Goal: Task Accomplishment & Management: Manage account settings

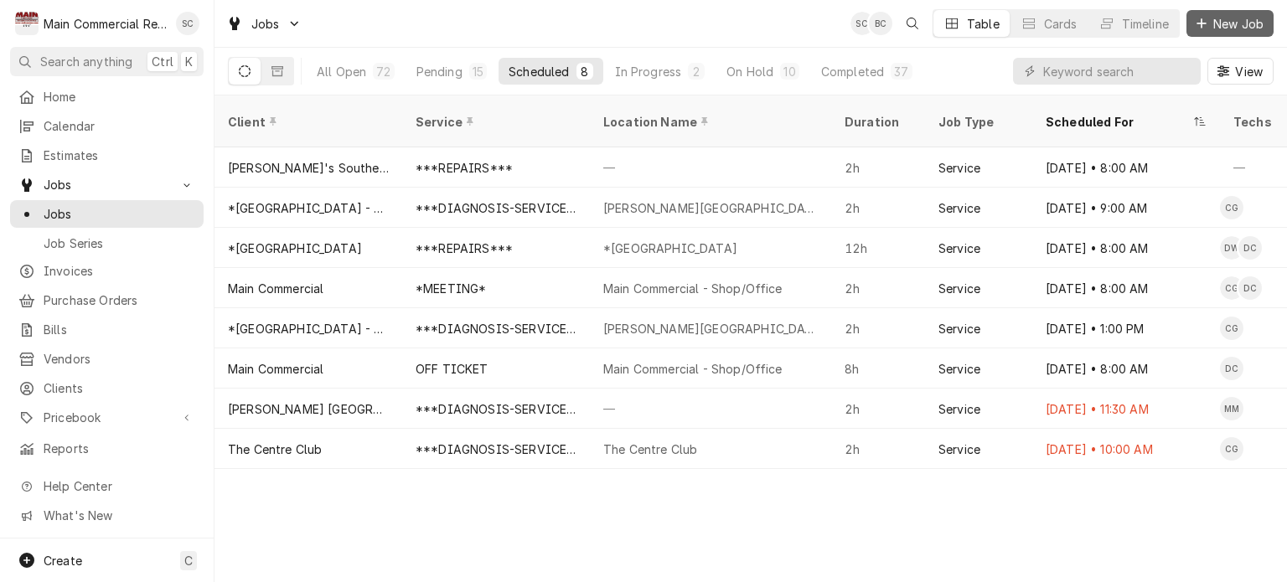
click at [1224, 23] on span "New Job" at bounding box center [1238, 24] width 57 height 18
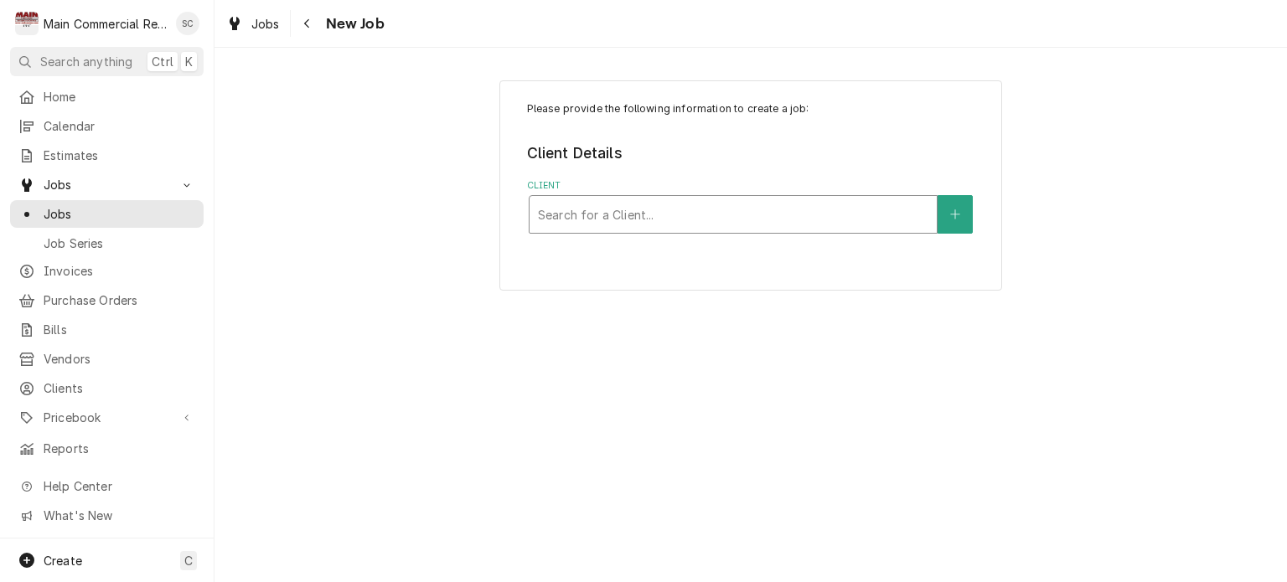
click at [650, 221] on div "Client" at bounding box center [733, 214] width 391 height 30
type input "Pinellas CO Medical"
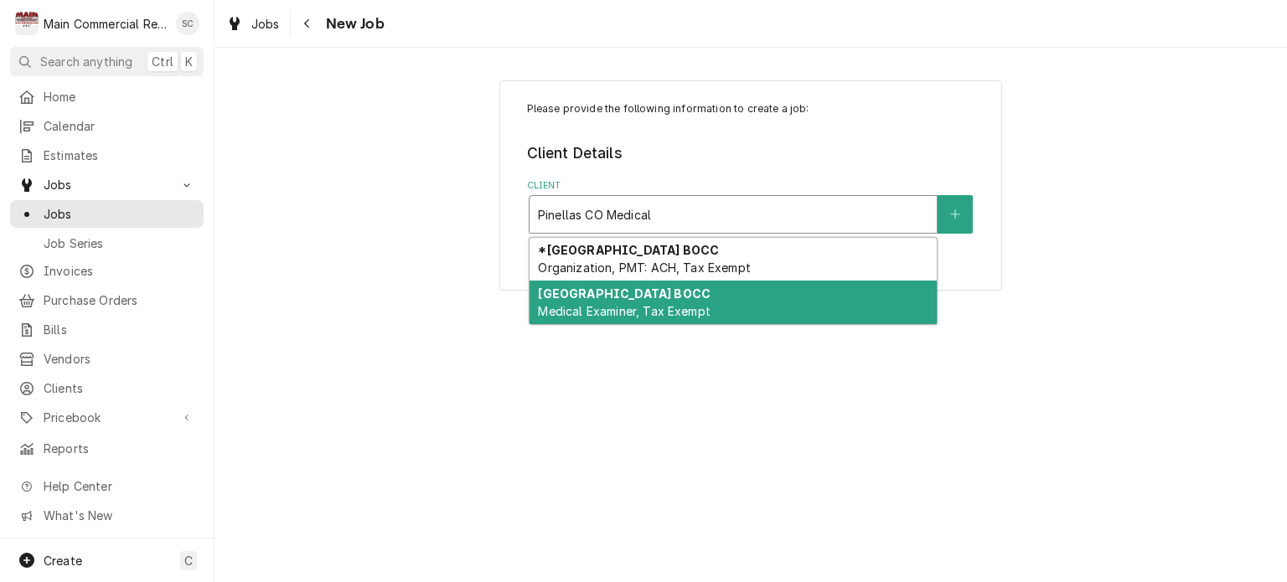
drag, startPoint x: 692, startPoint y: 298, endPoint x: 702, endPoint y: 298, distance: 9.3
click at [692, 298] on div "Pinellas County BOCC Medical Examiner, Tax Exempt" at bounding box center [733, 303] width 407 height 44
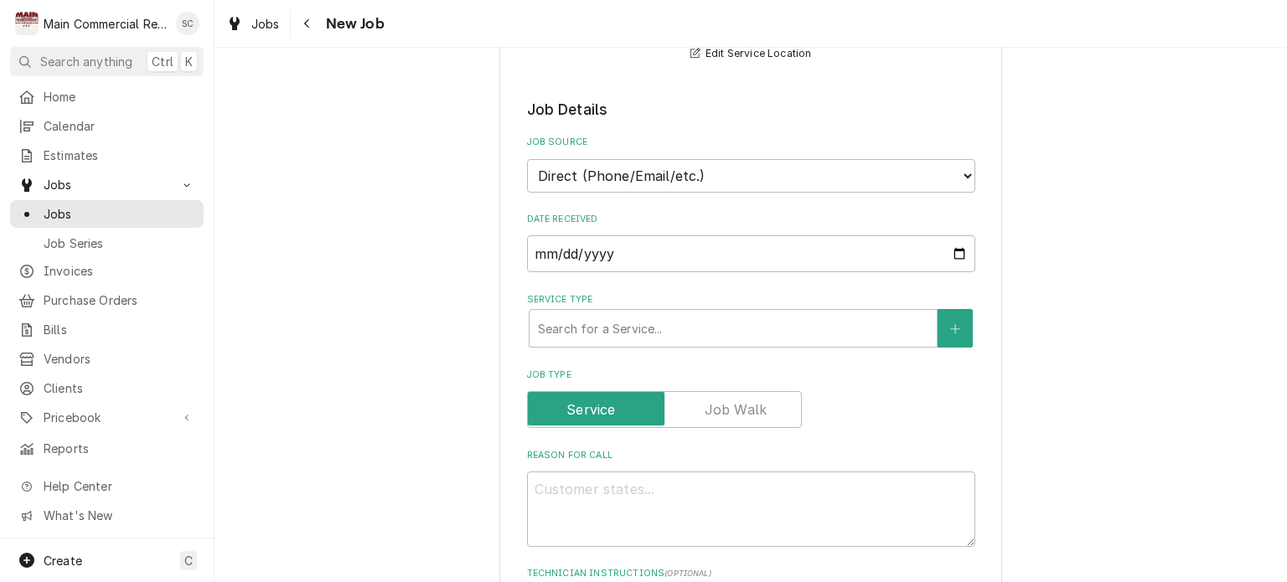
scroll to position [503, 0]
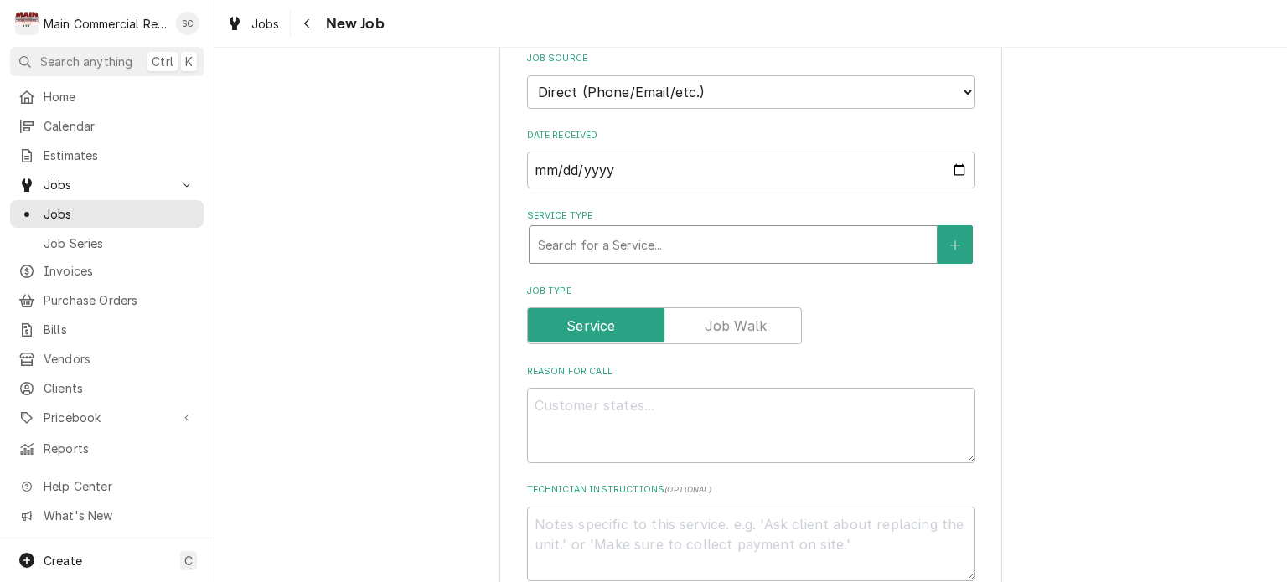
click at [687, 250] on div "Service Type" at bounding box center [733, 245] width 391 height 30
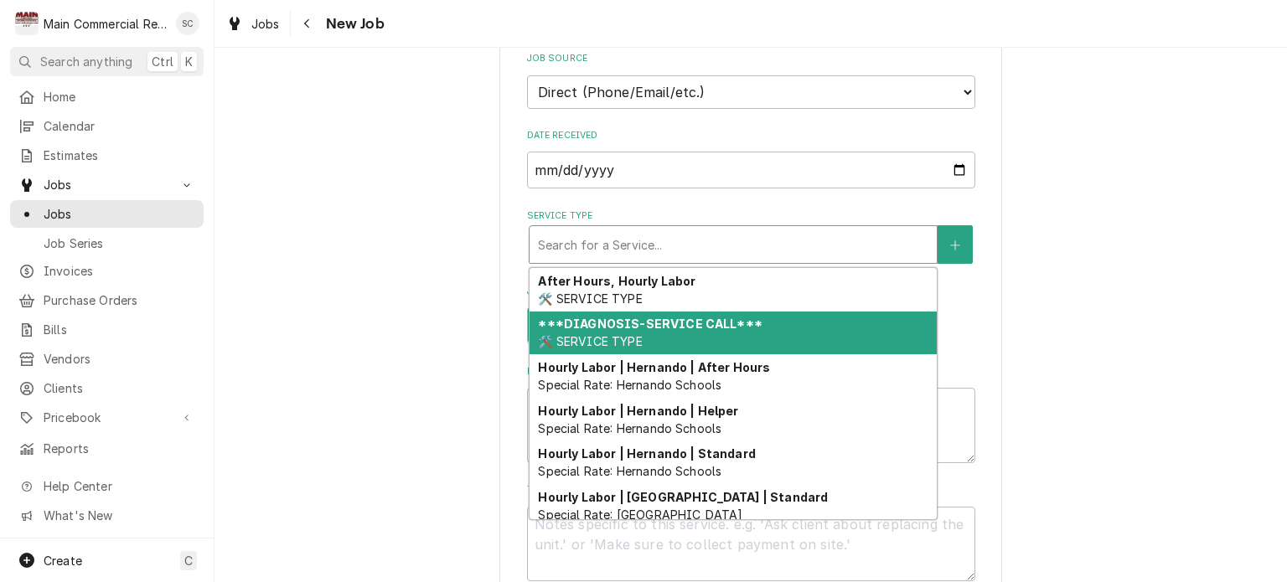
drag, startPoint x: 647, startPoint y: 329, endPoint x: 670, endPoint y: 338, distance: 24.1
click at [647, 329] on div "***DIAGNOSIS-SERVICE CALL*** 🛠️ SERVICE TYPE" at bounding box center [733, 334] width 407 height 44
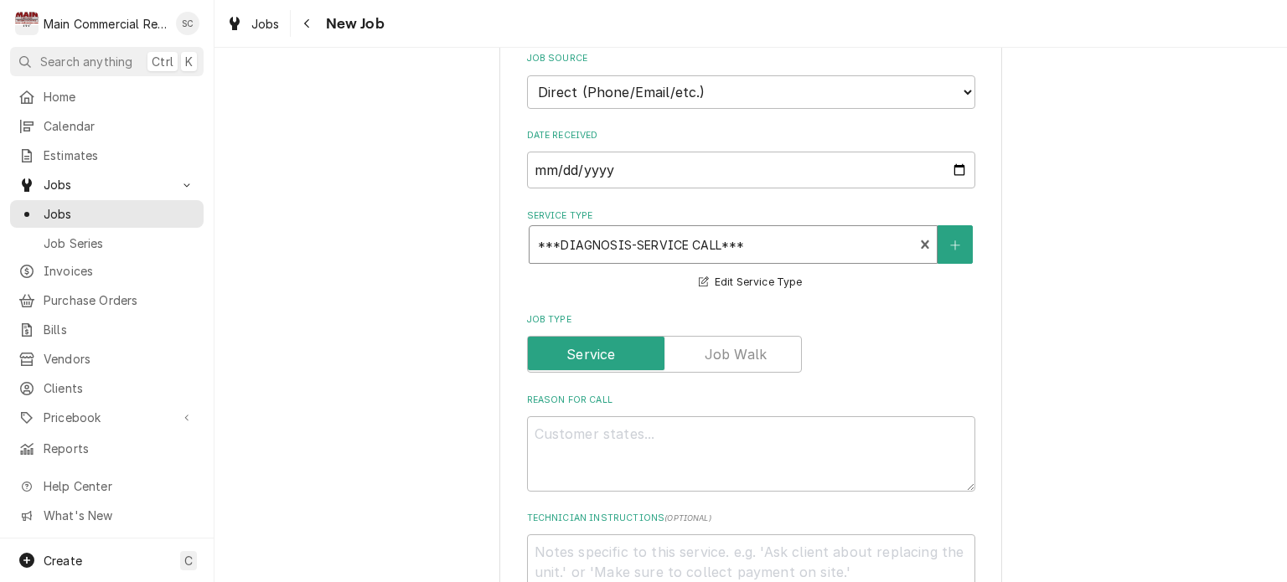
scroll to position [754, 0]
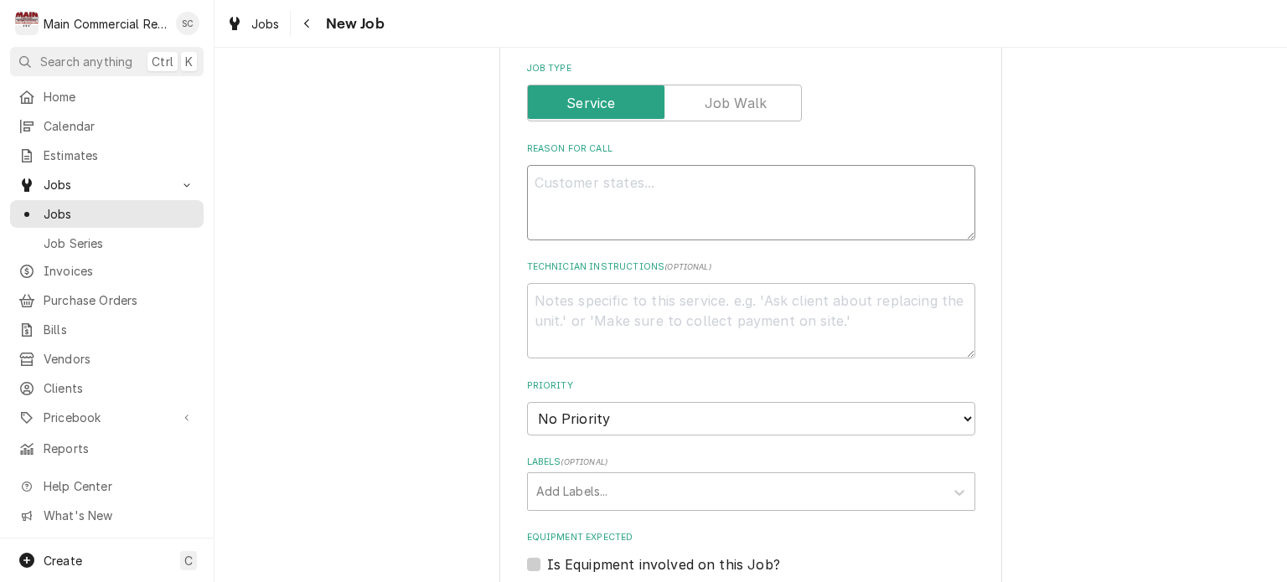
click at [629, 180] on textarea "Reason For Call" at bounding box center [751, 202] width 448 height 75
click at [636, 298] on textarea "Technician Instructions ( optional )" at bounding box center [751, 320] width 448 height 75
paste textarea "SR452160"
type textarea "x"
type textarea "SR452160"
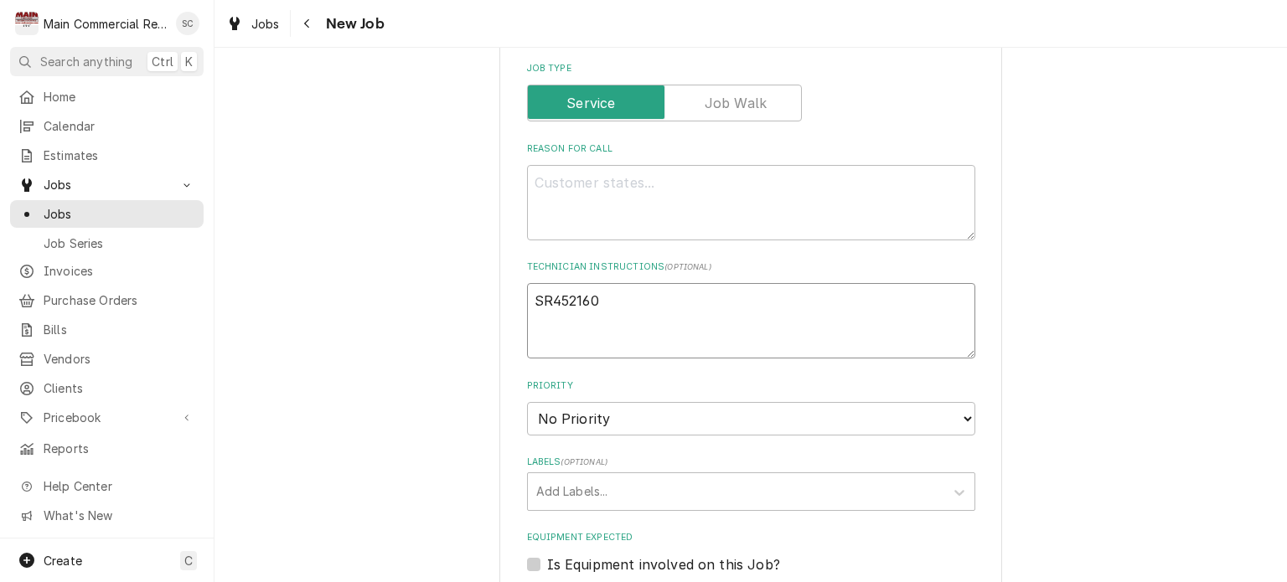
click at [527, 294] on textarea "SR452160" at bounding box center [751, 320] width 448 height 75
type textarea "x"
type textarea "PSR452160"
type textarea "x"
type textarea "POSR452160"
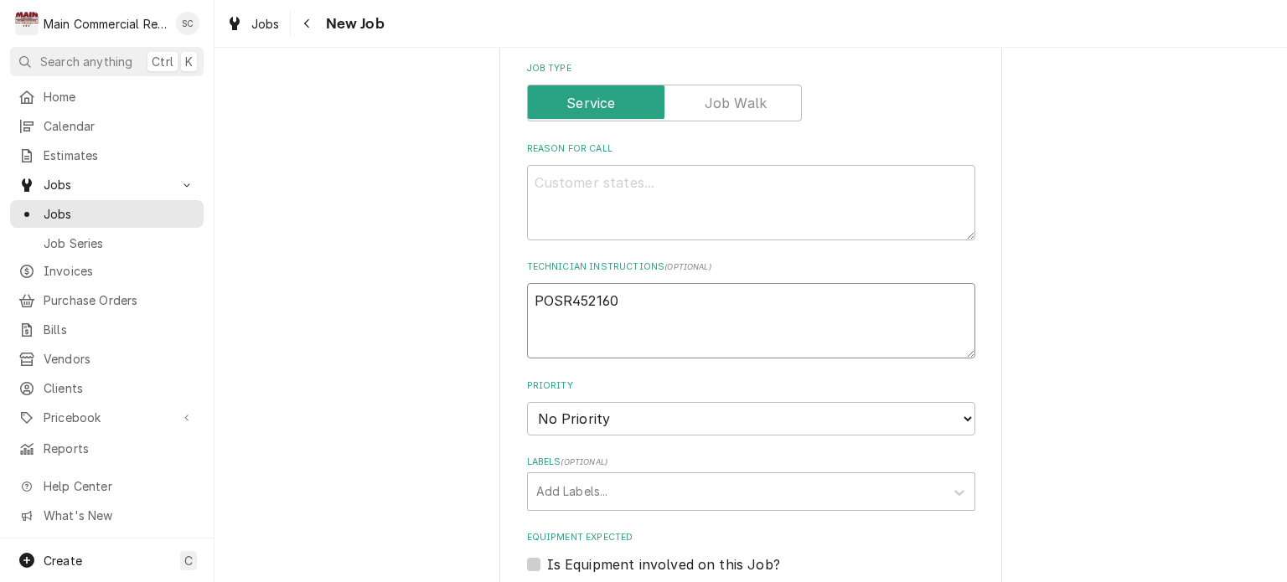
type textarea "x"
type textarea "PO:SR452160"
type textarea "x"
type textarea "PO: SR452160"
type textarea "x"
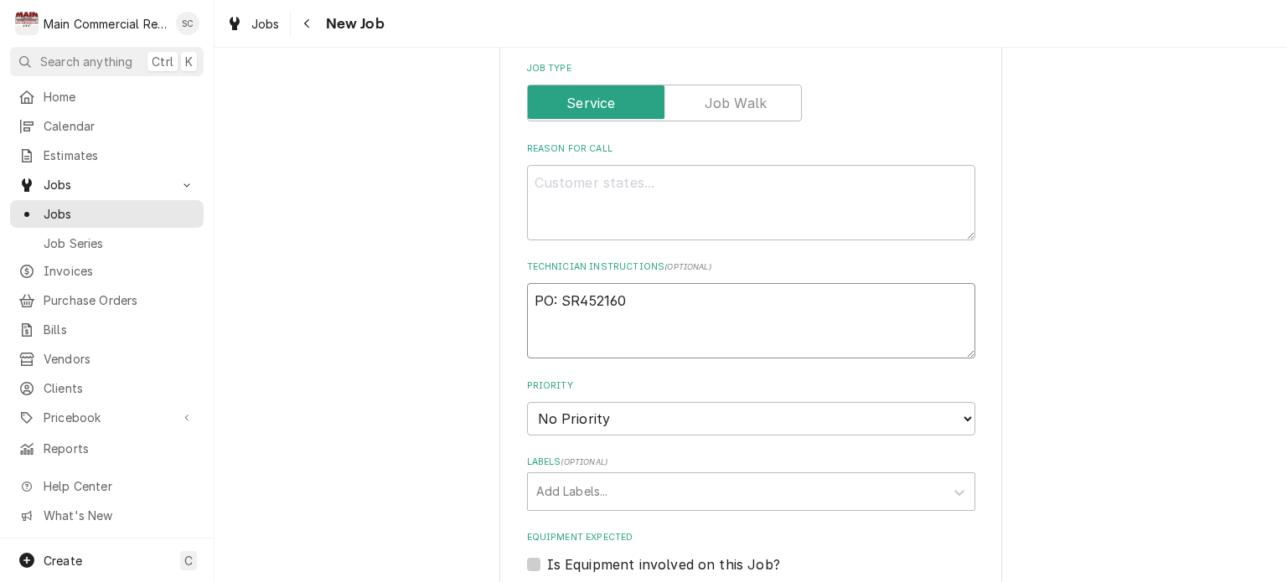
type textarea "PO:SR452160"
type textarea "x"
type textarea "POSR452160"
type textarea "x"
type textarea "PO#SR452160"
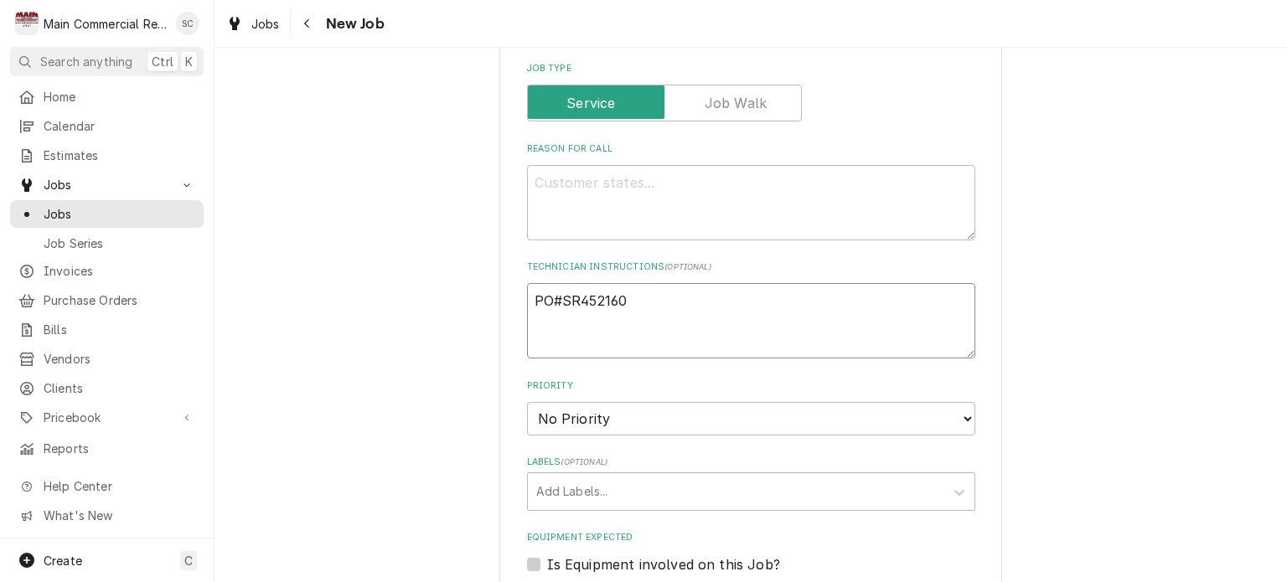
click at [527, 294] on textarea "PO#SR452160" at bounding box center [751, 320] width 448 height 75
type textarea "x"
type textarea "CPO#SR452160"
type textarea "x"
type textarea "CUPO#SR452160"
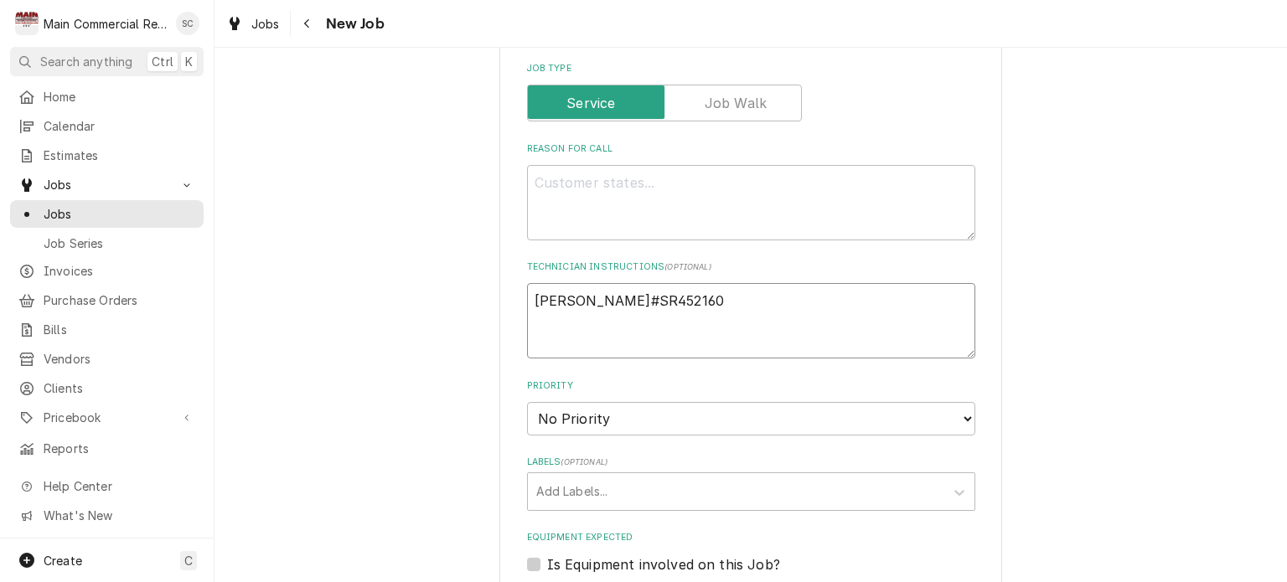
type textarea "x"
type textarea "CUSPO#SR452160"
type textarea "x"
type textarea "CUSTPO#SR452160"
type textarea "x"
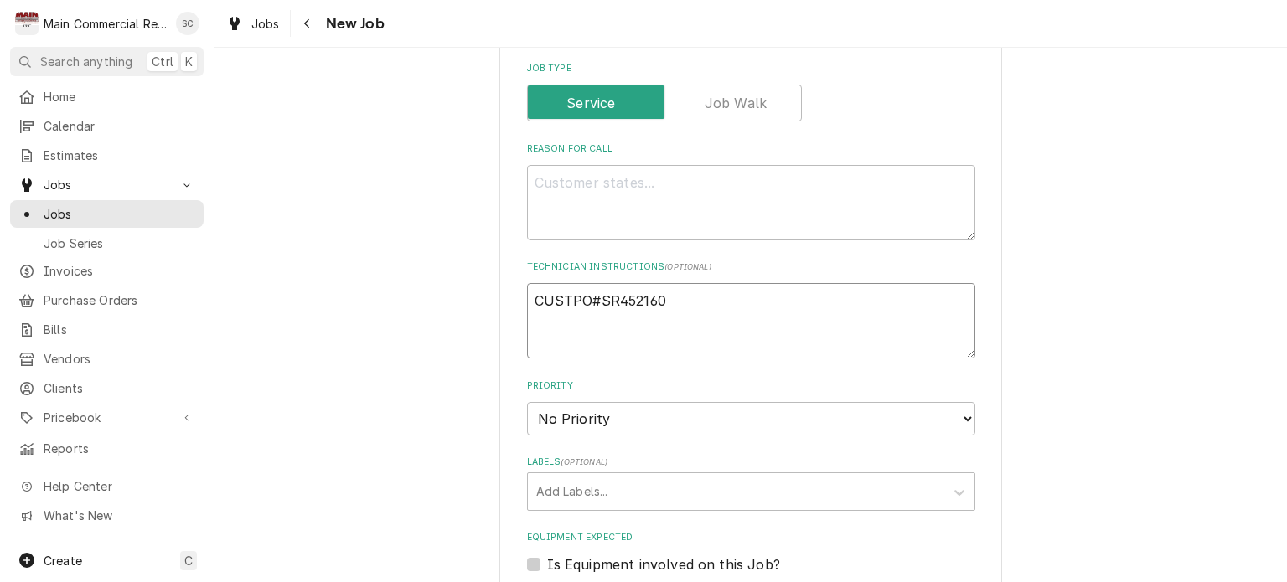
type textarea "CUSTOPO#SR452160"
type textarea "x"
type textarea "CUSTOMPO#SR452160"
type textarea "x"
type textarea "CUSTOMEPO#SR452160"
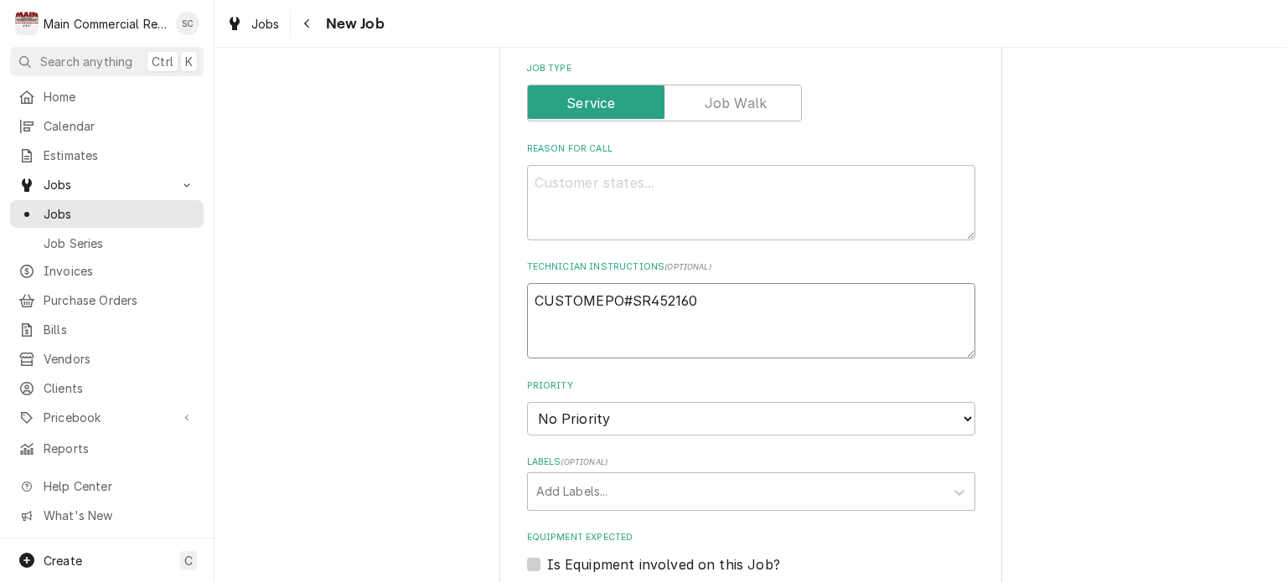
type textarea "x"
type textarea "CUSTOMERPO#SR452160"
type textarea "x"
type textarea "CUSTOMER PO#SR452160"
type textarea "x"
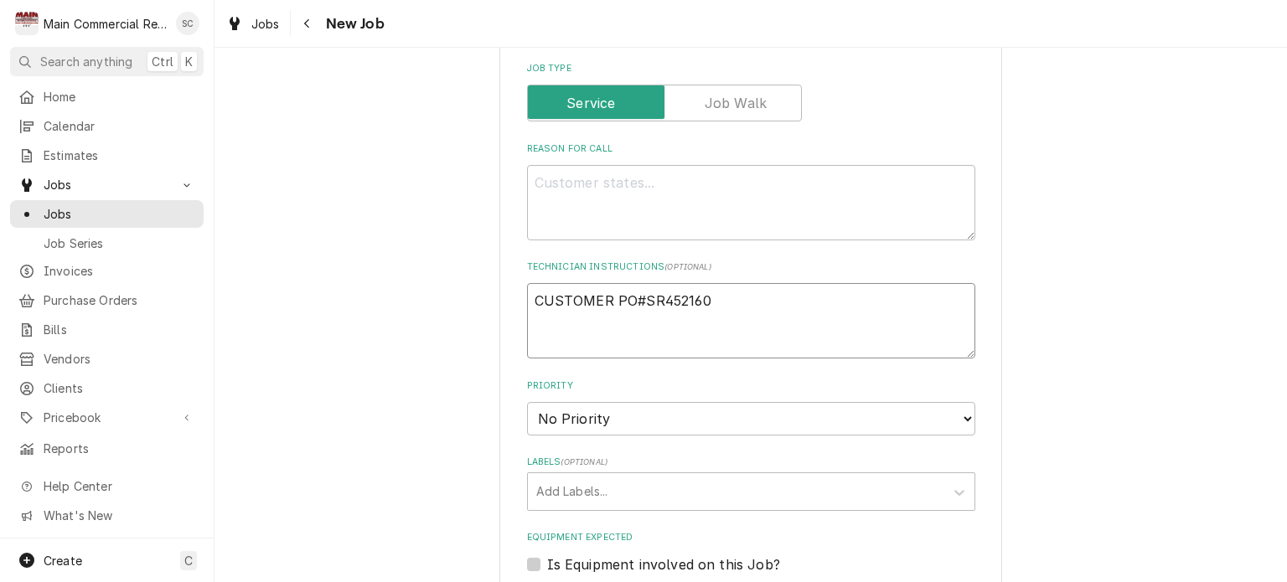
type textarea "CUSTOMER PO#SR452160"
click at [820, 179] on textarea "Reason For Call" at bounding box center [751, 202] width 448 height 75
click at [697, 180] on textarea "Reason For Call" at bounding box center [751, 202] width 448 height 75
paste textarea "PER CUSTOMER, RICH, REQUEST: May I have a quote to diagnose a freezer at the Me…"
type textarea "x"
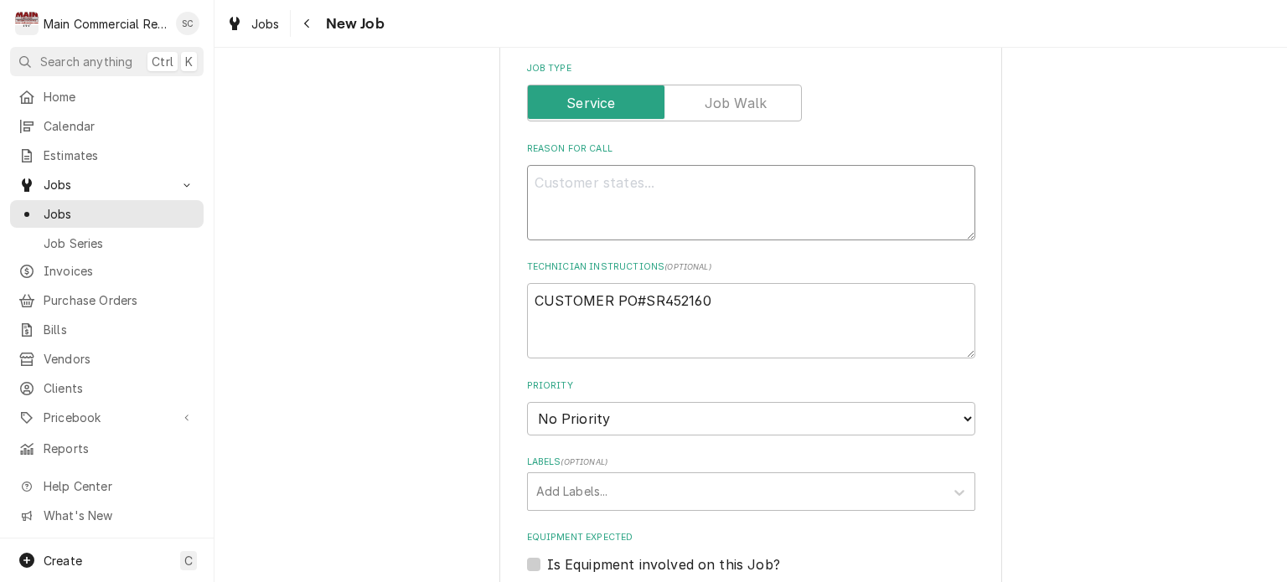
type textarea "PER CUSTOMER, RICH, REQUEST: May I have a quote to diagnose a freezer at the Me…"
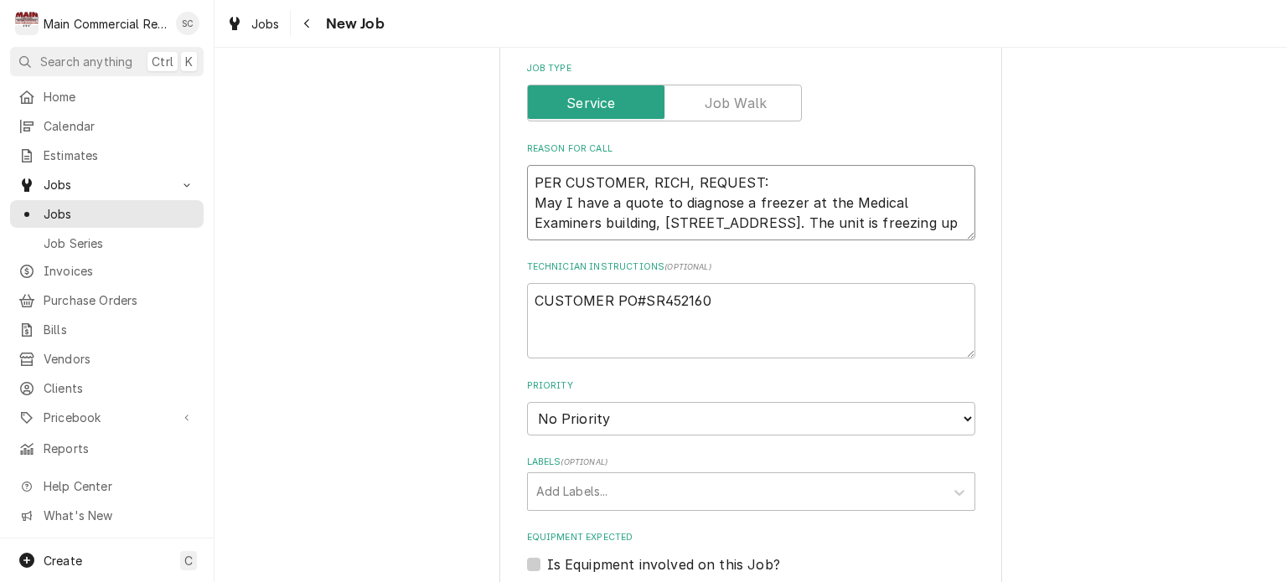
drag, startPoint x: 768, startPoint y: 222, endPoint x: 799, endPoint y: 196, distance: 40.5
click at [799, 196] on textarea "PER CUSTOMER, RICH, REQUEST: May I have a quote to diagnose a freezer at the Me…" at bounding box center [751, 202] width 448 height 75
click at [795, 220] on textarea "PER CUSTOMER, RICH, REQUEST: May I have a quote to diagnose a freezer at the Me…" at bounding box center [751, 202] width 448 height 75
drag, startPoint x: 793, startPoint y: 220, endPoint x: 798, endPoint y: 195, distance: 25.6
click at [798, 195] on textarea "PER CUSTOMER, RICH, REQUEST: May I have a quote to diagnose a freezer at the Me…" at bounding box center [751, 202] width 448 height 75
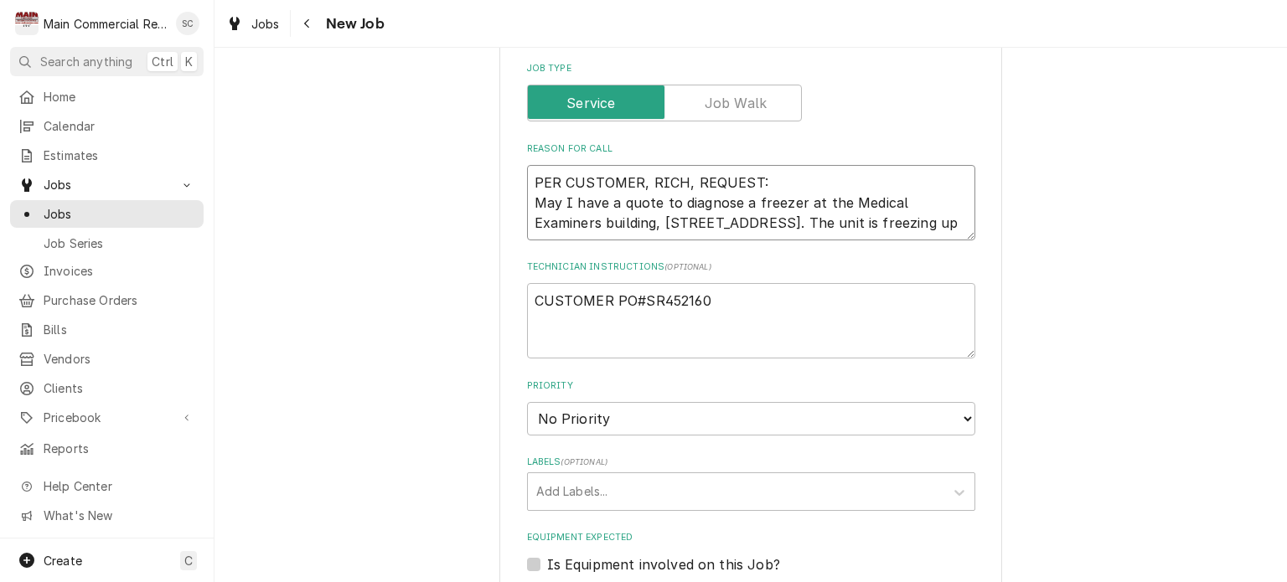
type textarea "x"
type textarea "PER CUSTOMER, RICH, REQUEST: May I have a quote to diagnose a freezer unit is f…"
drag, startPoint x: 681, startPoint y: 197, endPoint x: 531, endPoint y: 194, distance: 150.1
click at [531, 194] on textarea "PER CUSTOMER, RICH, REQUEST: May I have a quote to diagnose a freezer unit is f…" at bounding box center [751, 202] width 448 height 75
type textarea "x"
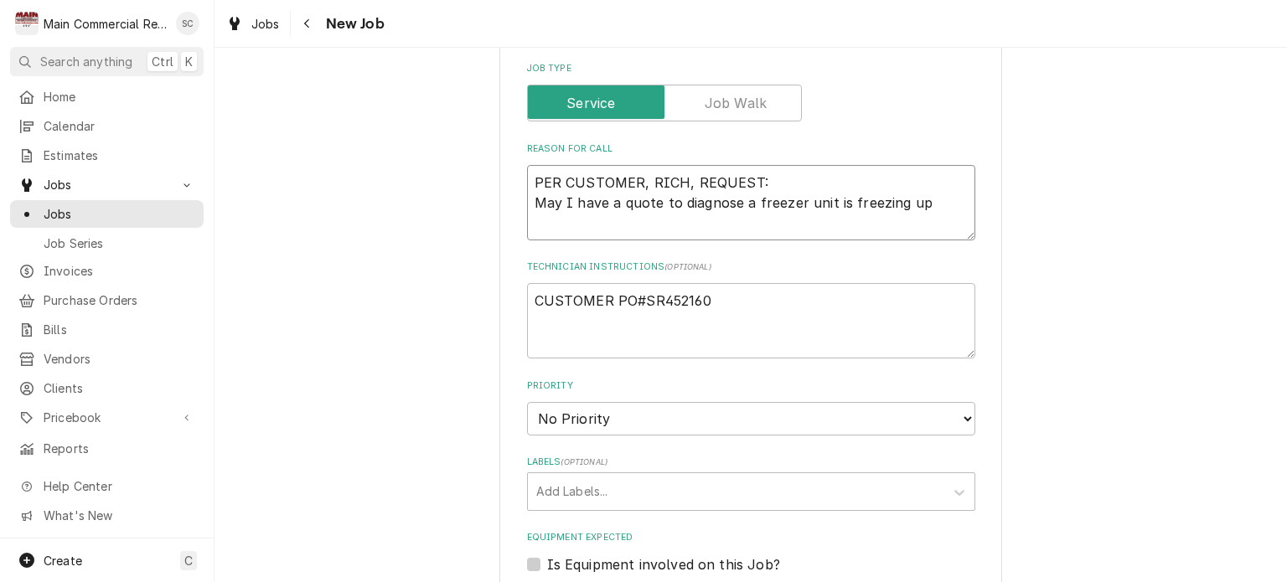
type textarea "PER CUSTOMER, RICH, REQUEST: iagnose a freezer unit is freezing up"
type textarea "x"
type textarea "PER CUSTOMER, RICH, REQUEST: diagnose a freezer unit is freezing up"
click at [804, 194] on textarea "PER CUSTOMER, RICH, REQUEST: diagnose a freezer unit is freezing up" at bounding box center [751, 202] width 448 height 75
type textarea "x"
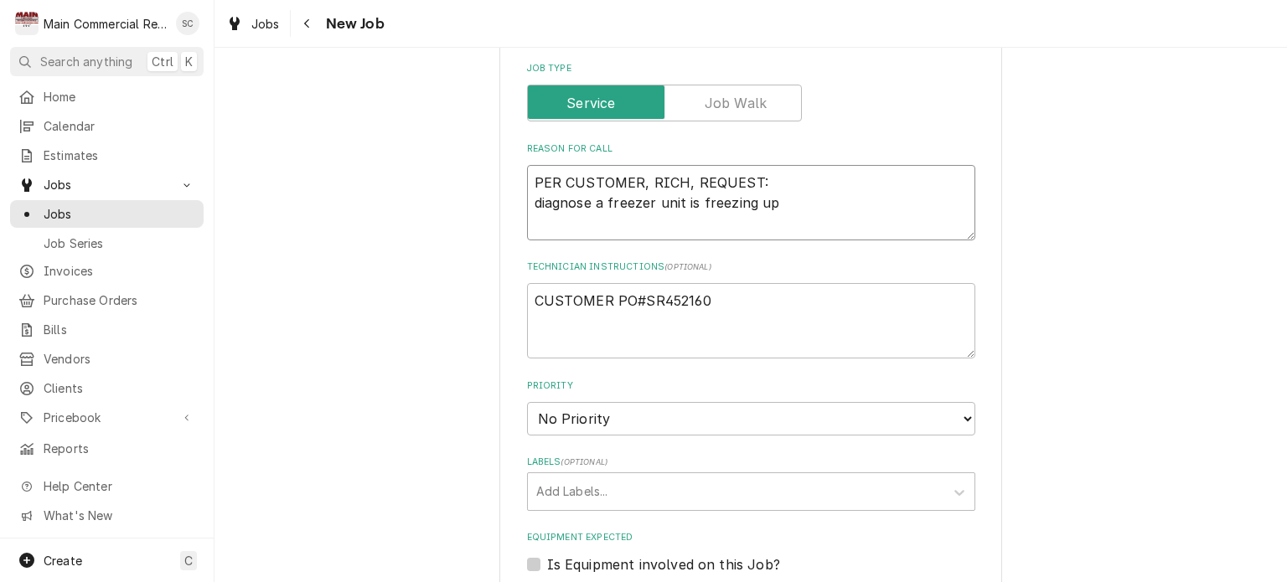
type textarea "PER CUSTOMER, RICH, REQUEST: diagnose a freezer unit is freezing up."
type textarea "x"
type textarea "PER CUSTOMER, RICH, REQUEST: diagnose a freezer unit is freezing up."
type textarea "x"
type textarea "PER CUSTOMER, RICH, REQUEST: diagnose a freezer unit is freezing up."
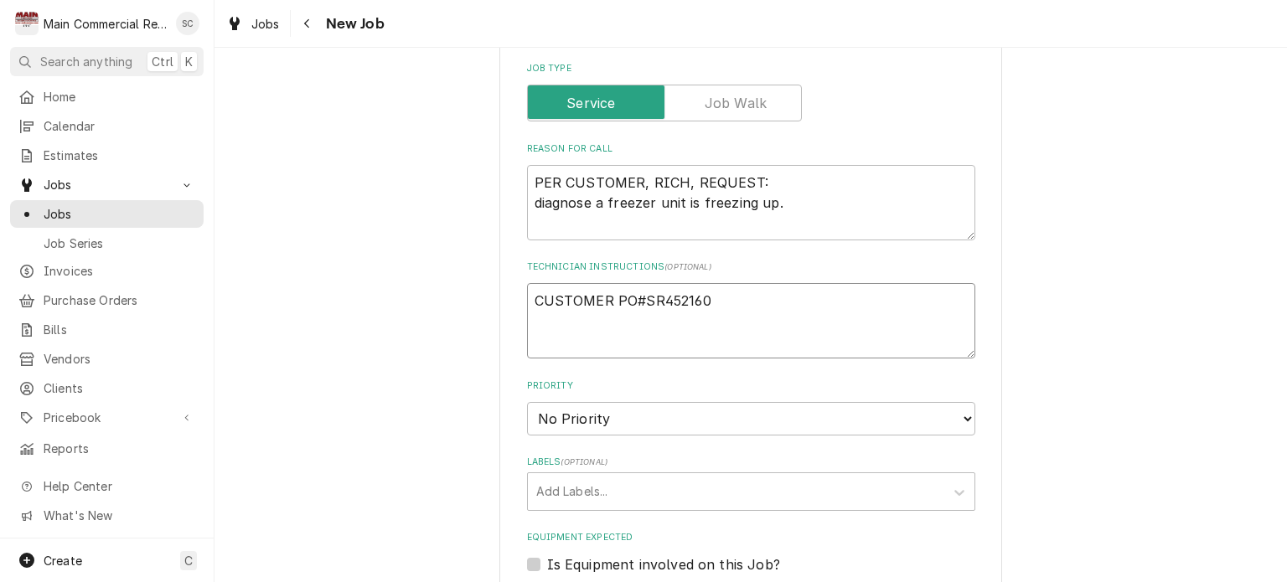
drag, startPoint x: 668, startPoint y: 292, endPoint x: 523, endPoint y: 294, distance: 145.0
click at [527, 294] on textarea "CUSTOMER PO#SR452160" at bounding box center [751, 320] width 448 height 75
click at [784, 205] on textarea "PER CUSTOMER, RICH, REQUEST: diagnose a freezer unit is freezing up." at bounding box center [751, 202] width 448 height 75
type textarea "x"
type textarea "PER CUSTOMER, RICH, REQUEST: diagnose a freezer unit is freezing up."
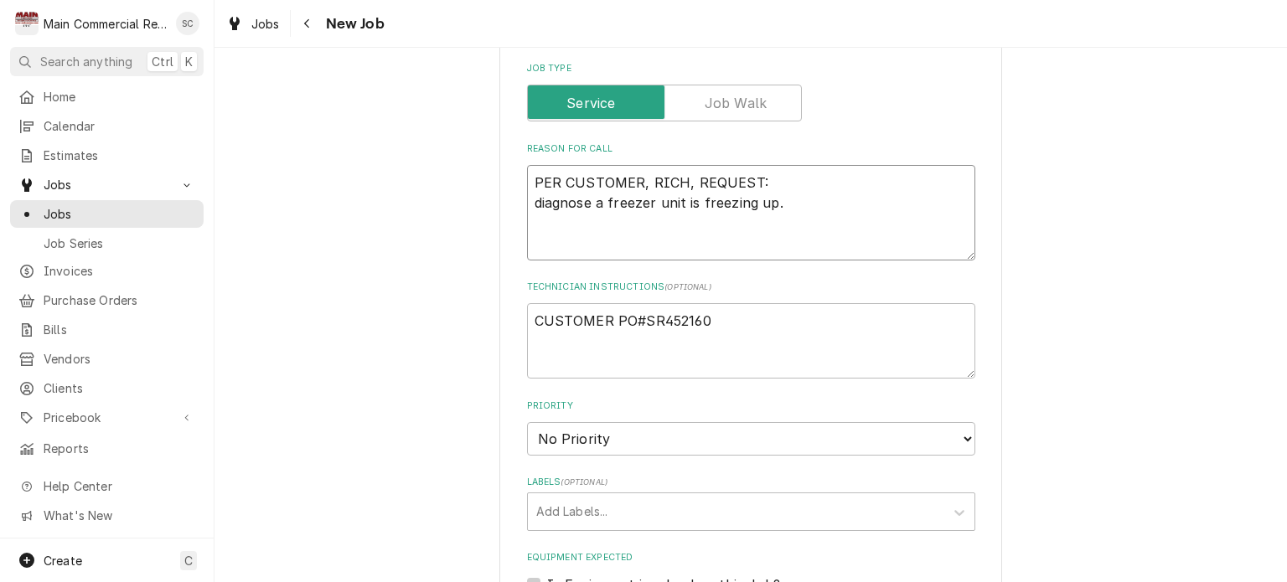
paste textarea "CUSTOMER PO#SR452160"
type textarea "x"
type textarea "PER CUSTOMER, RICH, REQUEST: diagnose a freezer unit is freezing up. CUSTOMER P…"
type textarea "x"
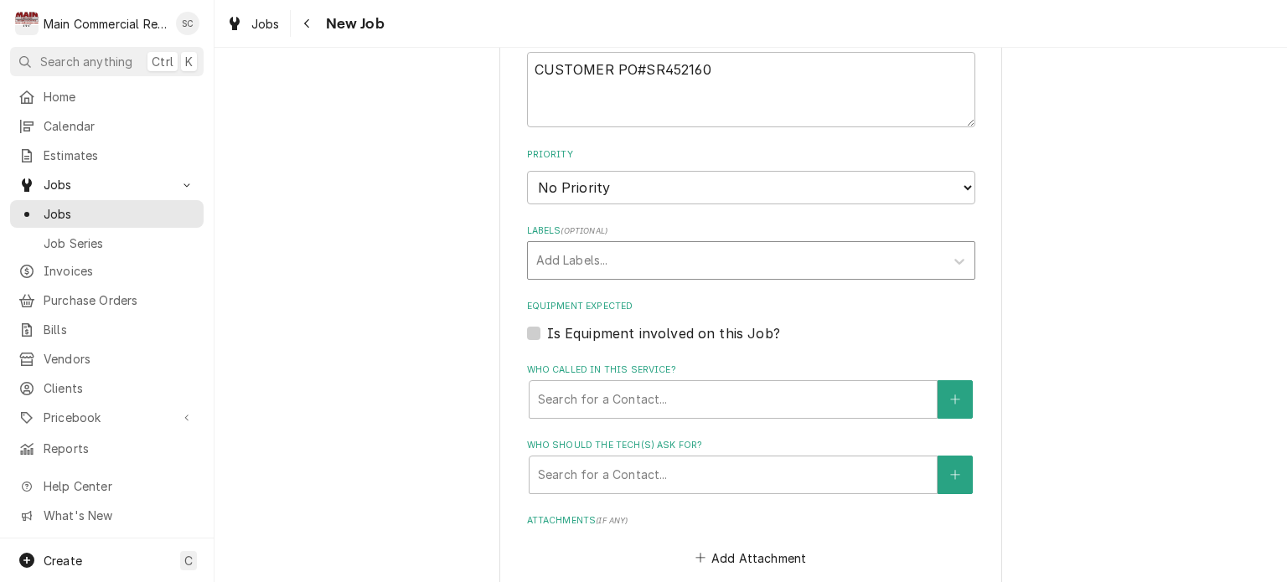
type textarea "PER CUSTOMER, RICH, REQUEST: diagnose a freezer unit is freezing up. CUSTOMER P…"
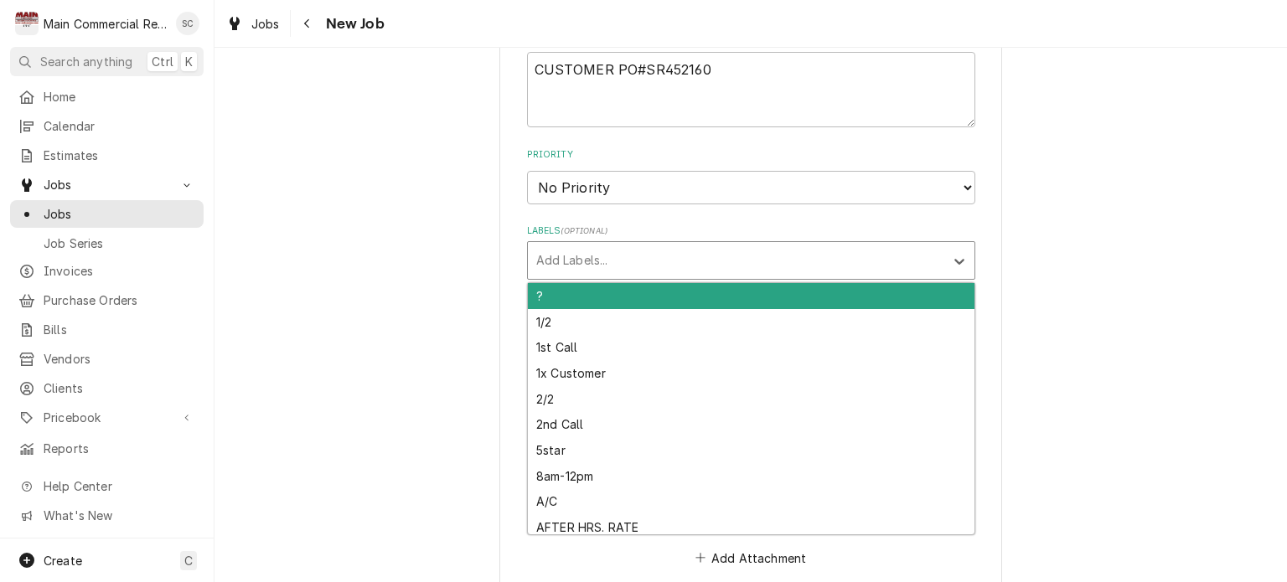
click at [704, 255] on div "Labels" at bounding box center [736, 261] width 400 height 30
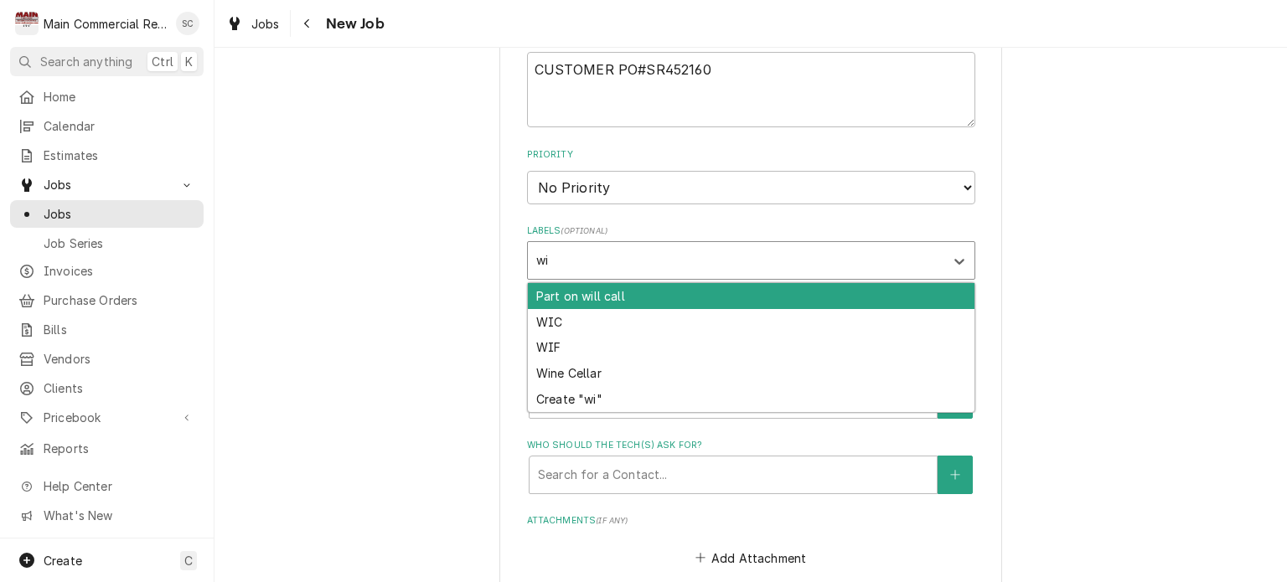
type input "wif"
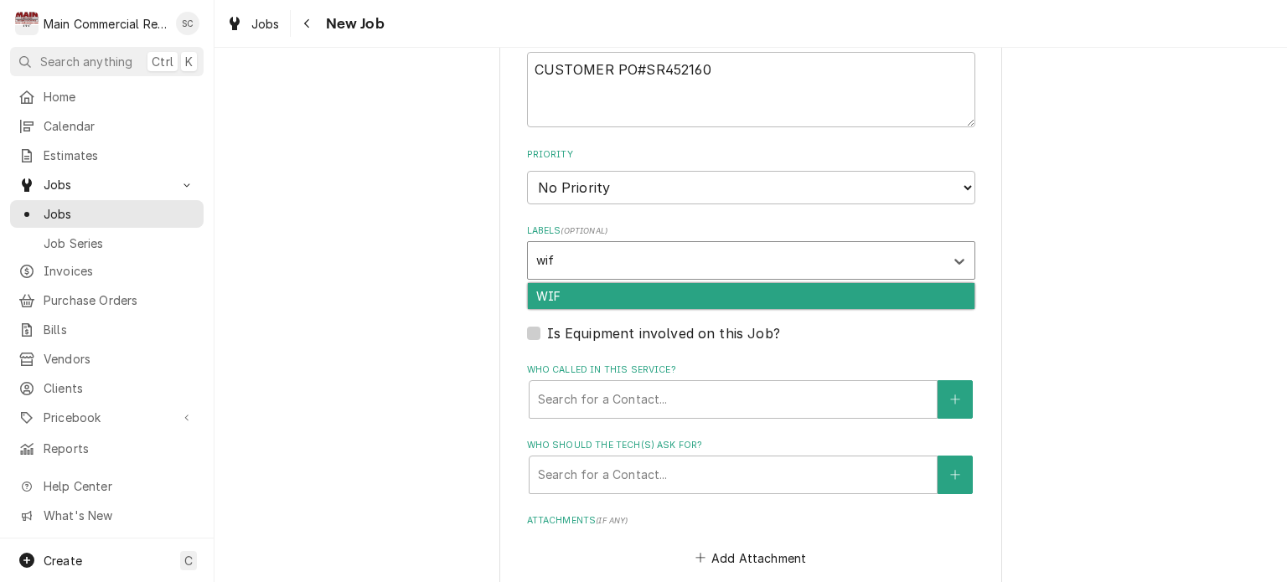
click at [841, 294] on div "WIF" at bounding box center [751, 296] width 447 height 26
type textarea "x"
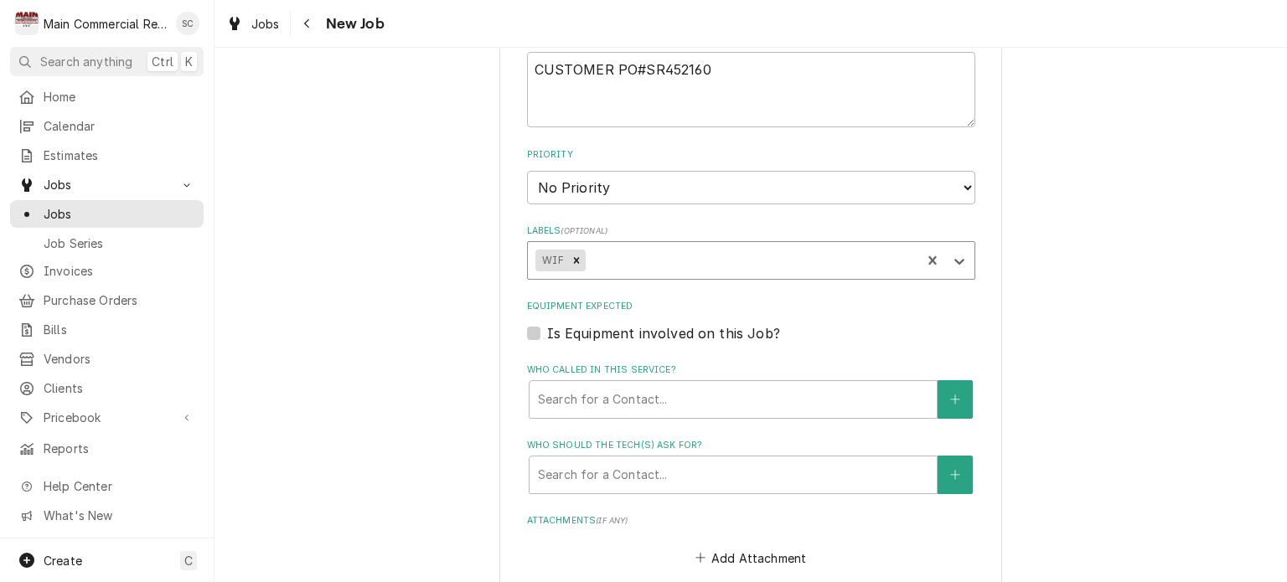
type textarea "x"
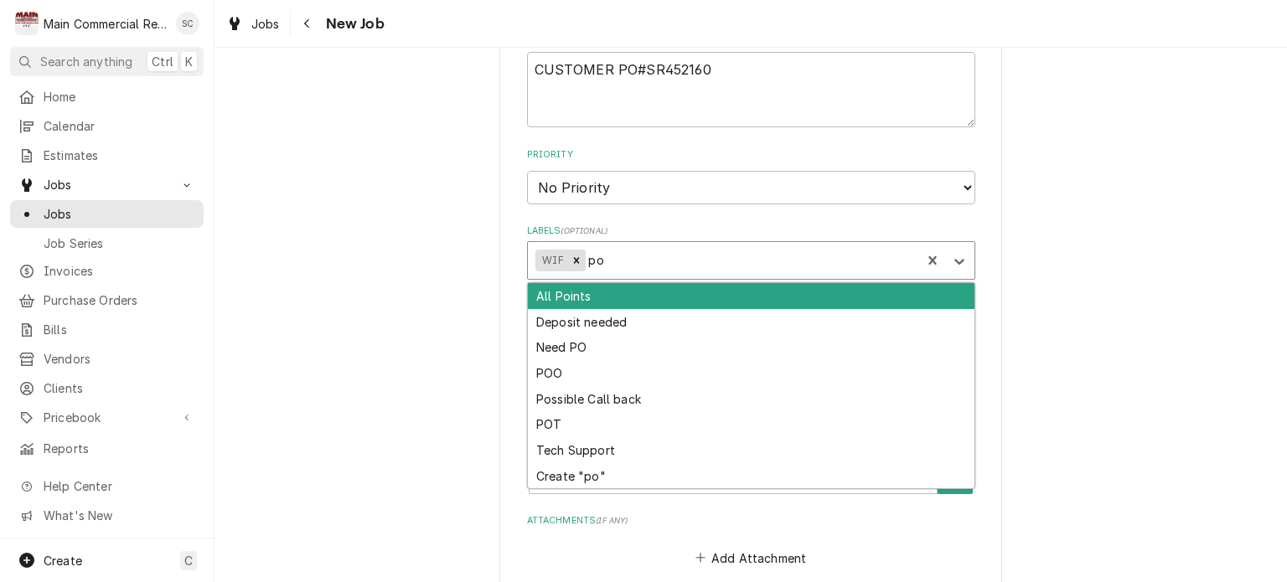
type input "p"
type input "P"
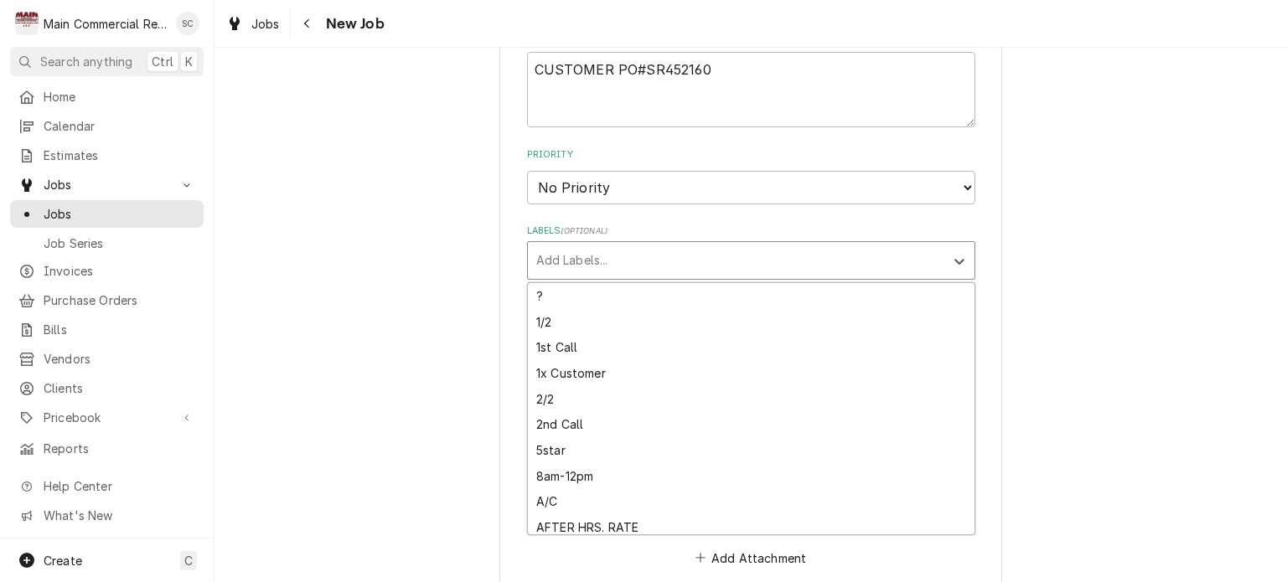
type textarea "x"
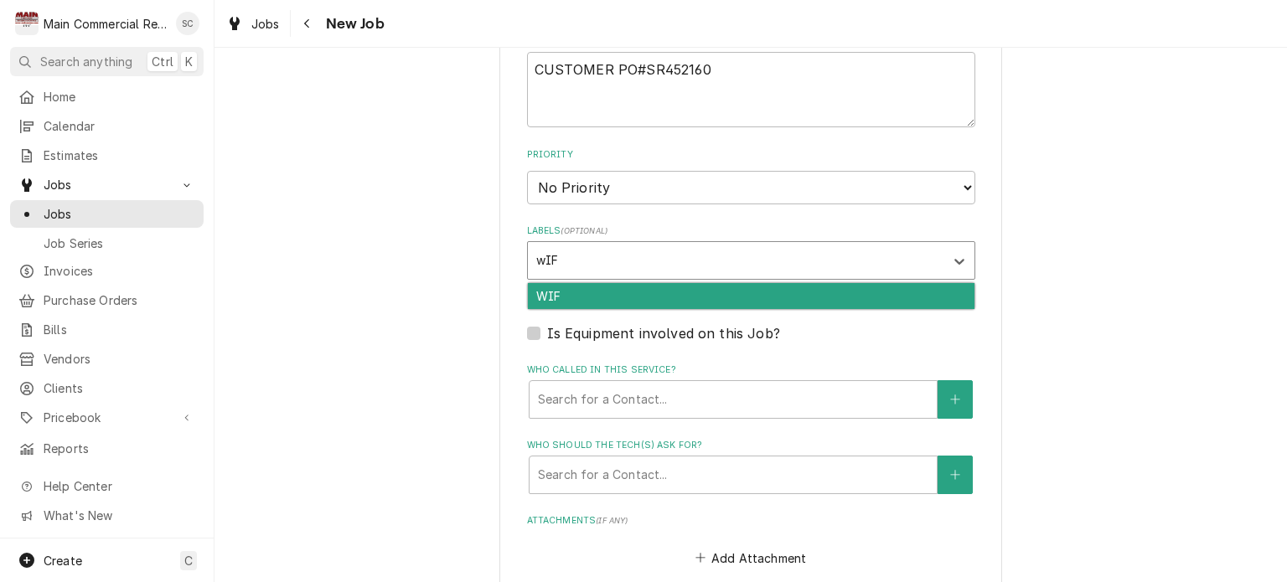
type input "wIF"
click at [734, 289] on div "WIF" at bounding box center [751, 296] width 447 height 26
type textarea "x"
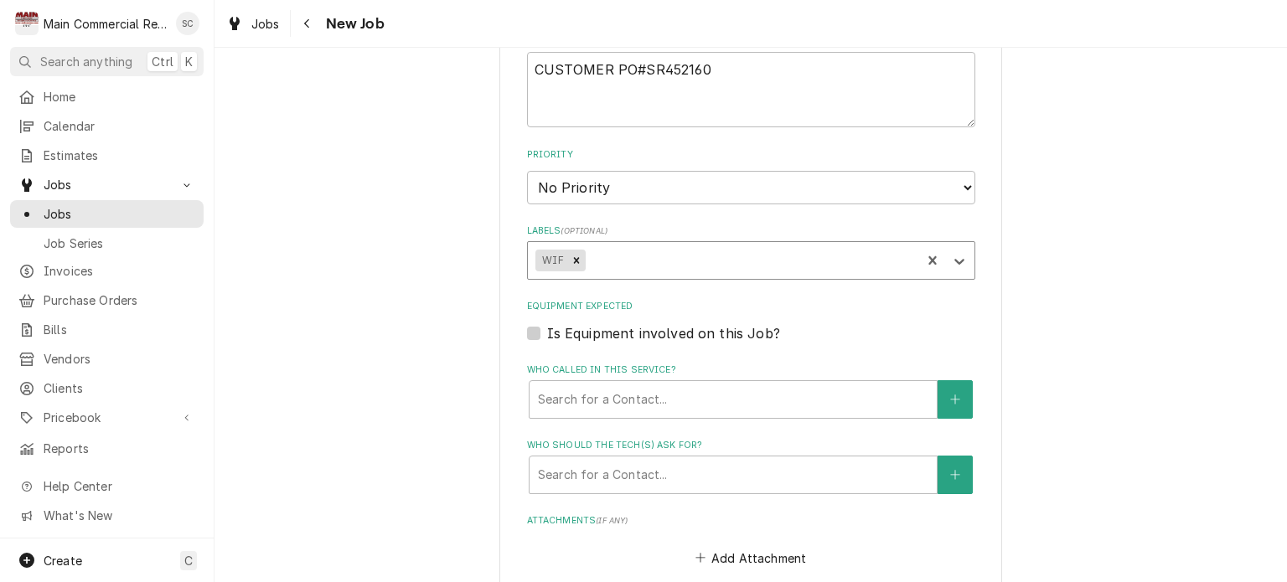
type textarea "x"
type input "c"
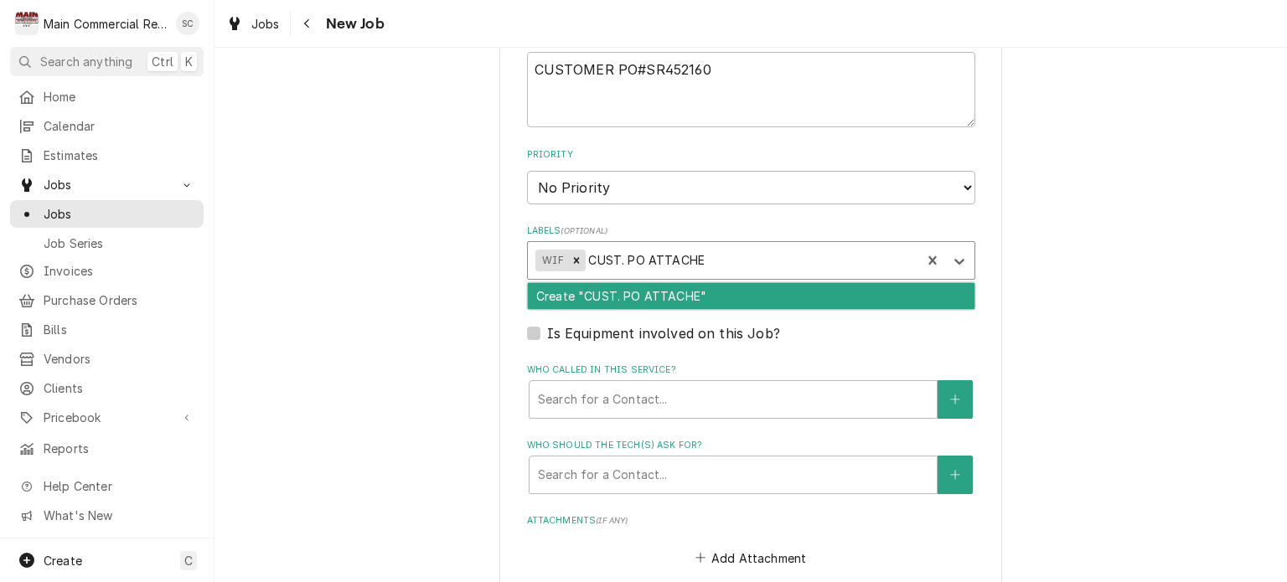
type input "CUST. PO ATTACHED"
click at [665, 291] on div "Create "CUST. PO ATTACHED"" at bounding box center [751, 296] width 447 height 26
type textarea "x"
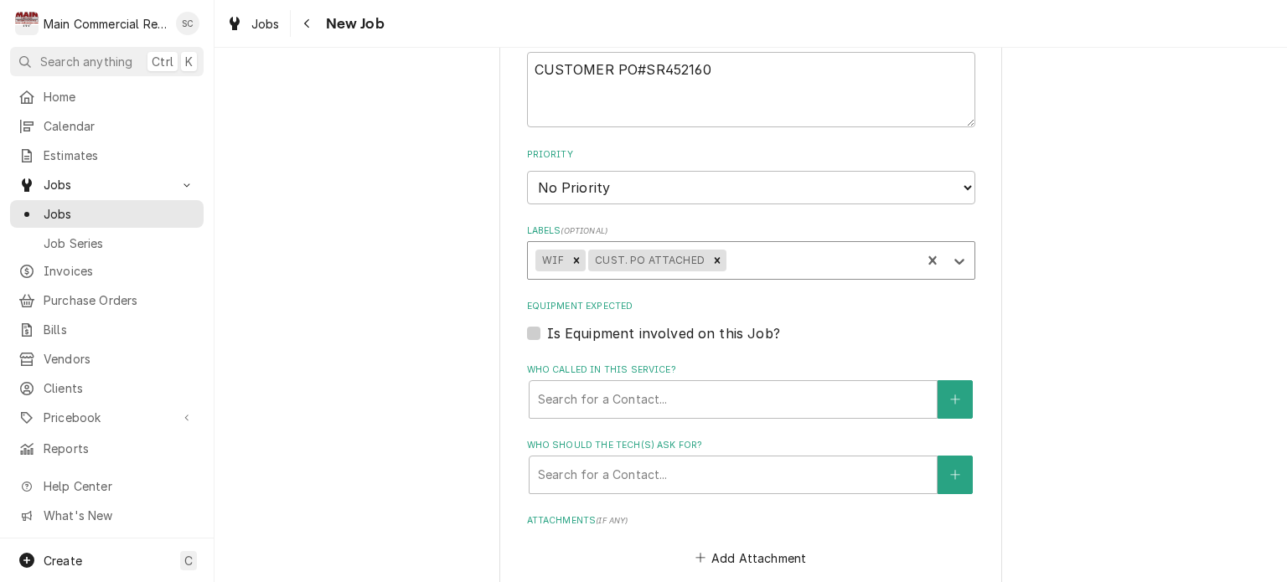
click at [751, 251] on div "Labels" at bounding box center [822, 261] width 184 height 30
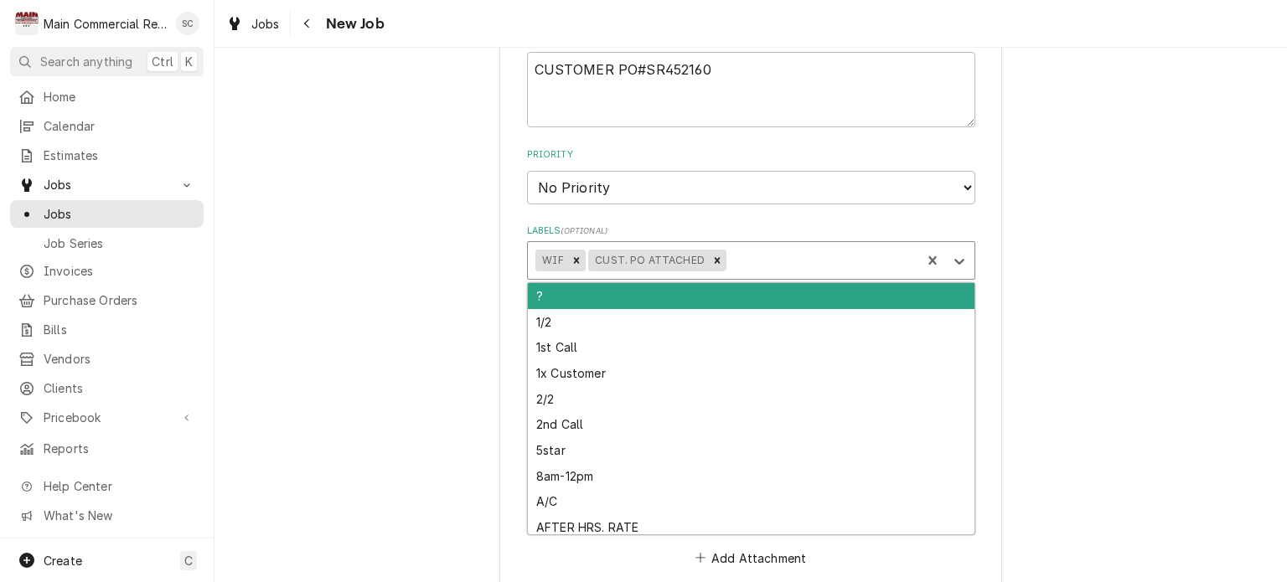
click at [1071, 264] on div "Please provide the following information to create a job: Client Details Client…" at bounding box center [751, 6] width 1073 height 1892
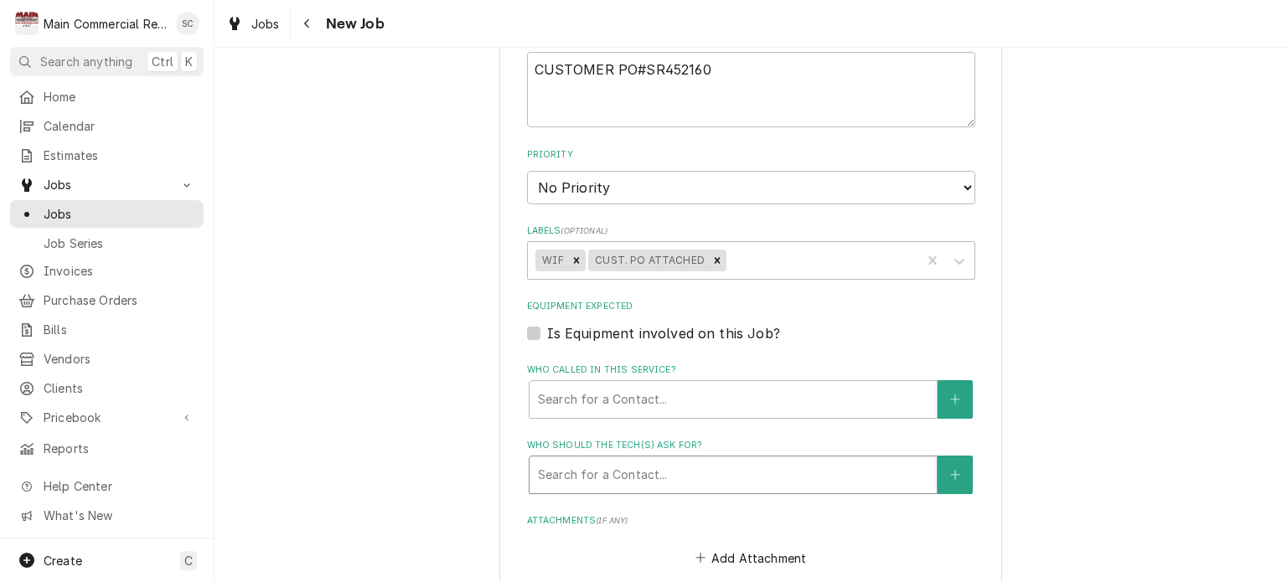
scroll to position [1173, 0]
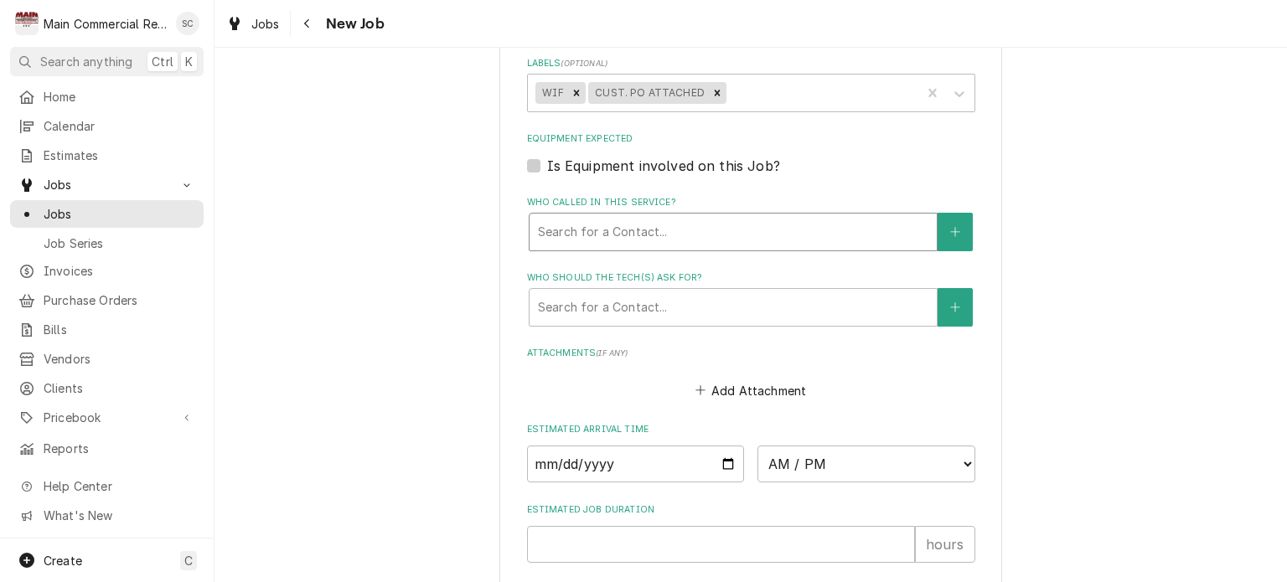
click at [692, 225] on div "Who called in this service?" at bounding box center [733, 232] width 391 height 30
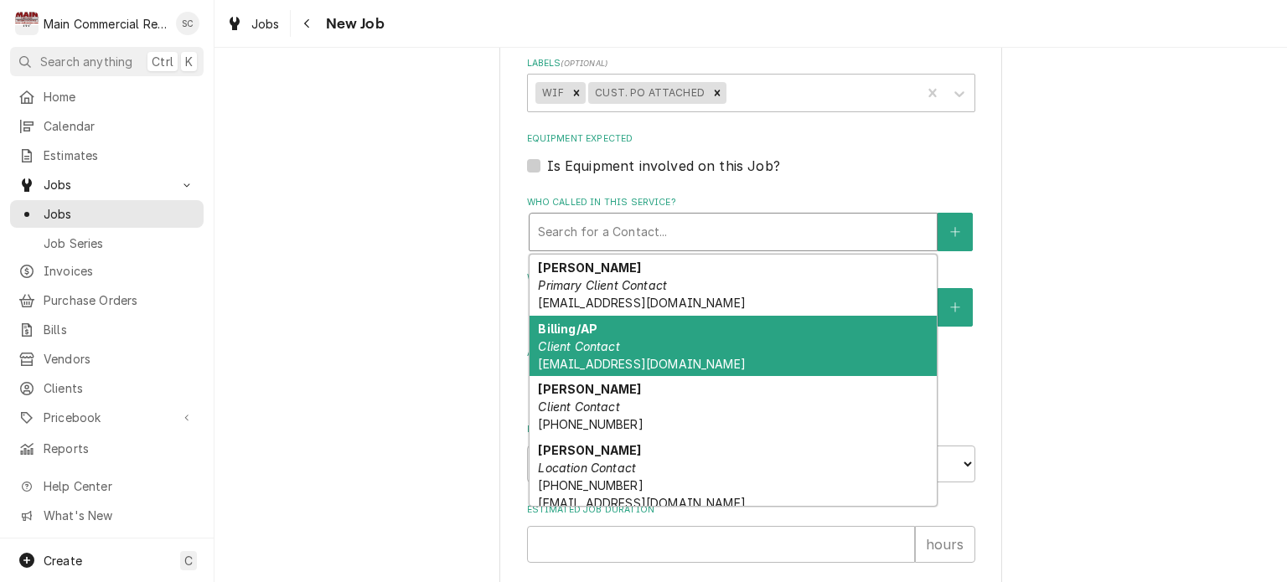
scroll to position [84, 0]
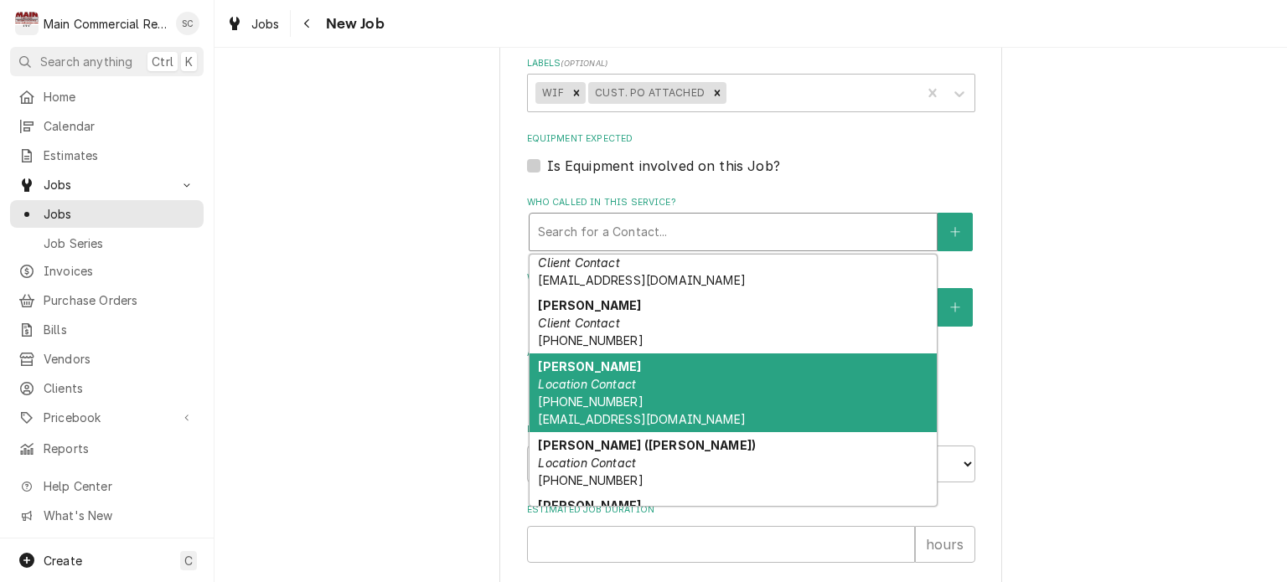
click at [690, 364] on div "Richard Ochalek Location Contact (727) 742-0987 rochalek@pinellas.gov" at bounding box center [733, 393] width 407 height 79
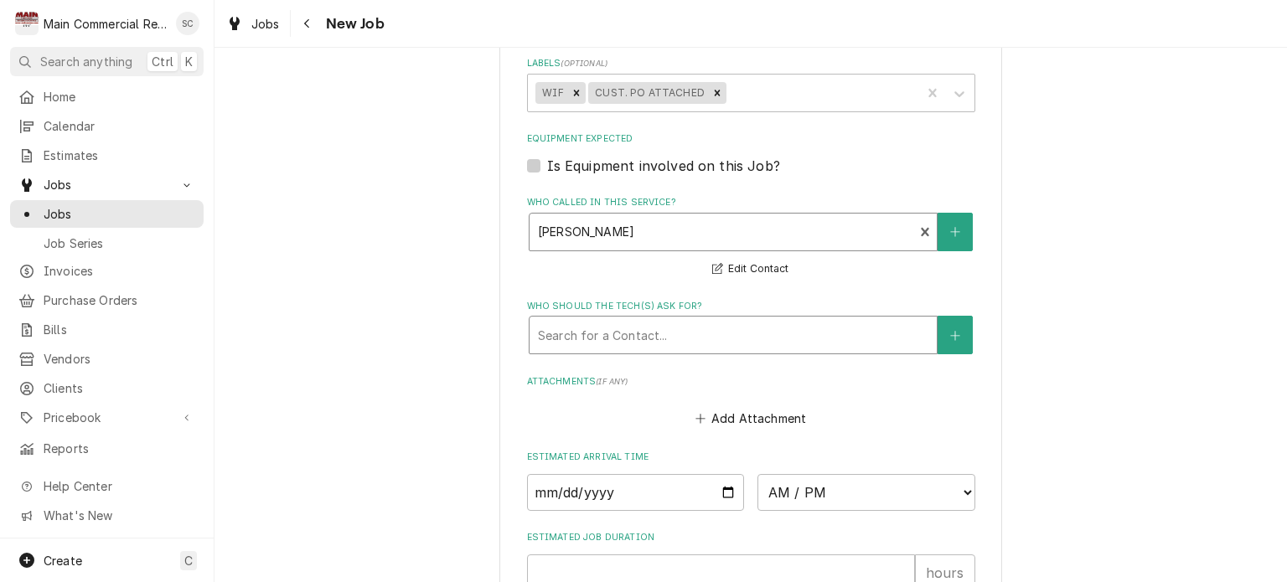
click at [688, 337] on div "Who should the tech(s) ask for?" at bounding box center [733, 335] width 391 height 30
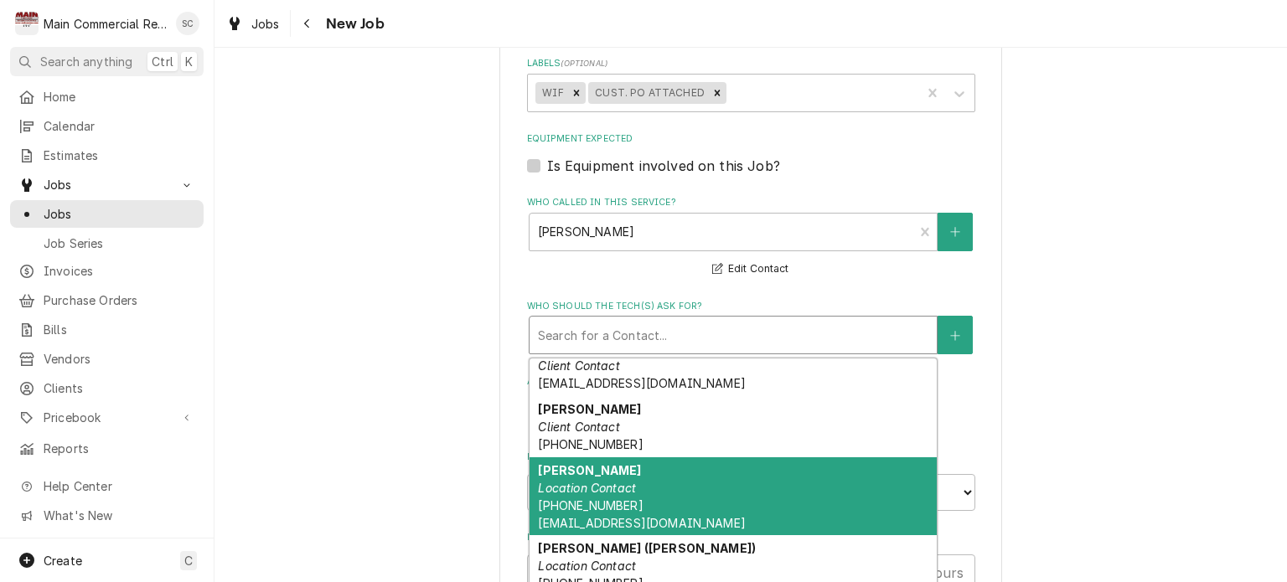
click at [657, 492] on div "Richard Ochalek Location Contact (727) 742-0987 rochalek@pinellas.gov" at bounding box center [733, 497] width 407 height 79
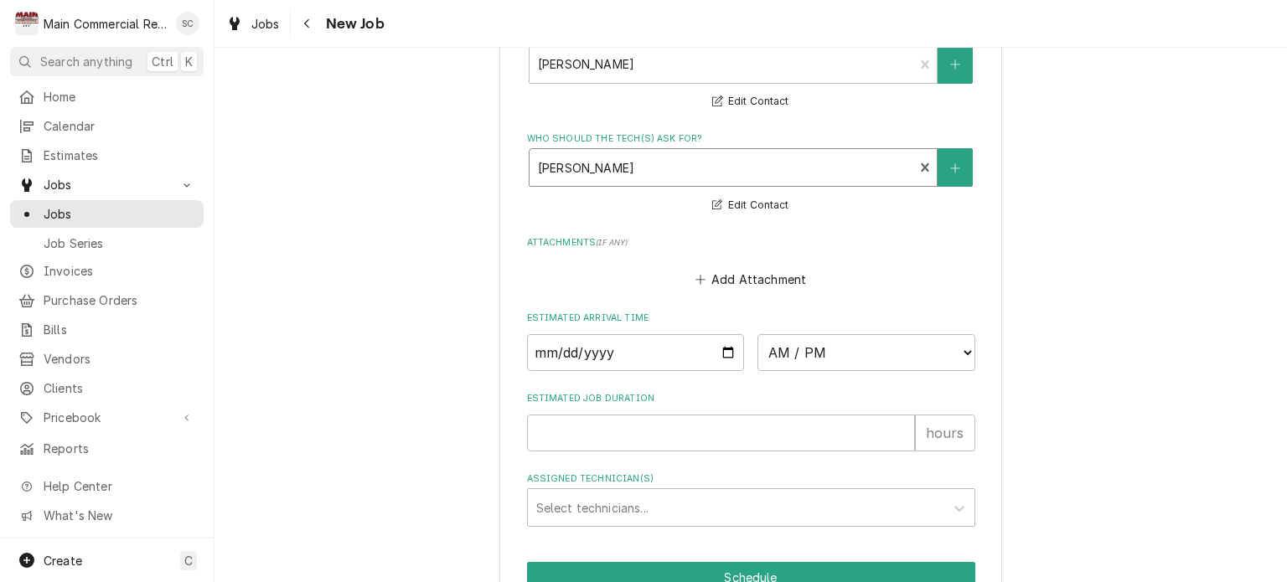
scroll to position [1425, 0]
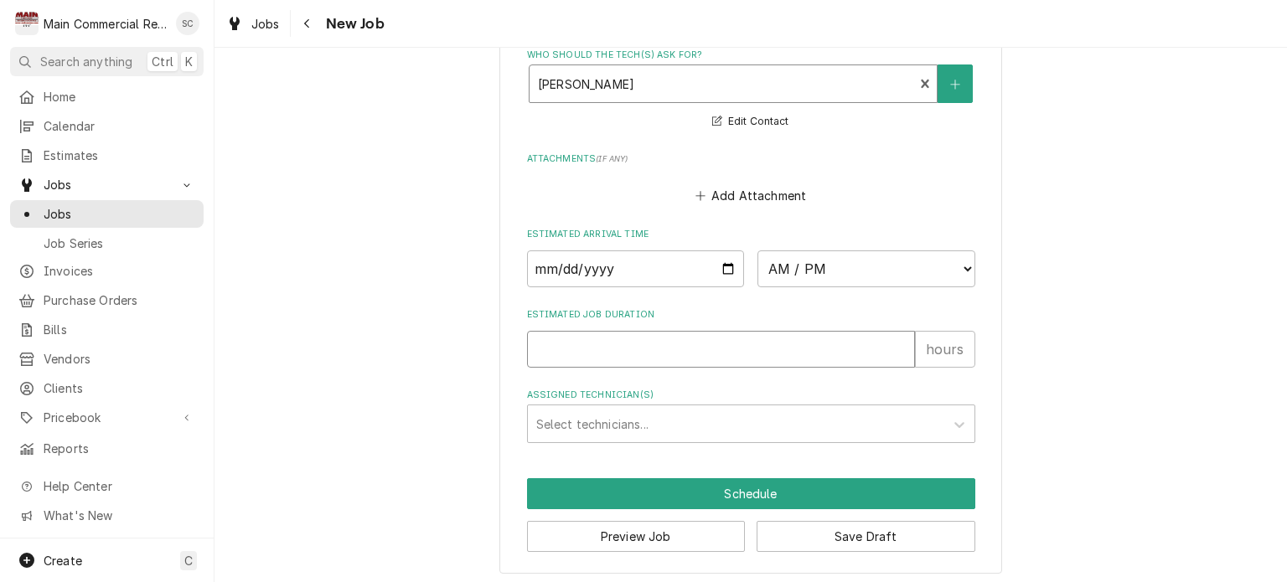
click at [604, 349] on input "Estimated Job Duration" at bounding box center [721, 349] width 388 height 37
type textarea "x"
type input "2"
type textarea "x"
type input "2"
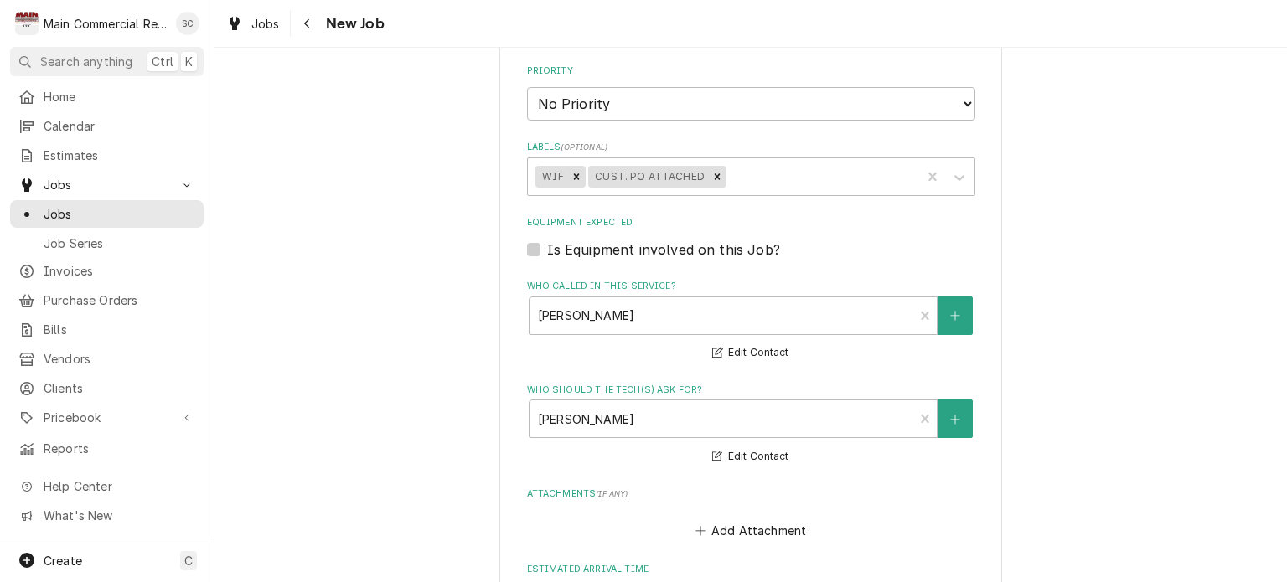
scroll to position [838, 0]
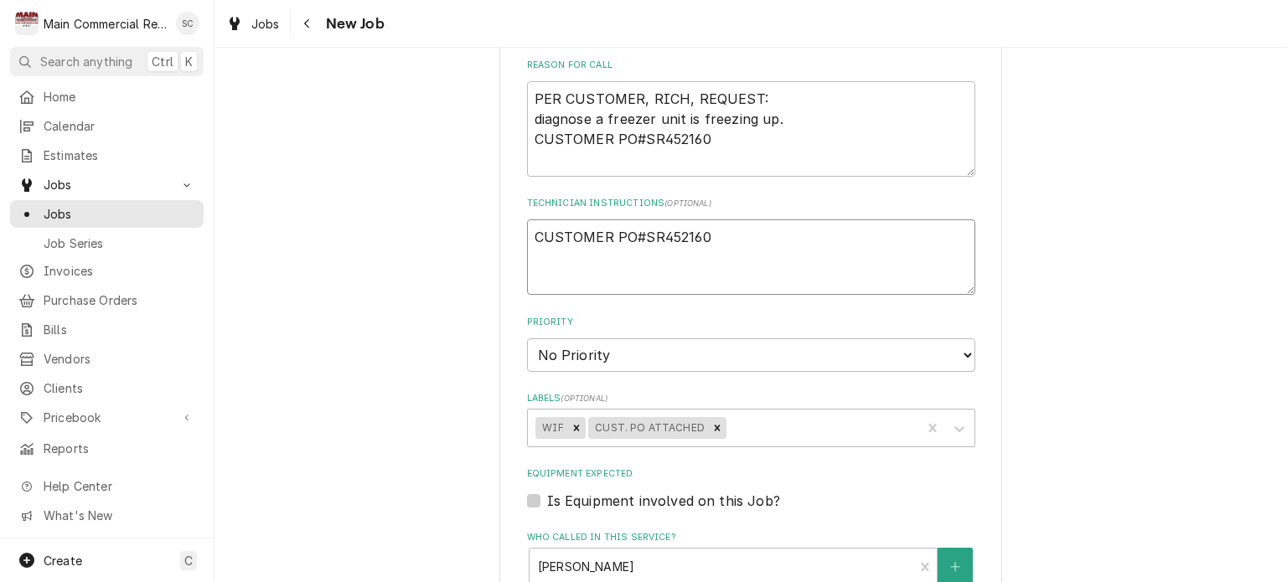
click at [786, 227] on textarea "CUSTOMER PO#SR452160" at bounding box center [751, 257] width 448 height 75
type textarea "x"
type textarea "CUSTOMER PO#SR452160"
type textarea "x"
type textarea "CUSTOMER PO#SR452160 P"
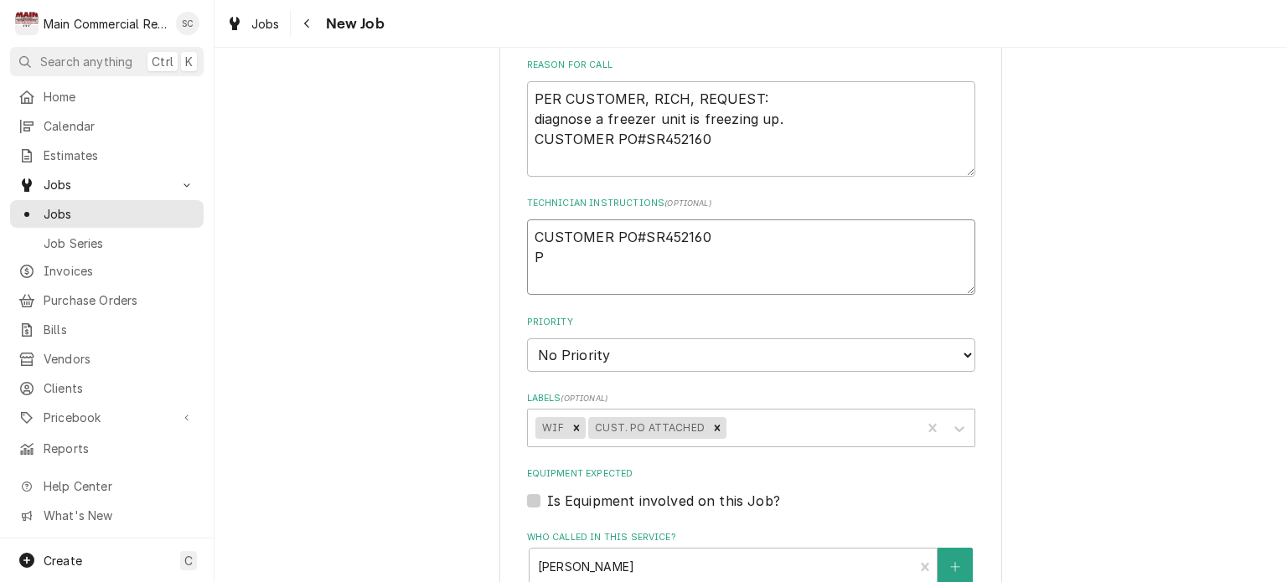
type textarea "x"
type textarea "CUSTOMER PO#SR452160 PE"
type textarea "x"
type textarea "CUSTOMER PO#SR452160 PER"
type textarea "x"
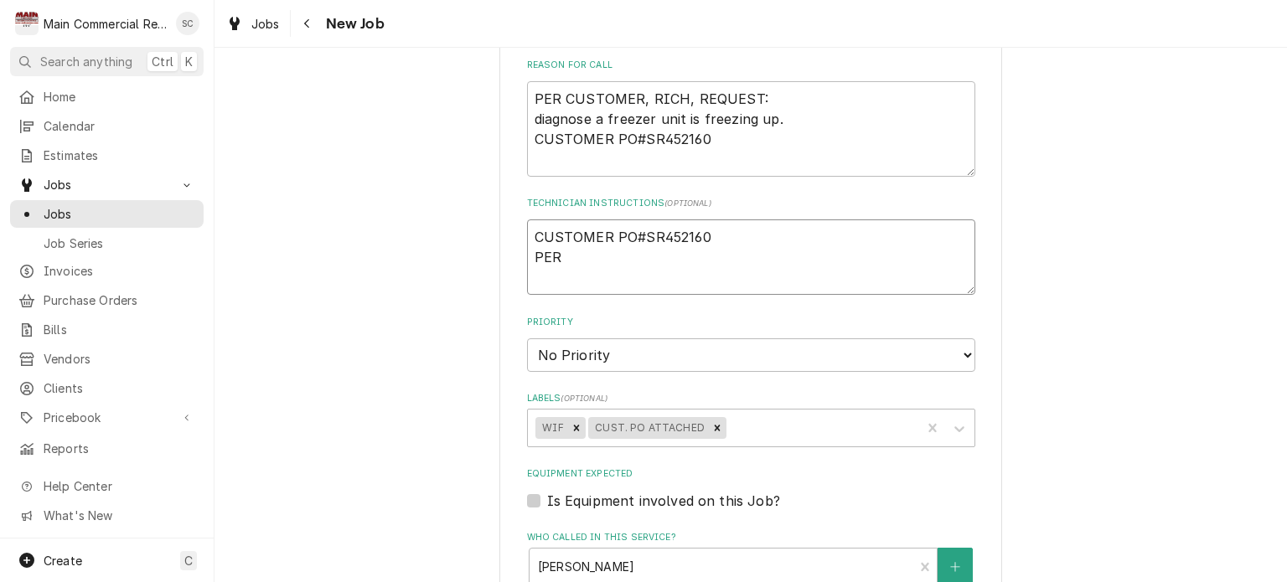
type textarea "CUSTOMER PO#SR452160 PER"
type textarea "x"
type textarea "CUSTOMER PO#SR452160 PER Q"
type textarea "x"
type textarea "CUSTOMER PO#SR452160 PER Q-"
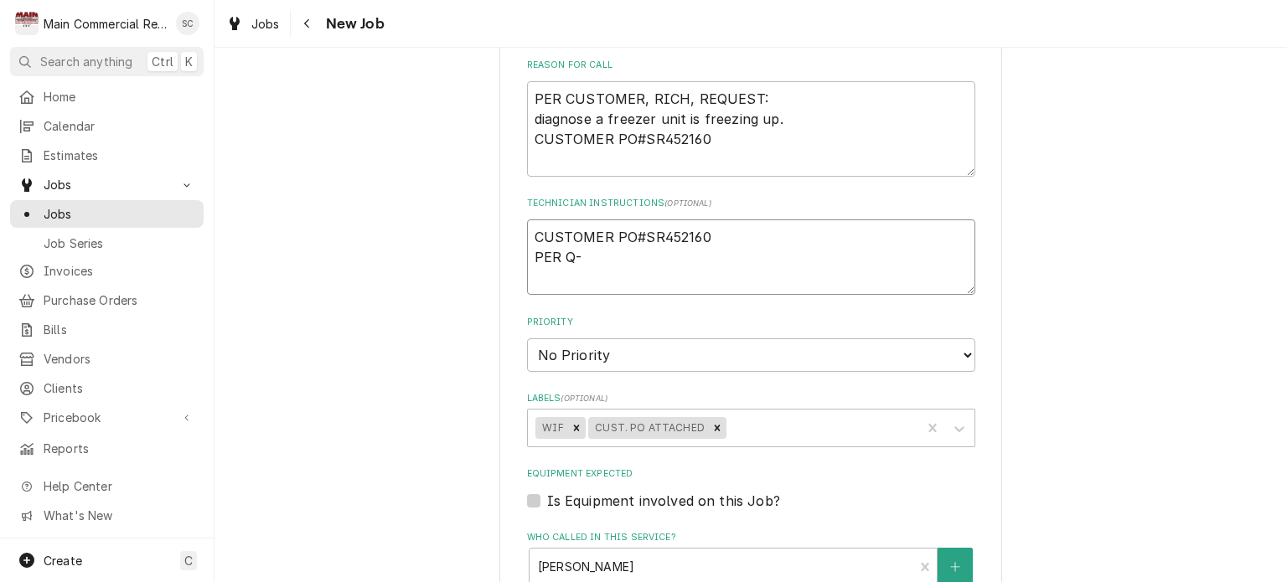
type textarea "x"
type textarea "CUSTOMER PO#SR452160 PER Q-3"
type textarea "x"
type textarea "CUSTOMER PO#SR452160 PER Q-38"
type textarea "x"
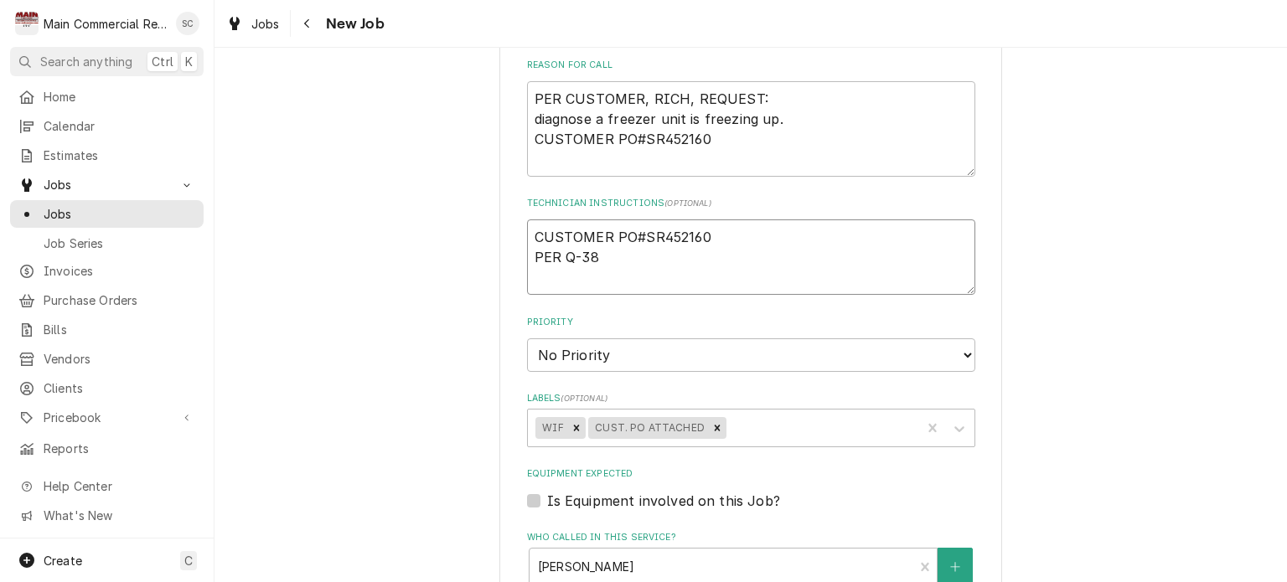
type textarea "CUSTOMER PO#SR452160 PER Q-382"
type textarea "x"
type textarea "CUSTOMER PO#SR452160 PER Q-3825"
type textarea "x"
type textarea "CUSTOMER PO#SR452160 PER Q-3825,"
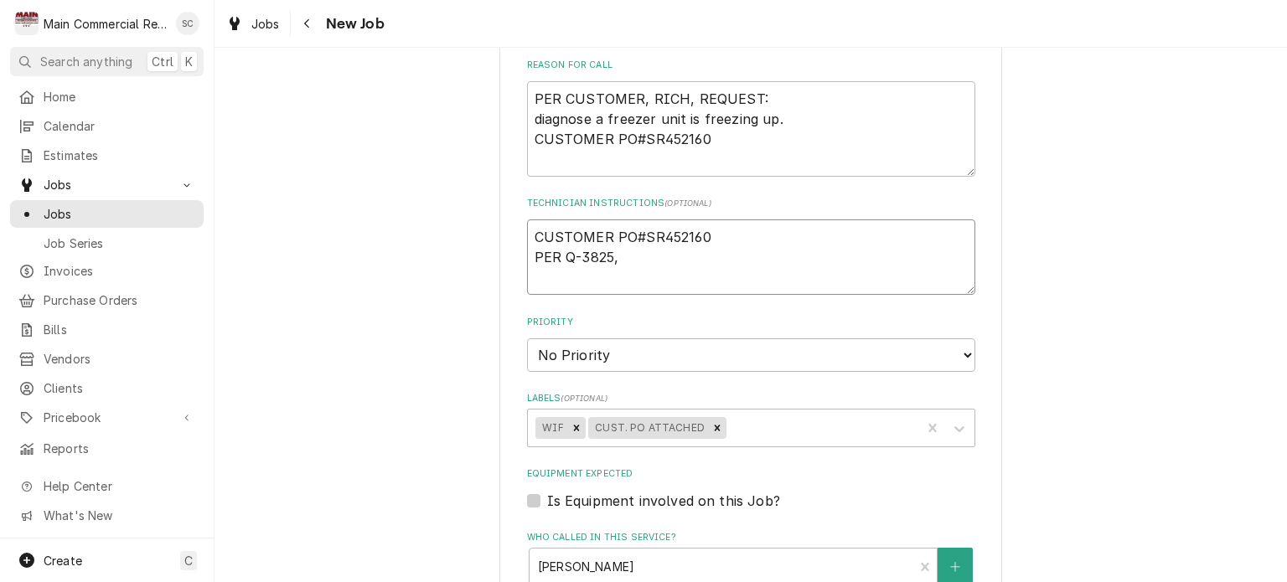
type textarea "x"
type textarea "CUSTOMER PO#SR452160 PER Q-3825,"
type textarea "x"
type textarea "CUSTOMER PO#SR452160 PER Q-3825, $"
type textarea "x"
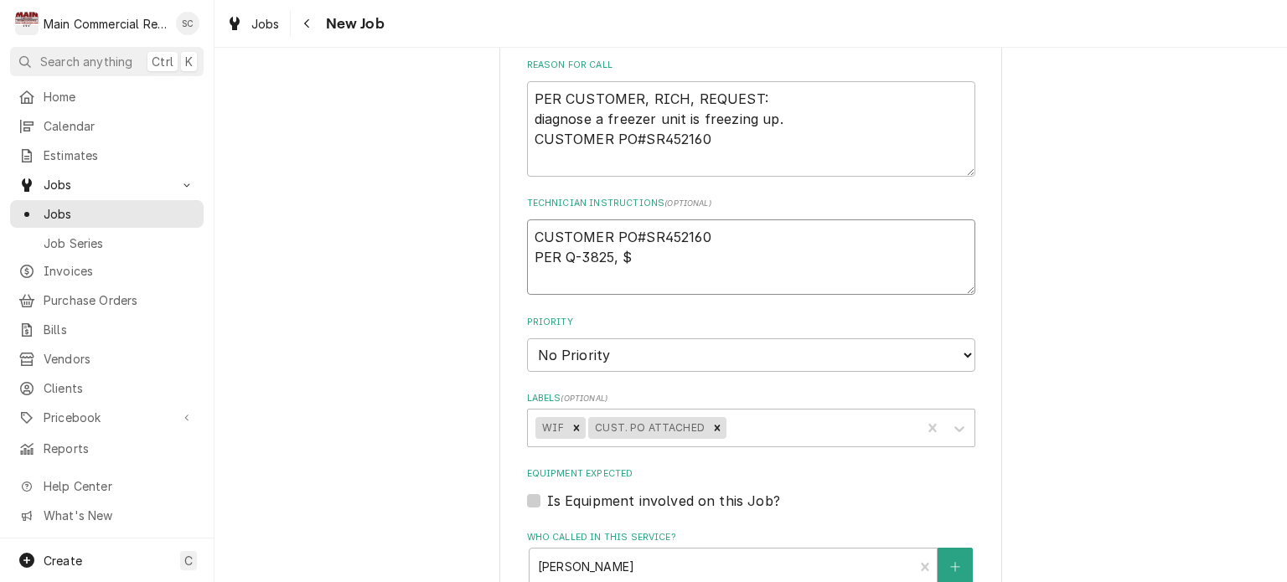
type textarea "CUSTOMER PO#SR452160 PER Q-3825, $3"
type textarea "x"
type textarea "CUSTOMER PO#SR452160 PER Q-3825, $30"
type textarea "x"
type textarea "CUSTOMER PO#SR452160 PER Q-3825, $300"
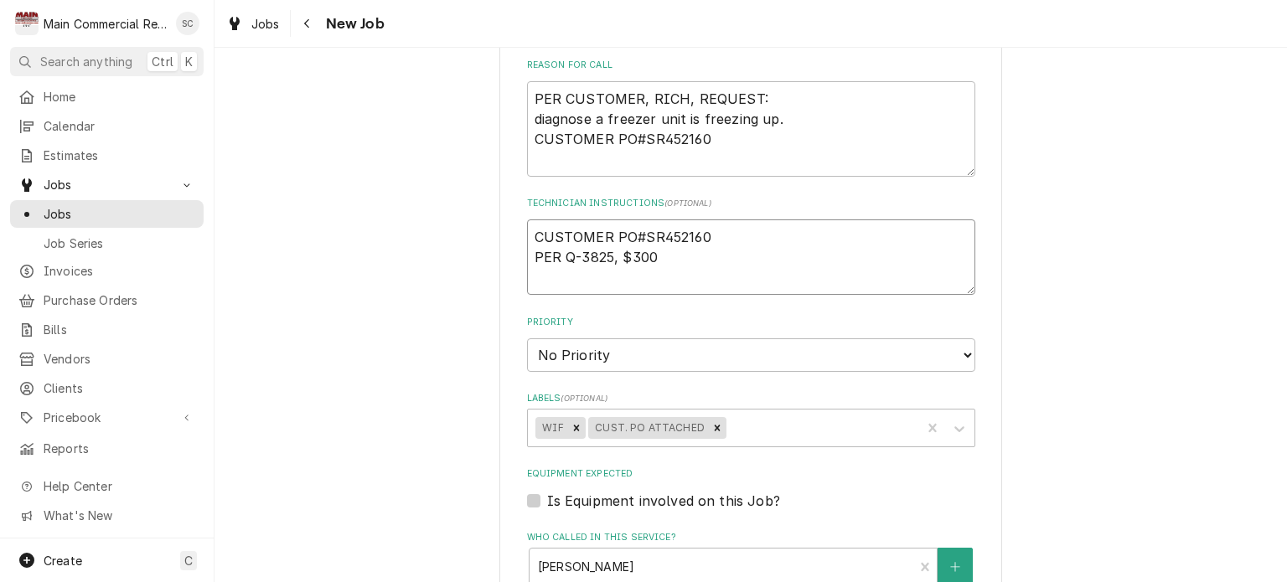
type textarea "x"
type textarea "CUSTOMER PO#SR452160 PER Q-3825, $300."
type textarea "x"
type textarea "CUSTOMER PO#SR452160 PER Q-3825, $300.O"
type textarea "x"
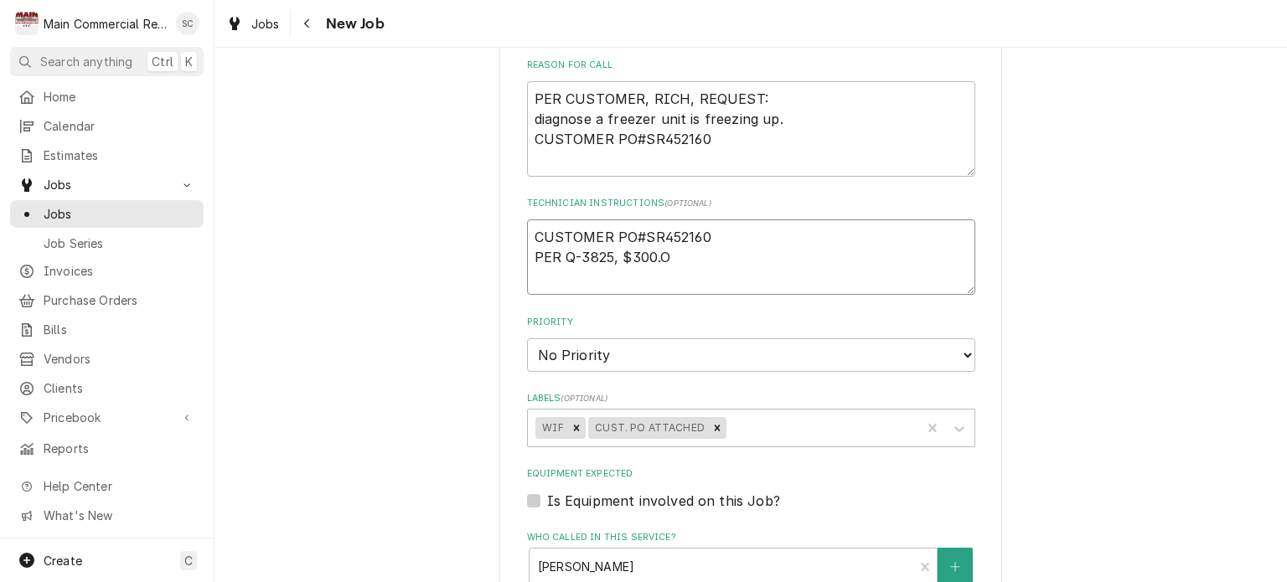
type textarea "CUSTOMER PO#SR452160 PER Q-3825, $300.OO"
type textarea "x"
type textarea "CUSTOMER PO#SR452160 PER Q-3825, $300.OO"
type textarea "x"
type textarea "CUSTOMER PO#SR452160 PER Q-3825, $300.OO F"
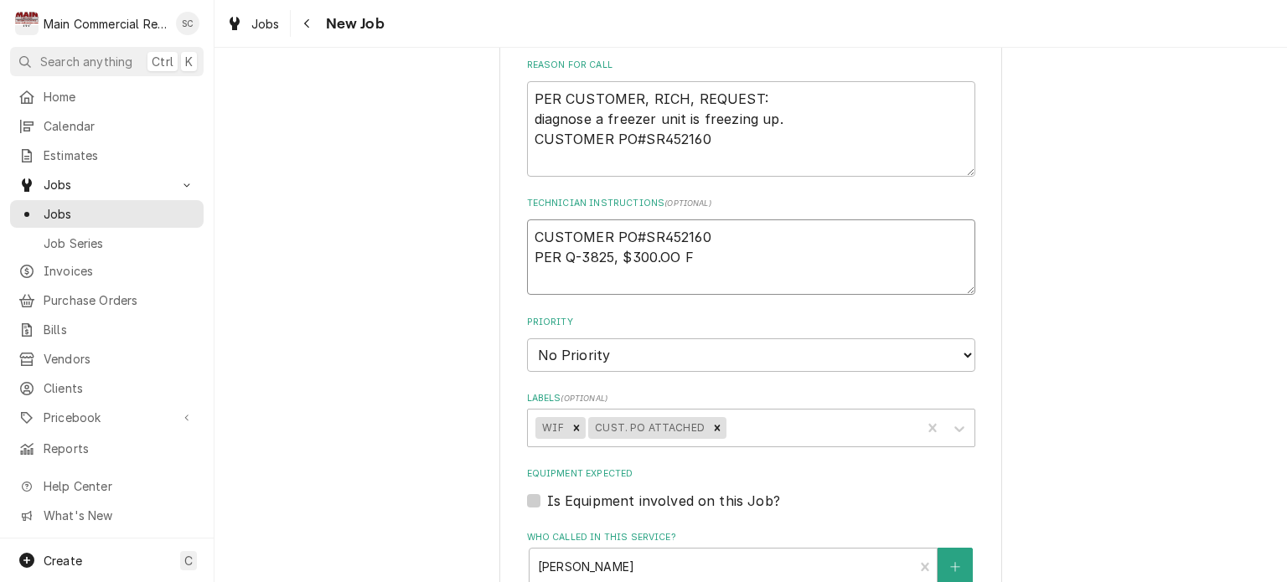
type textarea "x"
type textarea "CUSTOMER PO#SR452160 PER Q-3825, $300.OO FO"
type textarea "x"
type textarea "CUSTOMER PO#SR452160 PER Q-3825, $300.OO FOR"
type textarea "x"
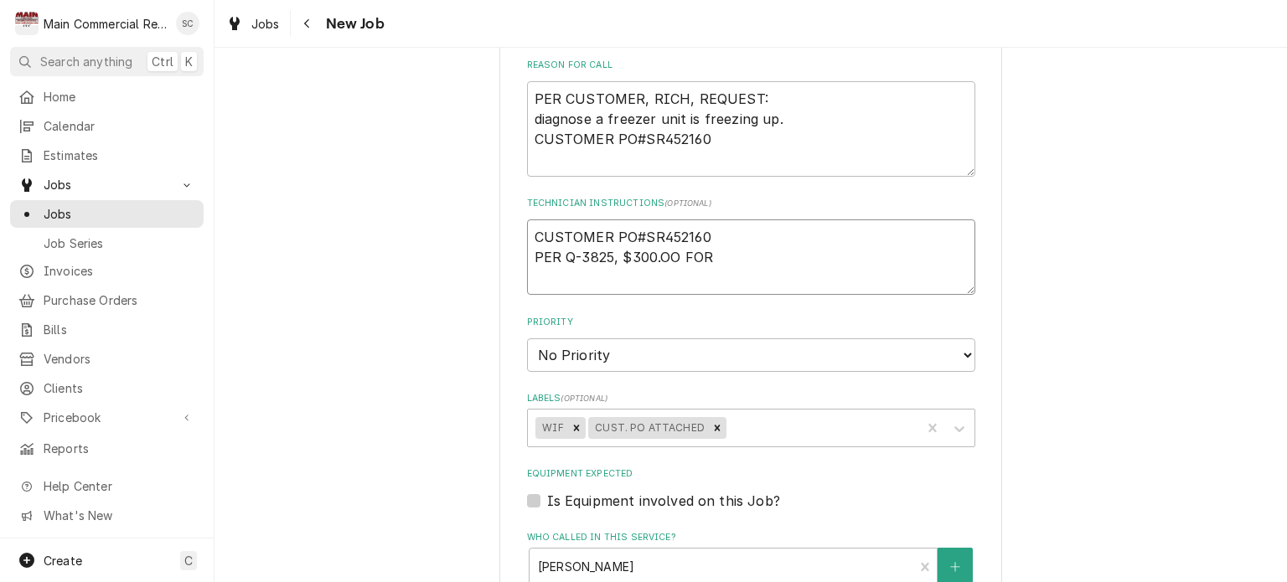
type textarea "CUSTOMER PO#SR452160 PER Q-3825, $300.OO FOR"
type textarea "x"
type textarea "CUSTOMER PO#SR452160 PER Q-3825, $300.OO FOR 3"
type textarea "x"
type textarea "CUSTOMER PO#SR452160 PER Q-3825, $300.OO FOR"
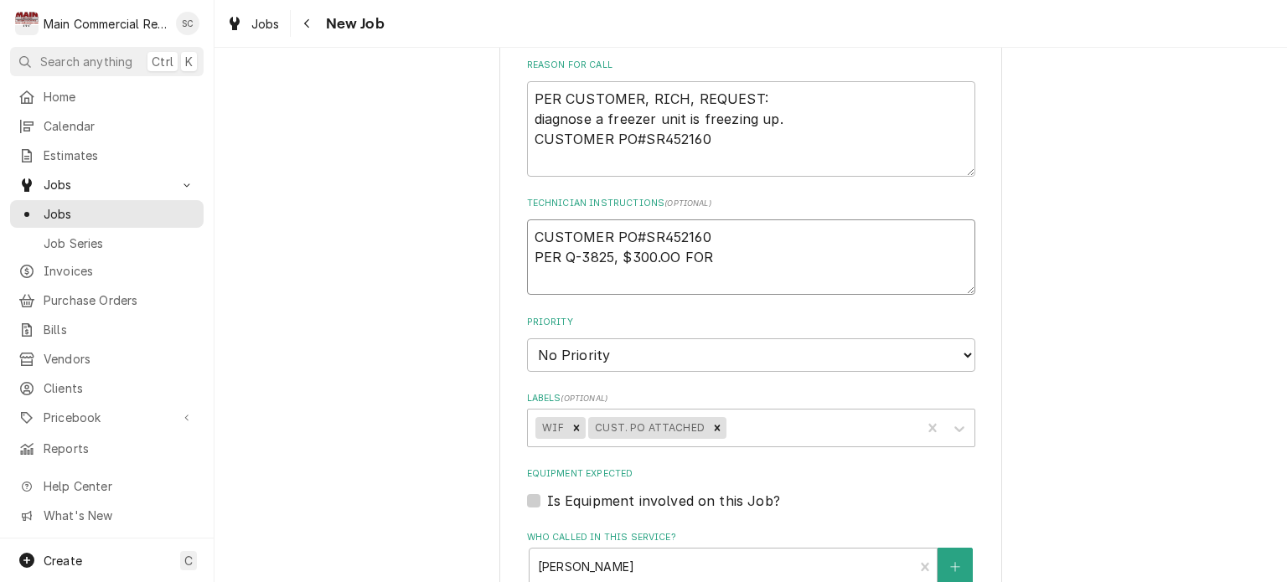
type textarea "x"
type textarea "CUSTOMER PO#SR452160 PER Q-3825, $300.OO FOR 2"
type textarea "x"
type textarea "CUSTOMER PO#SR452160 PER Q-3825, $300.OO FOR 2H"
type textarea "x"
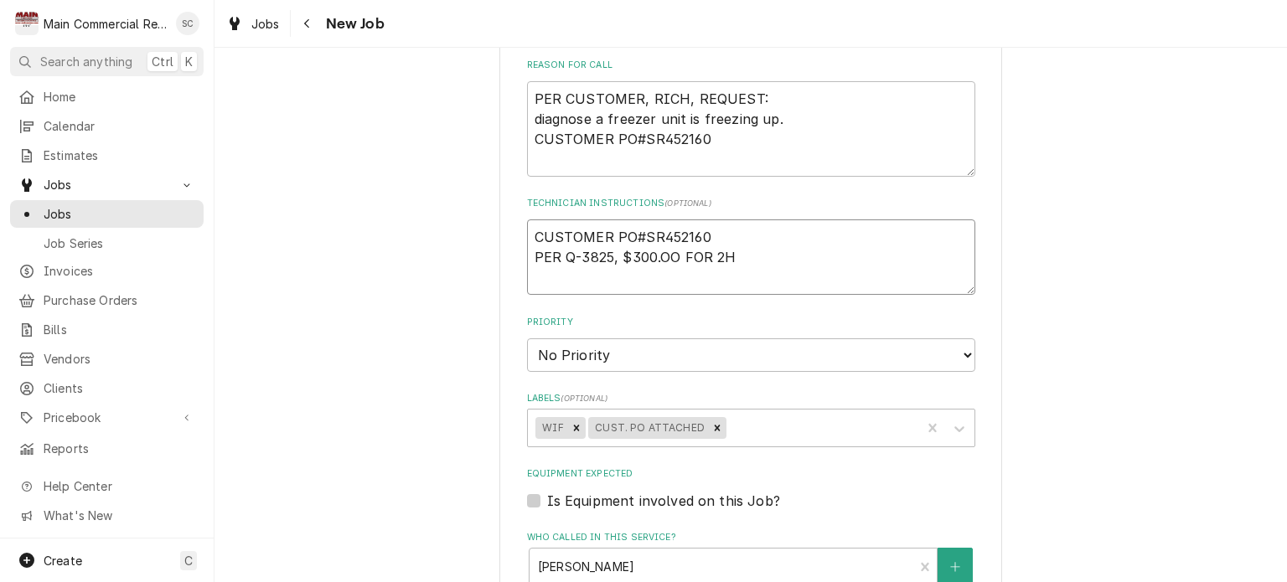
type textarea "CUSTOMER PO#SR452160 PER Q-3825, $300.OO FOR 2HR"
type textarea "x"
type textarea "CUSTOMER PO#SR452160 PER Q-3825, $300.OO FOR 2HRS"
type textarea "x"
type textarea "CUSTOMER PO#SR452160 PER Q-3825, $300.OO FOR 2HRS"
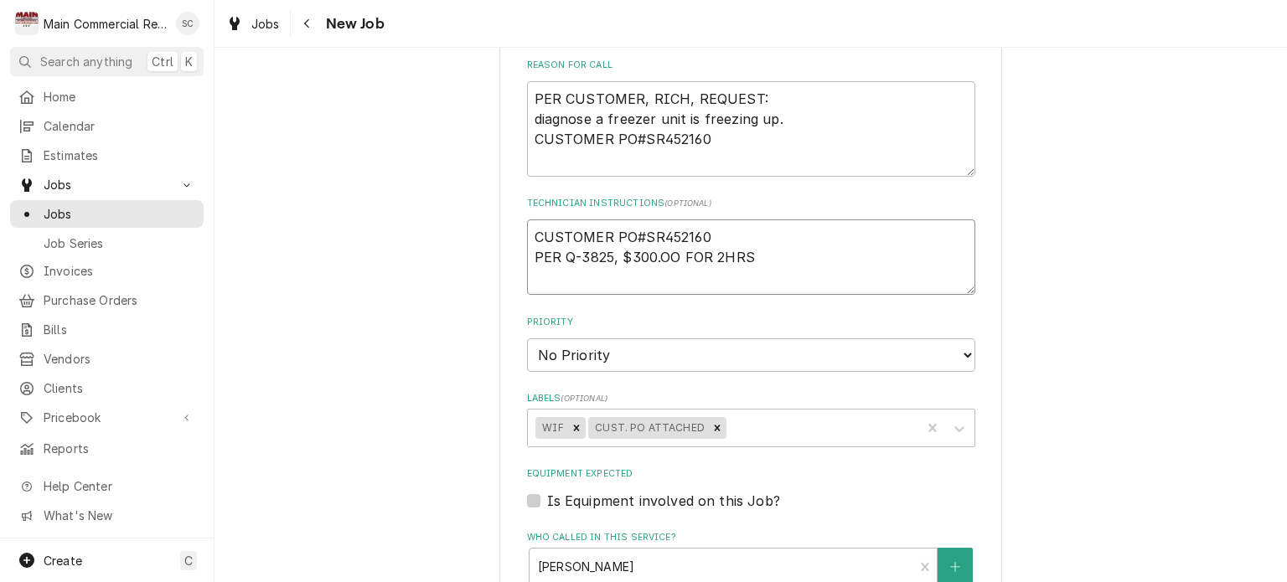
type textarea "x"
type textarea "CUSTOMER PO#SR452160 PER Q-3825, $300.OO FOR 2HRS O"
type textarea "x"
type textarea "CUSTOMER PO#SR452160 PER Q-3825, $300.OO FOR 2HRS ON"
type textarea "x"
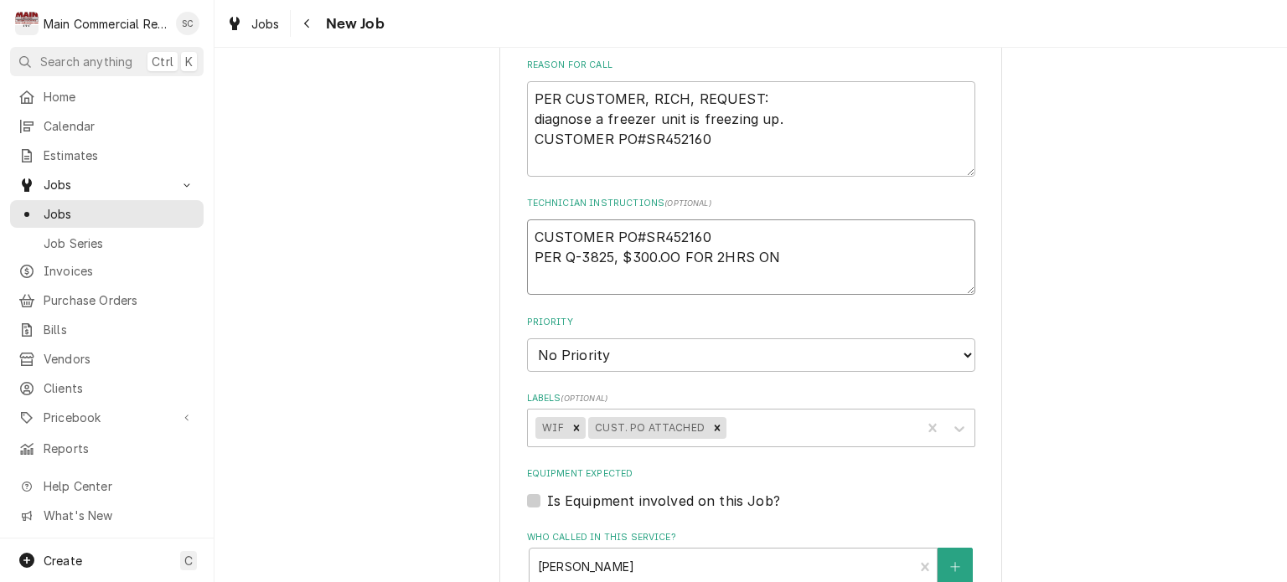
type textarea "CUSTOMER PO#SR452160 PER Q-3825, $300.OO FOR 2HRS ONL"
type textarea "x"
type textarea "CUSTOMER PO#SR452160 PER Q-3825, $300.OO FOR 2HRS ONLY"
type textarea "x"
type textarea "CUSTOMER PO#SR452160 PER Q-3825, $300.OO FOR 2HRS ONLY"
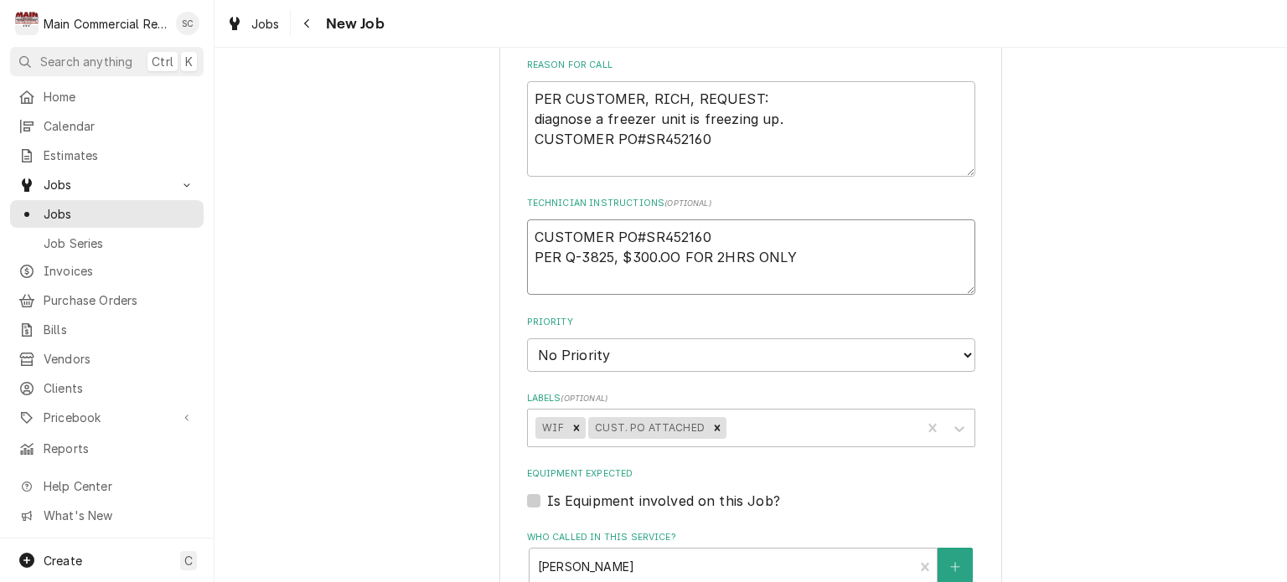
type textarea "x"
type textarea "CUSTOMER PO#SR452160 PER Q-3825, $300.OO FOR 2HRS ONLY N"
type textarea "x"
type textarea "CUSTOMER PO#SR452160 PER Q-3825, $300.OO FOR 2HRS ONLY NE"
type textarea "x"
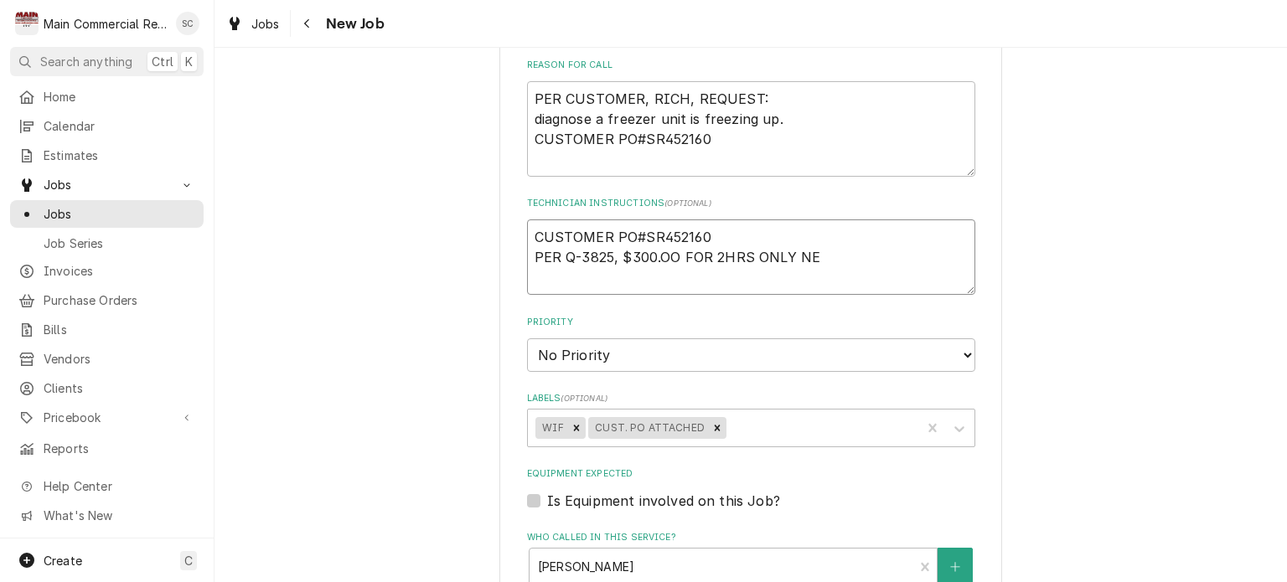
type textarea "CUSTOMER PO#SR452160 PER Q-3825, $300.OO FOR 2HRS ONLY NEE"
type textarea "x"
type textarea "CUSTOMER PO#SR452160 PER Q-3825, $300.OO FOR 2HRS ONLY NEED"
type textarea "x"
type textarea "CUSTOMER PO#SR452160 PER Q-3825, $300.OO FOR 2HRS ONLY NEED"
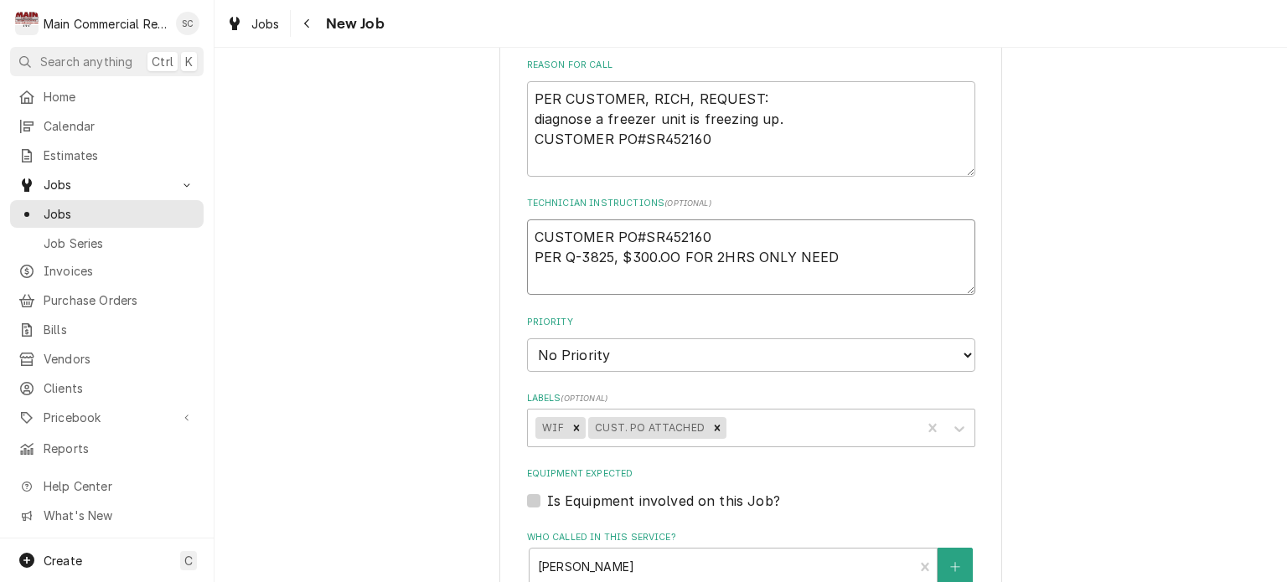
type textarea "x"
type textarea "CUSTOMER PO#SR452160 PER Q-3825, $300.OO FOR 2HRS ONLY NEED T"
type textarea "x"
type textarea "CUSTOMER PO#SR452160 PER Q-3825, $300.OO FOR 2HRS ONLY NEED TO"
type textarea "x"
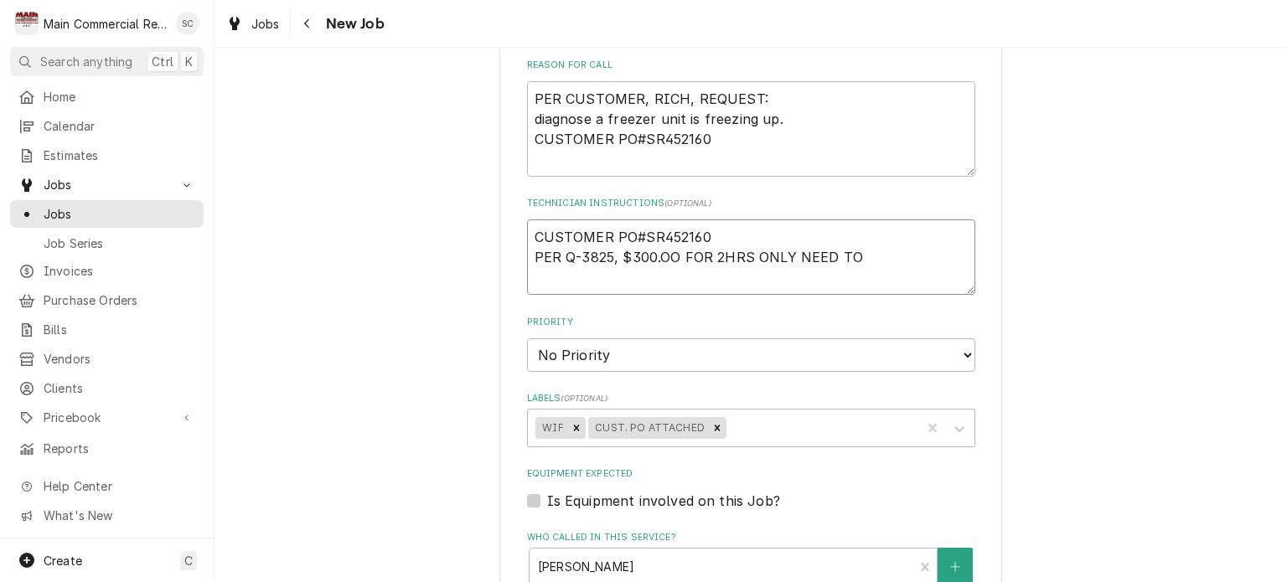
type textarea "CUSTOMER PO#SR452160 PER Q-3825, $300.OO FOR 2HRS ONLY NEED TO"
type textarea "x"
type textarea "CUSTOMER PO#SR452160 PER Q-3825, $300.OO FOR 2HRS ONLY NEED TO Q"
type textarea "x"
type textarea "CUSTOMER PO#SR452160 PER Q-3825, $300.OO FOR 2HRS ONLY NEED TO QU"
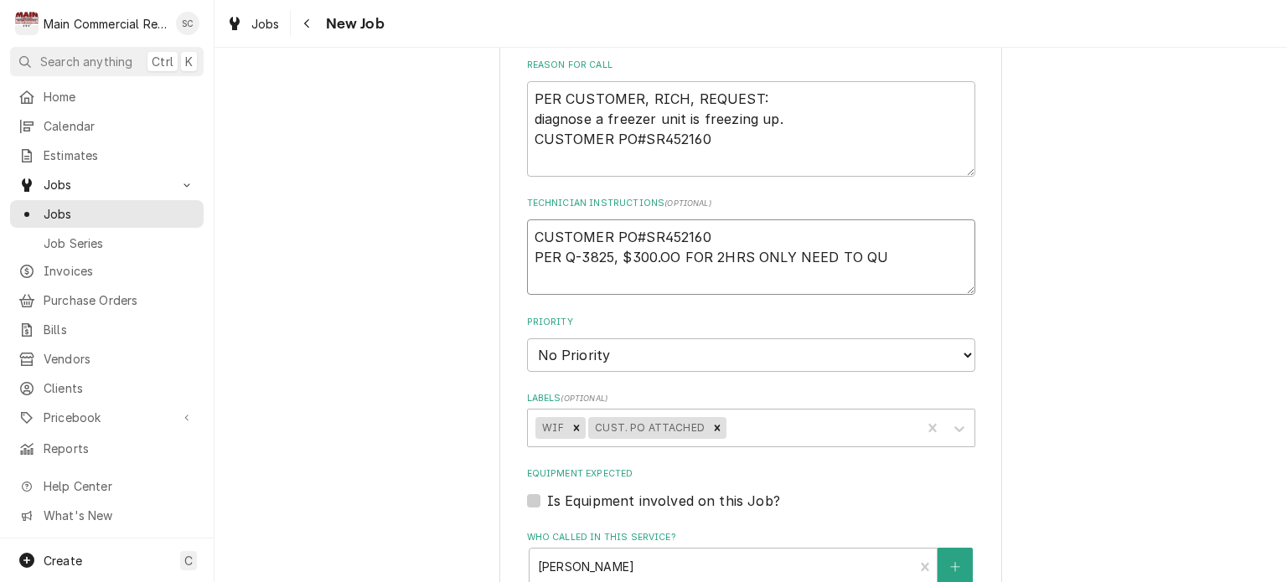
type textarea "x"
type textarea "CUSTOMER PO#SR452160 PER Q-3825, $300.OO FOR 2HRS ONLY NEED TO QUO"
type textarea "x"
type textarea "CUSTOMER PO#SR452160 PER Q-3825, $300.OO FOR 2HRS ONLY NEED TO QUOT"
type textarea "x"
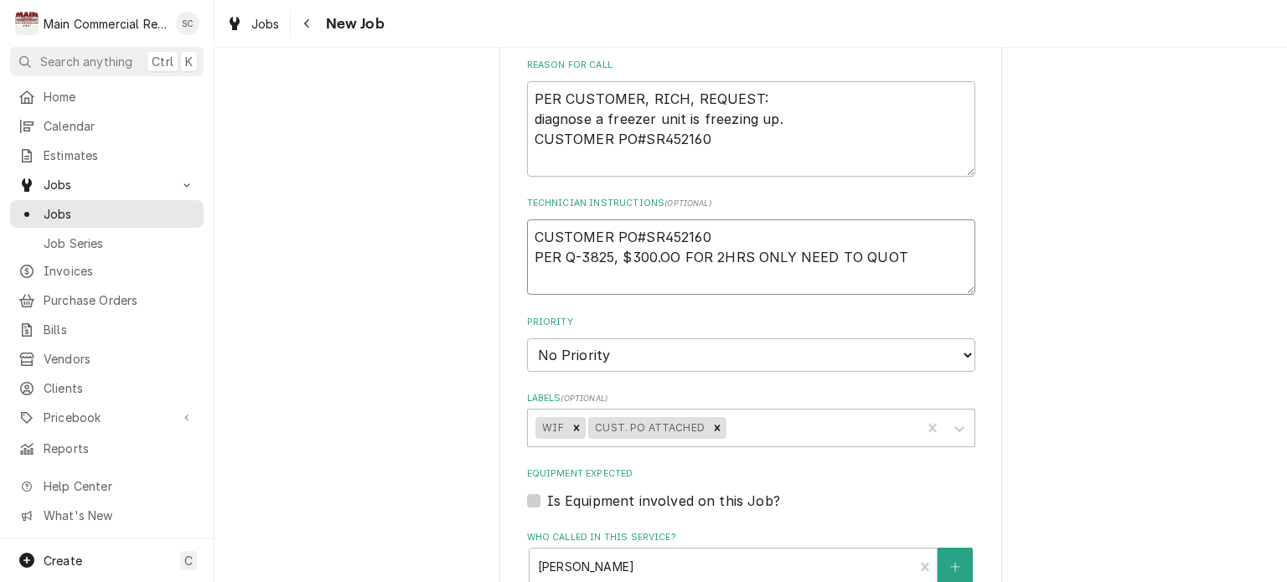
type textarea "CUSTOMER PO#SR452160 PER Q-3825, $300.OO FOR 2HRS ONLY NEED TO QUOTE"
type textarea "x"
type textarea "CUSTOMER PO#SR452160 PER Q-3825, $300.OO FOR 2HRS ONLY NEED TO QUOTE"
type textarea "x"
type textarea "CUSTOMER PO#SR452160 PER Q-3825, $300.OO FOR 2HRS ONLY NEED TO QUOTE F"
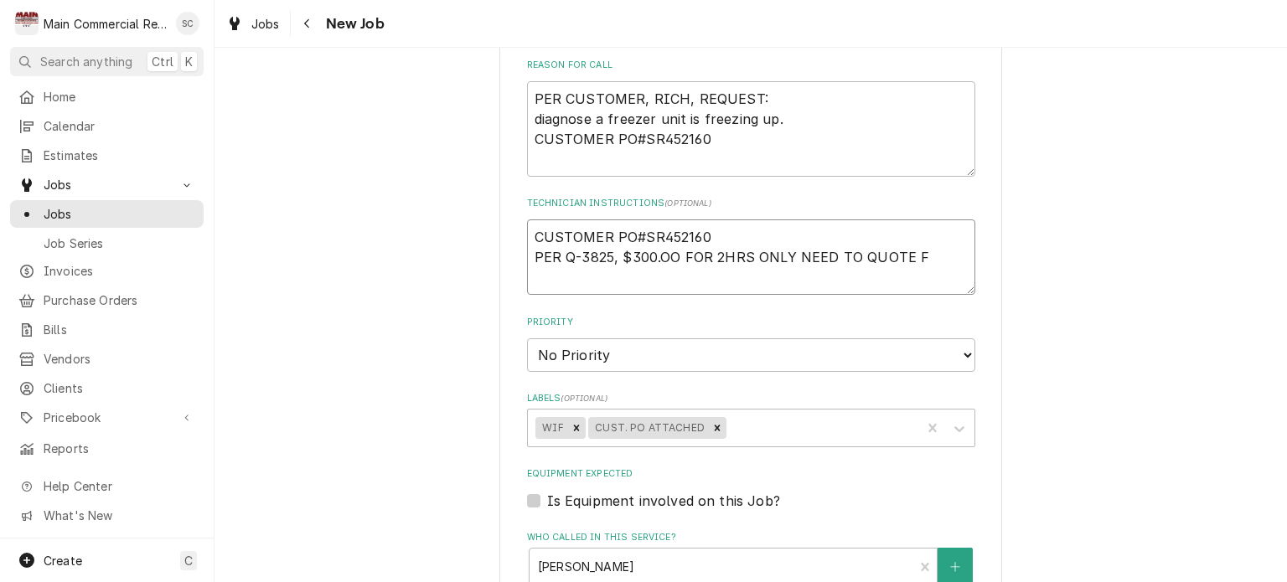
type textarea "x"
type textarea "CUSTOMER PO#SR452160 PER Q-3825, $300.OO FOR 2HRS ONLY NEED TO QUOTE FU"
type textarea "x"
type textarea "CUSTOMER PO#SR452160 PER Q-3825, $300.OO FOR 2HRS ONLY NEED TO QUOTE FUR"
type textarea "x"
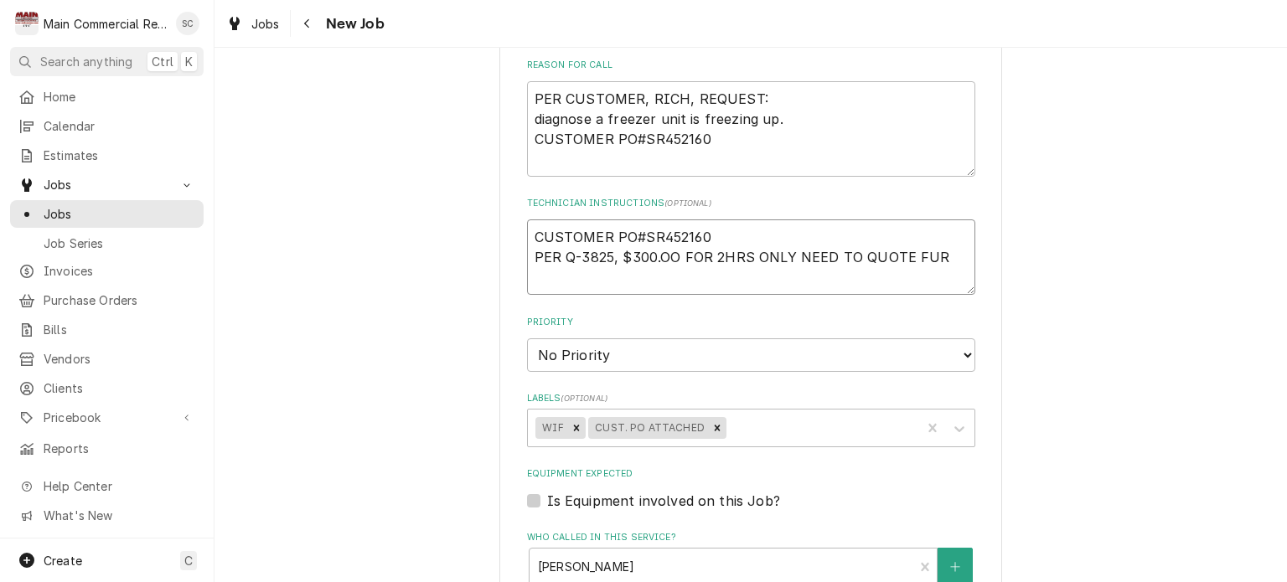
type textarea "CUSTOMER PO#SR452160 PER Q-3825, $300.OO FOR 2HRS ONLY NEED TO QUOTE FURT"
type textarea "x"
type textarea "CUSTOMER PO#SR452160 PER Q-3825, $300.OO FOR 2HRS ONLY NEED TO QUOTE FURTE"
type textarea "x"
type textarea "CUSTOMER PO#SR452160 PER Q-3825, $300.OO FOR 2HRS ONLY NEED TO QUOTE FURTER"
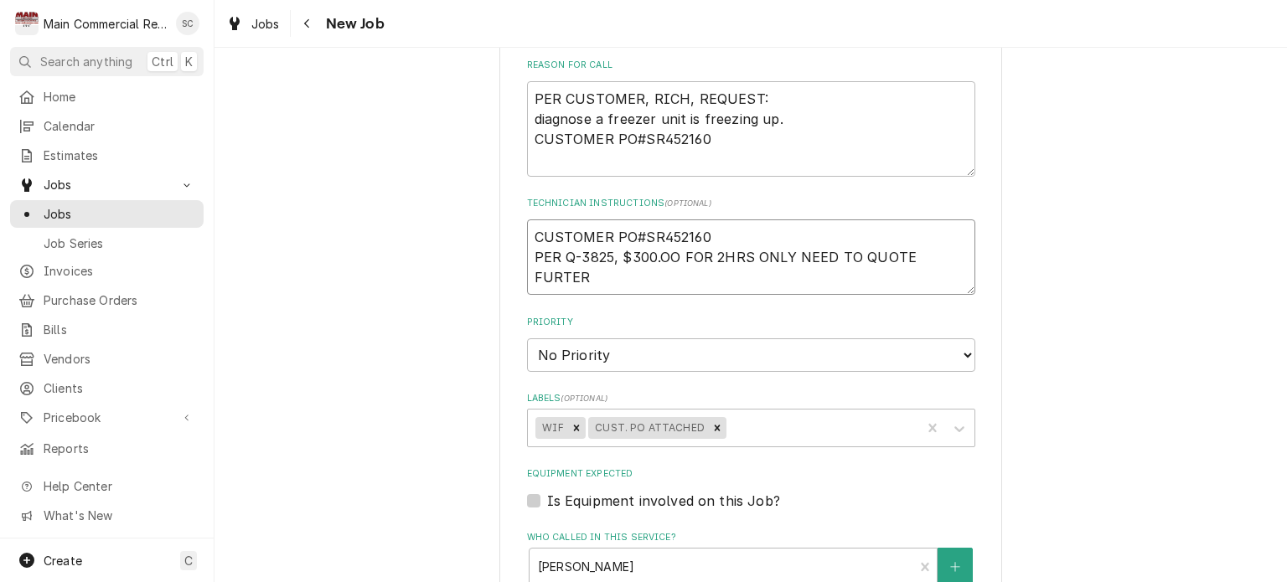
type textarea "x"
type textarea "CUSTOMER PO#SR452160 PER Q-3825, $300.OO FOR 2HRS ONLY NEED TO QUOTE FURTE"
type textarea "x"
type textarea "CUSTOMER PO#SR452160 PER Q-3825, $300.OO FOR 2HRS ONLY NEED TO QUOTE FURT"
type textarea "x"
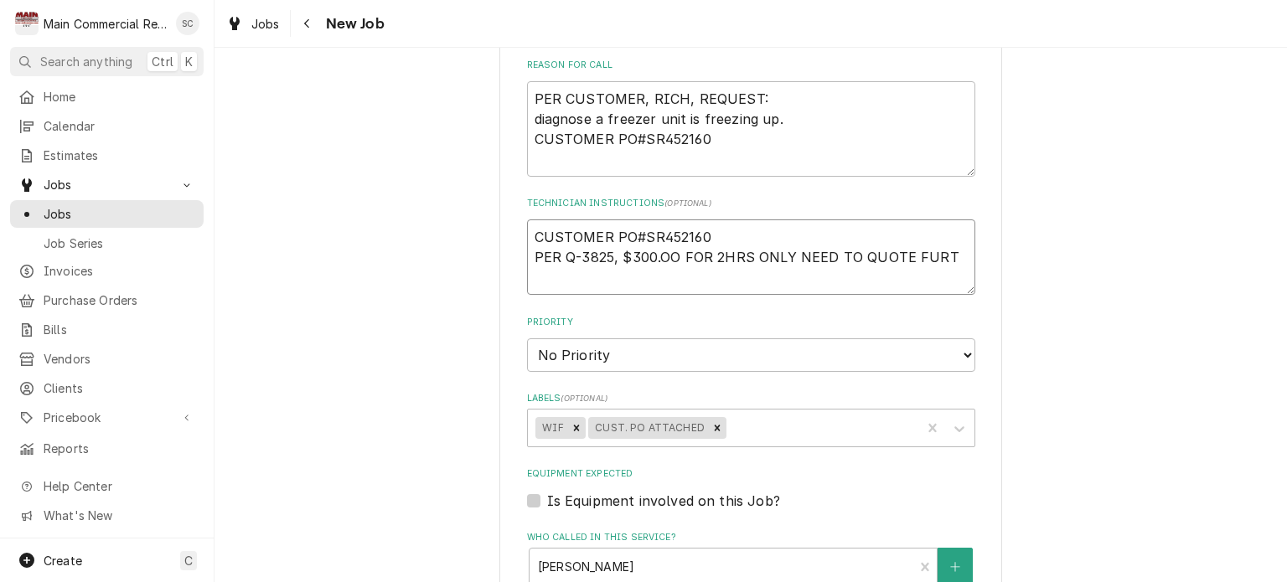
type textarea "CUSTOMER PO#SR452160 PER Q-3825, $300.OO FOR 2HRS ONLY NEED TO QUOTE FURTH"
type textarea "x"
click at [756, 342] on select "No Priority Urgent High Medium Low" at bounding box center [751, 356] width 448 height 34
click at [527, 339] on select "No Priority Urgent High Medium Low" at bounding box center [751, 356] width 448 height 34
click at [745, 133] on textarea "PER CUSTOMER, RICH, REQUEST: diagnose a freezer unit is freezing up. CUSTOMER P…" at bounding box center [751, 129] width 448 height 96
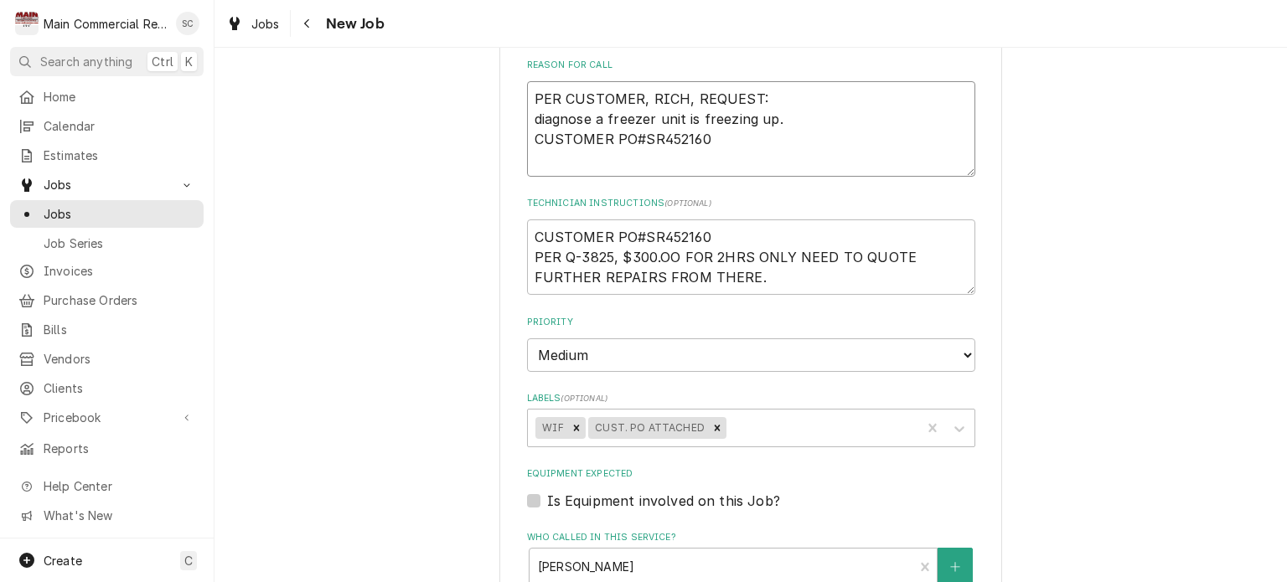
drag, startPoint x: 768, startPoint y: 98, endPoint x: 520, endPoint y: 90, distance: 248.2
click at [527, 90] on textarea "PER CUSTOMER, RICH, REQUEST: diagnose a freezer unit is freezing up. CUSTOMER P…" at bounding box center [751, 129] width 448 height 96
click at [708, 140] on textarea "diagnose a freezer unit is freezing up. CUSTOMER PO#SR452160" at bounding box center [751, 129] width 448 height 96
click at [780, 111] on textarea "diagnose a freezer unit is freezing up. CUSTOMER PO#SR452160" at bounding box center [751, 129] width 448 height 96
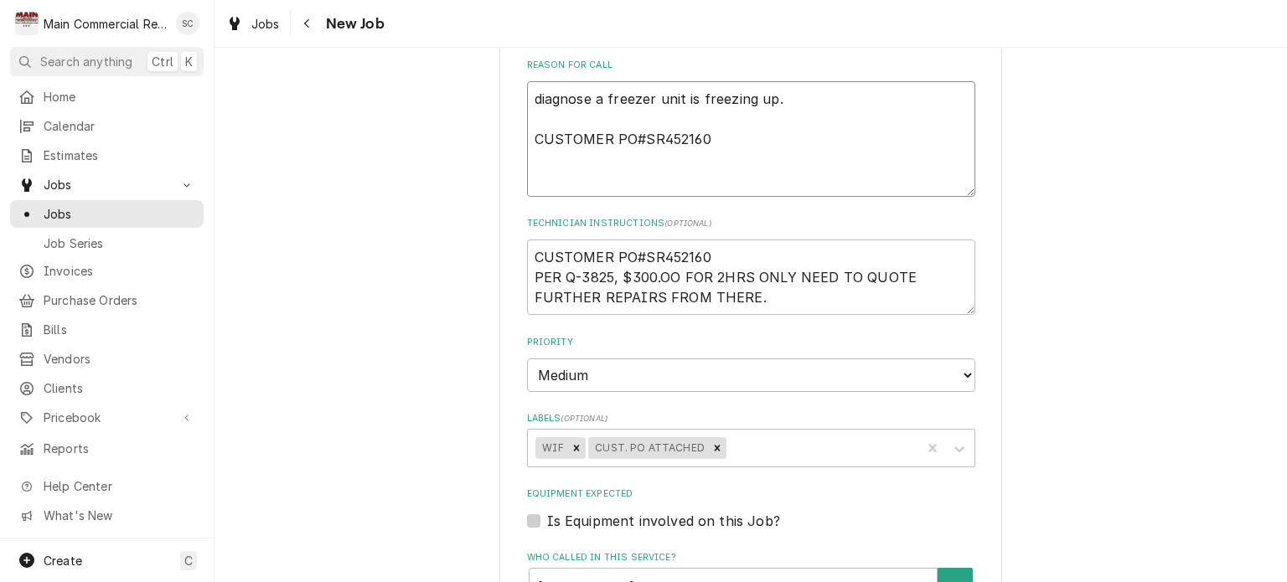
paste textarea "PER CUSTOMER, RICH, REQUEST:"
click at [782, 133] on textarea "diagnose a freezer unit is freezing up. PER CUSTOMER, RICH, REQUEST: CUSTOMER P…" at bounding box center [751, 139] width 448 height 116
drag, startPoint x: 535, startPoint y: 114, endPoint x: 525, endPoint y: 110, distance: 10.9
click at [527, 110] on textarea "diagnose a freezer unit is freezing up. PER CUSTOMER, RICH, REQUEST CUSTOMER PO…" at bounding box center [751, 139] width 448 height 116
click at [527, 115] on textarea "Diagnose a freezer unit is freezing up. PER CUSTOMER, RICH, REQUEST CUSTOMER PO…" at bounding box center [751, 139] width 448 height 116
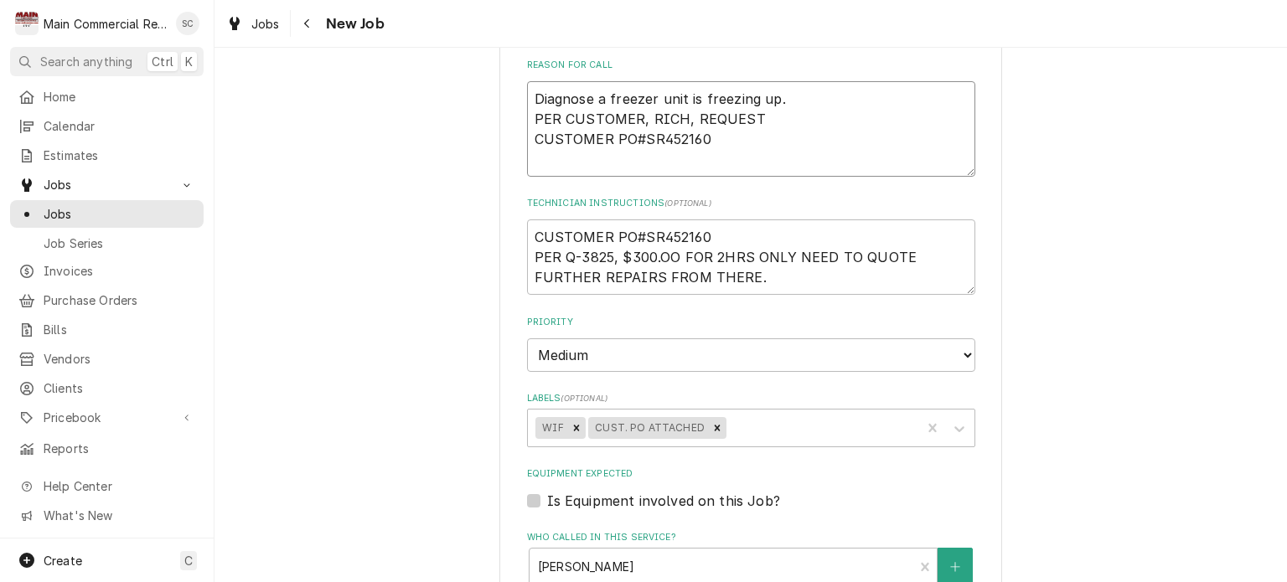
click at [746, 145] on textarea "Diagnose a freezer unit is freezing up. PER CUSTOMER, RICH, REQUEST CUSTOMER PO…" at bounding box center [751, 129] width 448 height 96
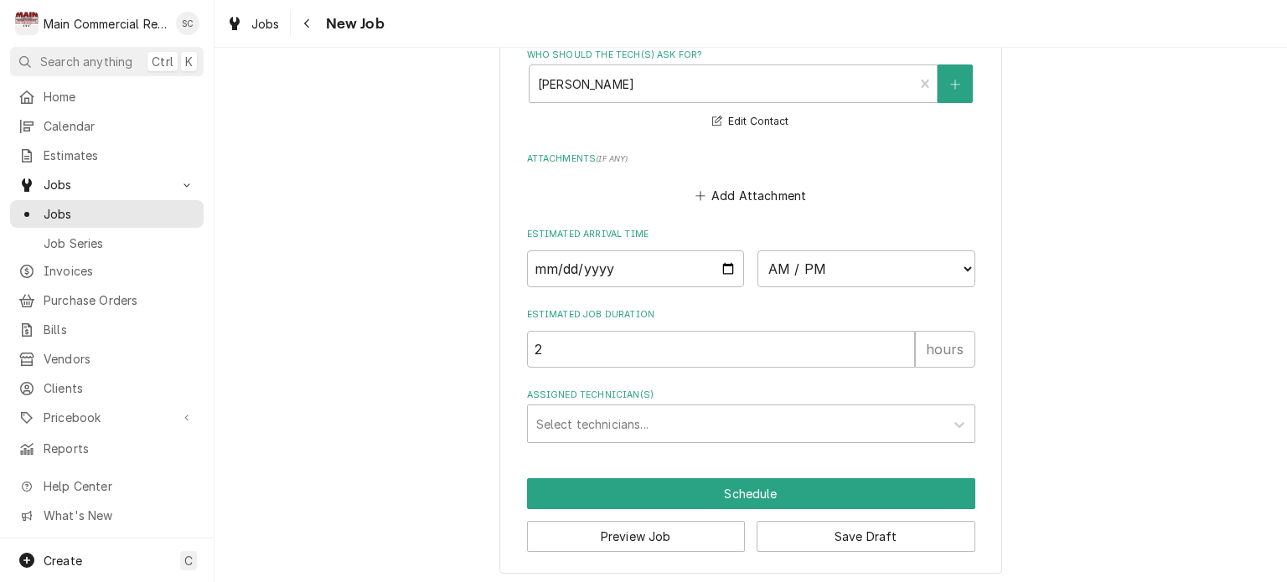
scroll to position [1110, 0]
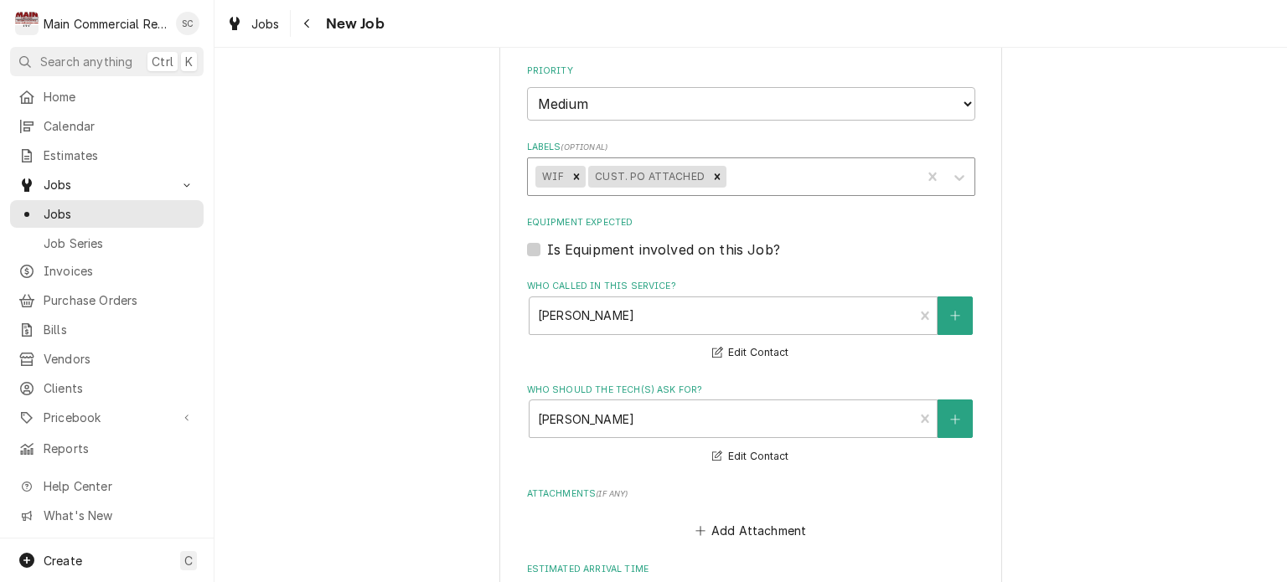
click at [784, 179] on div "Labels" at bounding box center [822, 177] width 184 height 30
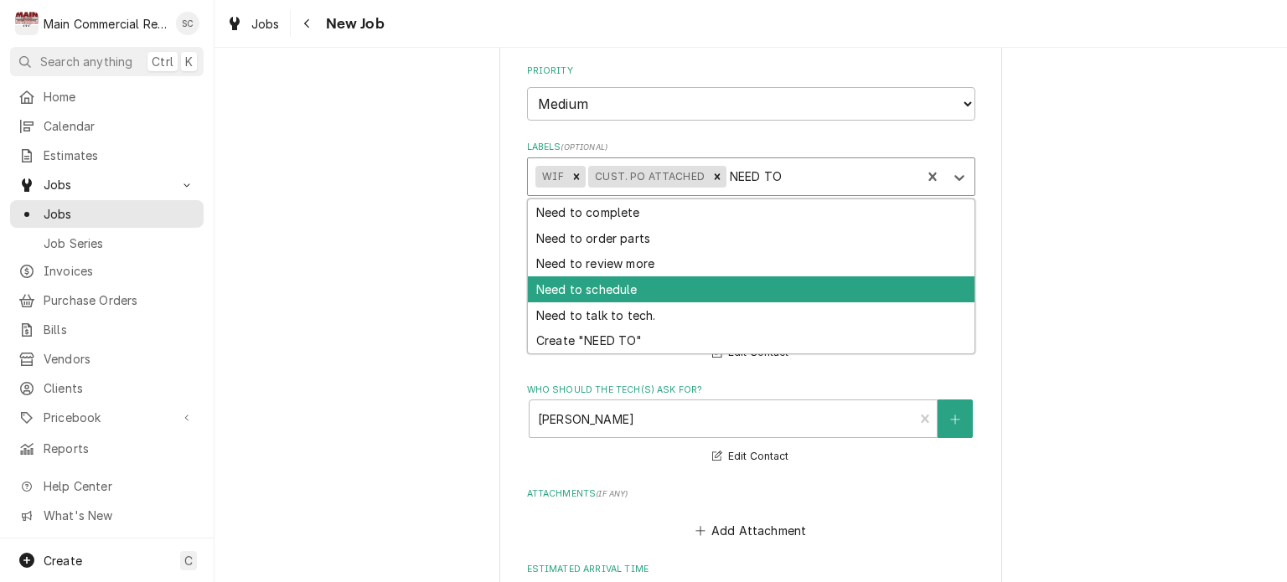
click at [634, 277] on div "Need to schedule" at bounding box center [751, 290] width 447 height 26
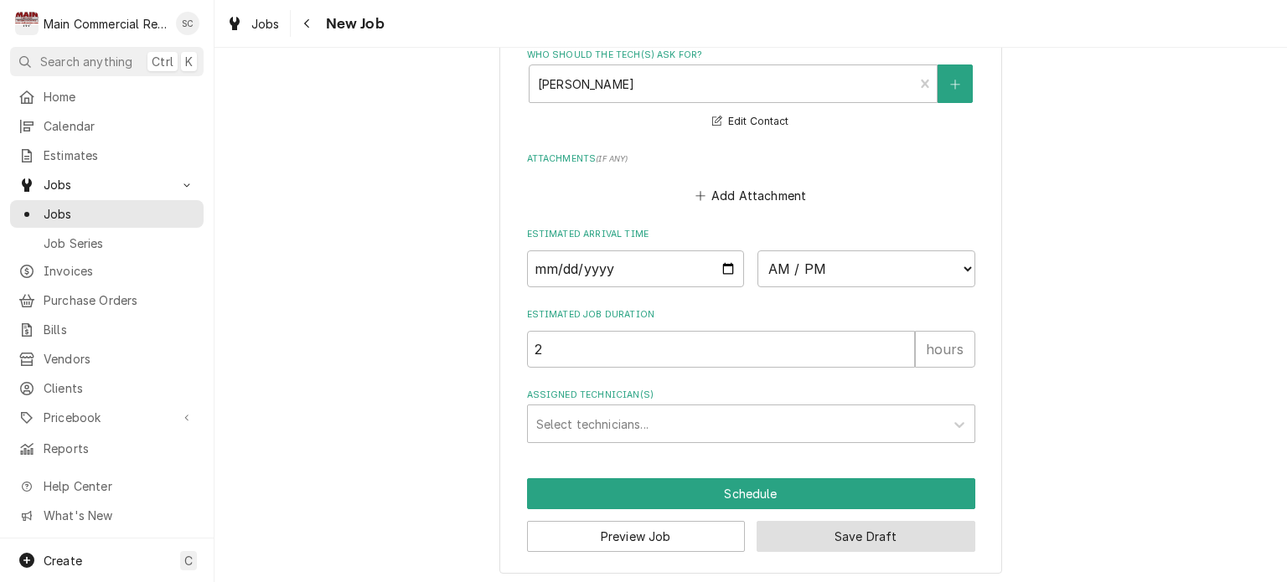
click at [848, 528] on button "Save Draft" at bounding box center [866, 536] width 219 height 31
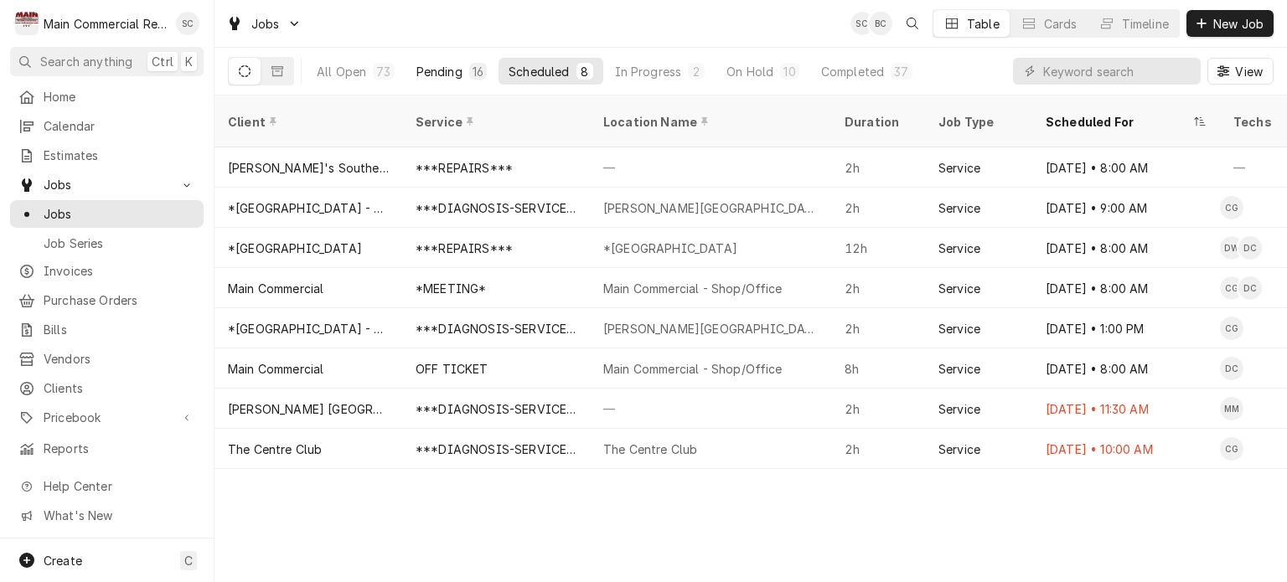
click at [443, 73] on div "Pending" at bounding box center [440, 72] width 46 height 18
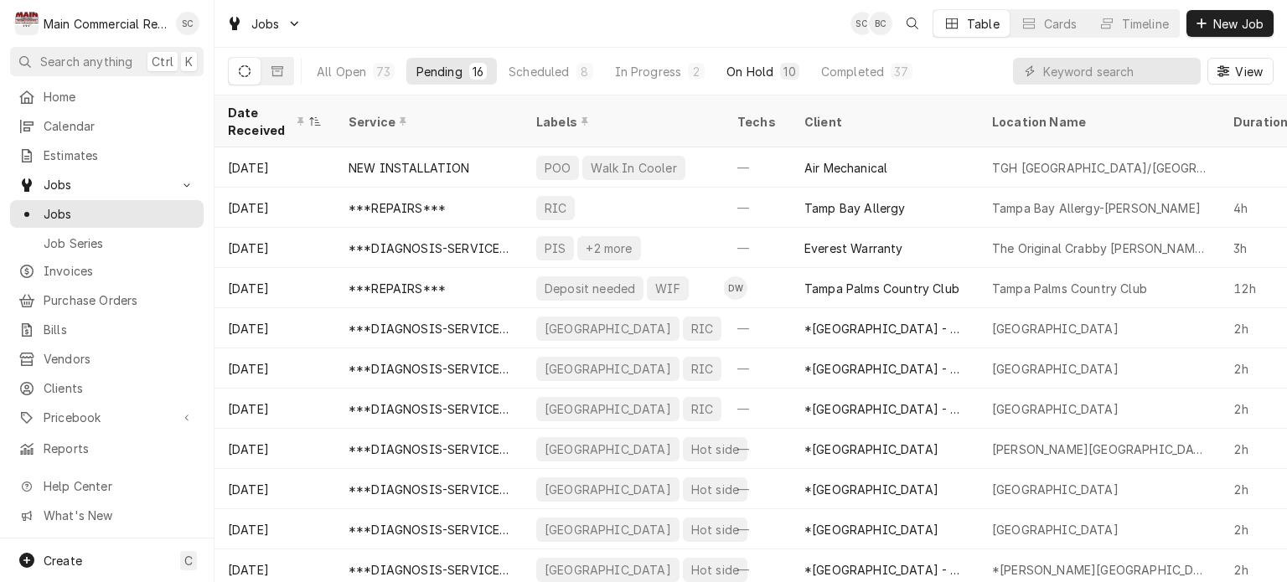
click at [782, 79] on div "10" at bounding box center [789, 71] width 18 height 17
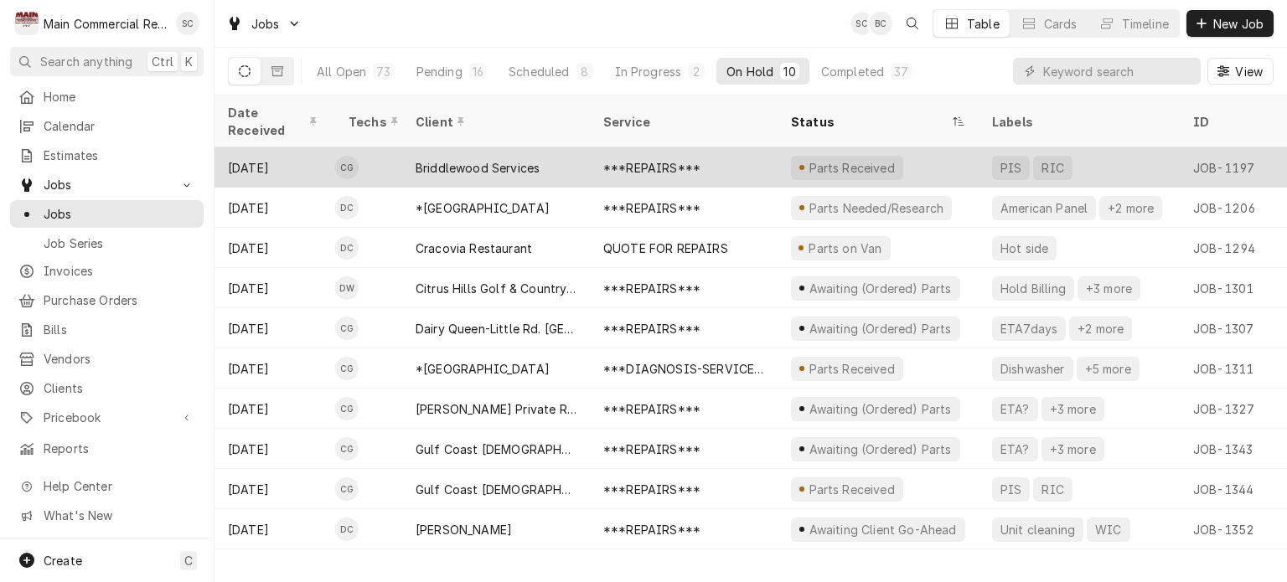
click at [684, 159] on div "***REPAIRS***" at bounding box center [651, 168] width 97 height 18
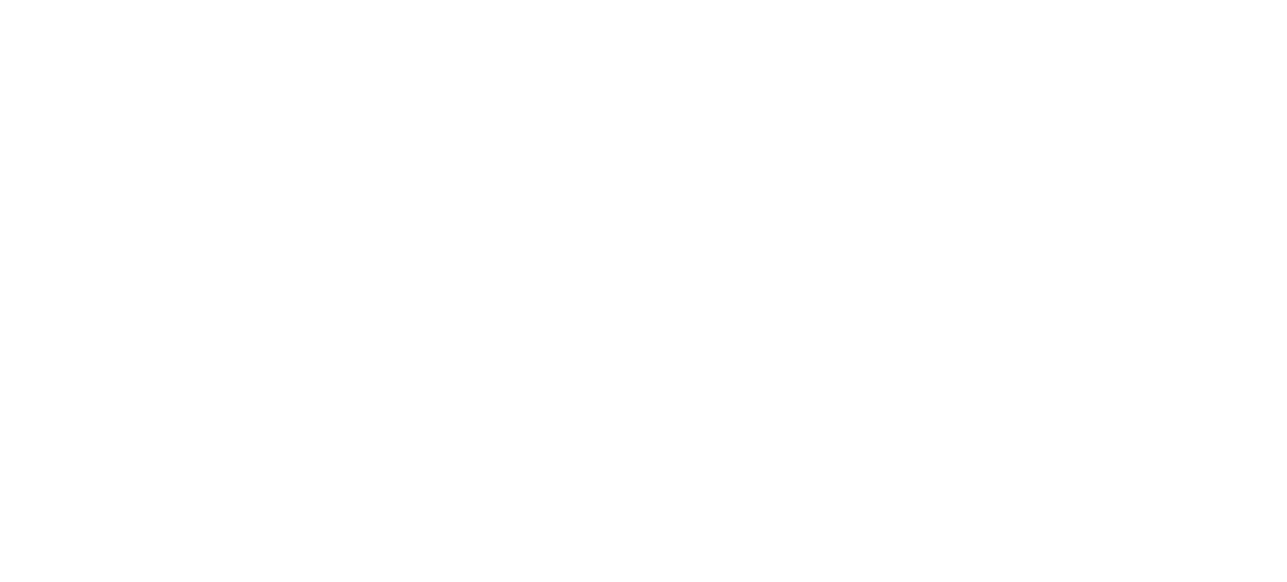
click at [721, 153] on div "Dynamic Content Wrapper" at bounding box center [643, 291] width 1287 height 582
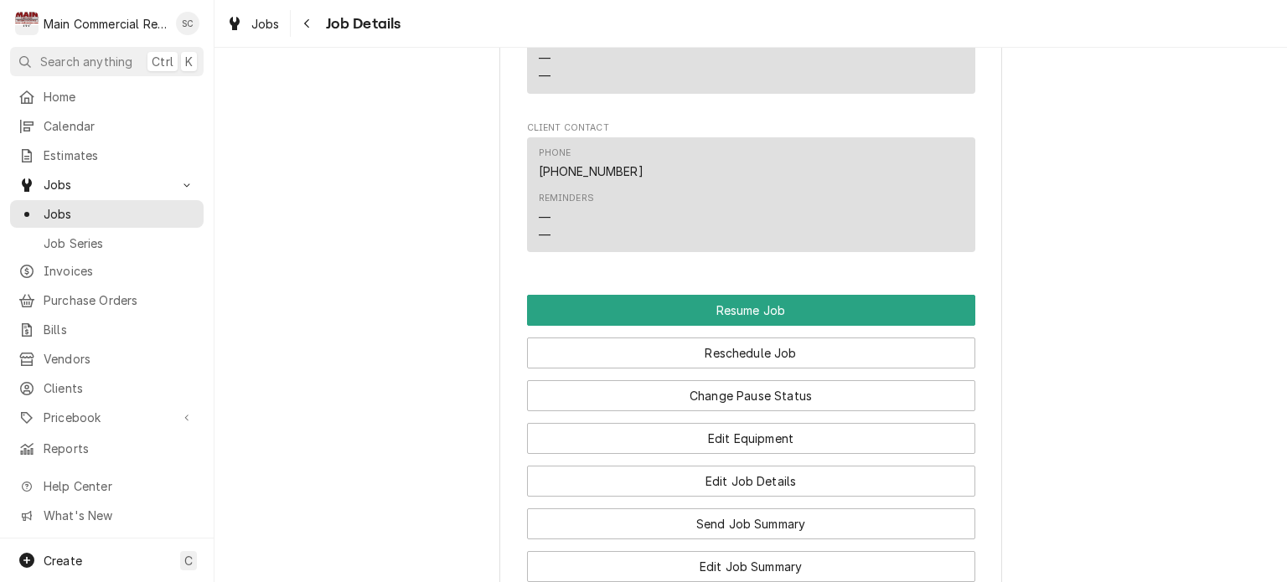
scroll to position [1928, 0]
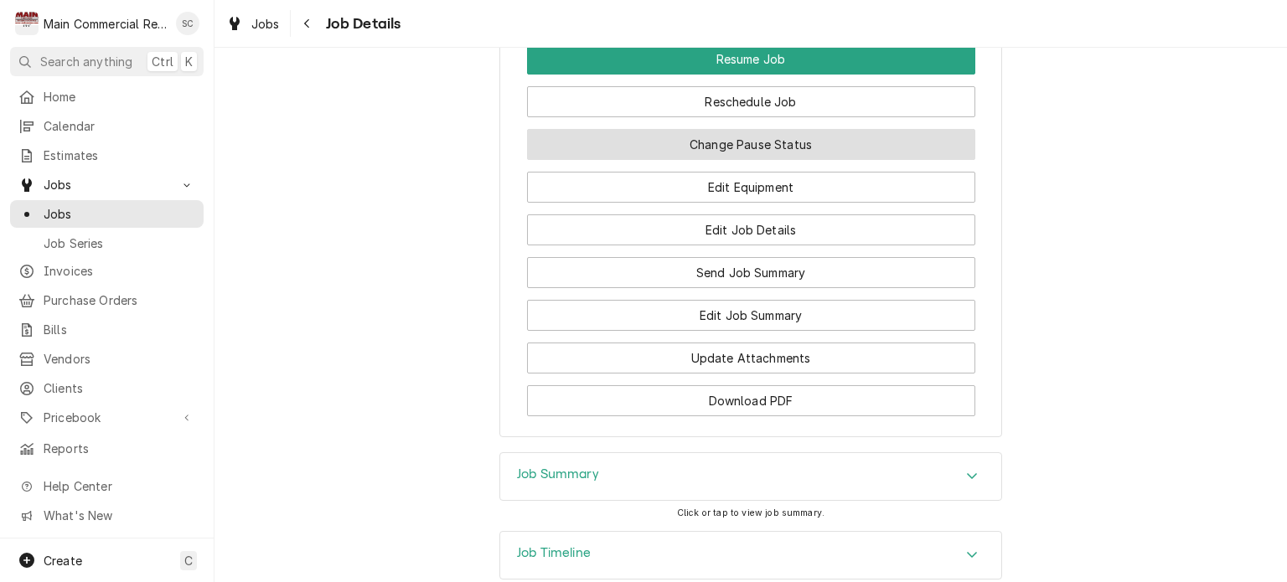
click at [788, 160] on button "Change Pause Status" at bounding box center [751, 144] width 448 height 31
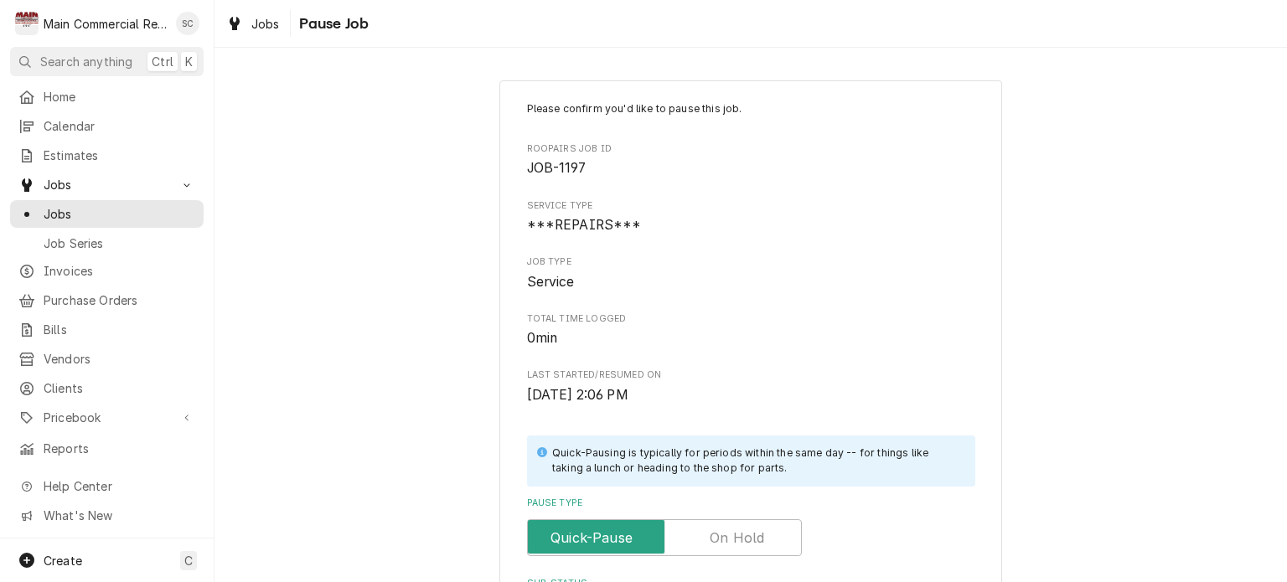
scroll to position [354, 0]
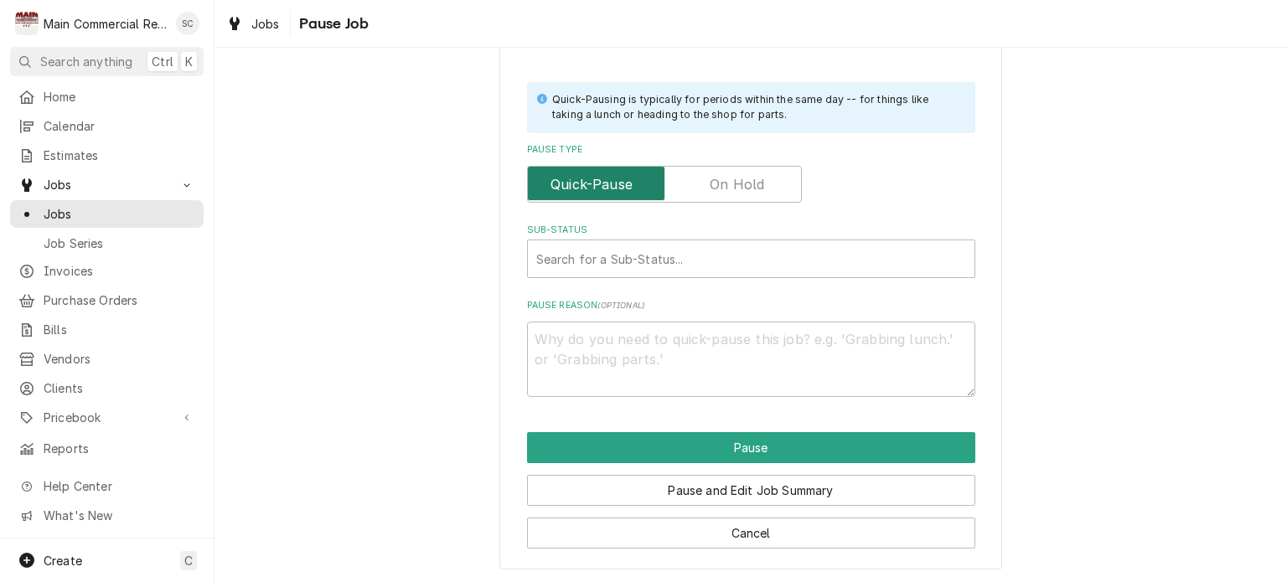
click at [759, 187] on input "Pause Type" at bounding box center [665, 184] width 260 height 37
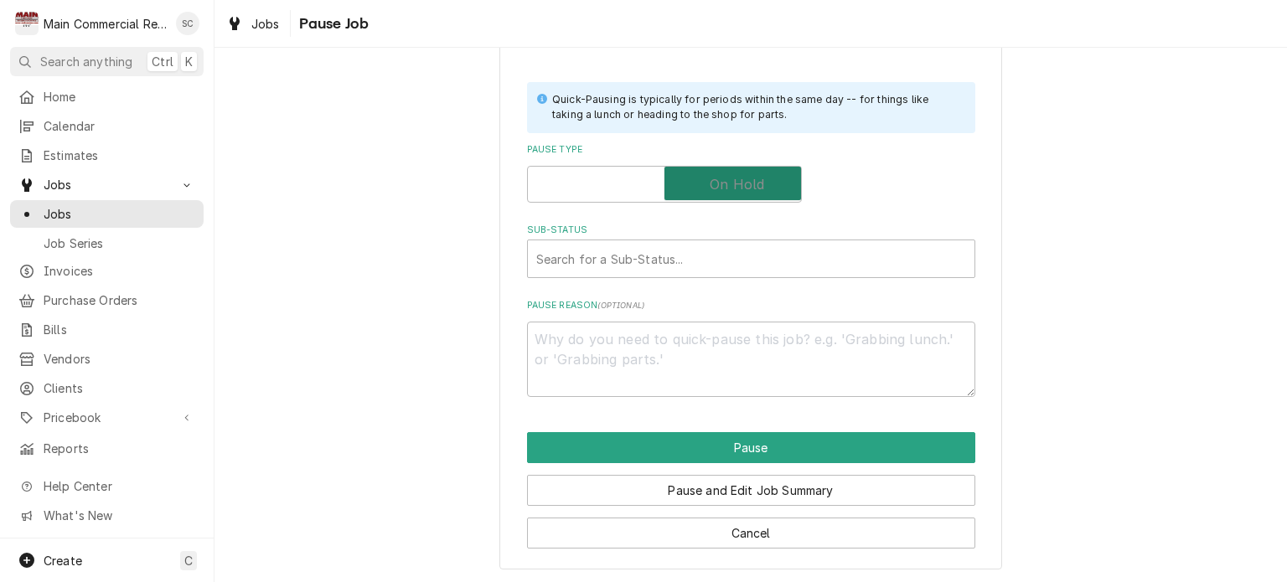
checkbox input "true"
click at [749, 247] on div "Sub-Status" at bounding box center [751, 259] width 430 height 30
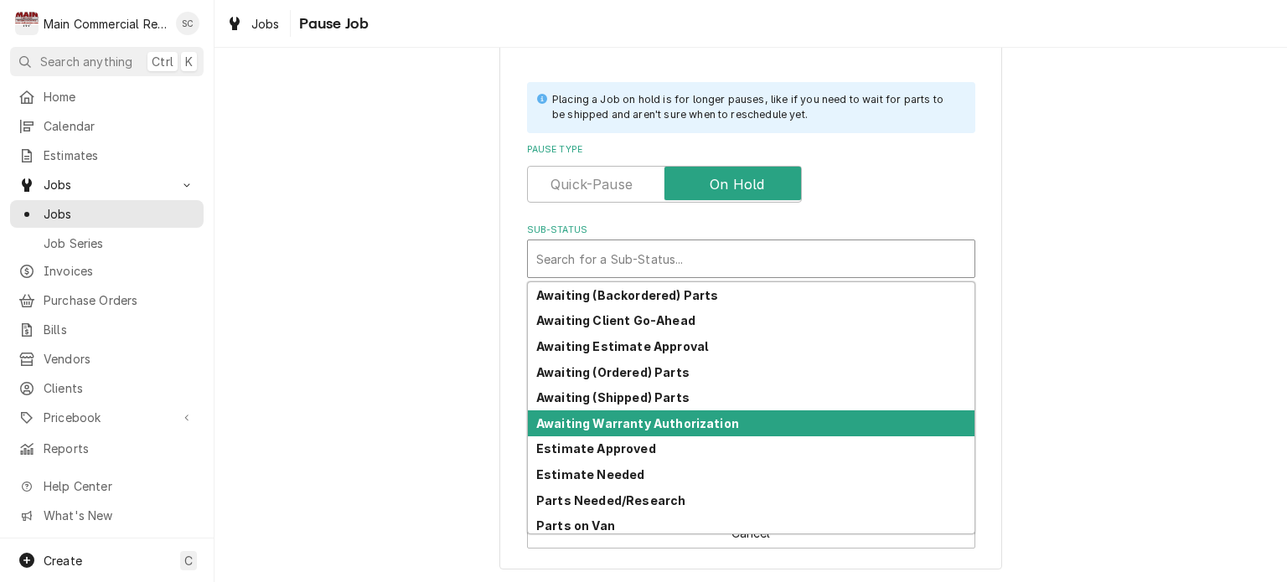
scroll to position [82, 0]
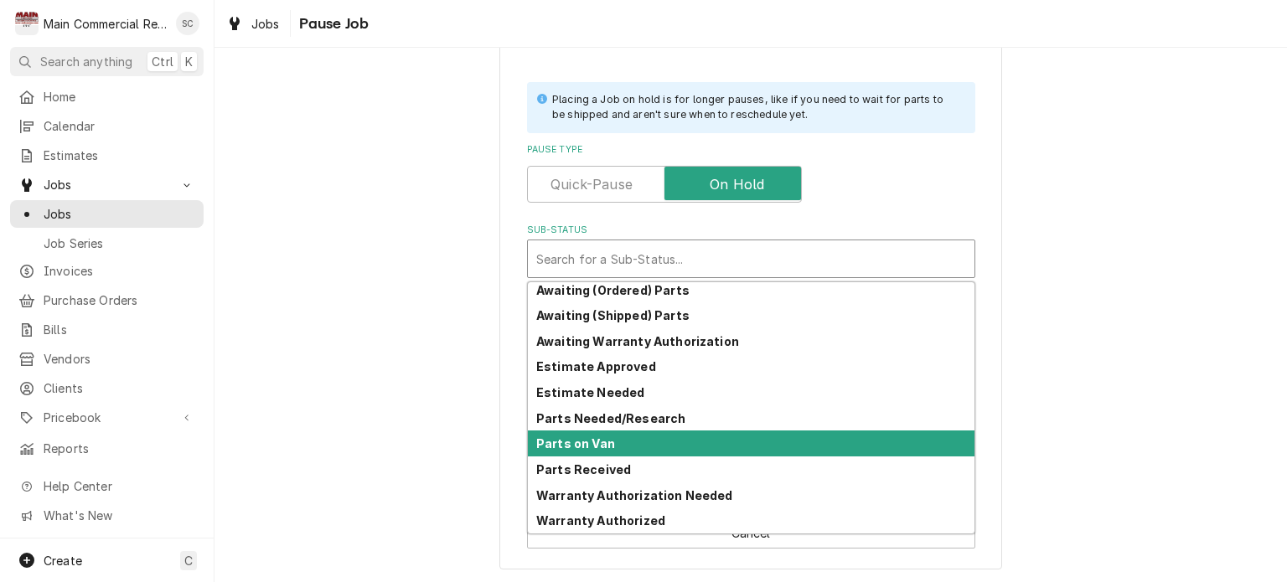
click at [645, 442] on div "Parts on Van" at bounding box center [751, 444] width 447 height 26
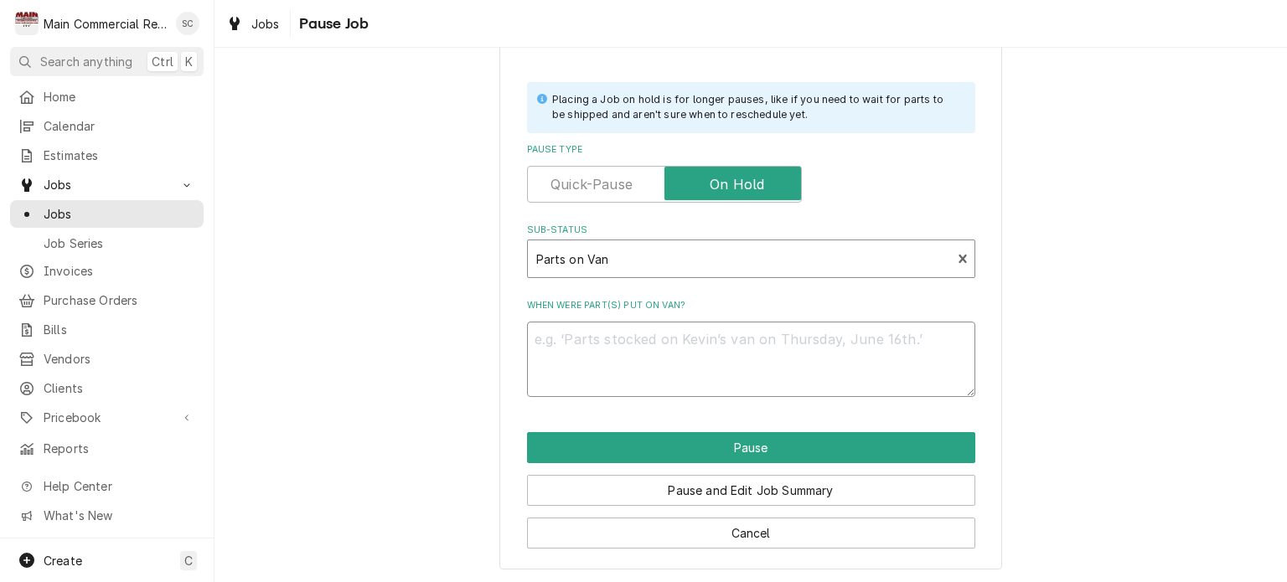
click at [791, 336] on textarea "When were part(s) put on van?" at bounding box center [751, 359] width 448 height 75
type textarea "x"
type textarea "?"
type textarea "x"
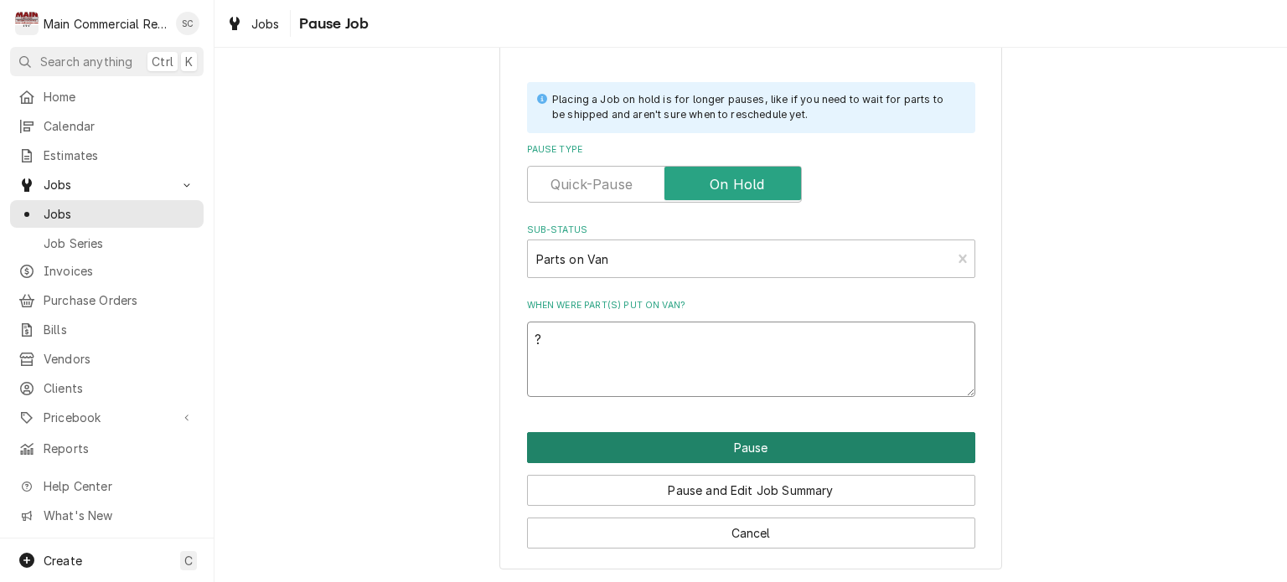
type textarea "?"
click at [865, 447] on button "Pause" at bounding box center [751, 447] width 448 height 31
type textarea "x"
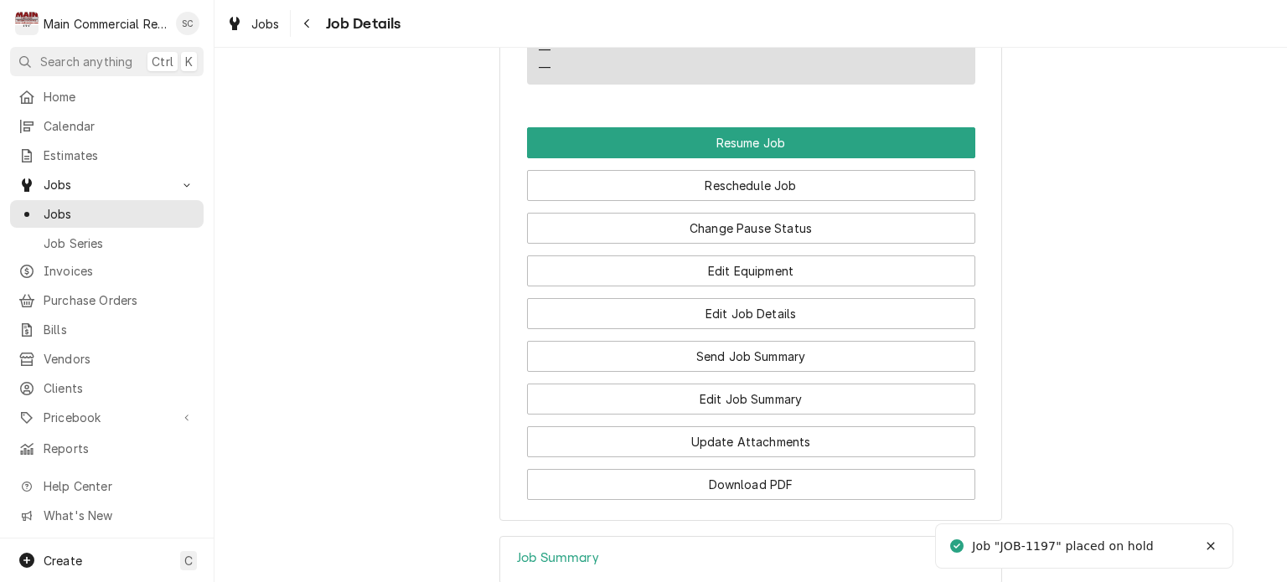
scroll to position [1928, 0]
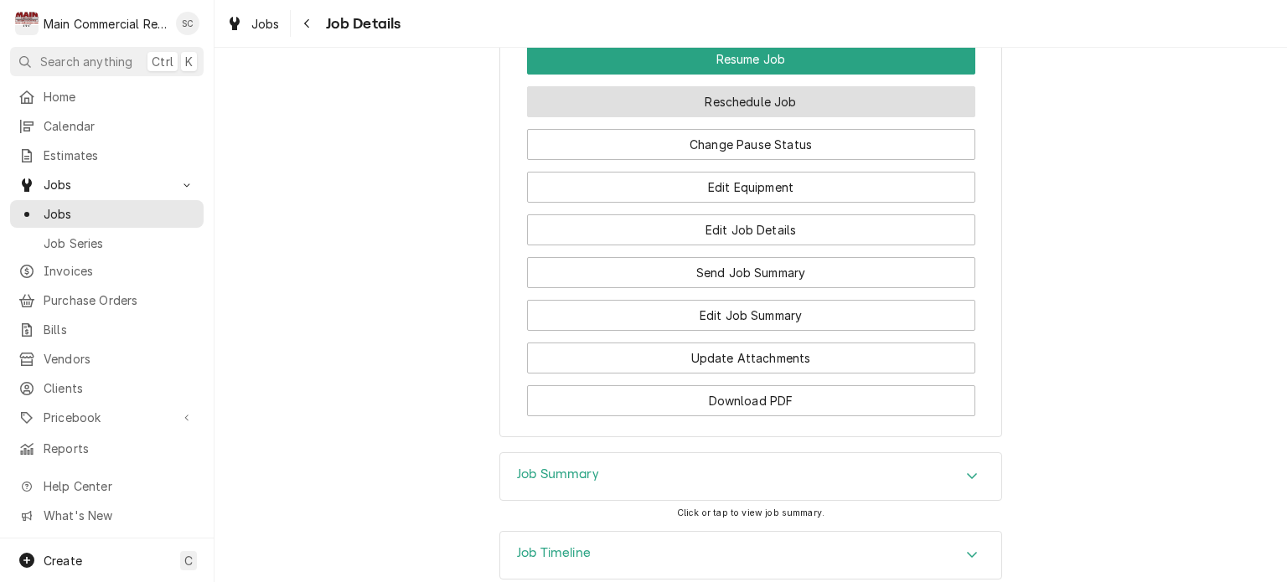
click at [774, 117] on button "Reschedule Job" at bounding box center [751, 101] width 448 height 31
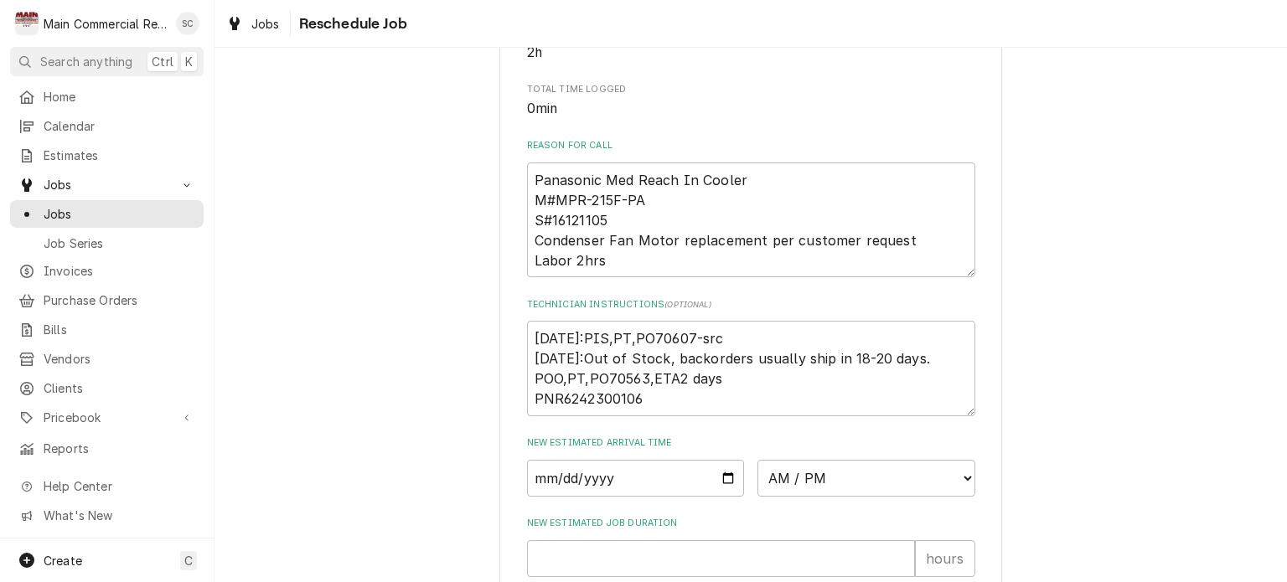
scroll to position [728, 0]
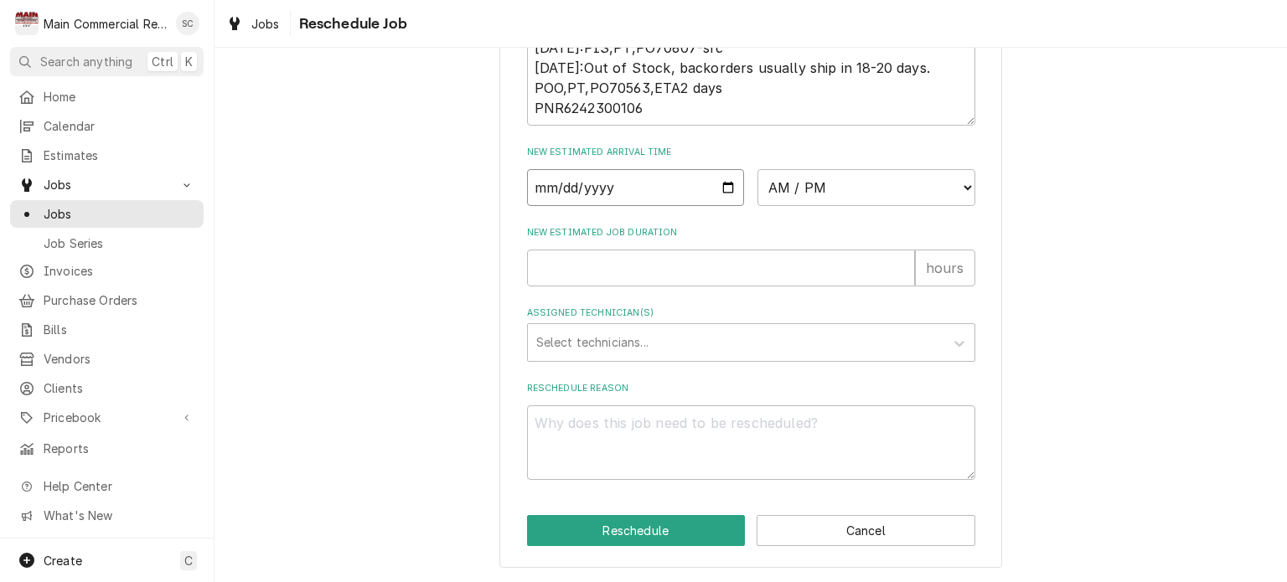
click at [717, 187] on input "Date" at bounding box center [636, 187] width 218 height 37
type textarea "x"
type input "2025-09-12"
click at [803, 187] on select "AM / PM 6:00 AM 6:15 AM 6:30 AM 6:45 AM 7:00 AM 7:15 AM 7:30 AM 7:45 AM 8:00 AM…" at bounding box center [867, 187] width 218 height 37
select select "08:45:00"
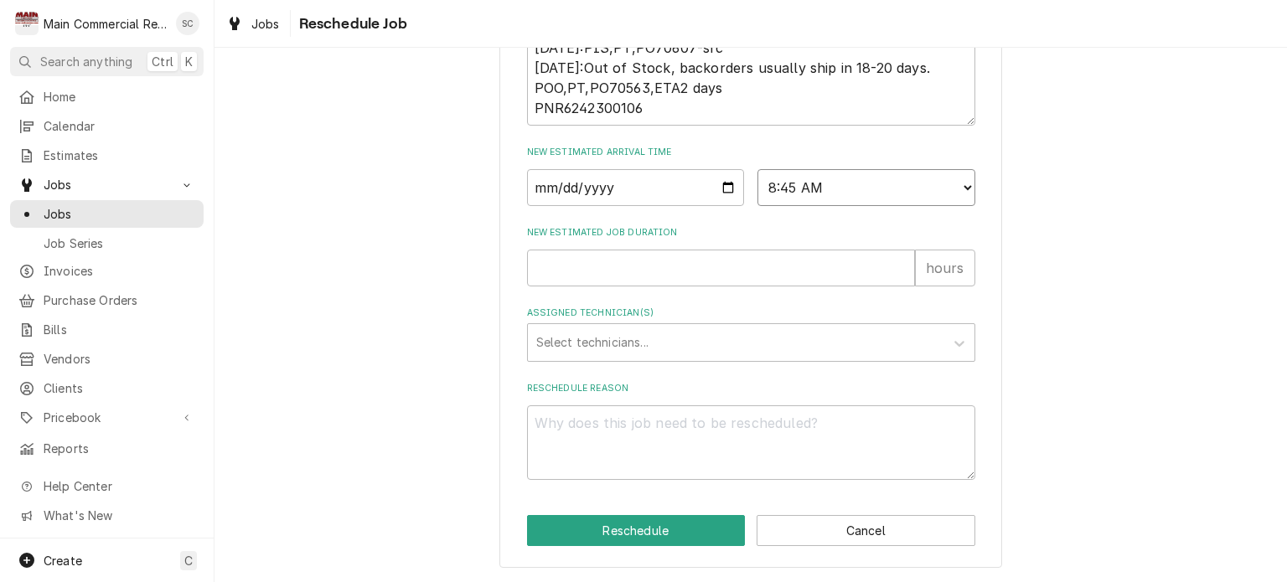
click at [758, 169] on select "AM / PM 6:00 AM 6:15 AM 6:30 AM 6:45 AM 7:00 AM 7:15 AM 7:30 AM 7:45 AM 8:00 AM…" at bounding box center [867, 187] width 218 height 37
click at [679, 264] on input "New Estimated Job Duration" at bounding box center [721, 268] width 388 height 37
click at [686, 271] on input "New Estimated Job Duration" at bounding box center [721, 268] width 388 height 37
type textarea "x"
type input "2"
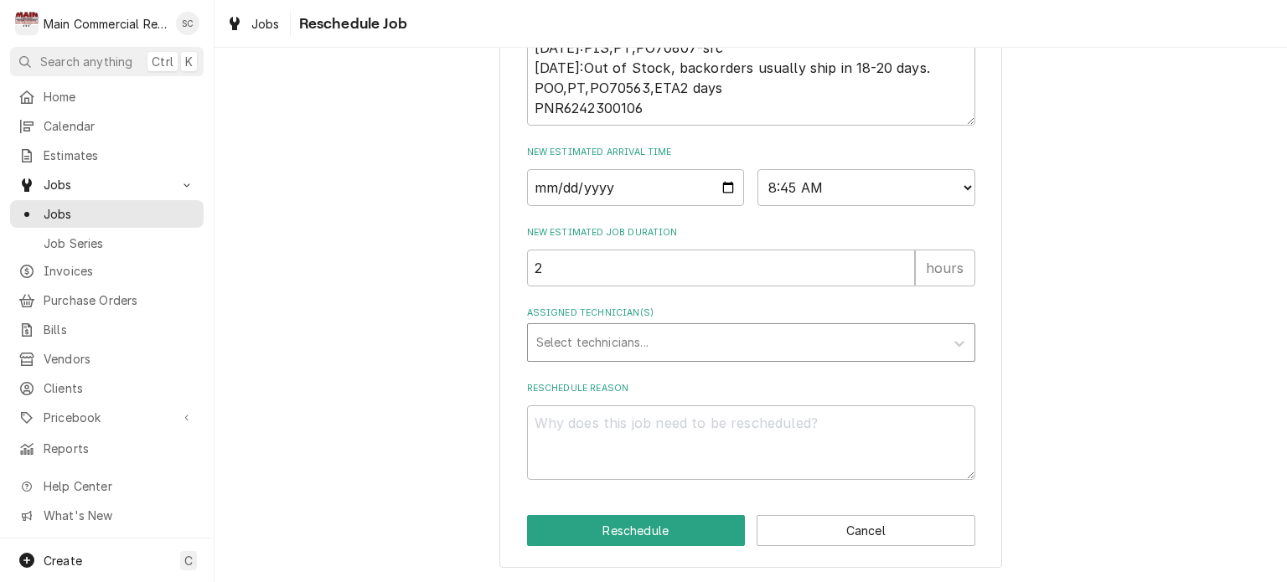
click at [669, 340] on div "Assigned Technician(s)" at bounding box center [736, 343] width 400 height 30
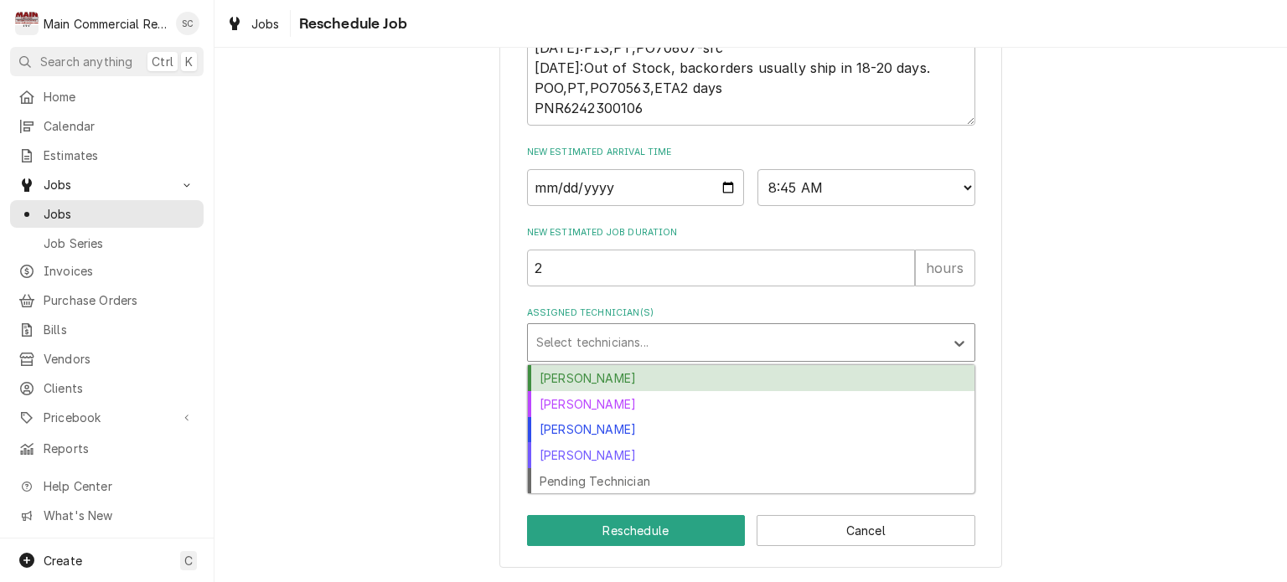
click at [639, 384] on div "[PERSON_NAME]" at bounding box center [751, 378] width 447 height 26
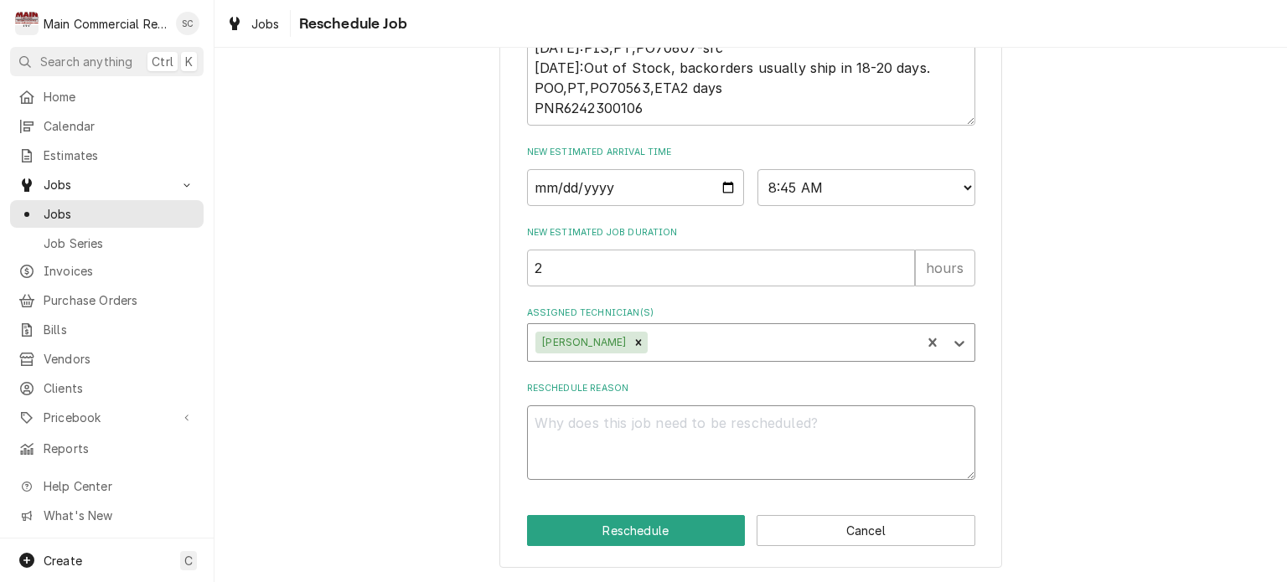
click at [660, 426] on textarea "Reschedule Reason" at bounding box center [751, 443] width 448 height 75
type textarea "x"
type textarea "P"
type textarea "x"
type textarea "Pa"
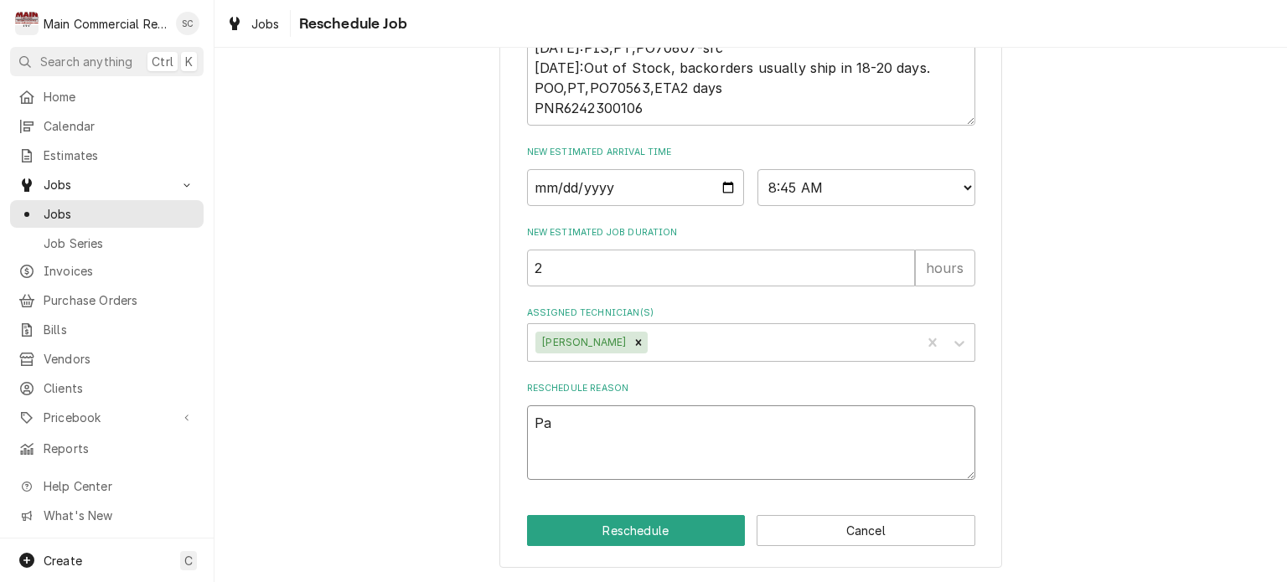
type textarea "x"
type textarea "Par"
type textarea "x"
type textarea "Part"
type textarea "x"
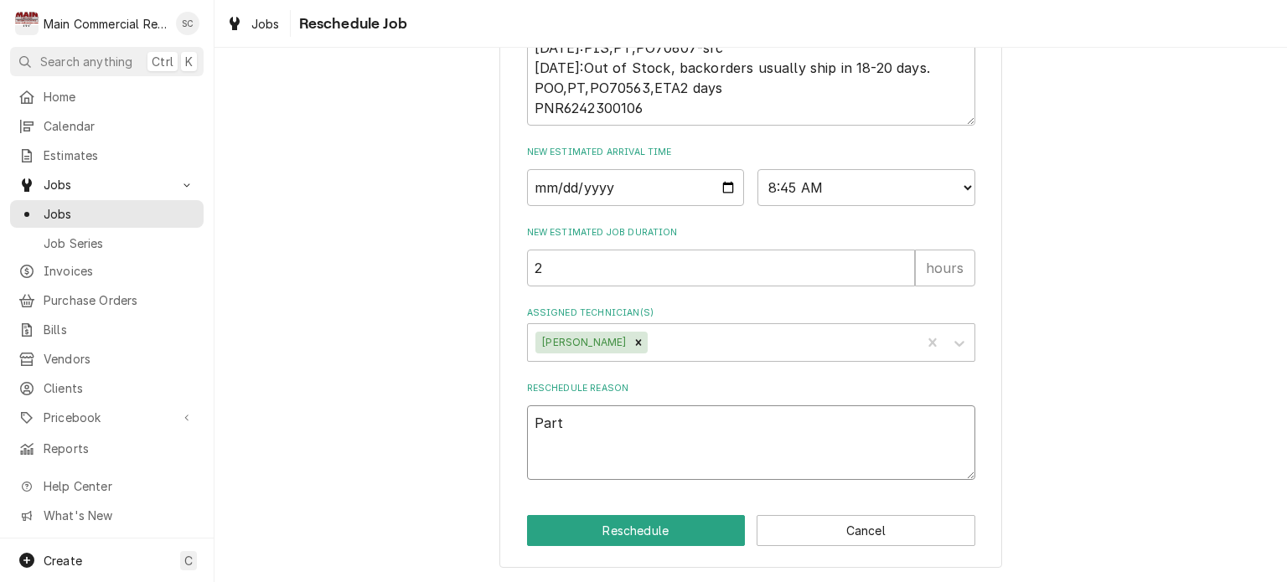
type textarea "Part"
type textarea "x"
type textarea "Part c"
type textarea "x"
type textarea "Part ca"
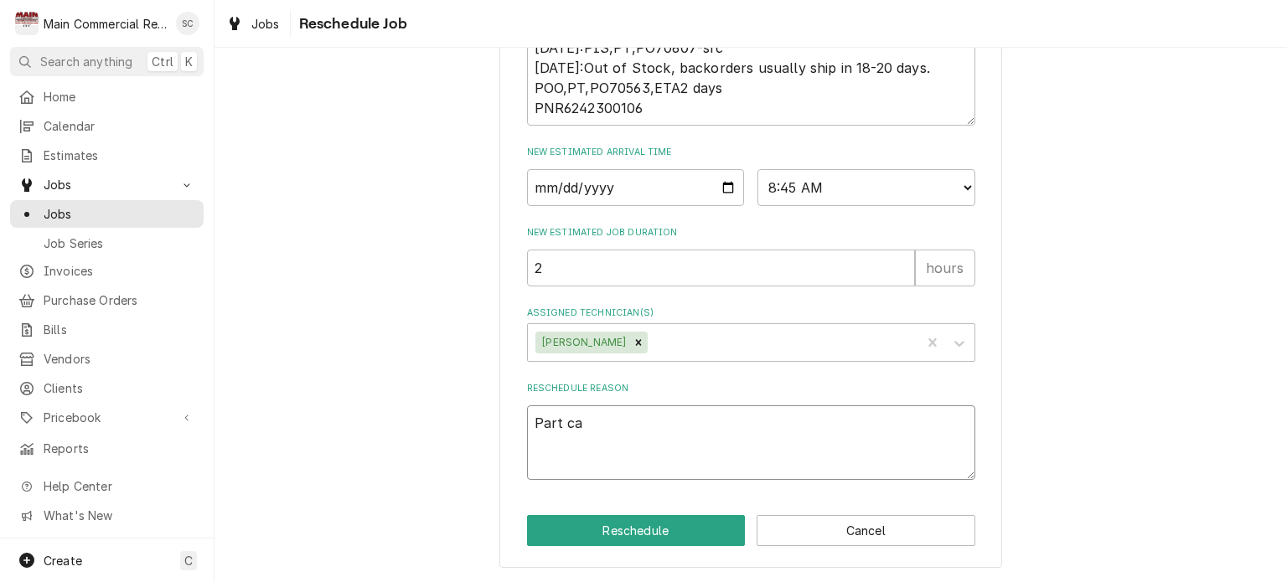
type textarea "x"
type textarea "Part cam"
type textarea "x"
type textarea "Part came"
type textarea "x"
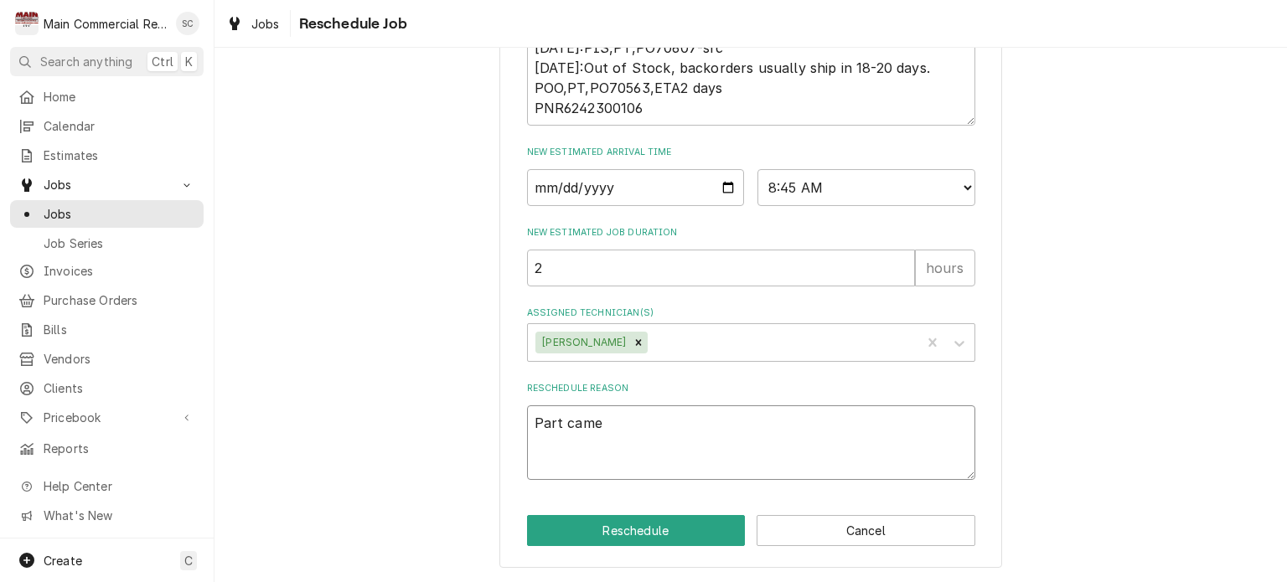
type textarea "Part came"
type textarea "x"
type textarea "Part came i"
type textarea "x"
type textarea "Part came in"
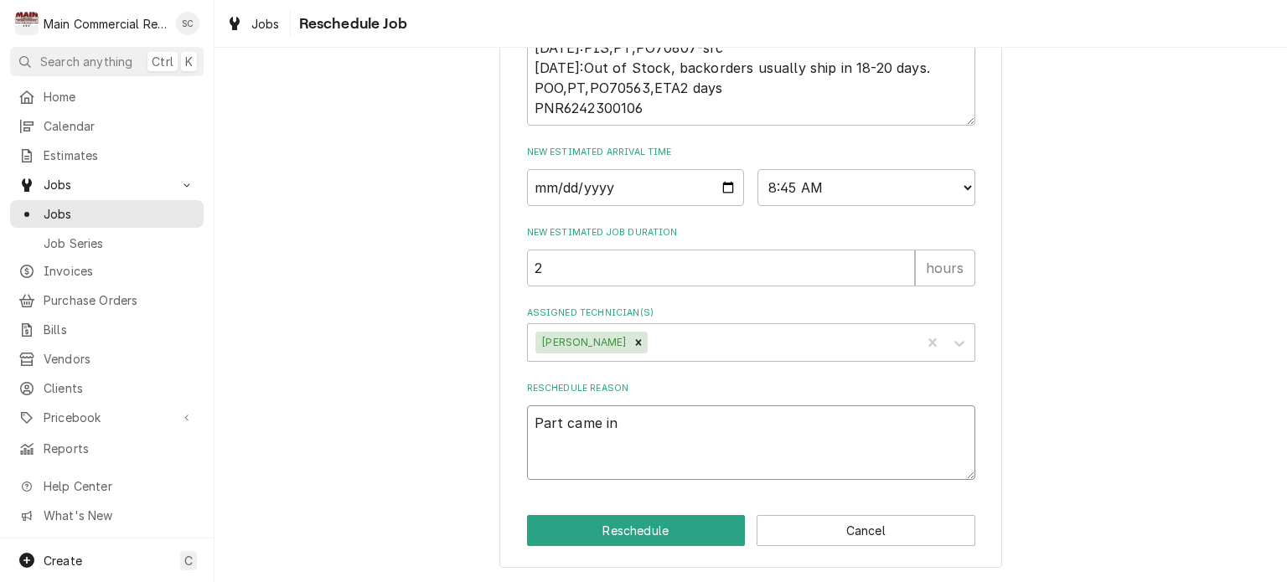
type textarea "x"
type textarea "Part came in"
type textarea "x"
type textarea "Part came in a"
type textarea "x"
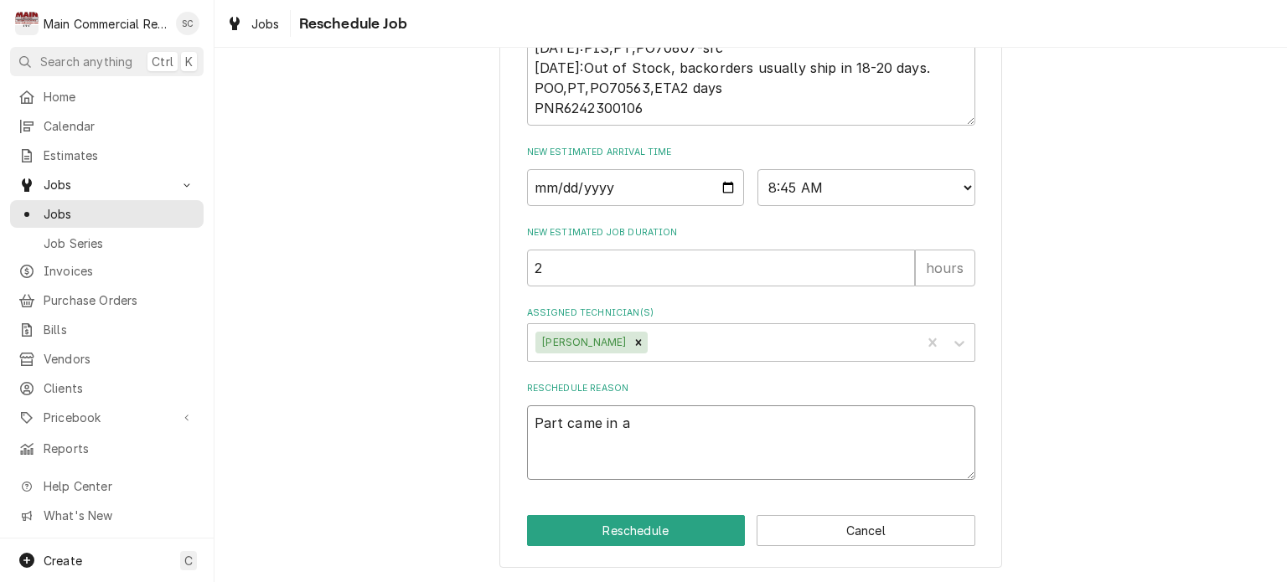
type textarea "Part came in an"
type textarea "x"
type textarea "Part came in and"
type textarea "x"
type textarea "Part came in and"
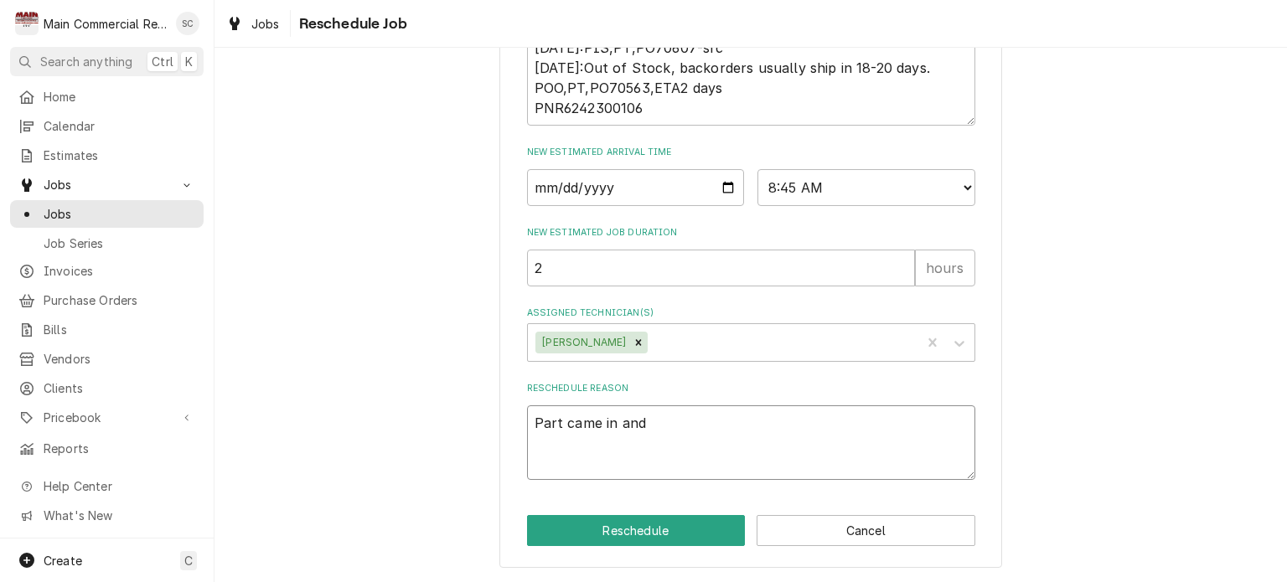
type textarea "x"
type textarea "Part came in and w"
type textarea "x"
type textarea "Part came in and we"
type textarea "x"
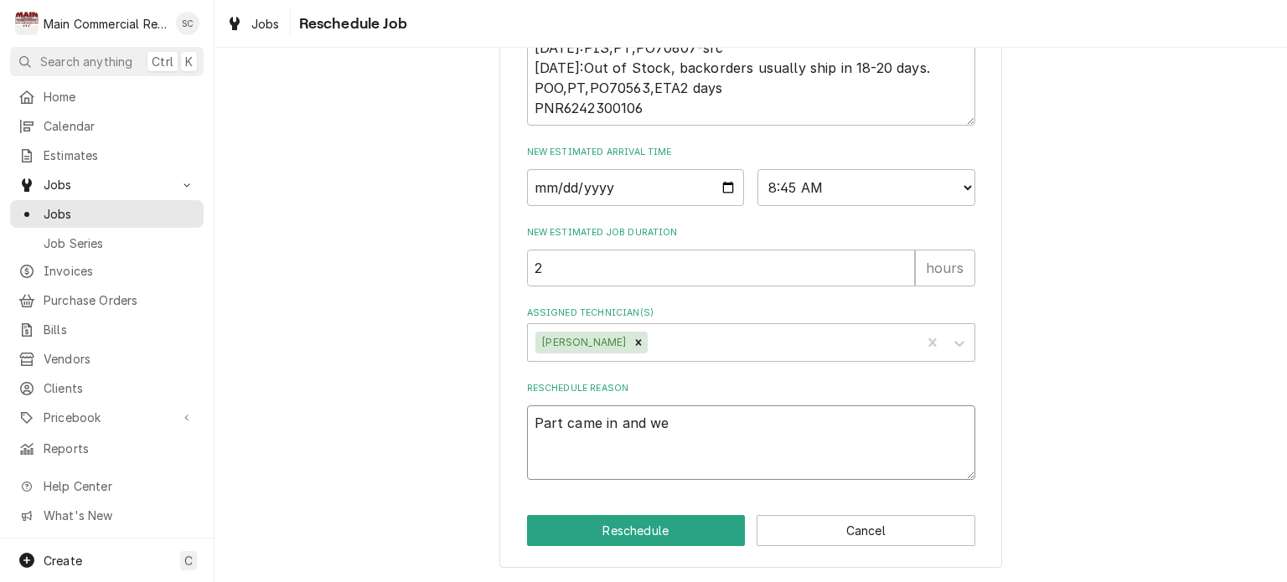
type textarea "Part came in and we"
type textarea "x"
type textarea "Part came in and we w"
type textarea "x"
type textarea "Part came in and we we"
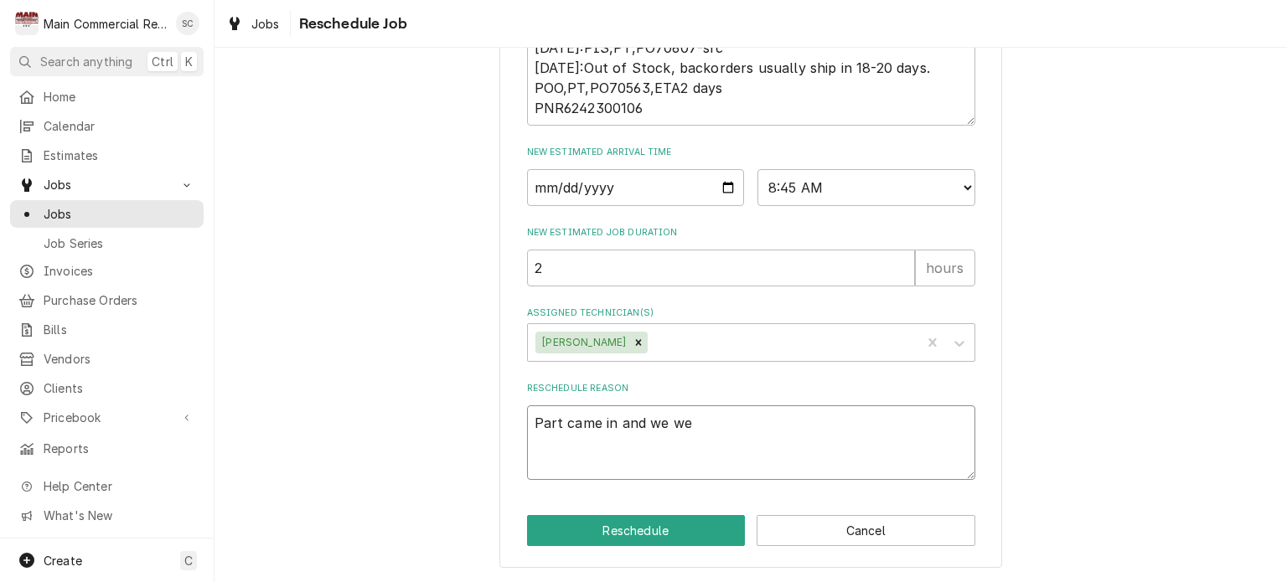
type textarea "x"
type textarea "Part came in and we wer"
type textarea "x"
type textarea "Part came in and we were"
type textarea "x"
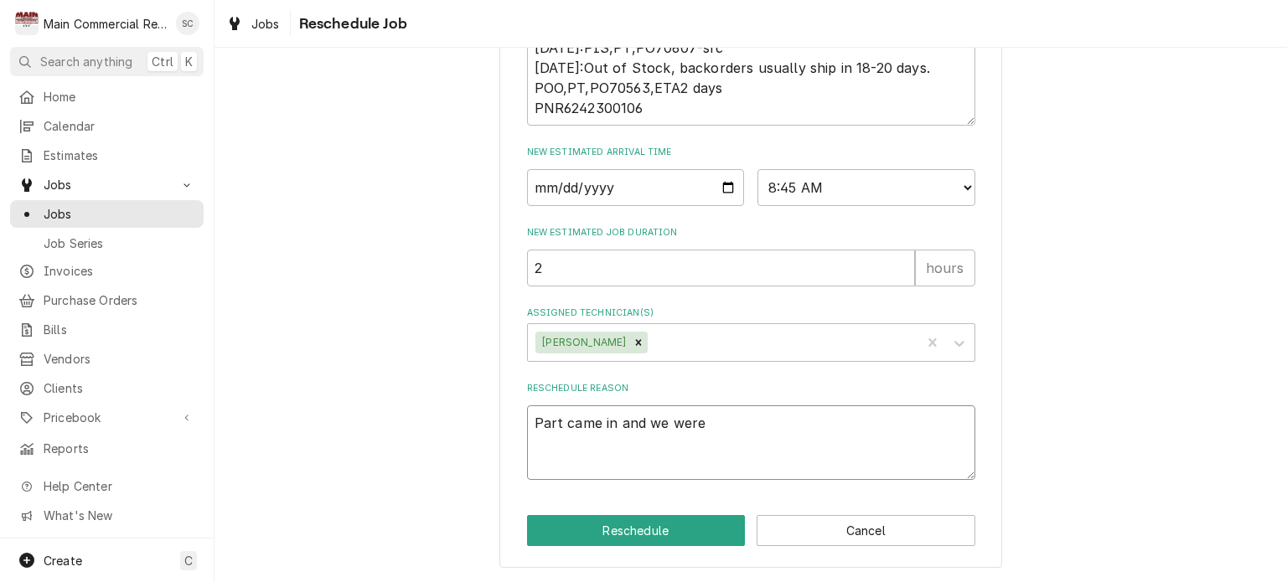
type textarea "Part came in and we were"
type textarea "x"
type textarea "Part came in and we were a"
type textarea "x"
type textarea "Part came in and we were ab"
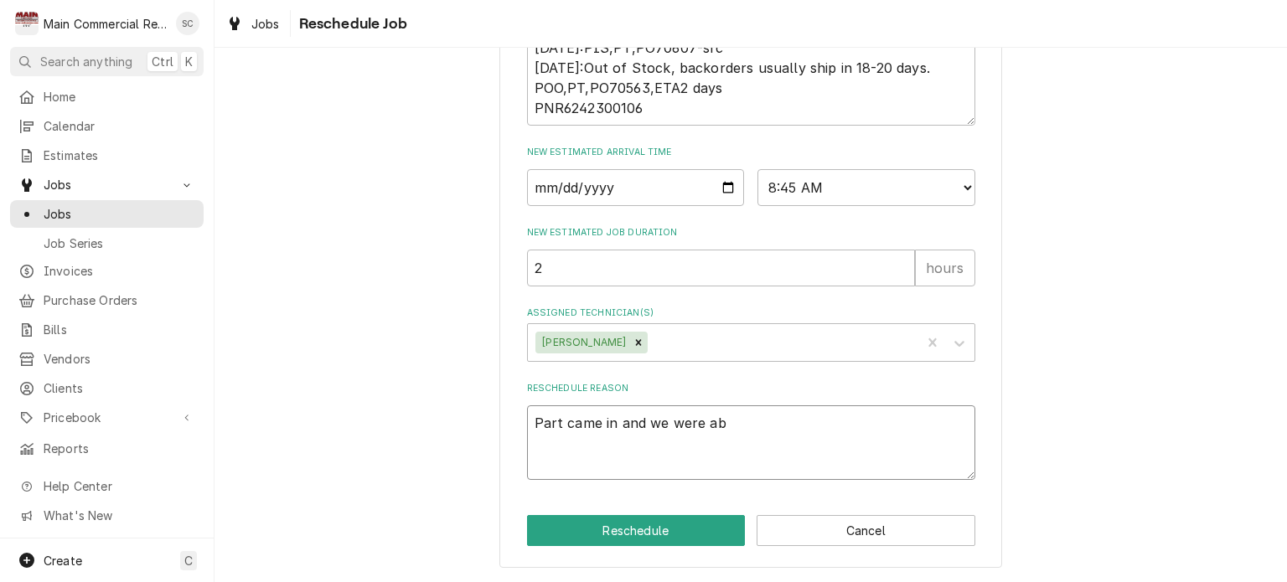
type textarea "x"
type textarea "Part came in and we were abl"
type textarea "x"
type textarea "Part came in and we were ablt"
type textarea "x"
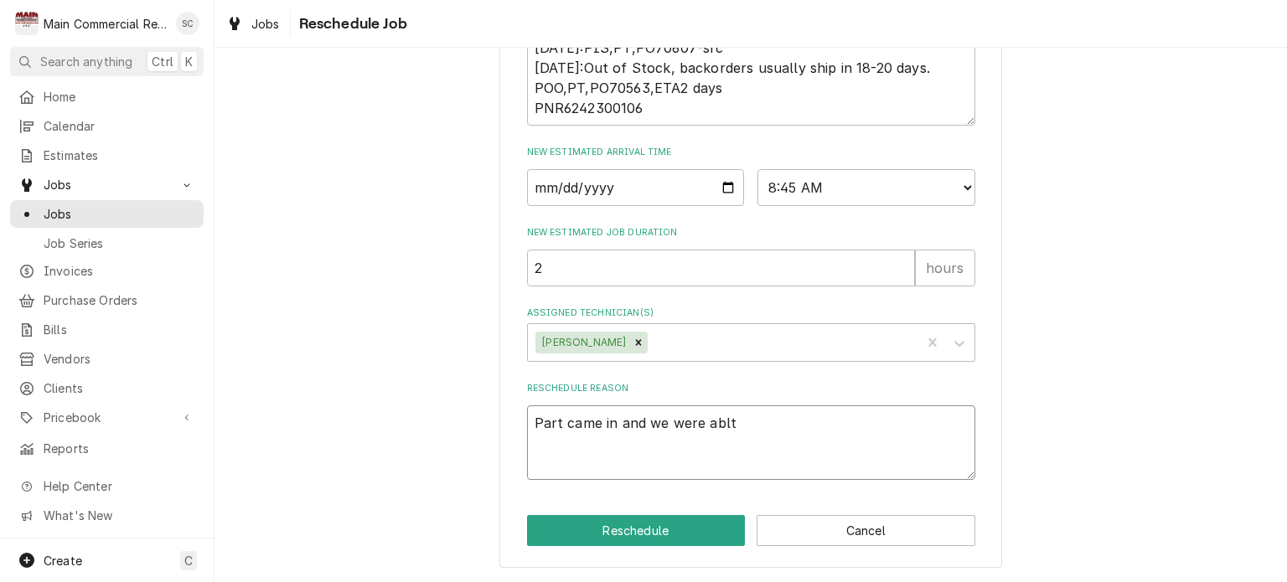
type textarea "Part came in and we were ablt"
type textarea "x"
type textarea "Part came in and we were ablt"
type textarea "x"
type textarea "Part came in and we were abl"
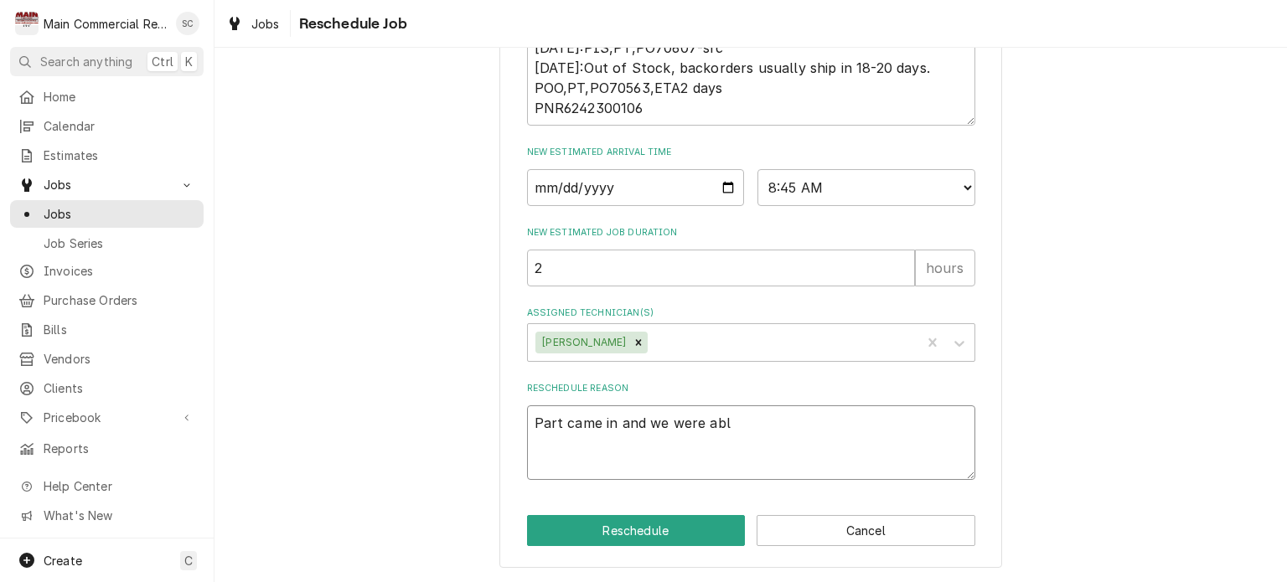
type textarea "x"
type textarea "Part came in and we were able"
type textarea "x"
type textarea "Part came in and we were able"
type textarea "x"
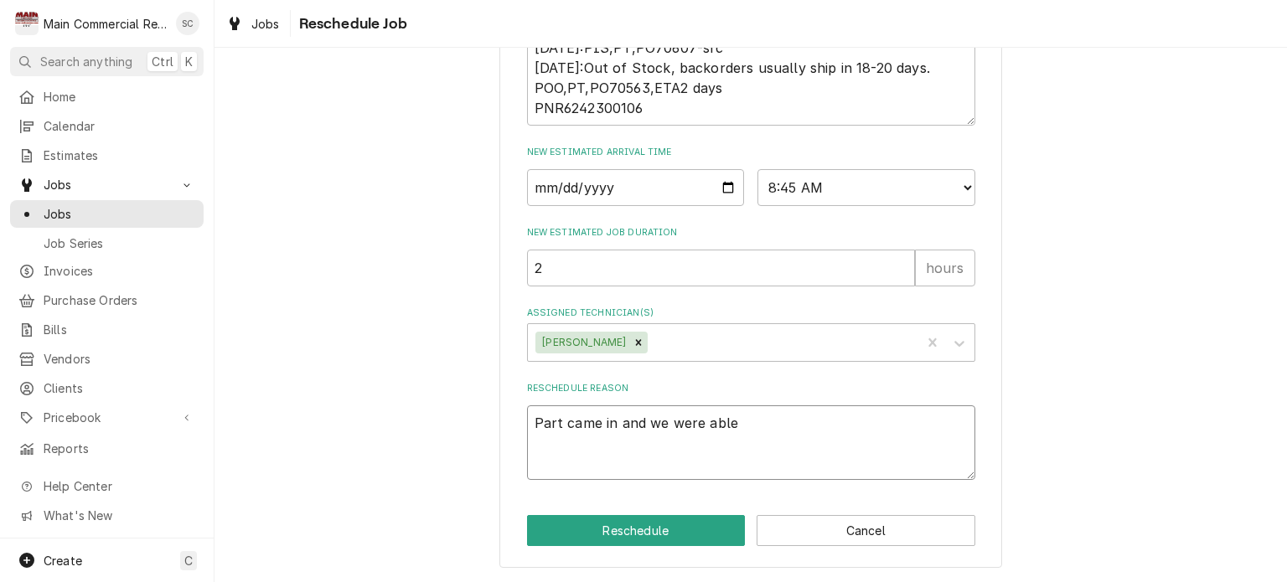
type textarea "Part came in and we were able t"
type textarea "x"
type textarea "Part came in and we were able to"
type textarea "x"
type textarea "Part came in and we were able to"
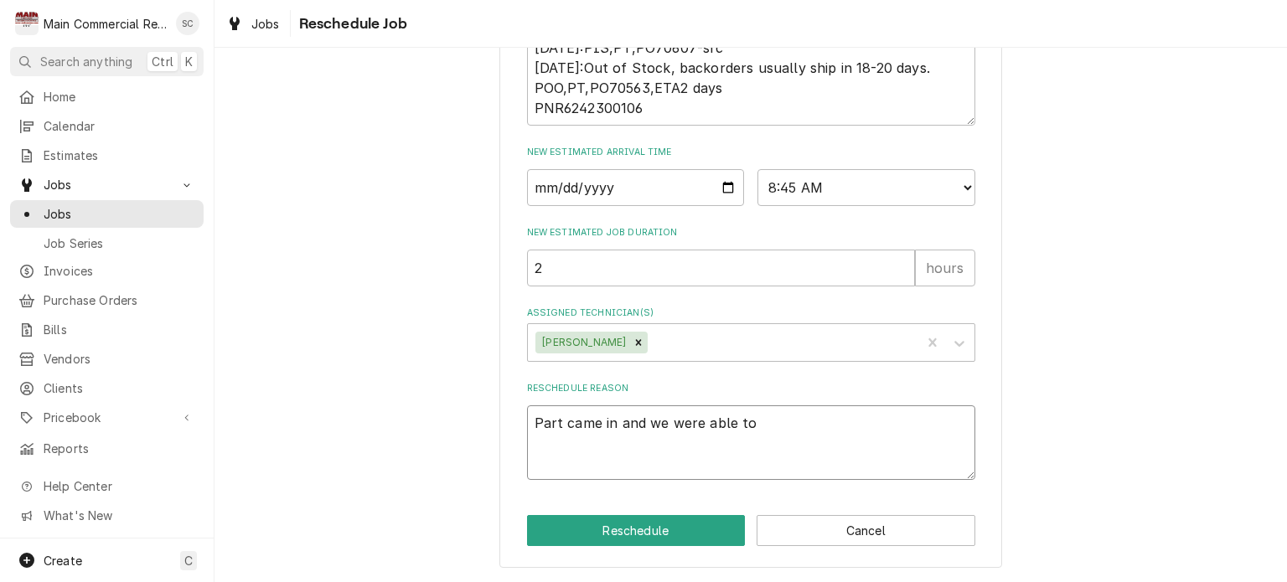
type textarea "x"
type textarea "Part came in and we were able to s"
type textarea "x"
type textarea "Part came in and we were able to sc"
type textarea "x"
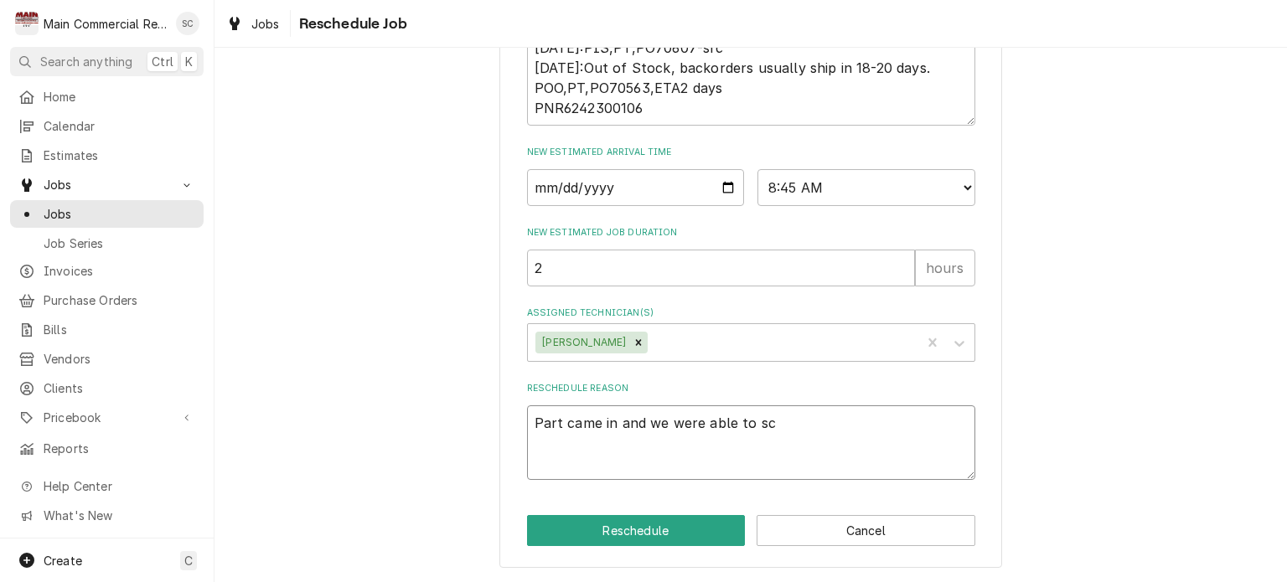
type textarea "Part came in and we were able to sch"
type textarea "x"
type textarea "Part came in and we were able to sche"
type textarea "x"
type textarea "Part came in and we were able to sched"
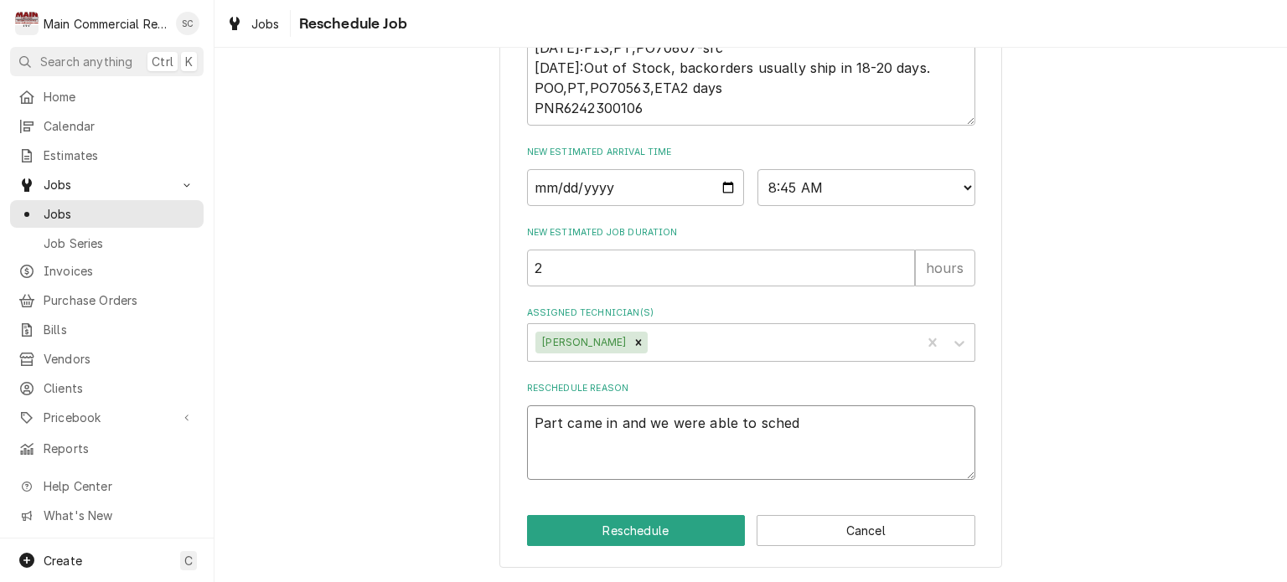
type textarea "x"
type textarea "Part came in and we were able to schedu"
type textarea "x"
type textarea "Part came in and we were able to schedul"
type textarea "x"
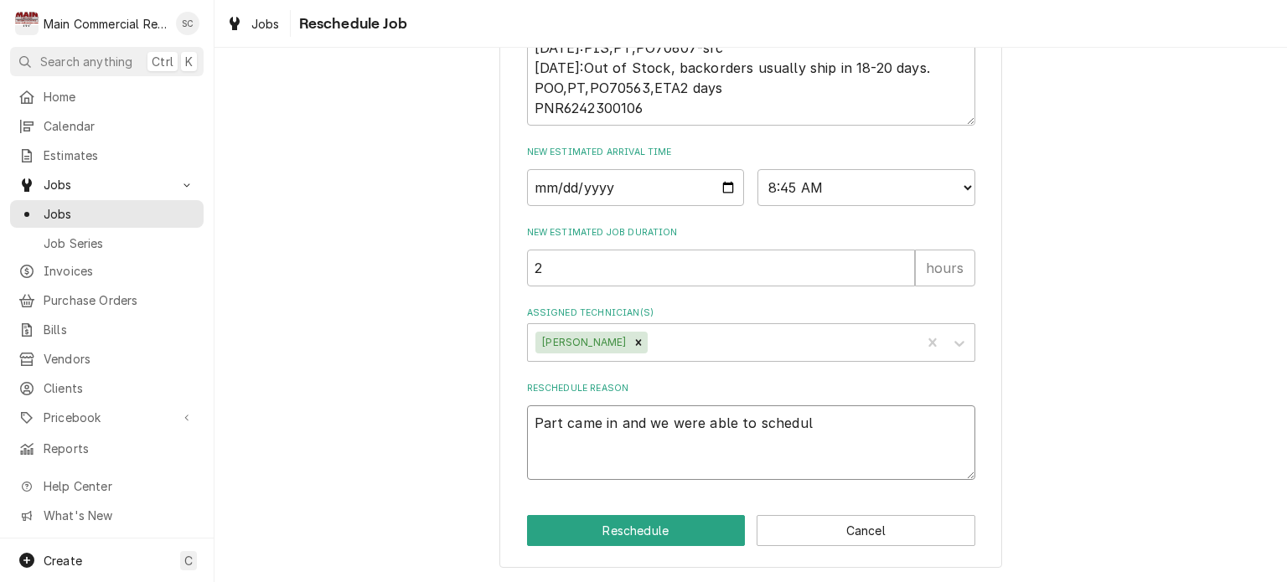
type textarea "Part came in and we were able to schedule"
type textarea "x"
type textarea "Part came in and we were able to schedule"
type textarea "x"
type textarea "Part came in and we were able to schedule w"
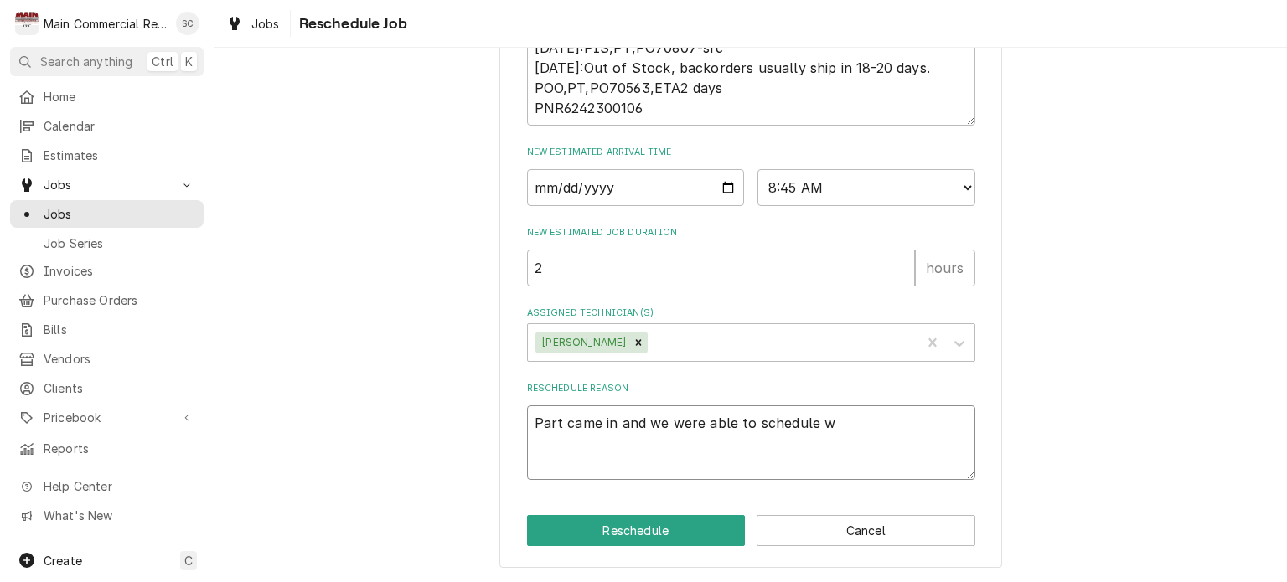
type textarea "x"
type textarea "Part came in and we were able to schedule wi"
type textarea "x"
type textarea "Part came in and we were able to schedule wit"
type textarea "x"
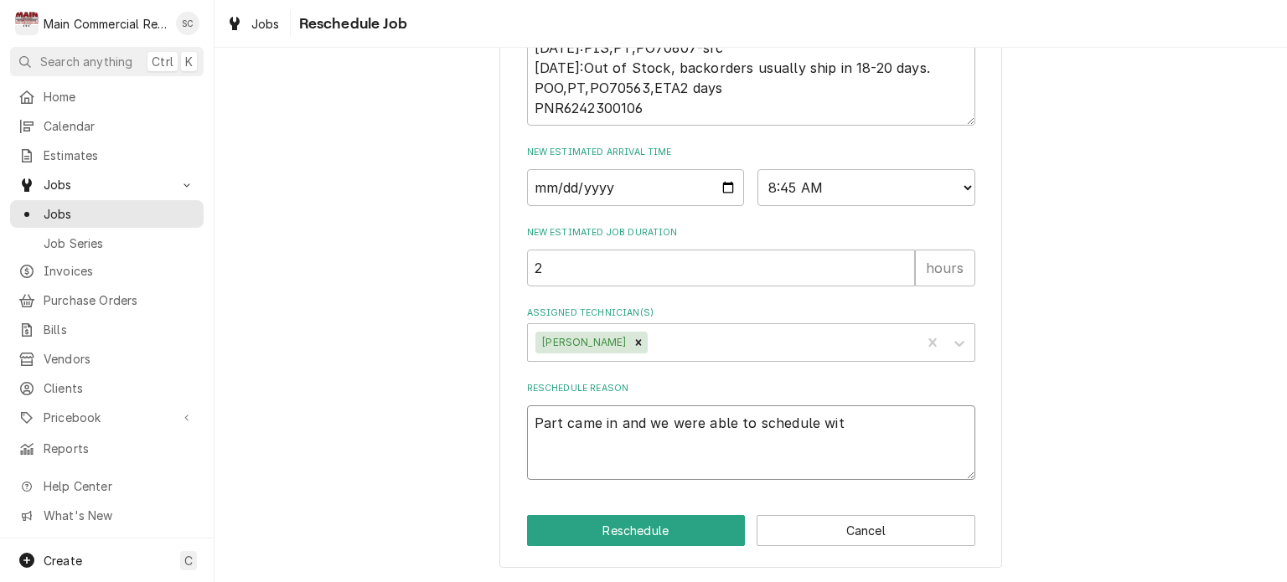
type textarea "Part came in and we were able to schedule with"
type textarea "x"
type textarea "Part came in and we were able to schedule with"
type textarea "x"
type textarea "Part came in and we were able to schedule with B"
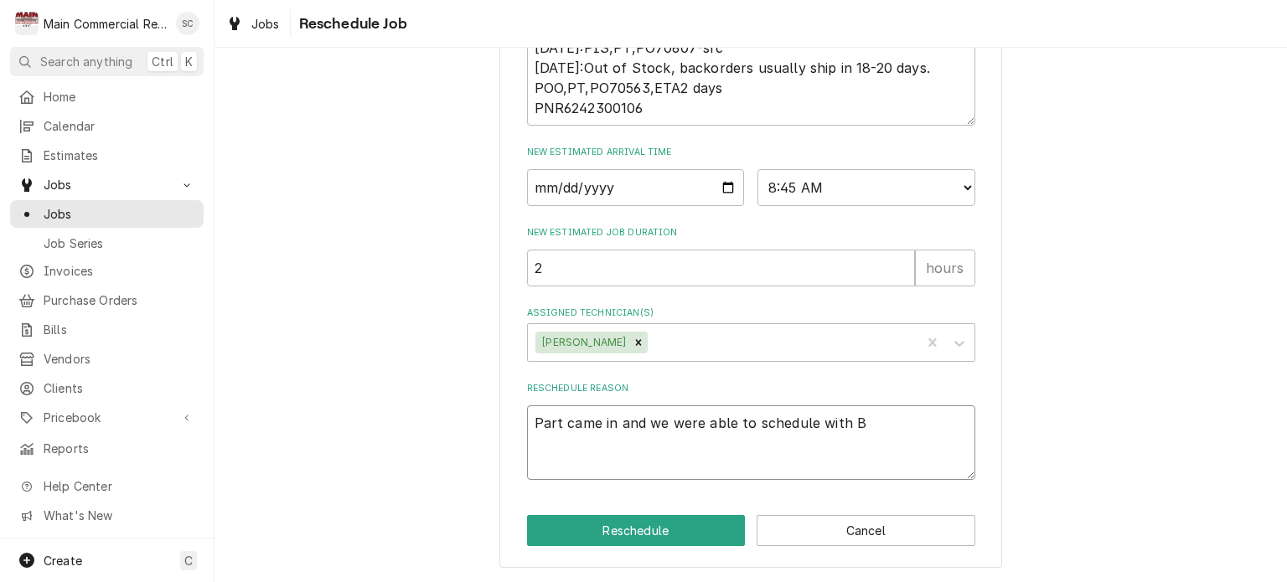
type textarea "x"
type textarea "Part came in and we were able to schedule with Br"
type textarea "x"
type textarea "Part came in and we were able to schedule with Bri"
type textarea "x"
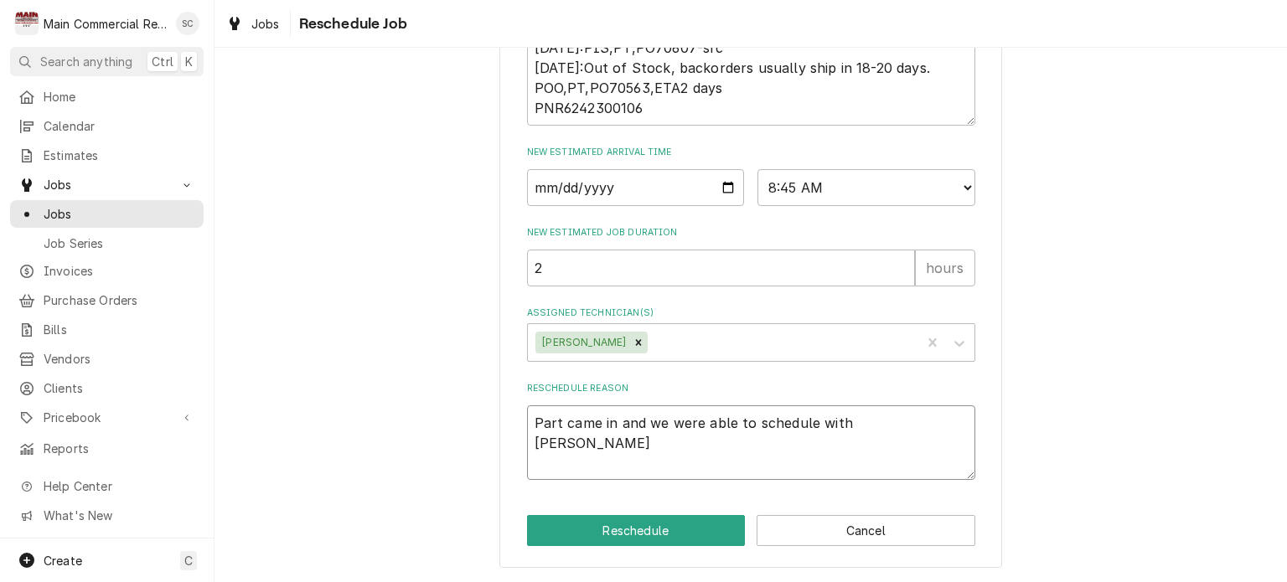
type textarea "Part came in and we were able to schedule with Brid"
type textarea "x"
type textarea "Part came in and we were able to schedule with Bridd"
type textarea "x"
type textarea "Part came in and we were able to schedule with Briddl"
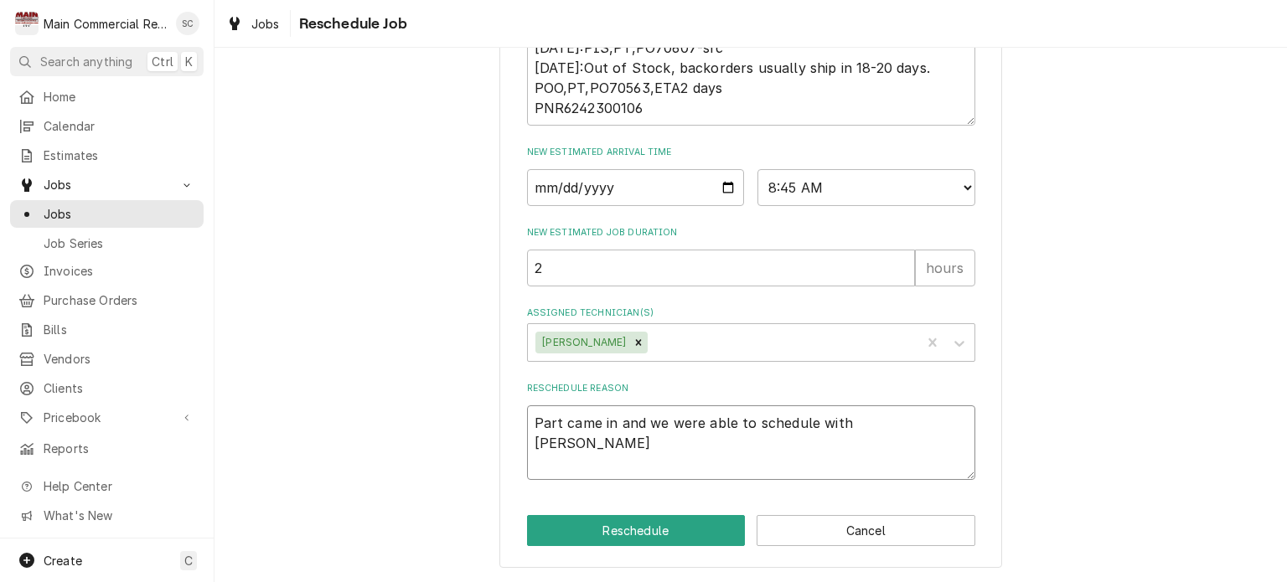
type textarea "x"
type textarea "Part came in and we were able to schedule with Briddlw"
type textarea "x"
type textarea "Part came in and we were able to schedule with Briddl"
type textarea "x"
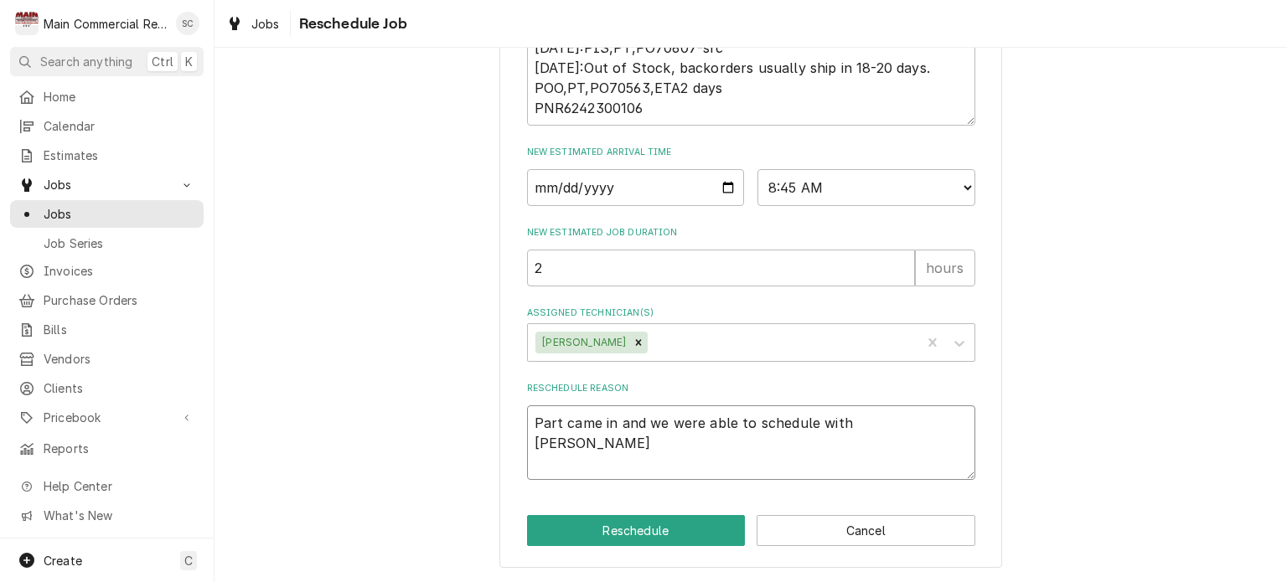
type textarea "Part came in and we were able to schedule with Briddle"
type textarea "x"
type textarea "Part came in and we were able to schedule with Briddlew"
type textarea "x"
type textarea "Part came in and we were able to schedule with Briddlewo"
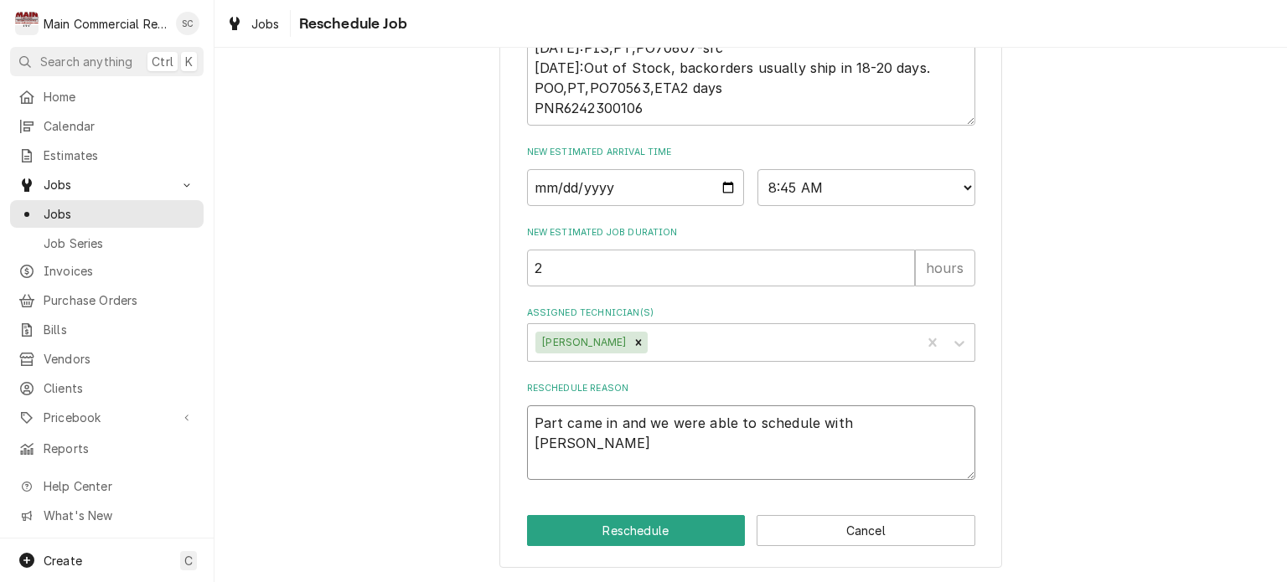
type textarea "x"
type textarea "Part came in and we were able to schedule with Briddlewoo"
type textarea "x"
type textarea "Part came in and we were able to schedule with Briddlewood"
type textarea "x"
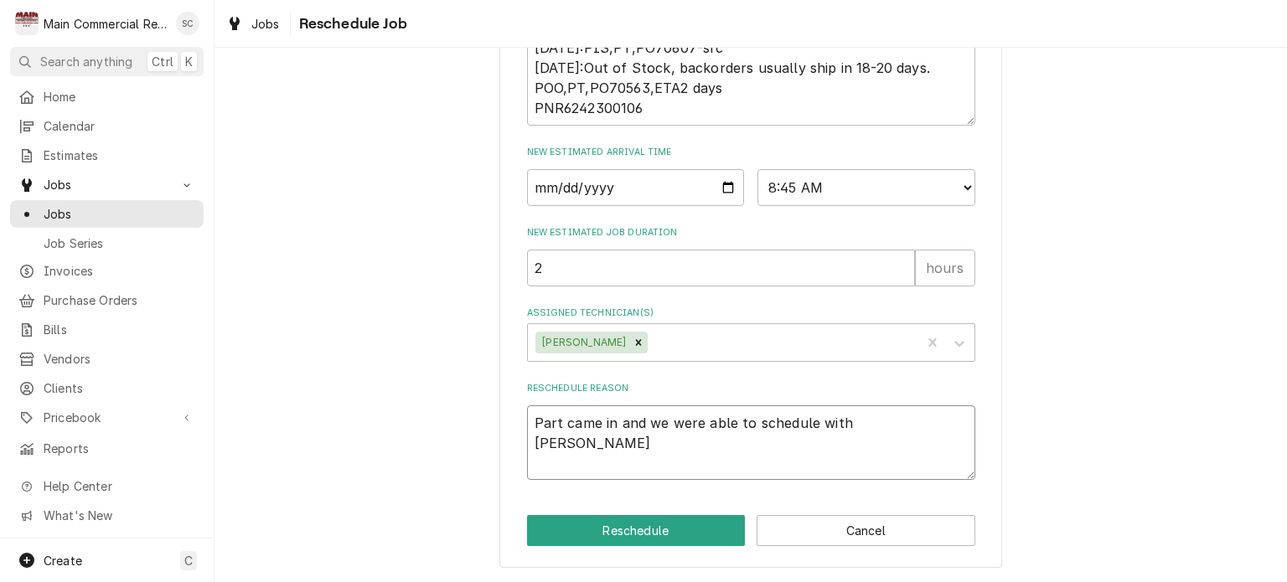
type textarea "Part came in and we were able to schedule with Briddlewood"
type textarea "x"
type textarea "Part came in and we were able to schedule with Briddlewood t"
type textarea "x"
type textarea "Part came in and we were able to schedule with Briddlewood to"
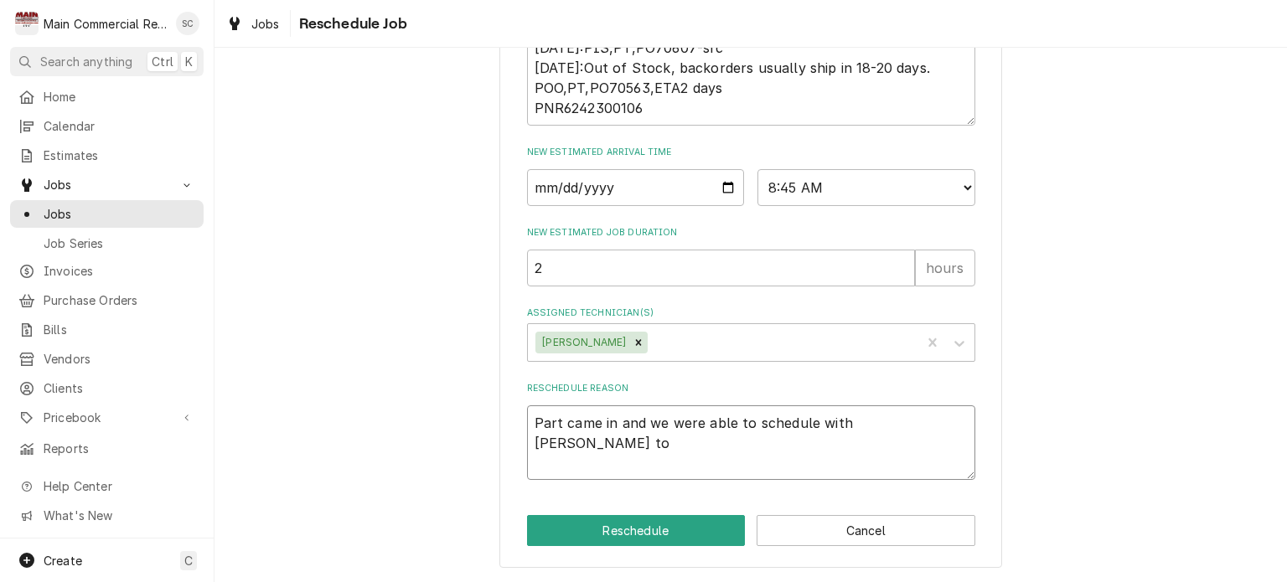
type textarea "x"
type textarea "Part came in and we were able to schedule with Briddlewood to"
type textarea "x"
type textarea "Part came in and we were able to schedule with Briddlewood to c"
type textarea "x"
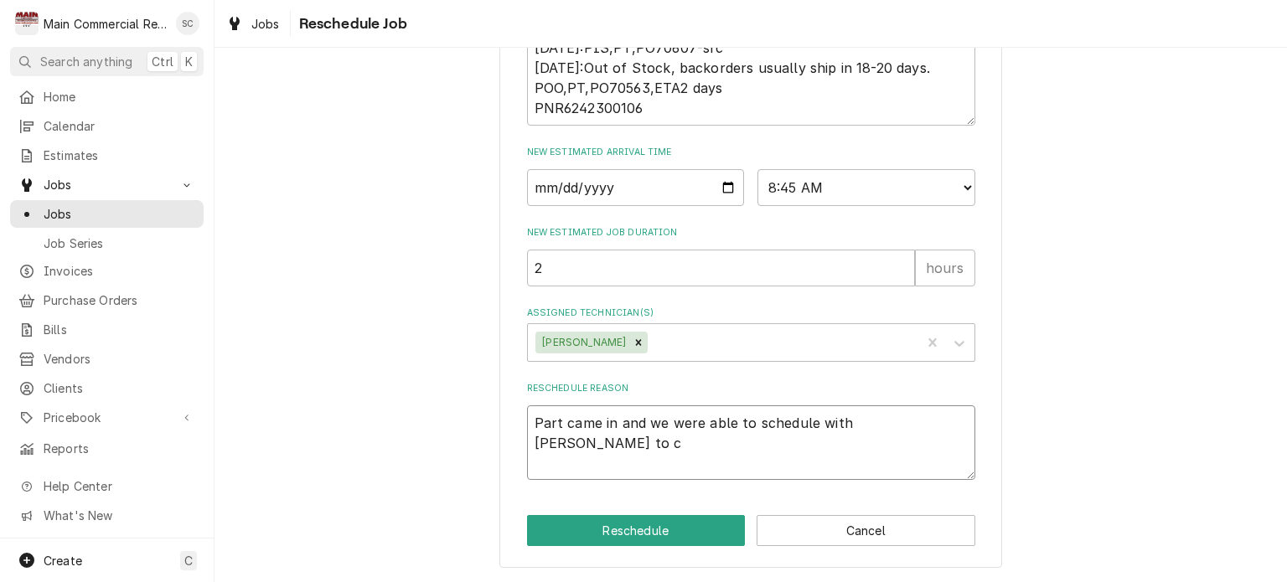
type textarea "Part came in and we were able to schedule with Briddlewood to co"
type textarea "x"
type textarea "Part came in and we were able to schedule with Briddlewood to con"
type textarea "x"
type textarea "Part came in and we were able to schedule with Briddlewood to co"
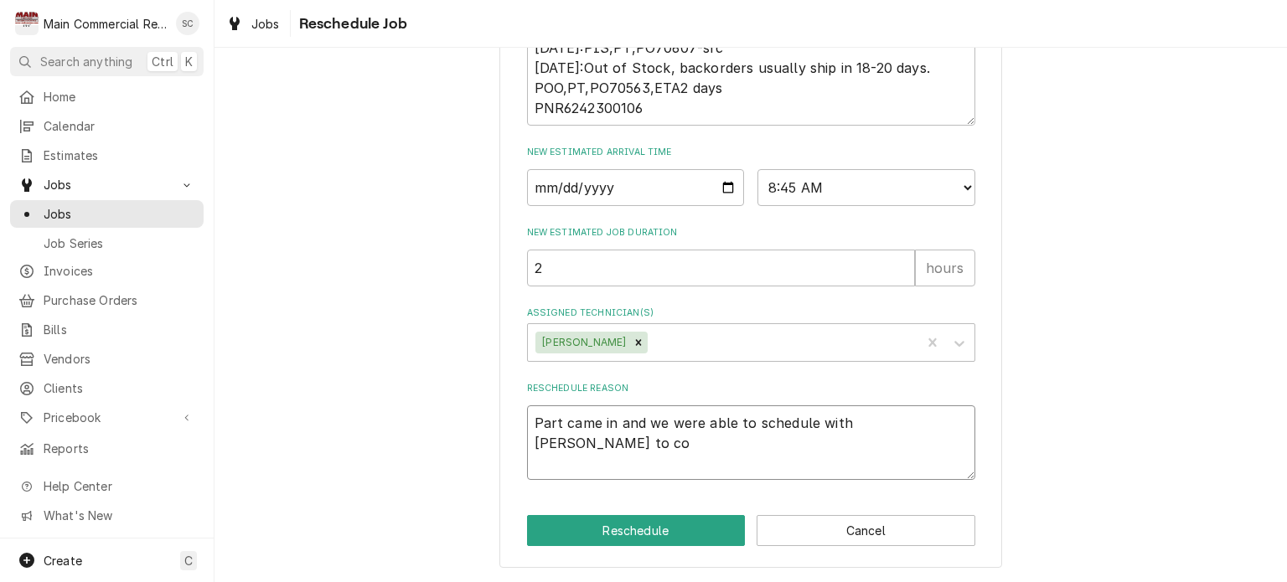
type textarea "x"
type textarea "Part came in and we were able to schedule with Briddlewood to coo"
type textarea "x"
type textarea "Part came in and we were able to schedule with Briddlewood to coor"
type textarea "x"
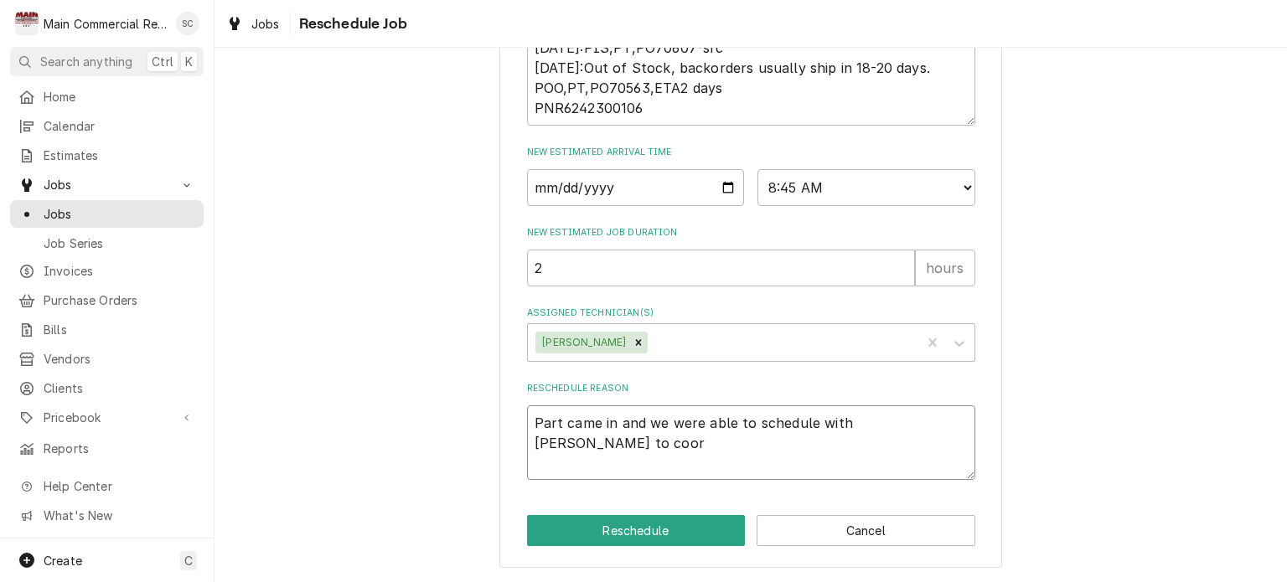
type textarea "Part came in and we were able to schedule with Briddlewood to coord"
type textarea "x"
type textarea "Part came in and we were able to schedule with Briddlewood to coordi"
type textarea "x"
type textarea "Part came in and we were able to schedule with Briddlewood to coordin"
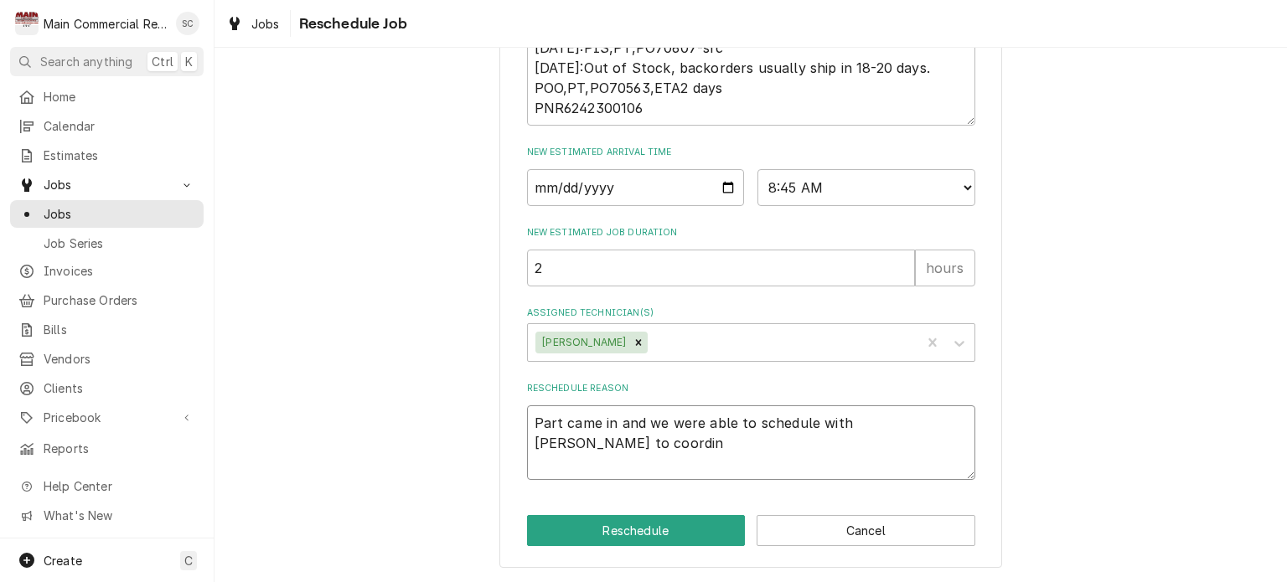
type textarea "x"
type textarea "Part came in and we were able to schedule with Briddlewood to coordina"
type textarea "x"
type textarea "Part came in and we were able to schedule with Briddlewood to coordinat"
type textarea "x"
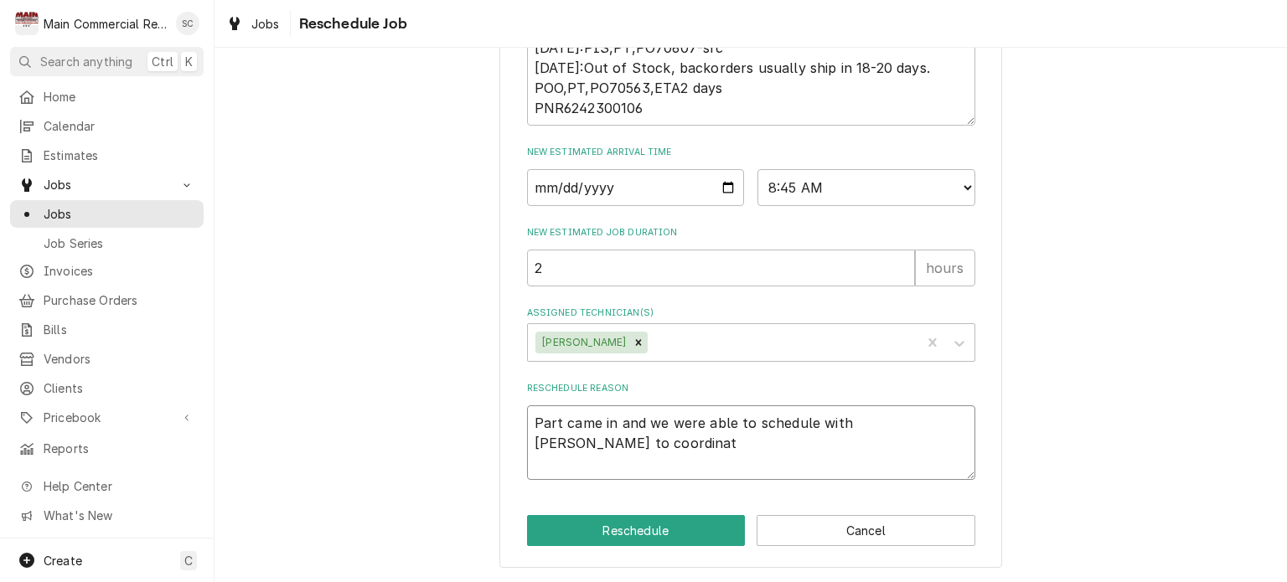
type textarea "Part came in and we were able to schedule with Briddlewood to coordinate"
type textarea "x"
type textarea "Part came in and we were able to schedule with Briddlewood to coordinate"
type textarea "x"
type textarea "Part came in and we were able to schedule with Briddlewood to coordinate t"
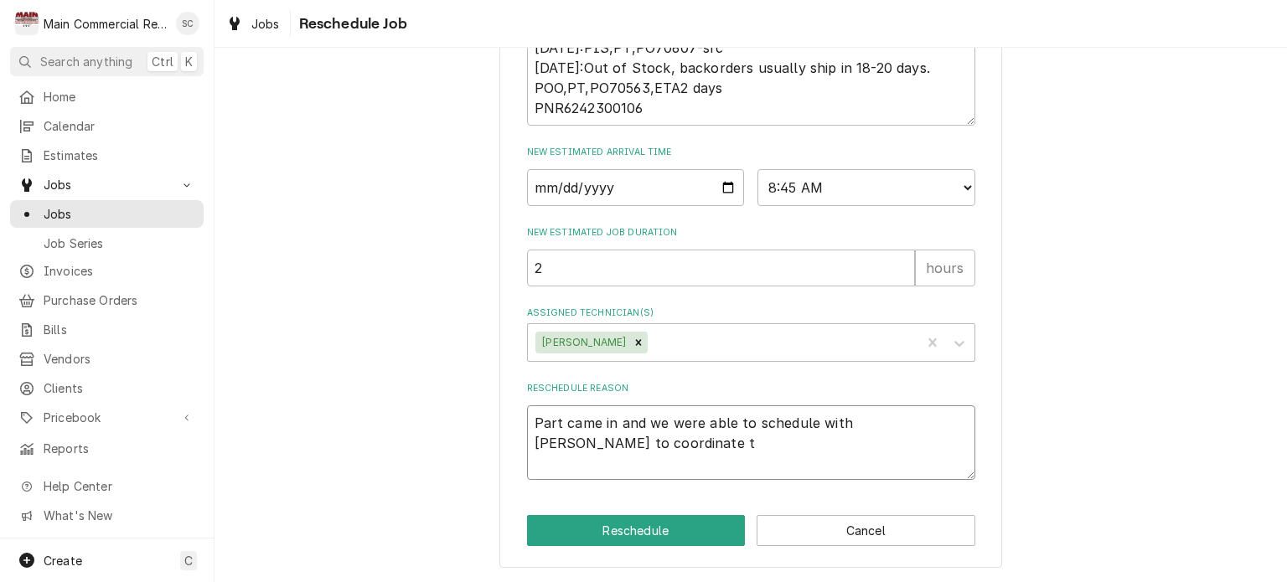
type textarea "x"
type textarea "Part came in and we were able to schedule with Briddlewood to coordinate ti"
type textarea "x"
type textarea "Part came in and we were able to schedule with Briddlewood to coordinate tim"
type textarea "x"
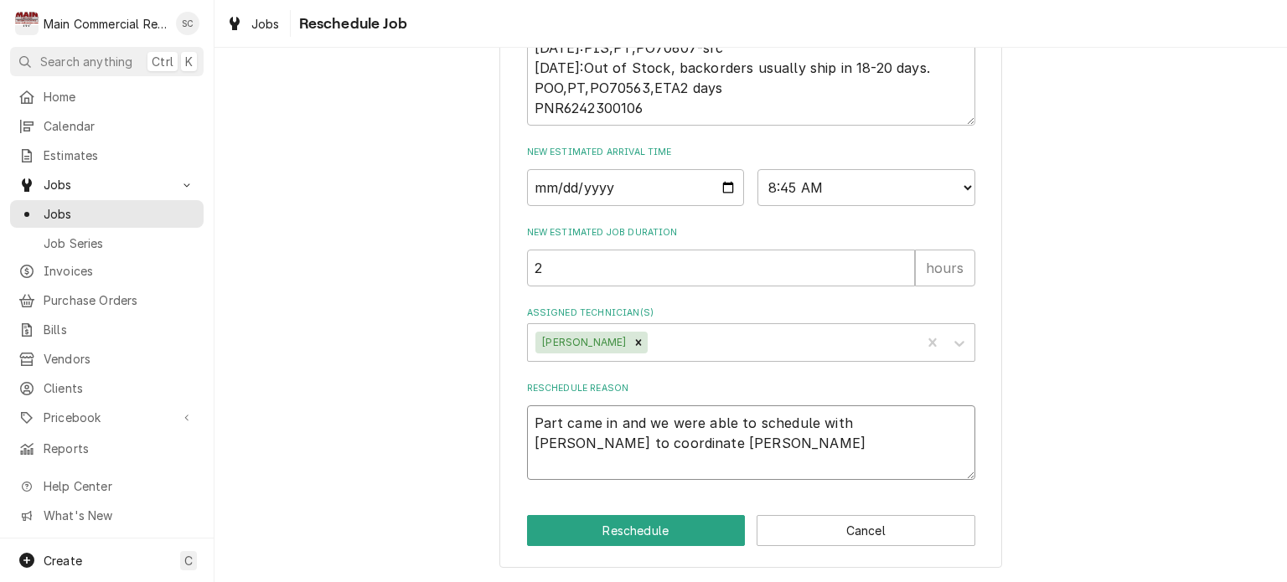
type textarea "Part came in and we were able to schedule with Briddlewood to coordinate time"
type textarea "x"
type textarea "Part came in and we were able to schedule with Briddlewood to coordinate times"
type textarea "x"
type textarea "Part came in and we were able to schedule with Briddlewood to coordinate times."
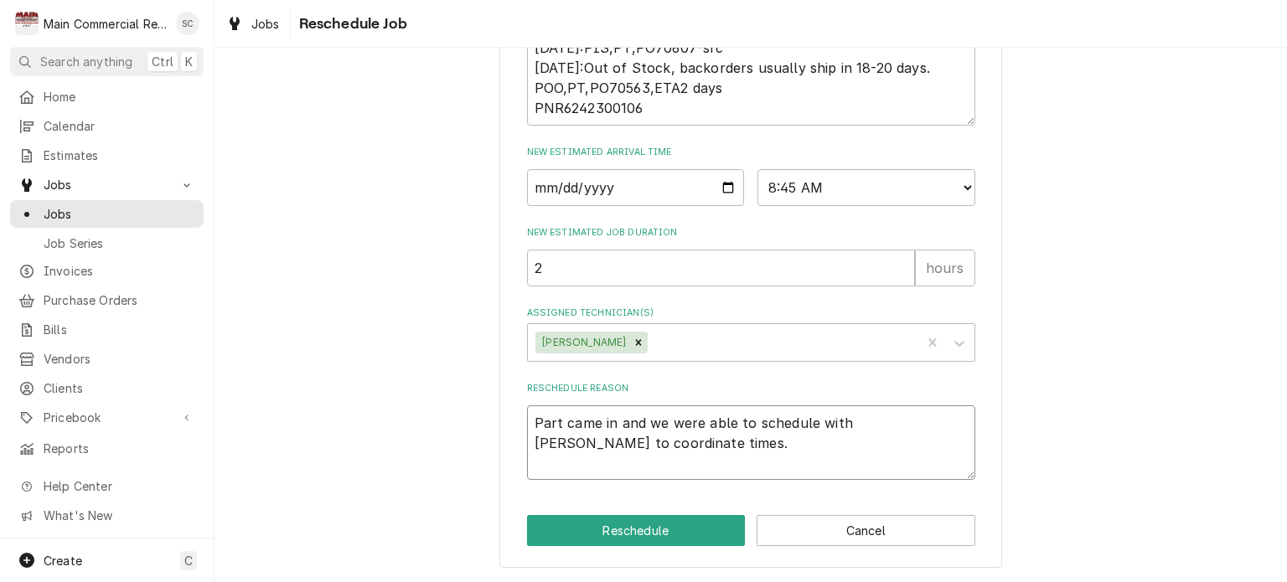
type textarea "x"
type textarea "Part came in and we were able to schedule with Briddlewood to coordinate times."
click at [640, 538] on button "Reschedule" at bounding box center [636, 530] width 219 height 31
type textarea "x"
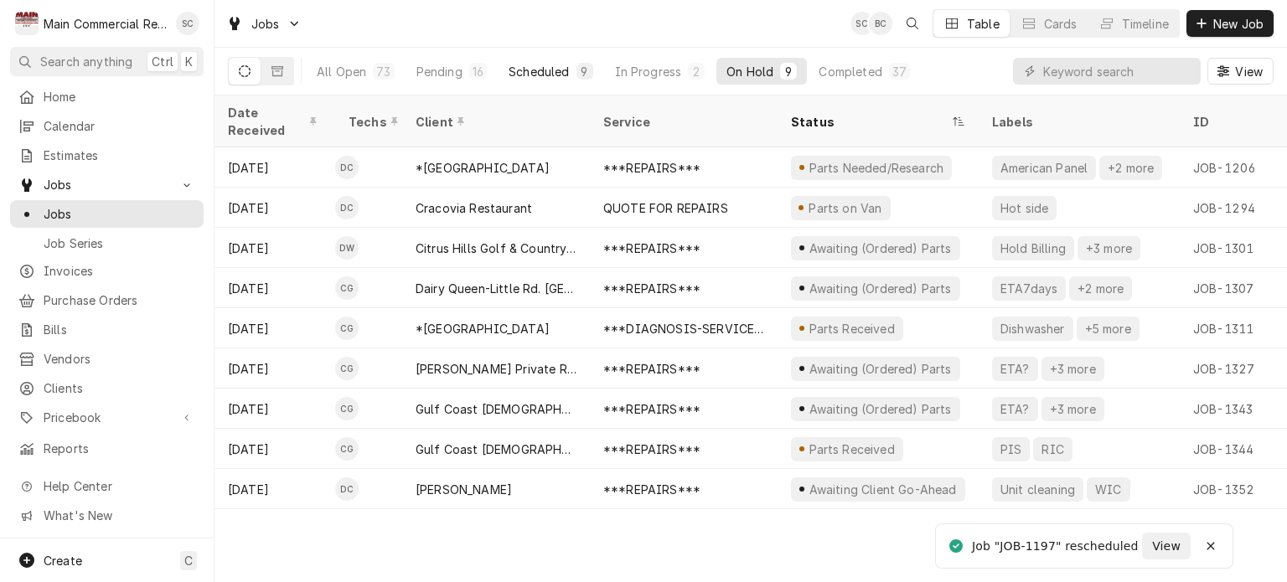
click at [570, 63] on button "Scheduled 9" at bounding box center [551, 71] width 104 height 27
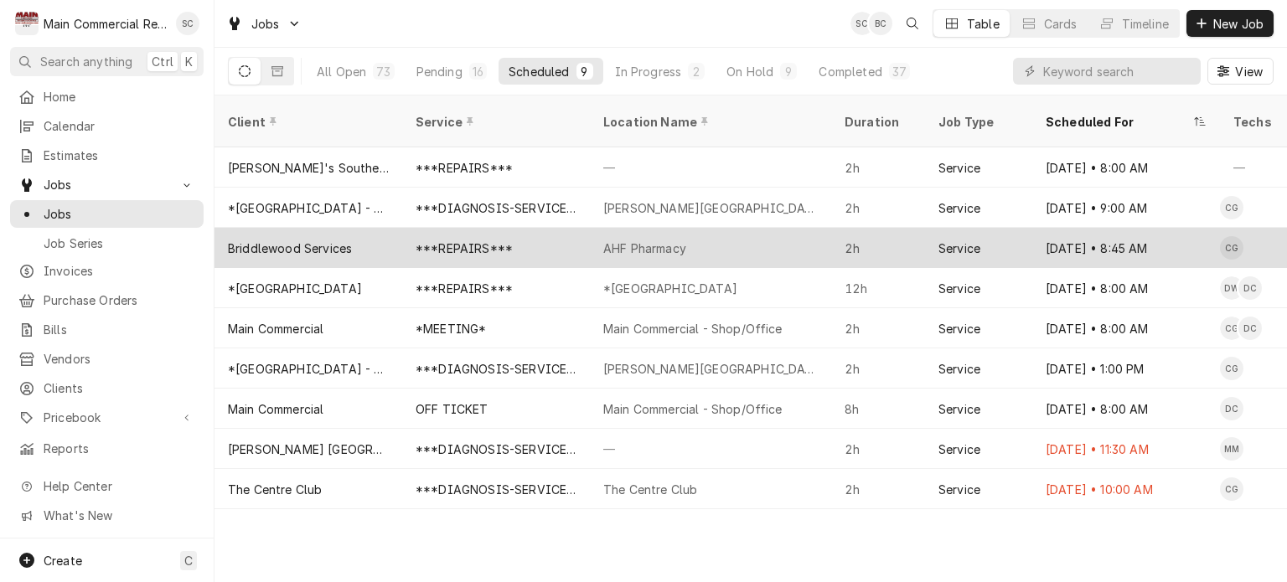
click at [674, 240] on div "AHF Pharmacy" at bounding box center [644, 249] width 83 height 18
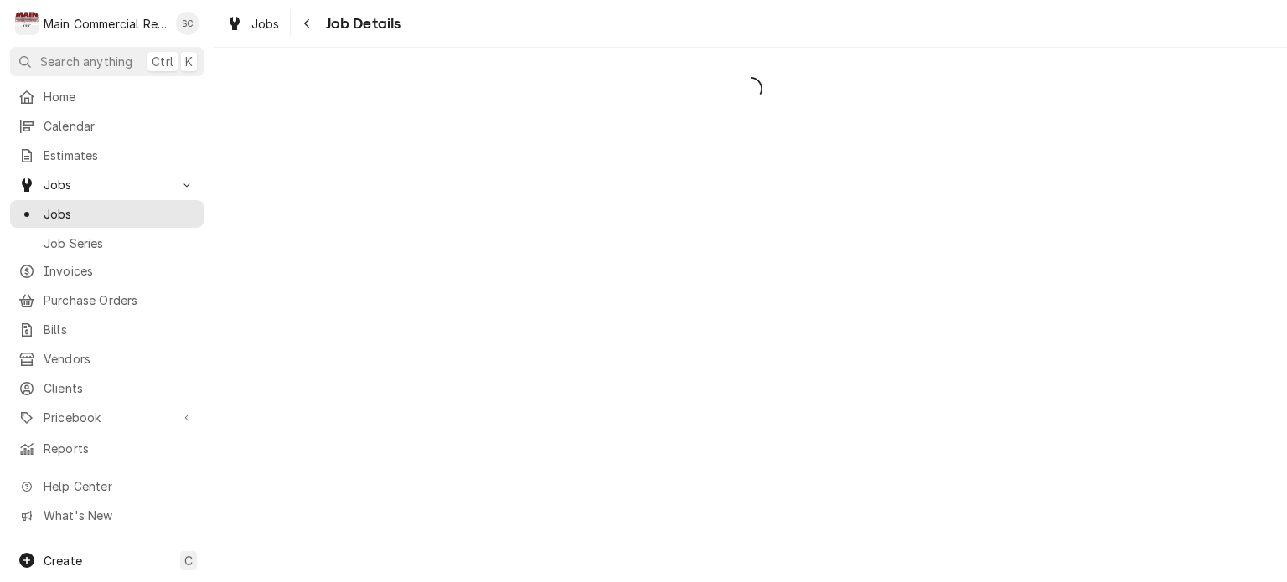
click at [673, 233] on div "Dynamic Content Wrapper" at bounding box center [751, 315] width 1073 height 535
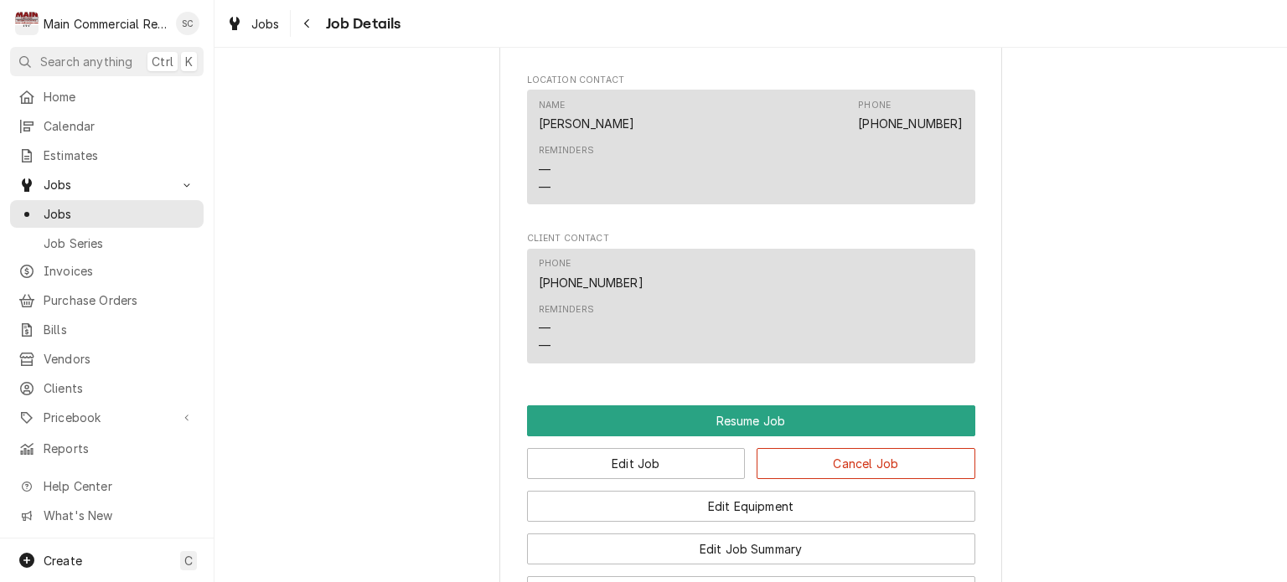
scroll to position [1844, 0]
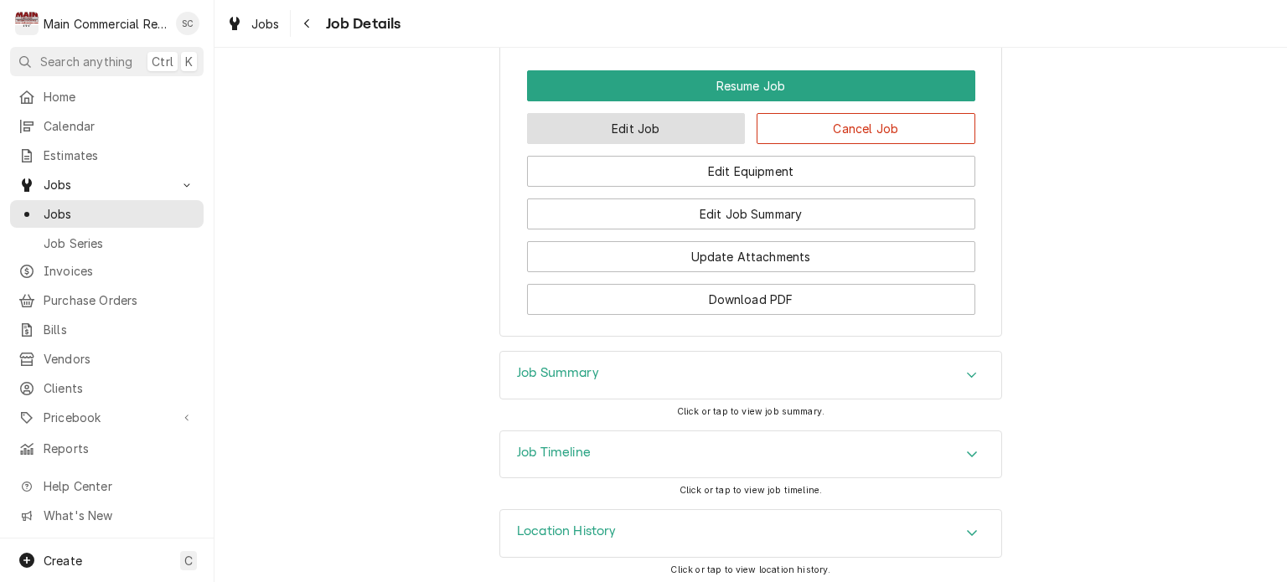
click at [687, 144] on button "Edit Job" at bounding box center [636, 128] width 219 height 31
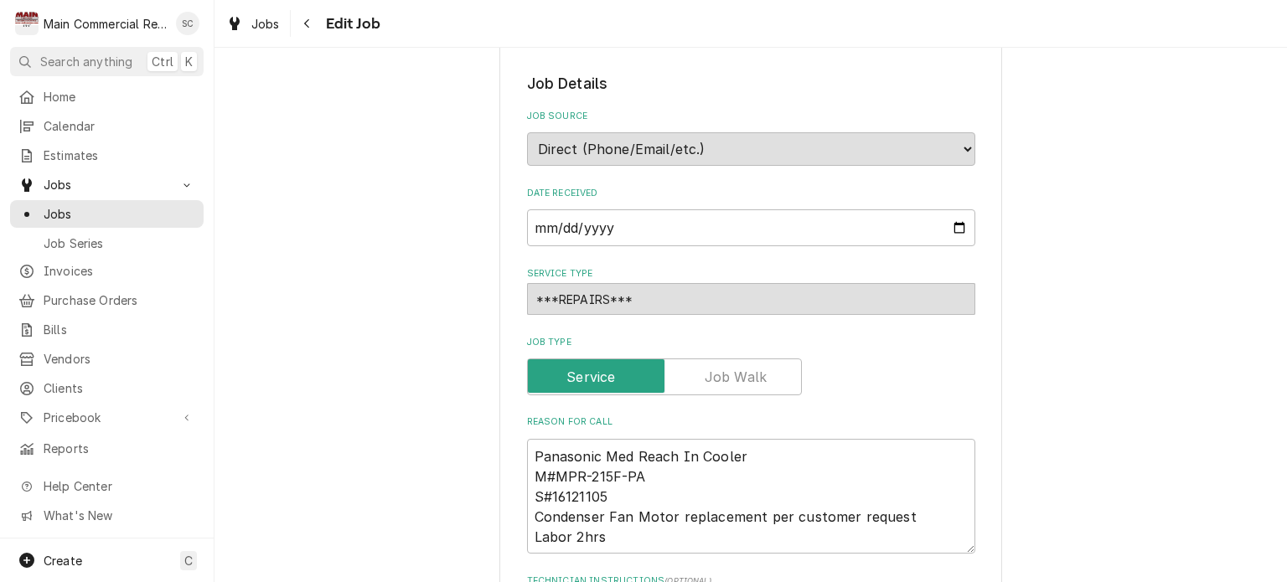
scroll to position [587, 0]
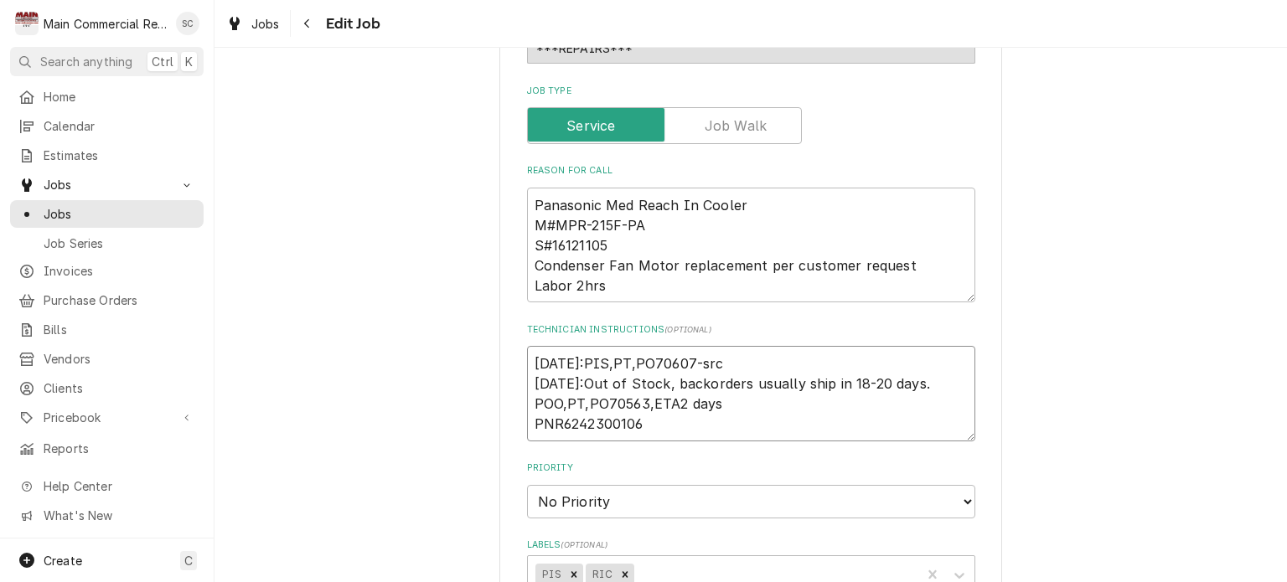
click at [529, 361] on textarea "9-4-25:PIS,PT,PO70607-src 8/13/25:Out of Stock, backorders usually ship in 18-2…" at bounding box center [751, 394] width 448 height 96
type textarea "x"
type textarea "9-4-25:PIS,PT,PO70607-src 8/13/25:Out of Stock, backorders usually ship in 18-2…"
paste textarea "9am works, she said to just have techs knock really hard for access."
type textarea "x"
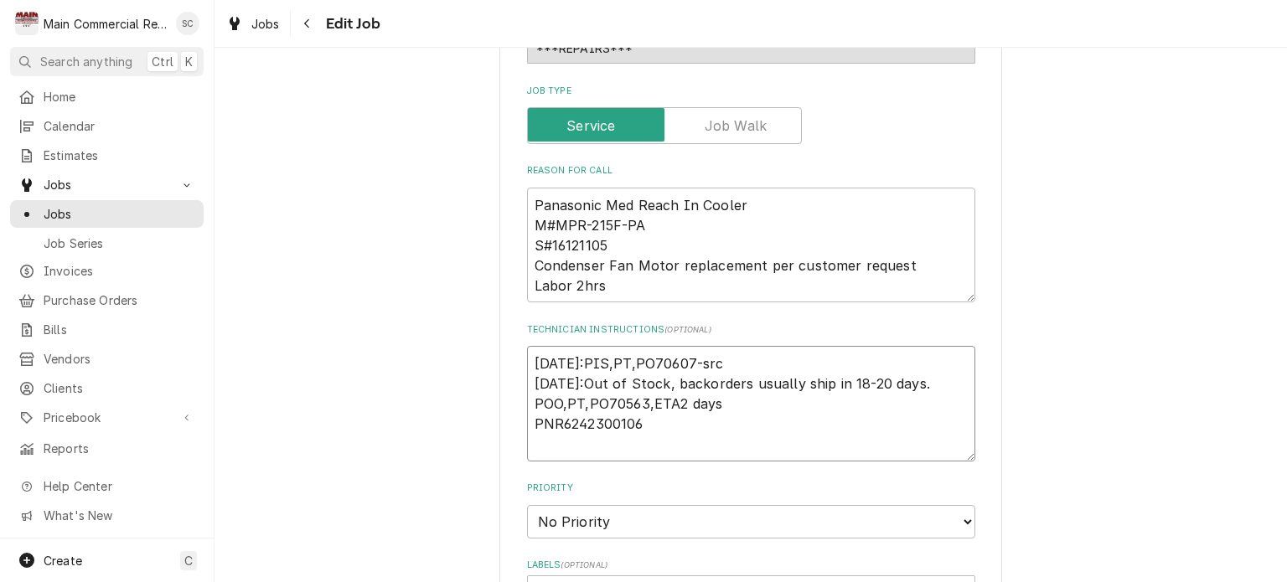
type textarea "9am works, she said to just have techs knock really hard for access. 9-4-25:PIS…"
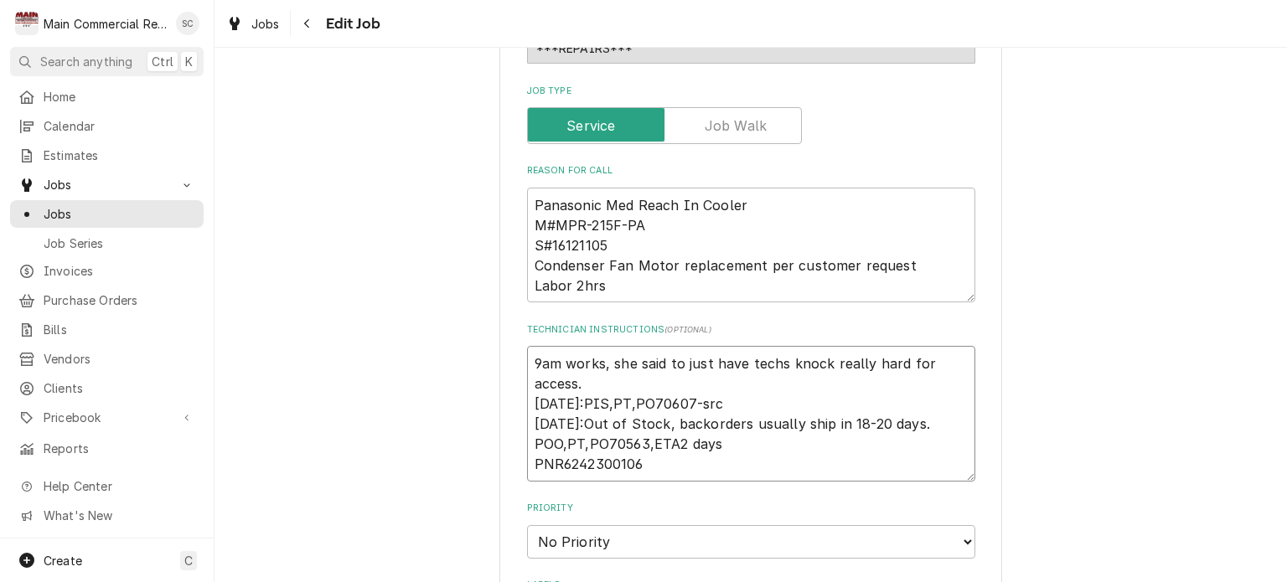
drag, startPoint x: 557, startPoint y: 359, endPoint x: 661, endPoint y: 383, distance: 107.5
click at [661, 383] on textarea "9am works, she said to just have techs knock really hard for access. 9-4-25:PIS…" at bounding box center [751, 414] width 448 height 136
click at [724, 390] on textarea "9am works, she said to just have techs knock really hard for access. 9-4-25:PIS…" at bounding box center [751, 414] width 448 height 136
drag, startPoint x: 779, startPoint y: 359, endPoint x: 565, endPoint y: 362, distance: 214.6
click at [563, 362] on textarea "9am works, she said to just have techs knock really hard for access. 9-4-25:PIS…" at bounding box center [751, 414] width 448 height 136
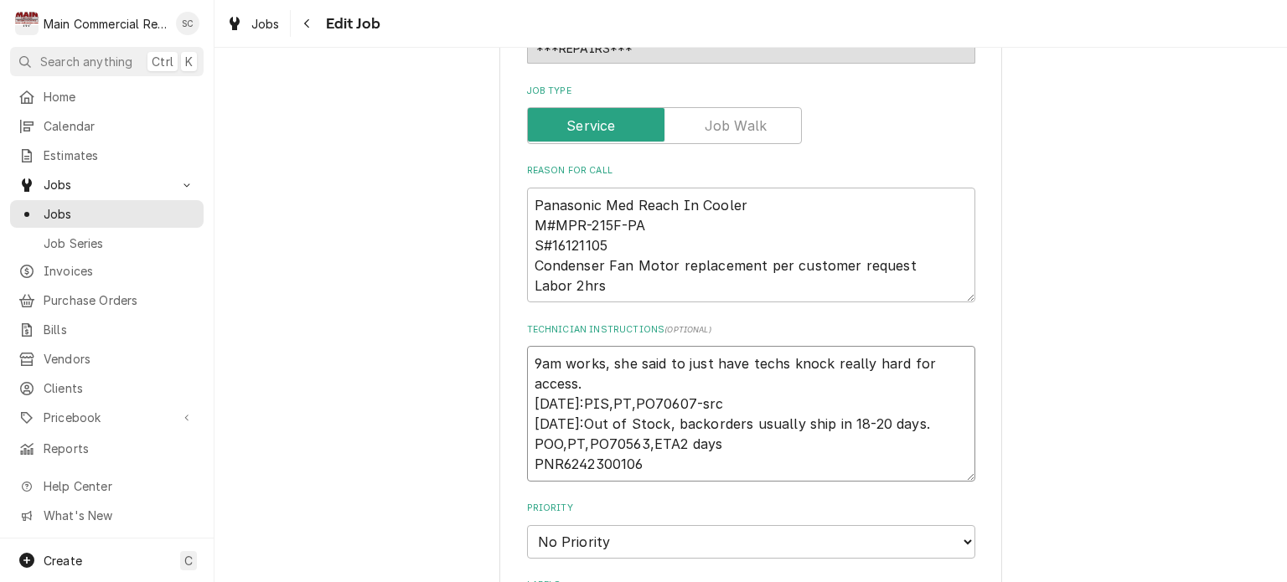
type textarea "x"
type textarea "9am knock really hard for access. 9-4-25:PIS,PT,PO70607-src 8/13/25:Out of Stoc…"
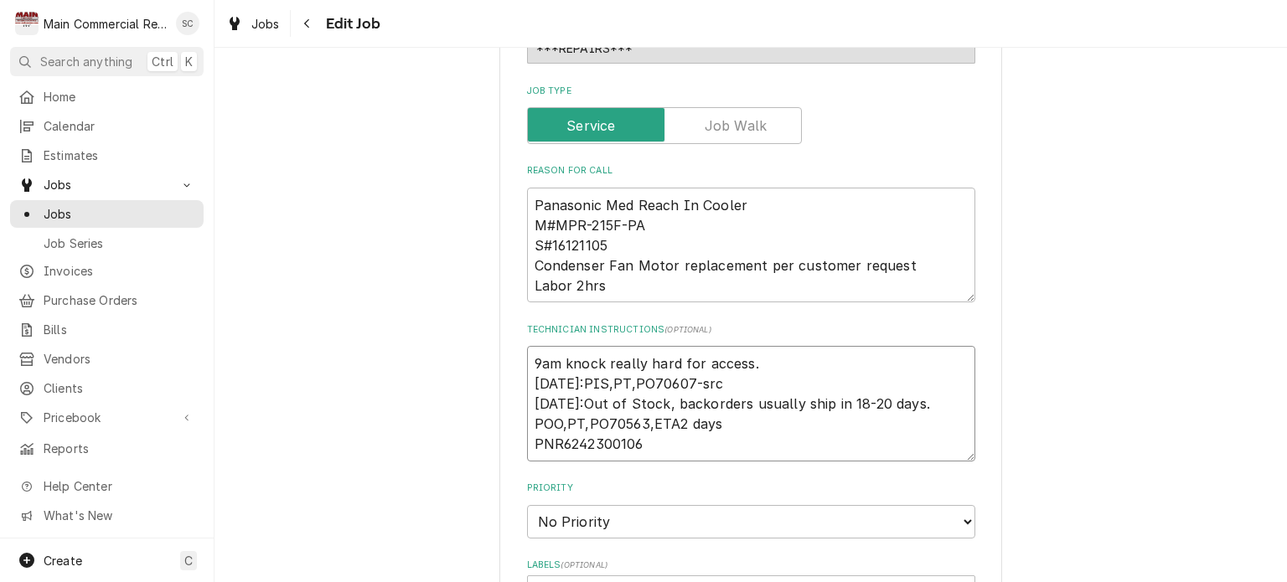
type textarea "x"
type textarea "9am -knock really hard for access. 9-4-25:PIS,PT,PO70607-src 8/13/25:Out of Sto…"
click at [767, 366] on textarea "9am -knock really hard for access. 9-4-25:PIS,PT,PO70607-src 8/13/25:Out of Sto…" at bounding box center [751, 404] width 448 height 116
type textarea "x"
type textarea "9am -knock really hard for access. 9-4-25:PIS,PT,PO70607-src 8/13/25:Out of Sto…"
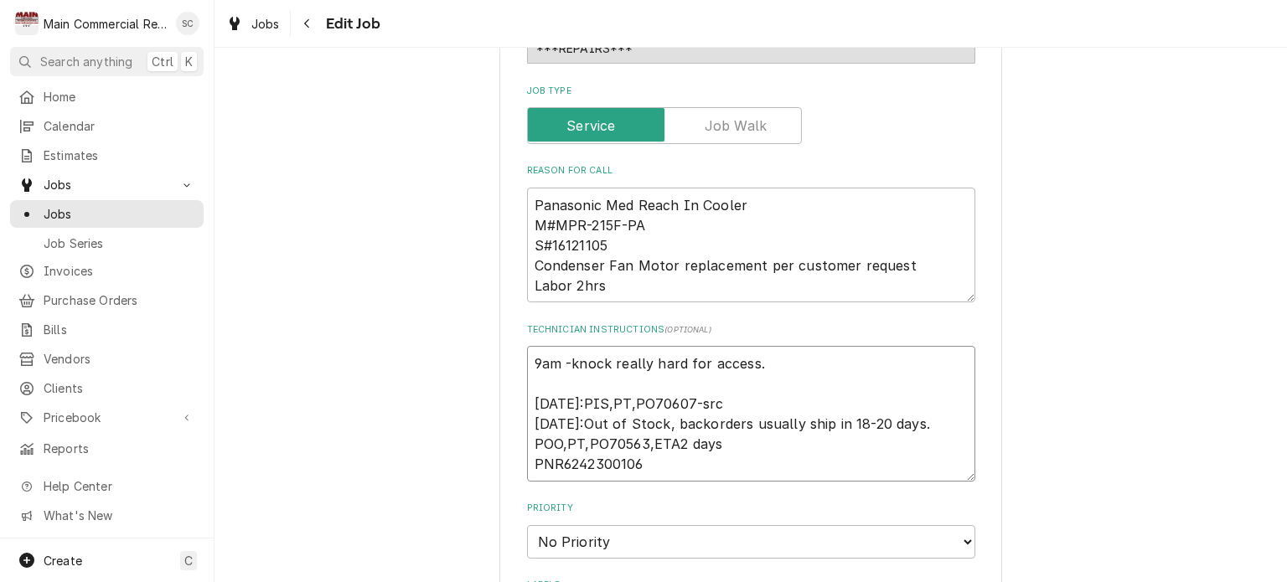
type textarea "x"
type textarea "9am -knock really hard for access. P 9-4-25:PIS,PT,PO70607-src 8/13/25:Out of S…"
type textarea "x"
type textarea "9am -knock really hard for access. PO 9-4-25:PIS,PT,PO70607-src 8/13/25:Out of …"
type textarea "x"
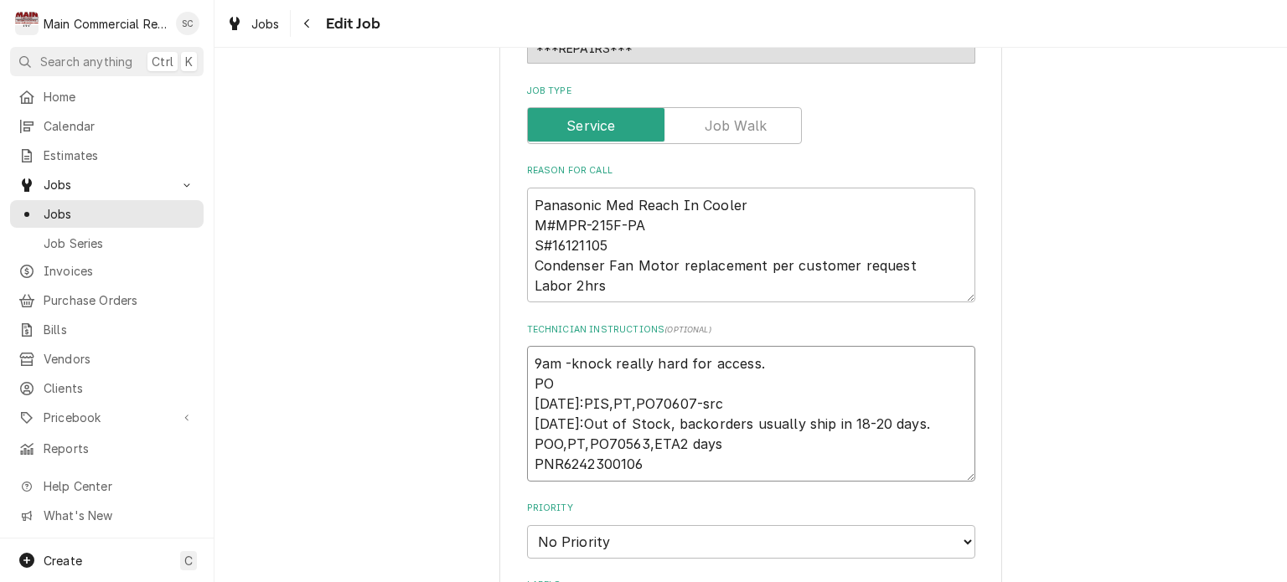
type textarea "9am -knock really hard for access. POT 9-4-25:PIS,PT,PO70607-src 8/13/25:Out of…"
type textarea "x"
type textarea "9am -knock really hard for access. POT? 9-4-25:PIS,PT,PO70607-src 8/13/25:Out o…"
type textarea "x"
click at [753, 363] on textarea "9am -knock really hard for access. POT? 9-4-25:PIS,PT,PO70607-src 8/13/25:Out o…" at bounding box center [751, 414] width 448 height 136
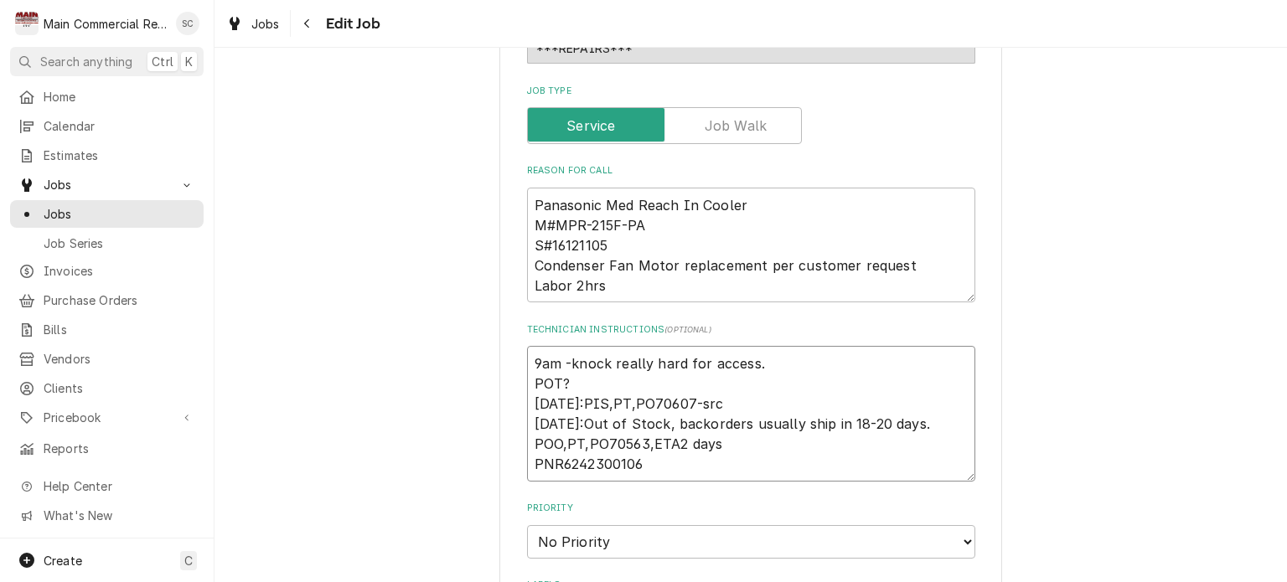
type textarea "9am -knock really hard for access. POT? 9-4-25:PIS,PT,PO70607-src 8/13/25:Out o…"
click at [721, 458] on textarea "9am -knock really hard for access. POT? 9-4-25:PIS,PT,PO70607-src 8/13/25:Out o…" at bounding box center [751, 414] width 448 height 136
type textarea "x"
type textarea "9am -knock really hard for access. POT? 9-4-25:PIS,PT,PO70607-src 8/13/25:Out o…"
type textarea "x"
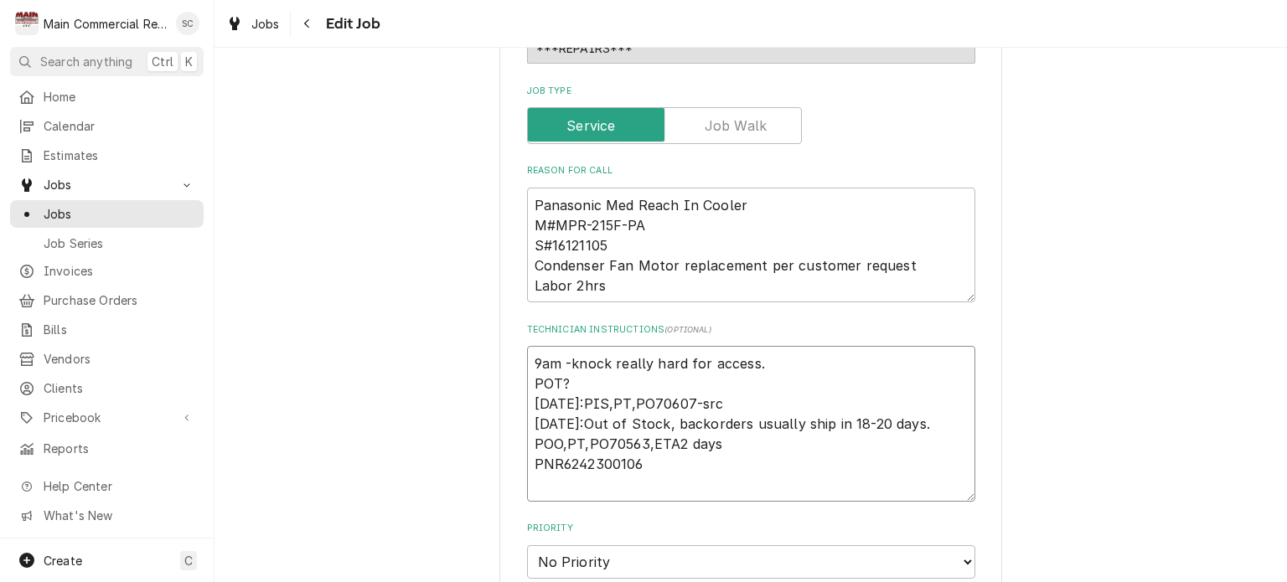
type textarea "9am -knock really hard for access. POT? 9-4-25:PIS,PT,PO70607-src 8/13/25:Out o…"
type textarea "x"
type textarea "9am -knock really hard for access. POT? 9-4-25:PIS,PT,PO70607-src 8/13/25:Out o…"
type textarea "x"
type textarea "9am -knock really hard for access. POT? 9-4-25:PIS,PT,PO70607-src 8/13/25:Out o…"
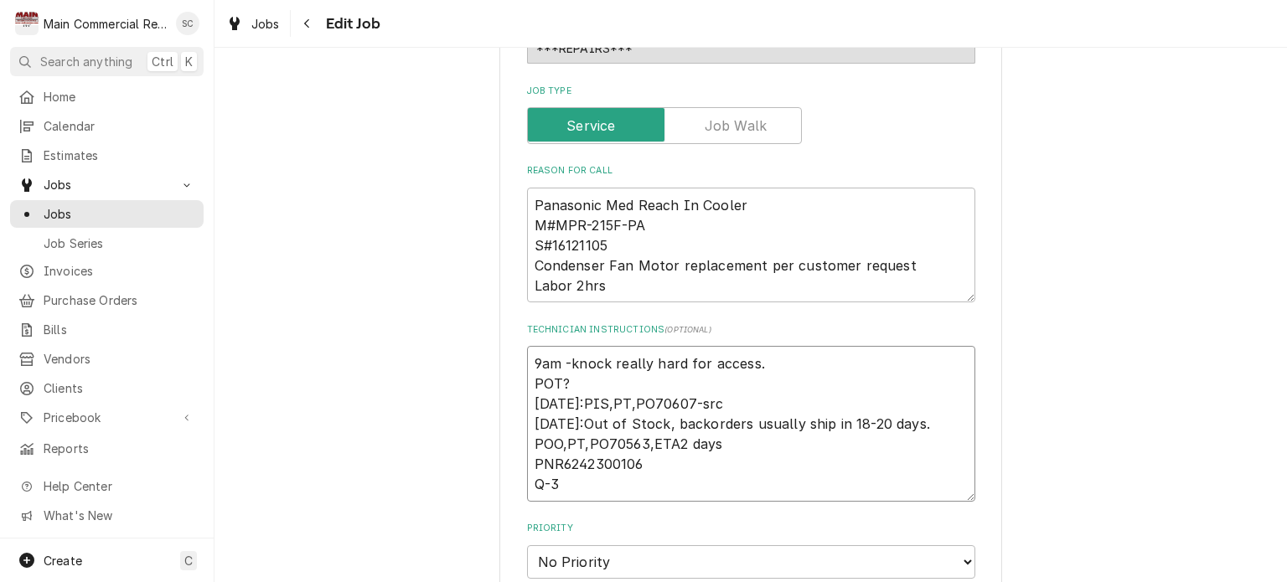
type textarea "x"
type textarea "9am -knock really hard for access. POT? 9-4-25:PIS,PT,PO70607-src 8/13/25:Out o…"
type textarea "x"
type textarea "9am -knock really hard for access. POT? 9-4-25:PIS,PT,PO70607-src 8/13/25:Out o…"
type textarea "x"
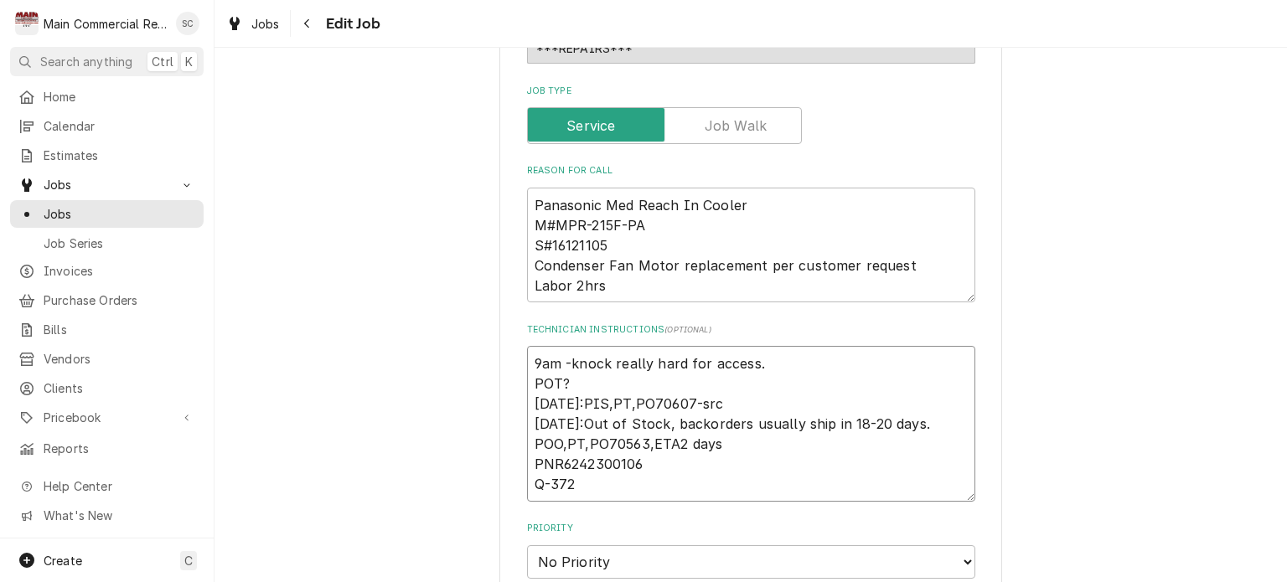
type textarea "9am -knock really hard for access. POT? 9-4-25:PIS,PT,PO70607-src 8/13/25:Out o…"
type textarea "x"
type textarea "9am -knock really hard for access. POT? 9-4-25:PIS,PT,PO70607-src 8/13/25:Out o…"
type textarea "x"
type textarea "9am -knock really hard for access. POT? 9-4-25:PIS,PT,PO70607-src 8/13/25:Out o…"
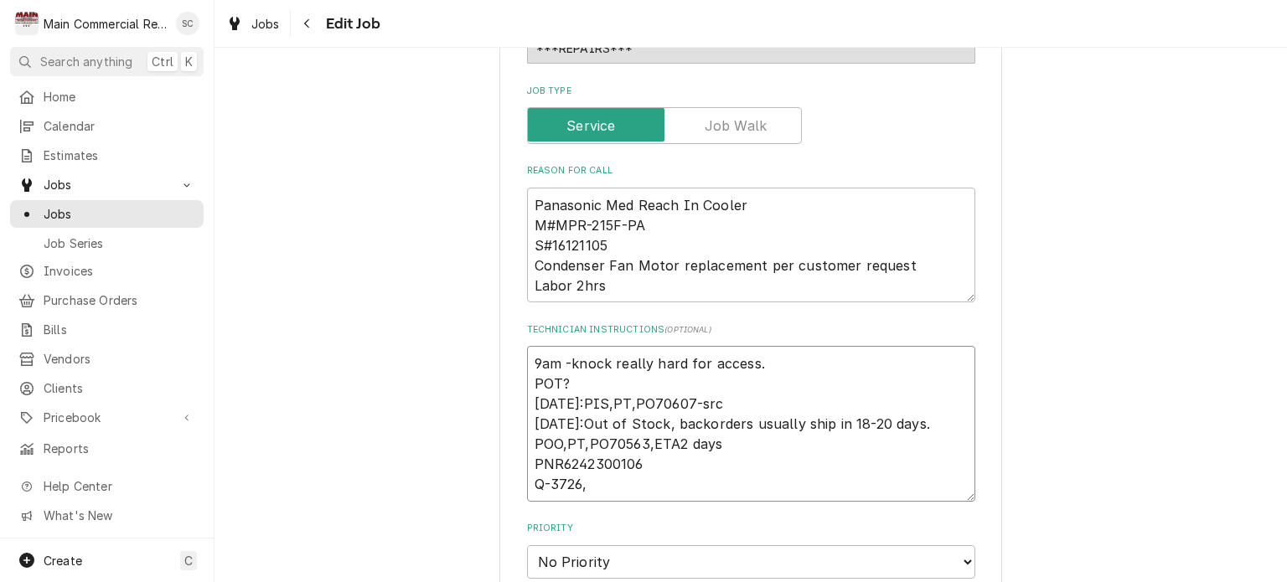
type textarea "x"
type textarea "9am -knock really hard for access. POT? 9-4-25:PIS,PT,PO70607-src 8/13/25:Out o…"
type textarea "x"
type textarea "9am -knock really hard for access. POT? 9-4-25:PIS,PT,PO70607-src 8/13/25:Out o…"
type textarea "x"
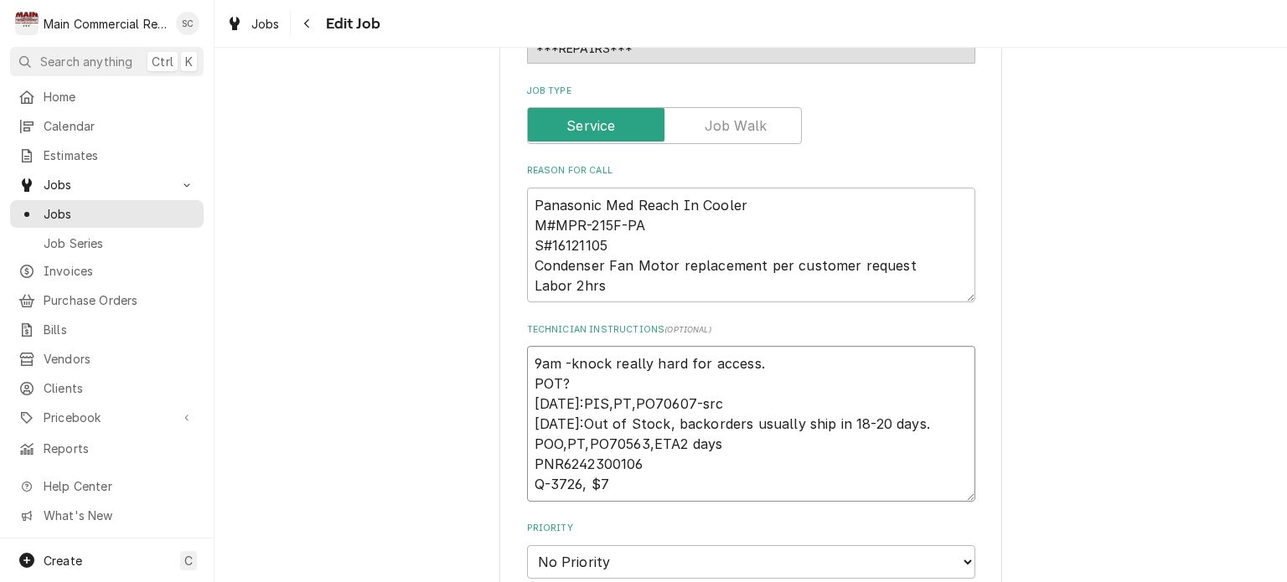
type textarea "9am -knock really hard for access. POT? 9-4-25:PIS,PT,PO70607-src 8/13/25:Out o…"
type textarea "x"
type textarea "9am -knock really hard for access. POT? 9-4-25:PIS,PT,PO70607-src 8/13/25:Out o…"
type textarea "x"
type textarea "9am -knock really hard for access. POT? 9-4-25:PIS,PT,PO70607-src 8/13/25:Out o…"
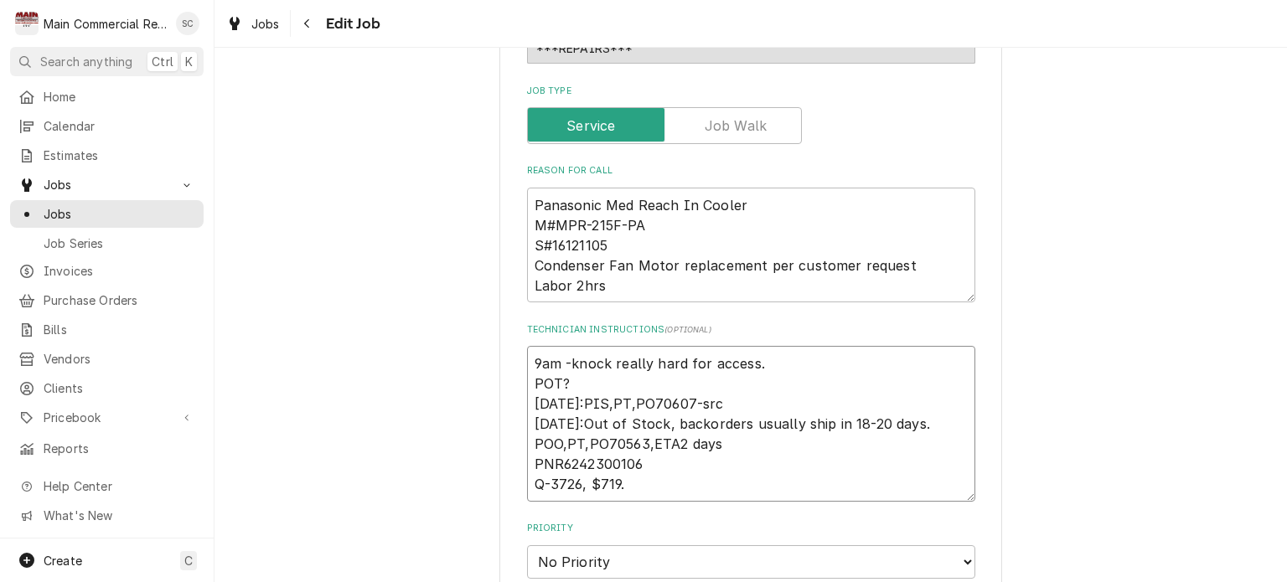
type textarea "x"
type textarea "9am -knock really hard for access. POT? 9-4-25:PIS,PT,PO70607-src 8/13/25:Out o…"
type textarea "x"
type textarea "9am -knock really hard for access. POT? 9-4-25:PIS,PT,PO70607-src 8/13/25:Out o…"
type textarea "x"
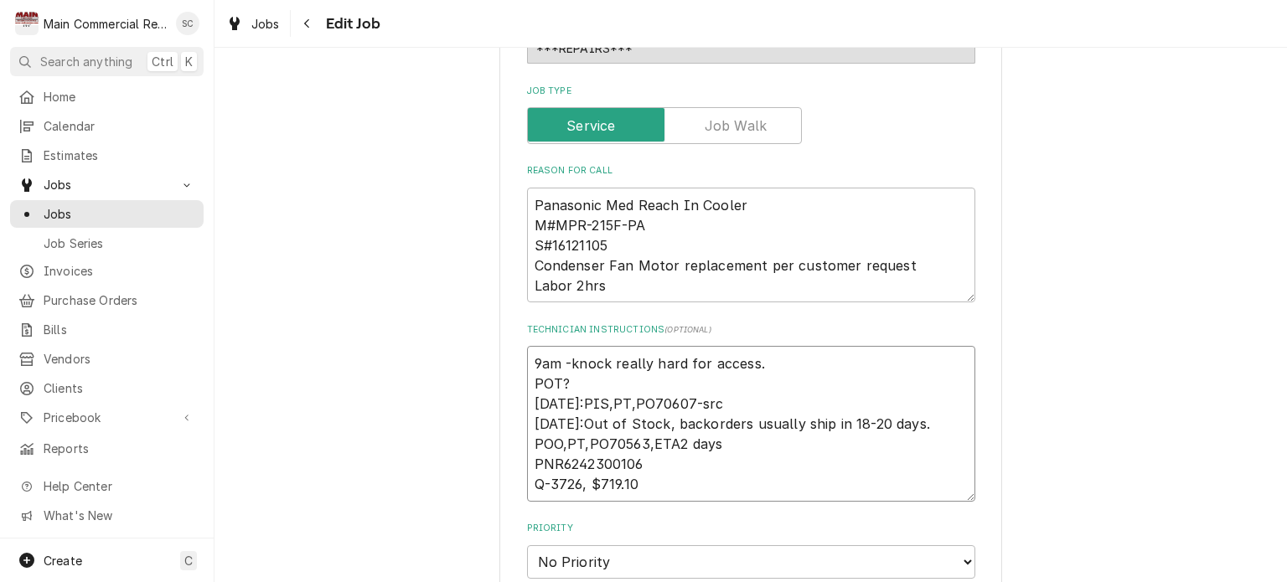
click at [769, 467] on textarea "9am -knock really hard for access. POT? 9-4-25:PIS,PT,PO70607-src 8/13/25:Out o…" at bounding box center [751, 424] width 448 height 156
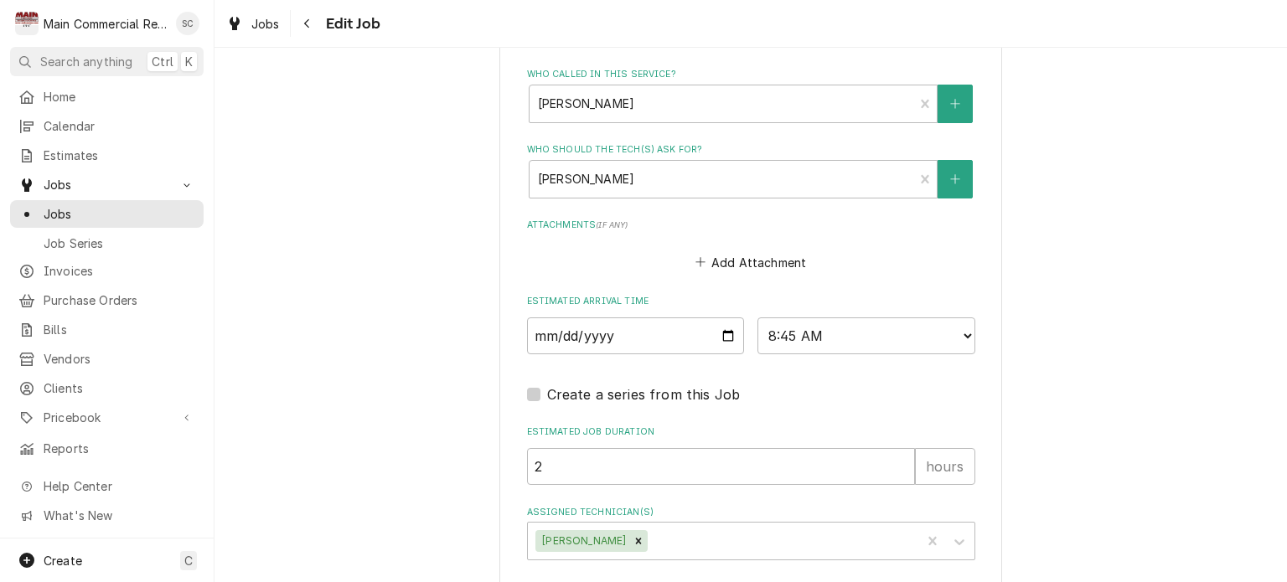
scroll to position [1331, 0]
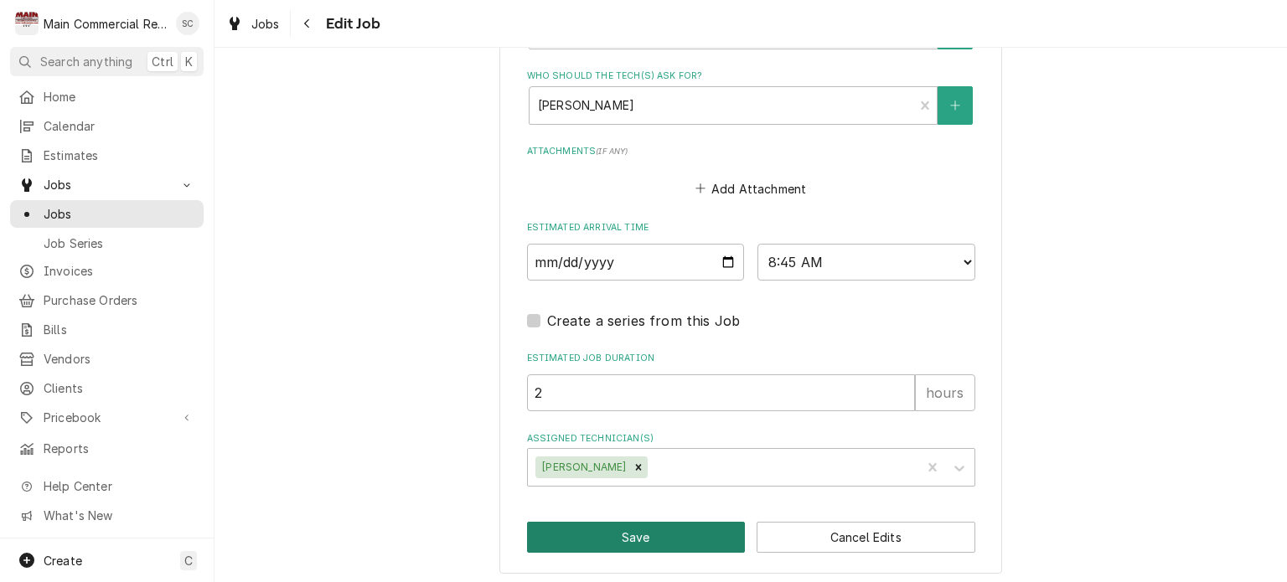
type textarea "9am -knock really hard for access. POT? 9-4-25:PIS,PT,PO70607-src 8/13/25:Out o…"
click at [677, 527] on button "Save" at bounding box center [636, 537] width 219 height 31
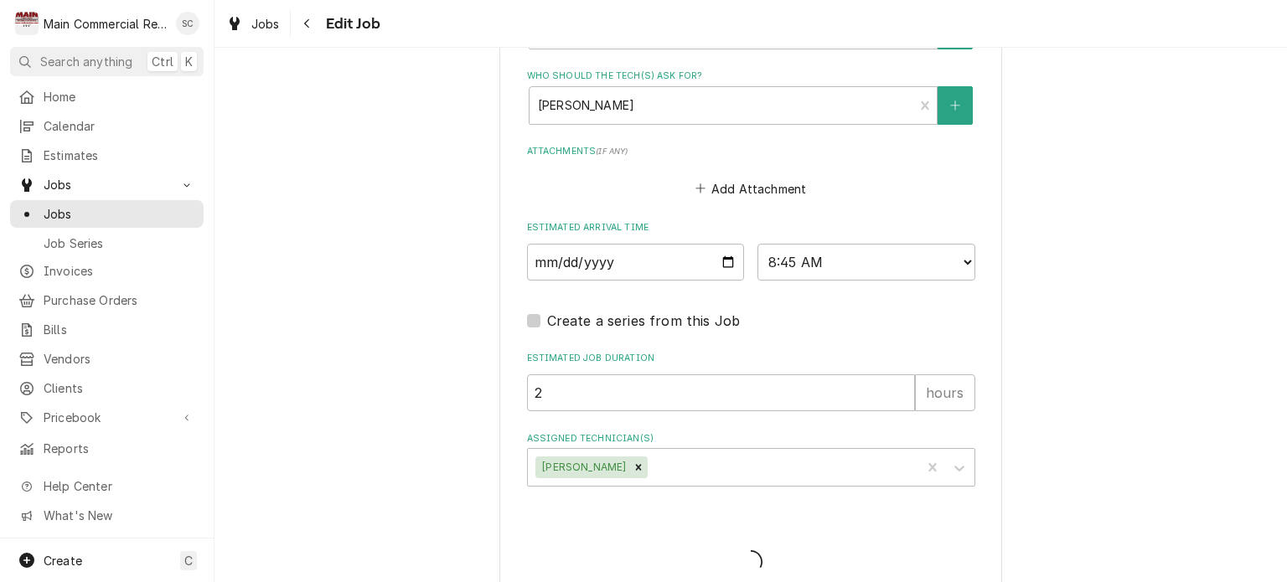
type textarea "x"
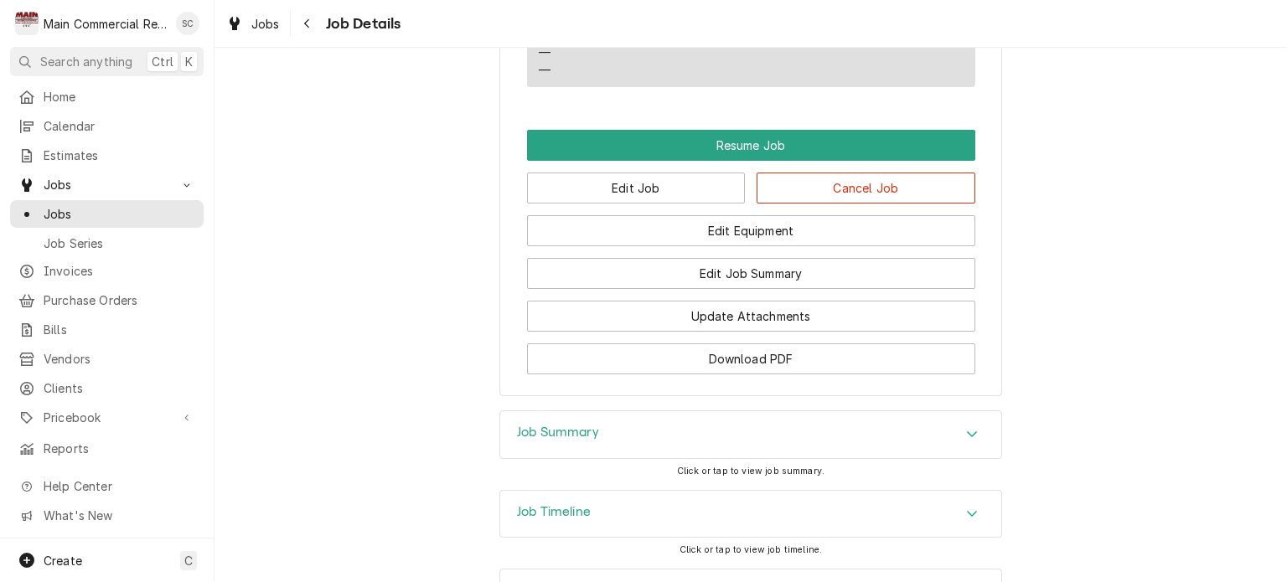
scroll to position [1925, 0]
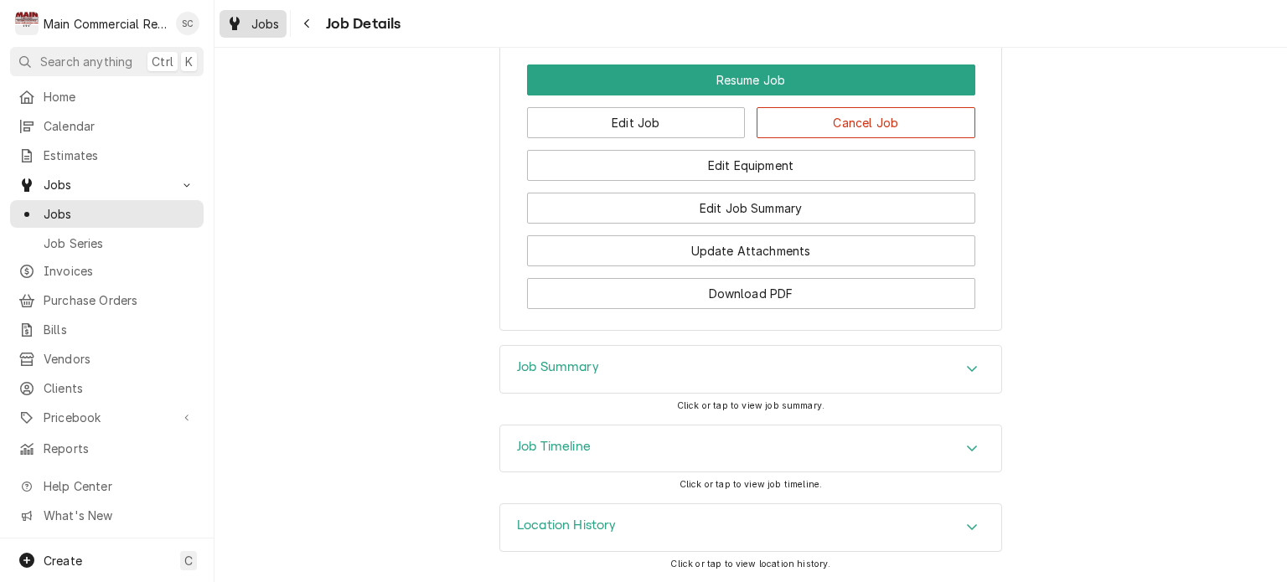
click at [258, 30] on span "Jobs" at bounding box center [265, 24] width 28 height 18
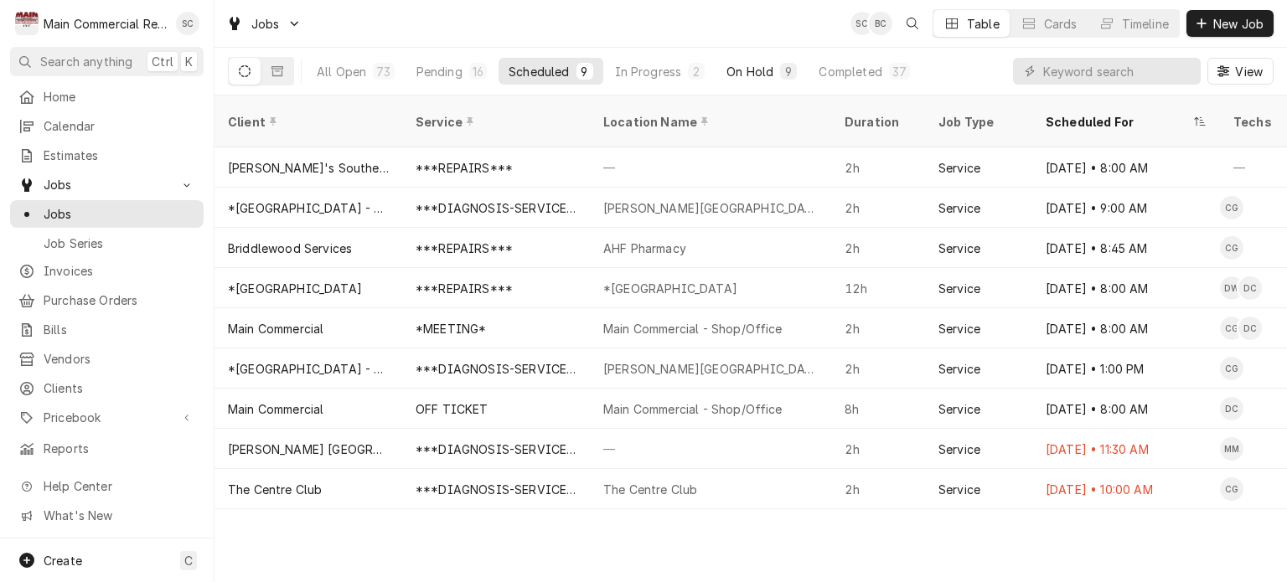
click at [758, 70] on div "On Hold" at bounding box center [750, 72] width 47 height 18
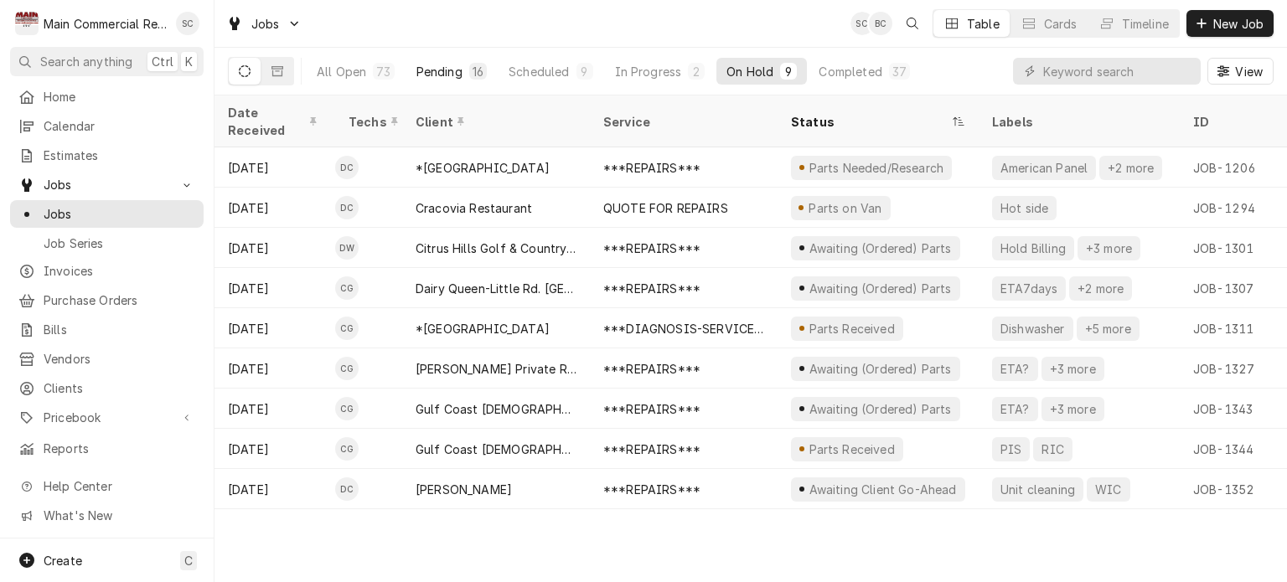
click at [473, 74] on div "16" at bounding box center [478, 72] width 11 height 18
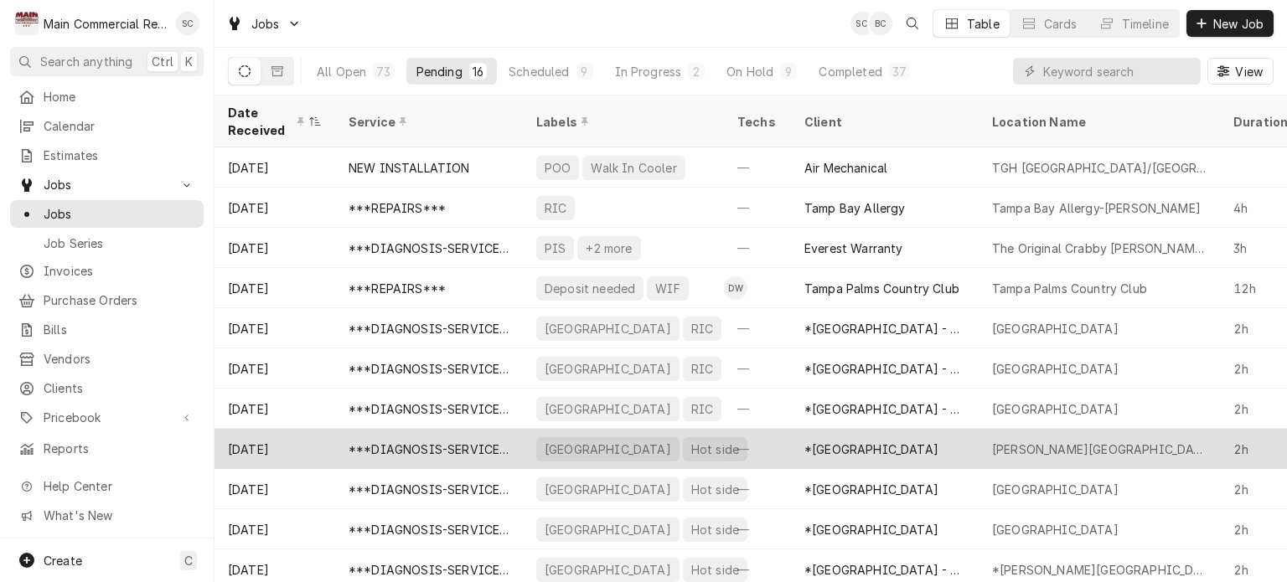
scroll to position [212, 0]
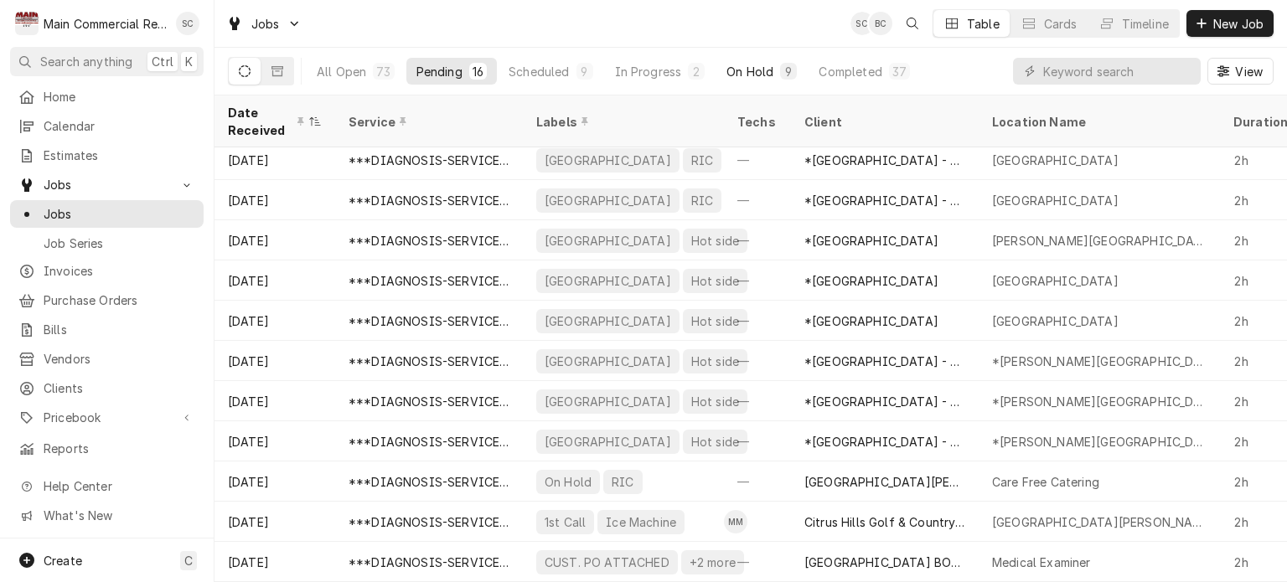
click at [744, 75] on div "On Hold" at bounding box center [750, 72] width 47 height 18
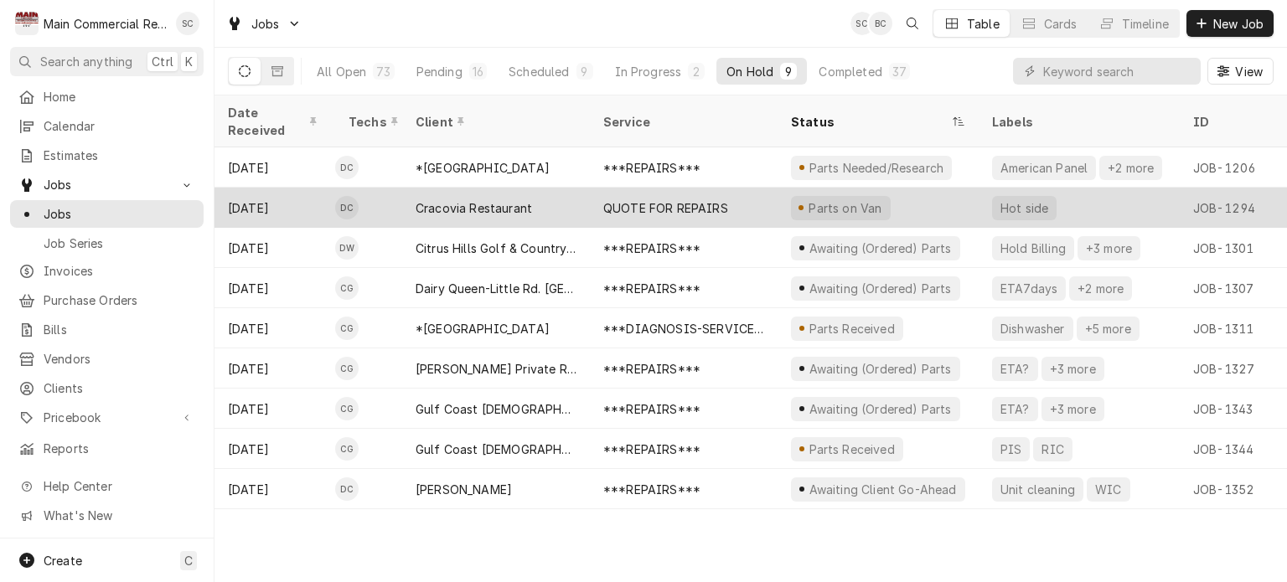
click at [543, 199] on div "Cracovia Restaurant" at bounding box center [496, 208] width 188 height 40
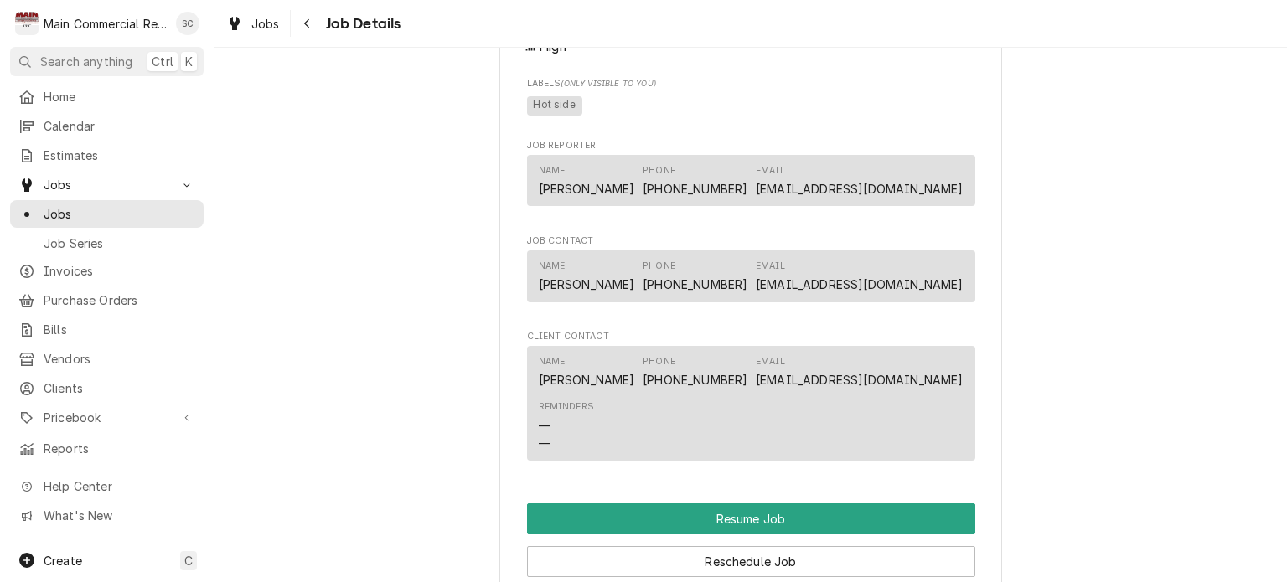
scroll to position [1676, 0]
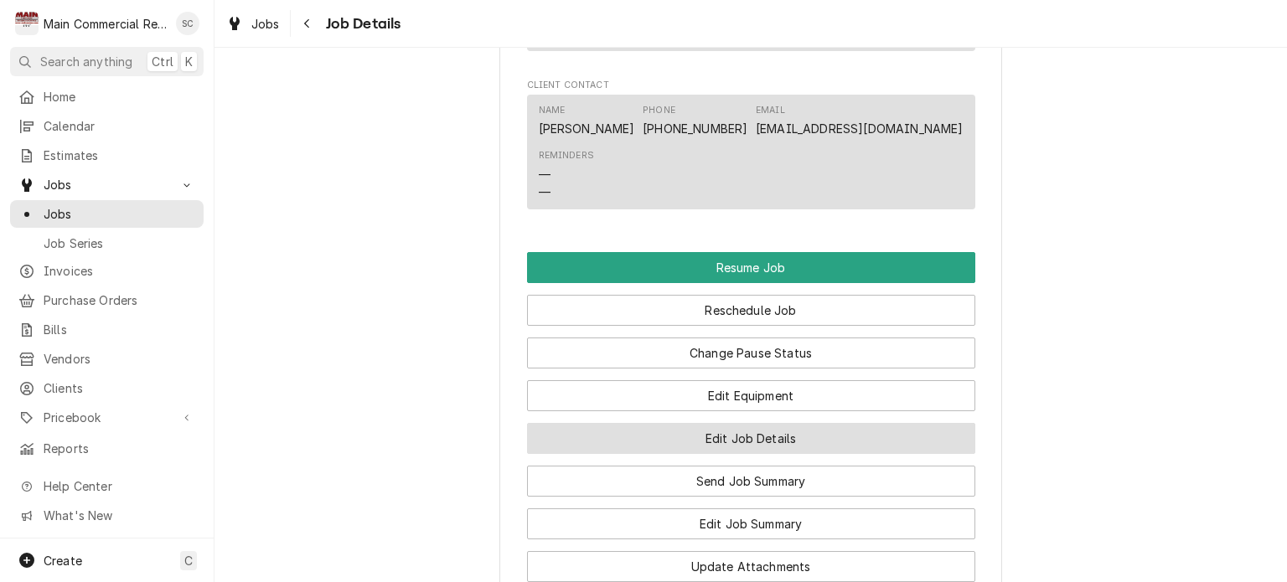
click at [830, 454] on button "Edit Job Details" at bounding box center [751, 438] width 448 height 31
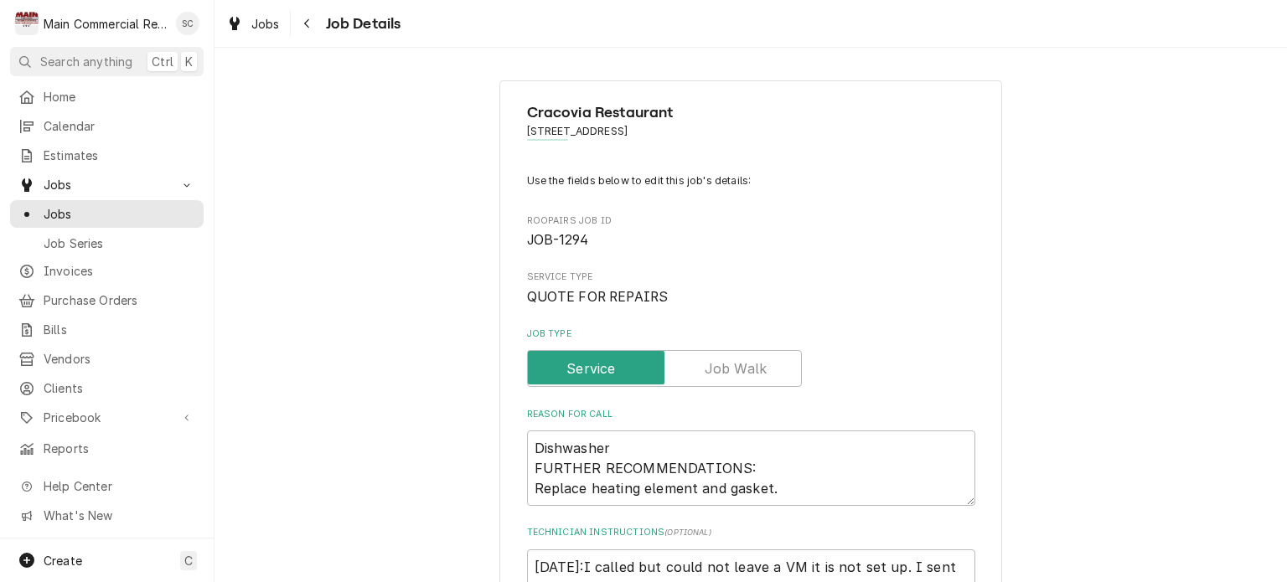
type textarea "x"
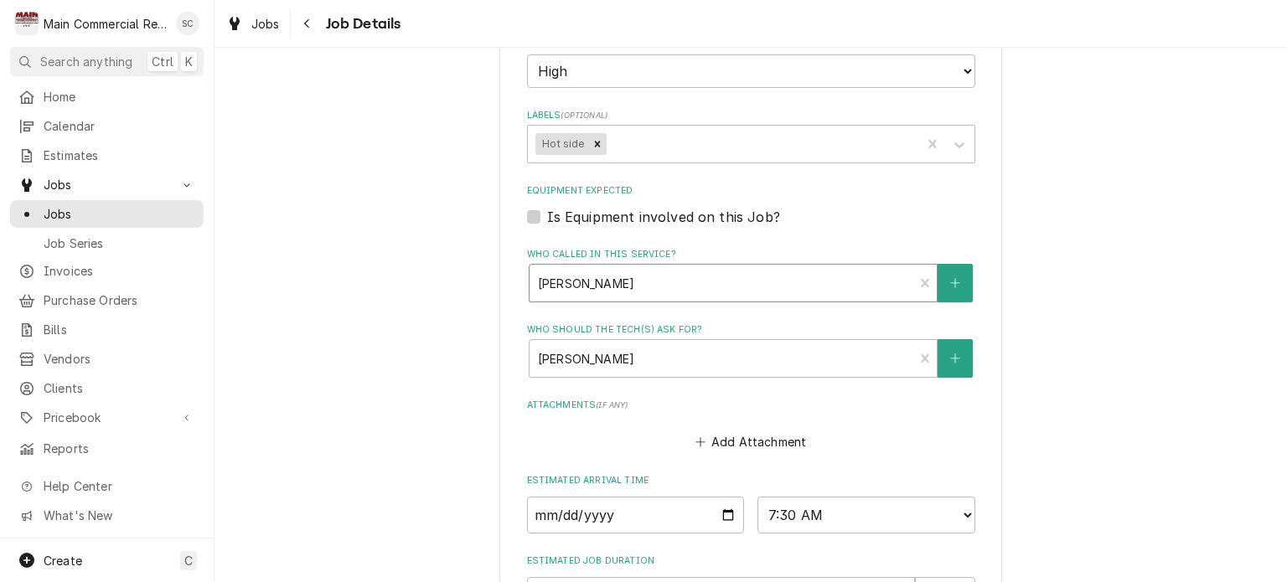
scroll to position [838, 0]
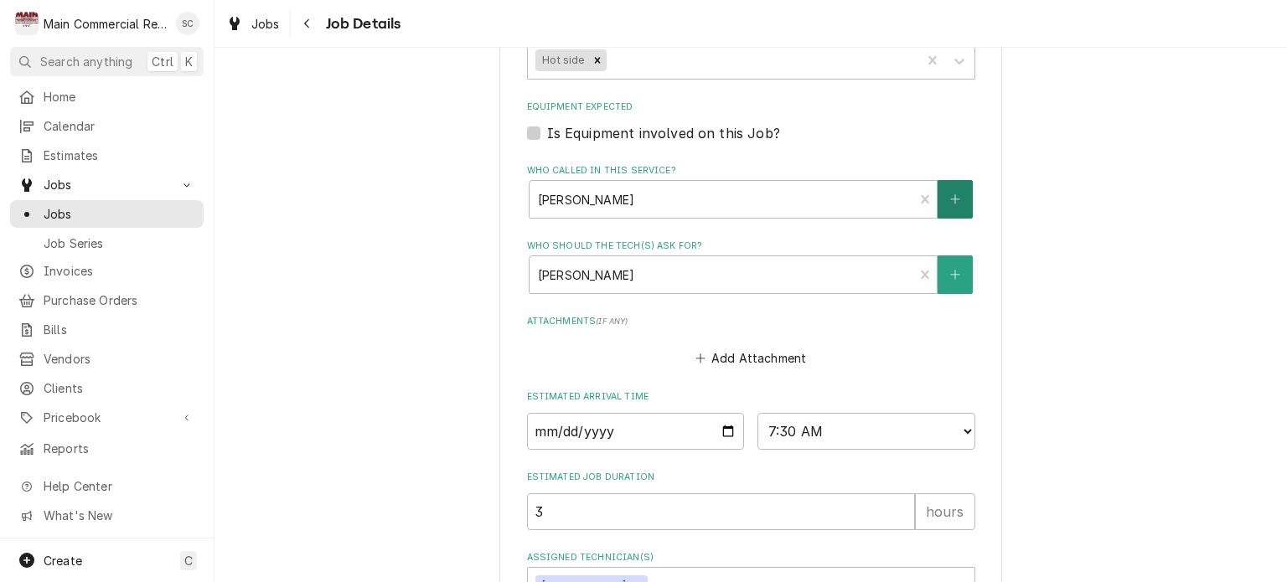
click at [950, 195] on icon "Create New Contact" at bounding box center [954, 199] width 9 height 9
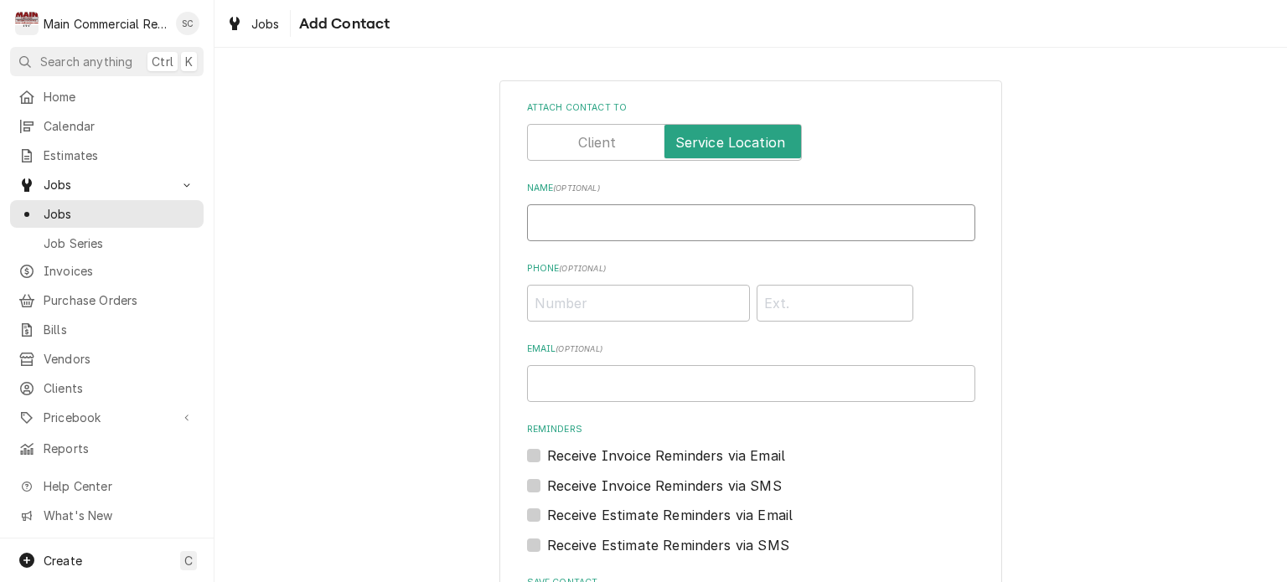
click at [795, 225] on input "Name ( optional )" at bounding box center [751, 223] width 448 height 37
type input "[PERSON_NAME]"
click at [656, 298] on input "Phone ( optional )" at bounding box center [638, 303] width 223 height 37
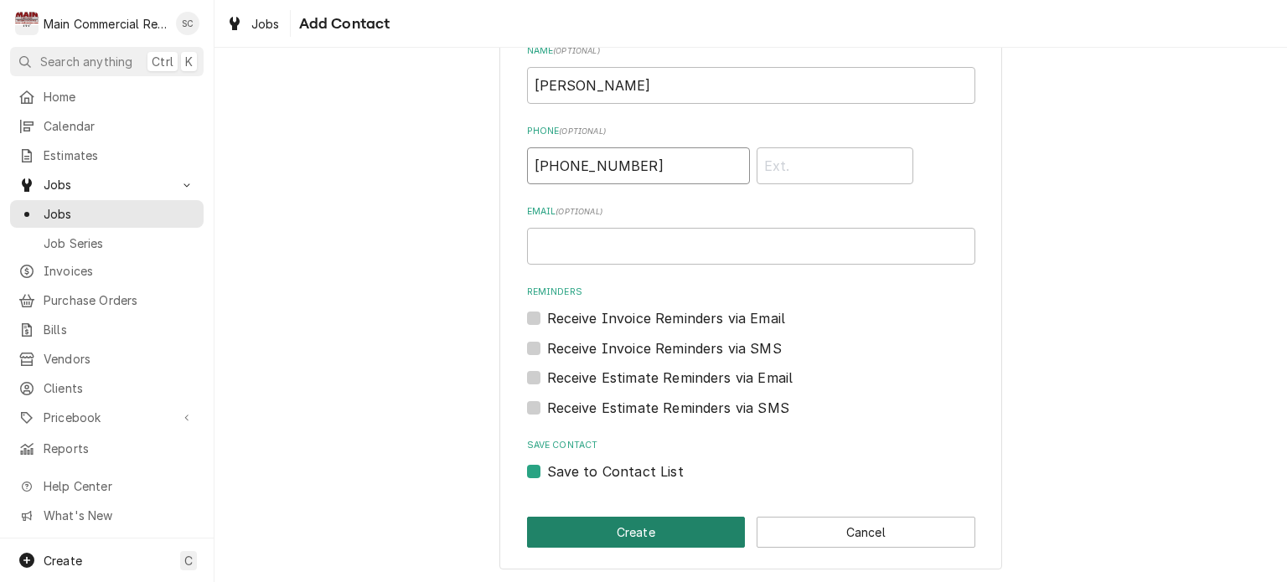
type input "[PHONE_NUMBER]"
click at [701, 533] on button "Create" at bounding box center [636, 532] width 219 height 31
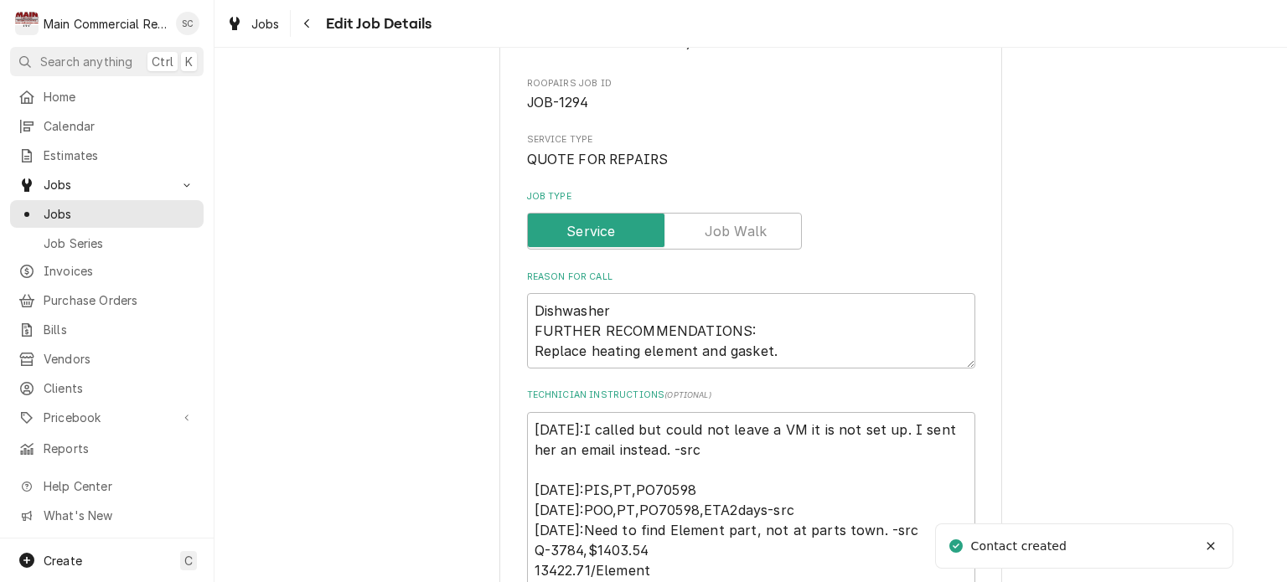
scroll to position [838, 0]
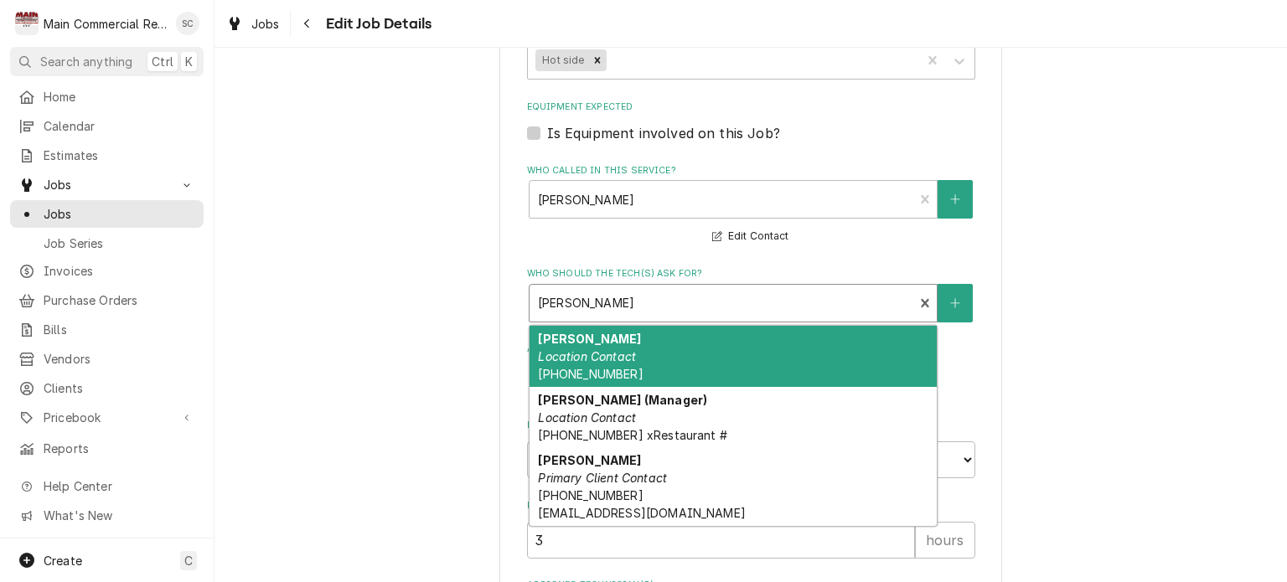
click at [874, 298] on div "Who should the tech(s) ask for?" at bounding box center [722, 303] width 368 height 30
click at [758, 230] on button "Edit Contact" at bounding box center [750, 236] width 81 height 21
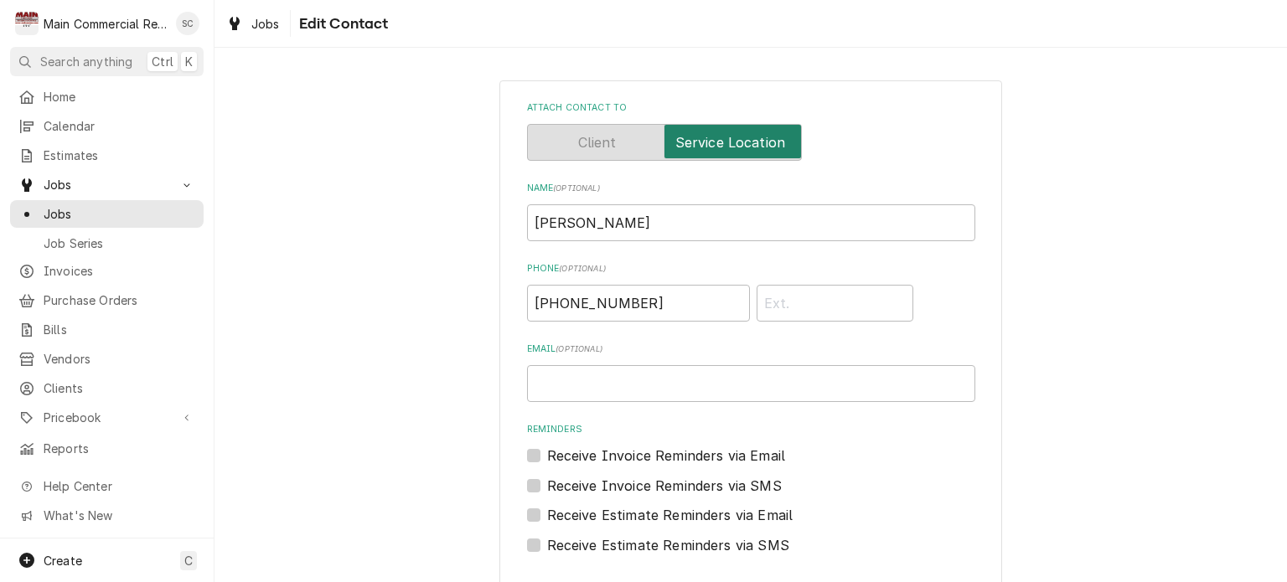
scroll to position [74, 0]
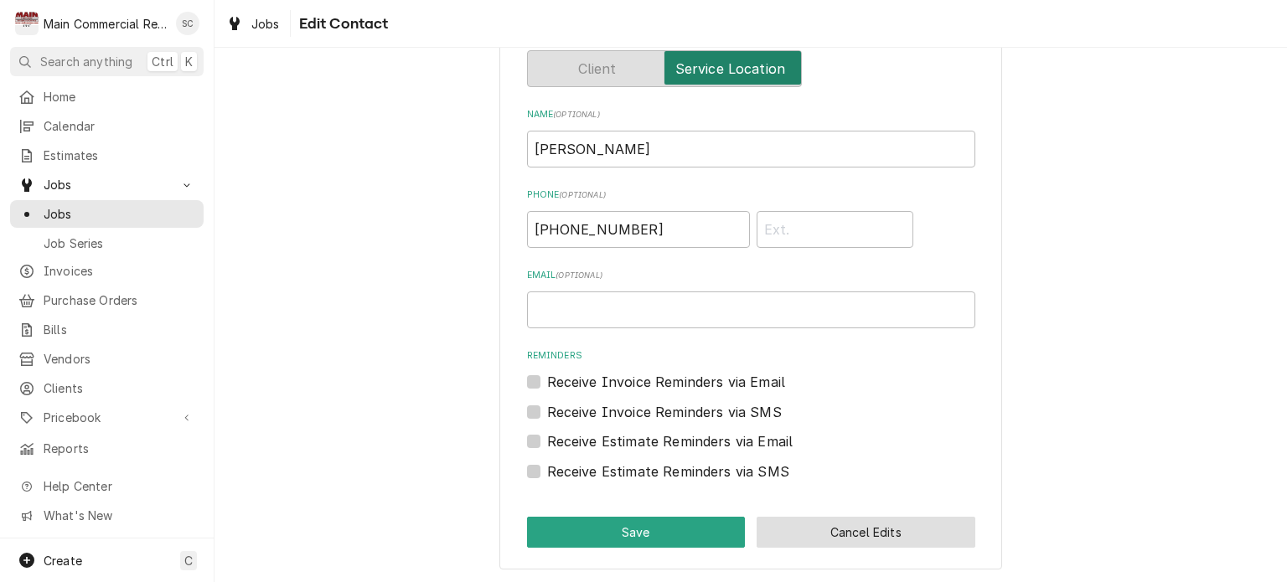
click at [853, 524] on button "Cancel Edits" at bounding box center [866, 532] width 219 height 31
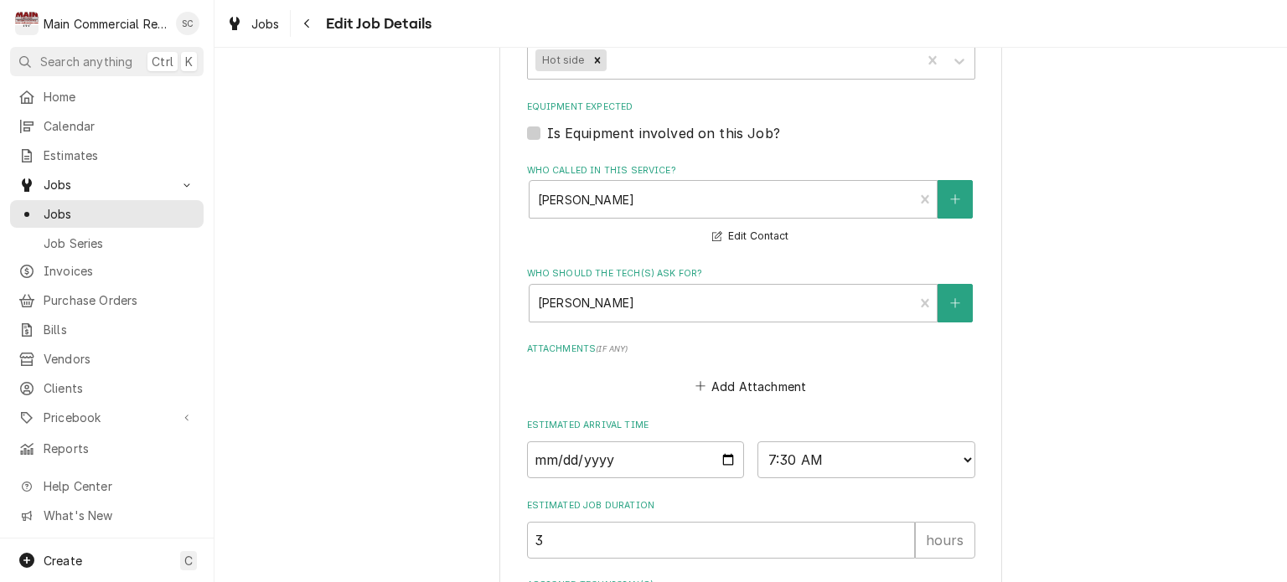
click at [898, 383] on div "Add Attachment" at bounding box center [751, 382] width 448 height 33
click at [739, 304] on div "Who should the tech(s) ask for?" at bounding box center [722, 303] width 368 height 30
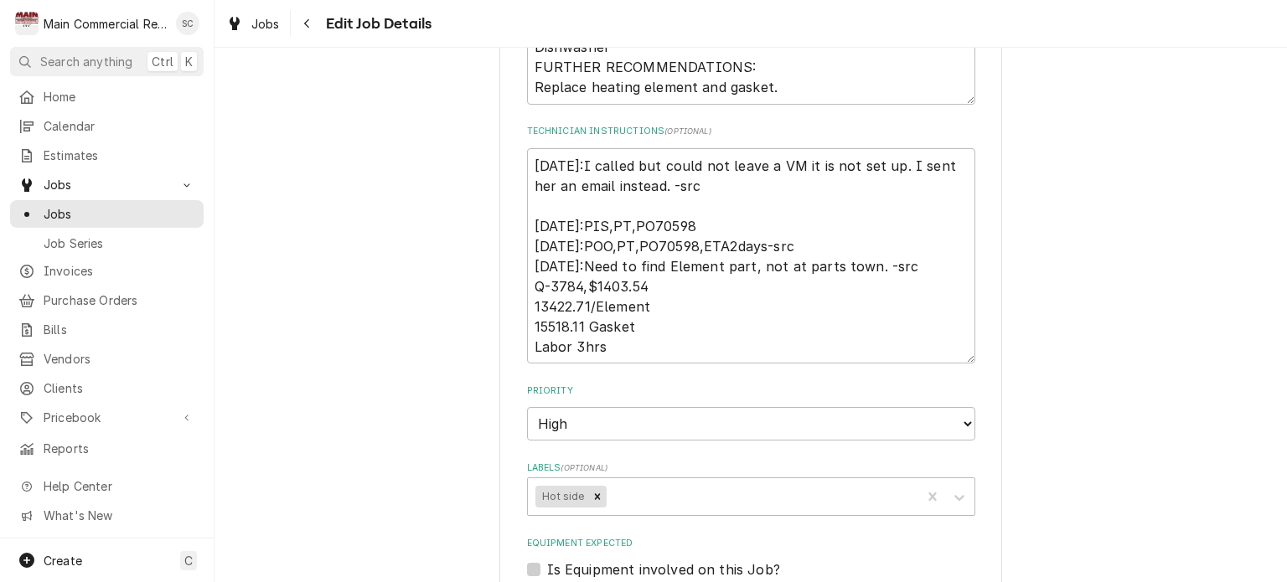
scroll to position [234, 0]
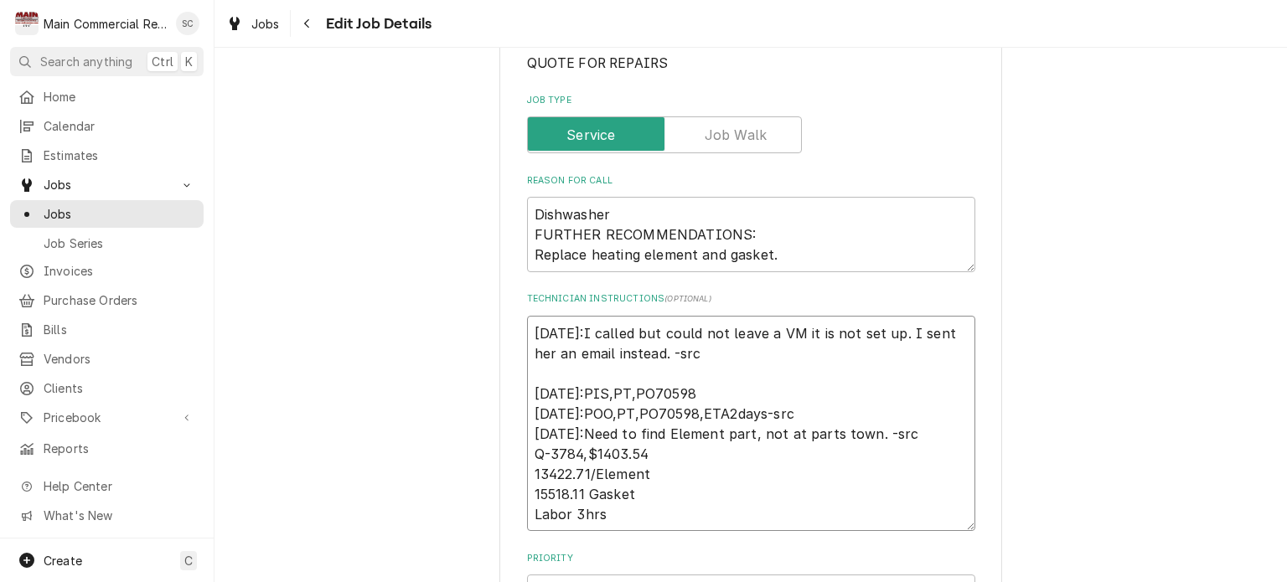
click at [527, 330] on textarea "[DATE]:I called but could not leave a VM it is not set up. I sent her an email …" at bounding box center [751, 424] width 448 height 216
type textarea "x"
type textarea "[DATE]:I called but could not leave a VM it is not set up. I sent her an email …"
type textarea "x"
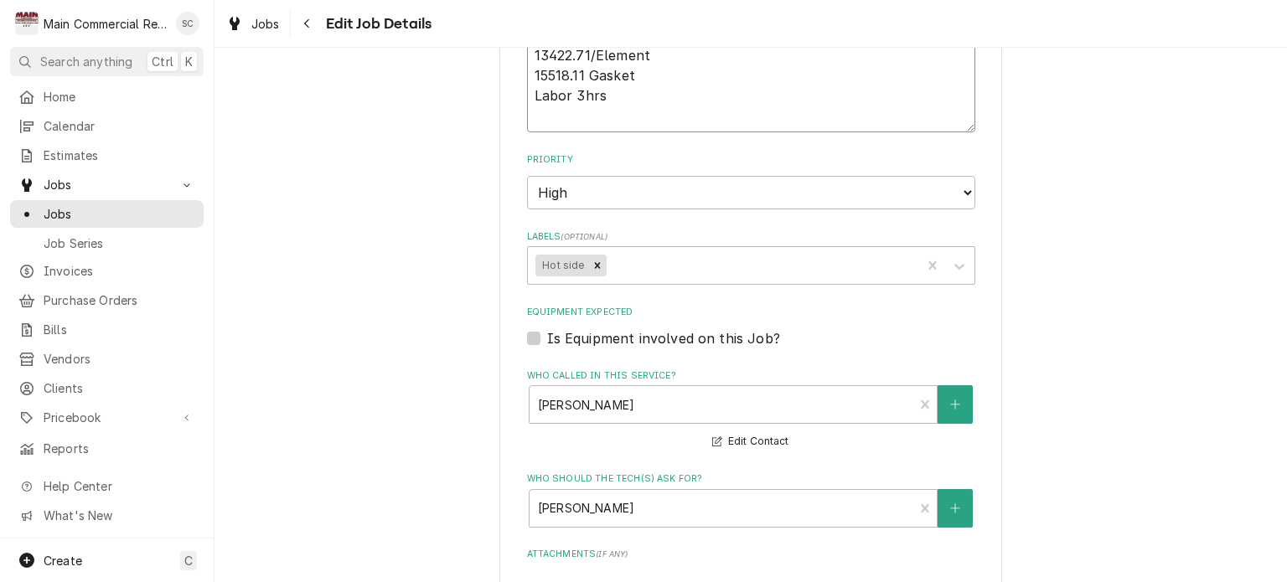
scroll to position [821, 0]
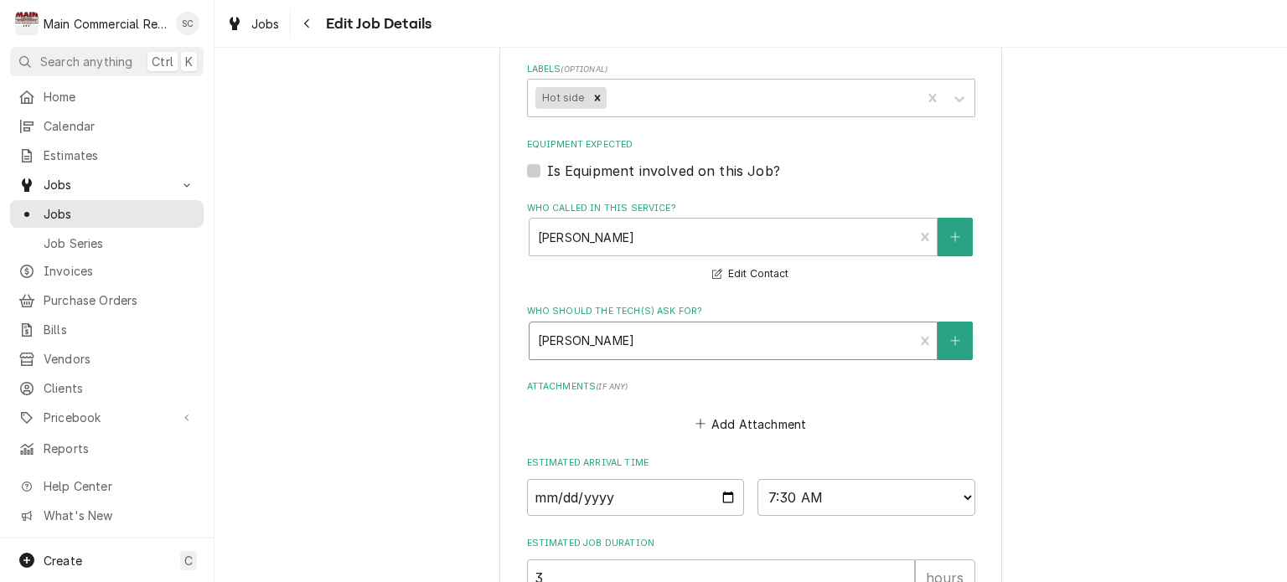
type textarea "[DATE]:I called but could not leave a VM it is not set up. I sent her an email …"
click at [707, 335] on div "Who should the tech(s) ask for?" at bounding box center [722, 341] width 368 height 30
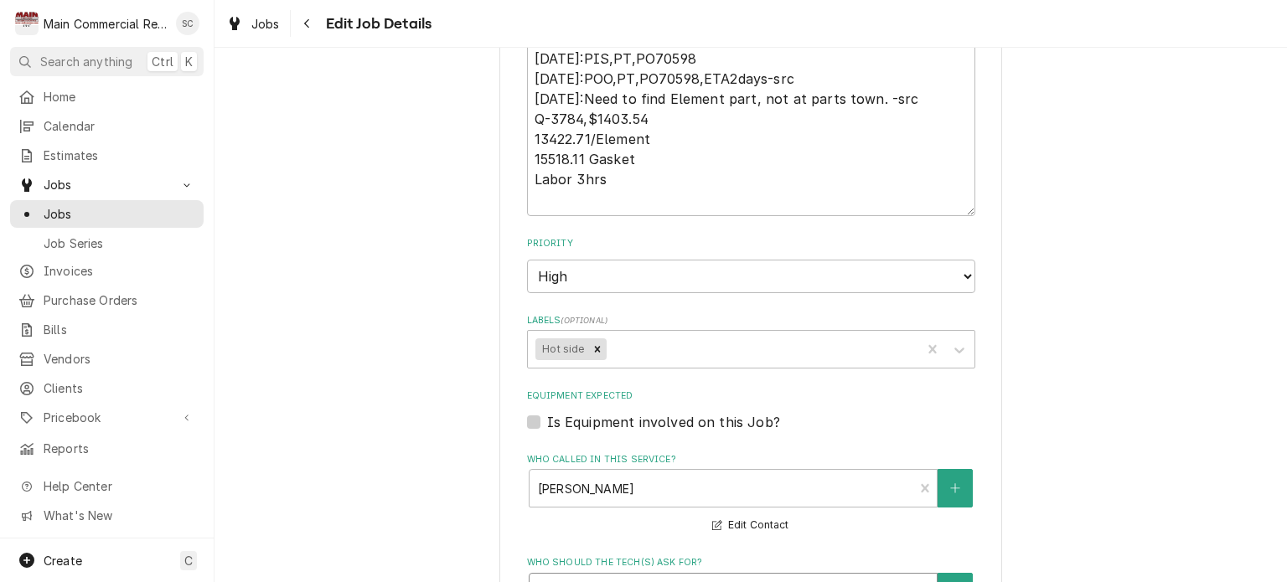
scroll to position [485, 0]
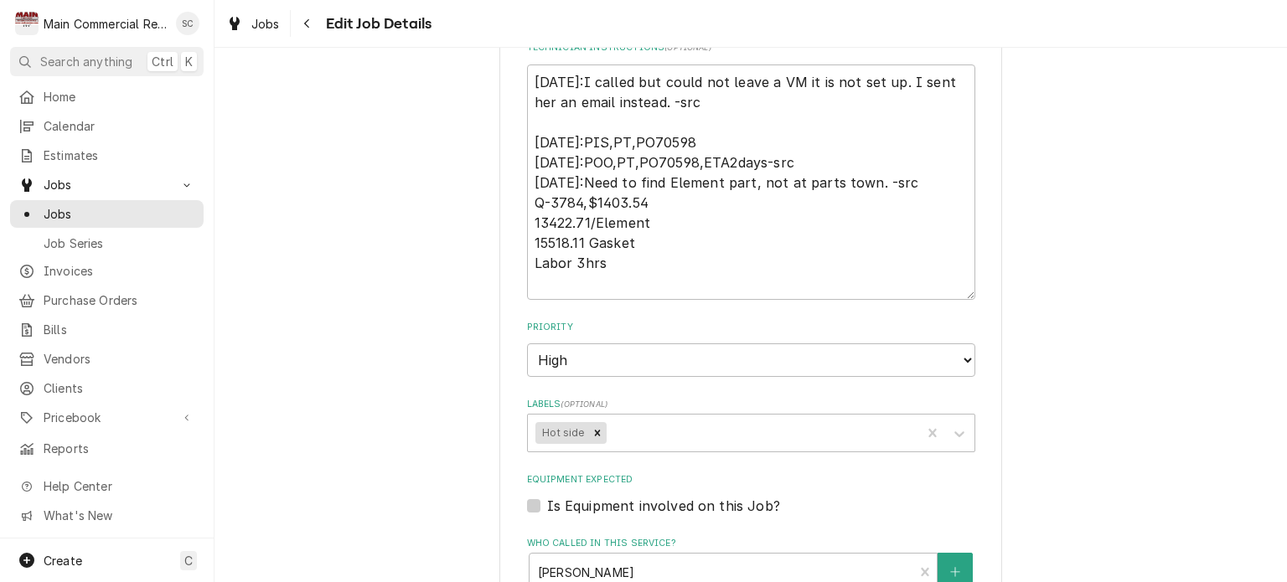
click at [1083, 317] on div "Cracovia Restaurant [STREET_ADDRESS] Use the fields below to edit this job's de…" at bounding box center [751, 345] width 1073 height 1530
click at [528, 132] on textarea "[DATE]:I called but could not leave a VM it is not set up. I sent her an email …" at bounding box center [751, 183] width 448 height 236
click at [530, 83] on textarea "[DATE]:I called but could not leave a VM it is not set up. I sent her an email …" at bounding box center [751, 183] width 448 height 236
type textarea "x"
type textarea "9 [DATE]:I called but could not leave a VM it is not set up. I sent her an emai…"
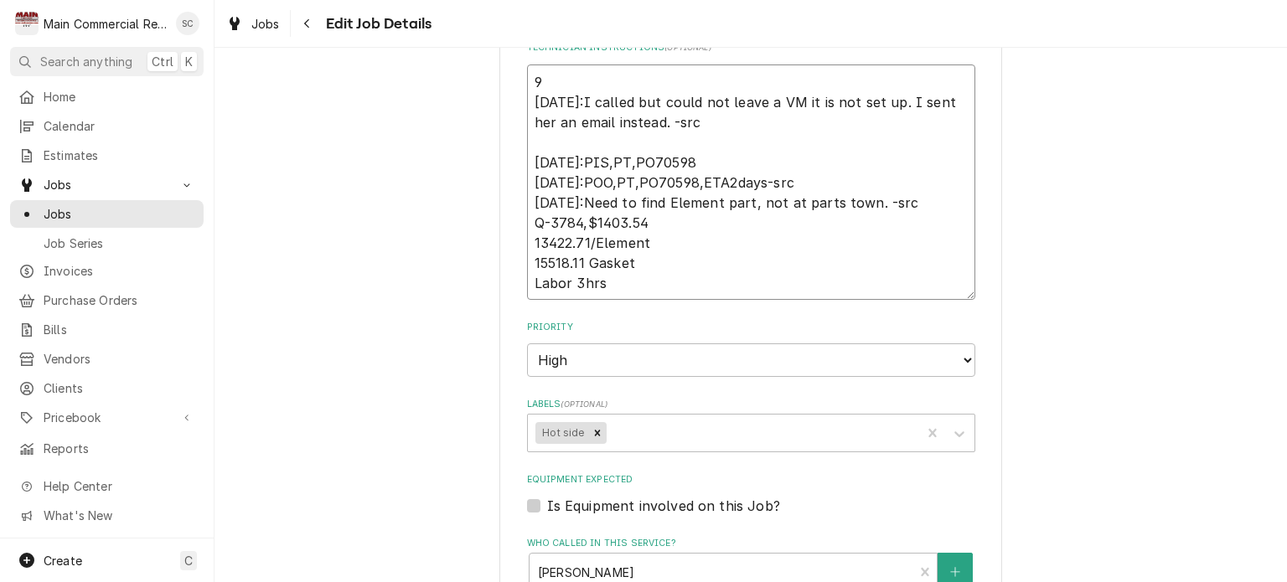
type textarea "x"
type textarea "9/ [DATE]:I called but could not leave a VM it is not set up. I sent her an ema…"
type textarea "x"
type textarea "9/9 [DATE]:I called but could not leave a VM it is not set up. I sent her an em…"
type textarea "x"
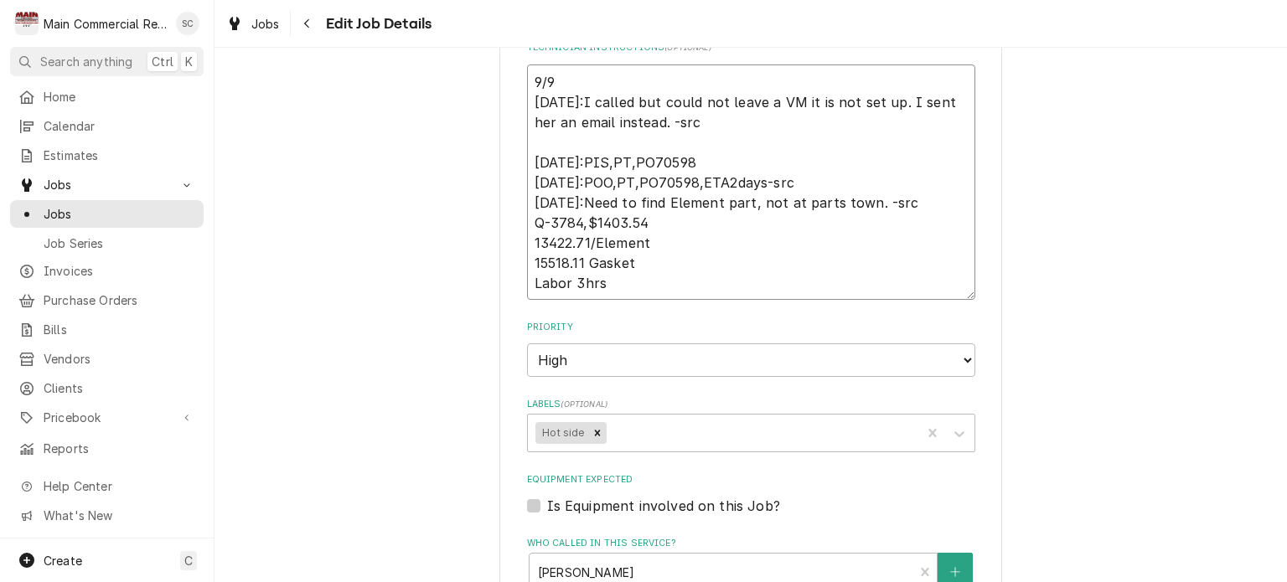
type textarea "9/9/ [DATE]:I called but could not leave a VM it is not set up. I sent her an e…"
type textarea "x"
type textarea "9/9/2 9/4/25:I called but could not leave a VM it is not set up. I sent her an …"
type textarea "x"
type textarea "9/9/25 9/4/25:I called but could not leave a VM it is not set up. I sent her an…"
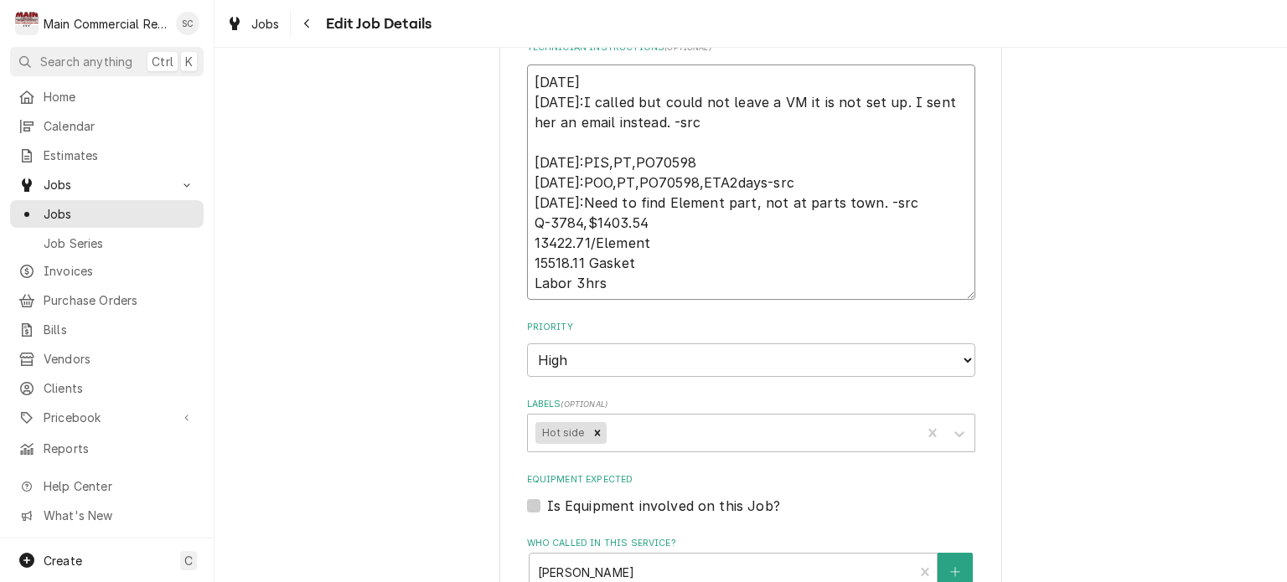
type textarea "x"
type textarea "9/9/25: 9/4/25:I called but could not leave a VM it is not set up. I sent her a…"
type textarea "x"
type textarea "9/9/25:I 9/4/25:I called but could not leave a VM it is not set up. I sent her …"
type textarea "x"
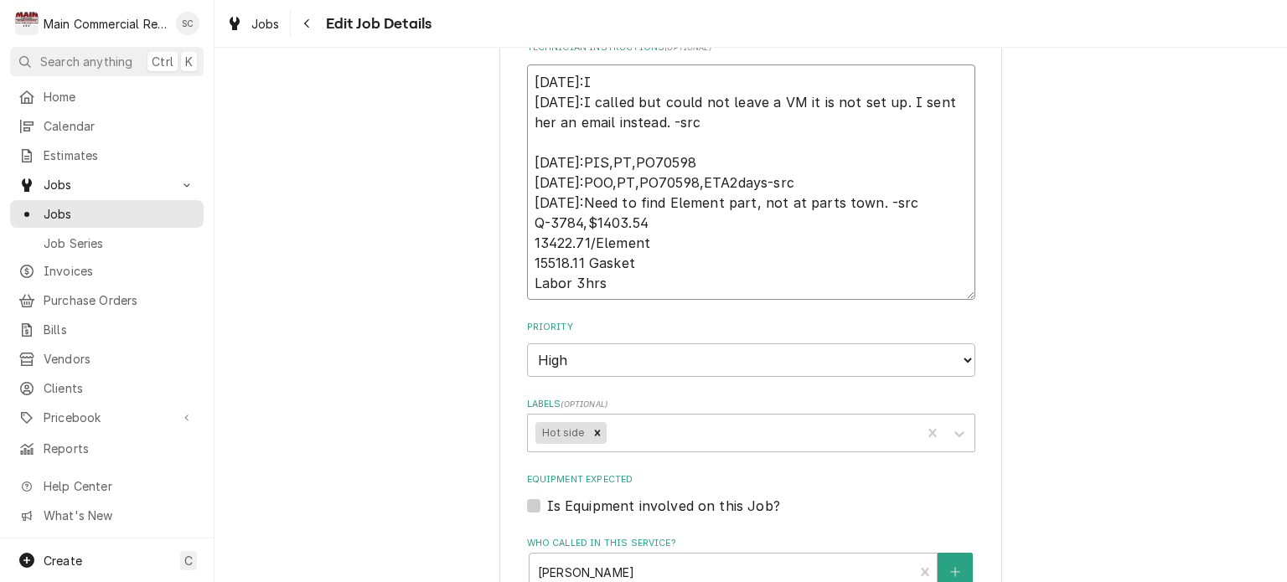
type textarea "9/9/25:If 9/4/25:I called but could not leave a VM it is not set up. I sent her…"
type textarea "x"
type textarea "9/9/25:If 9/4/25:I called but could not leave a VM it is not set up. I sent her…"
type textarea "x"
type textarea "9/9/25:If w 9/4/25:I called but could not leave a VM it is not set up. I sent h…"
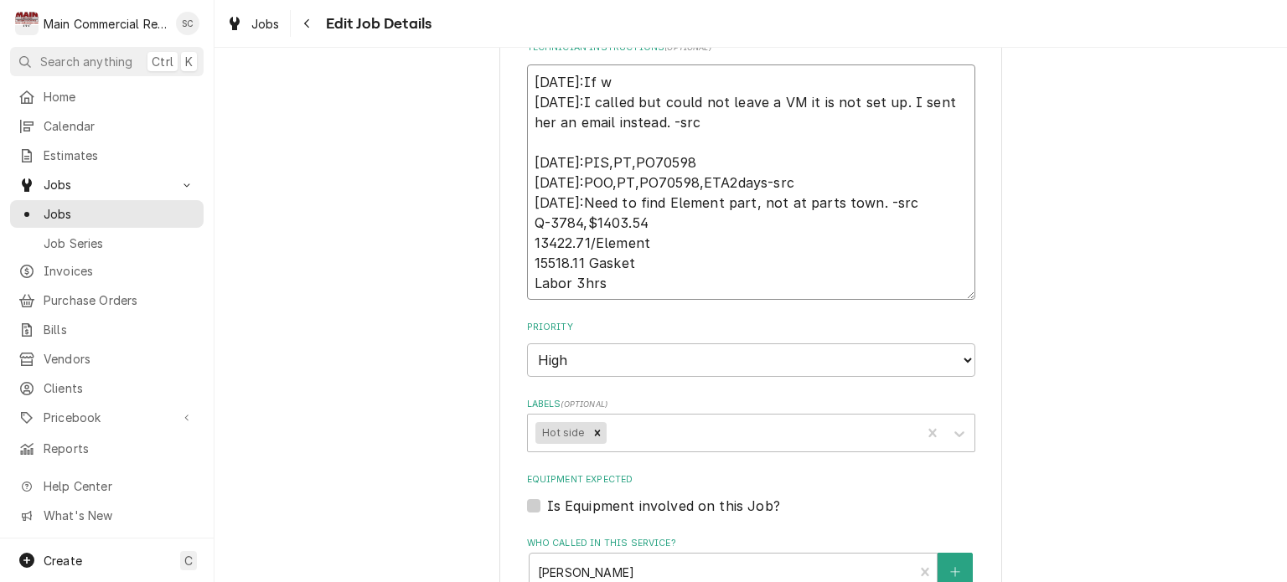
type textarea "x"
type textarea "9/9/25:If we 9/4/25:I called but could not leave a VM it is not set up. I sent …"
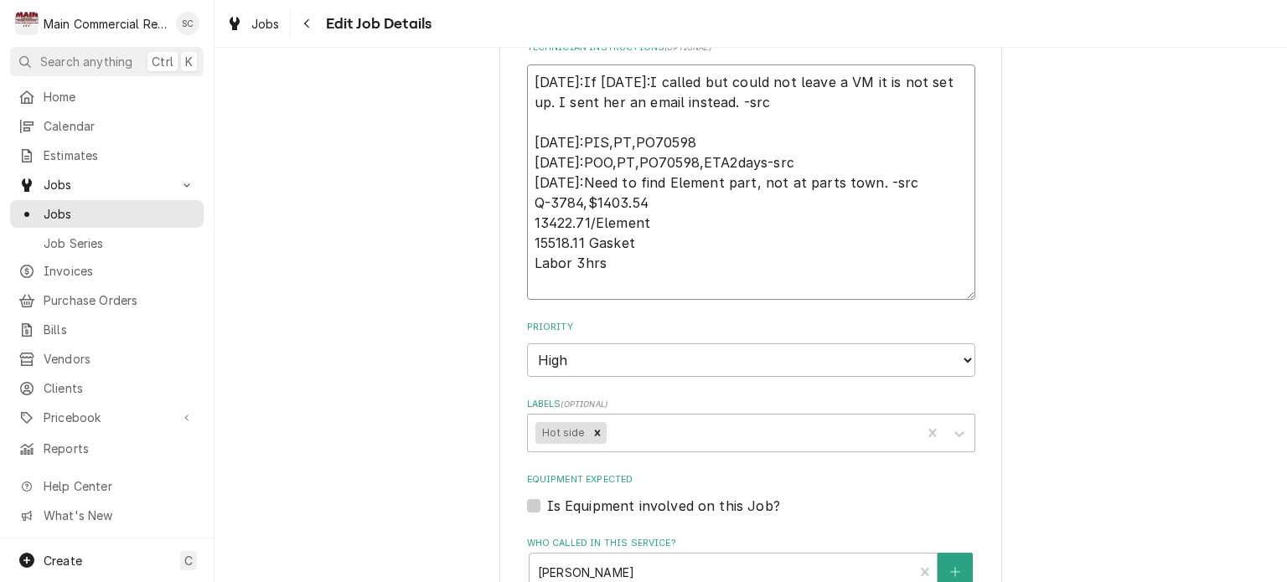
type textarea "x"
type textarea "9/9/25:If we 9/4/25:I called but could not leave a VM it is not set up. I sent …"
type textarea "x"
type textarea "9/9/25:If we n 9/4/25:I called but could not leave a VM it is not set up. I sen…"
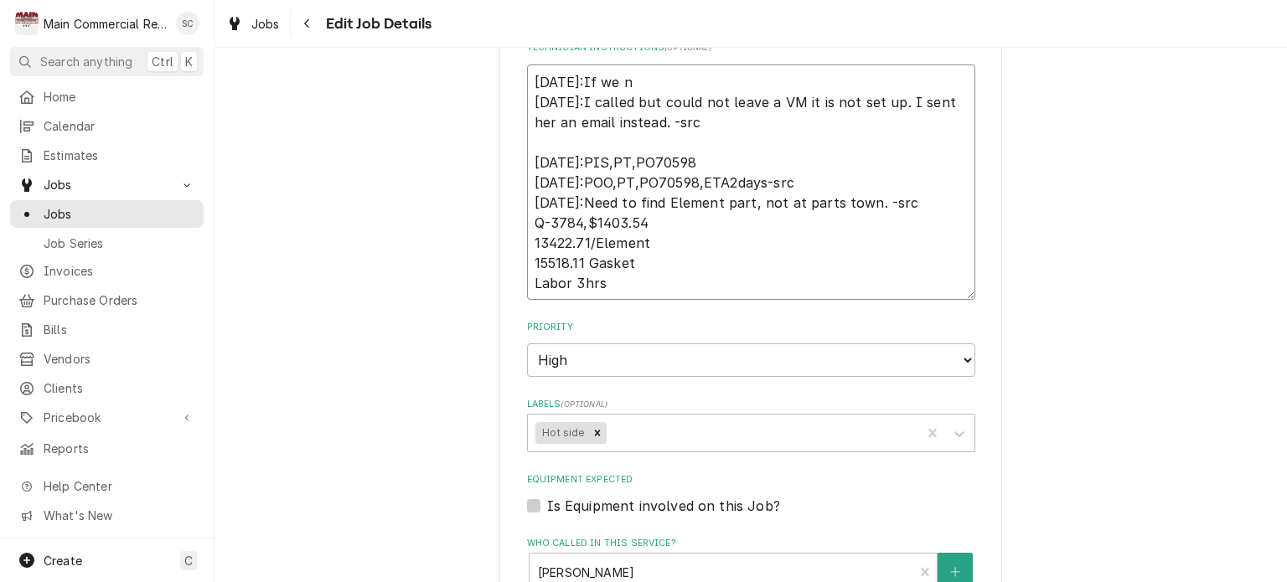
type textarea "x"
type textarea "9/9/25:If we ne 9/4/25:I called but could not leave a VM it is not set up. I se…"
type textarea "x"
type textarea "9/9/25:If we nee 9/4/25:I called but could not leave a VM it is not set up. I s…"
type textarea "x"
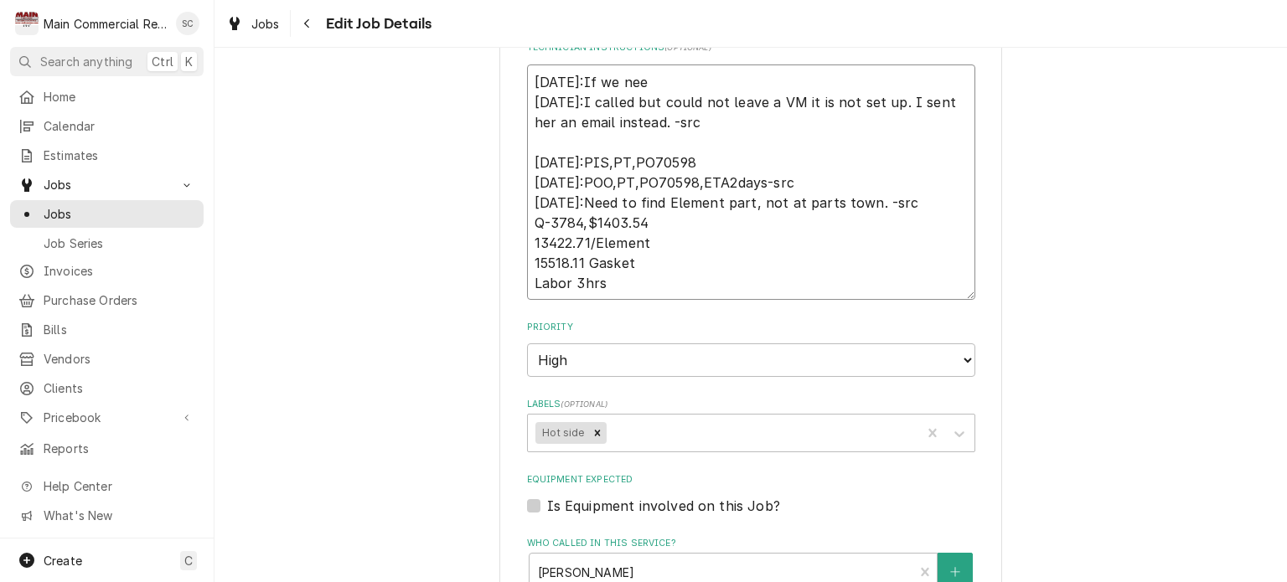
type textarea "9/9/25:If we need 9/4/25:I called but could not leave a VM it is not set up. I …"
type textarea "x"
type textarea "9/9/25:If we need 9/4/25:I called but could not leave a VM it is not set up. I …"
type textarea "x"
type textarea "9/9/25:If we need t 9/4/25:I called but could not leave a VM it is not set up. …"
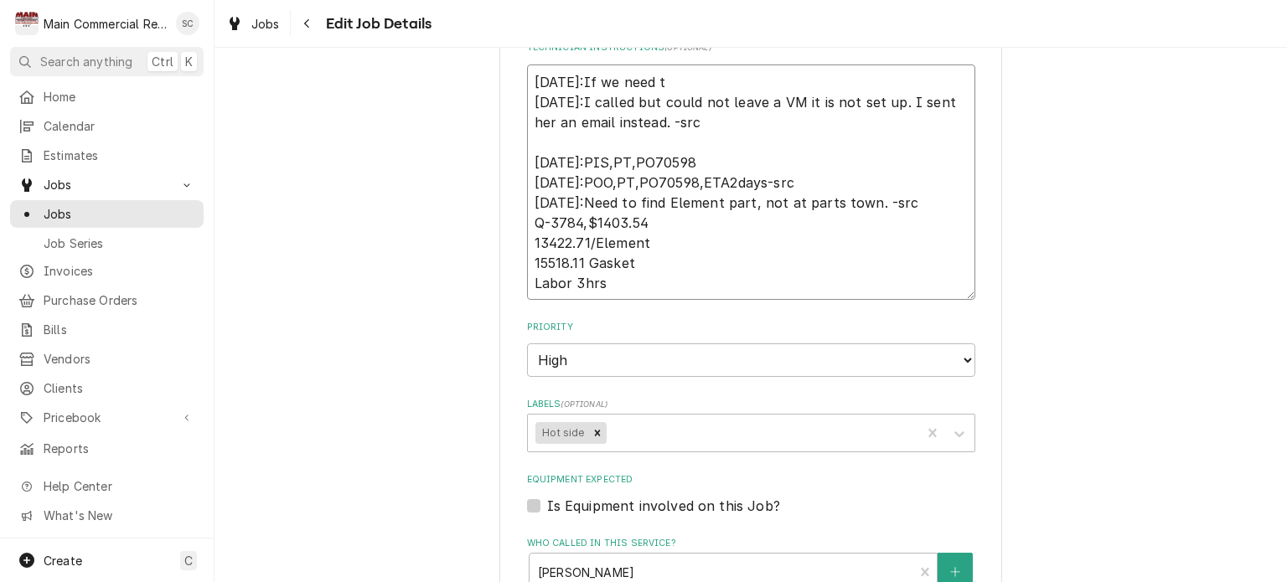
type textarea "x"
type textarea "9/9/25:If we need to 9/4/25:I called but could not leave a VM it is not set up.…"
type textarea "x"
type textarea "9/9/25:If we need to 9/4/25:I called but could not leave a VM it is not set up.…"
type textarea "x"
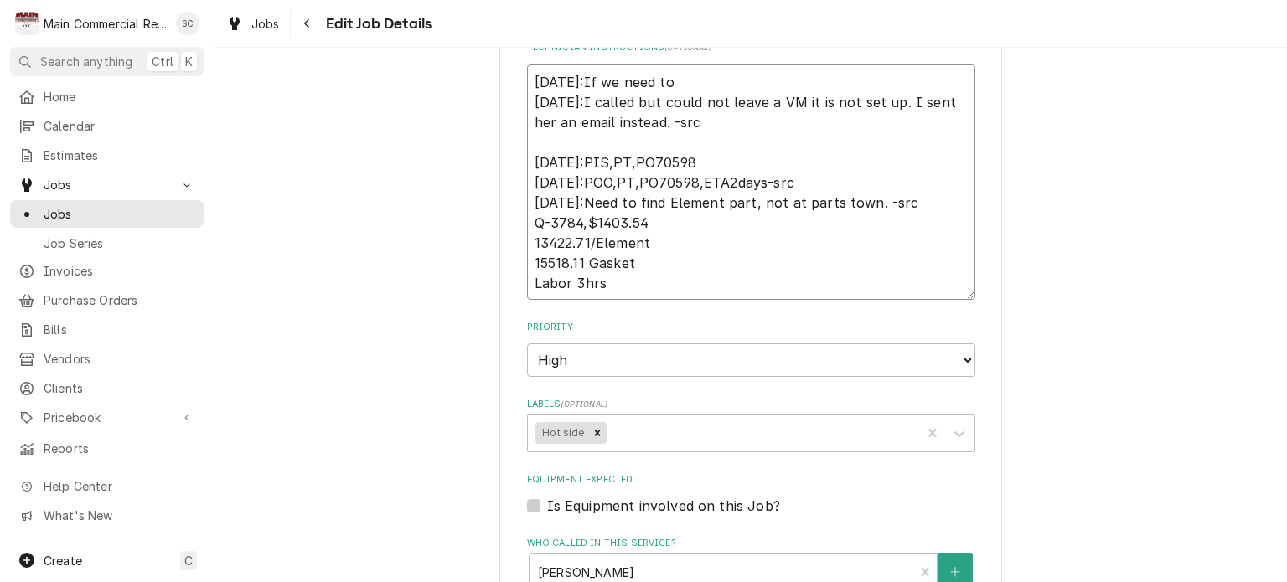
type textarea "9/9/25:If we need to g 9/4/25:I called but could not leave a VM it is not set u…"
type textarea "x"
type textarea "9/9/25:If we need to ge 9/4/25:I called but could not leave a VM it is not set …"
type textarea "x"
type textarea "9/9/25:If we need to get 9/4/25:I called but could not leave a VM it is not set…"
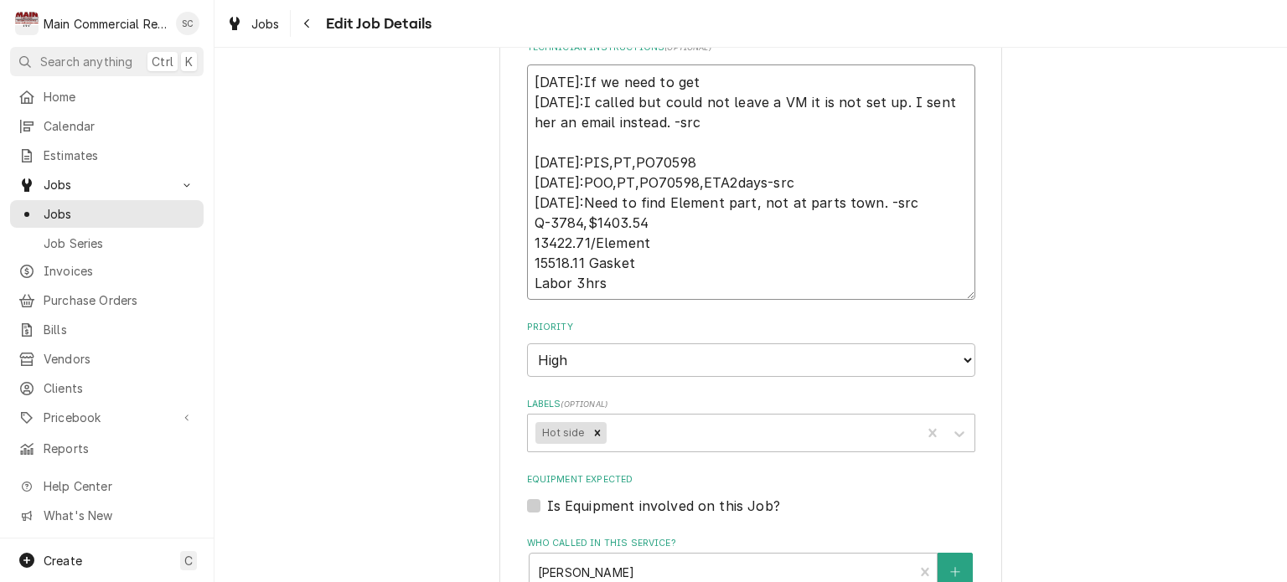
type textarea "x"
type textarea "9/9/25:If we need to get 9/4/25:I called but could not leave a VM it is not set…"
type textarea "x"
type textarea "9/9/25:If we need to get a 9/4/25:I called but could not leave a VM it is not s…"
type textarea "x"
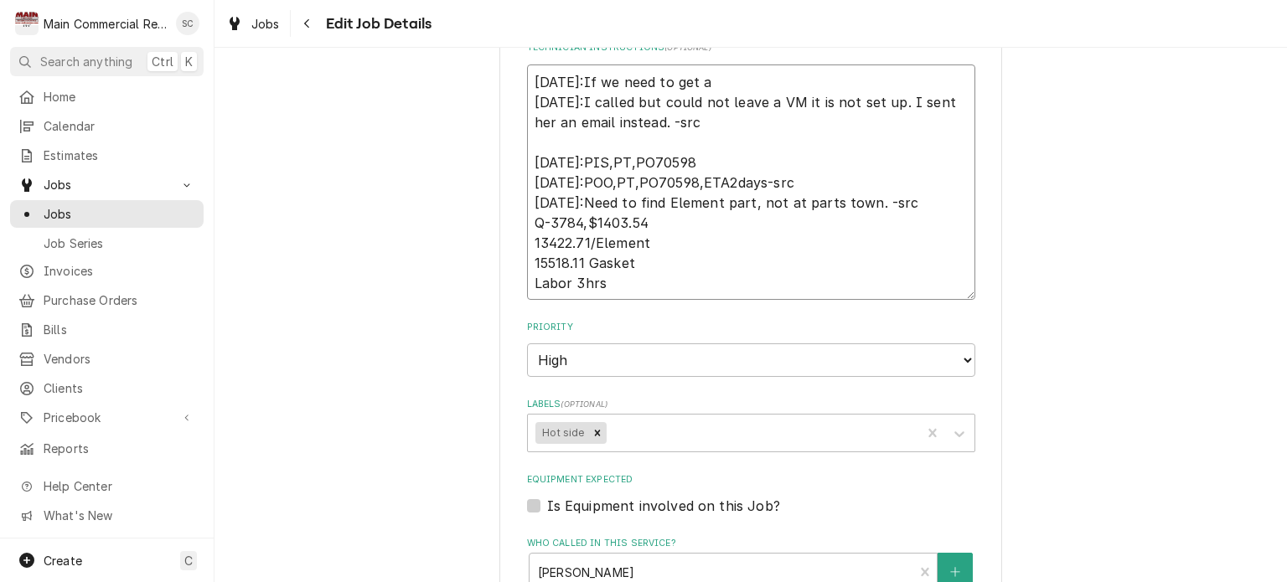
type textarea "9/9/25:If we need to get ah 9/4/25:I called but could not leave a VM it is not …"
type textarea "x"
type textarea "9/9/25:If we need to get aho 9/4/25:I called but could not leave a VM it is not…"
type textarea "x"
type textarea "9/9/25:If we need to get ahol 9/4/25:I called but could not leave a VM it is no…"
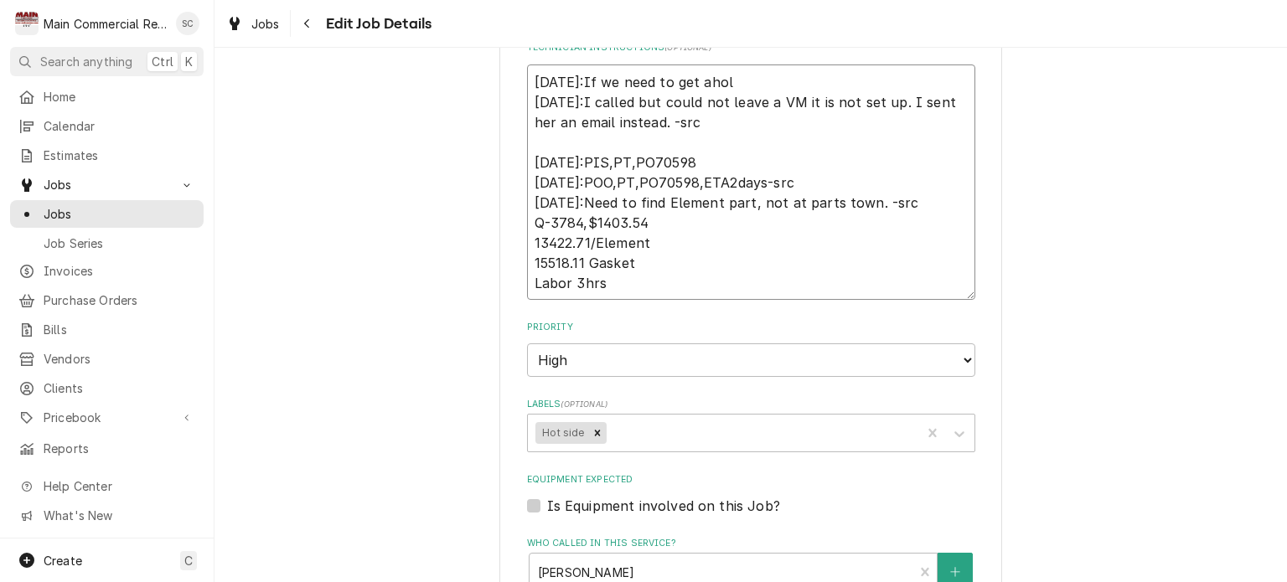
type textarea "x"
type textarea "9/9/25:If we need to get aho 9/4/25:I called but could not leave a VM it is not…"
type textarea "x"
type textarea "9/9/25:If we need to get ah 9/4/25:I called but could not leave a VM it is not …"
type textarea "x"
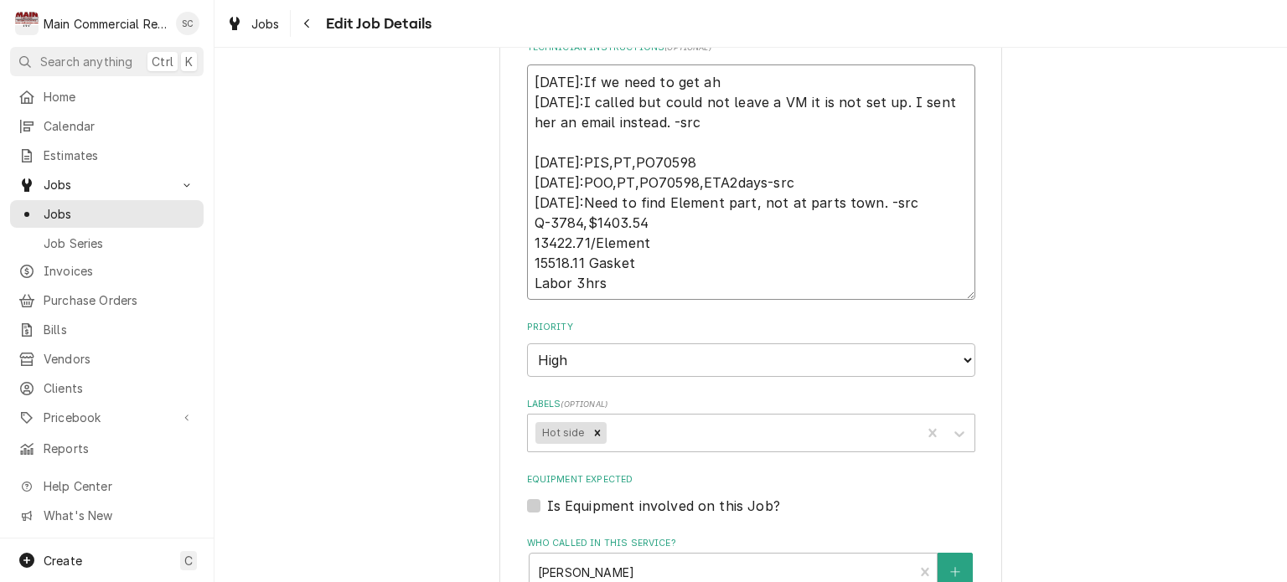
type textarea "9/9/25:If we need to get a 9/4/25:I called but could not leave a VM it is not s…"
type textarea "x"
type textarea "9/9/25:If we need to get a 9/4/25:I called but could not leave a VM it is not s…"
type textarea "x"
type textarea "9/9/25:If we need to get a h 9/4/25:I called but could not leave a VM it is not…"
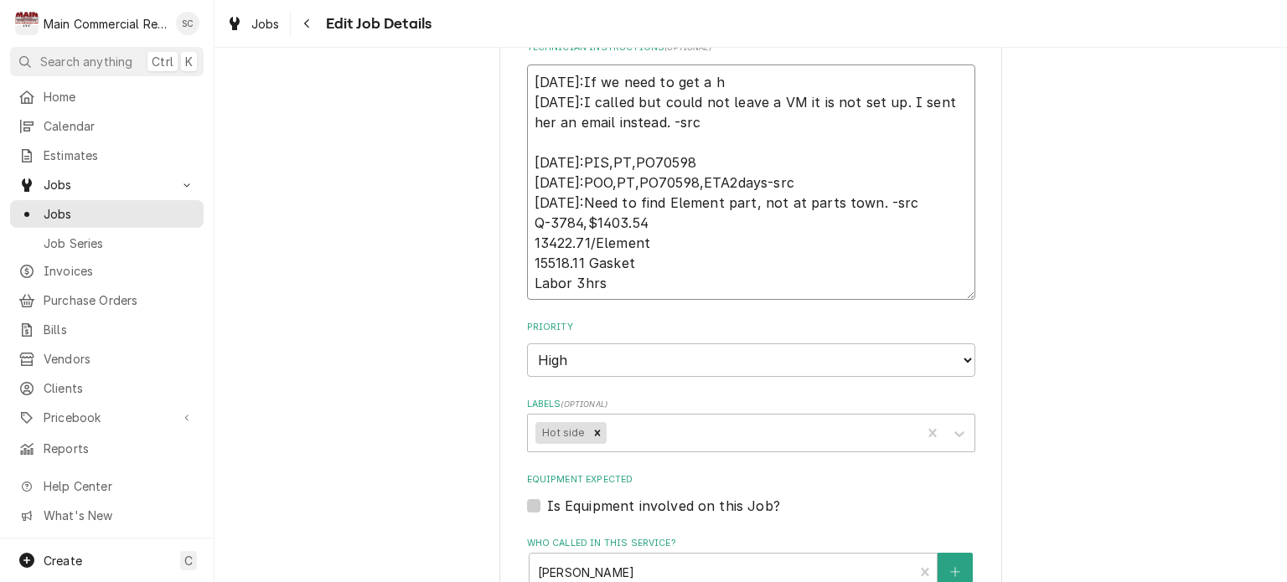
type textarea "x"
type textarea "9/9/25:If we need to get a ho 9/4/25:I called but could not leave a VM it is no…"
type textarea "x"
type textarea "9/9/25:If we need to get a hol 9/4/25:I called but could not leave a VM it is n…"
type textarea "x"
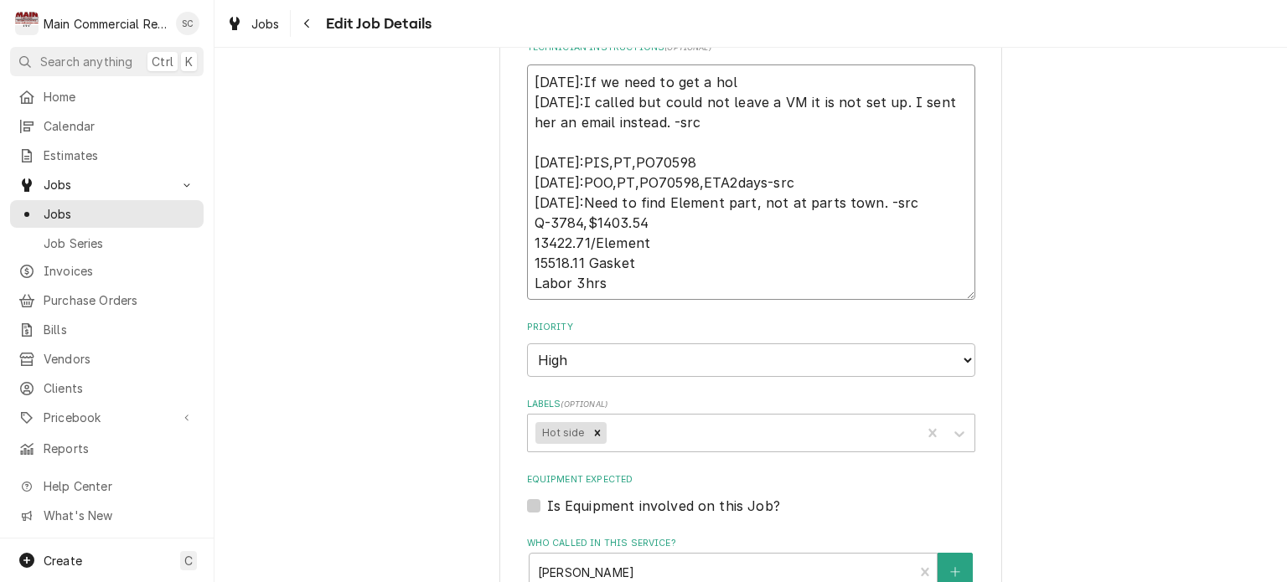
type textarea "9/9/25:If we need to get a hol 9/4/25:I called but could not leave a VM it is n…"
type textarea "x"
type textarea "9/9/25:If we need to get a hol d 9/4/25:I called but could not leave a VM it is…"
type textarea "x"
type textarea "9/9/25:If we need to get a hol do 9/4/25:I called but could not leave a VM it i…"
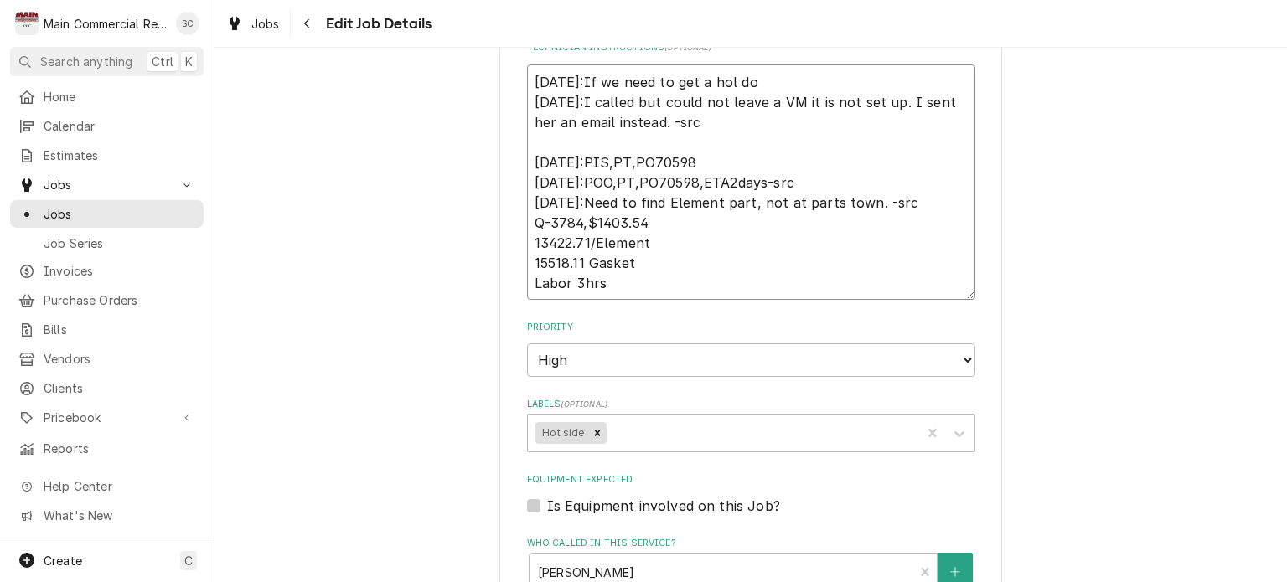
type textarea "x"
type textarea "9/9/25:If we need to get a hol do 9/4/25:I called but could not leave a VM it i…"
type textarea "x"
type textarea "9/9/25:If we need to get a hol do f 9/4/25:I called but could not leave a VM it…"
type textarea "x"
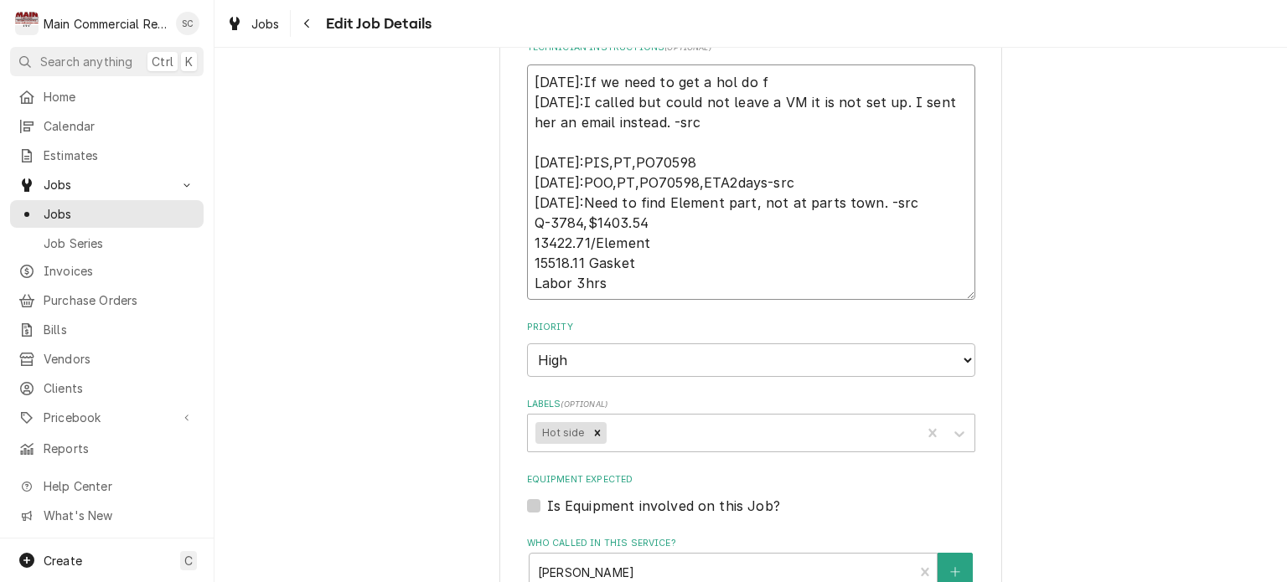
type textarea "9/9/25:If we need to get a hol do 9/4/25:I called but could not leave a VM it i…"
type textarea "x"
type textarea "9/9/25:If we need to get a hol do 9/4/25:I called but could not leave a VM it i…"
type textarea "x"
type textarea "9/9/25:If we need to get a hol d 9/4/25:I called but could not leave a VM it is…"
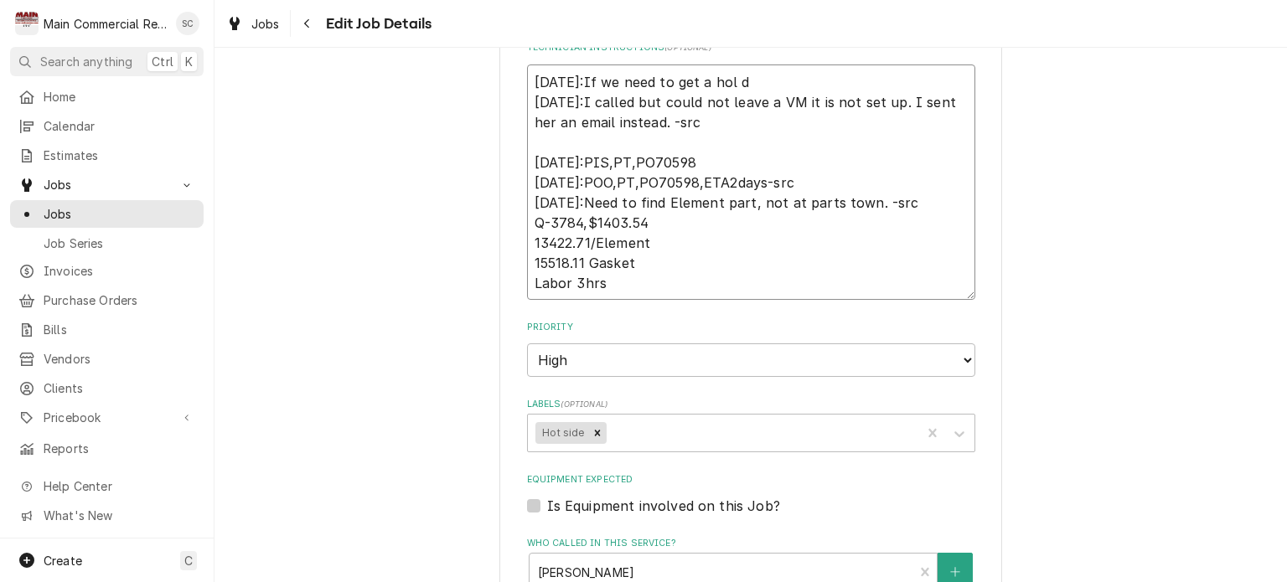
type textarea "x"
type textarea "9/9/25:If we need to get a hol 9/4/25:I called but could not leave a VM it is n…"
type textarea "x"
type textarea "9/9/25:If we need to get a hol 9/4/25:I called but could not leave a VM it is n…"
type textarea "x"
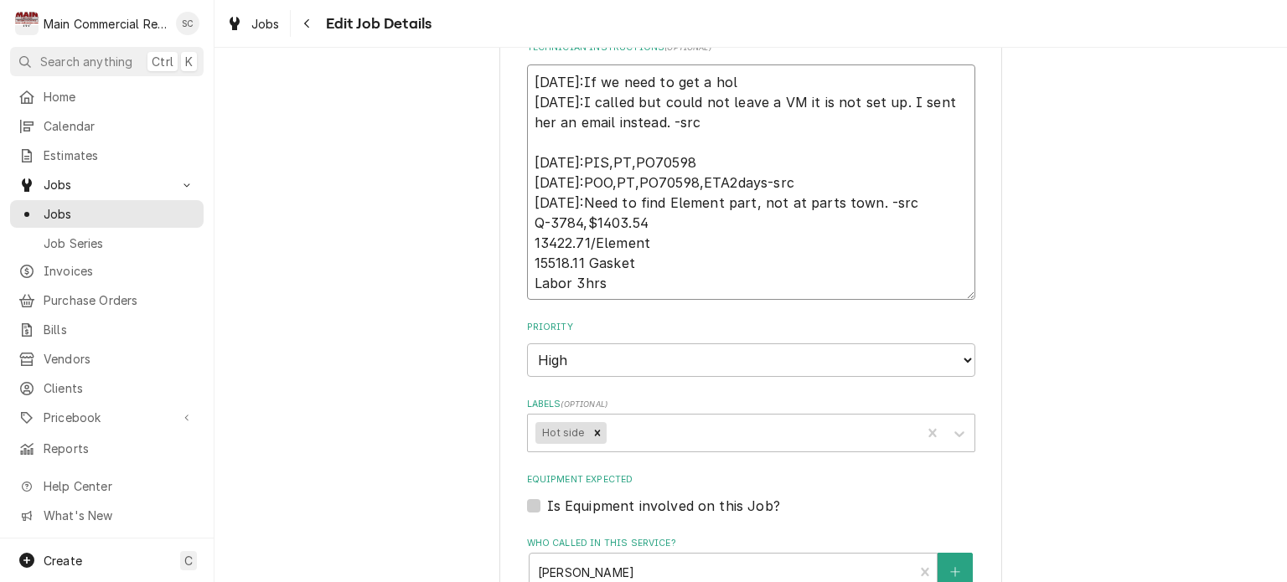
type textarea "9/9/25:If we need to get a hold 9/4/25:I called but could not leave a VM it is …"
type textarea "x"
type textarea "9/9/25:If we need to get a hold 9/4/25:I called but could not leave a VM it is …"
type textarea "x"
type textarea "9/9/25:If we need to get a hold o 9/4/25:I called but could not leave a VM it i…"
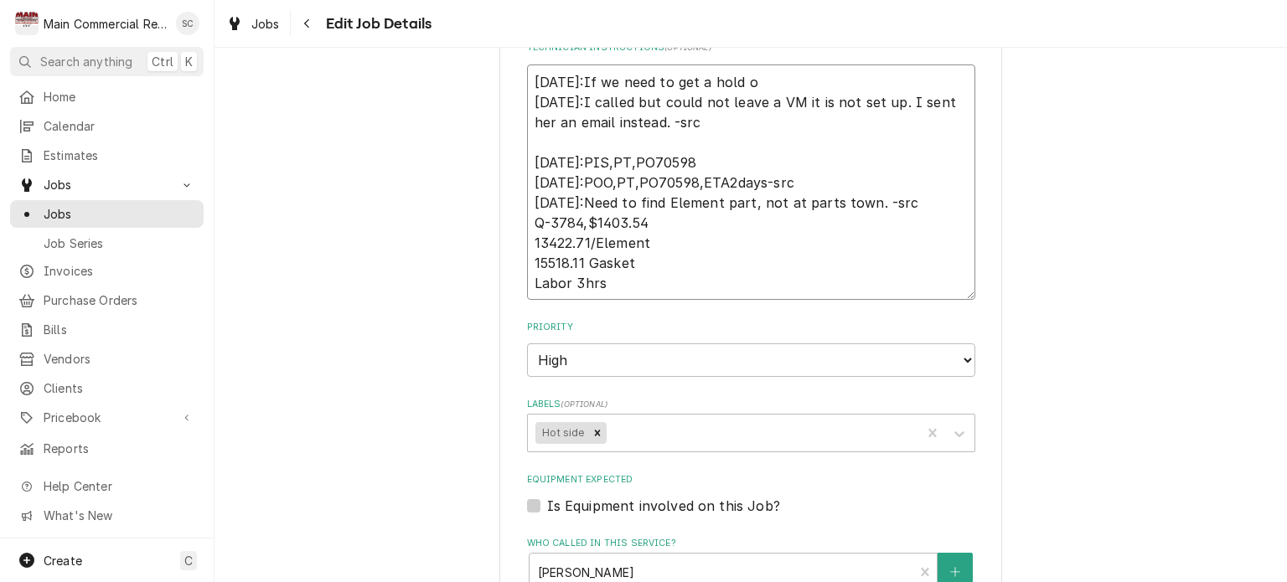
type textarea "x"
type textarea "9/9/25:If we need to get a hold of 9/4/25:I called but could not leave a VM it …"
type textarea "x"
type textarea "9/9/25:If we need to get a hold of 9/4/25:I called but could not leave a VM it …"
type textarea "x"
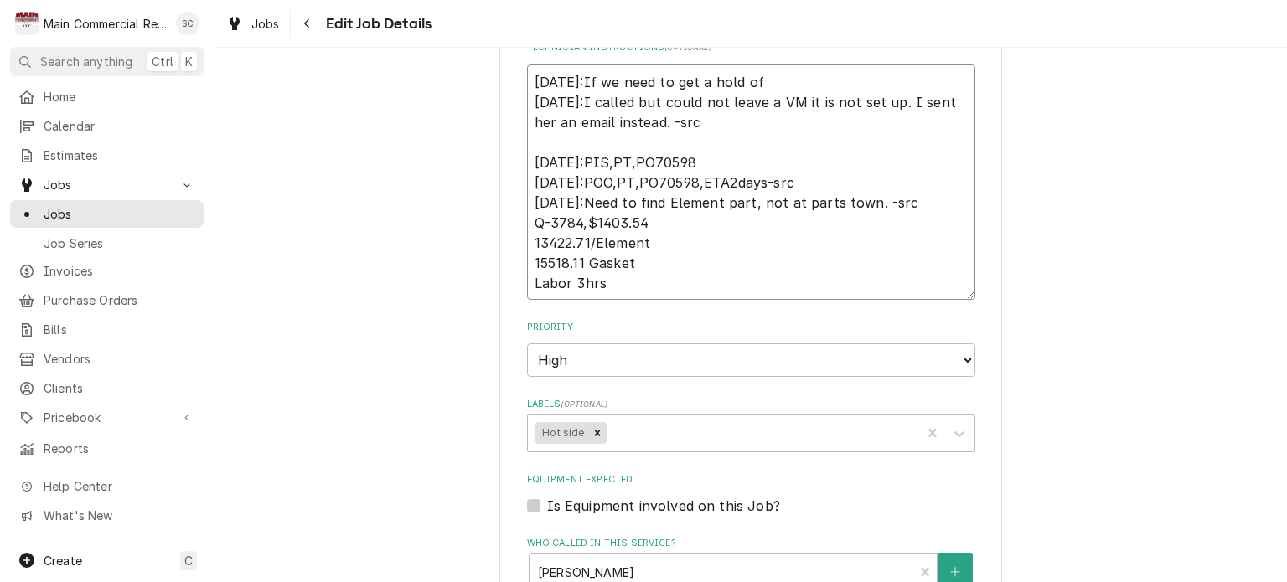
type textarea "9/9/25:If we need to get a hold of D 9/4/25:I called but could not leave a VM i…"
type textarea "x"
type textarea "9/9/25:If we need to get a hold of Do 9/4/25:I called but could not leave a VM …"
type textarea "x"
type textarea "9/9/25:If we need to get a hold of Don 9/4/25:I called but could not leave a VM…"
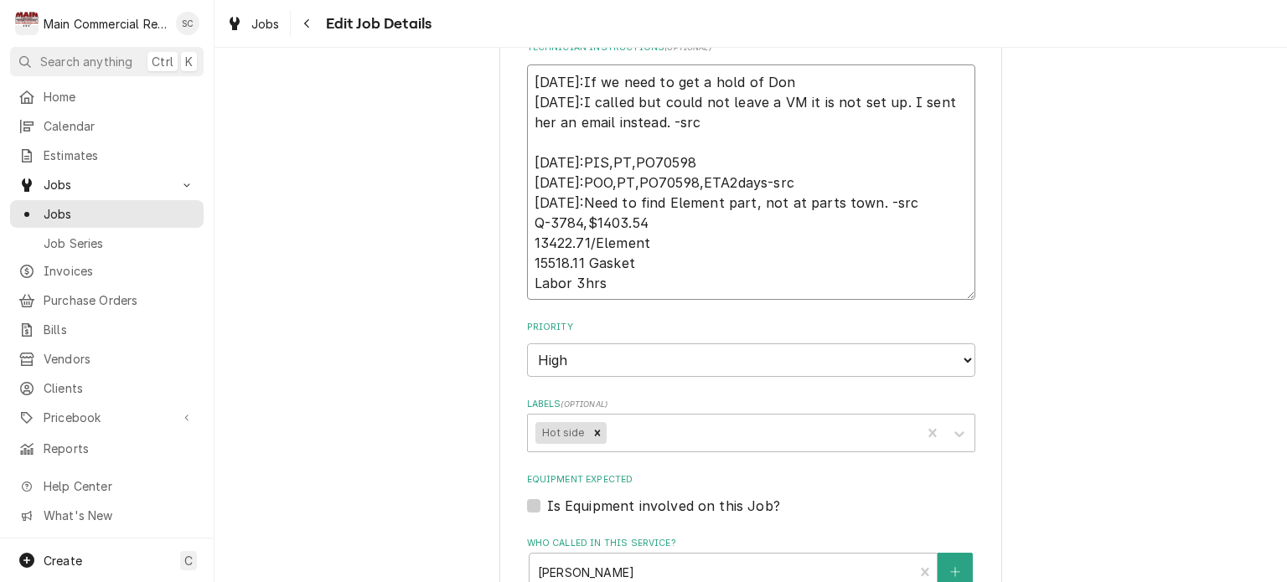
type textarea "x"
type textarea "9/9/25:If we need to get a hold of Do 9/4/25:I called but could not leave a VM …"
type textarea "x"
type textarea "9/9/25:If we need to get a hold of D 9/4/25:I called but could not leave a VM i…"
type textarea "x"
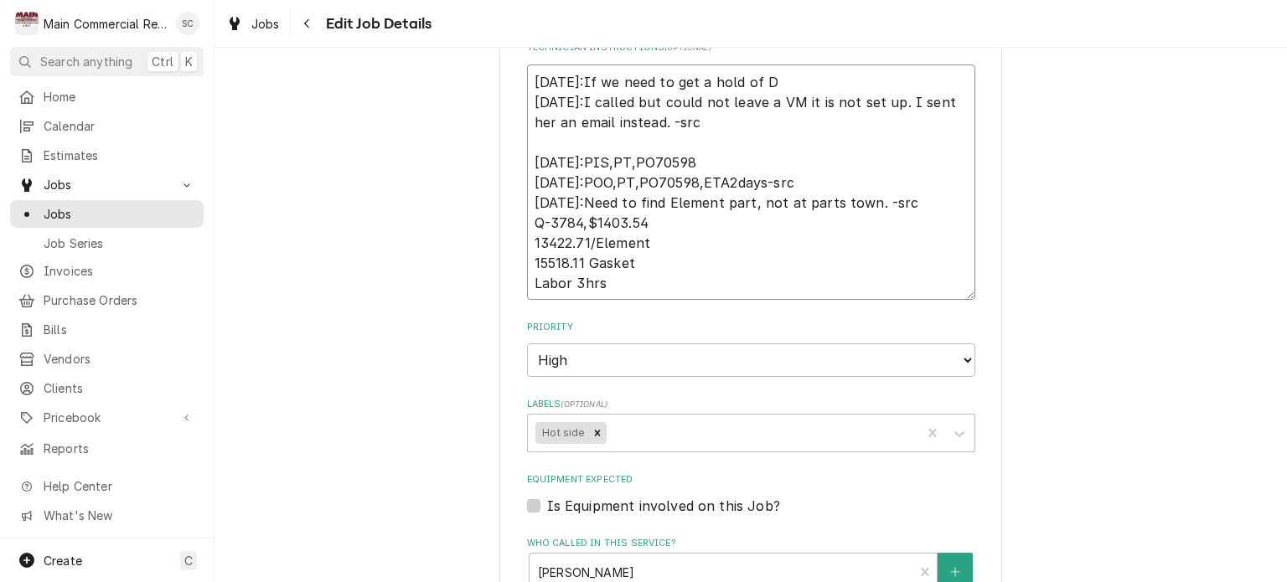
type textarea "9/9/25:If we need to get a hold of 9/4/25:I called but could not leave a VM it …"
type textarea "x"
type textarea "9/9/25:If we need to get a hold of G 9/4/25:I called but could not leave a VM i…"
type textarea "x"
type textarea "9/9/25:If we need to get a hold of Gr 9/4/25:I called but could not leave a VM …"
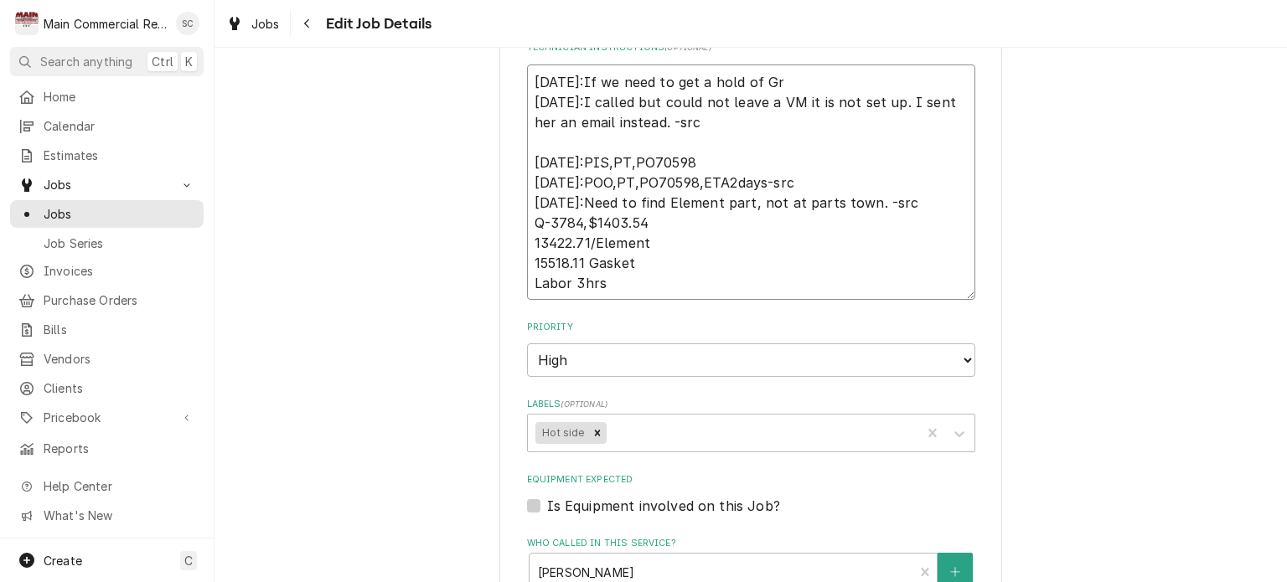
type textarea "x"
type textarea "9/9/25:If we need to get a hold of Gra 9/4/25:I called but could not leave a VM…"
type textarea "x"
type textarea "9/9/25:If we need to get a hold of Grac 9/4/25:I called but could not leave a V…"
type textarea "x"
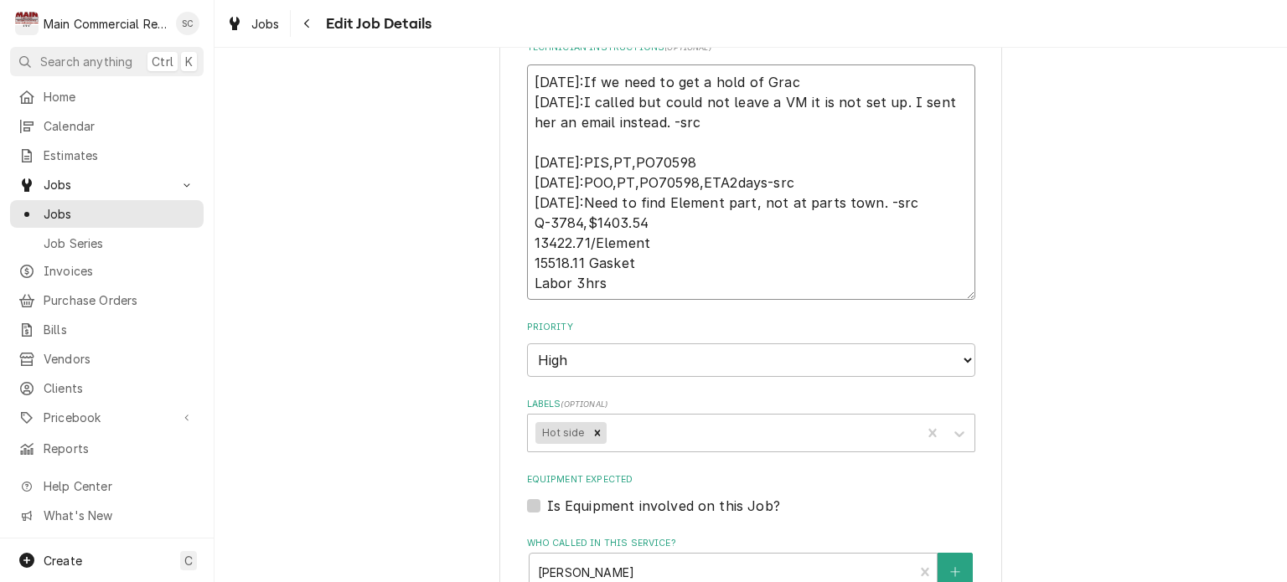
type textarea "9/9/25:If we need to get a hold of Grace 9/4/25:I called but could not leave a …"
type textarea "x"
type textarea "9/9/25:If we need to get a hold of Grace 9/4/25:I called but could not leave a …"
type textarea "x"
type textarea "9/9/25:If we need to get a hold of Grace w 9/4/25:I called but could not leave …"
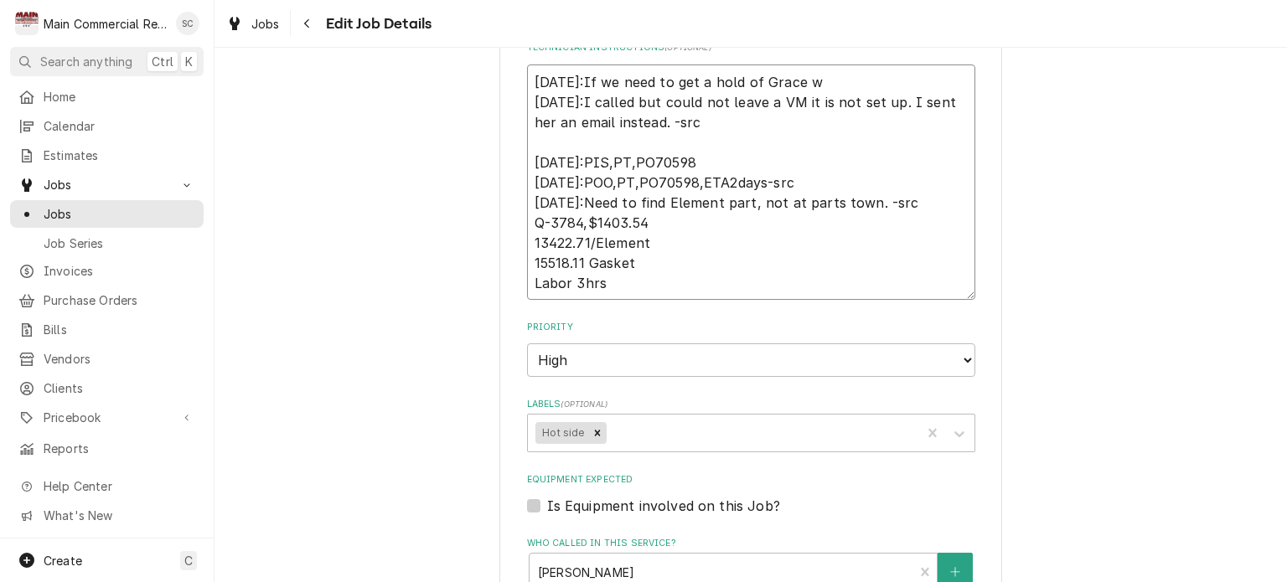
type textarea "x"
type textarea "9/9/25:If we need to get a hold of Grace we 9/4/25:I called but could not leave…"
type textarea "x"
type textarea "9/9/25:If we need to get a hold of Grace we 9/4/25:I called but could not leave…"
type textarea "x"
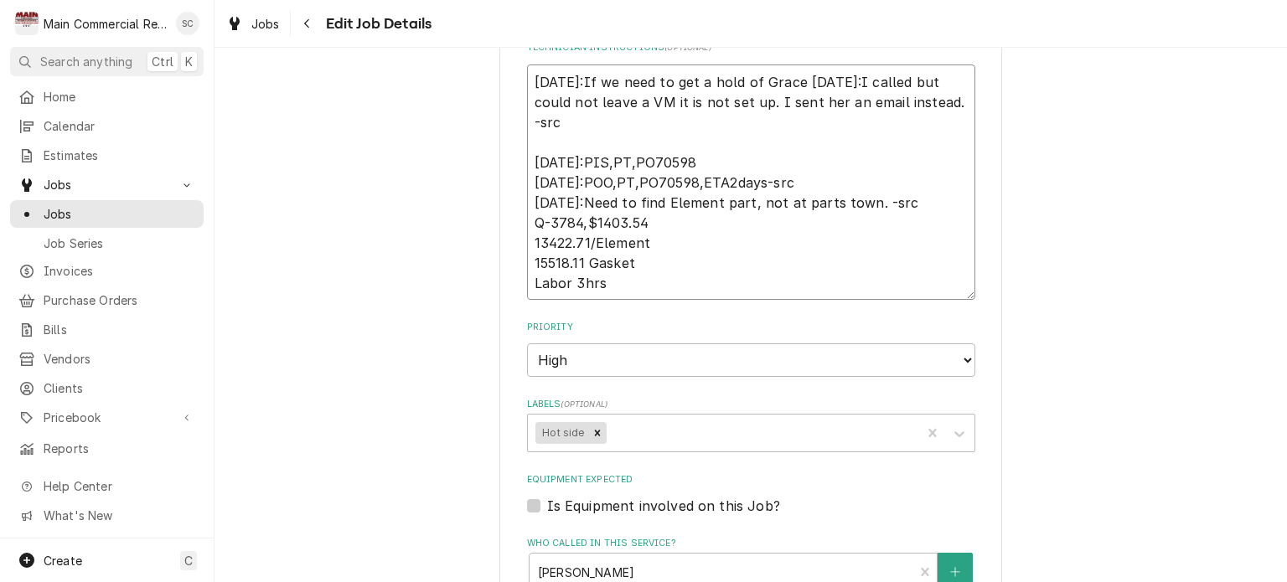
type textarea "9/9/25:If we need to get a hold of Grace we w 9/4/25:I called but could not lea…"
type textarea "x"
type textarea "9/9/25:If we need to get a hold of Grace we wi 9/4/25:I called but could not le…"
type textarea "x"
type textarea "9/9/25:If we need to get a hold of Grace we wil 9/4/25:I called but could not l…"
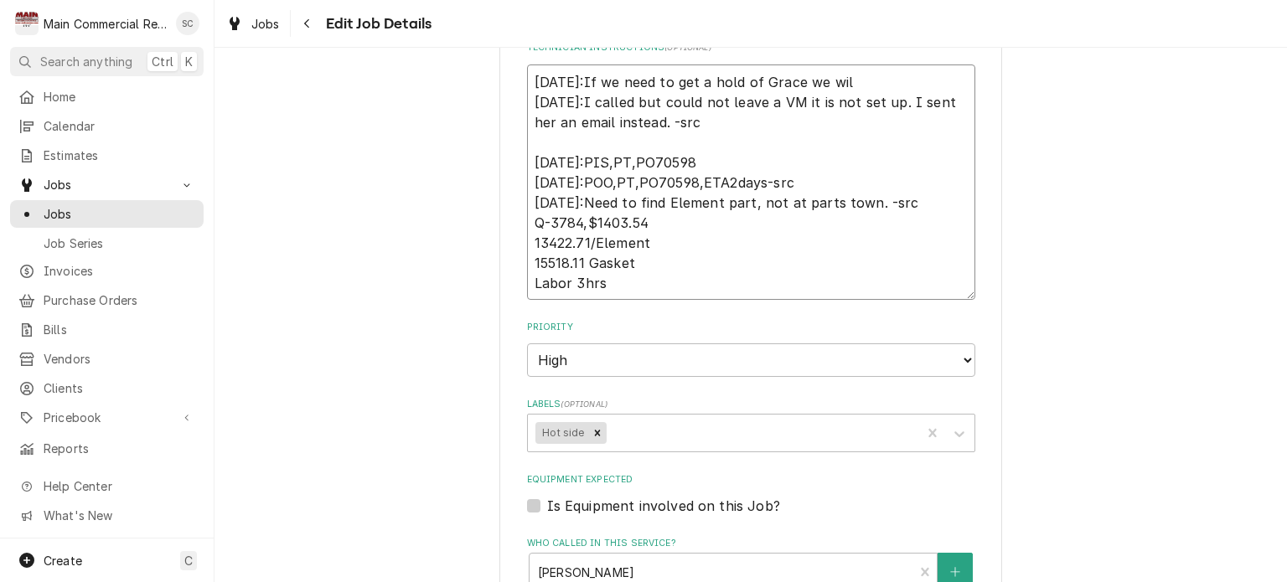
type textarea "x"
type textarea "9/9/25:If we need to get a hold of Grace we will 9/4/25:I called but could not …"
type textarea "x"
type textarea "9/9/25:If we need to get a hold of Grace we will 9/4/25:I called but could not …"
type textarea "x"
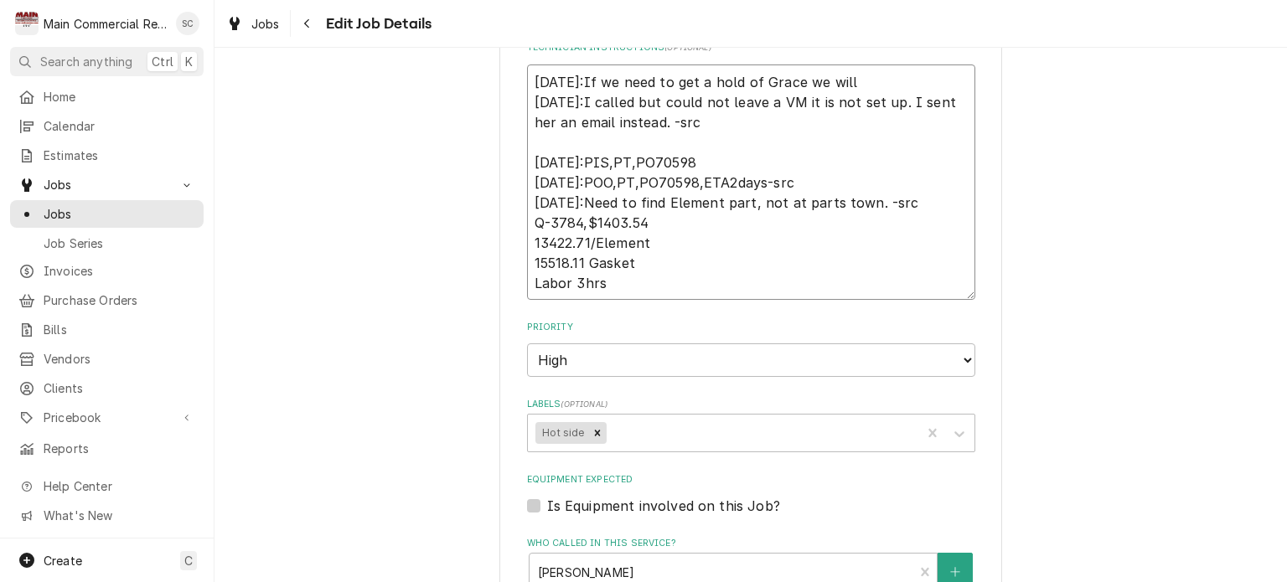
type textarea "9/9/25:If we need to get a hold of Grace we will n 9/4/25:I called but could no…"
type textarea "x"
type textarea "9/9/25:If we need to get a hold of Grace we will ne 9/4/25:I called but could n…"
type textarea "x"
type textarea "9/9/25:If we need to get a hold of Grace we will nee 9/4/25:I called but could …"
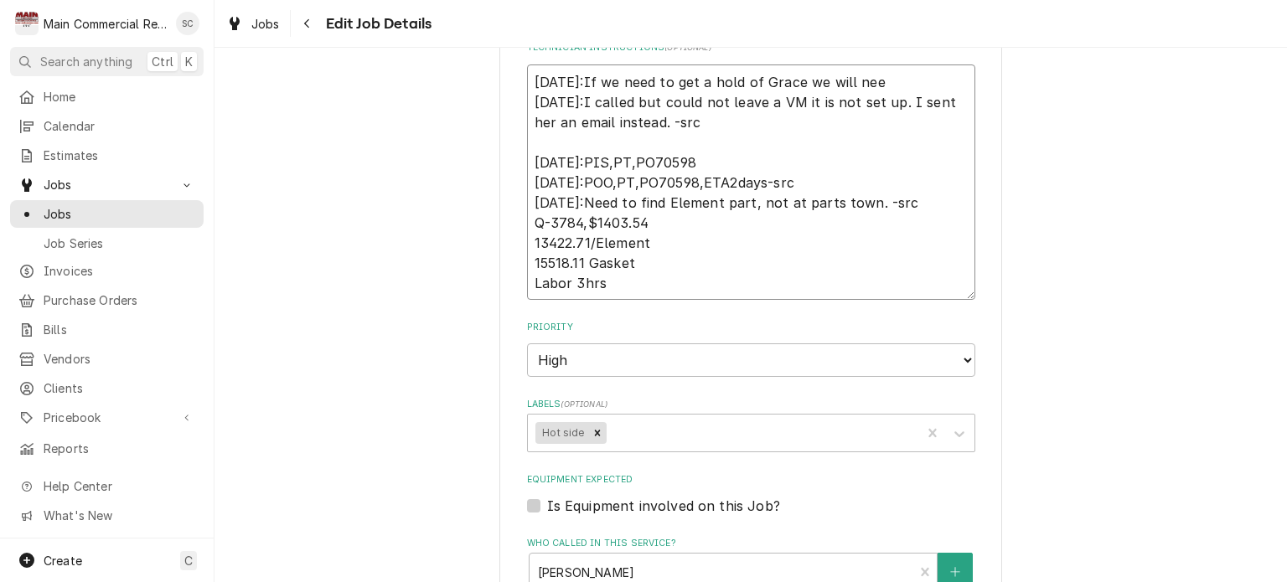
type textarea "x"
type textarea "9/9/25:If we need to get a hold of Grace we will need 9/4/25:I called but could…"
type textarea "x"
type textarea "9/9/25:If we need to get a hold of Grace we will need 9/4/25:I called but could…"
type textarea "x"
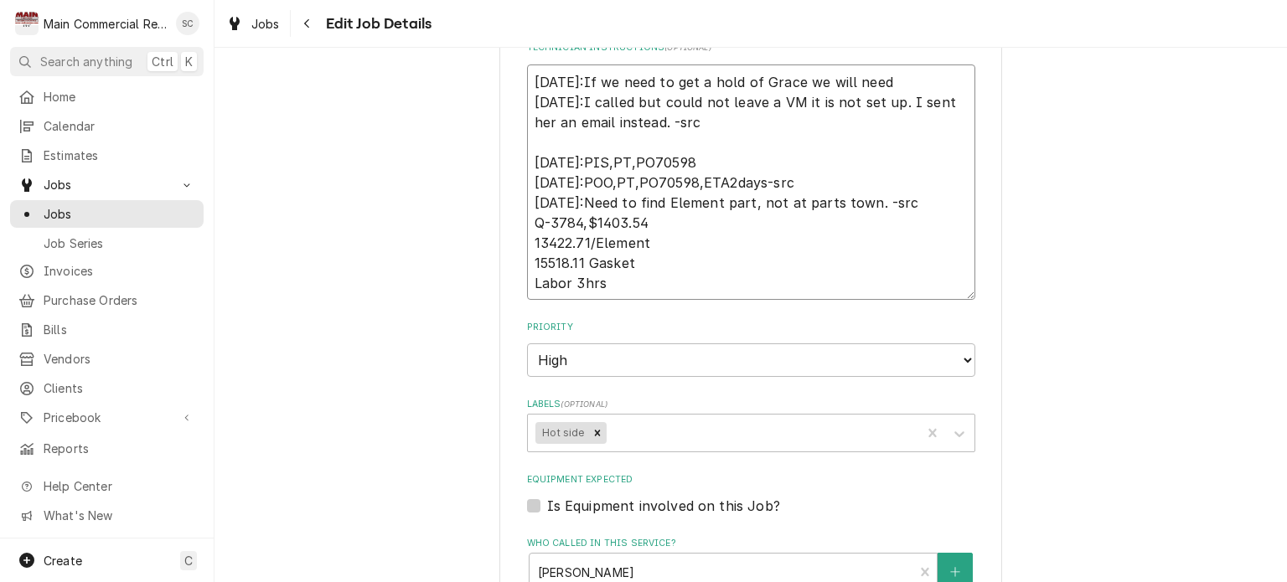
type textarea "9/9/25:If we need to get a hold of Grace we will need t 9/4/25:I called but cou…"
type textarea "x"
type textarea "9/9/25:If we need to get a hold of Grace we will need to 9/4/25:I called but co…"
type textarea "x"
type textarea "9/9/25:If we need to get a hold of Grace we will need to 9/4/25:I called but co…"
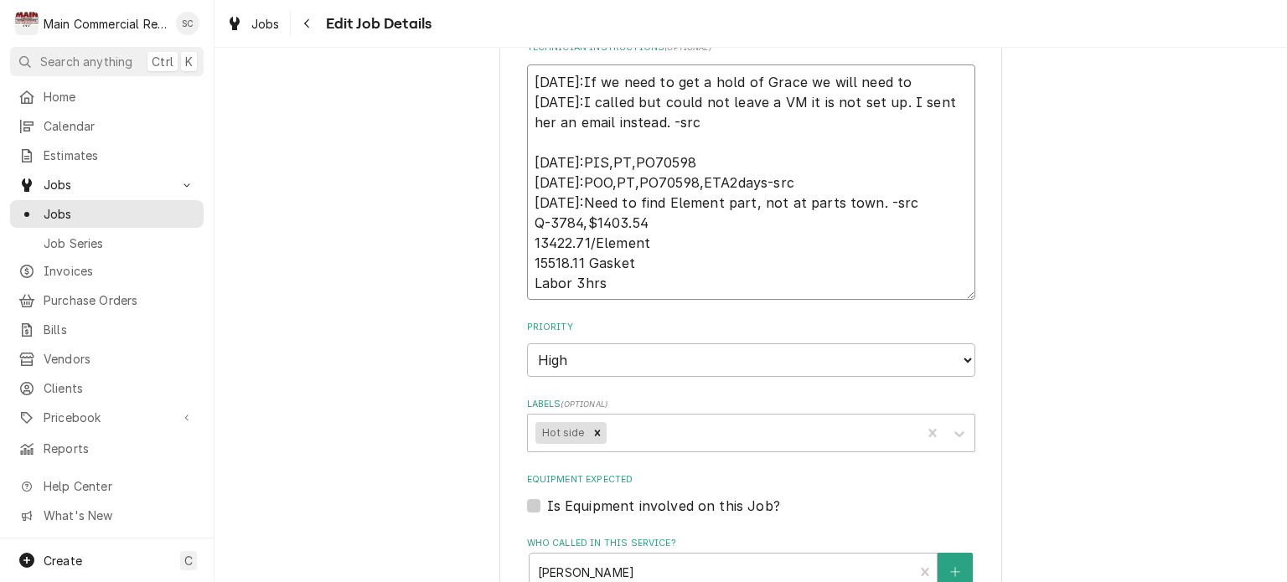
type textarea "x"
type textarea "9/9/25:If we need to get a hold of Grace we will need to t 9/4/25:I called but …"
type textarea "x"
type textarea "9/9/25:If we need to get a hold of Grace we will need to te 9/4/25:I called but…"
type textarea "x"
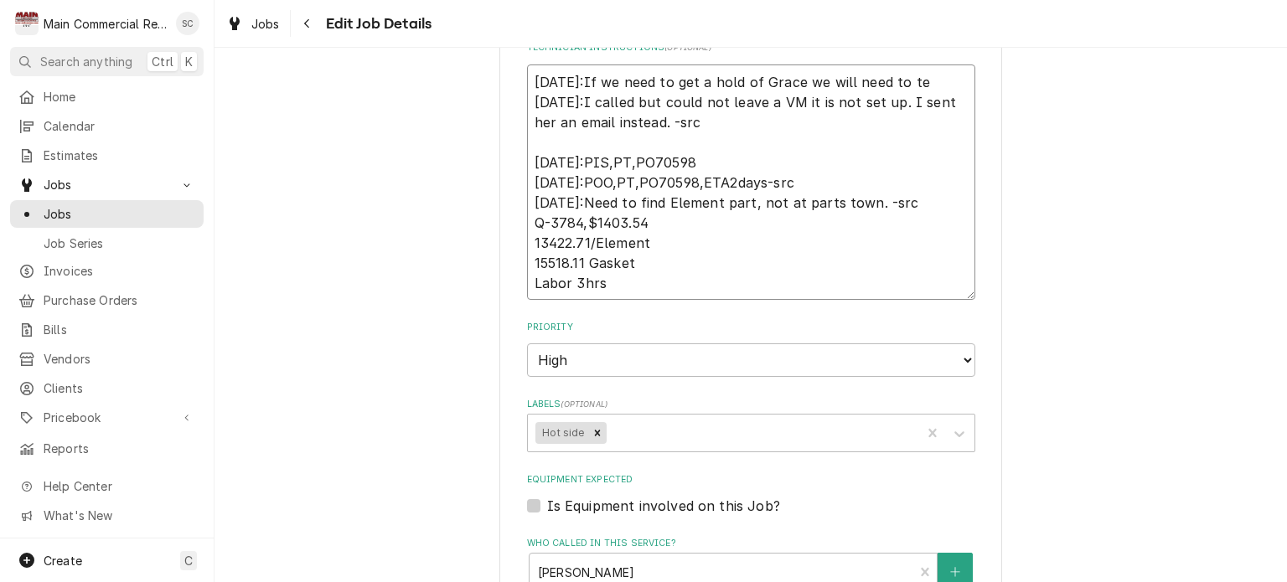
type textarea "9/9/25:If we need to get a hold of Grace we will need to t 9/4/25:I called but …"
type textarea "x"
type textarea "9/9/25:If we need to get a hold of Grace we will need to te 9/4/25:I called but…"
type textarea "x"
type textarea "9/9/25:If we need to get a hold of Grace we will need to tex 9/4/25:I called bu…"
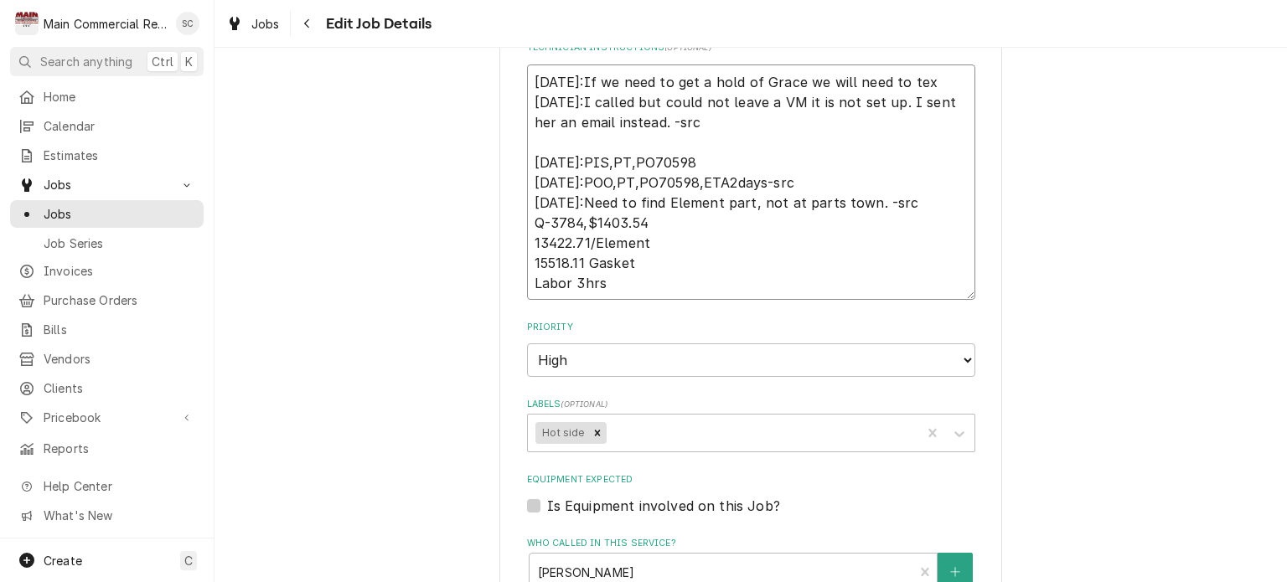
type textarea "x"
type textarea "9/9/25:If we need to get a hold of Grace we will need to text 9/4/25:I called b…"
type textarea "x"
type textarea "9/9/25:If we need to get a hold of Grace we will need to text 9/4/25:I called b…"
type textarea "x"
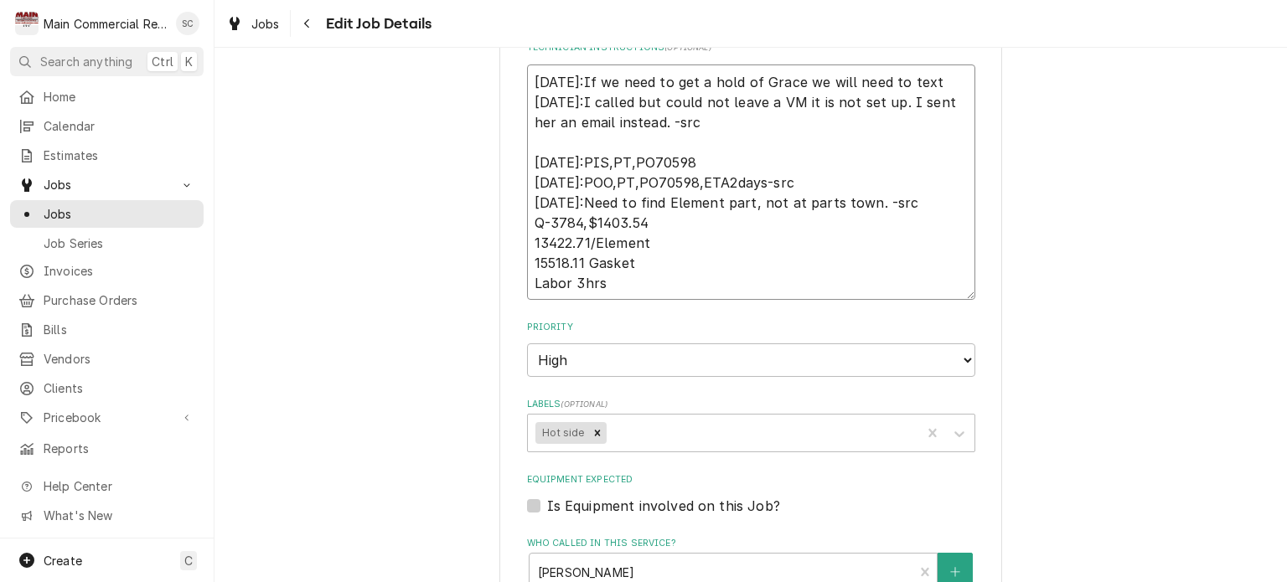
type textarea "9/9/25:If we need to get a hold of Grace we will need to text h 9/4/25:I called…"
type textarea "x"
type textarea "9/9/25:If we need to get a hold of Grace we will need to text he 9/4/25:I calle…"
type textarea "x"
type textarea "9/9/25:If we need to get a hold of Grace we will need to text her 9/4/25:I call…"
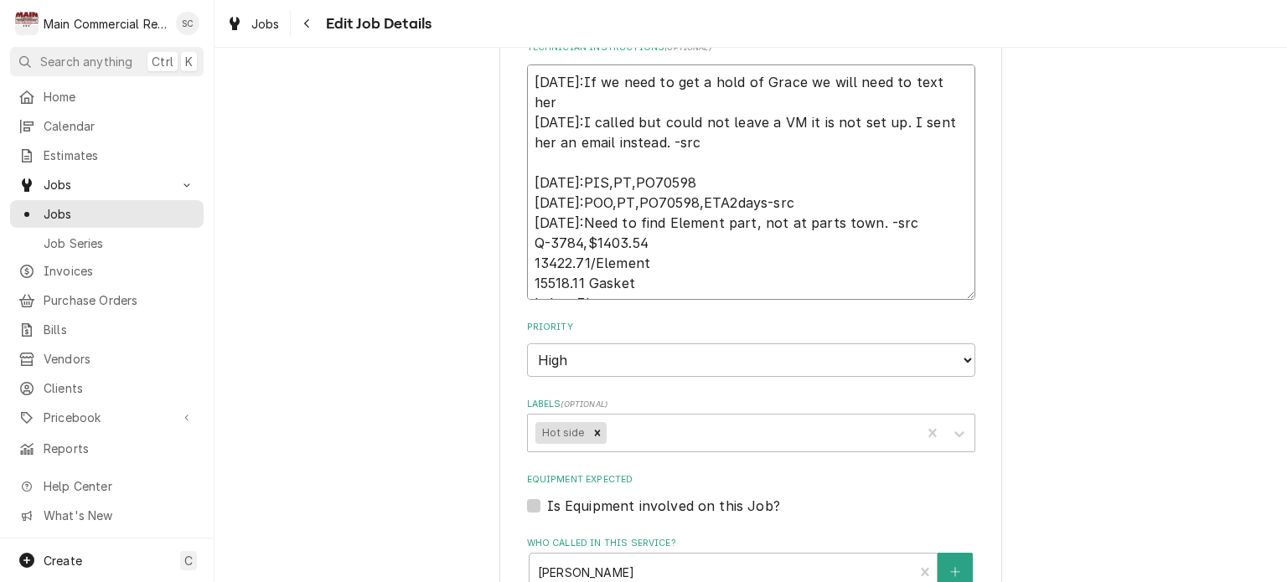
type textarea "x"
type textarea "9/9/25:If we need to get a hold of Grace we will need to text here 9/4/25:I cal…"
type textarea "x"
type textarea "9/9/25:If we need to get a hold of Grace we will need to text her 9/4/25:I call…"
type textarea "x"
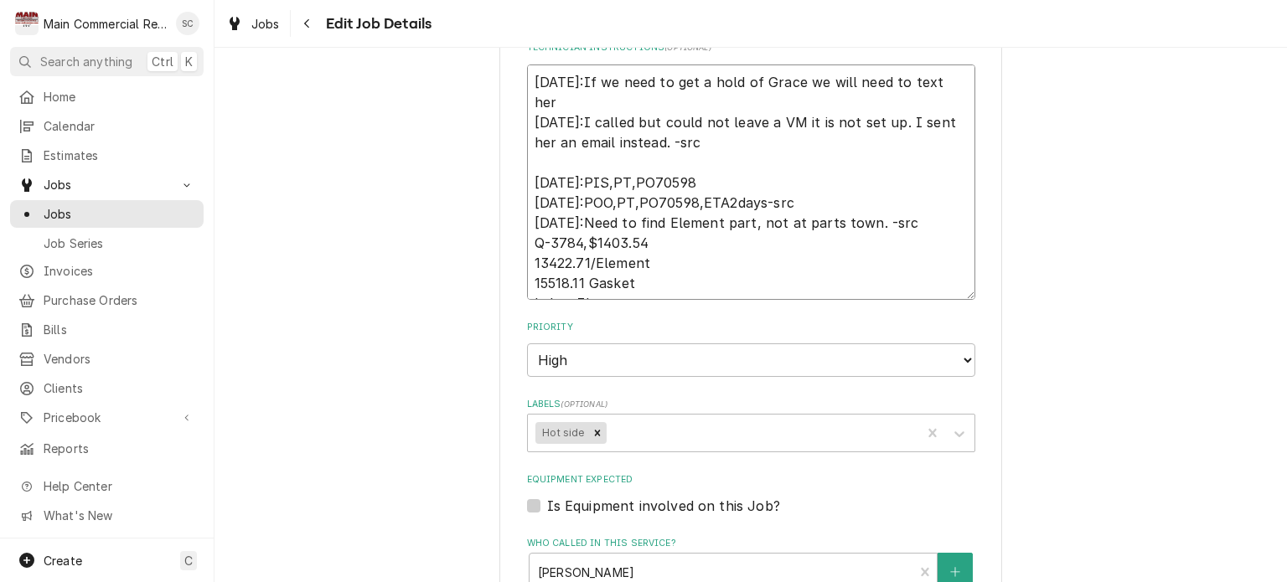
type textarea "9/9/25:If we need to get a hold of Grace we will need to text her 9/4/25:I call…"
type textarea "x"
type textarea "9/9/25:If we need to get a hold of Grace we will need to text her b 9/4/25:I ca…"
type textarea "x"
type textarea "9/9/25:If we need to get a hold of Grace we will need to text her be 9/4/25:I c…"
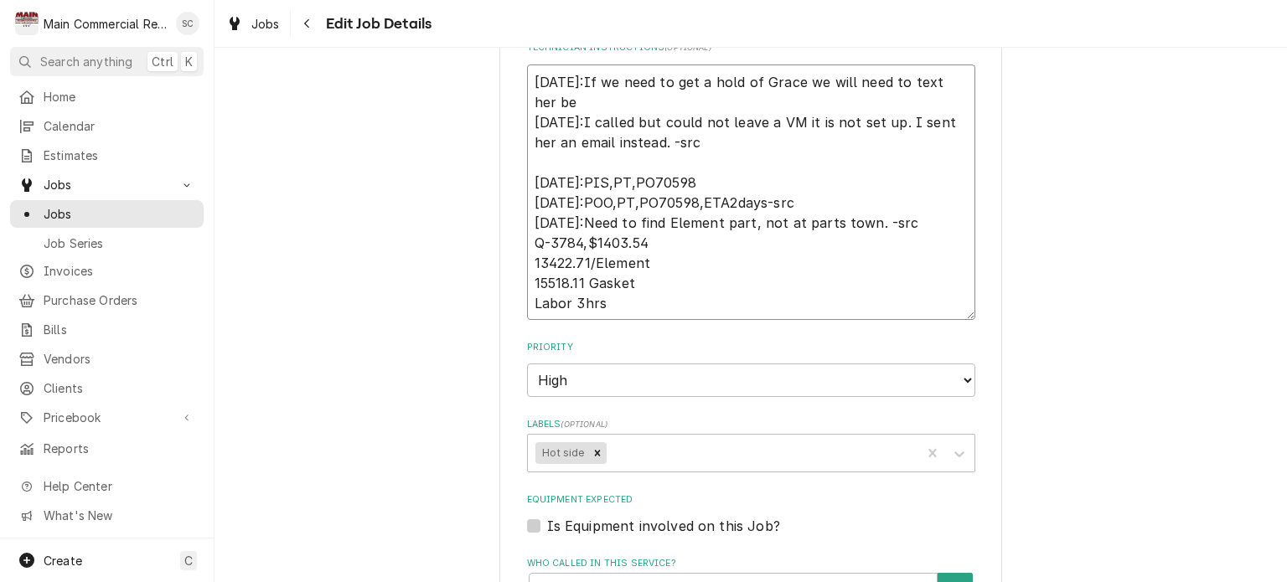
type textarea "x"
type textarea "9/9/25:If we need to get a hold of Grace we will need to text her bec 9/4/25:I …"
type textarea "x"
type textarea "9/9/25:If we need to get a hold of Grace we will need to text her beca 9/4/25:I…"
type textarea "x"
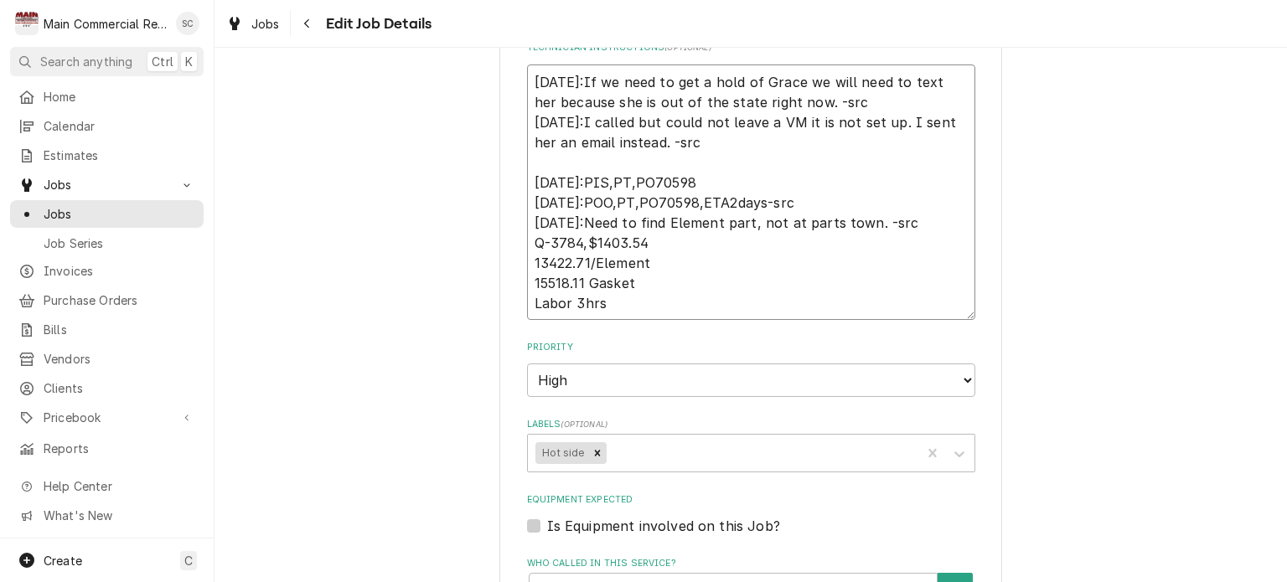
click at [531, 157] on textarea "9/9/25:If we need to get a hold of Grace we will need to text her because she i…" at bounding box center [751, 193] width 448 height 256
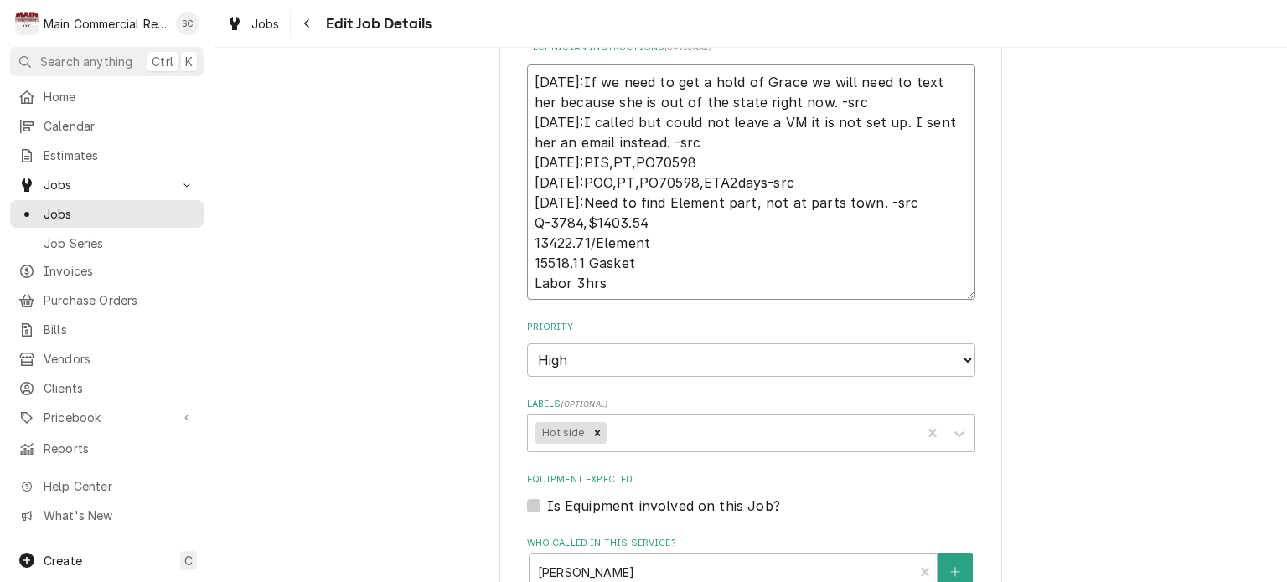
drag, startPoint x: 833, startPoint y: 101, endPoint x: 528, endPoint y: 88, distance: 305.4
click at [528, 88] on textarea "[DATE]:If we need to get a hold of Grace we will need to text her because she i…" at bounding box center [751, 183] width 448 height 236
click at [803, 169] on textarea "[DATE]:If we need to get a hold of Grace we will need to text her because she i…" at bounding box center [751, 183] width 448 height 236
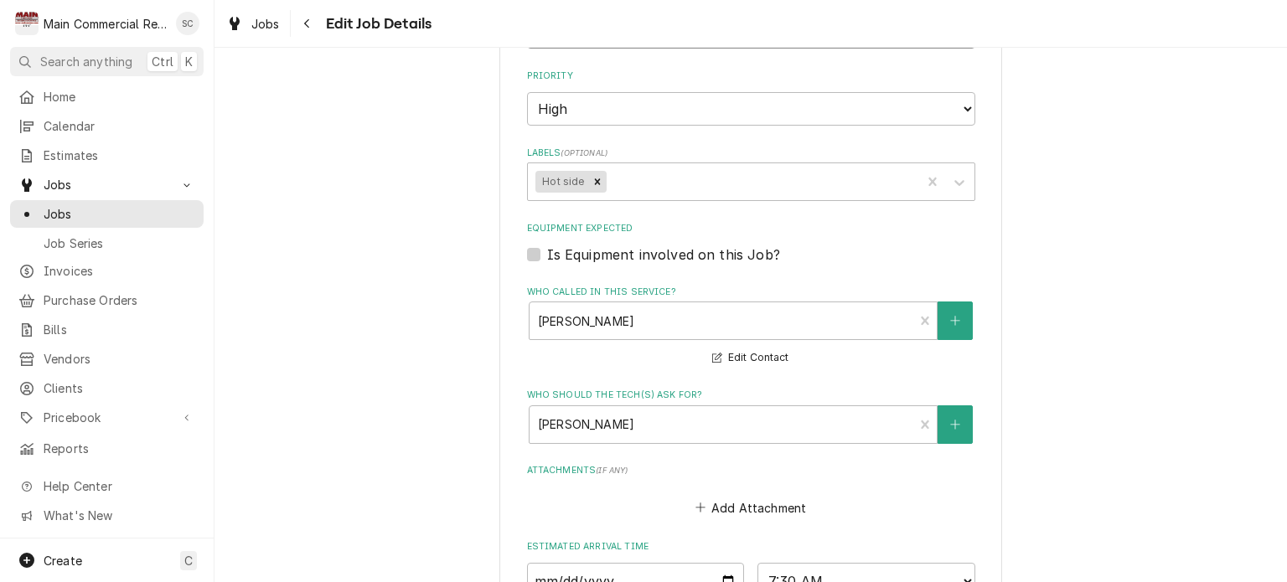
scroll to position [988, 0]
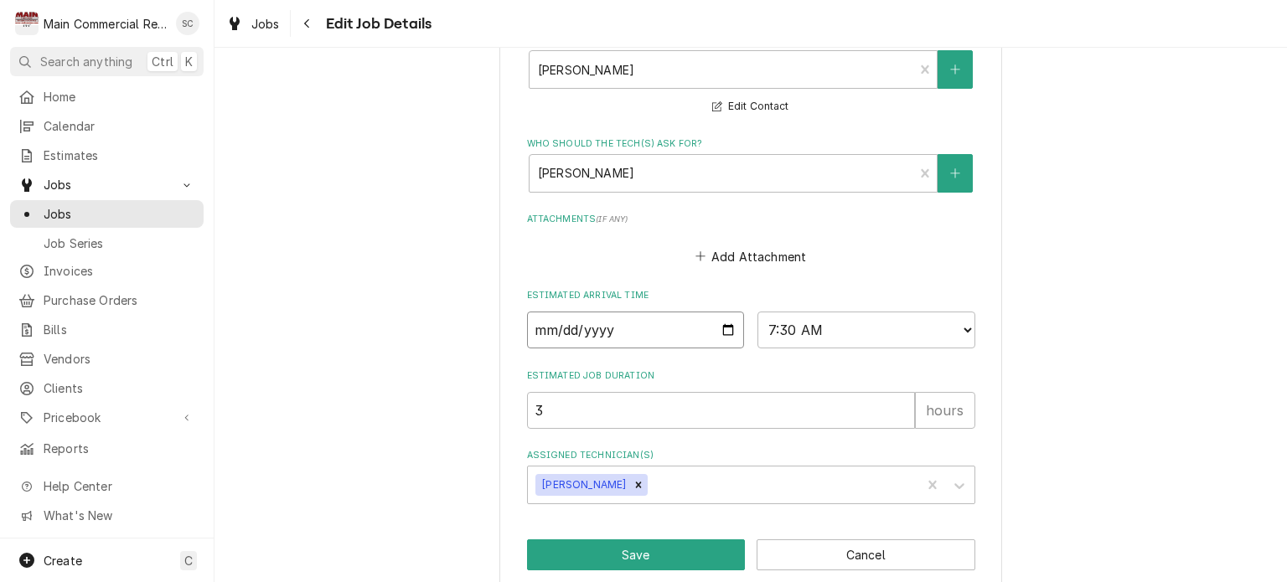
click at [719, 325] on input "2025-08-25" at bounding box center [636, 330] width 218 height 37
click at [857, 332] on select "AM / PM 6:00 AM 6:15 AM 6:30 AM 6:45 AM 7:00 AM 7:15 AM 7:30 AM 7:45 AM 8:00 AM…" at bounding box center [867, 330] width 218 height 37
click at [758, 312] on select "AM / PM 6:00 AM 6:15 AM 6:30 AM 6:45 AM 7:00 AM 7:15 AM 7:30 AM 7:45 AM 8:00 AM…" at bounding box center [867, 330] width 218 height 37
click at [623, 548] on button "Save" at bounding box center [636, 555] width 219 height 31
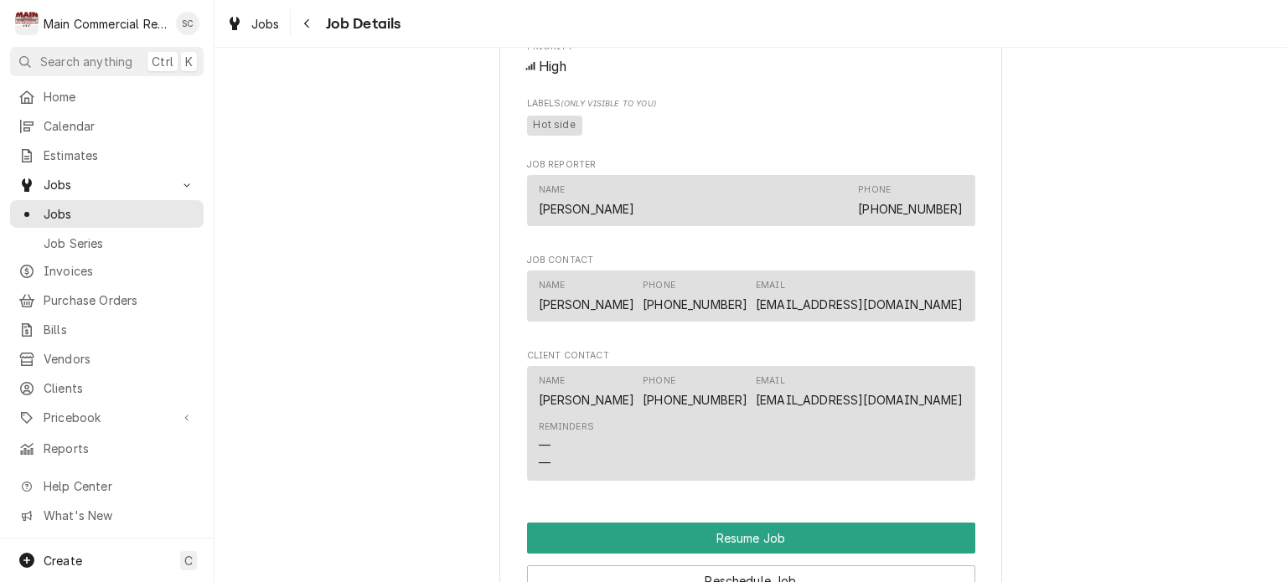
scroll to position [1760, 0]
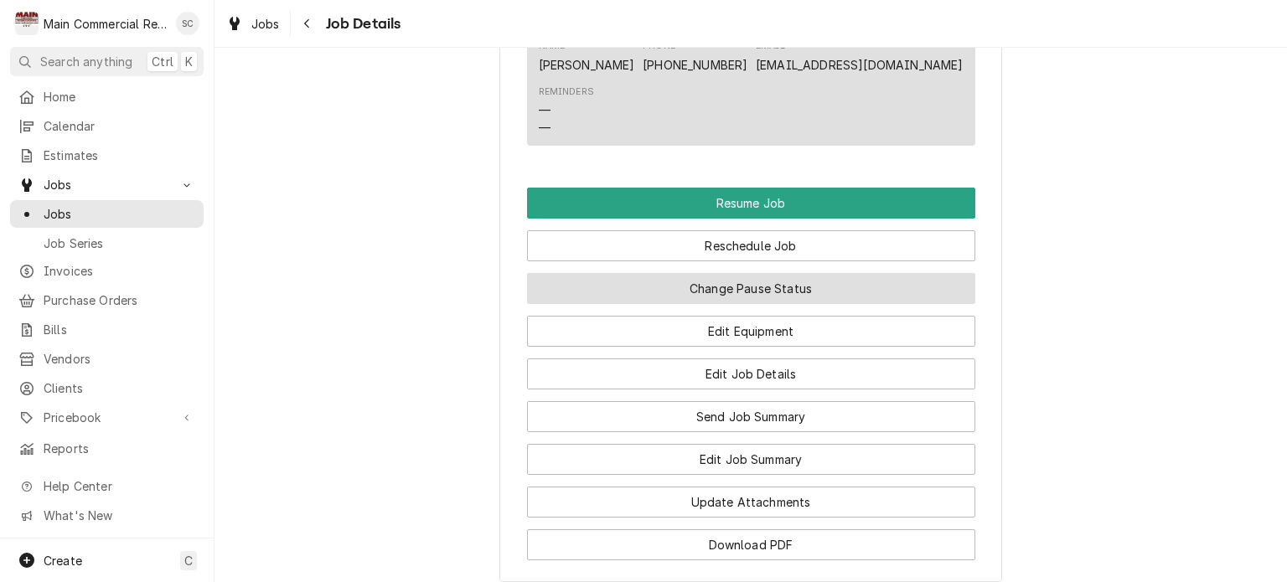
click at [743, 304] on button "Change Pause Status" at bounding box center [751, 288] width 448 height 31
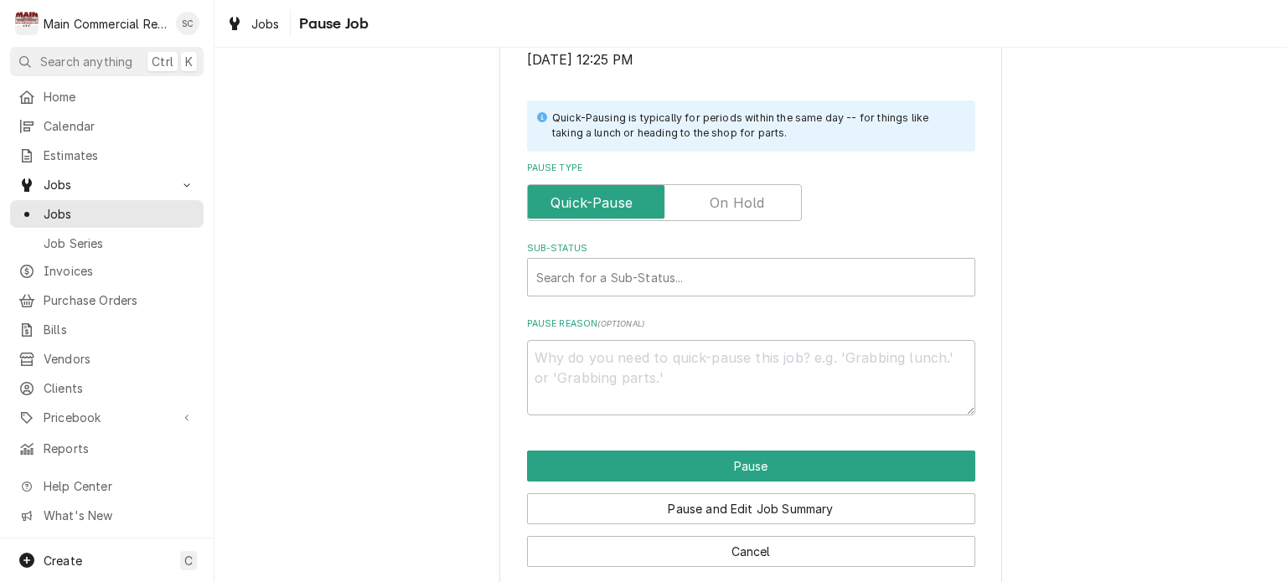
scroll to position [354, 0]
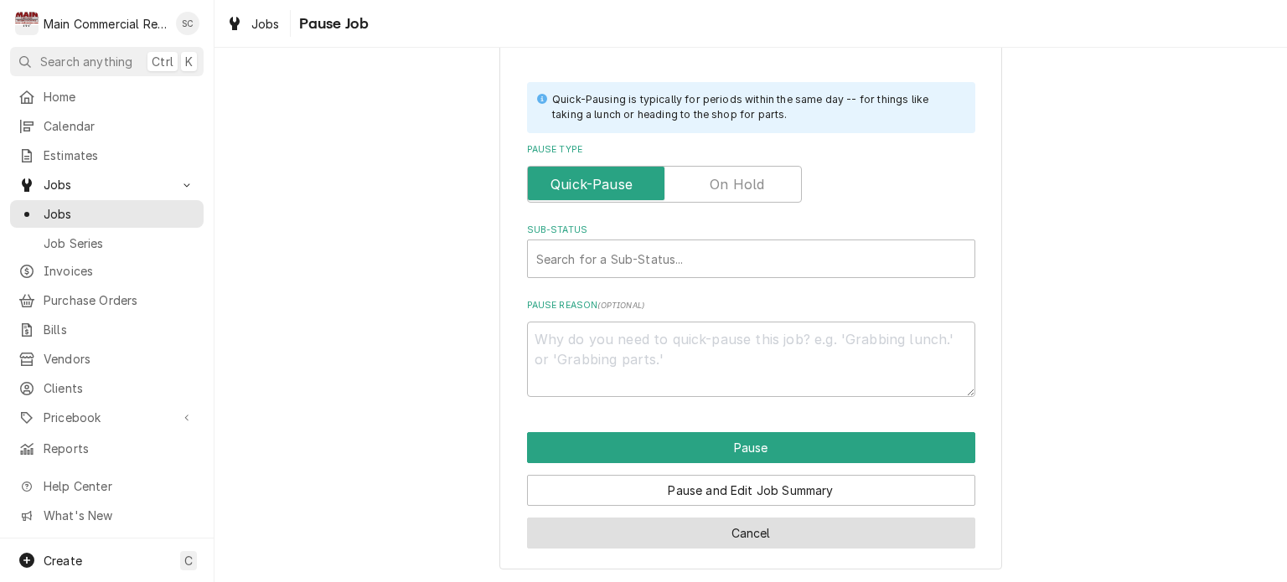
click at [770, 533] on button "Cancel" at bounding box center [751, 533] width 448 height 31
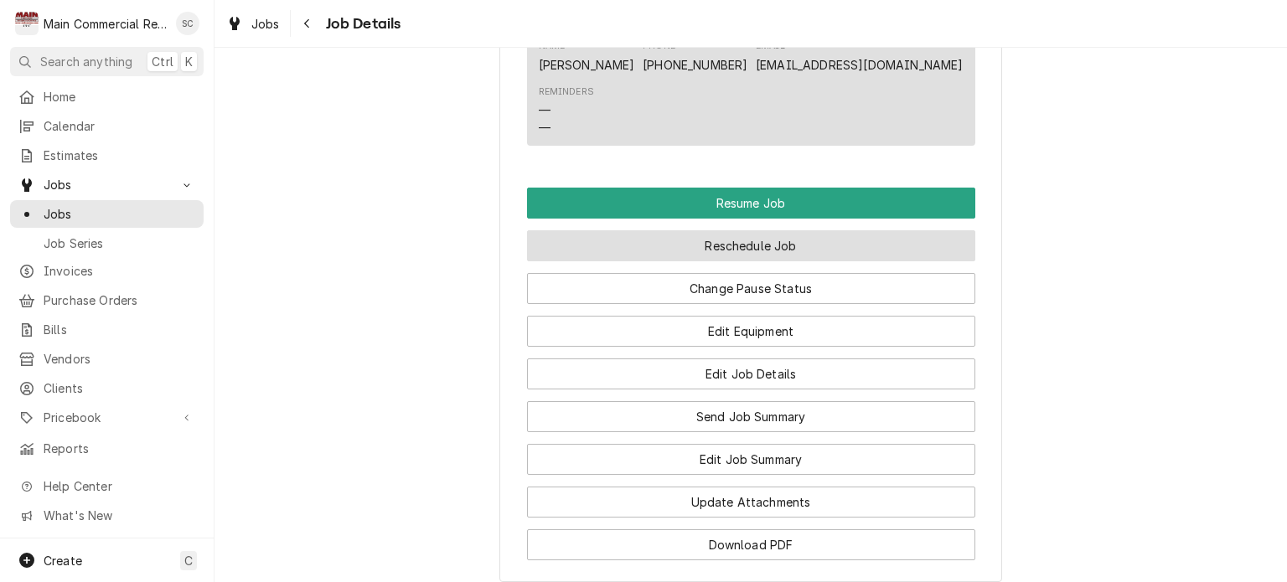
click at [764, 261] on button "Reschedule Job" at bounding box center [751, 245] width 448 height 31
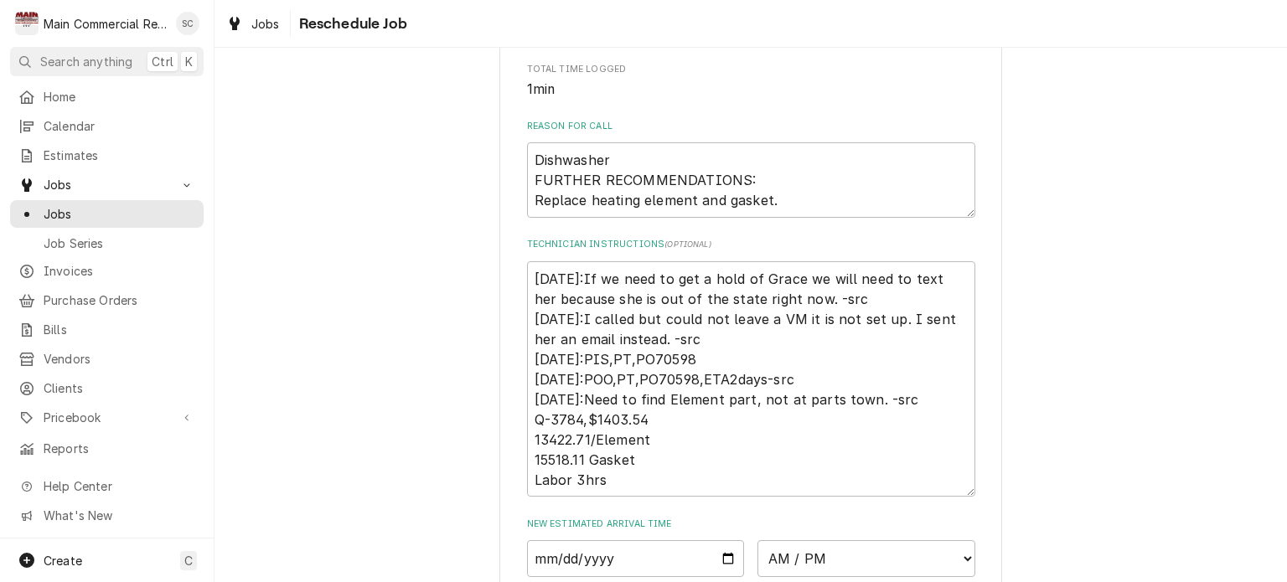
scroll to position [809, 0]
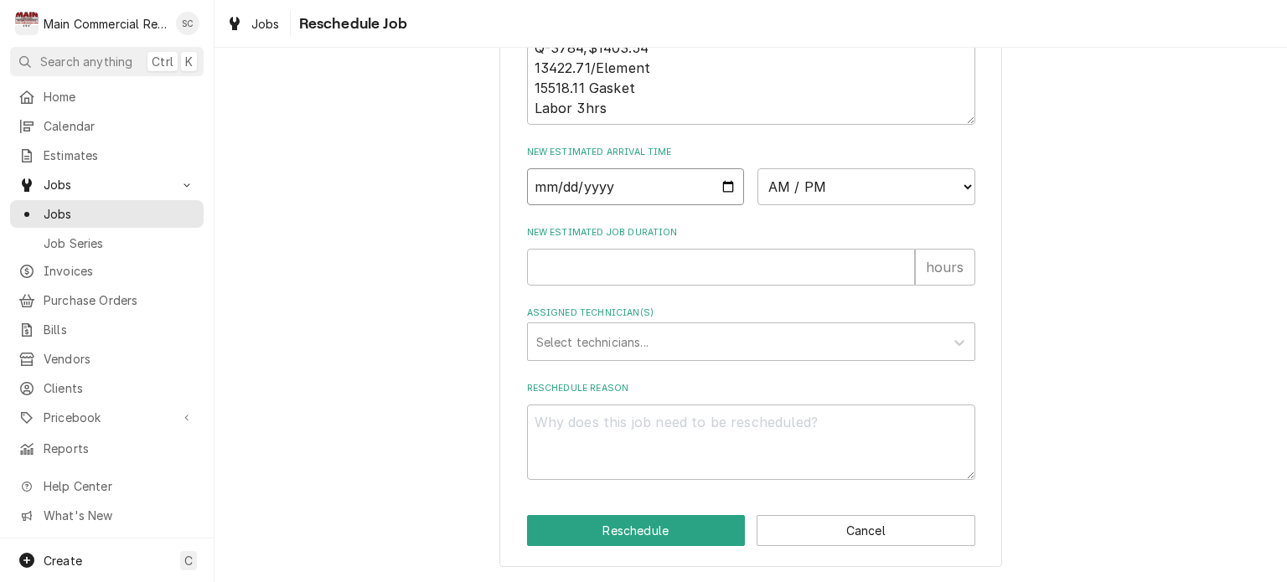
click at [721, 189] on input "Date" at bounding box center [636, 186] width 218 height 37
type textarea "x"
type input "[DATE]"
click at [777, 187] on select "AM / PM 6:00 AM 6:15 AM 6:30 AM 6:45 AM 7:00 AM 7:15 AM 7:30 AM 7:45 AM 8:00 AM…" at bounding box center [867, 186] width 218 height 37
select select "12:00:00"
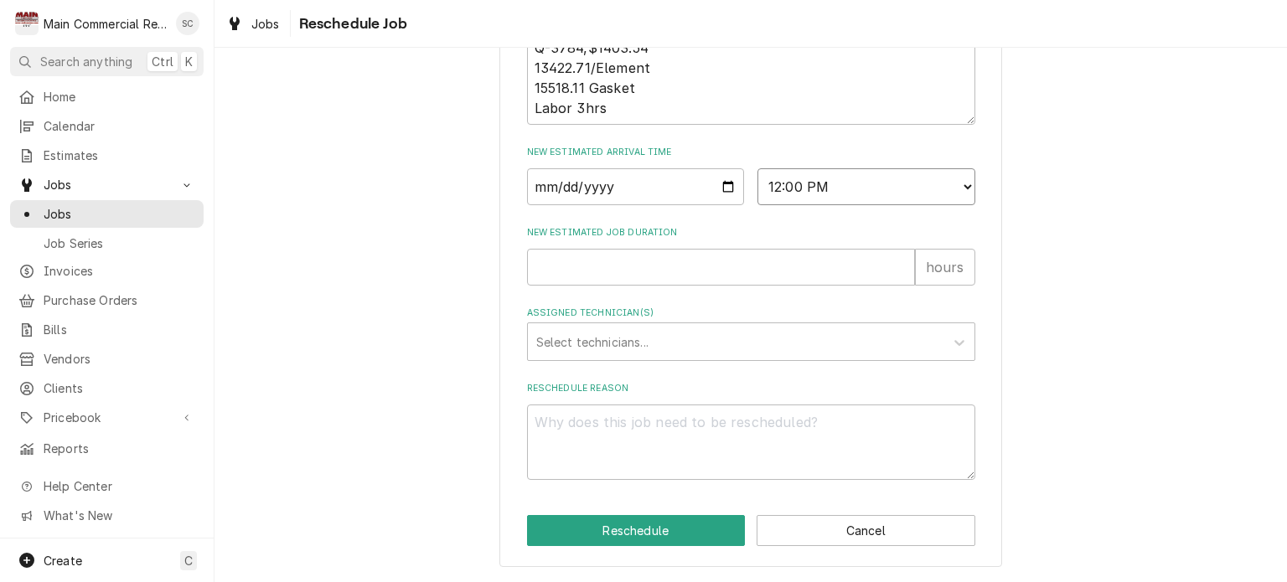
click at [758, 169] on select "AM / PM 6:00 AM 6:15 AM 6:30 AM 6:45 AM 7:00 AM 7:15 AM 7:30 AM 7:45 AM 8:00 AM…" at bounding box center [867, 186] width 218 height 37
click at [607, 269] on input "New Estimated Job Duration" at bounding box center [721, 267] width 388 height 37
type textarea "x"
type input "3"
click at [614, 348] on div "Assigned Technician(s)" at bounding box center [736, 342] width 400 height 30
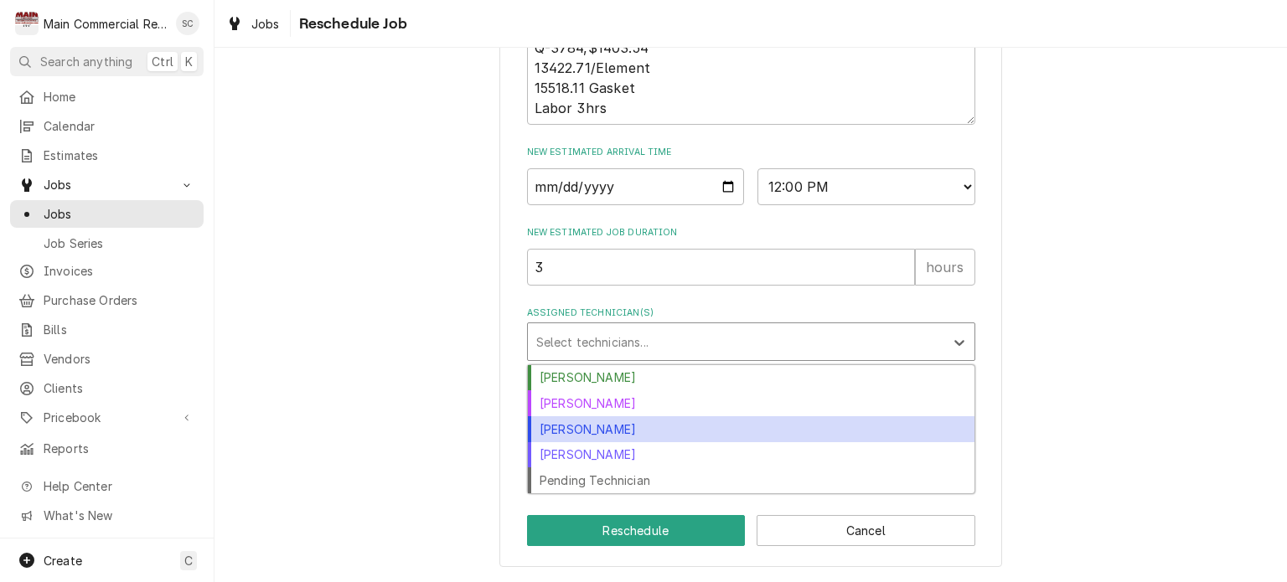
click at [614, 430] on div "[PERSON_NAME]" at bounding box center [751, 430] width 447 height 26
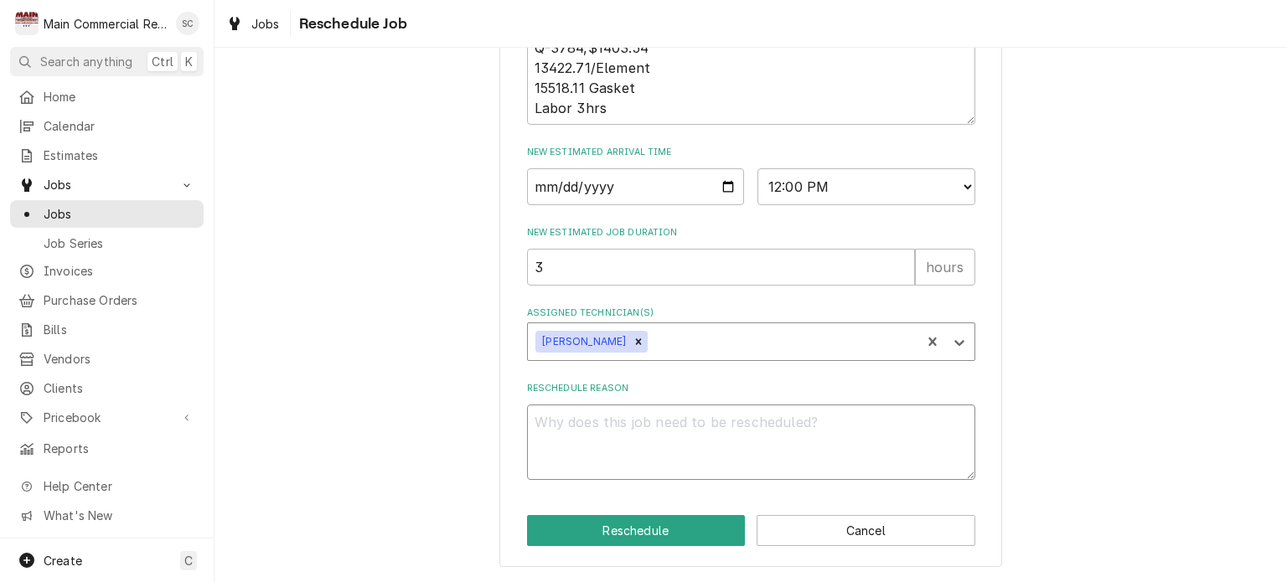
click at [629, 424] on textarea "Reschedule Reason" at bounding box center [751, 442] width 448 height 75
type textarea "x"
type textarea "G"
type textarea "x"
type textarea "Go"
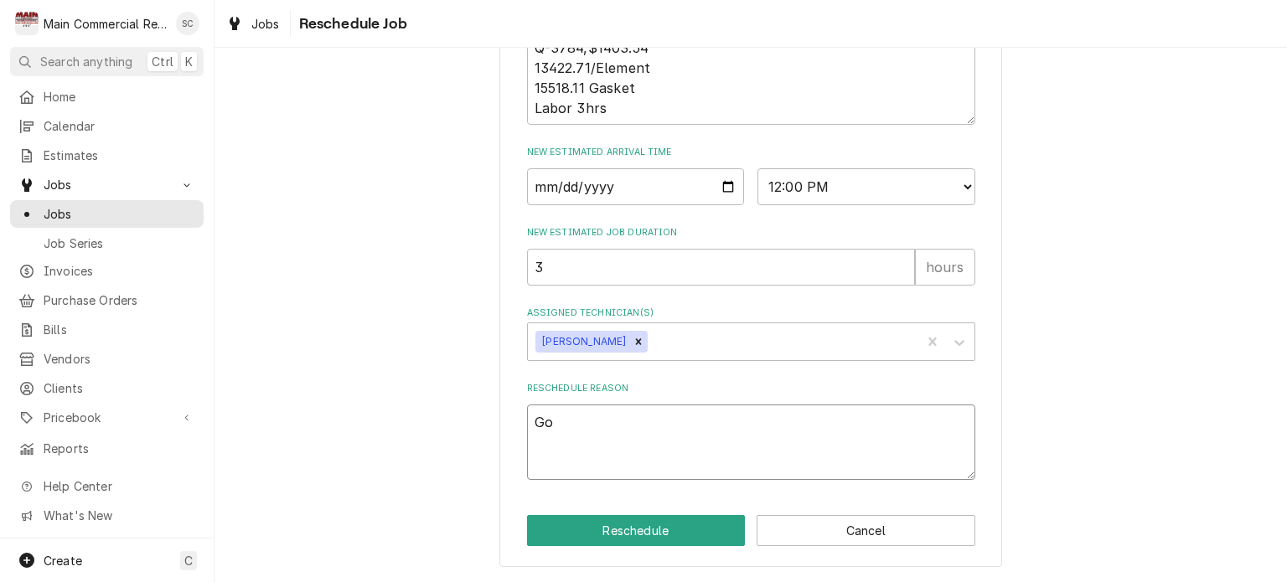
type textarea "x"
type textarea "Got"
type textarea "x"
type textarea "Got"
type textarea "x"
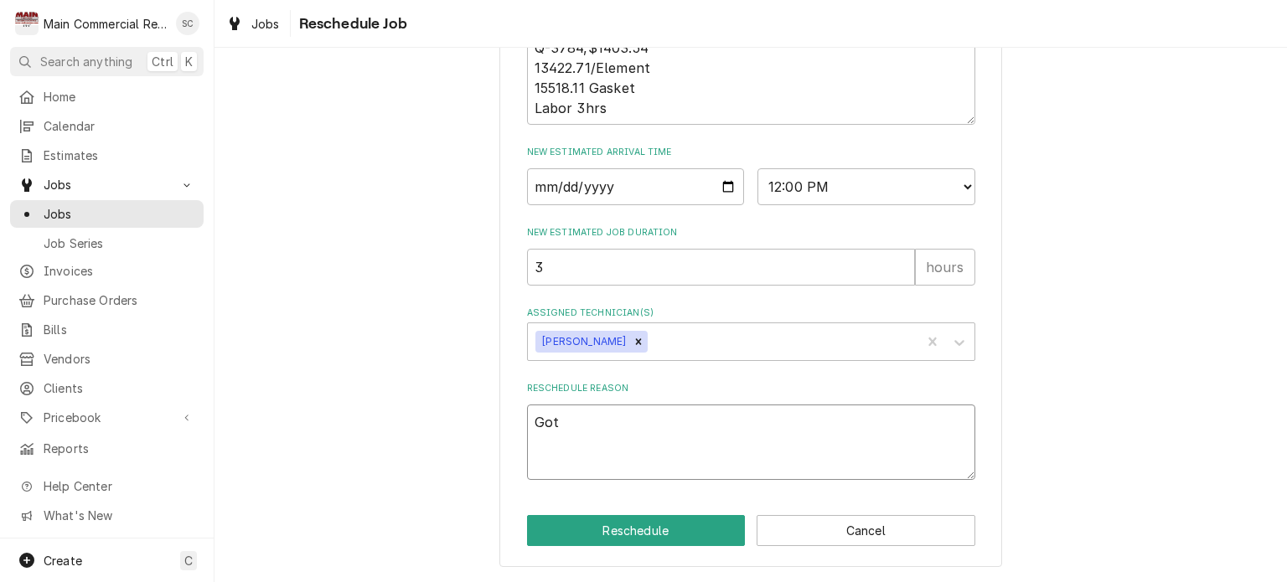
type textarea "Got a"
type textarea "x"
type textarea "Got a"
type textarea "x"
type textarea "Got a h"
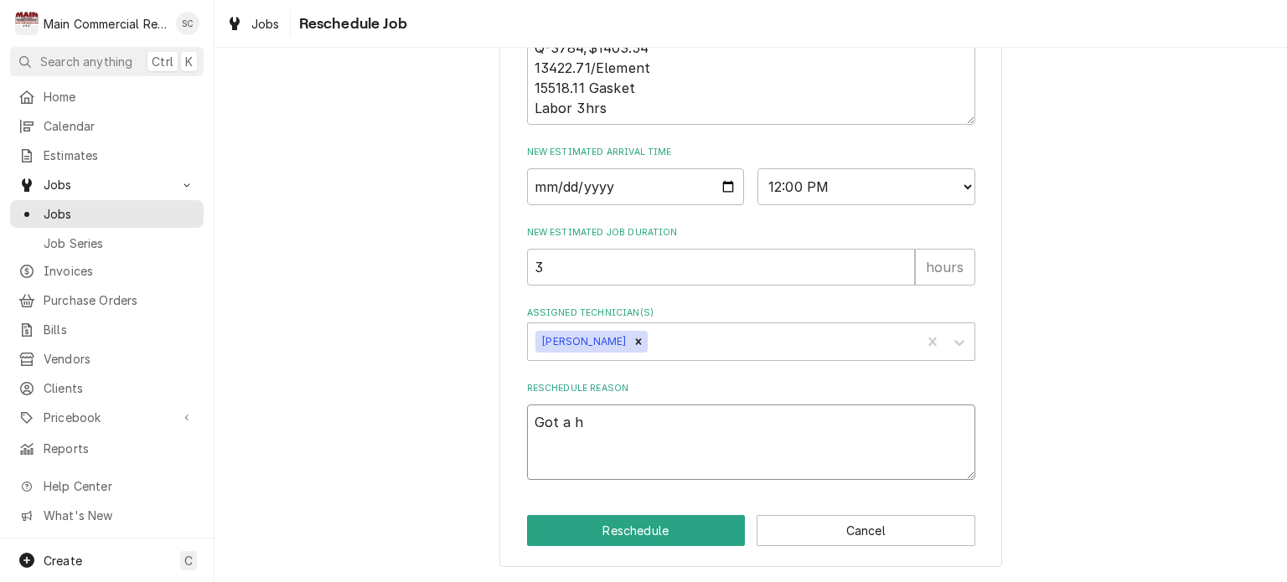
type textarea "x"
type textarea "Got a ho"
type textarea "x"
type textarea "Got a hol"
type textarea "x"
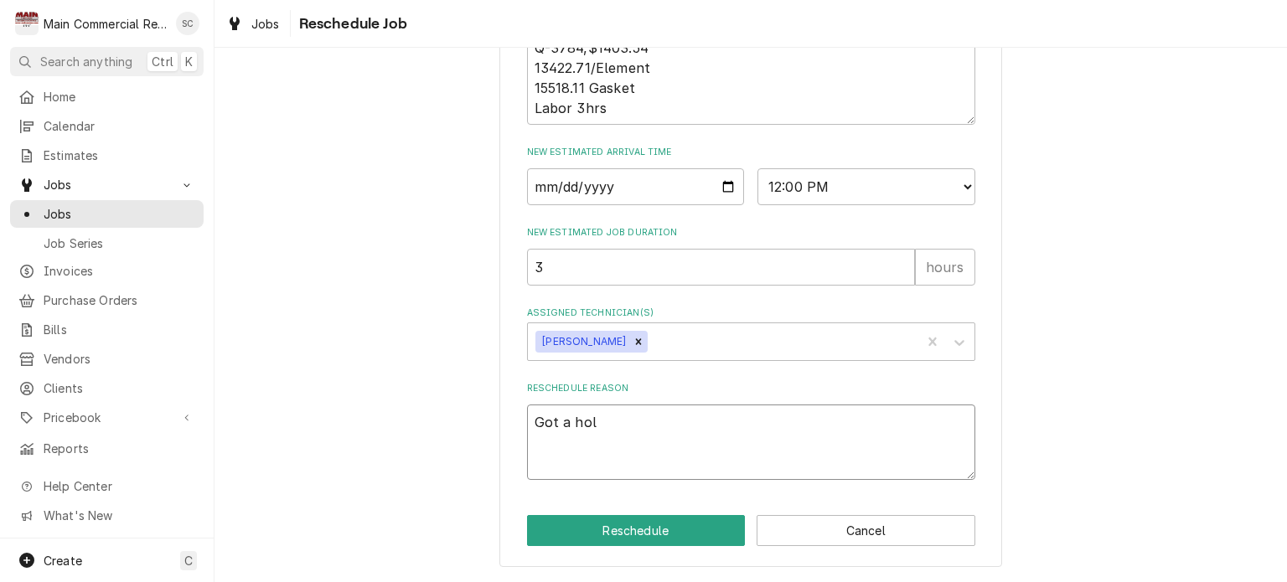
type textarea "Got a hold"
type textarea "x"
type textarea "Got a hold"
type textarea "x"
type textarea "Got a hold o"
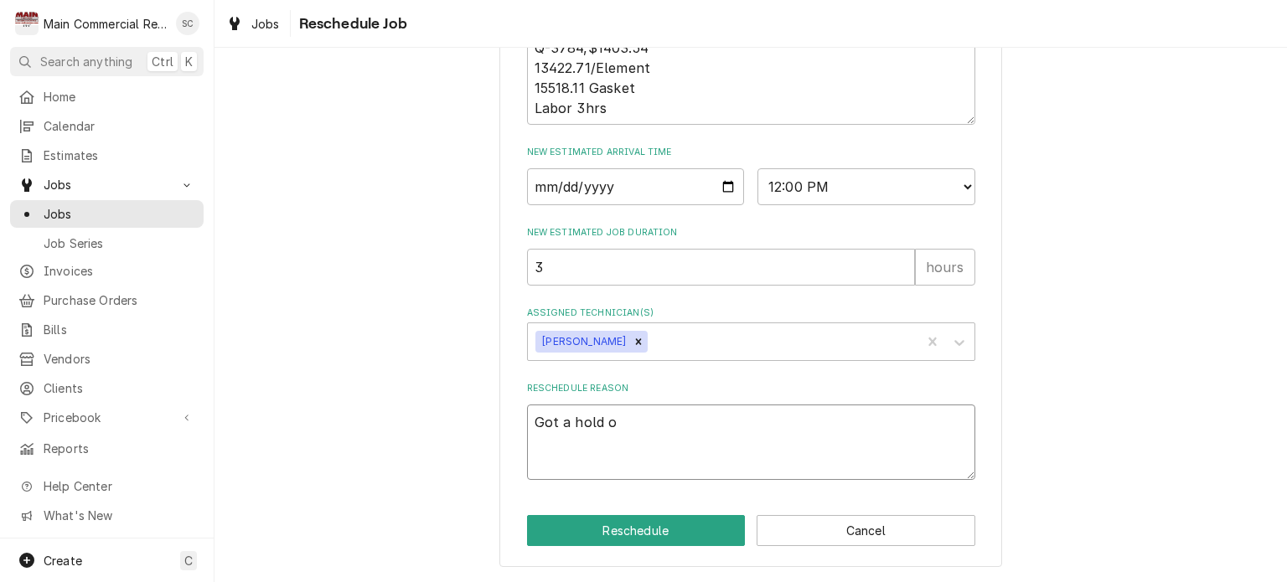
type textarea "x"
type textarea "Got a hold of"
type textarea "x"
type textarea "Got a hold of"
type textarea "x"
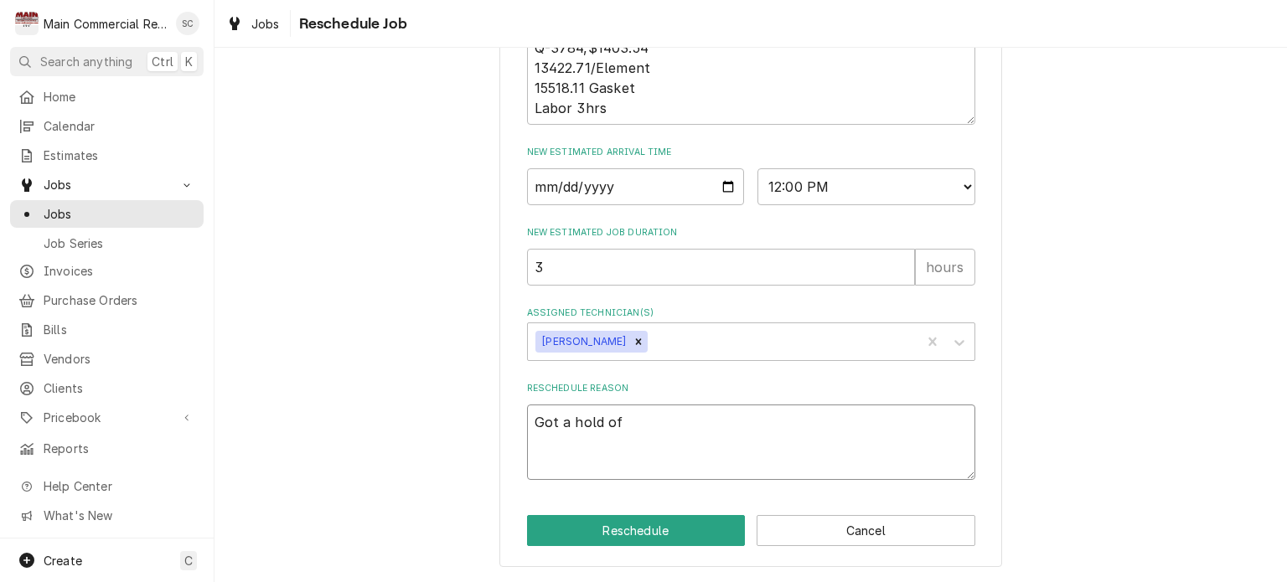
type textarea "Got a hold of D"
type textarea "x"
type textarea "Got a hold of Do"
type textarea "x"
type textarea "Got a hold of Don"
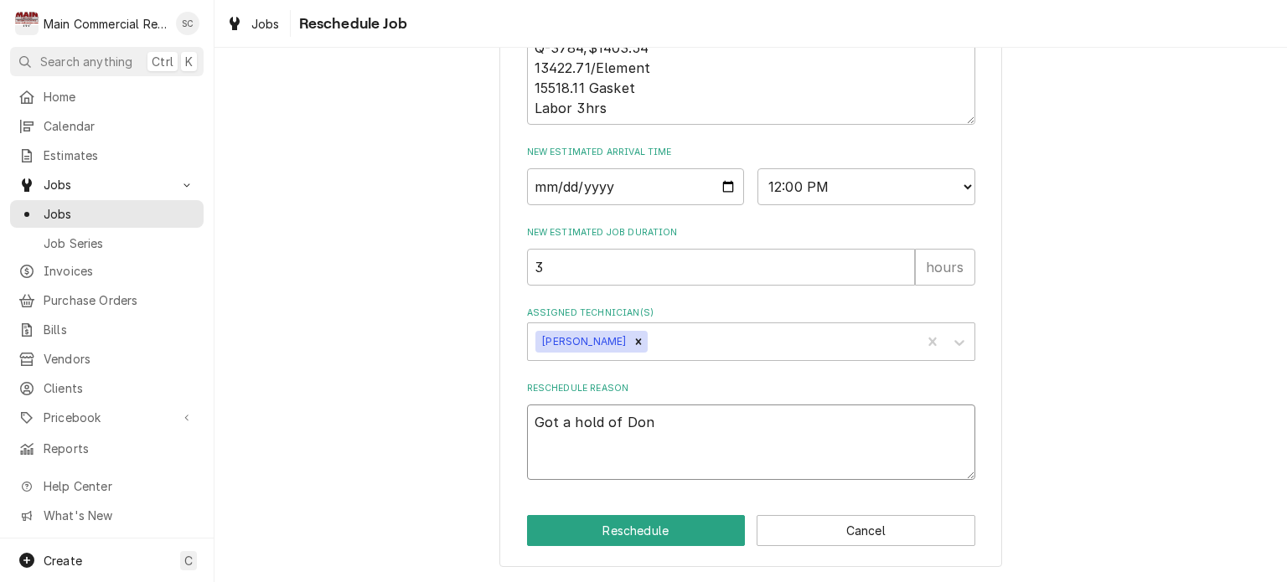
type textarea "x"
type textarea "Got a hold of [PERSON_NAME]"
type textarea "x"
type textarea "Got a hold of [PERSON_NAME]"
type textarea "x"
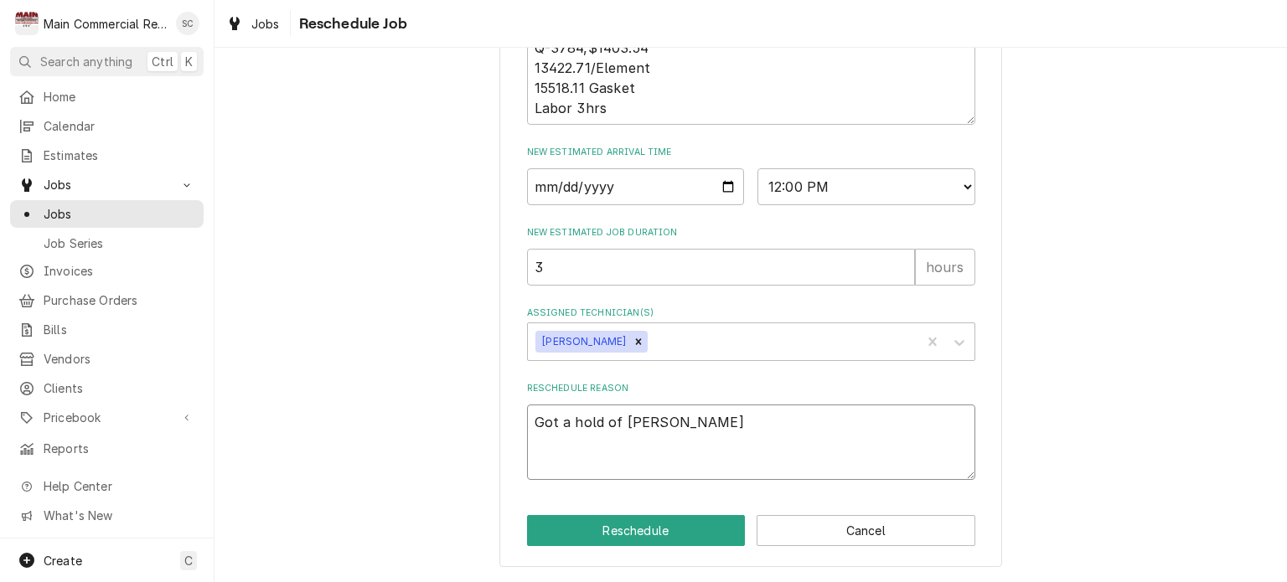
type textarea "Got a hold of [PERSON_NAME]"
type textarea "x"
type textarea "Got a hold of [PERSON_NAME]"
type textarea "x"
type textarea "Got a hold of [PERSON_NAME]"
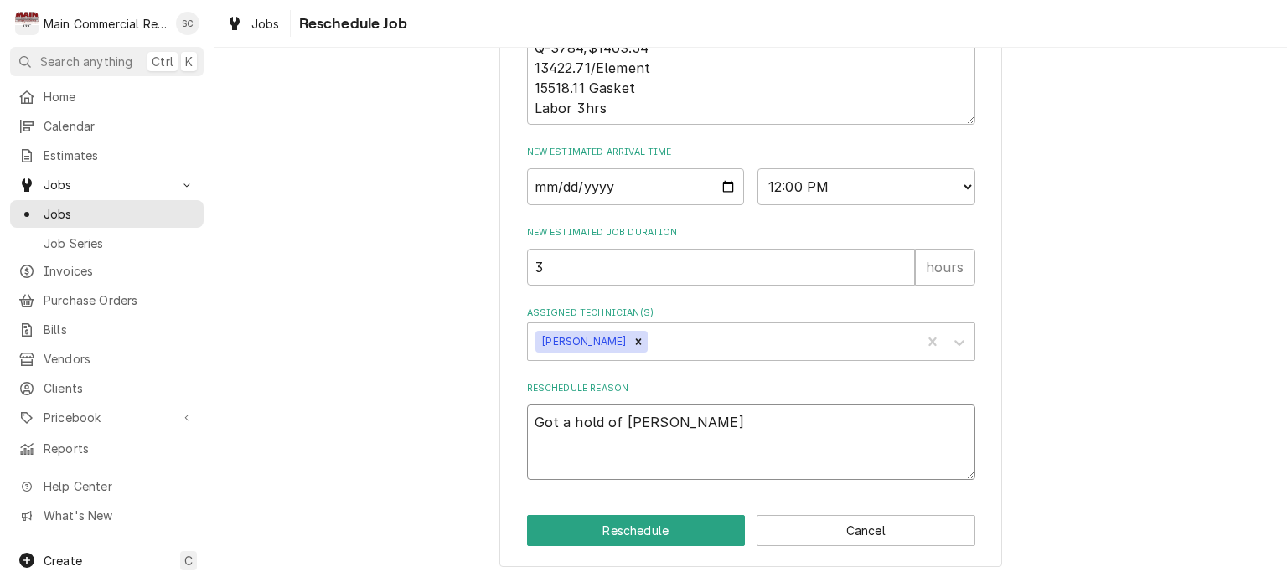
type textarea "x"
type textarea "Got a hold of [PERSON_NAME] the"
type textarea "x"
type textarea "Got a hold of [PERSON_NAME] the"
type textarea "x"
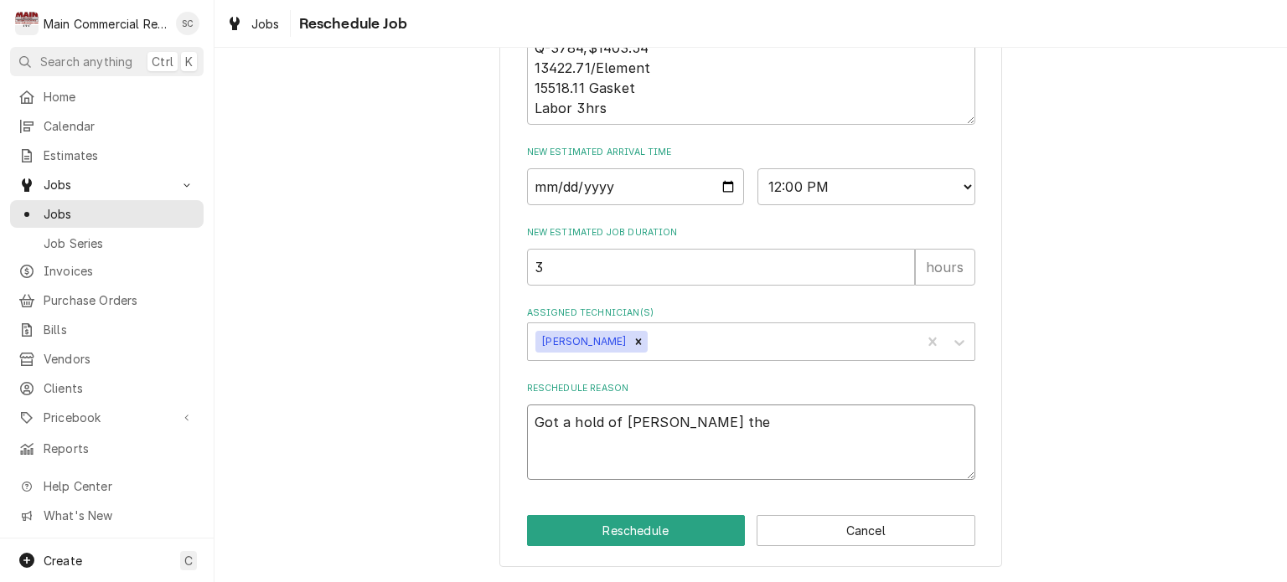
type textarea "Got a hold of [PERSON_NAME] the s"
type textarea "x"
type textarea "Got a hold of [PERSON_NAME] the st"
type textarea "x"
type textarea "Got a hold of [PERSON_NAME] the sto"
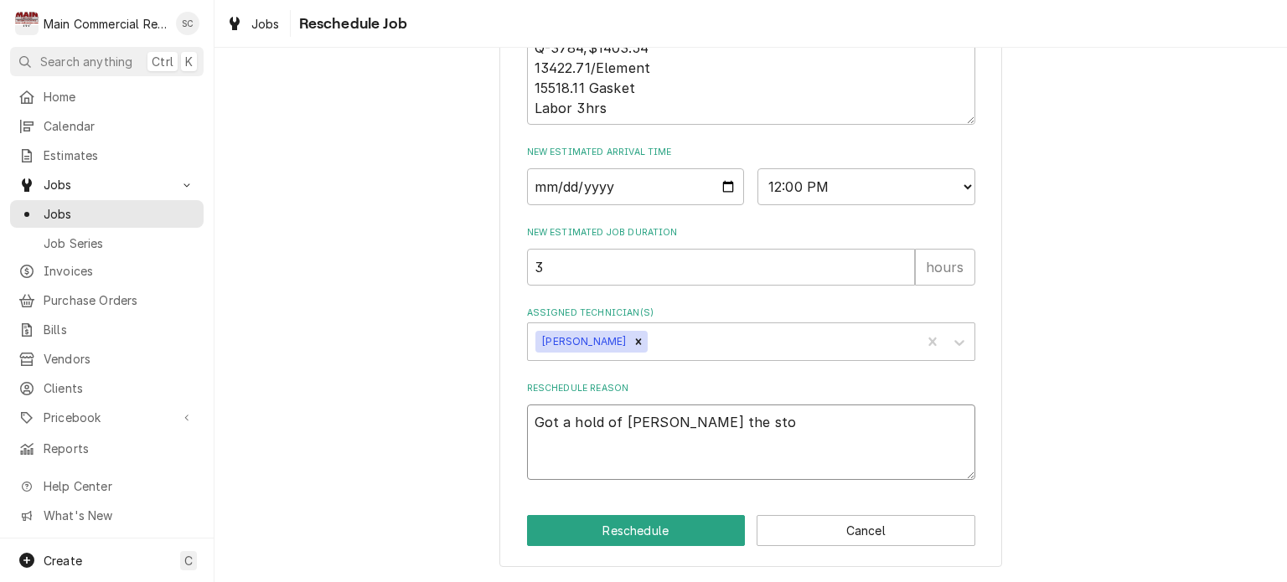
type textarea "x"
type textarea "Got a hold of [PERSON_NAME] the [PERSON_NAME]"
type textarea "x"
type textarea "Got a hold of [PERSON_NAME] the [PERSON_NAME]"
type textarea "x"
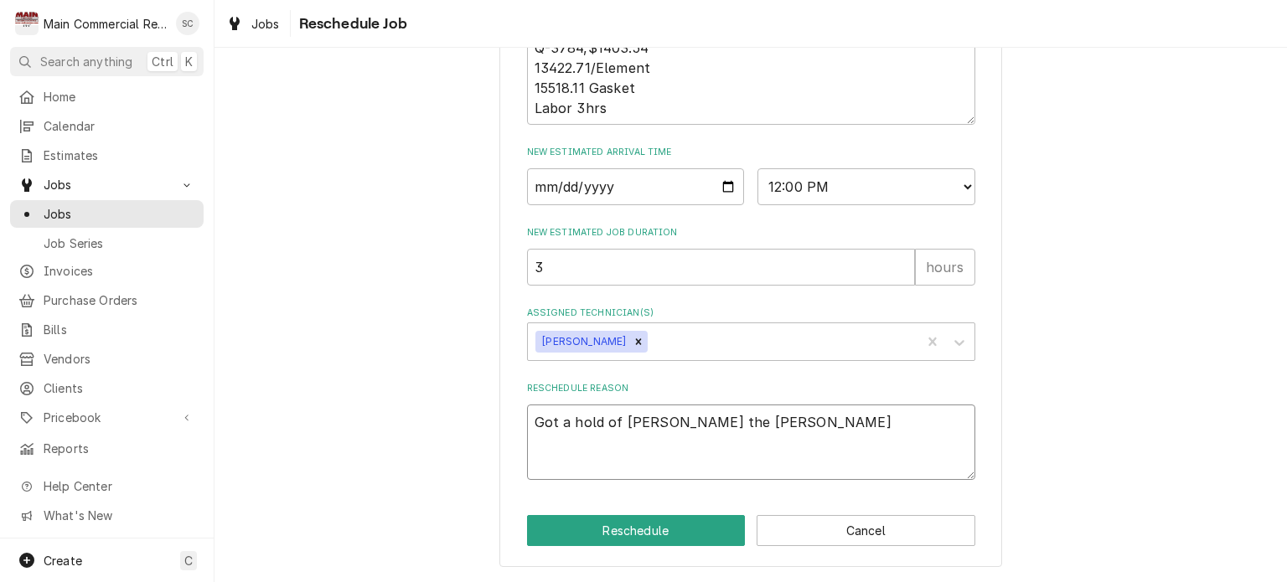
type textarea "Got a hold of [PERSON_NAME] the [PERSON_NAME]"
type textarea "x"
type textarea "Got a hold of [PERSON_NAME] the [PERSON_NAME]"
type textarea "x"
type textarea "Got a hold of [PERSON_NAME] the [PERSON_NAME]"
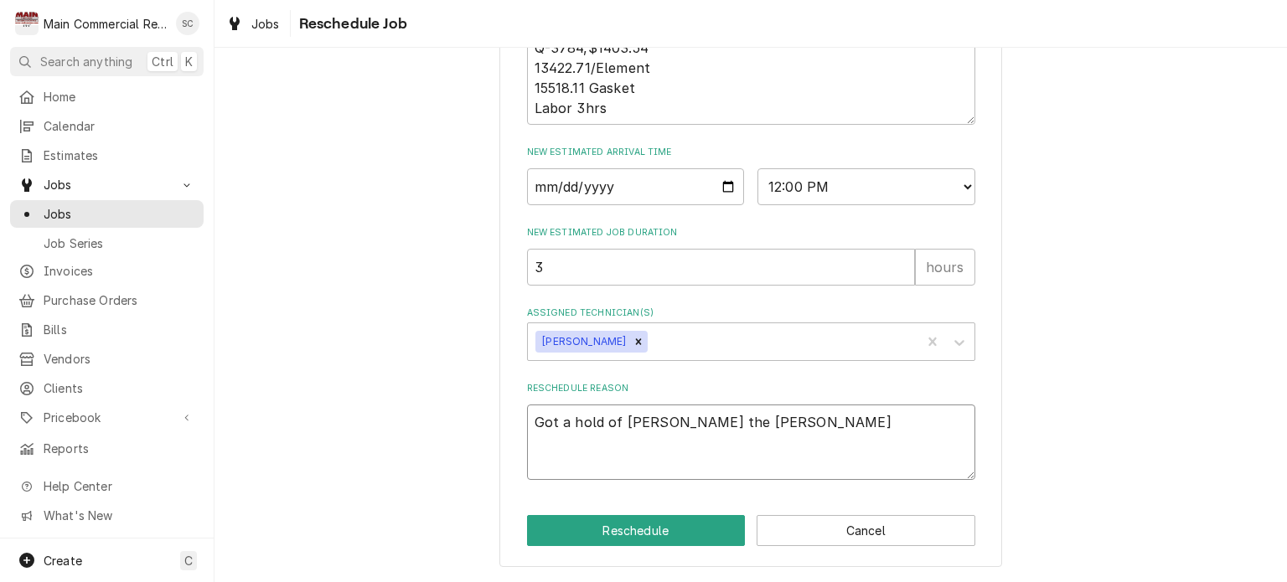
type textarea "x"
type textarea "Got a hold of [PERSON_NAME] the sto"
type textarea "x"
type textarea "Got a hold of [PERSON_NAME] the st"
type textarea "x"
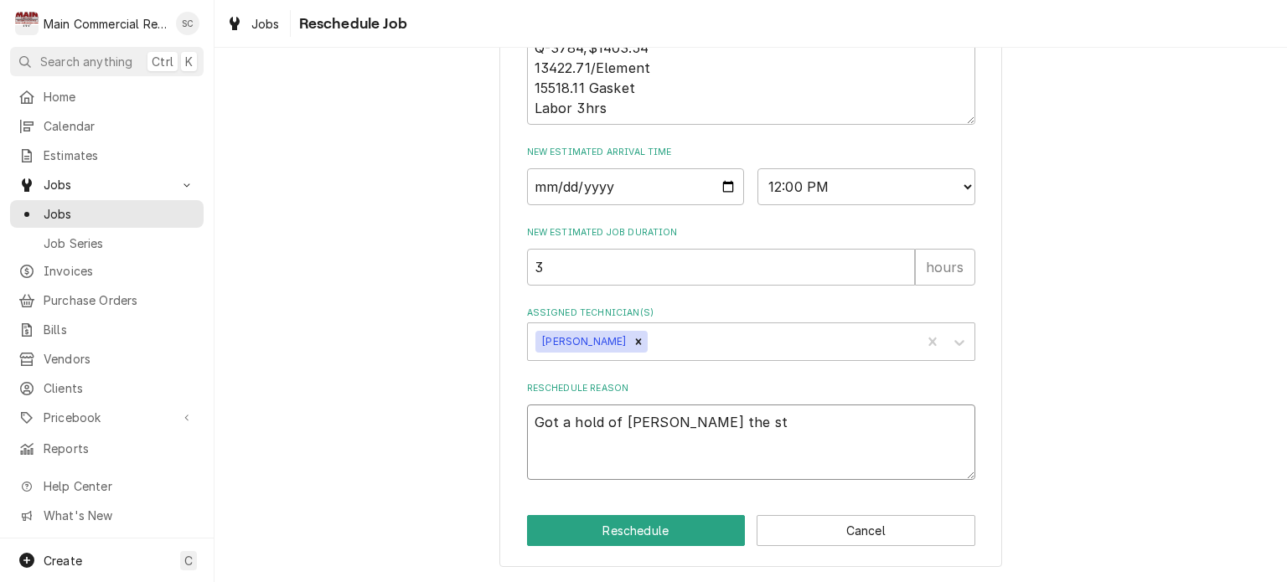
type textarea "Got a hold of [PERSON_NAME] the s"
type textarea "x"
type textarea "Got a hold of [PERSON_NAME] the"
type textarea "x"
type textarea "Got a hold of [PERSON_NAME] the"
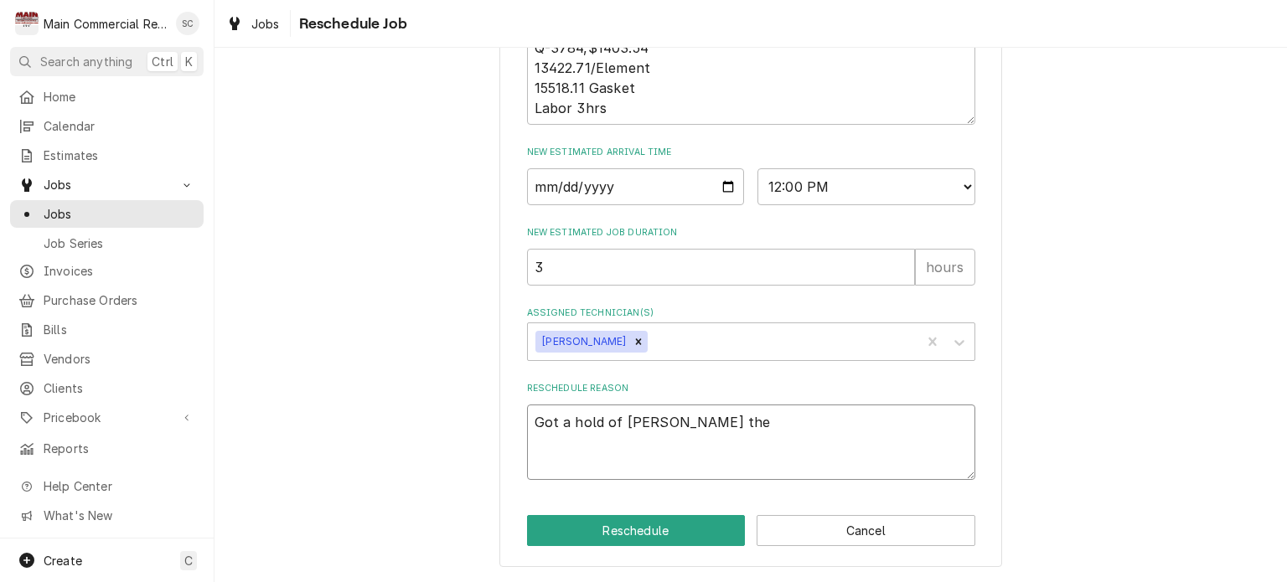
type textarea "x"
type textarea "Got a hold of [PERSON_NAME]"
type textarea "x"
type textarea "Got a hold of [PERSON_NAME]"
type textarea "x"
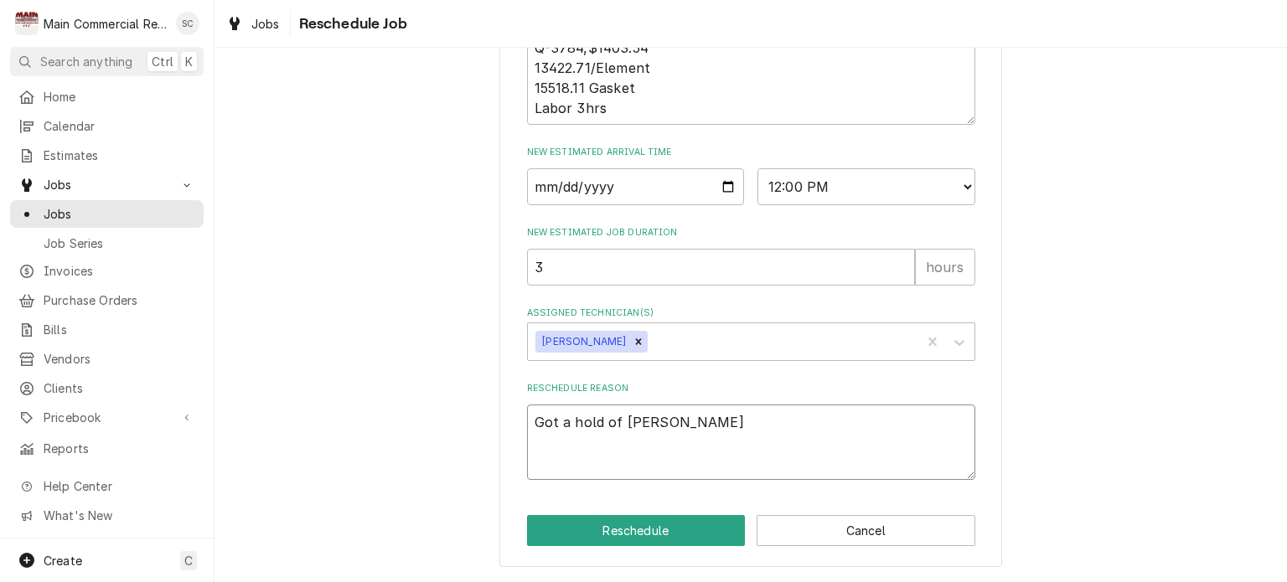
type textarea "Got a hold of [PERSON_NAME]"
type textarea "x"
type textarea "Got a hold of [PERSON_NAME]"
type textarea "x"
type textarea "Got a hold of [PERSON_NAME]"
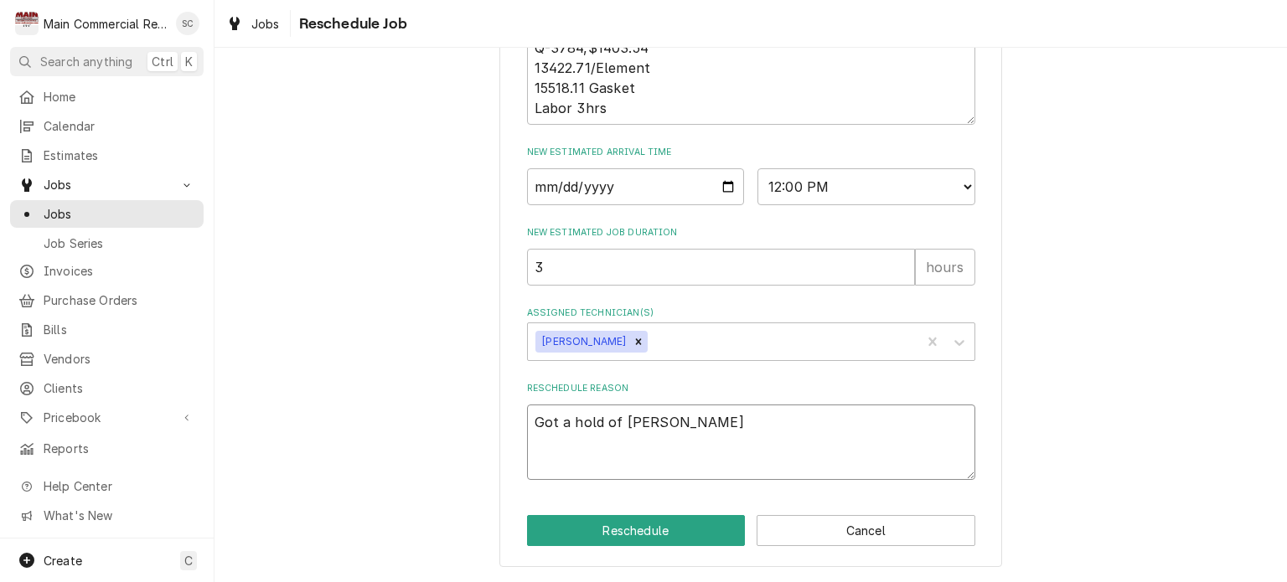
type textarea "x"
type textarea "Got a hold of Don"
type textarea "x"
type textarea "Got a hold of Do"
type textarea "x"
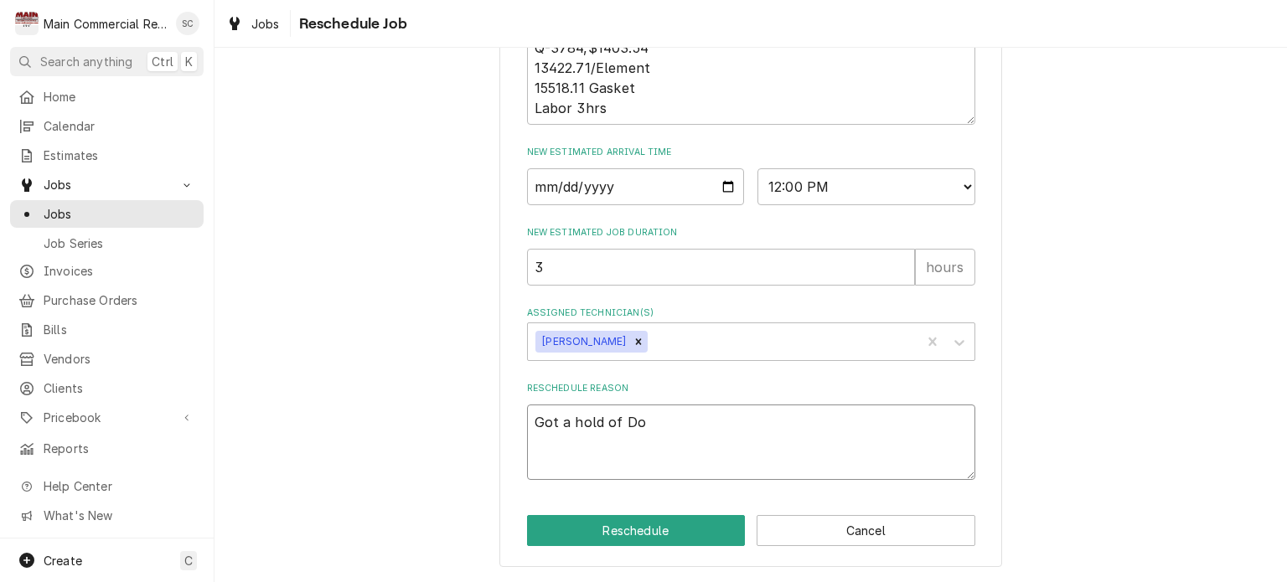
type textarea "Got a hold of D"
type textarea "x"
type textarea "Got a hold of"
type textarea "x"
type textarea "Got a hold of"
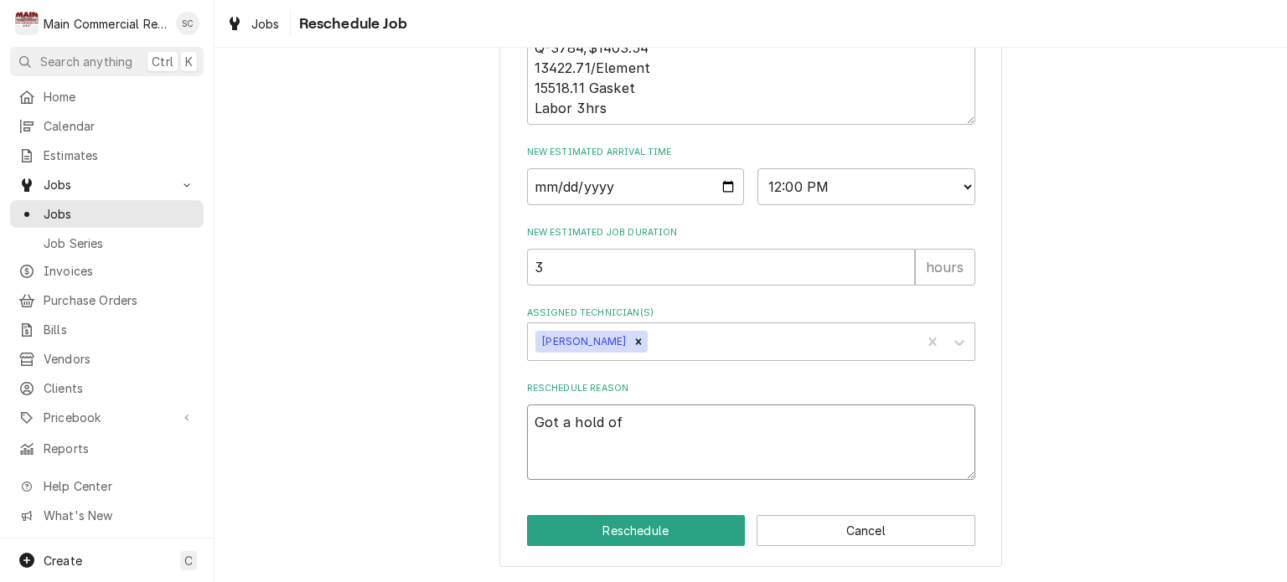
type textarea "x"
type textarea "Got a hold o"
type textarea "x"
type textarea "Got a hold"
type textarea "x"
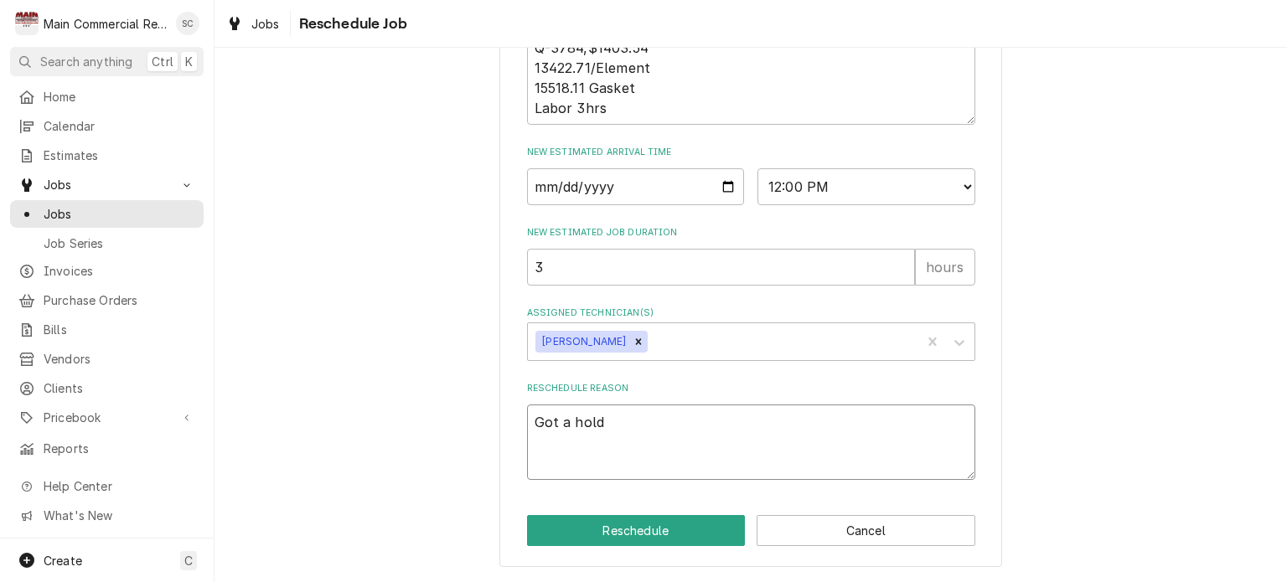
type textarea "Got a hold"
type textarea "x"
type textarea "Got a hol"
type textarea "x"
type textarea "Got a ho"
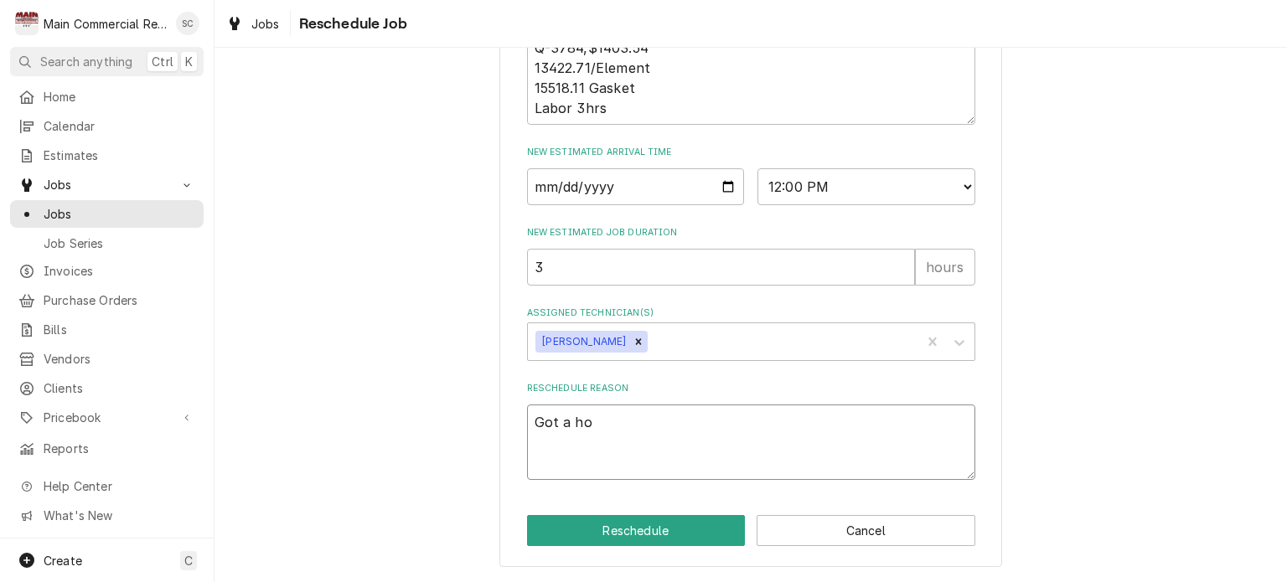
type textarea "x"
type textarea "Got a h"
type textarea "x"
type textarea "Got a"
type textarea "x"
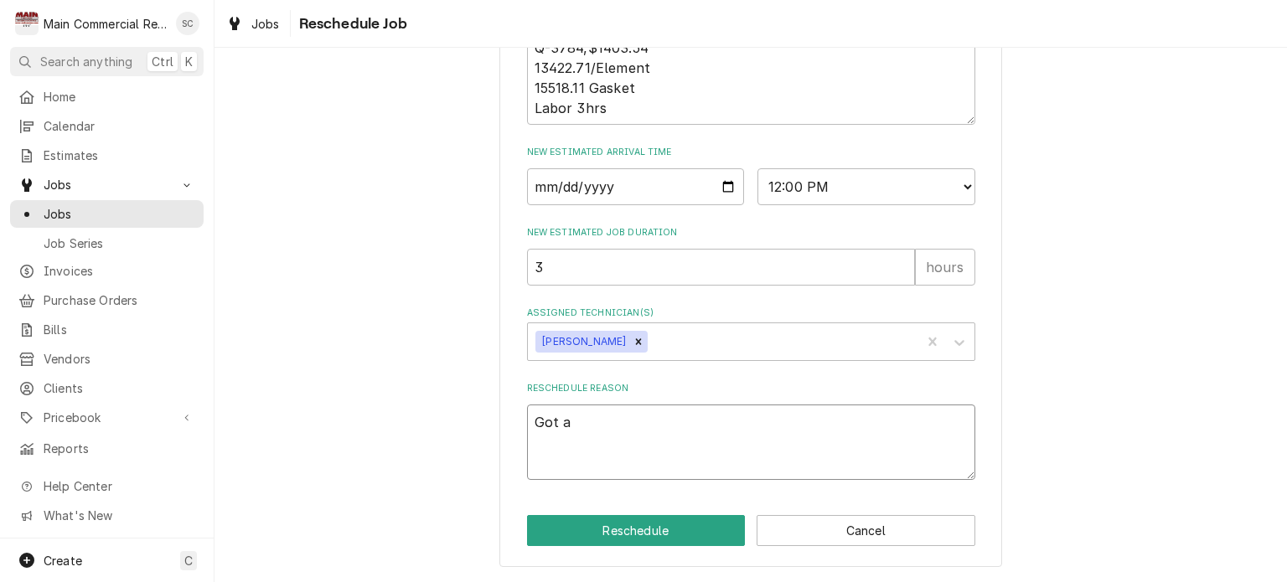
type textarea "Got a"
type textarea "x"
type textarea "Got"
type textarea "x"
type textarea "Got"
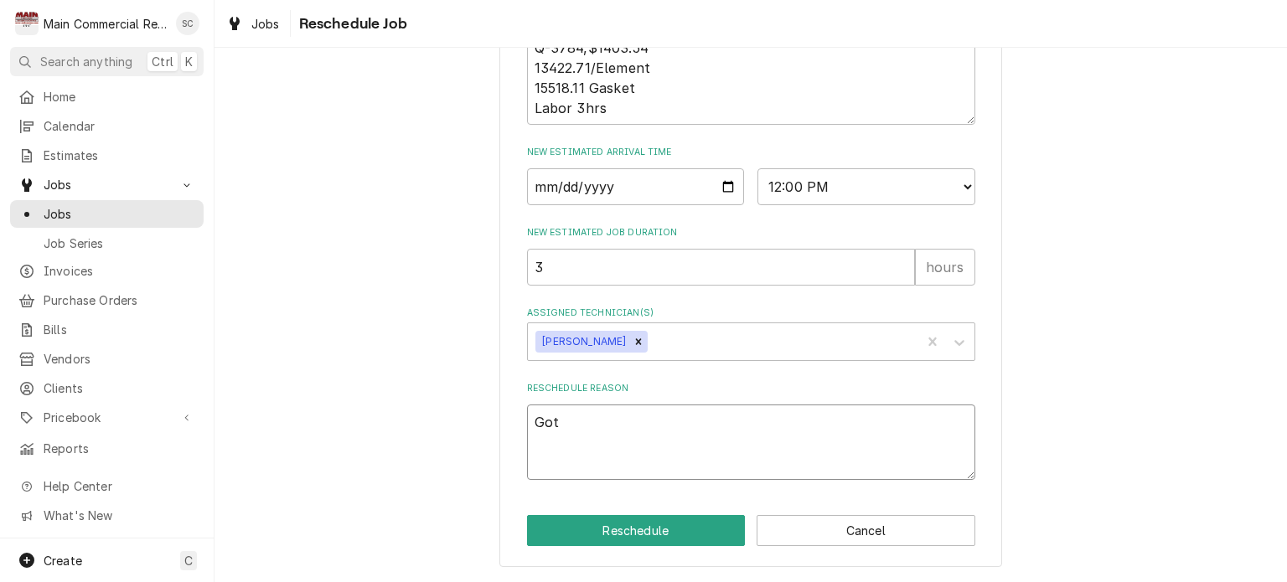
type textarea "x"
type textarea "Go"
type textarea "x"
type textarea "G"
type textarea "x"
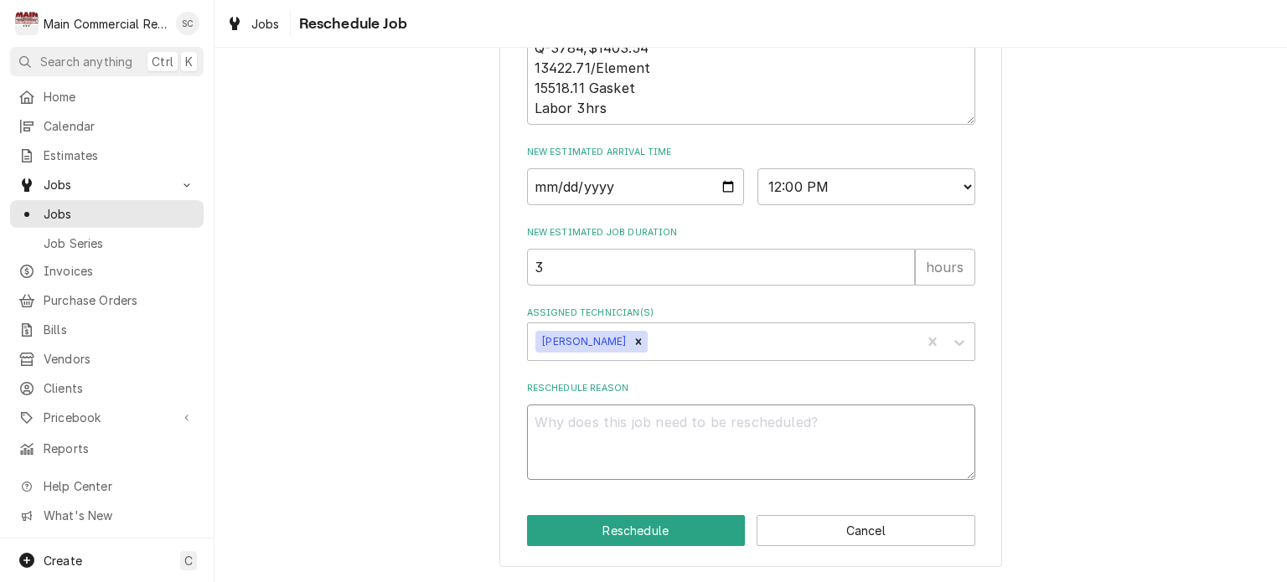
type textarea "x"
type textarea "S"
type textarea "x"
type textarea "St"
type textarea "x"
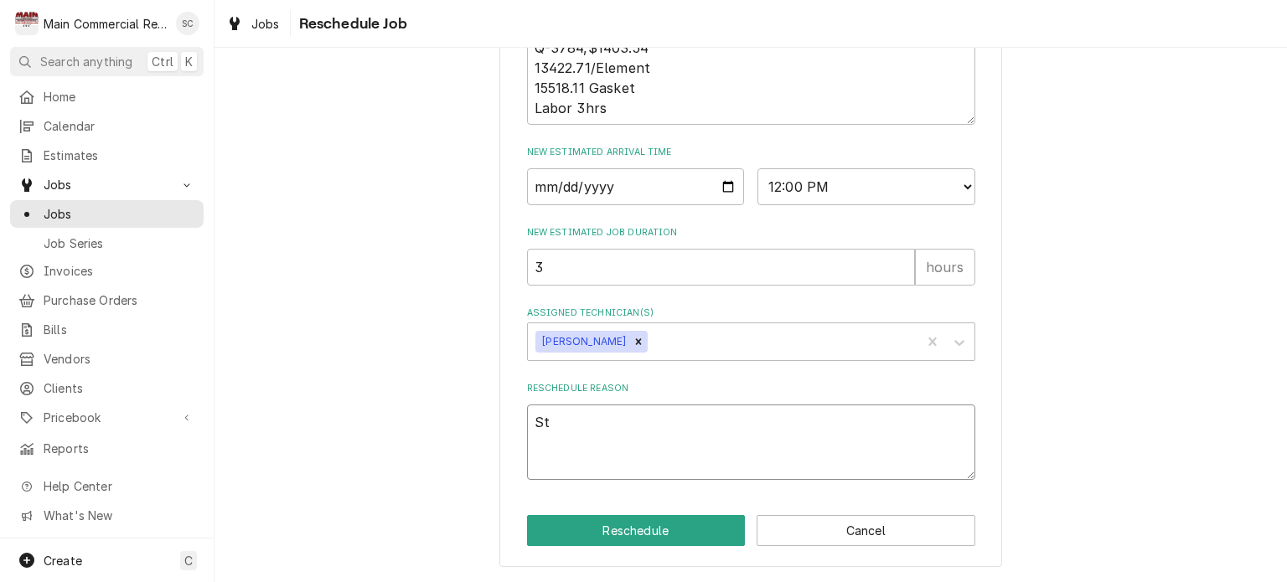
type textarea "Sto"
type textarea "x"
type textarea "Stor"
type textarea "x"
type textarea "Store"
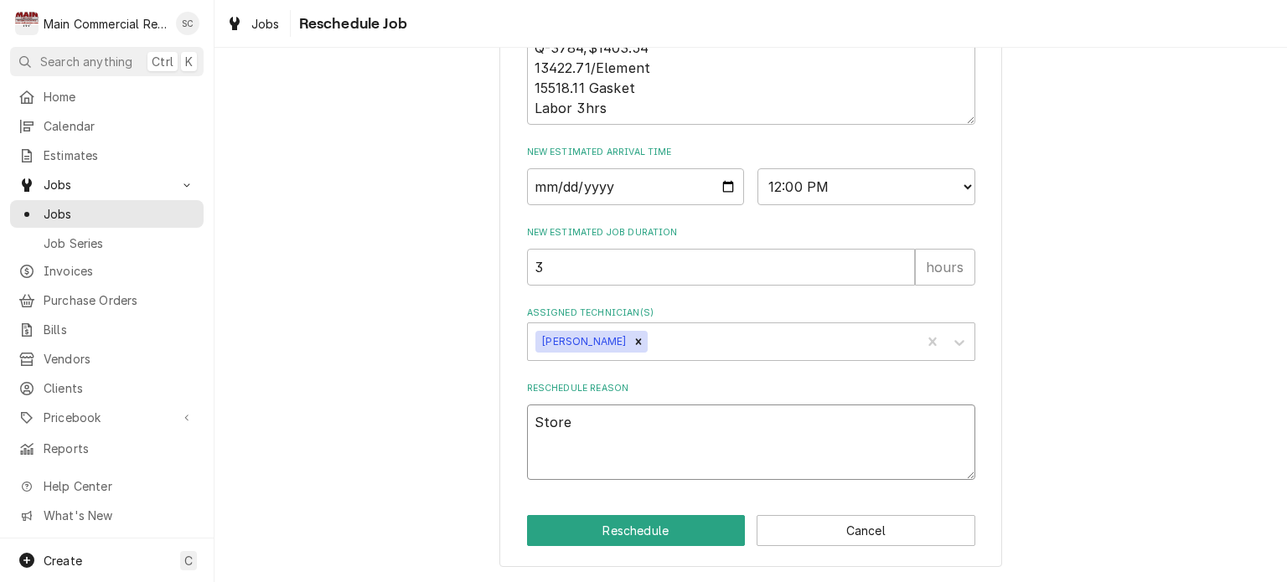
type textarea "x"
type textarea "Store"
type textarea "x"
type textarea "Store m"
type textarea "x"
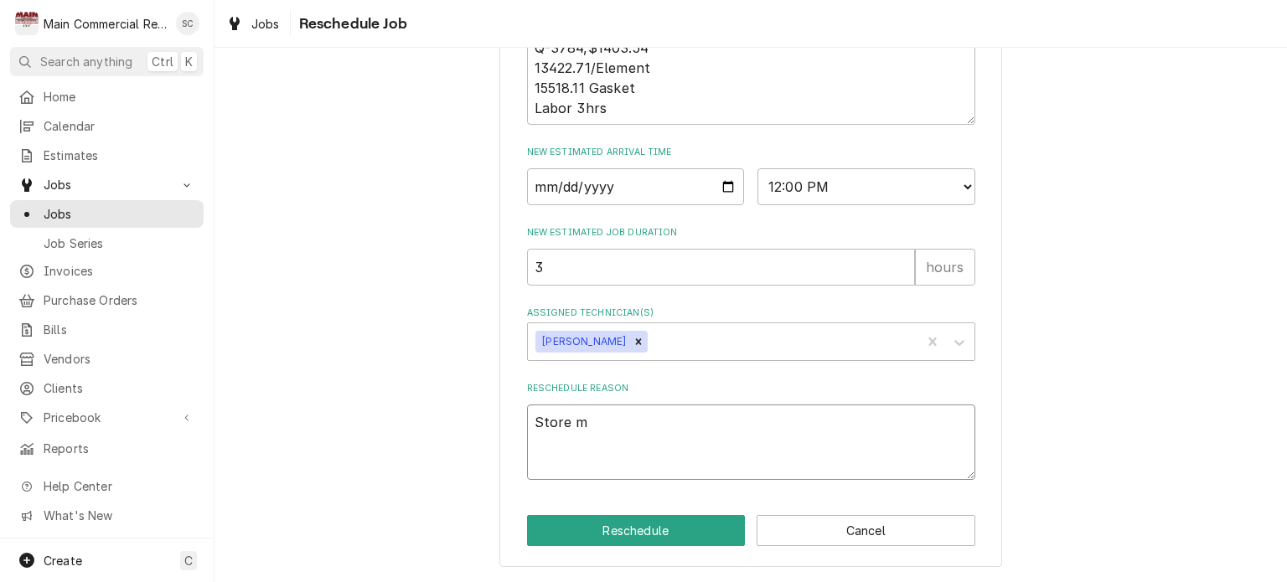
type textarea "Store ma"
type textarea "x"
type textarea "Store man"
type textarea "x"
type textarea "Store mana"
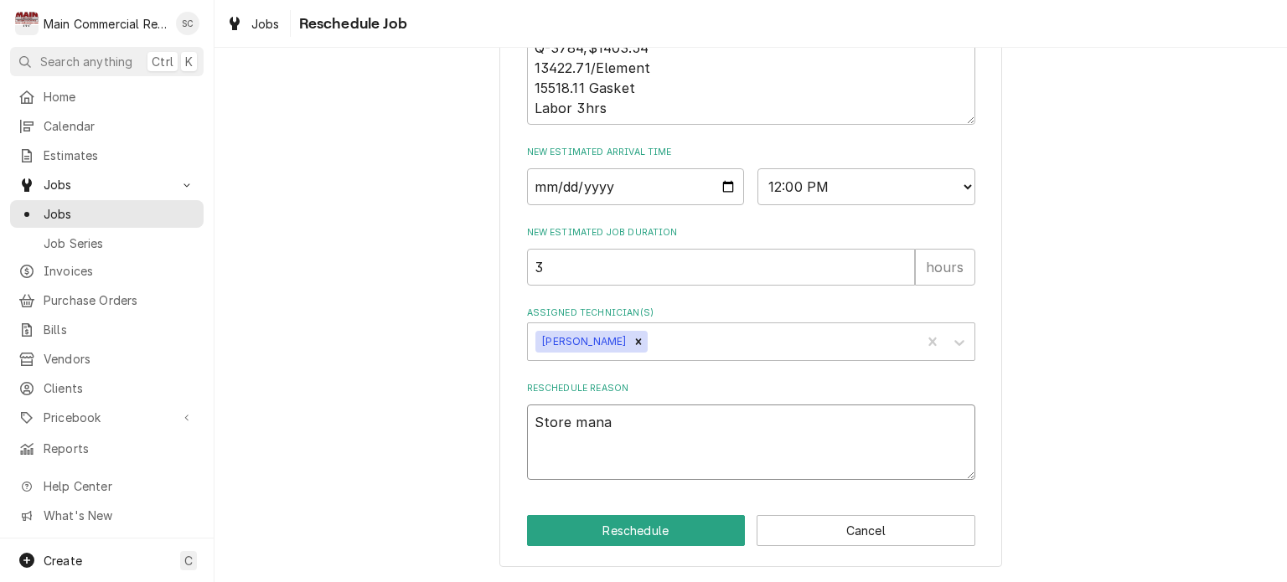
type textarea "x"
type textarea "Store manag"
type textarea "x"
type textarea "Store manage"
type textarea "x"
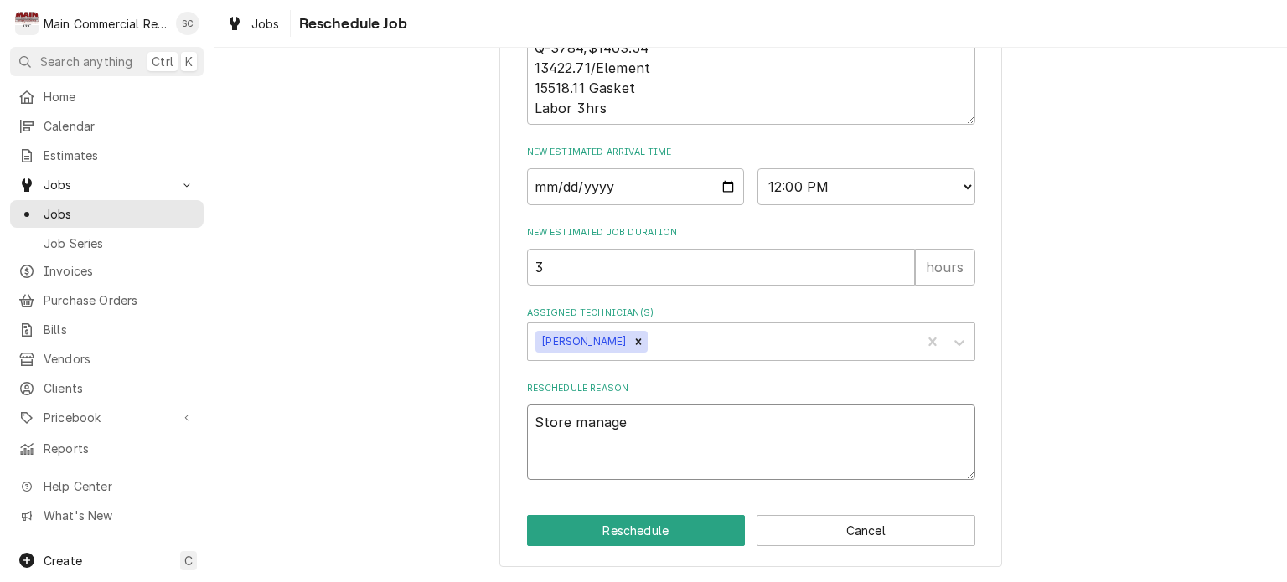
type textarea "Store manager"
type textarea "x"
type textarea "Store manager"
type textarea "x"
type textarea "Store manager D"
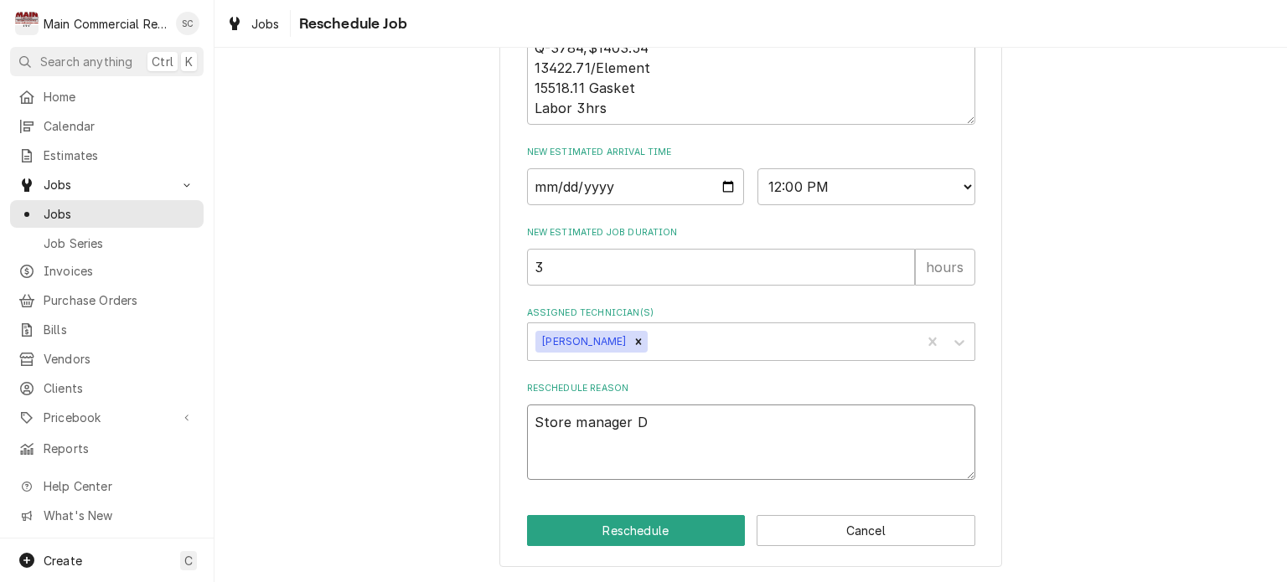
type textarea "x"
type textarea "Store manager Do"
type textarea "x"
type textarea "Store manager Don"
type textarea "x"
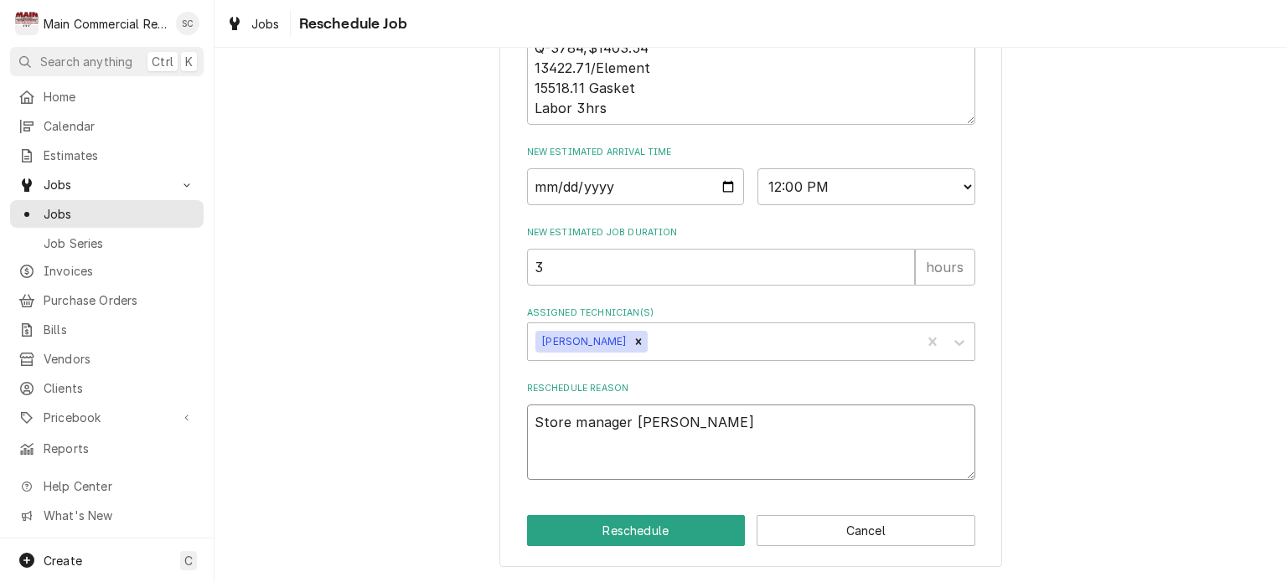
type textarea "Store manager Do"
type textarea "x"
type textarea "Store manager D"
type textarea "x"
type textarea "Store manager"
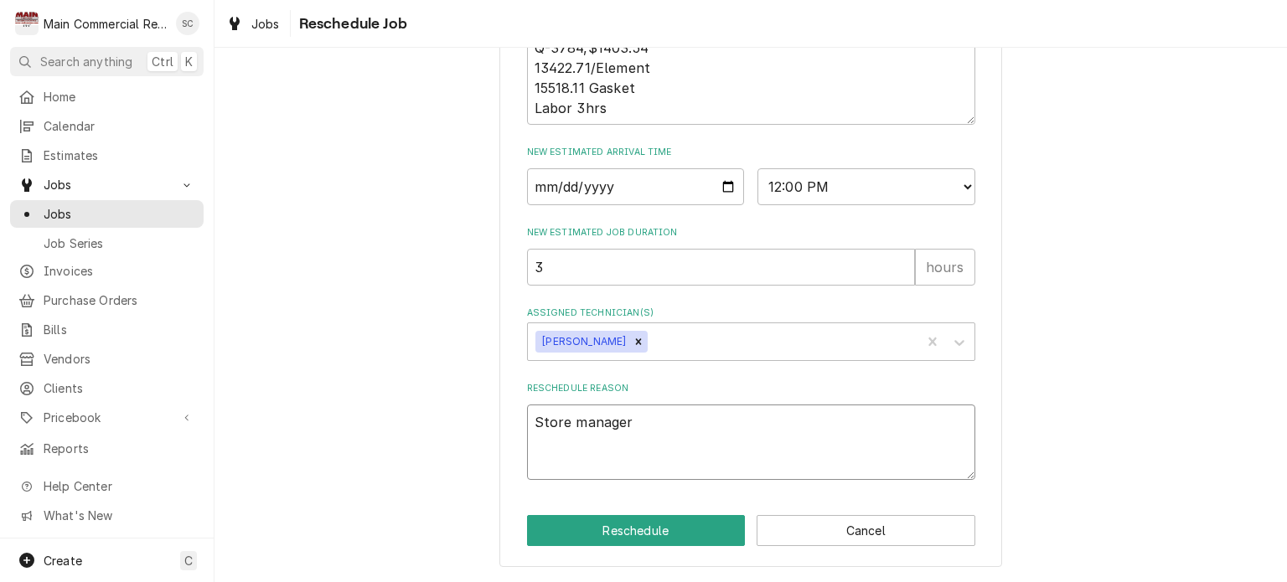
type textarea "x"
type textarea "Store manager"
type textarea "x"
type textarea "Store manage"
type textarea "x"
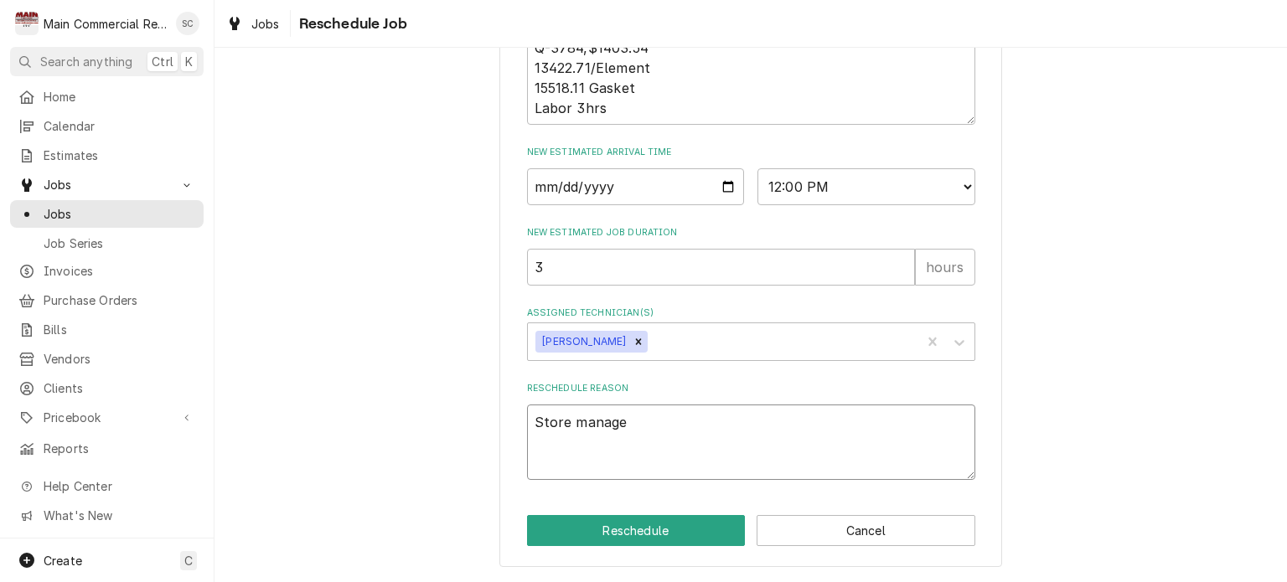
type textarea "Store manager"
type textarea "x"
type textarea "Store manager,"
type textarea "x"
type textarea "Store manager,"
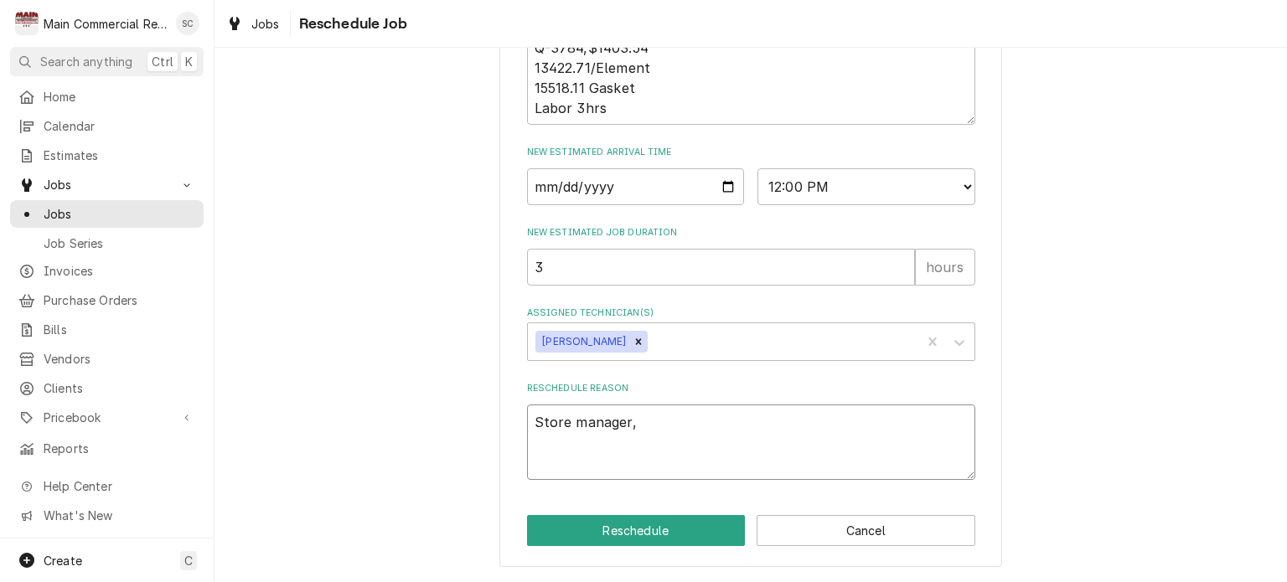
type textarea "x"
type textarea "Store manager, D"
type textarea "x"
type textarea "Store manager, Do"
type textarea "x"
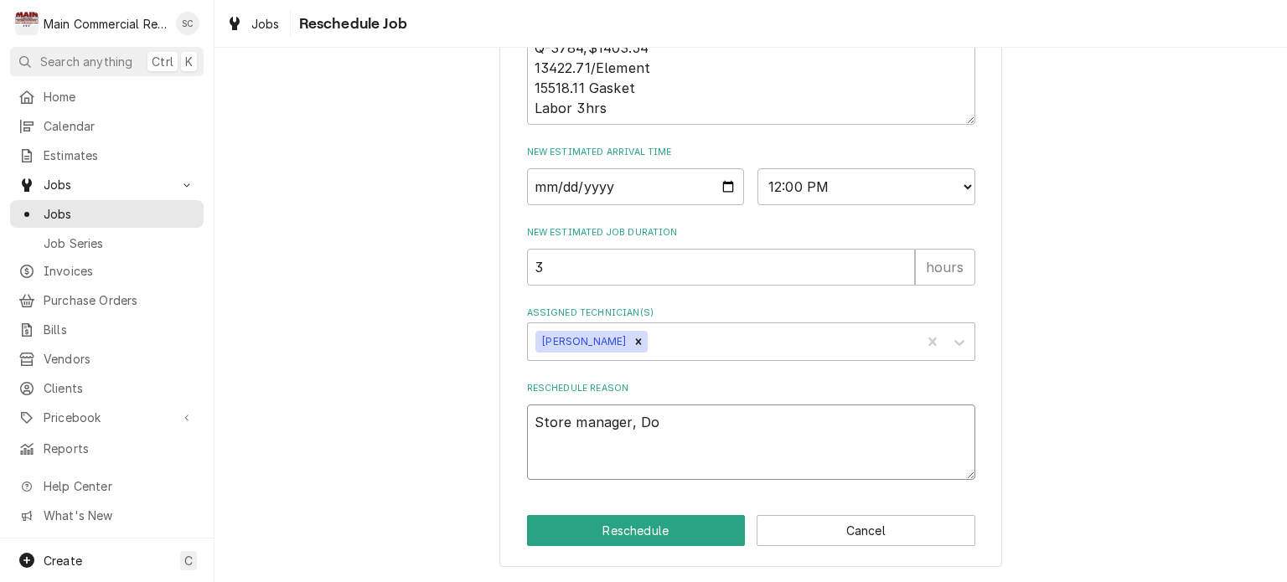
type textarea "Store manager, Don"
type textarea "x"
type textarea "Store manager, Donn"
type textarea "x"
type textarea "Store manager, Donna"
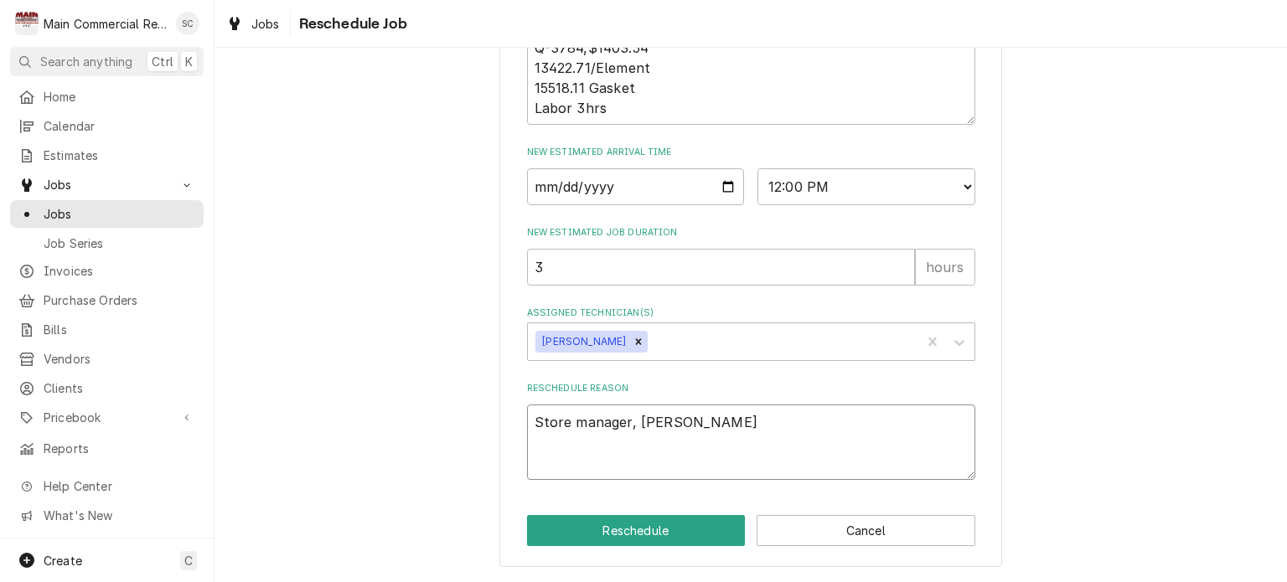
type textarea "x"
type textarea "Store manager, Donna"
type textarea "x"
type textarea "Store manager, Donna c"
type textarea "x"
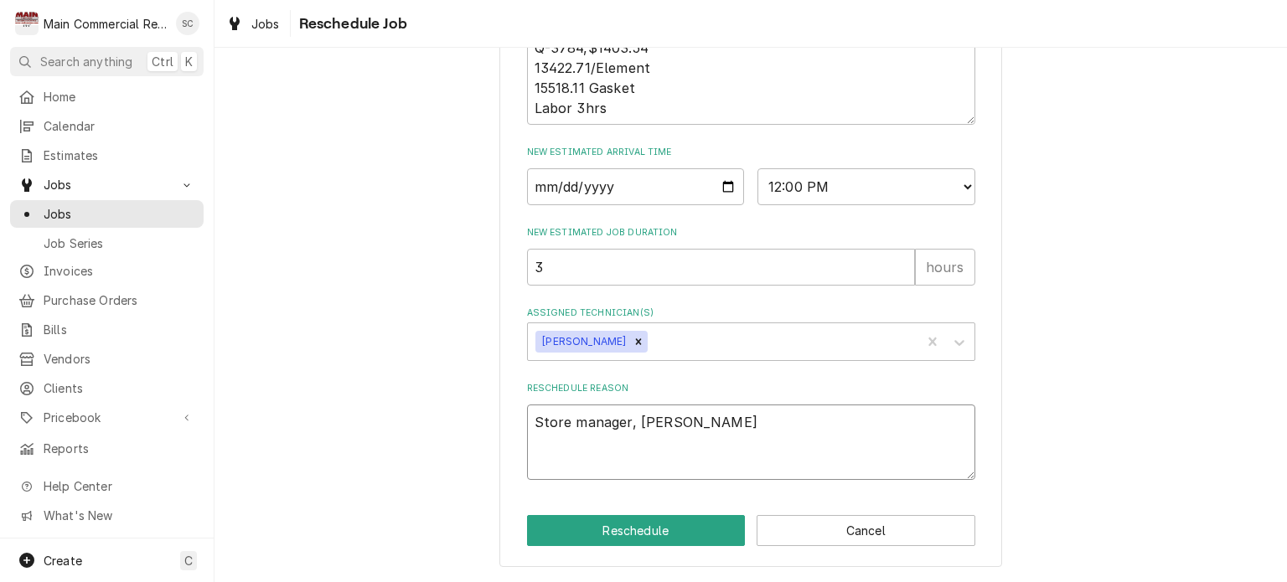
type textarea "Store manager, Donna ca"
type textarea "x"
type textarea "Store manager, Donna cal"
type textarea "x"
type textarea "Store manager, Donna calle"
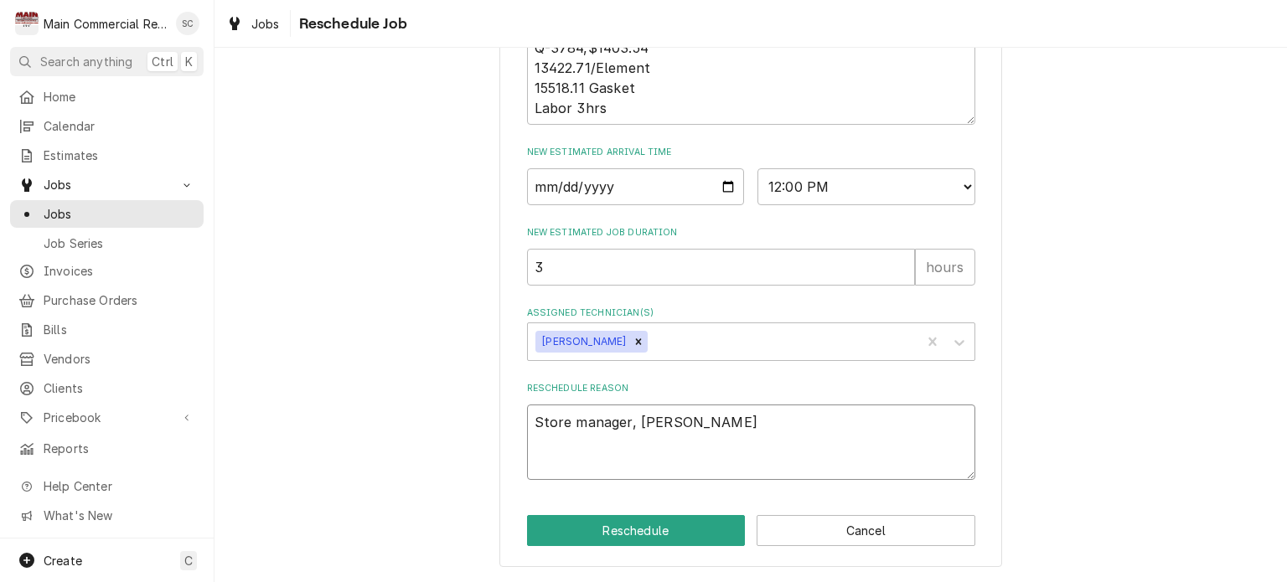
type textarea "x"
type textarea "Store manager, Donna called"
type textarea "x"
type textarea "Store manager, Donna called"
type textarea "x"
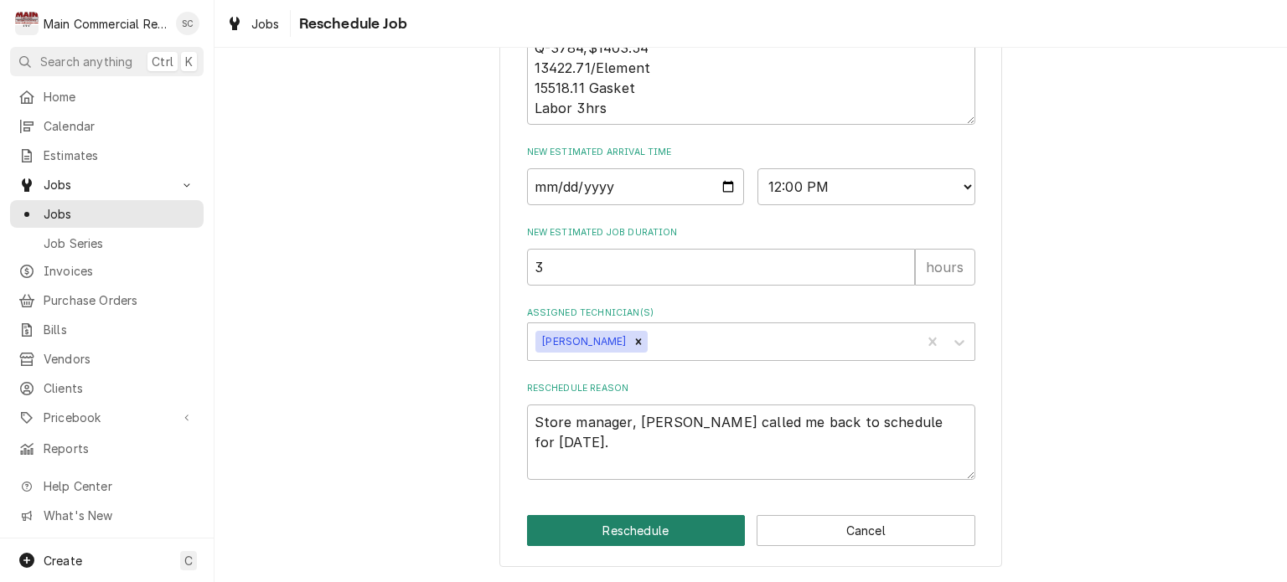
click at [593, 526] on button "Reschedule" at bounding box center [636, 530] width 219 height 31
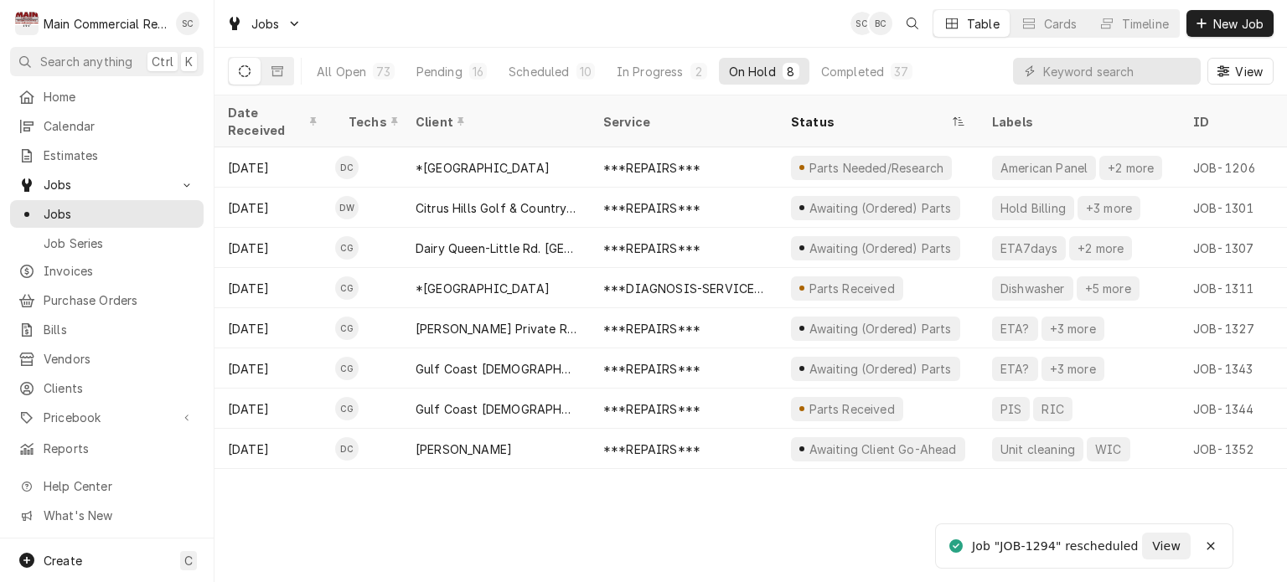
click at [724, 516] on div "Date Received Techs Client Service Status Labels ID Duration Location Name Job …" at bounding box center [751, 339] width 1073 height 487
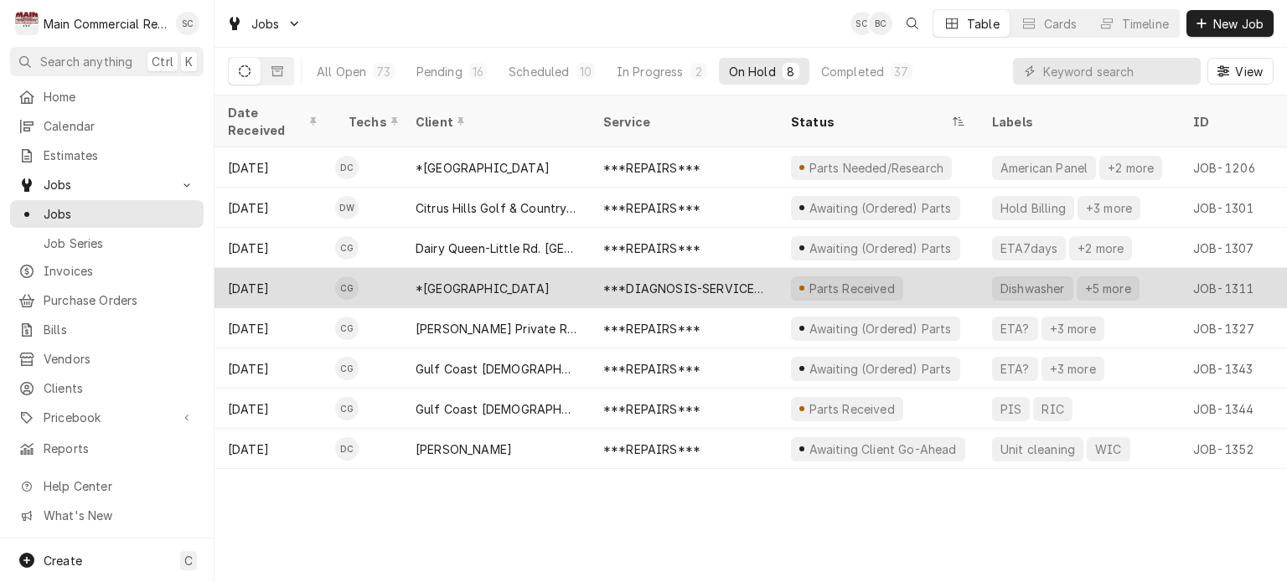
click at [722, 280] on div "***DIAGNOSIS-SERVICE CALL***" at bounding box center [683, 289] width 161 height 18
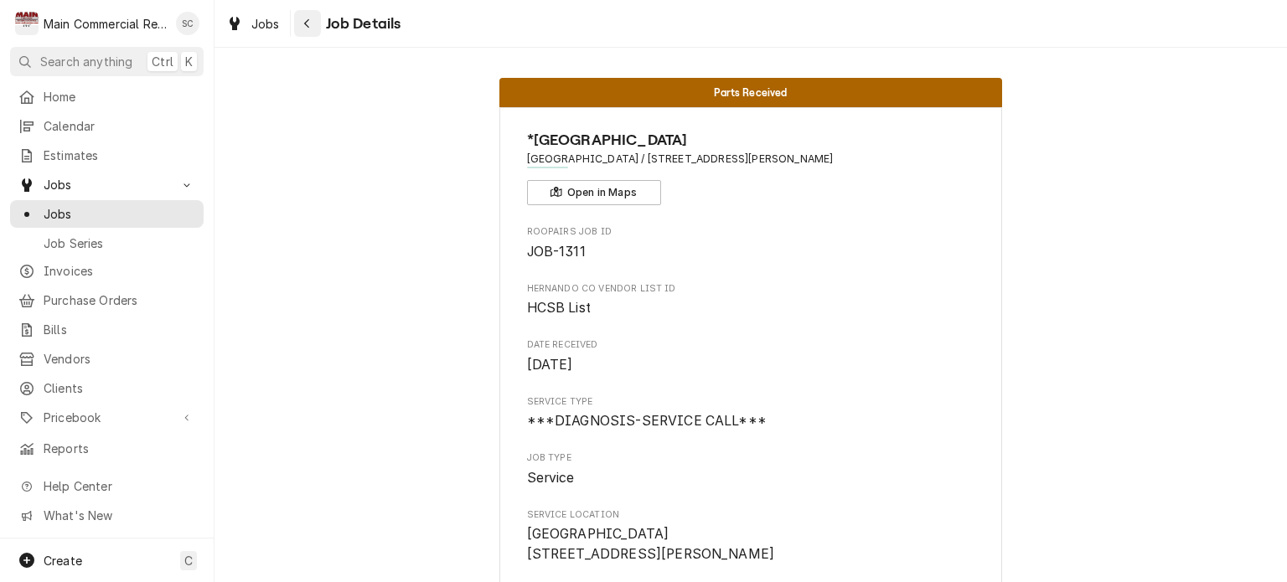
click at [314, 23] on div "Navigate back" at bounding box center [307, 23] width 17 height 17
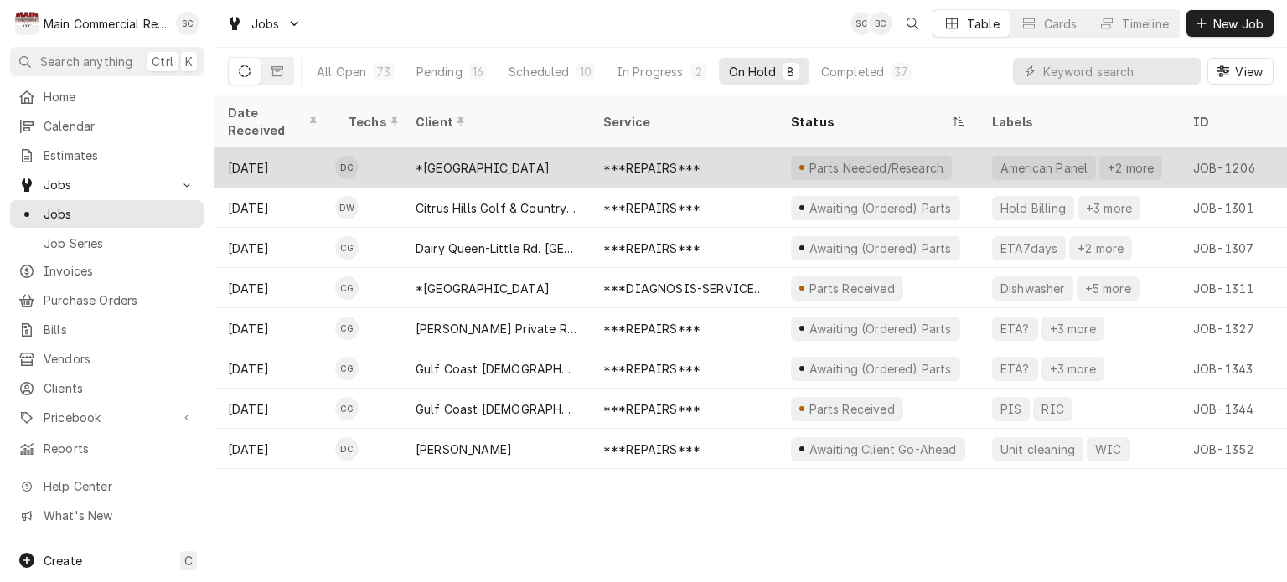
click at [805, 156] on div "Parts Needed/Research" at bounding box center [871, 168] width 161 height 24
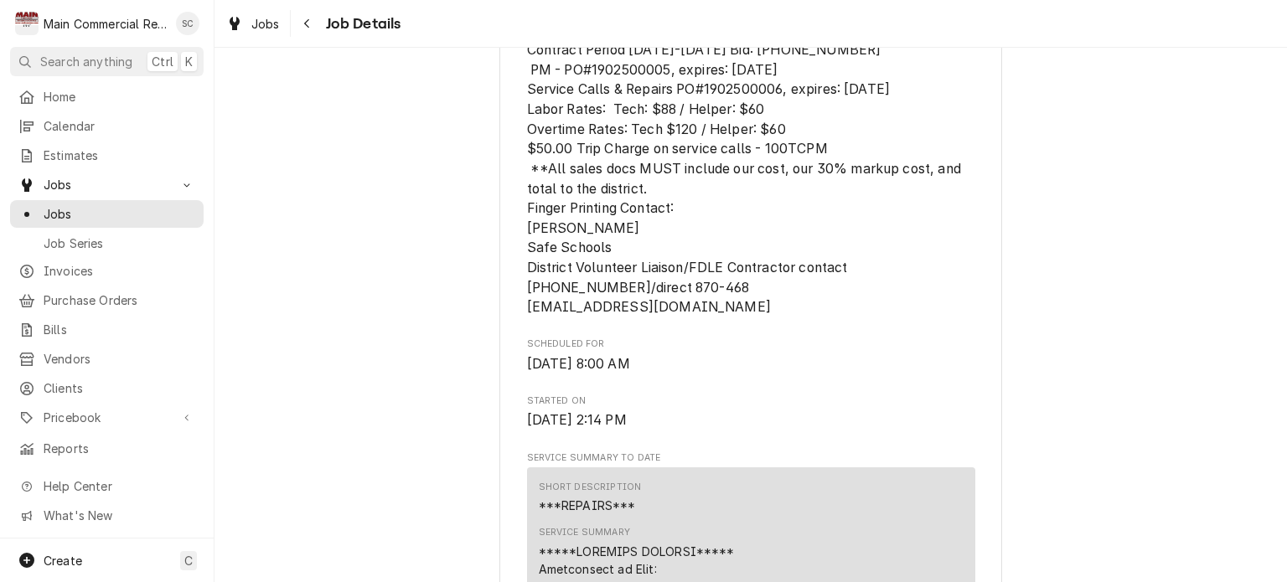
scroll to position [1173, 0]
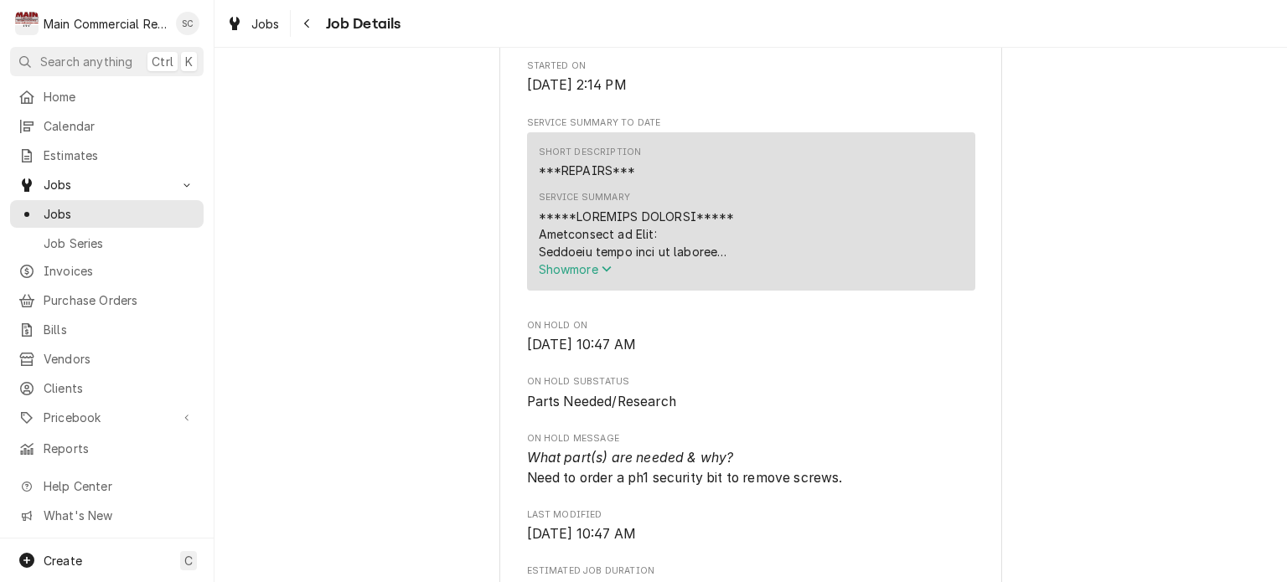
click at [597, 267] on span "Show more" at bounding box center [576, 269] width 74 height 14
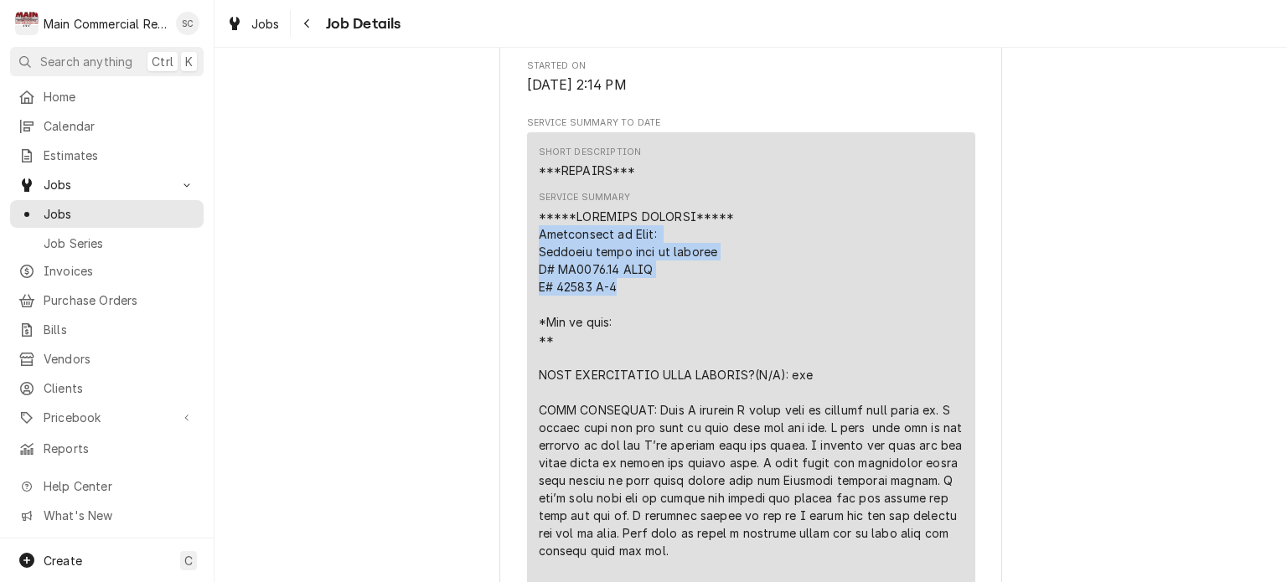
drag, startPoint x: 614, startPoint y: 284, endPoint x: 530, endPoint y: 241, distance: 94.5
copy div "Description of Unit: American panel walk in freezer M# FW3477.11 TWNL S# 35381 …"
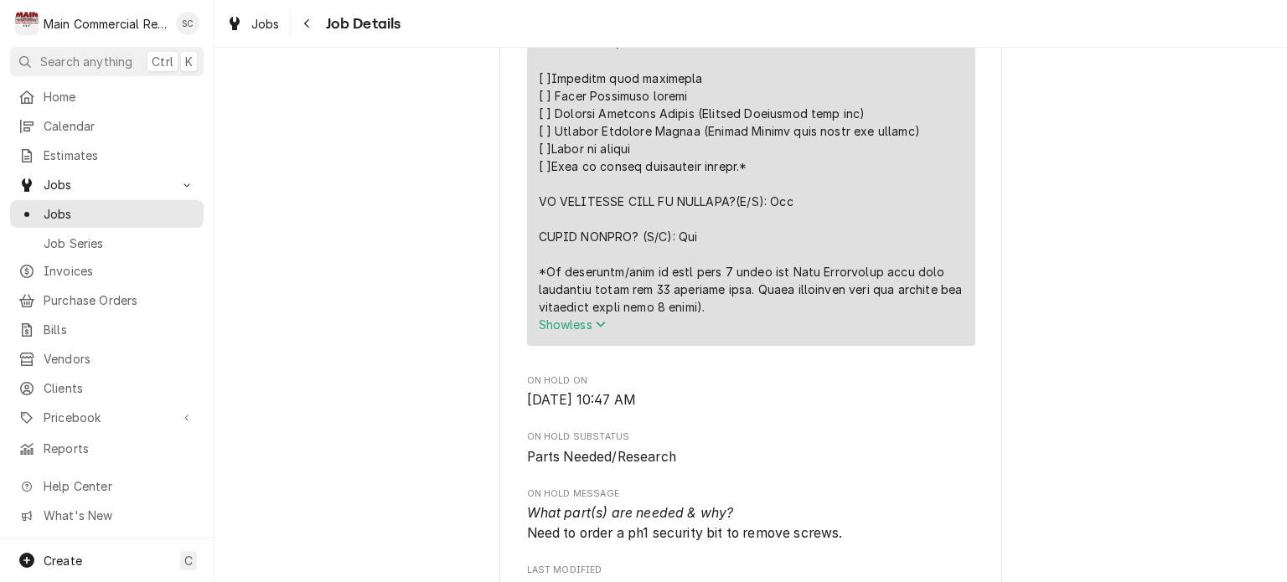
scroll to position [2179, 0]
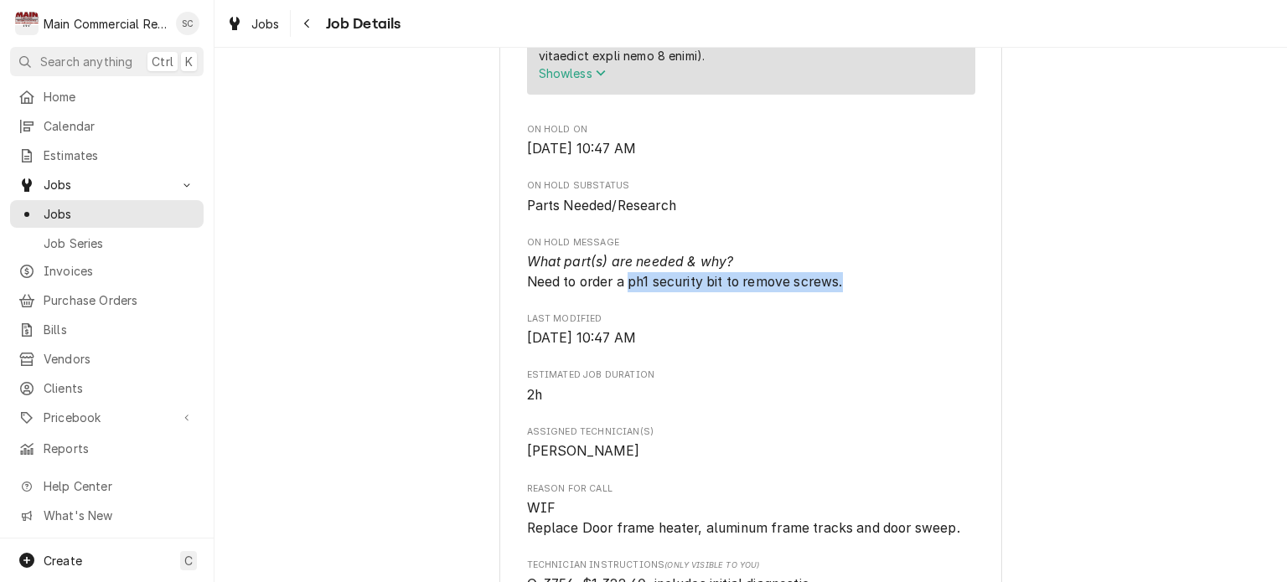
drag, startPoint x: 839, startPoint y: 279, endPoint x: 627, endPoint y: 285, distance: 212.1
click at [624, 285] on span "What part(s) are needed & why? Need to order a ph1 security bit to remove screw…" at bounding box center [685, 272] width 316 height 36
copy span "ph1 security bit to remove screws."
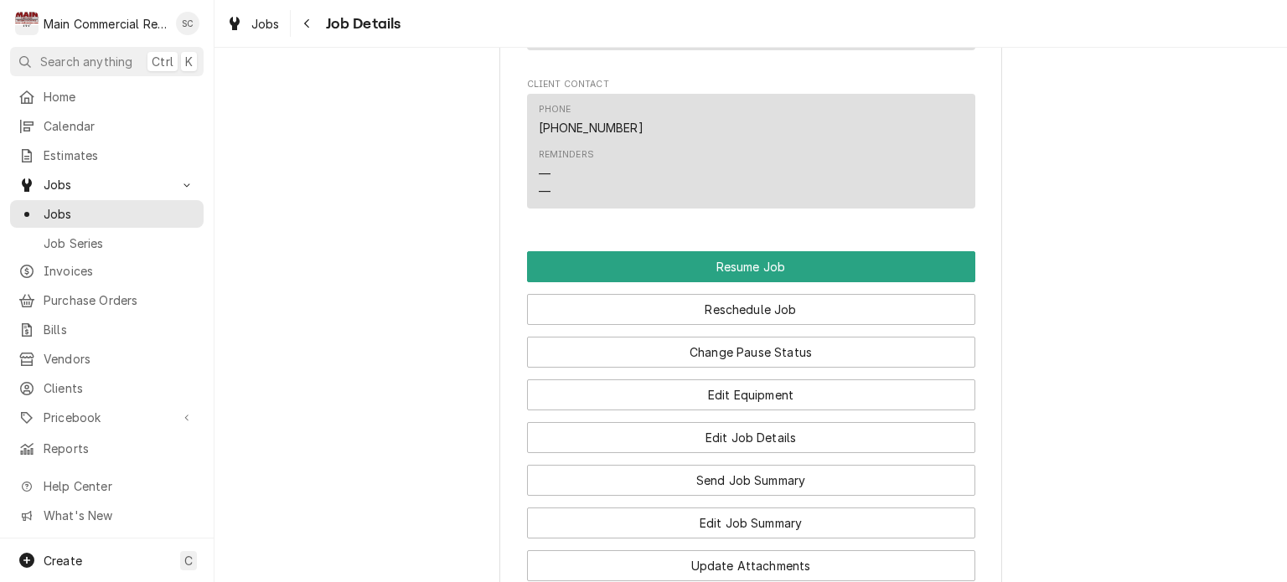
scroll to position [3269, 0]
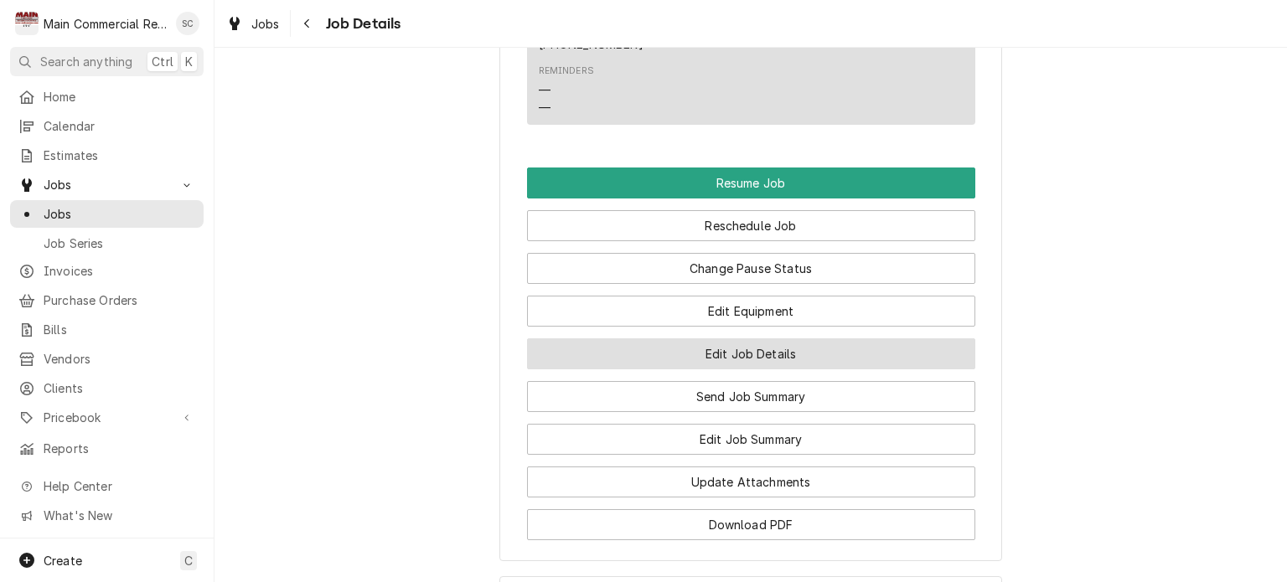
click at [779, 347] on button "Edit Job Details" at bounding box center [751, 354] width 448 height 31
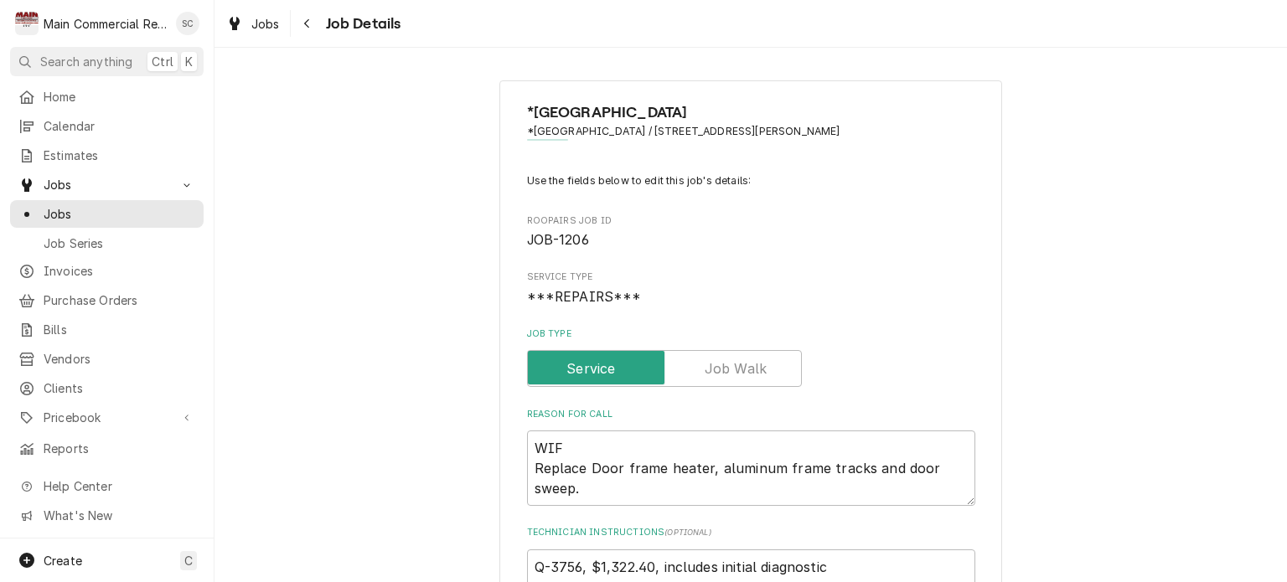
scroll to position [251, 0]
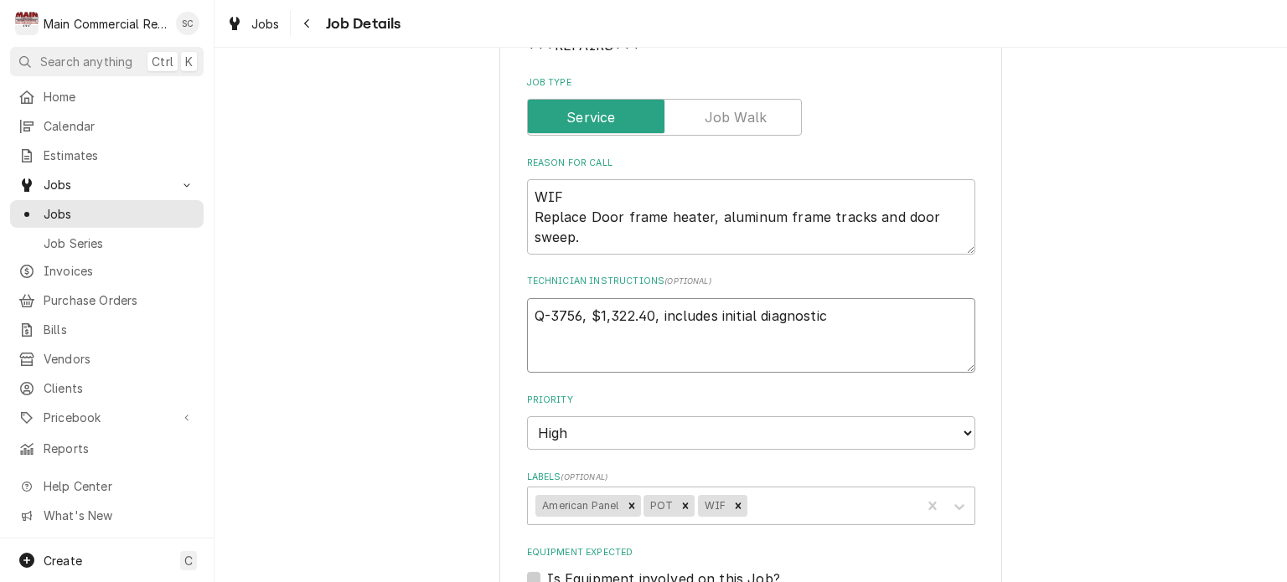
click at [527, 311] on textarea "Q-3756, $1,322.40, includes initial diagnostic" at bounding box center [751, 335] width 448 height 75
type textarea "x"
type textarea "Q-3756, $1,322.40, includes initial diagnostic"
type textarea "x"
type textarea "9 Q-3756, $1,322.40, includes initial diagnostic"
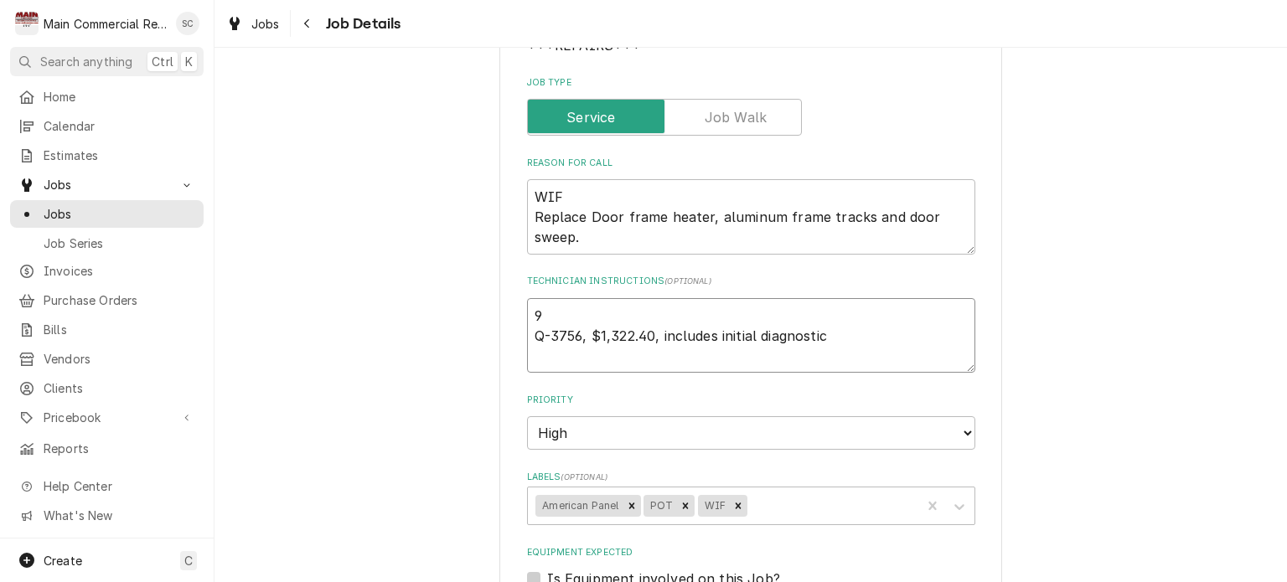
type textarea "x"
type textarea "9/ Q-3756, $1,322.40, includes initial diagnostic"
type textarea "x"
type textarea "9/9 Q-3756, $1,322.40, includes initial diagnostic"
type textarea "x"
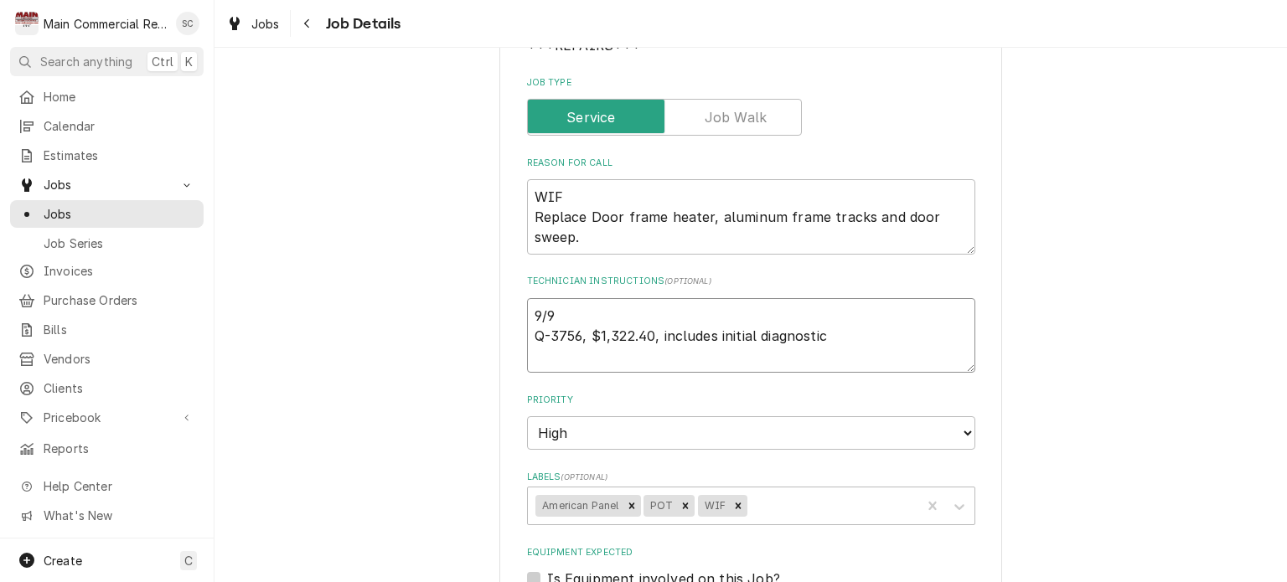
type textarea "9/9/ Q-3756, $1,322.40, includes initial diagnostic"
type textarea "x"
type textarea "9/9/2 Q-3756, $1,322.40, includes initial diagnostic"
type textarea "x"
type textarea "[DATE] Q-3756, $1,322.40, includes initial diagnostic"
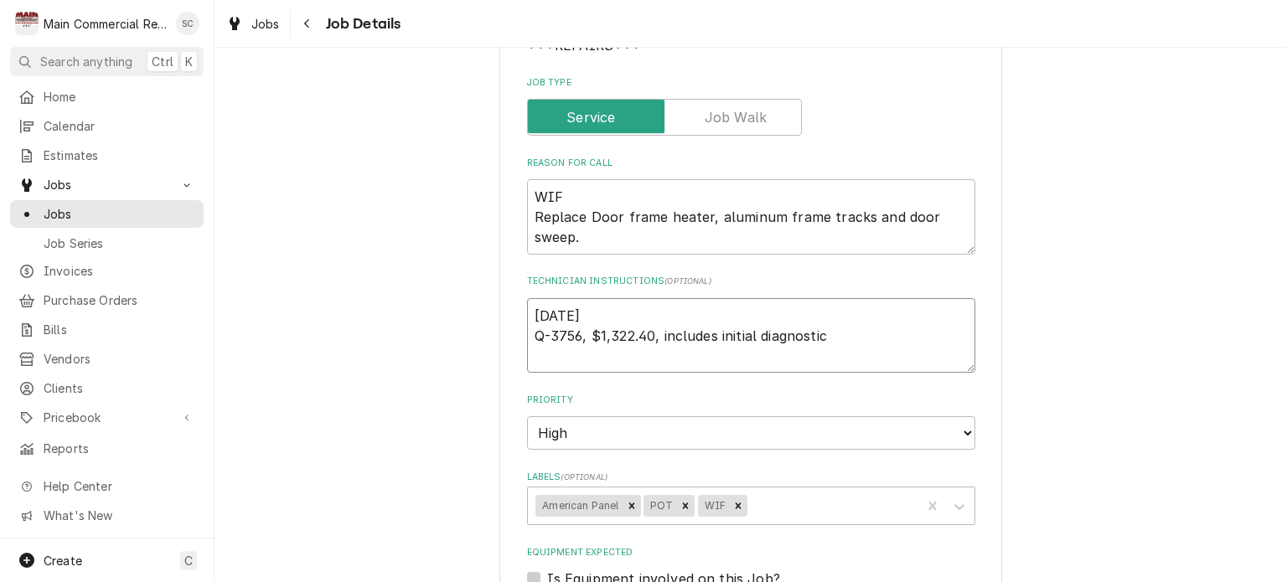
type textarea "x"
type textarea "[DATE]: Q-3756, $1,322.40, includes initial diagnostic"
type textarea "x"
type textarea "[DATE]: Q-3756, $1,322.40, includes initial diagnostic"
type textarea "x"
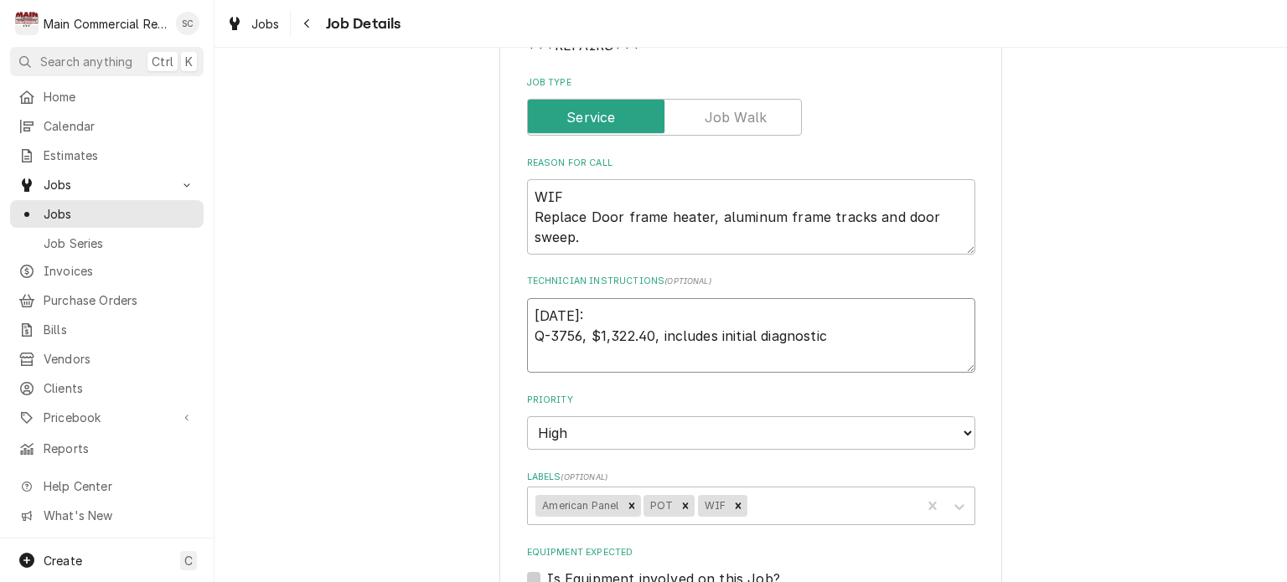
type textarea "[DATE]: I Q-3756, $1,322.40, includes initial diagnostic"
type textarea "x"
type textarea "[DATE]: I Q-3756, $1,322.40, includes initial diagnostic"
type textarea "x"
type textarea "[DATE]: I e Q-3756, $1,322.40, includes initial diagnostic"
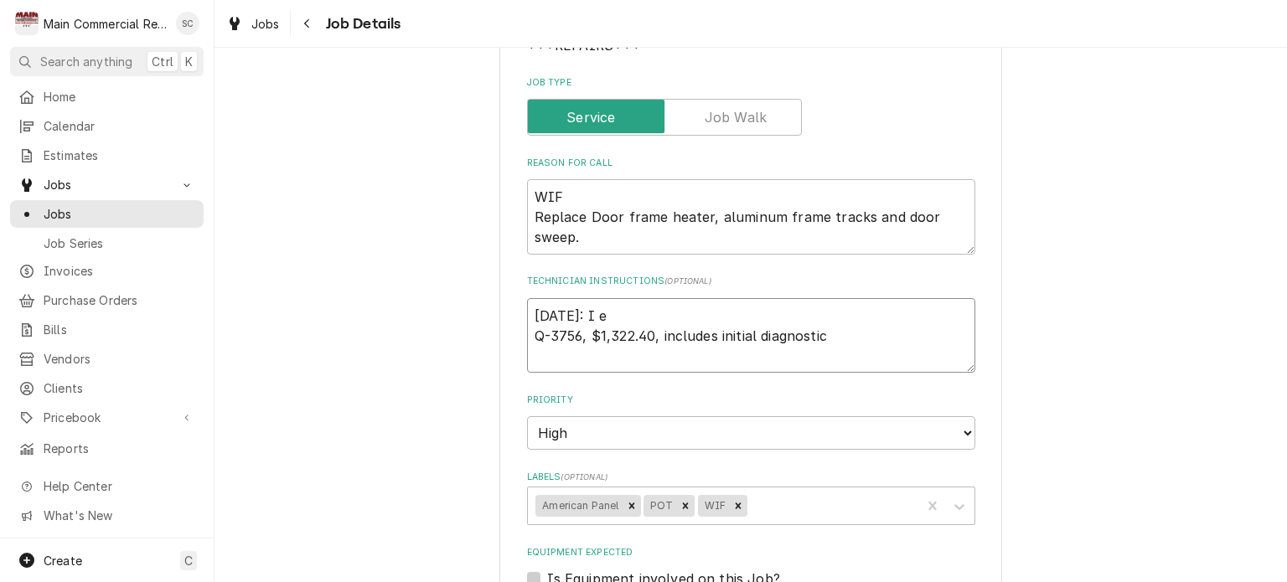
type textarea "x"
type textarea "9/9/25: I em Q-3756, $1,322.40, includes initial diagnostic"
type textarea "x"
type textarea "9/9/25: I ema Q-3756, $1,322.40, includes initial diagnostic"
type textarea "x"
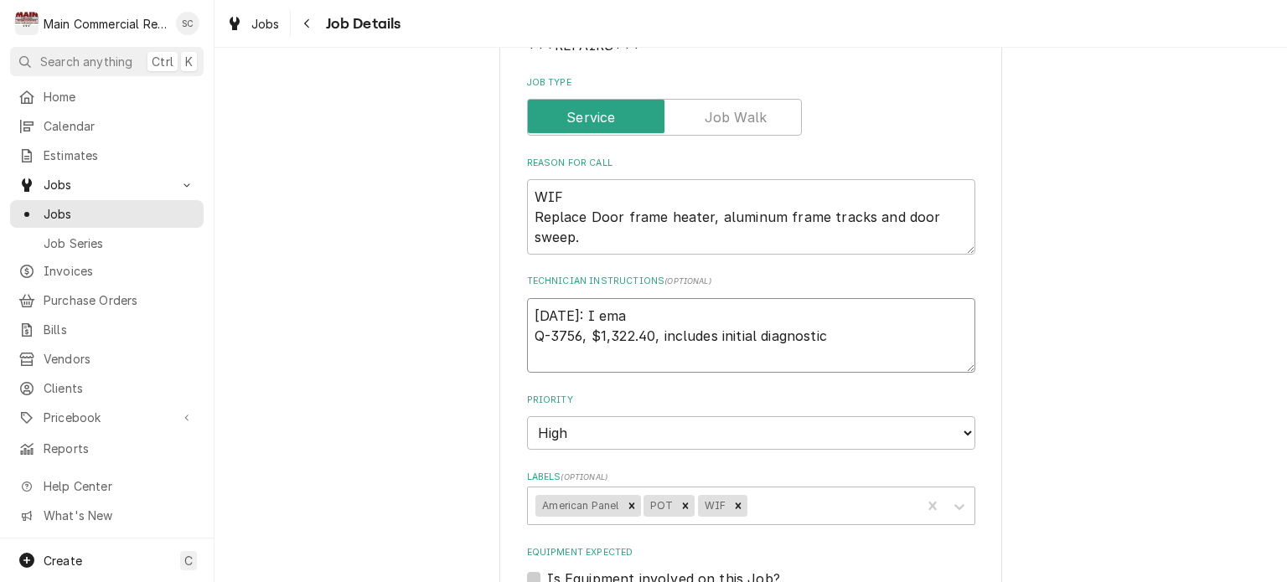
type textarea "9/9/25: I emai Q-3756, $1,322.40, includes initial diagnostic"
type textarea "x"
type textarea "9/9/25: I email Q-3756, $1,322.40, includes initial diagnostic"
type textarea "x"
type textarea "9/9/25: I emaile Q-3756, $1,322.40, includes initial diagnostic"
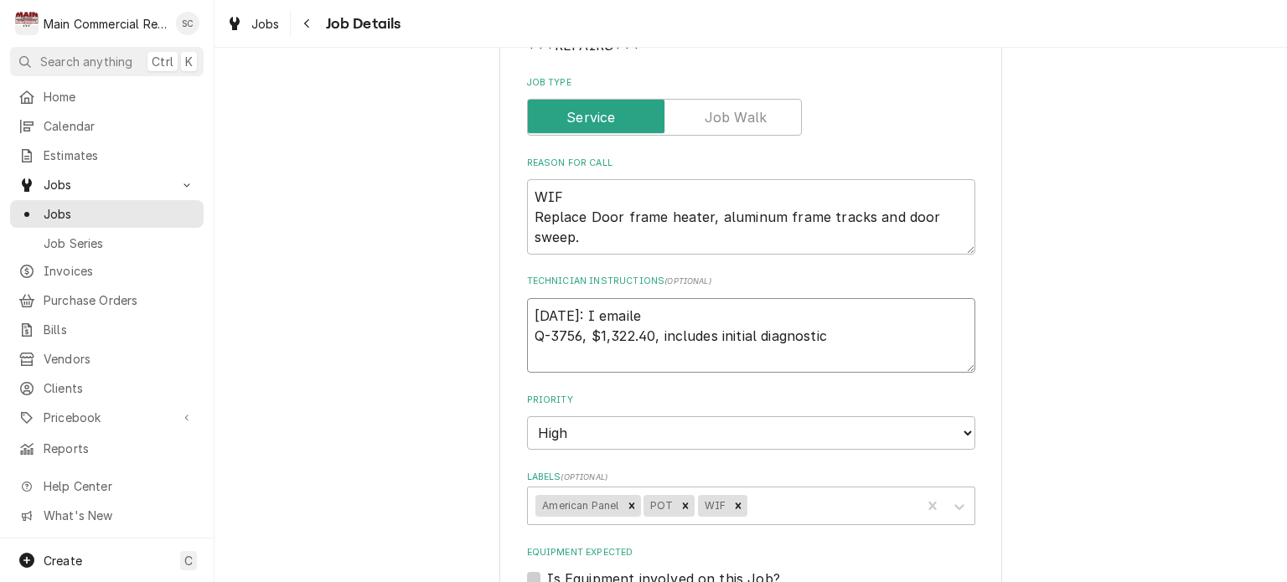
type textarea "x"
type textarea "9/9/25: I emailed Q-3756, $1,322.40, includes initial diagnostic"
type textarea "x"
type textarea "9/9/25: I emailed Q-3756, $1,322.40, includes initial diagnostic"
type textarea "x"
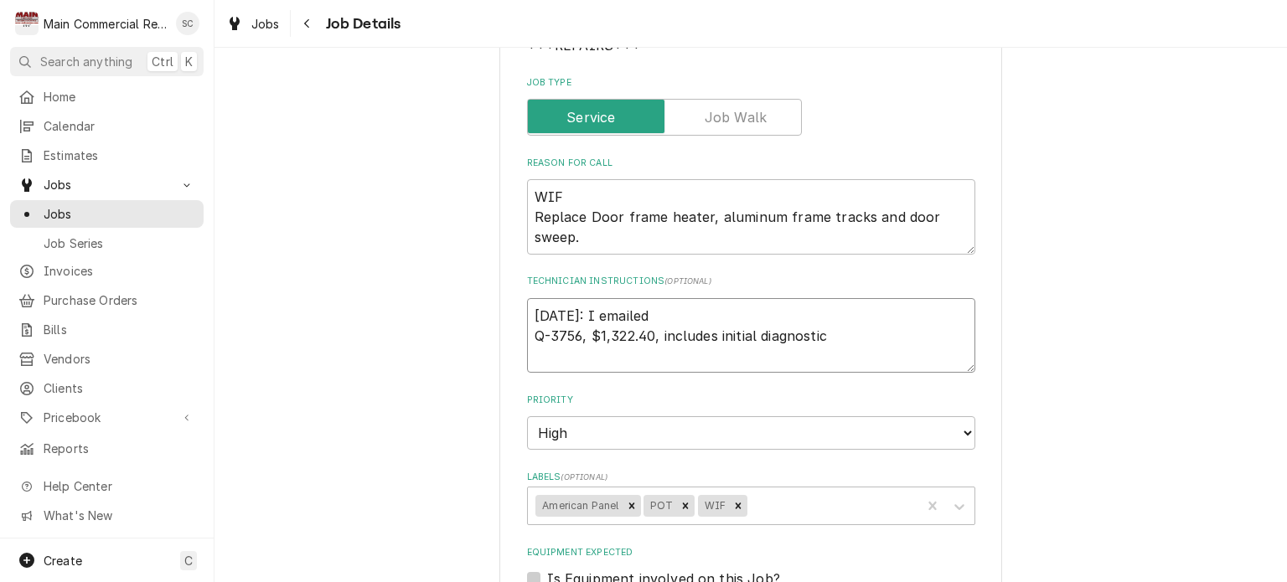
type textarea "9/9/25: I emailed A Q-3756, $1,322.40, includes initial diagnostic"
type textarea "x"
type textarea "9/9/25: I emailed An Q-3756, $1,322.40, includes initial diagnostic"
type textarea "x"
type textarea "9/9/25: I emailed Ang Q-3756, $1,322.40, includes initial diagnostic"
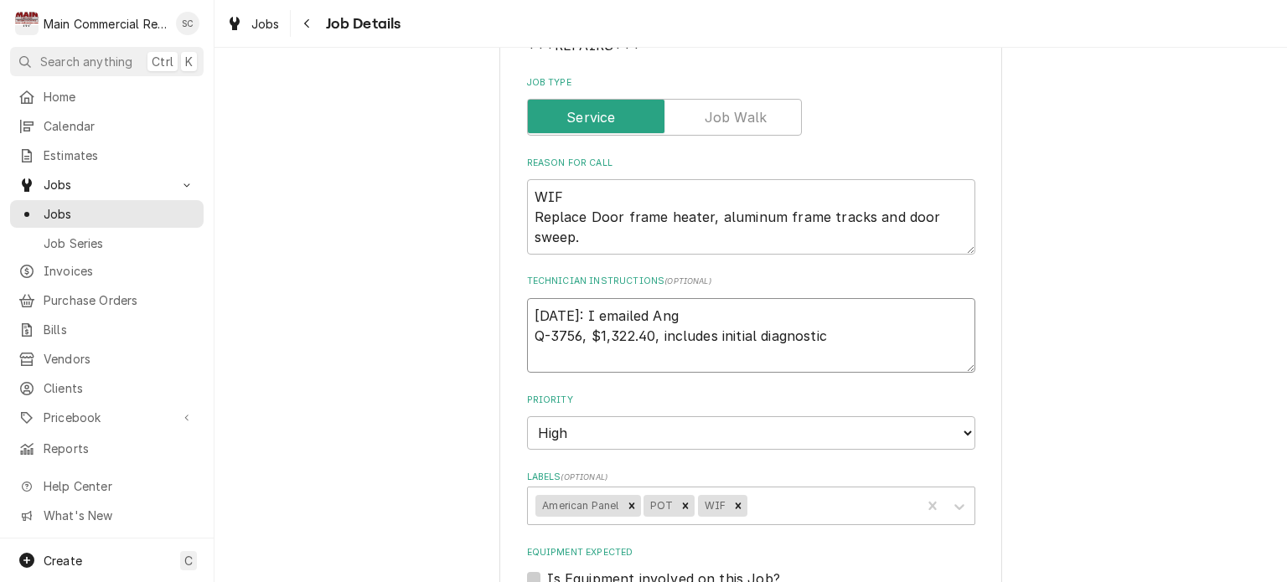
type textarea "x"
type textarea "9/9/25: I emailed Angi Q-3756, $1,322.40, includes initial diagnostic"
type textarea "x"
type textarea "9/9/25: I emailed Angie Q-3756, $1,322.40, includes initial diagnostic"
type textarea "x"
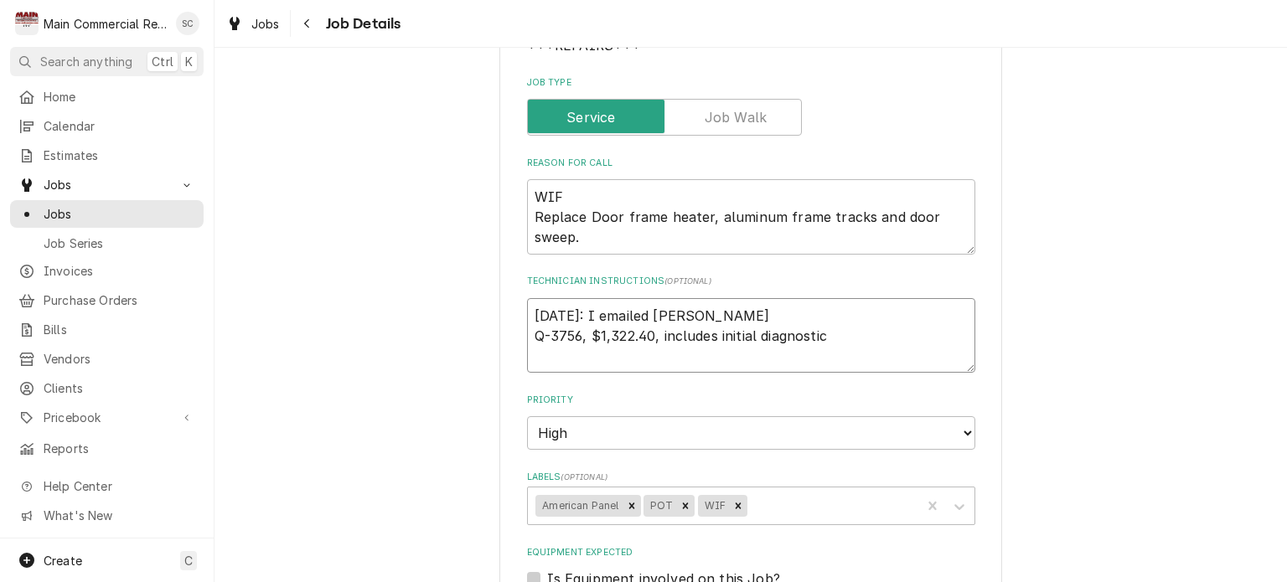
type textarea "9/9/25: I emailed Angie Q-3756, $1,322.40, includes initial diagnostic"
type textarea "x"
type textarea "9/9/25: I emailed Angie a Q-3756, $1,322.40, includes initial diagnostic"
type textarea "x"
type textarea "9/9/25: I emailed Angie at Q-3756, $1,322.40, includes initial diagnostic"
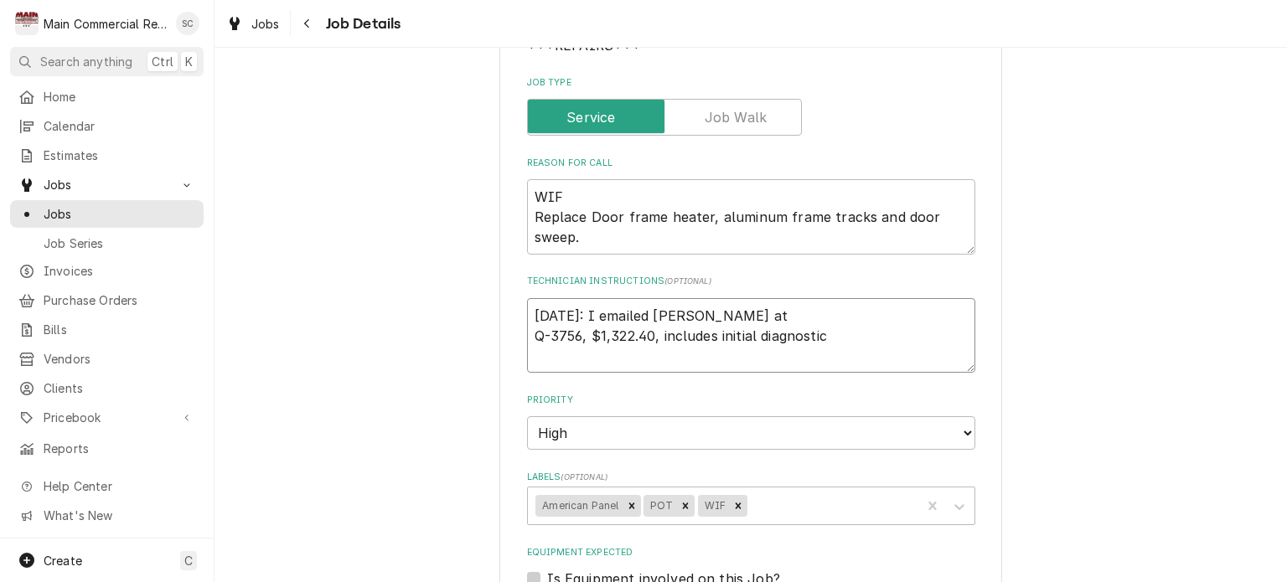
type textarea "x"
type textarea "9/9/25: I emailed Angie at Q-3756, $1,322.40, includes initial diagnostic"
type textarea "x"
type textarea "9/9/25: I emailed Angie at A Q-3756, $1,322.40, includes initial diagnostic"
type textarea "x"
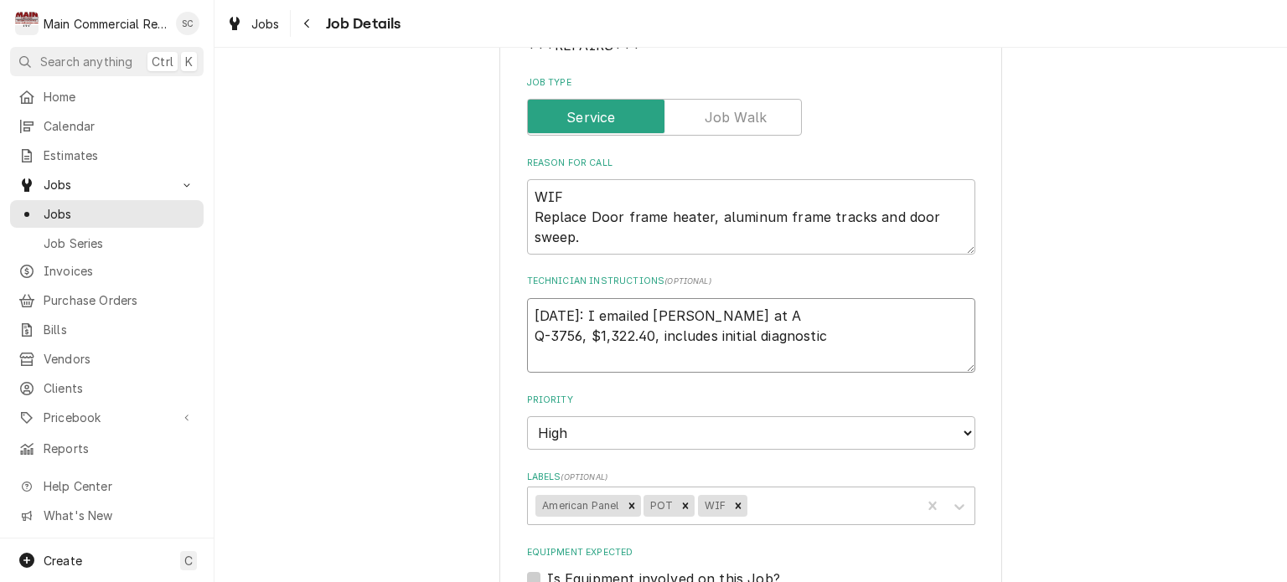
type textarea "9/9/25: I emailed Angie at Am Q-3756, $1,322.40, includes initial diagnostic"
type textarea "x"
type textarea "9/9/25: I emailed Angie at Ame Q-3756, $1,322.40, includes initial diagnostic"
type textarea "x"
type textarea "9/9/25: I emailed Angie at Amer Q-3756, $1,322.40, includes initial diagnostic"
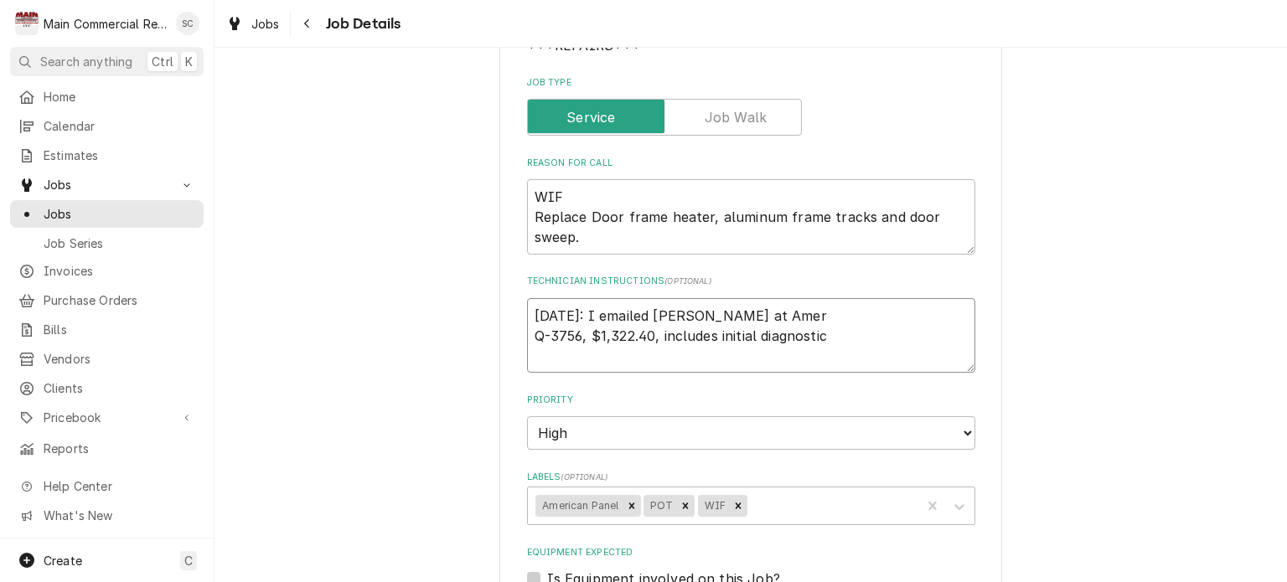
type textarea "x"
type textarea "9/9/25: I emailed Angie at Ameri Q-3756, $1,322.40, includes initial diagnostic"
type textarea "x"
type textarea "9/9/25: I emailed Angie at Americ Q-3756, $1,322.40, includes initial diagnostic"
type textarea "x"
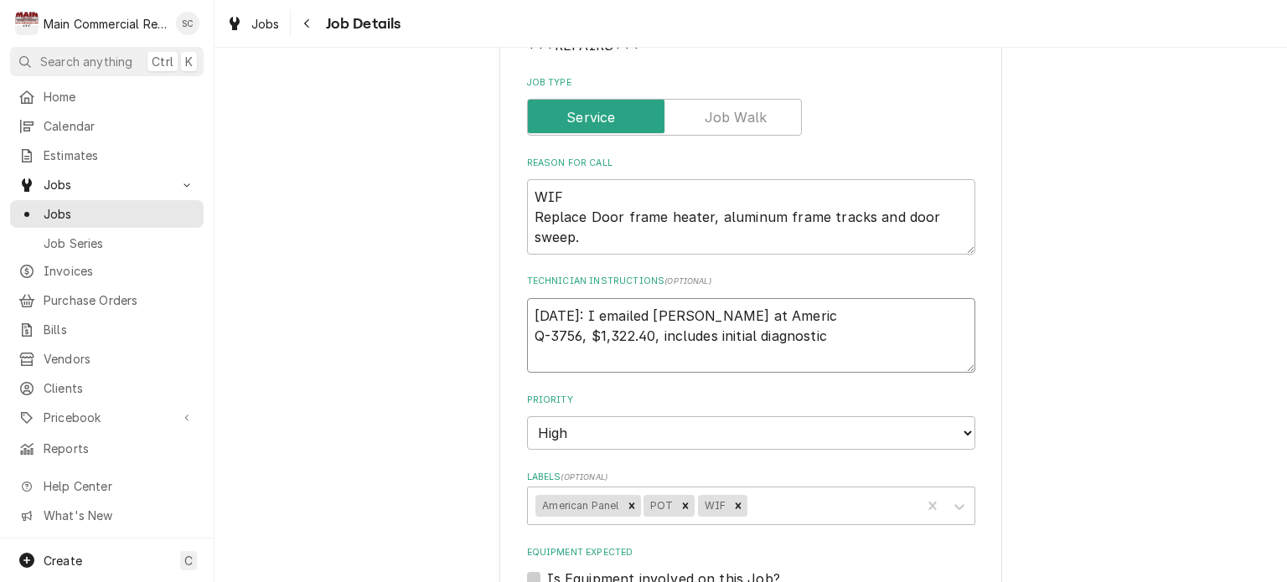
type textarea "9/9/25: I emailed Angie at America Q-3756, $1,322.40, includes initial diagnost…"
type textarea "x"
type textarea "9/9/25: I emailed Angie at American Q-3756, $1,322.40, includes initial diagnos…"
type textarea "x"
type textarea "9/9/25: I emailed Angie at American Q-3756, $1,322.40, includes initial diagnos…"
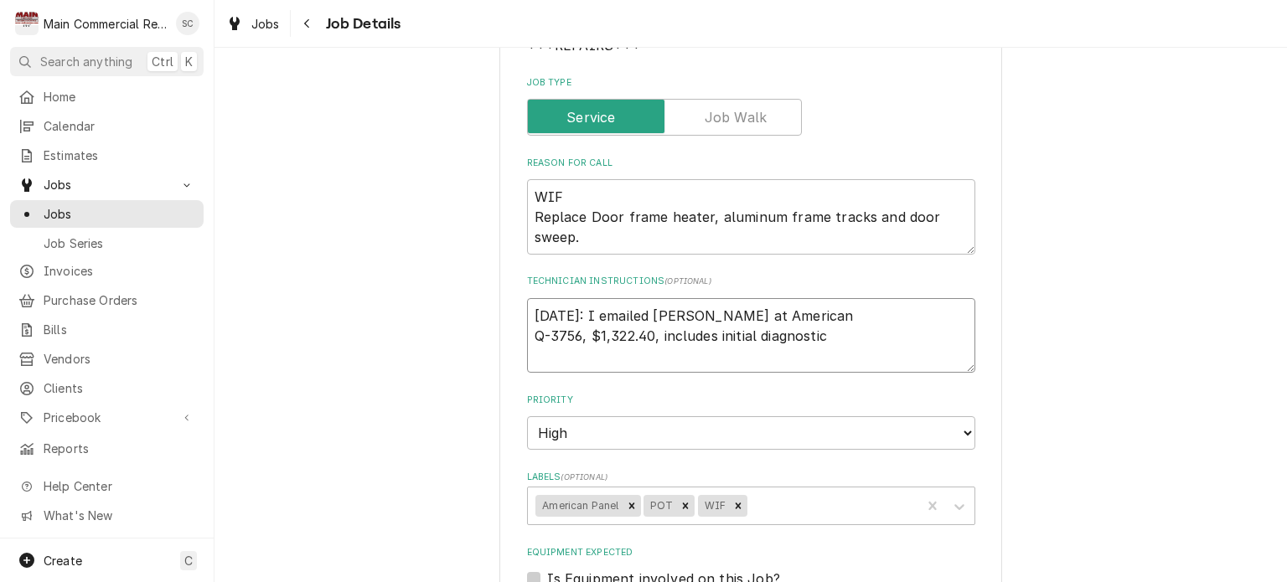
type textarea "x"
type textarea "9/9/25: I emailed Angie at American p Q-3756, $1,322.40, includes initial diagn…"
type textarea "x"
type textarea "9/9/25: I emailed Angie at American pa Q-3756, $1,322.40, includes initial diag…"
type textarea "x"
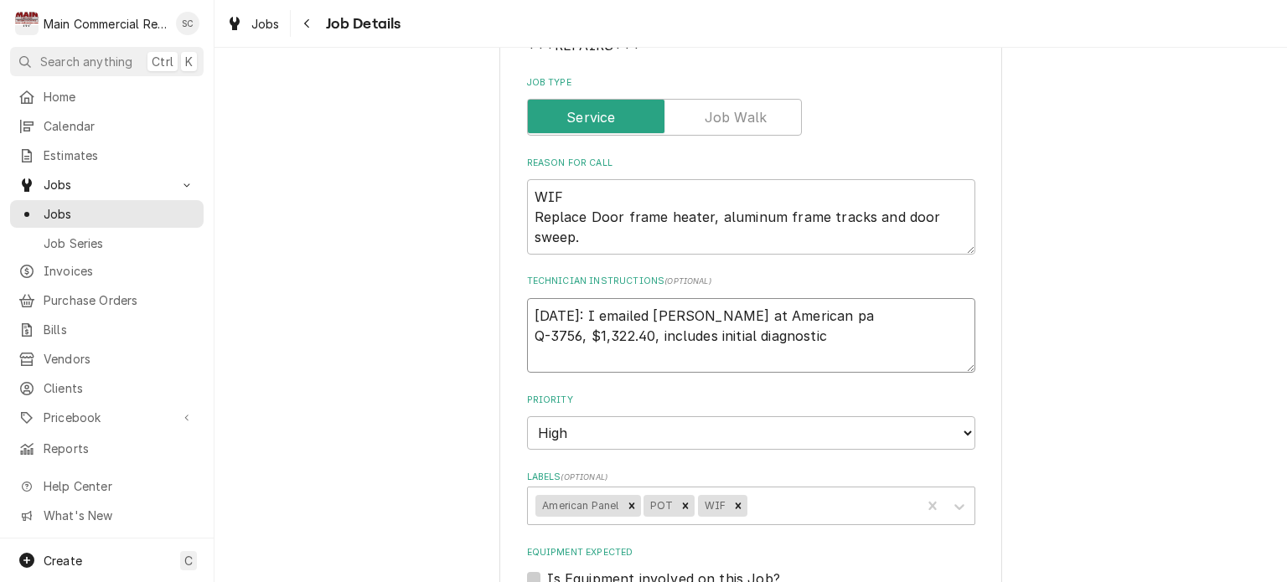
type textarea "9/9/25: I emailed Angie at American pan Q-3756, $1,322.40, includes initial dia…"
type textarea "x"
type textarea "9/9/25: I emailed Angie at American panl Q-3756, $1,322.40, includes initial di…"
type textarea "x"
type textarea "9/9/25: I emailed Angie at American panle Q-3756, $1,322.40, includes initial d…"
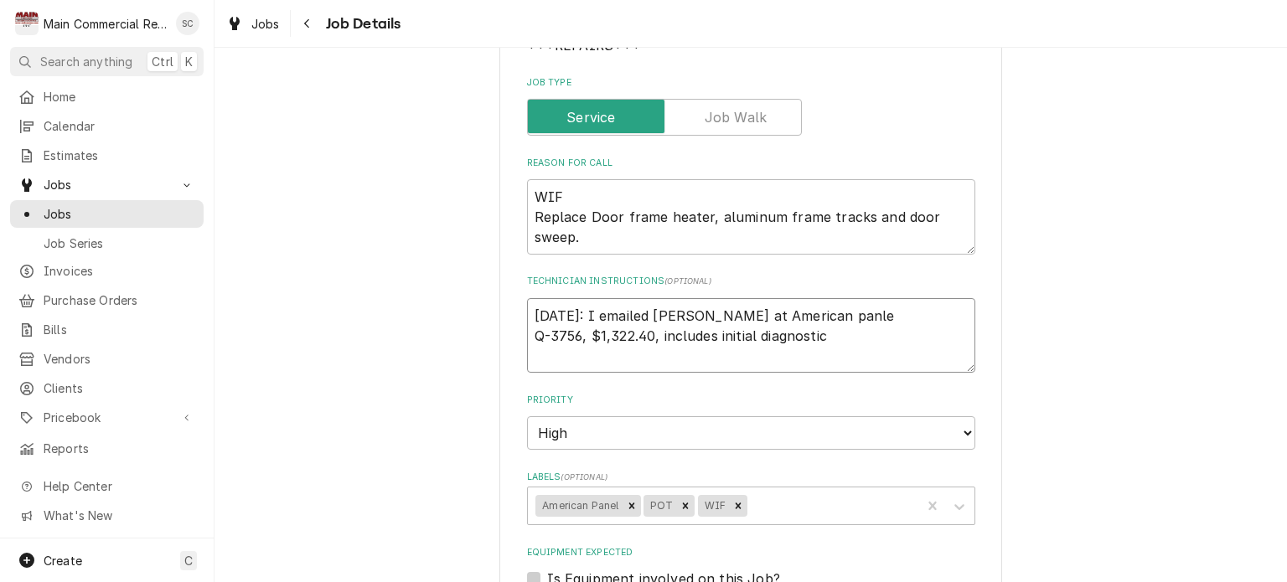
type textarea "x"
type textarea "9/9/25: I emailed Angie at American panle Q-3756, $1,322.40, includes initial d…"
type textarea "x"
type textarea "9/9/25: I emailed Angie at American panle f Q-3756, $1,322.40, includes initial…"
type textarea "x"
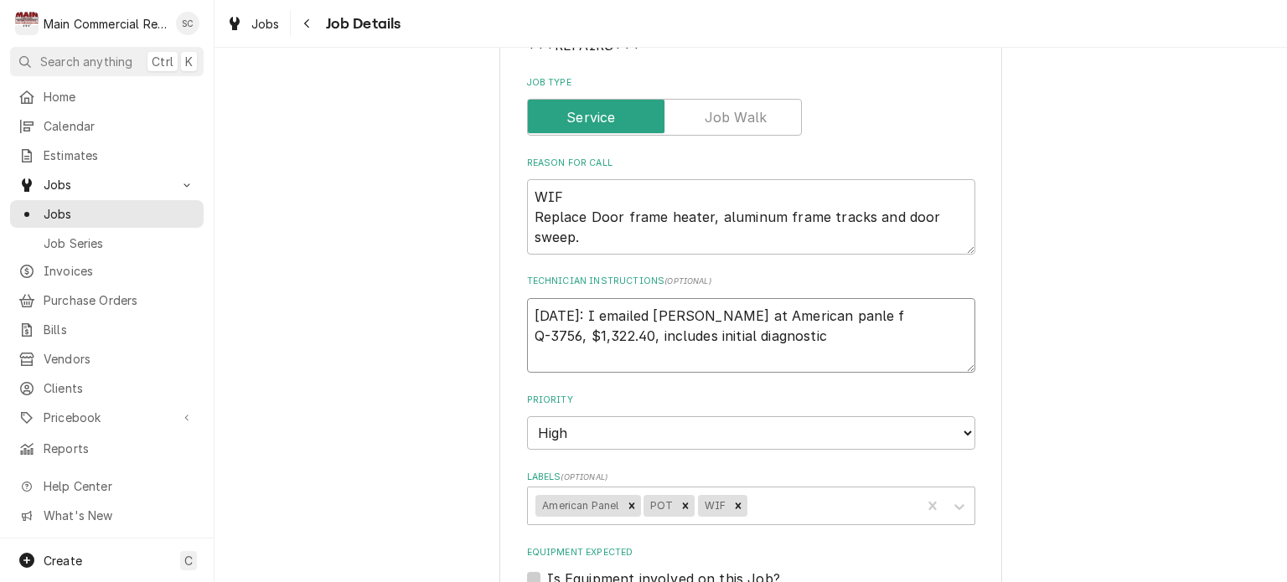
type textarea "9/9/25: I emailed Angie at American panle fo Q-3756, $1,322.40, includes initia…"
type textarea "x"
type textarea "9/9/25: I emailed Angie at American panle f Q-3756, $1,322.40, includes initial…"
type textarea "x"
type textarea "9/9/25: I emailed Angie at American panle Q-3756, $1,322.40, includes initial d…"
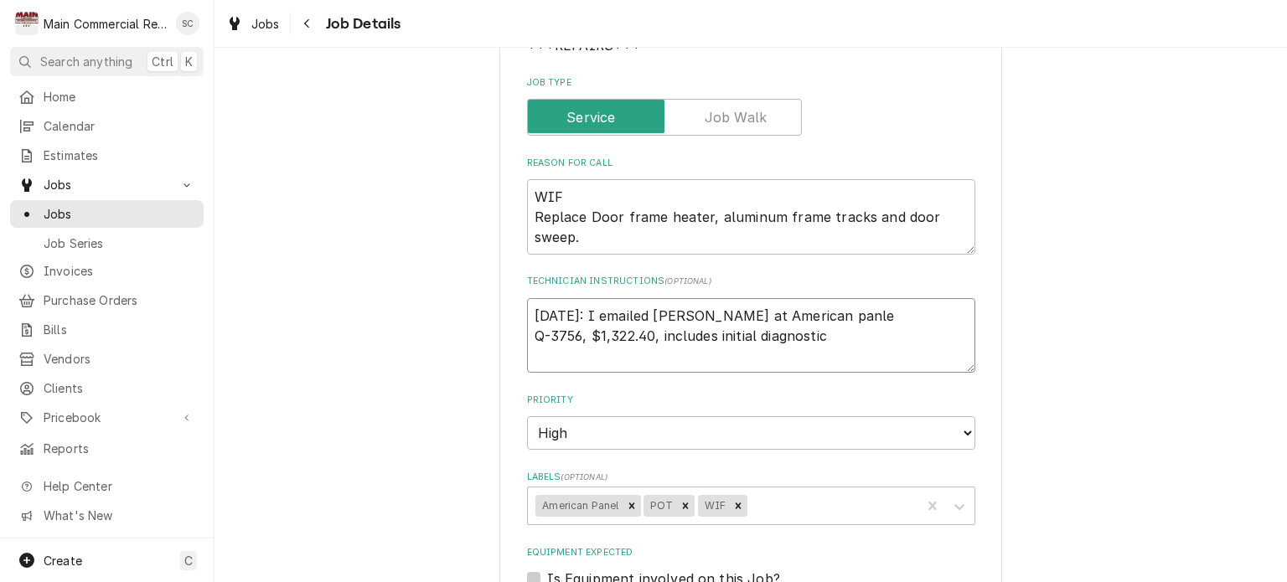
type textarea "x"
type textarea "9/9/25: I emailed Angie at American panle Q-3756, $1,322.40, includes initial d…"
type textarea "x"
type textarea "9/9/25: I emailed Angie at American panl Q-3756, $1,322.40, includes initial di…"
type textarea "x"
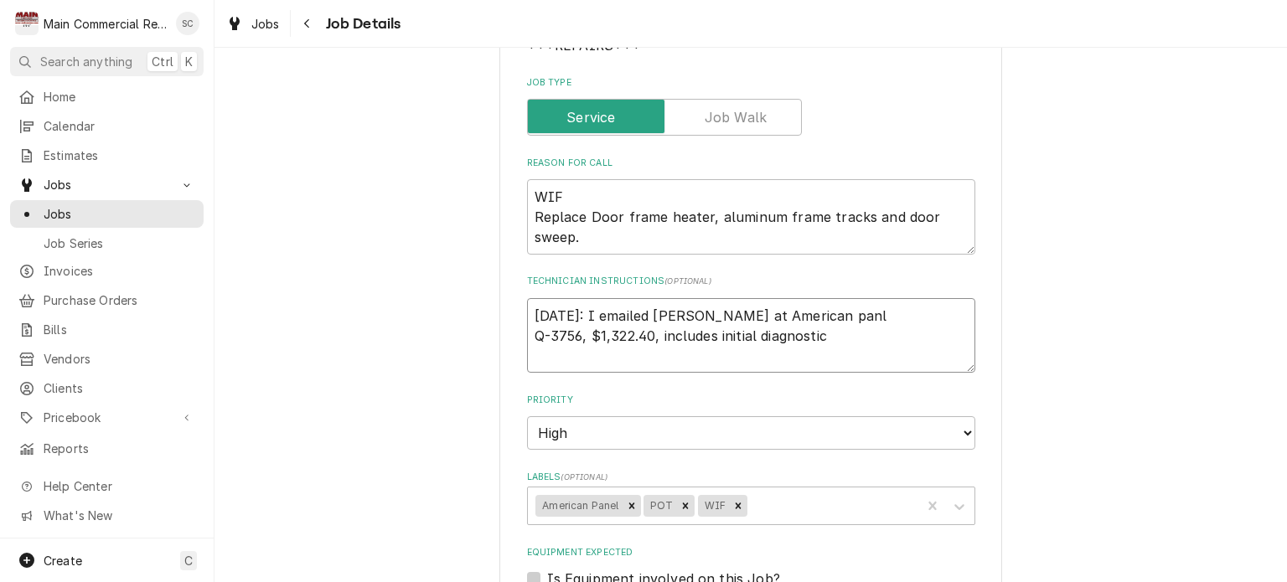
type textarea "9/9/25: I emailed Angie at American pan Q-3756, $1,322.40, includes initial dia…"
type textarea "x"
type textarea "9/9/25: I emailed Angie at American pane Q-3756, $1,322.40, includes initial di…"
type textarea "x"
type textarea "9/9/25: I emailed Angie at American panel Q-3756, $1,322.40, includes initial d…"
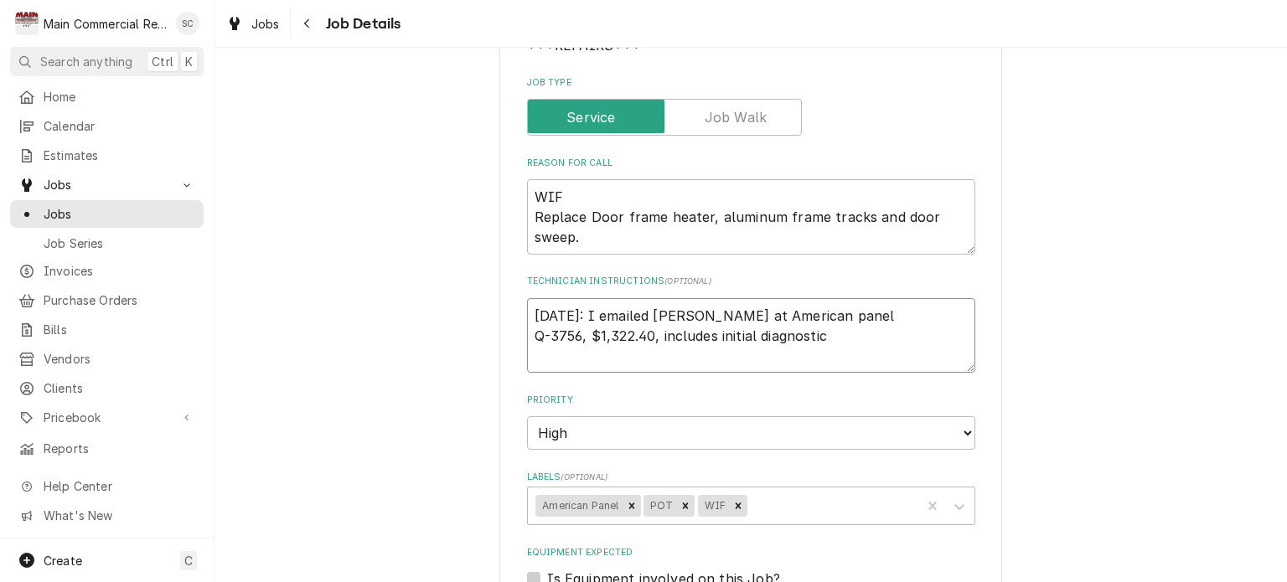
type textarea "x"
type textarea "9/9/25: I emailed Angie at American panel Q-3756, $1,322.40, includes initial d…"
type textarea "x"
type textarea "9/9/25: I emailed Angie at American panel f Q-3756, $1,322.40, includes initial…"
type textarea "x"
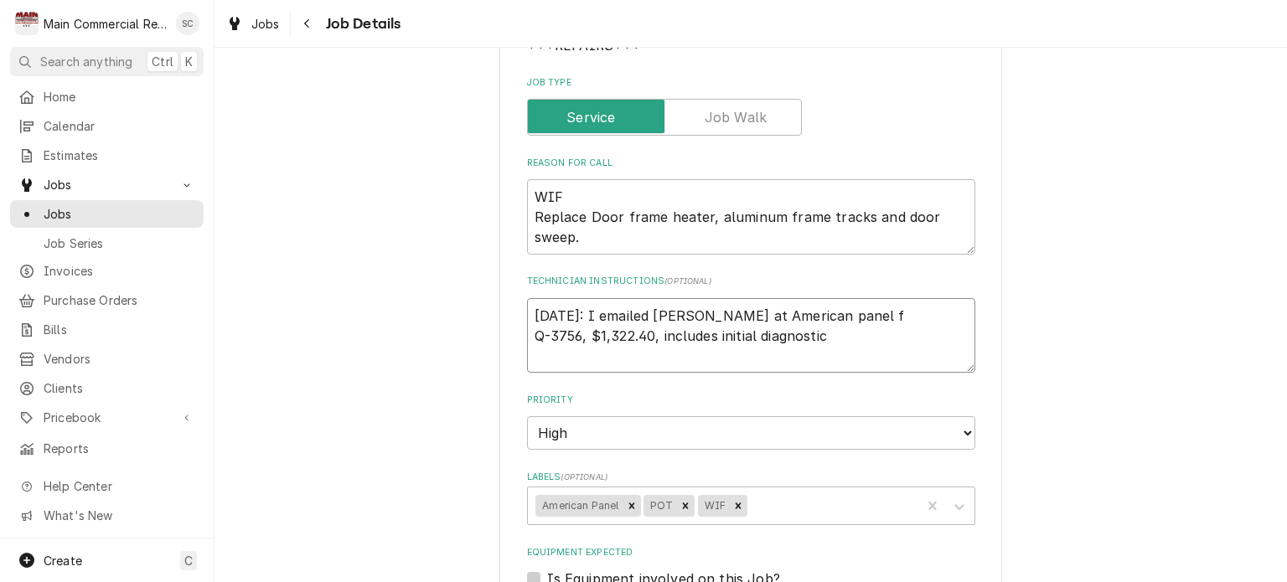
type textarea "9/9/25: I emailed Angie at American panel fo Q-3756, $1,322.40, includes initia…"
type textarea "x"
type textarea "9/9/25: I emailed Angie at American panel for Q-3756, $1,322.40, includes initi…"
type textarea "x"
type textarea "9/9/25: I emailed Angie at American panel for Q-3756, $1,322.40, includes initi…"
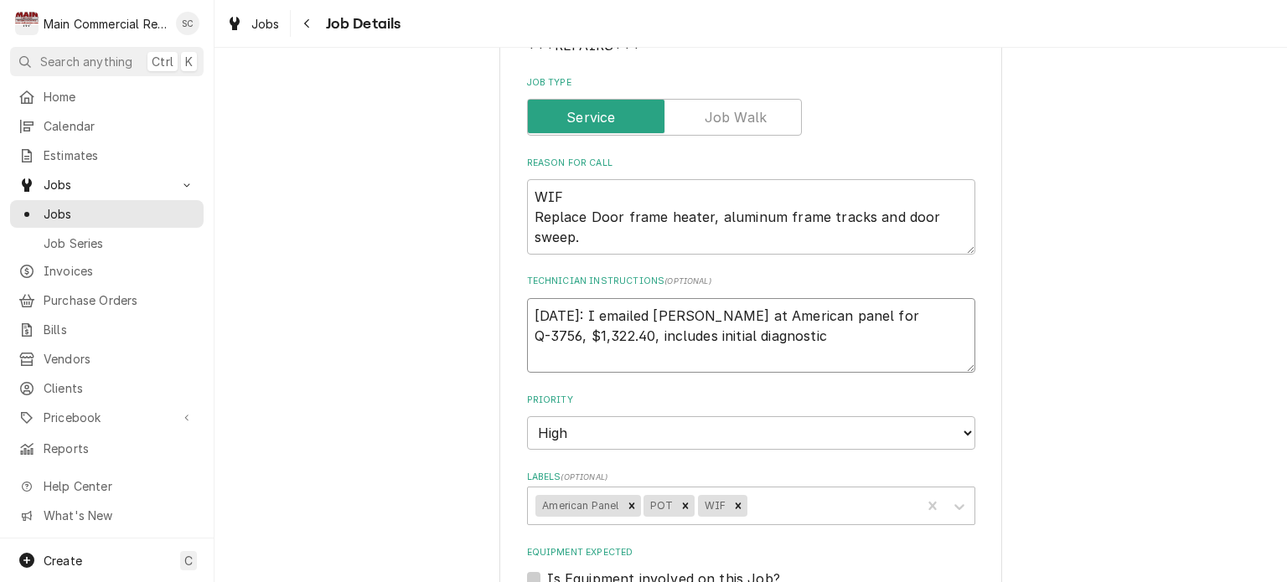
type textarea "x"
type textarea "9/9/25: I emailed Angie at American panel for s Q-3756, $1,322.40, includes ini…"
type textarea "x"
type textarea "9/9/25: I emailed Angie at American panel for Q-3756, $1,322.40, includes initi…"
type textarea "x"
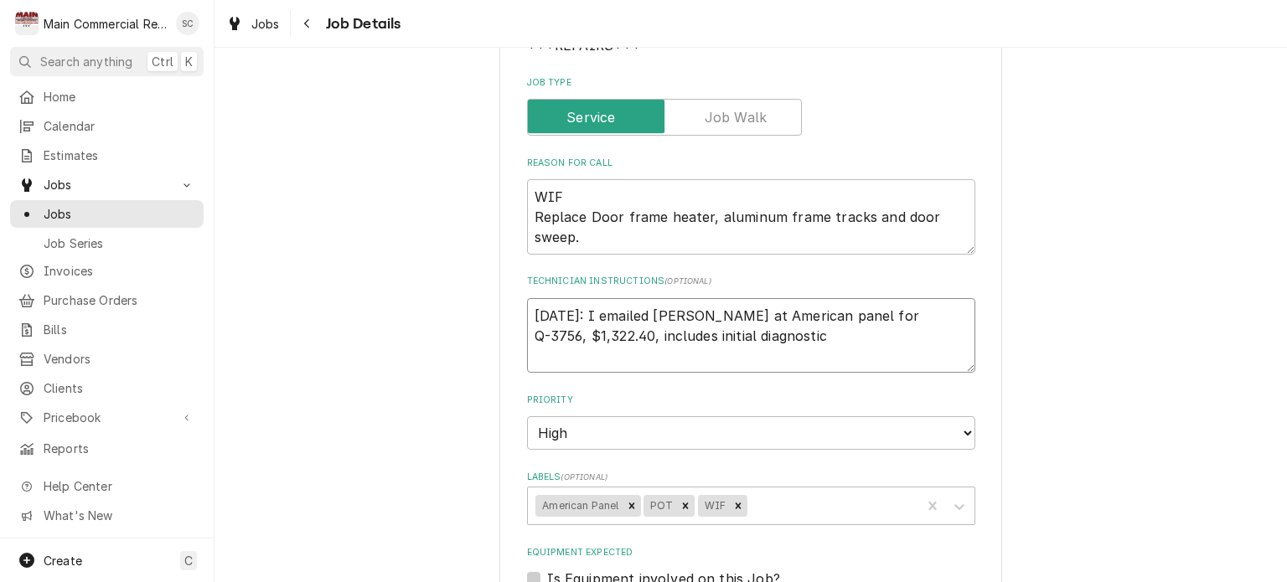
type textarea "9/9/25: I emailed Angie at American panel for s Q-3756, $1,322.40, includes ini…"
type textarea "x"
type textarea "9/9/25: I emailed Angie at American panel for sc Q-3756, $1,322.40, includes in…"
type textarea "x"
type textarea "9/9/25: I emailed Angie at American panel for scr Q-3756, $1,322.40, includes i…"
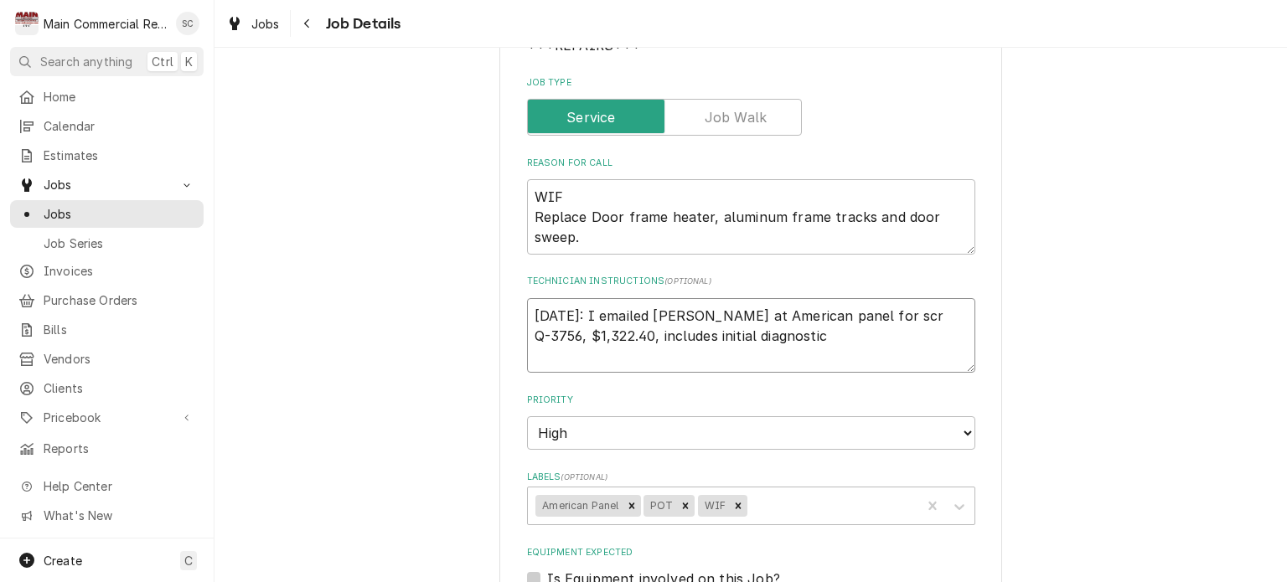
type textarea "x"
type textarea "9/9/25: I emailed Angie at American panel for scre Q-3756, $1,322.40, includes …"
type textarea "x"
type textarea "9/9/25: I emailed Angie at American panel for screw Q-3756, $1,322.40, includes…"
type textarea "x"
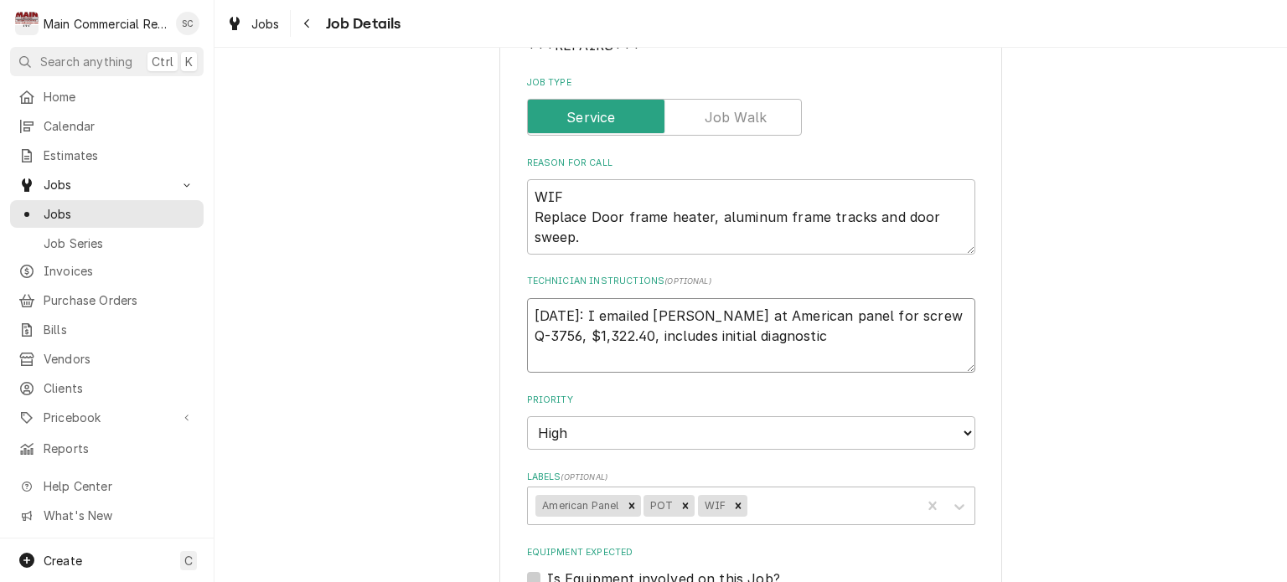
type textarea "9/9/25: I emailed Angie at American panel for screw Q-3756, $1,322.40, includes…"
type textarea "x"
type textarea "9/9/25: I emailed Angie at American panel for screw c Q-3756, $1,322.40, includ…"
type textarea "x"
type textarea "9/9/25: I emailed Angie at American panel for screw co Q-3756, $1,322.40, inclu…"
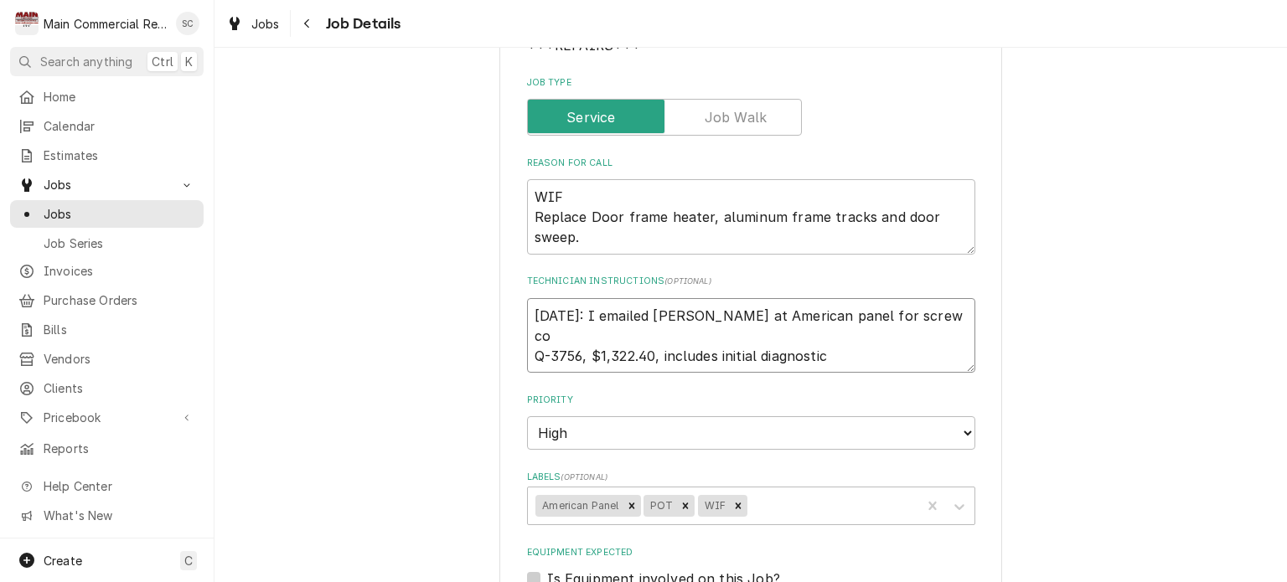
type textarea "x"
type textarea "9/9/25: I emailed Angie at American panel for screw cos Q-3756, $1,322.40, incl…"
type textarea "x"
type textarea "9/9/25: I emailed Angie at American panel for screw co Q-3756, $1,322.40, inclu…"
type textarea "x"
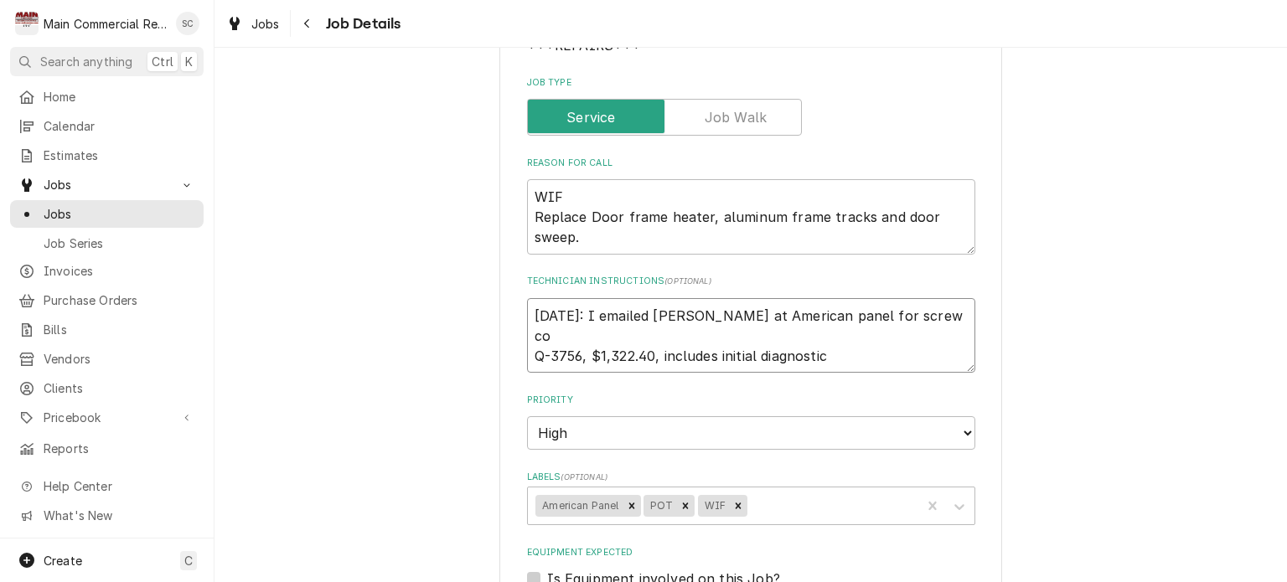
type textarea "9/9/25: I emailed Angie at American panel for screw c Q-3756, $1,322.40, includ…"
type textarea "x"
type textarea "9/9/25: I emailed Angie at American panel for screw Q-3756, $1,322.40, includes…"
type textarea "x"
type textarea "9/9/25: I emailed Angie at American panel for screw b Q-3756, $1,322.40, includ…"
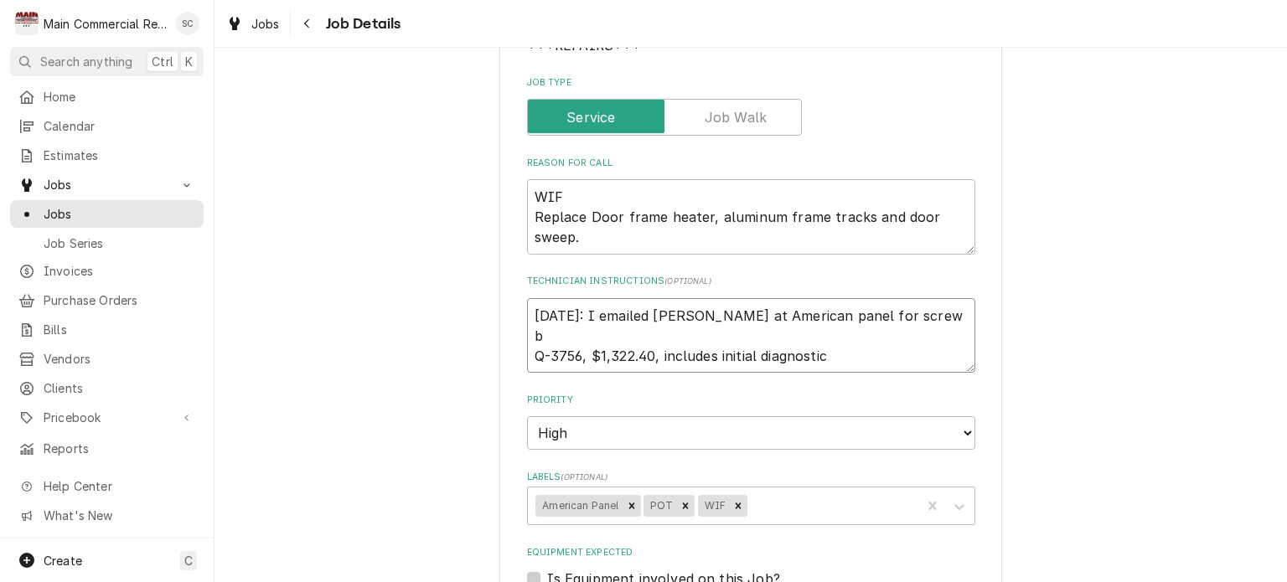
type textarea "x"
type textarea "9/9/25: I emailed Angie at American panel for screw bi Q-3756, $1,322.40, inclu…"
type textarea "x"
type textarea "9/9/25: I emailed Angie at American panel for screw bit Q-3756, $1,322.40, incl…"
type textarea "x"
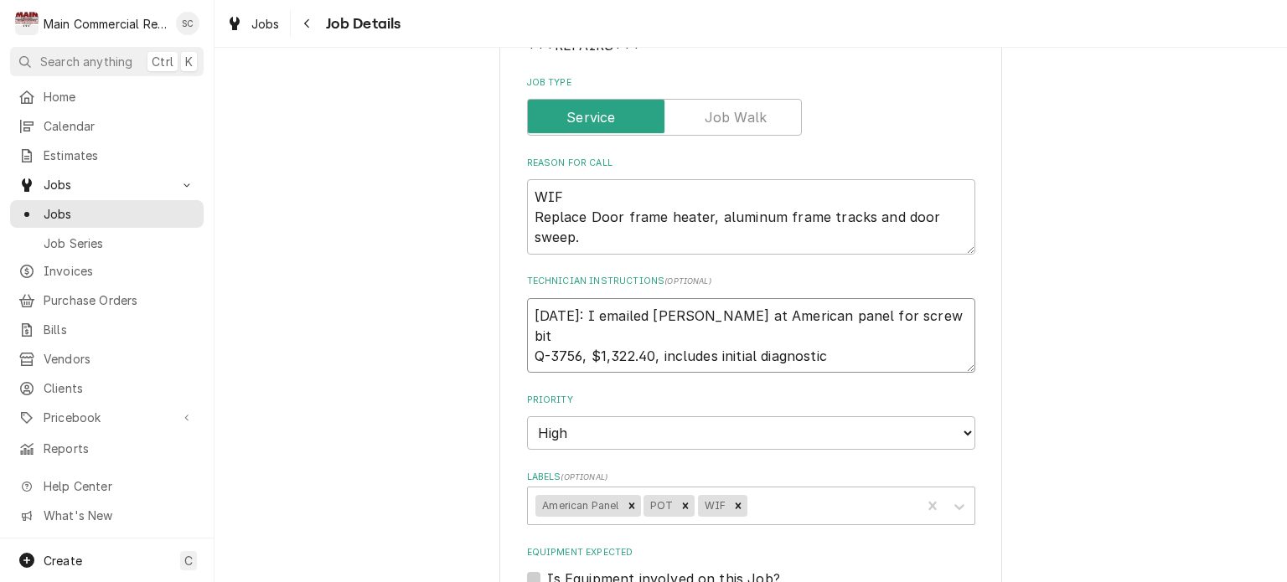
type textarea "9/9/25: I emailed Angie at American panel for screw bit Q-3756, $1,322.40, incl…"
type textarea "x"
type textarea "9/9/25: I emailed Angie at American panel for screw bit c Q-3756, $1,322.40, in…"
type textarea "x"
type textarea "9/9/25: I emailed Angie at American panel for screw bit cos Q-3756, $1,322.40, …"
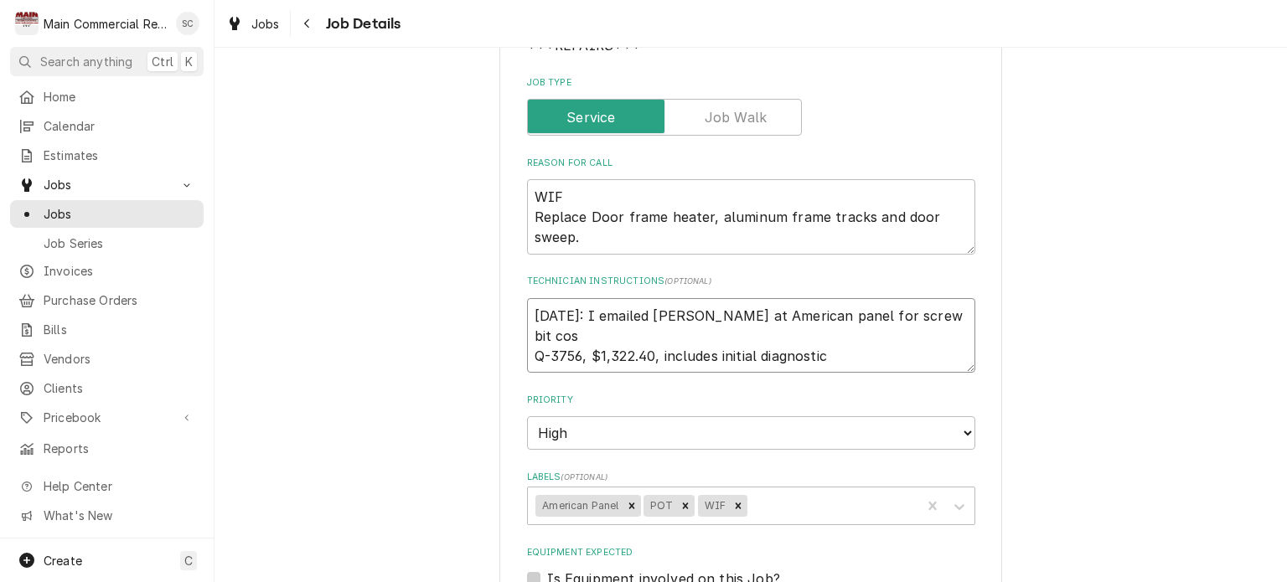
type textarea "x"
type textarea "9/9/25: I emailed Angie at American panel for screw bit cost Q-3756, $1,322.40,…"
type textarea "x"
type textarea "9/9/25: I emailed Angie at American panel for screw bit cost Q-3756, $1,322.40,…"
type textarea "x"
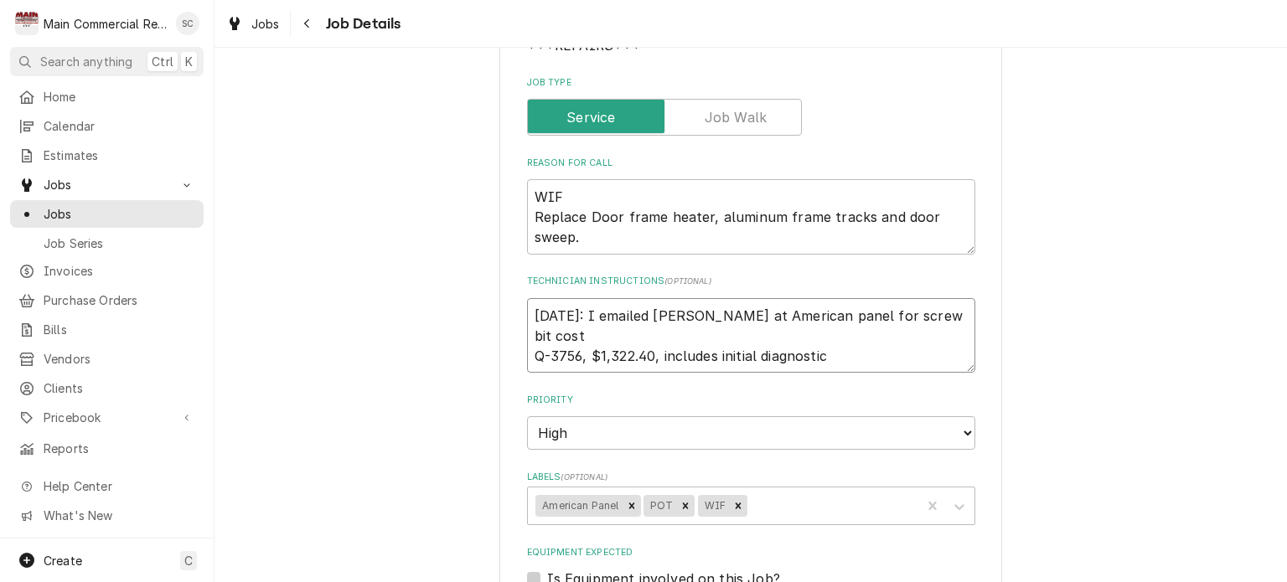
type textarea "9/9/25: I emailed Angie at American panel for screw bit cost a Q-3756, $1,322.4…"
type textarea "x"
type textarea "9/9/25: I emailed Angie at American panel for screw bit cost an Q-3756, $1,322.…"
type textarea "x"
type textarea "9/9/25: I emailed Angie at American panel for screw bit cost and Q-3756, $1,322…"
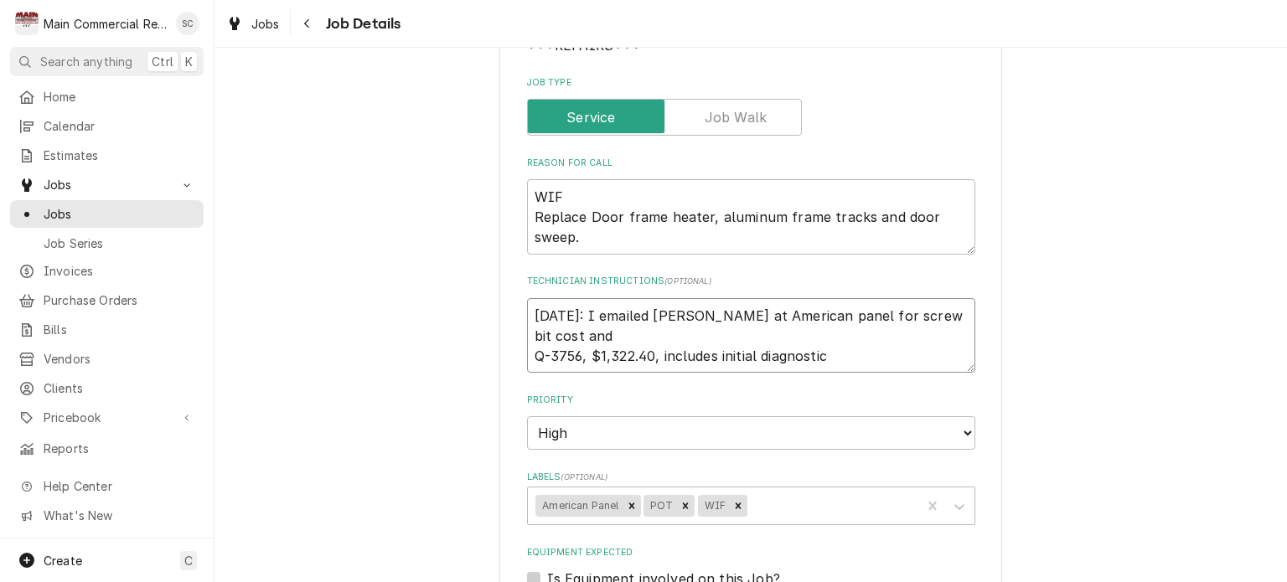
type textarea "x"
type textarea "9/9/25: I emailed Angie at American panel for screw bit cost and Q-3756, $1,322…"
type textarea "x"
type textarea "9/9/25: I emailed Angie at American panel for screw bit cost and l Q-3756, $1,3…"
type textarea "x"
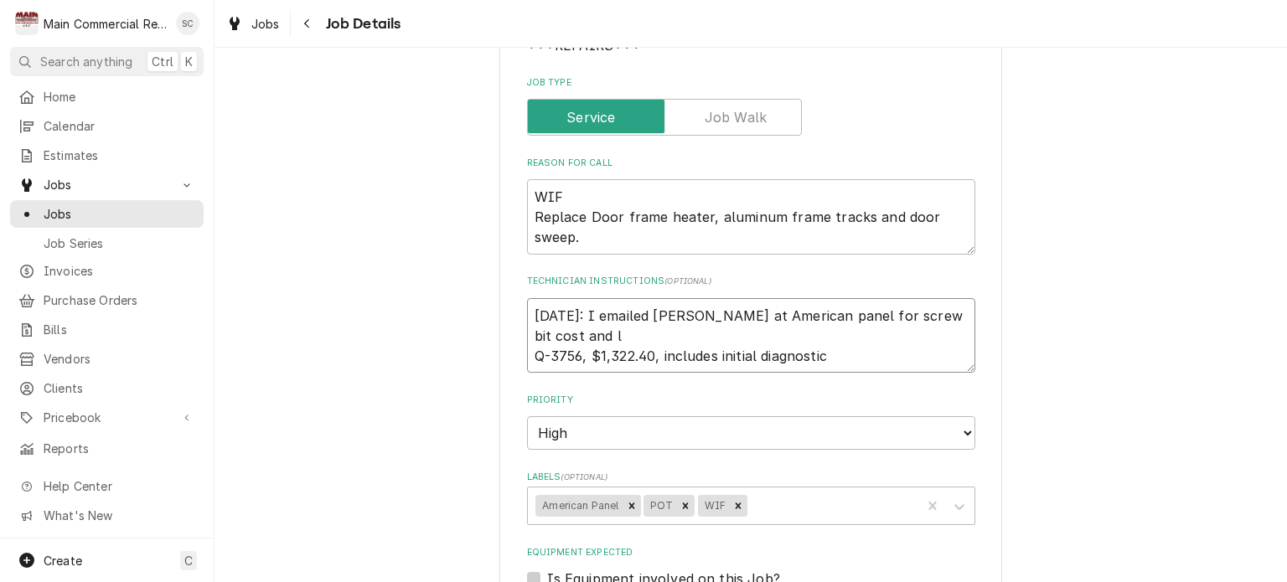
type textarea "9/9/25: I emailed Angie at American panel for screw bit cost and le Q-3756, $1,…"
type textarea "x"
type textarea "9/9/25: I emailed Angie at American panel for screw bit cost and lea Q-3756, $1…"
type textarea "x"
type textarea "9/9/25: I emailed Angie at American panel for screw bit cost and lead Q-3756, $…"
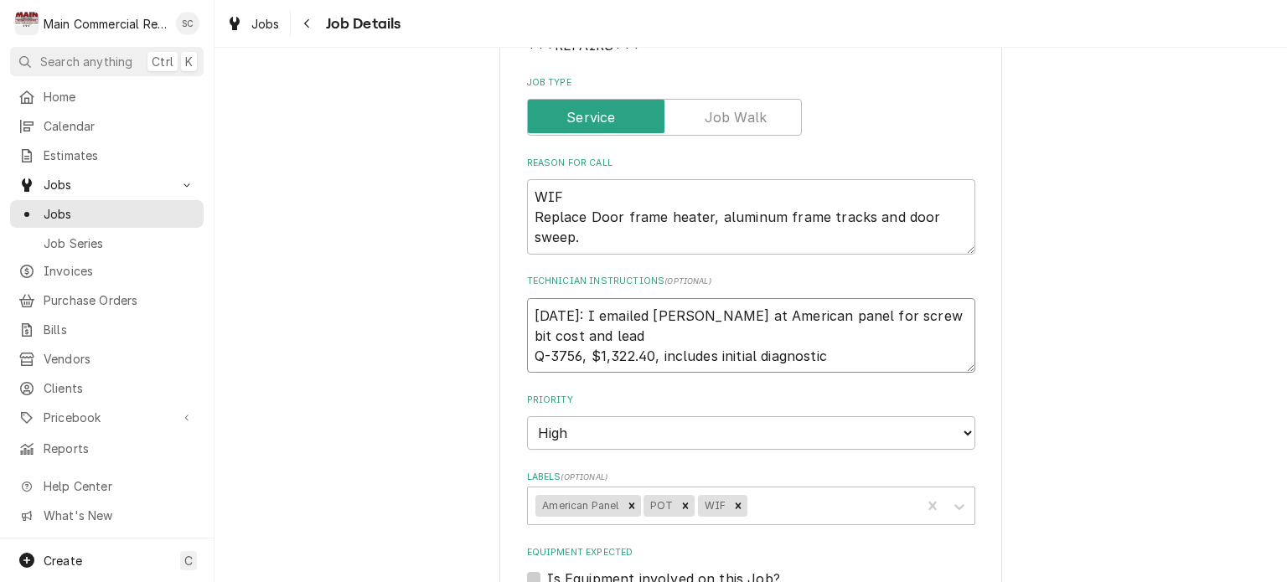
type textarea "x"
type textarea "9/9/25: I emailed Angie at American panel for screw bit cost and lead Q-3756, $…"
type textarea "x"
type textarea "9/9/25: I emailed Angie at American panel for screw bit cost and lead t Q-3756,…"
type textarea "x"
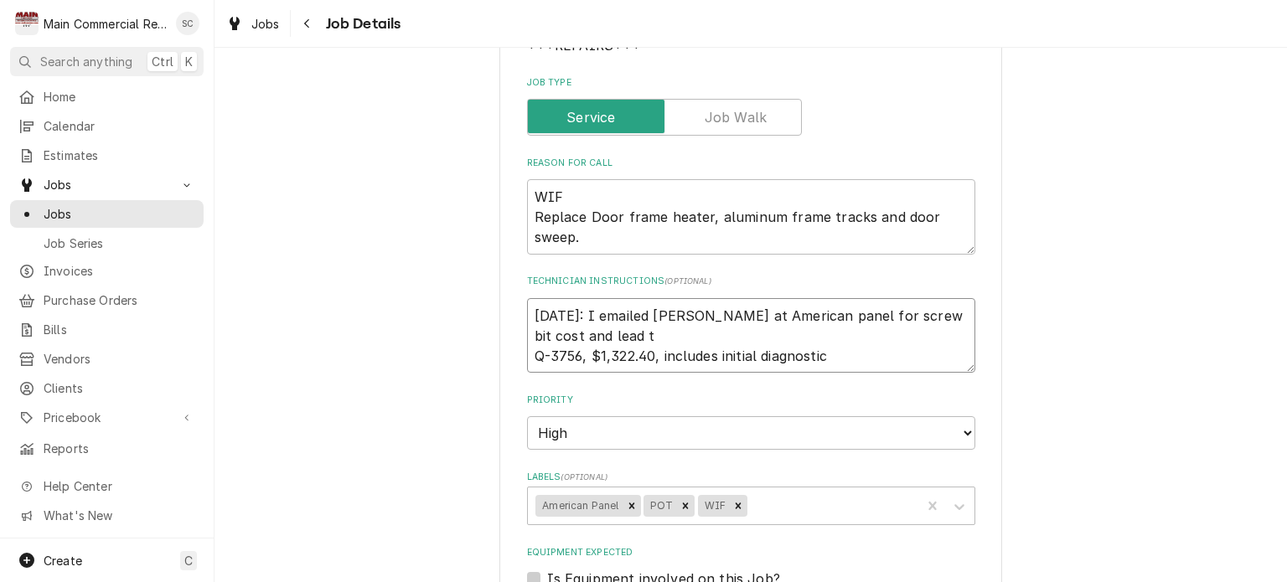
type textarea "9/9/25: I emailed Angie at American panel for screw bit cost and lead ti Q-3756…"
type textarea "x"
type textarea "9/9/25: I emailed Angie at American panel for screw bit cost and lead tim Q-375…"
type textarea "x"
type textarea "9/9/25: I emailed Angie at American panel for screw bit cost and lead time Q-37…"
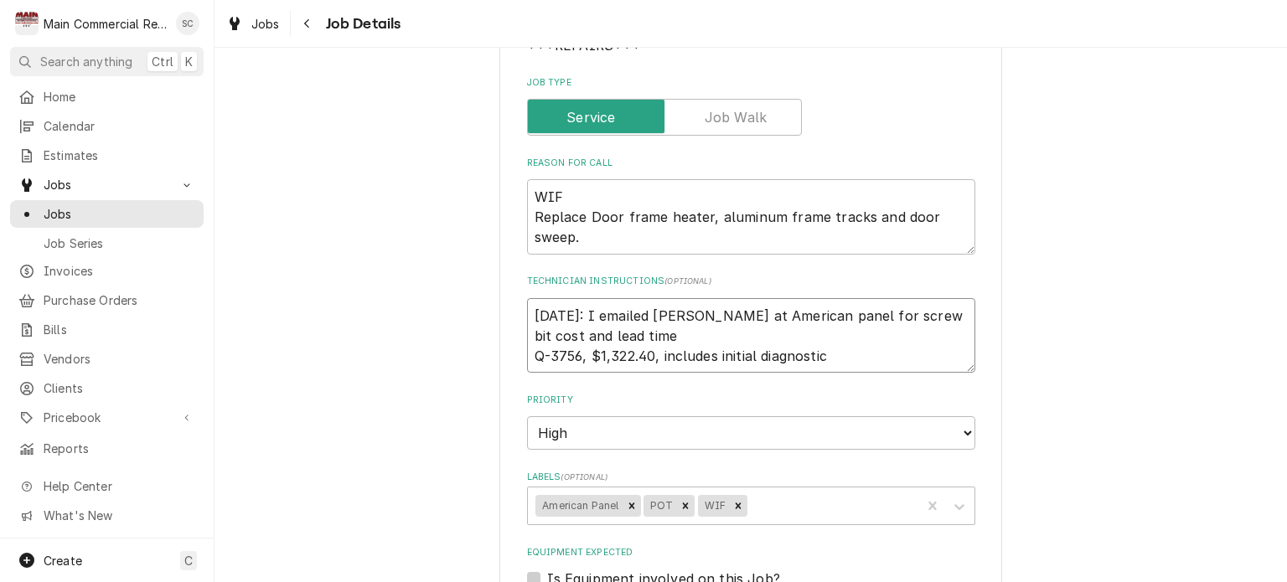
type textarea "x"
type textarea "9/9/25: I emailed Angie at American panel for screw bit cost and lead time. Q-3…"
type textarea "x"
type textarea "9/9/25: I emailed Angie at American panel for screw bit cost and lead time. Q-3…"
type textarea "x"
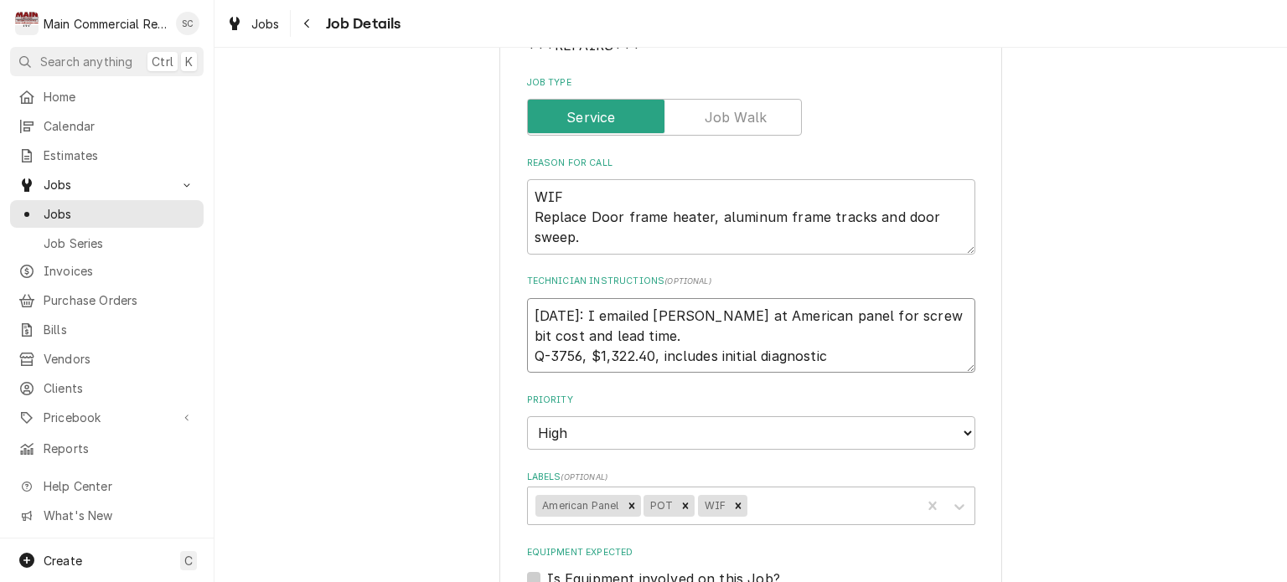
type textarea "9/9/25: I emailed Angie at American panel for screw bit cost and lead time. Q-3…"
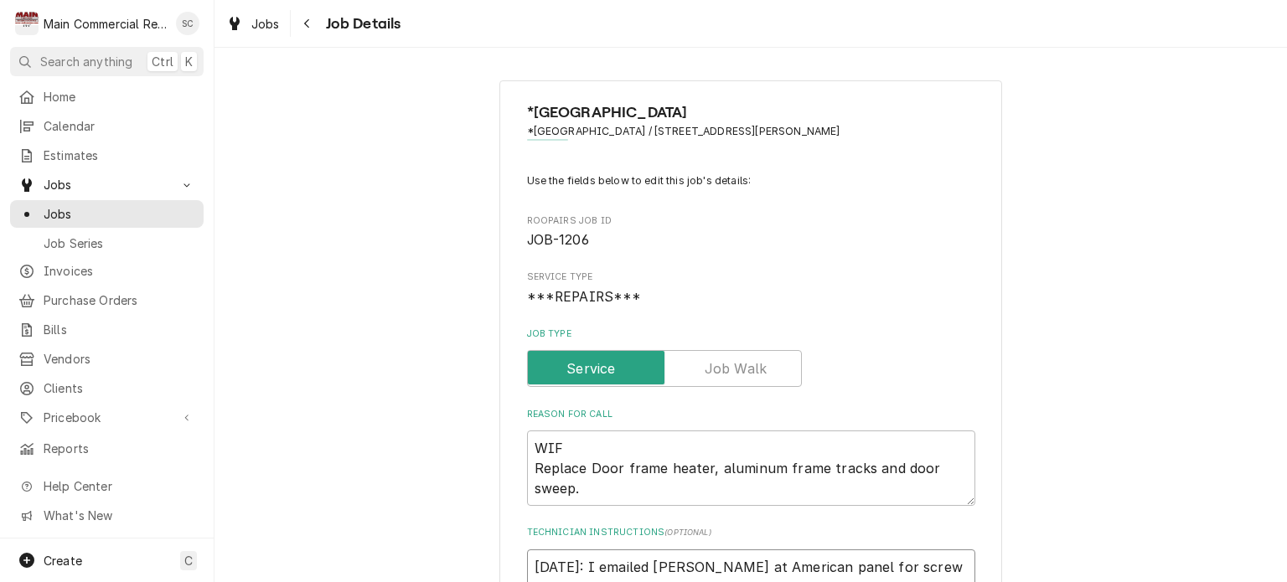
scroll to position [335, 0]
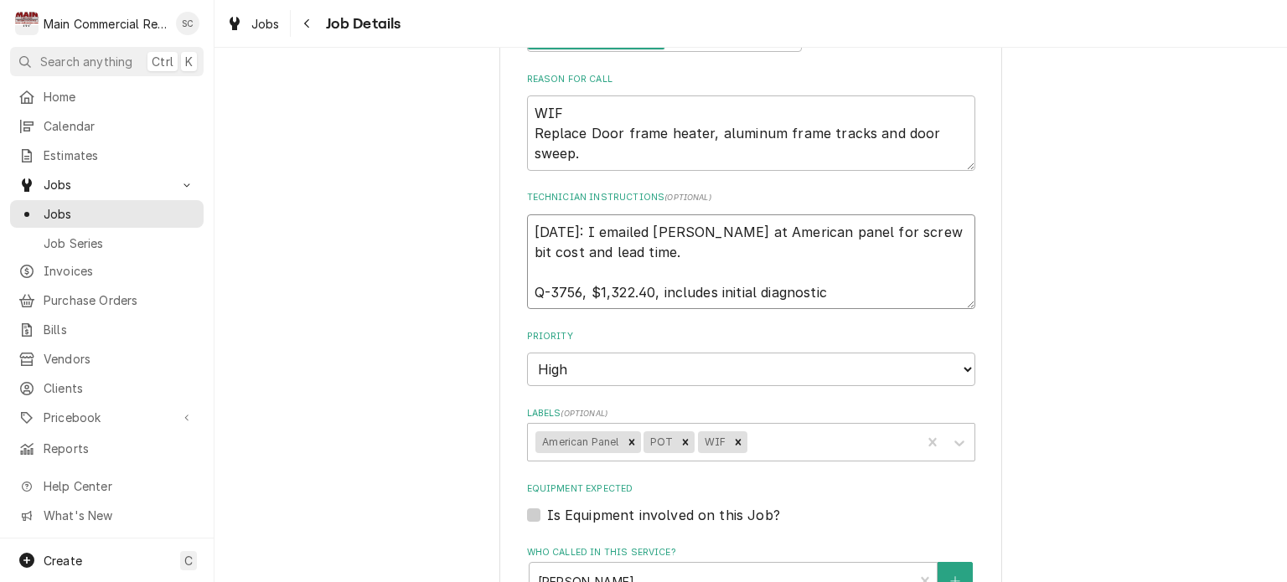
click at [585, 272] on textarea "9/9/25: I emailed Angie at American panel for screw bit cost and lead time. Q-3…" at bounding box center [751, 263] width 448 height 96
type textarea "x"
type textarea "9/9/25: I emailed Angie at American panel for screw bit cost and lead time. Q-3…"
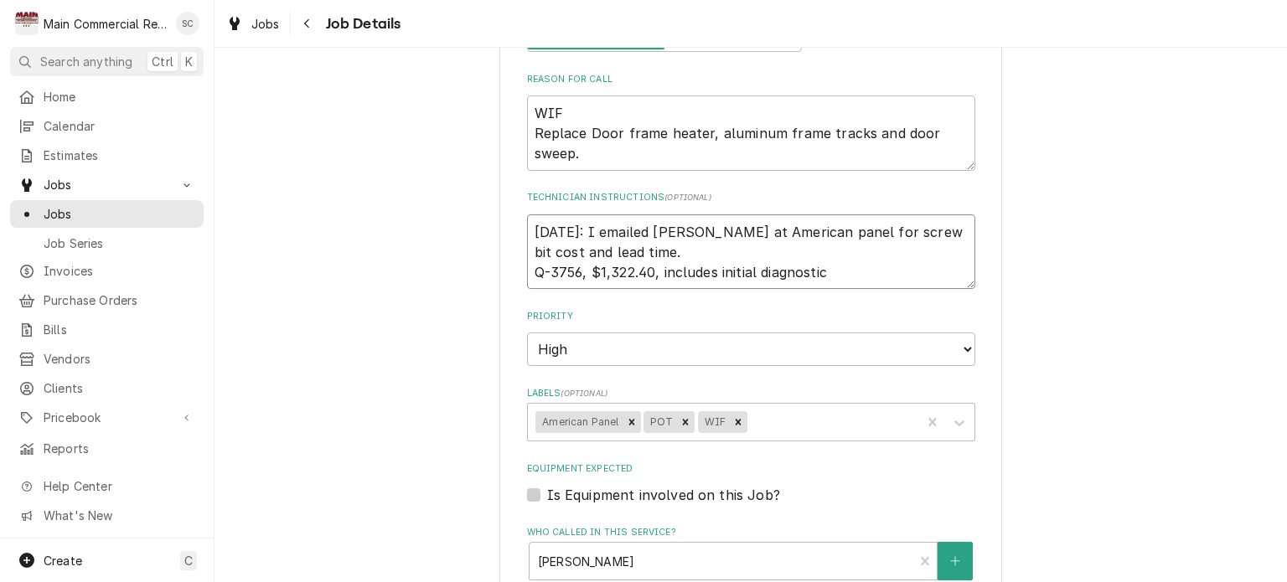
click at [577, 230] on textarea "9/9/25: I emailed Angie at American panel for screw bit cost and lead time. Q-3…" at bounding box center [751, 252] width 448 height 75
type textarea "x"
type textarea "9/9/25: PI emailed Angie at American panel for screw bit cost and lead time. Q-…"
type textarea "x"
type textarea "9/9/25: PeI emailed Angie at American panel for screw bit cost and lead time. Q…"
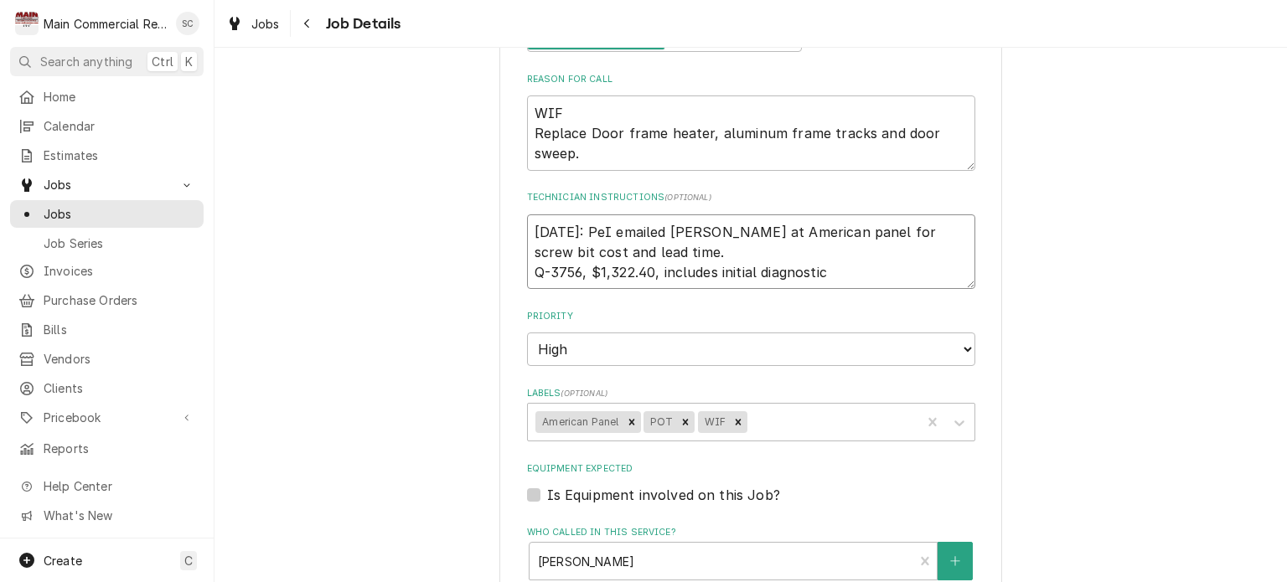
type textarea "x"
type textarea "9/9/25: PerI emailed Angie at American panel for screw bit cost and lead time. …"
type textarea "x"
type textarea "9/9/25: Per I emailed Angie at American panel for screw bit cost and lead time.…"
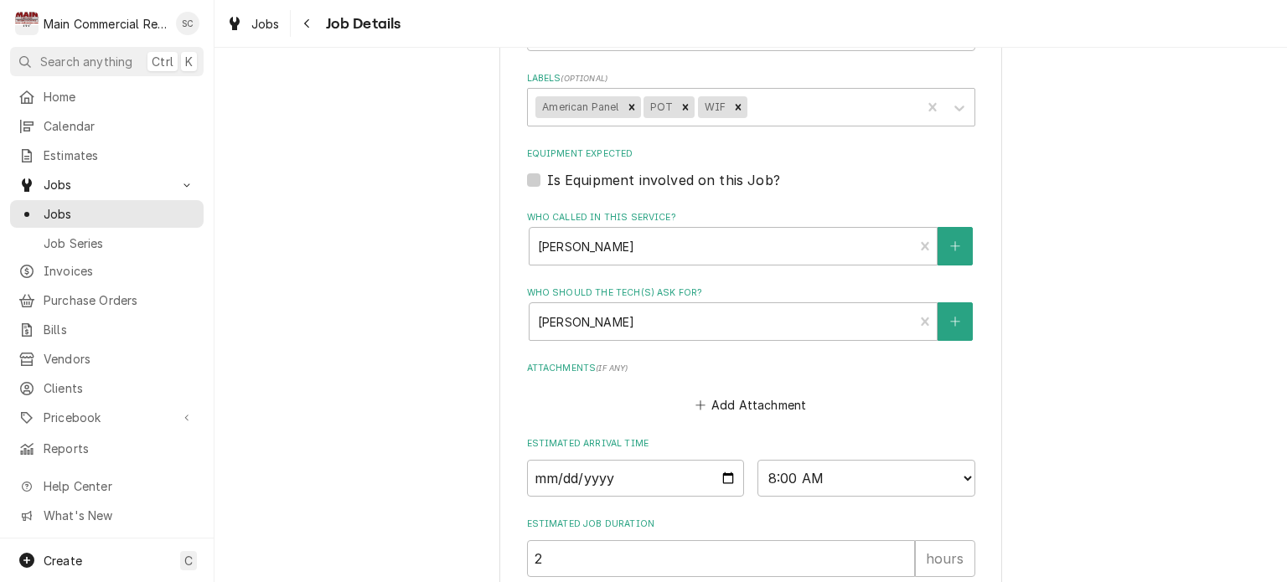
scroll to position [839, 0]
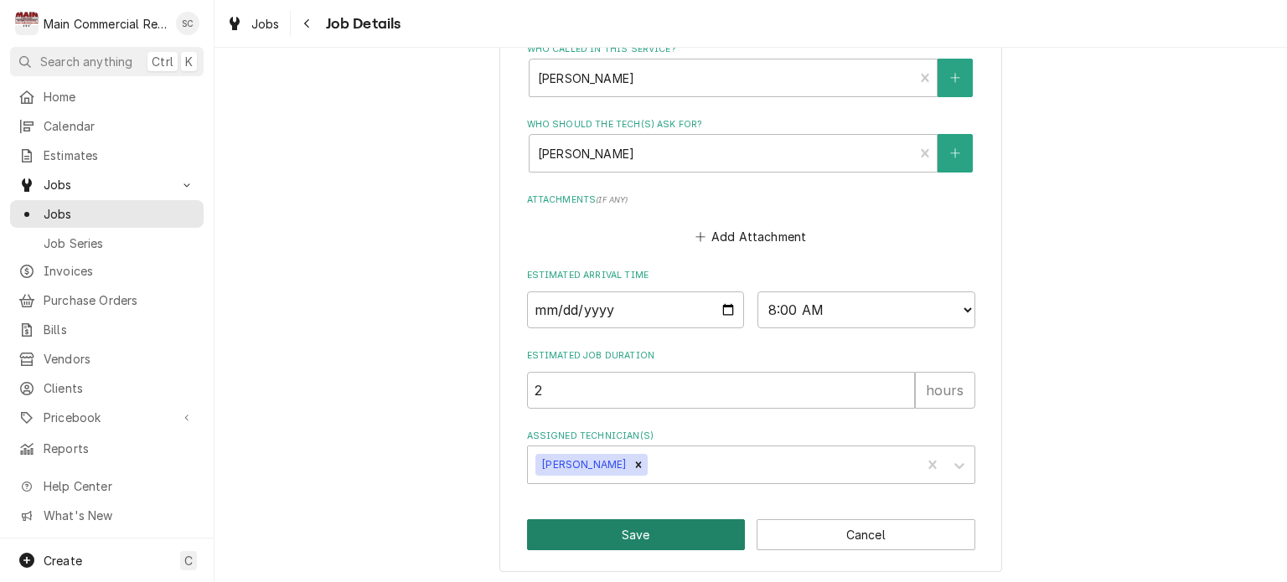
click at [694, 529] on button "Save" at bounding box center [636, 535] width 219 height 31
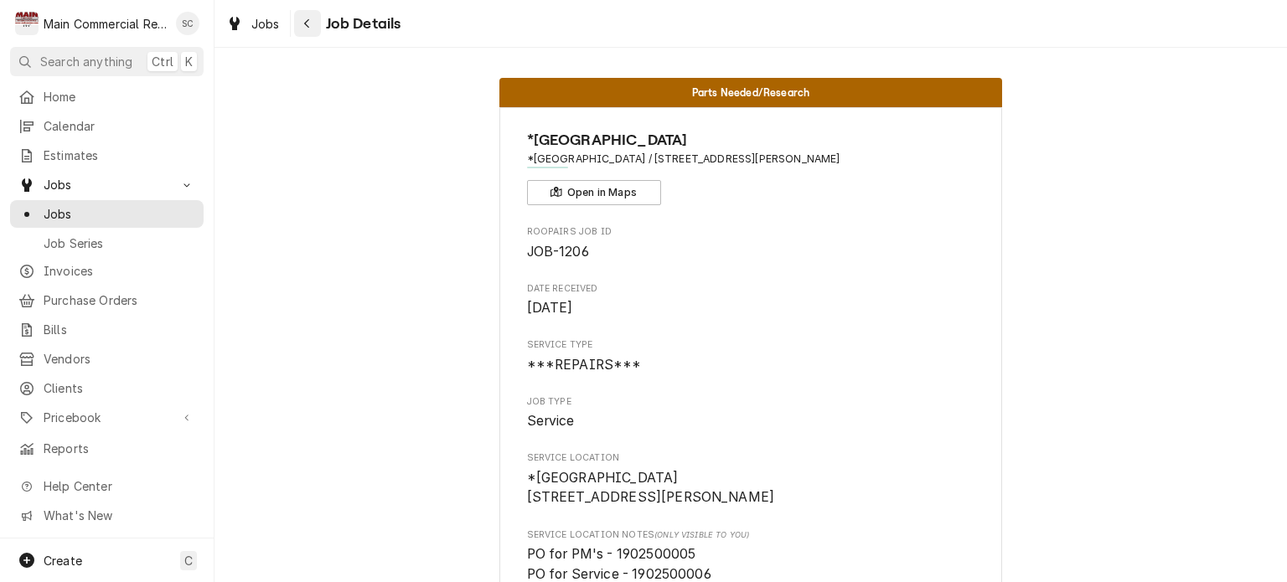
click at [302, 29] on div "Navigate back" at bounding box center [307, 23] width 17 height 17
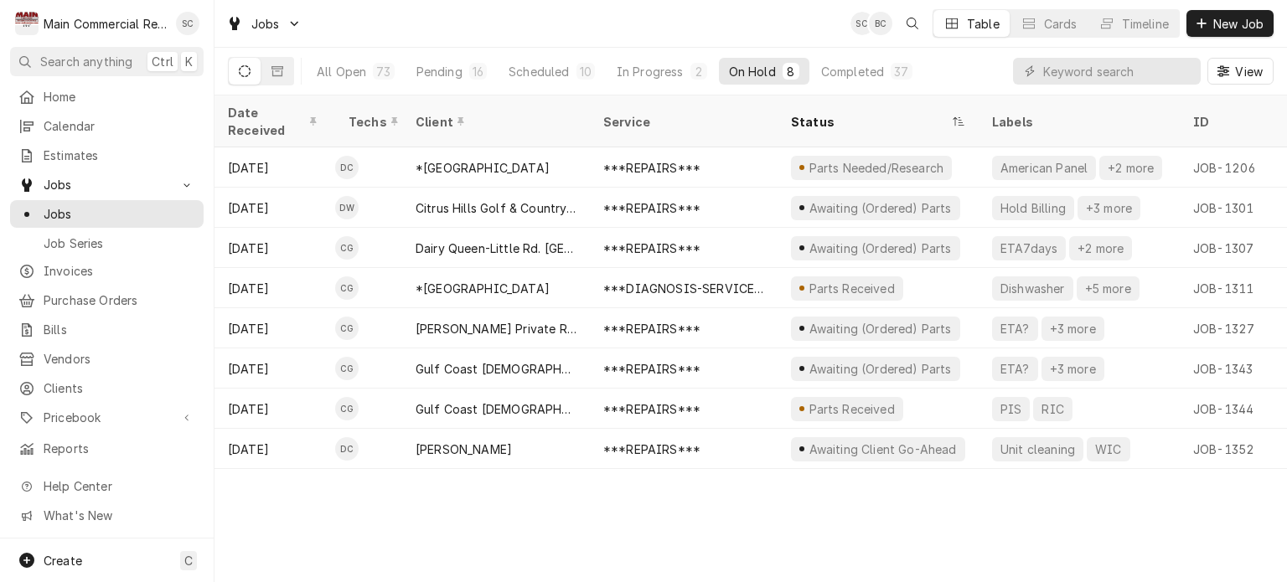
click at [767, 526] on div "Date Received Techs Client Service Status Labels ID Duration Location Name Job …" at bounding box center [751, 339] width 1073 height 487
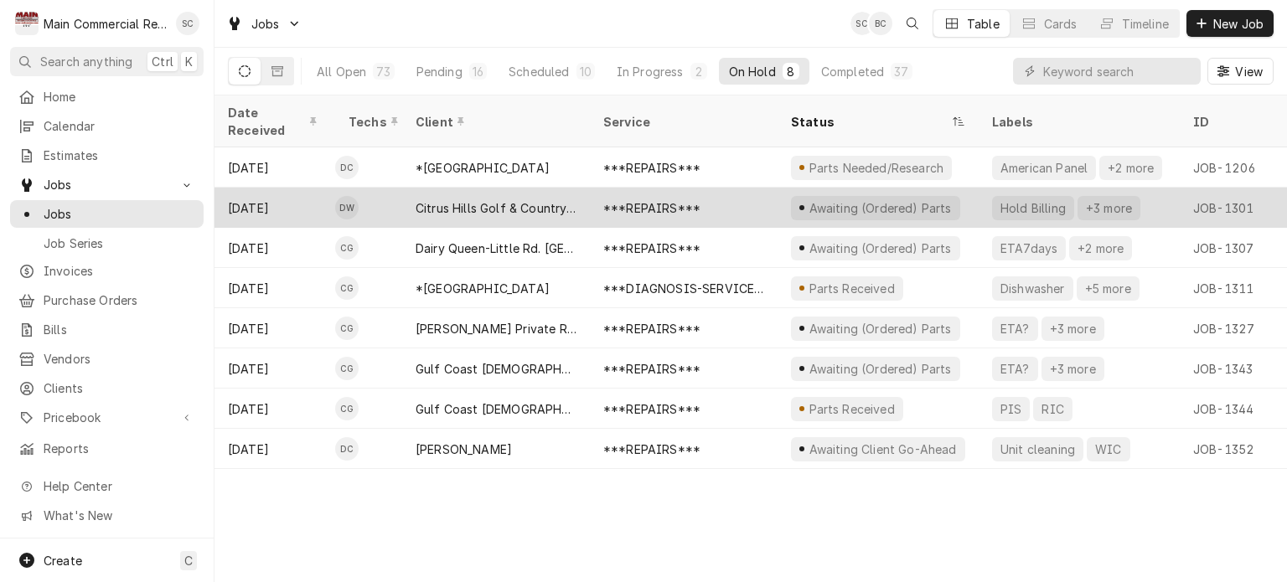
click at [536, 199] on div "Citrus Hills Golf & Country Club" at bounding box center [496, 208] width 161 height 18
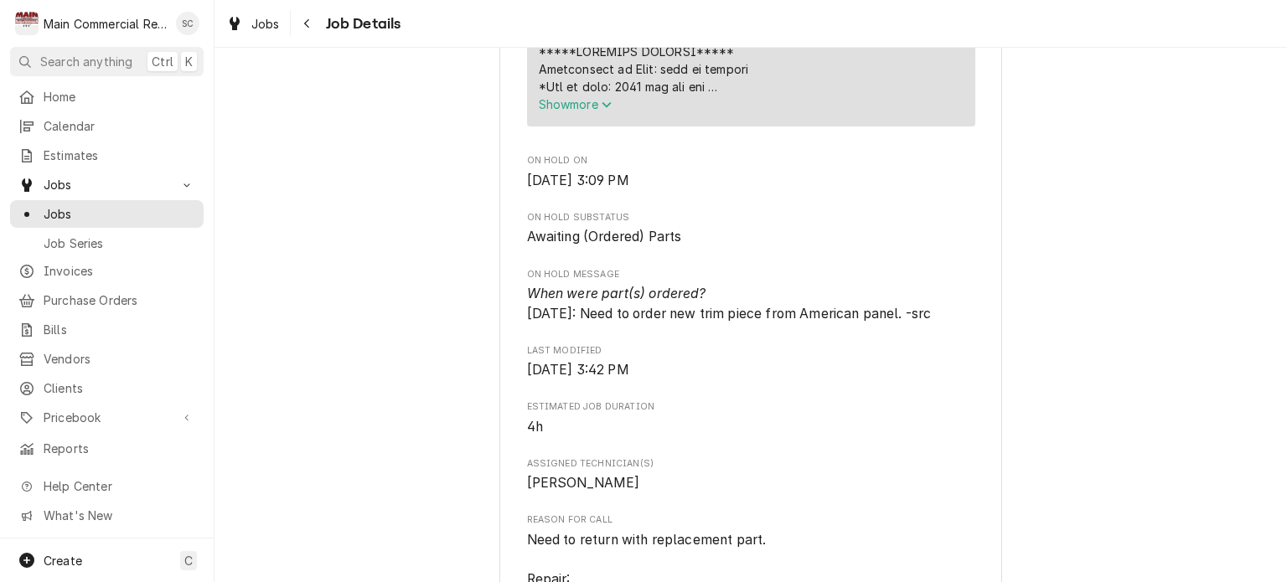
scroll to position [670, 0]
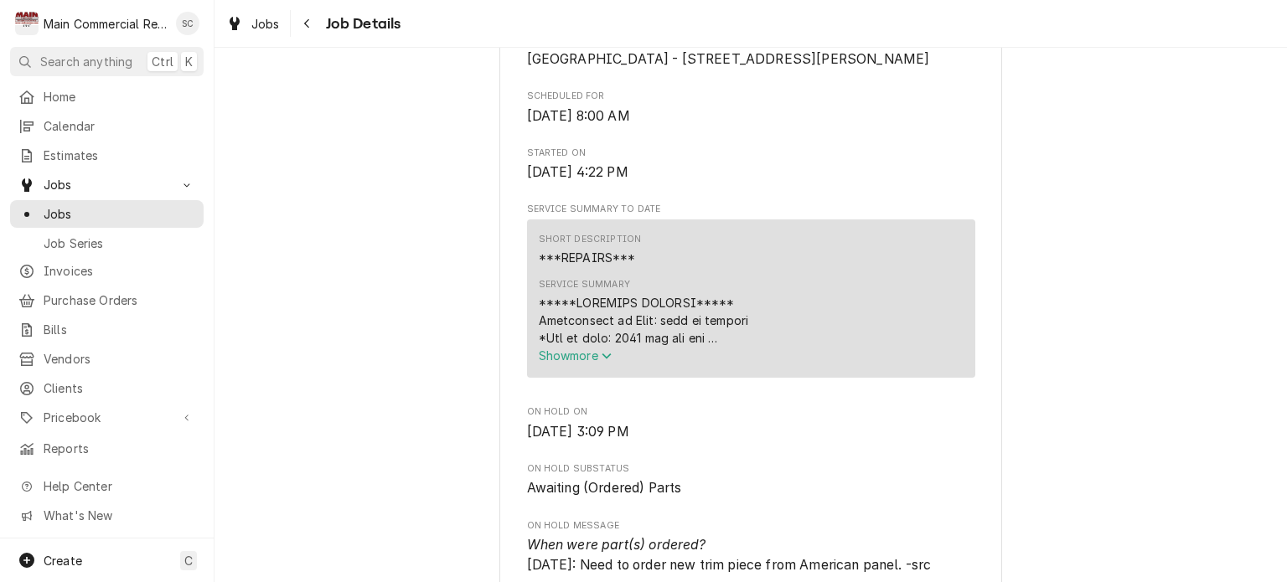
click at [593, 350] on span "Show more" at bounding box center [576, 356] width 74 height 14
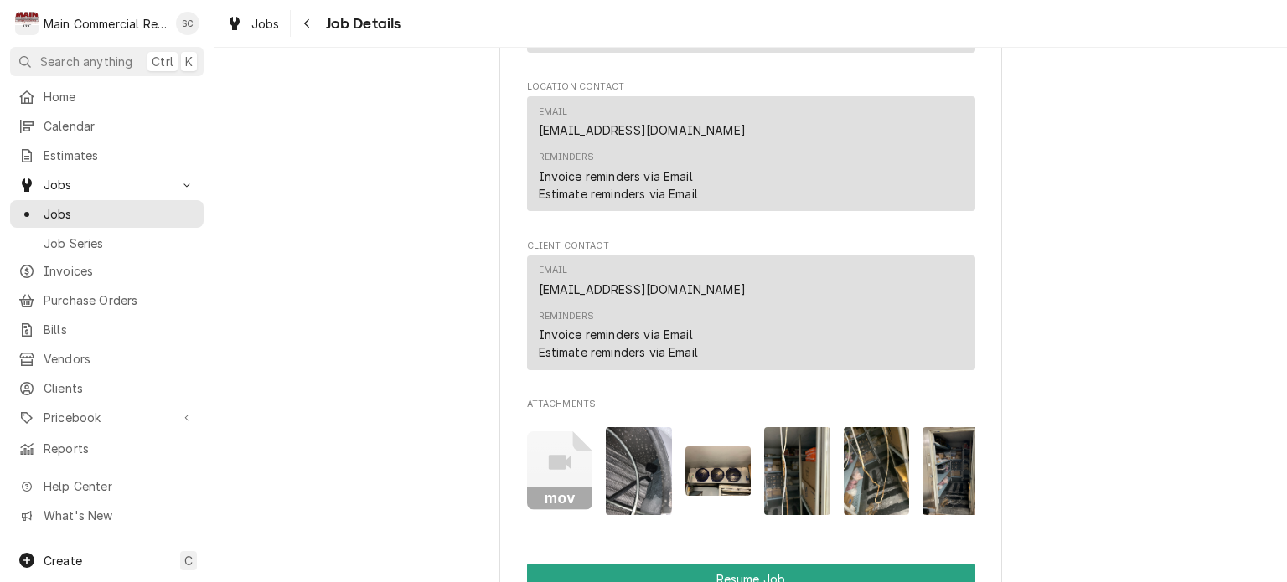
scroll to position [3185, 0]
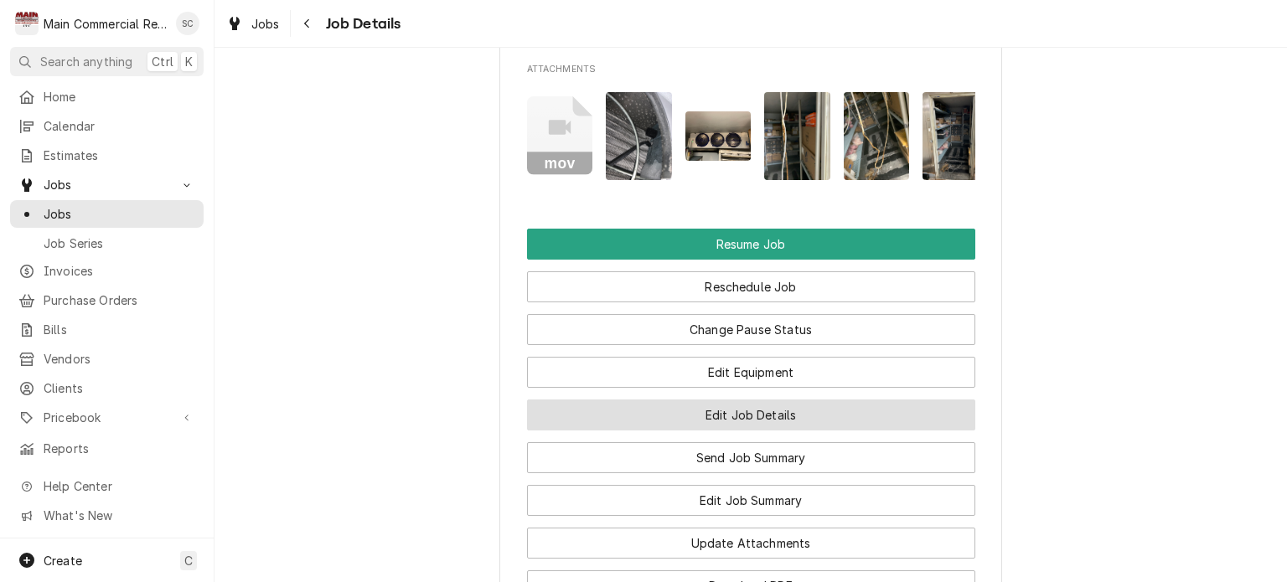
click at [783, 425] on button "Edit Job Details" at bounding box center [751, 415] width 448 height 31
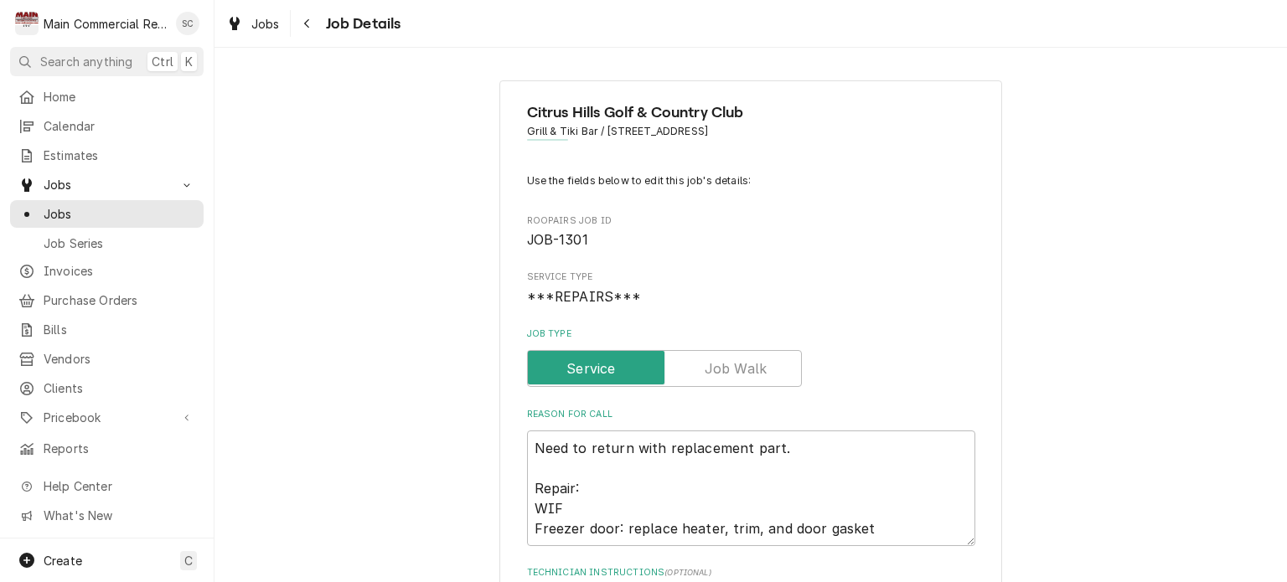
scroll to position [251, 0]
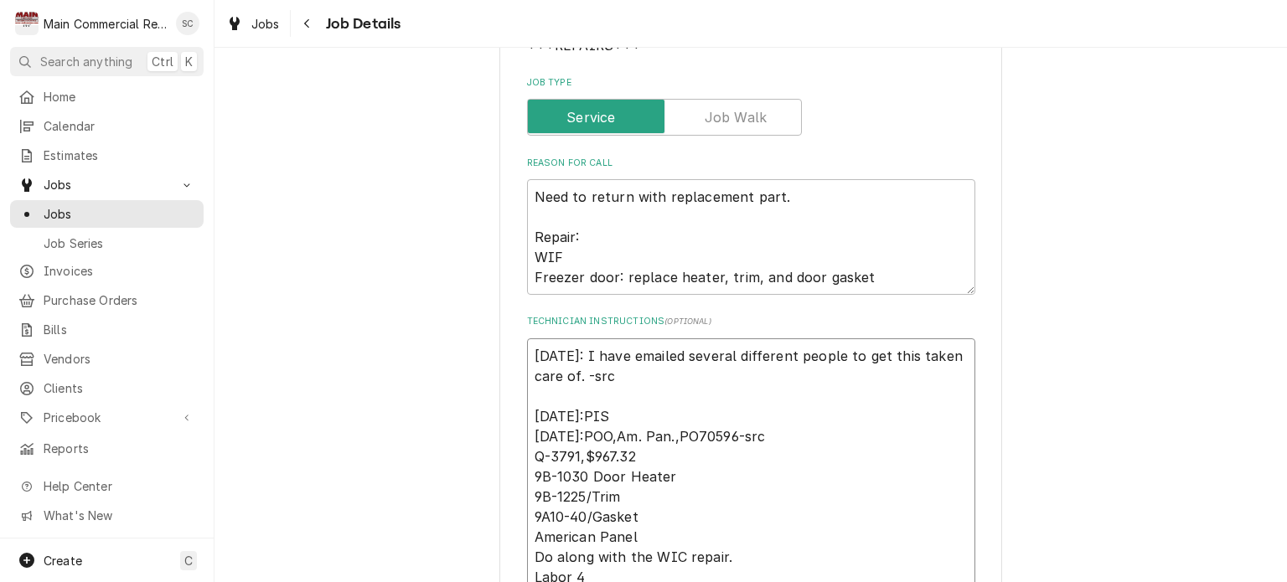
click at [527, 351] on textarea "[DATE]: I have emailed several different people to get this taken care of. -src…" at bounding box center [751, 467] width 448 height 256
type textarea "x"
type textarea "[DATE]: I have emailed several different people to get this taken care of. -src…"
type textarea "x"
type textarea "9 [DATE]: I have emailed several different people to get this taken care of. -s…"
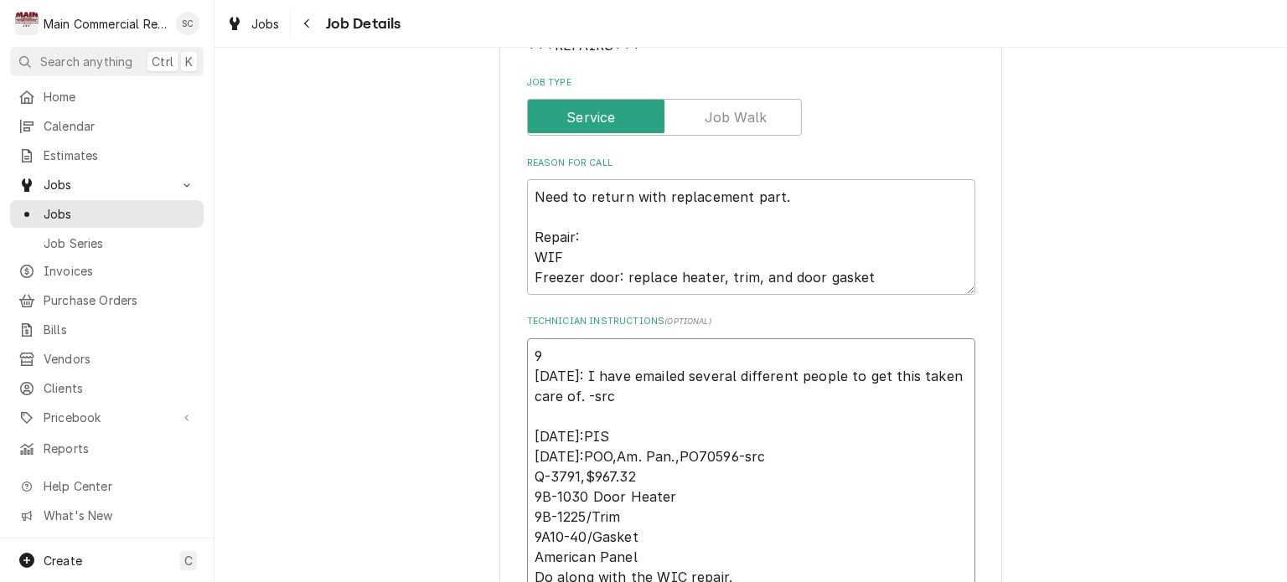
type textarea "x"
type textarea "9/ [DATE]: I have emailed several different people to get this taken care of. -…"
type textarea "x"
type textarea "9/9 [DATE]: I have emailed several different people to get this taken care of. …"
type textarea "x"
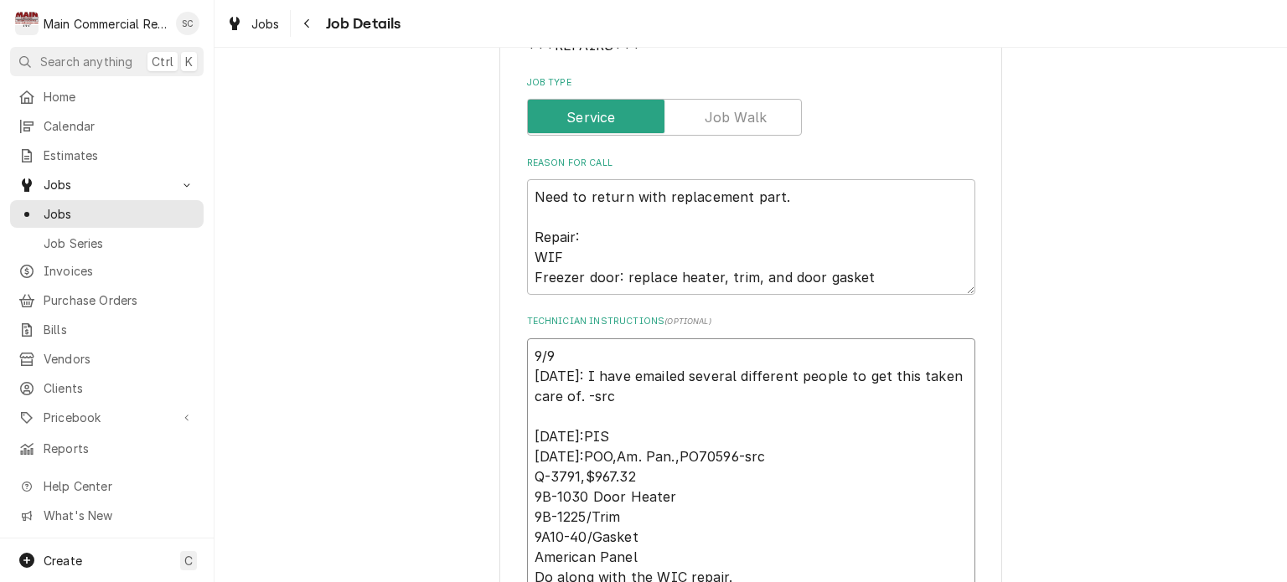
type textarea "9/9/ [DATE]: I have emailed several different people to get this taken care of.…"
type textarea "x"
type textarea "9/9/2 9/4/25: I have emailed several different people to get this taken care of…"
type textarea "x"
type textarea "9/9/25 9/4/25: I have emailed several different people to get this taken care o…"
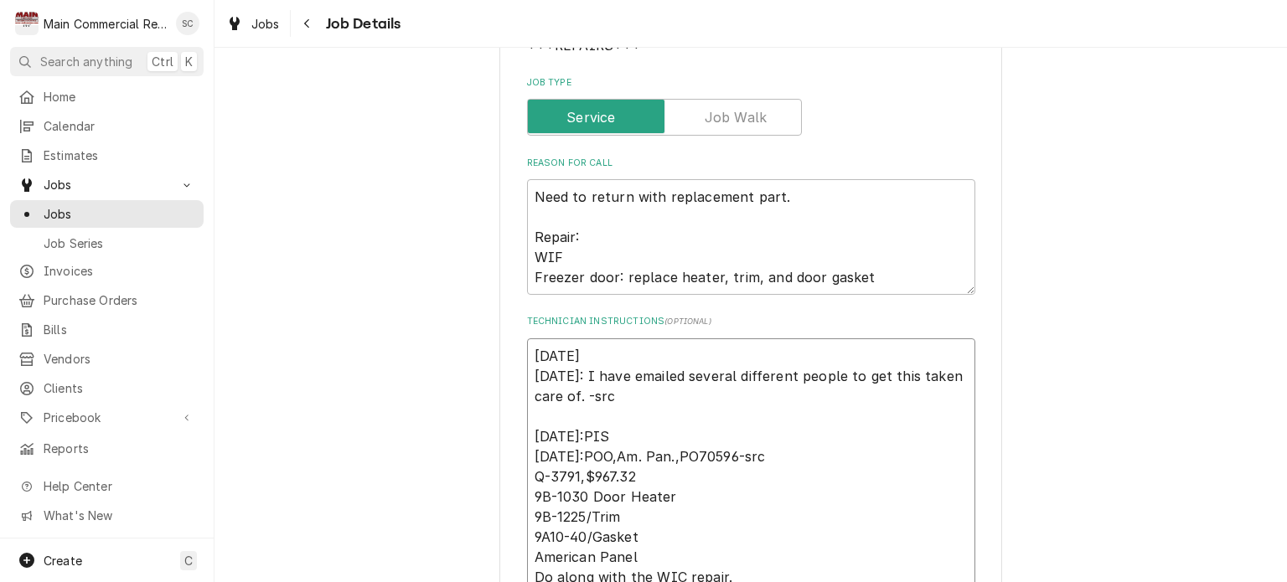
type textarea "x"
type textarea "9/9/25: 9/4/25: I have emailed several different people to get this taken care …"
type textarea "x"
type textarea "9/9/25: 9/4/25: I have emailed several different people to get this taken care …"
type textarea "x"
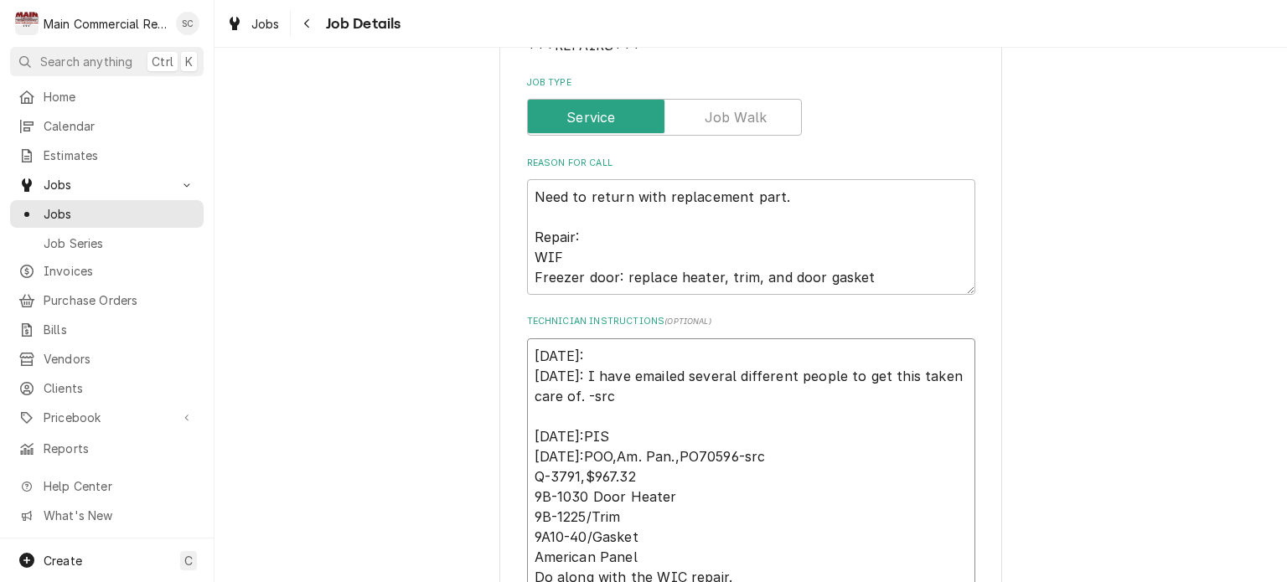
type textarea "9/9/25: E 9/4/25: I have emailed several different people to get this taken car…"
type textarea "x"
type textarea "9/9/25: Em 9/4/25: I have emailed several different people to get this taken ca…"
type textarea "x"
type textarea "9/9/25: Ema 9/4/25: I have emailed several different people to get this taken c…"
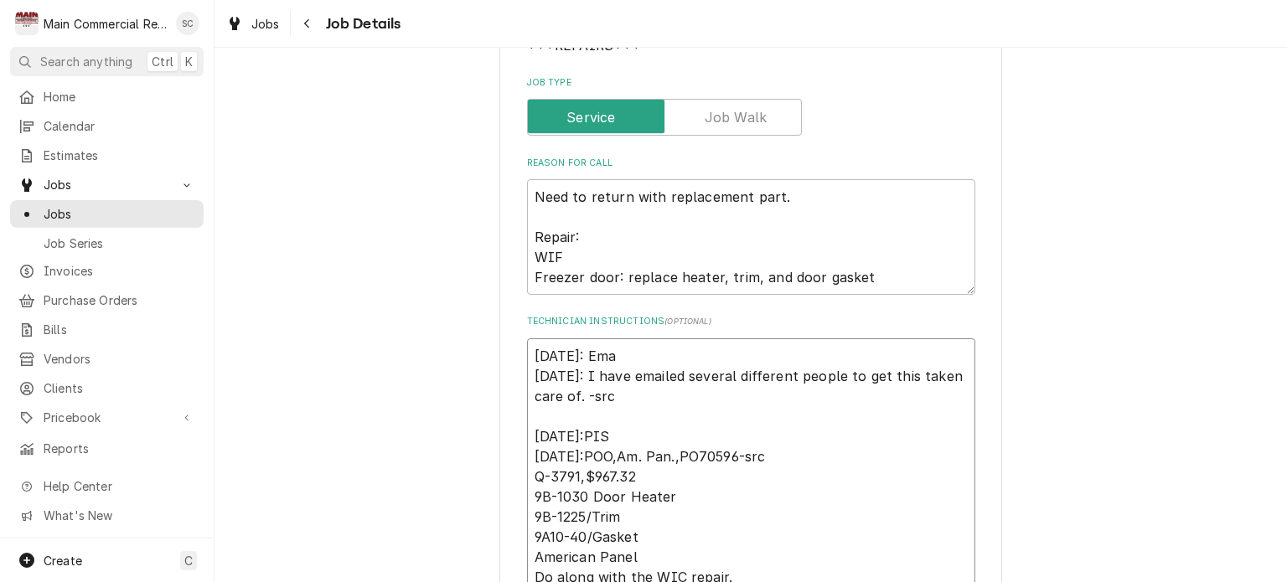
type textarea "x"
type textarea "9/9/25: Emai 9/4/25: I have emailed several different people to get this taken …"
type textarea "x"
type textarea "9/9/25: Email 9/4/25: I have emailed several different people to get this taken…"
type textarea "x"
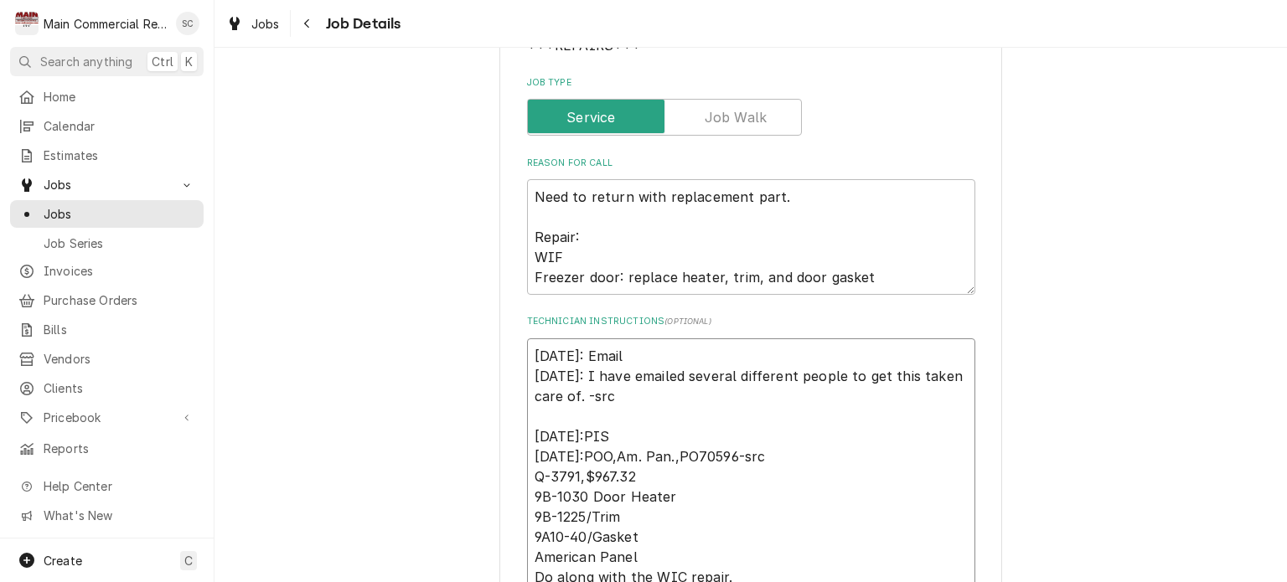
type textarea "9/9/25: Emaile 9/4/25: I have emailed several different people to get this take…"
type textarea "x"
type textarea "9/9/25: Emailed 9/4/25: I have emailed several different people to get this tak…"
type textarea "x"
type textarea "9/9/25: Emailed 9/4/25: I have emailed several different people to get this tak…"
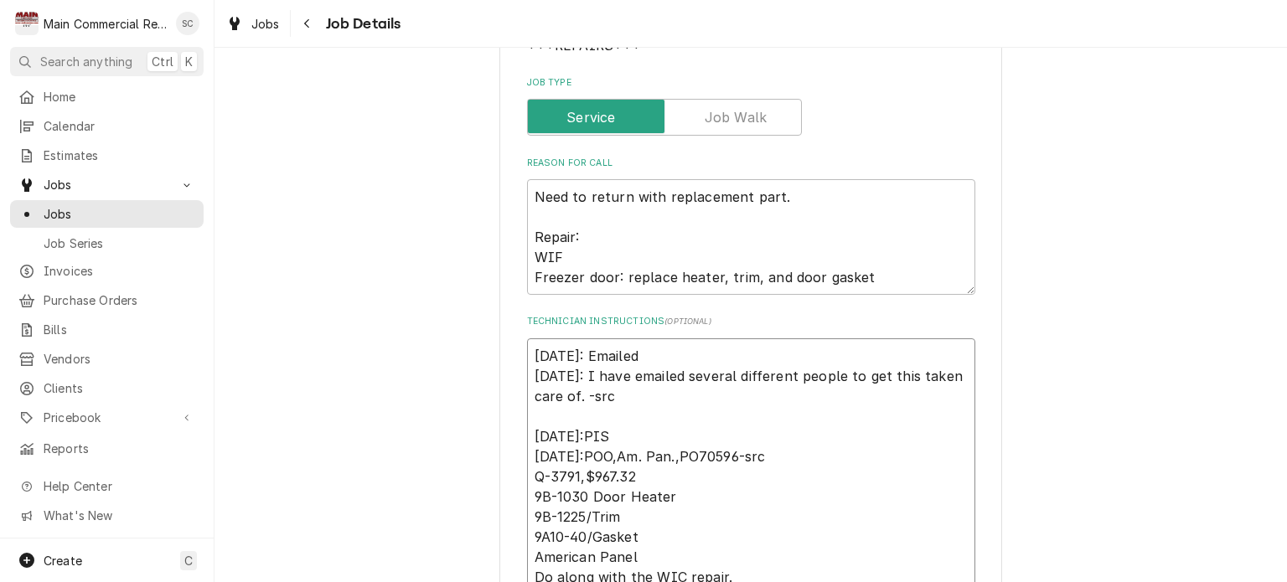
type textarea "x"
type textarea "9/9/25: Emailed A 9/4/25: I have emailed several different people to get this t…"
type textarea "x"
type textarea "9/9/25: Emailed An 9/4/25: I have emailed several different people to get this …"
type textarea "x"
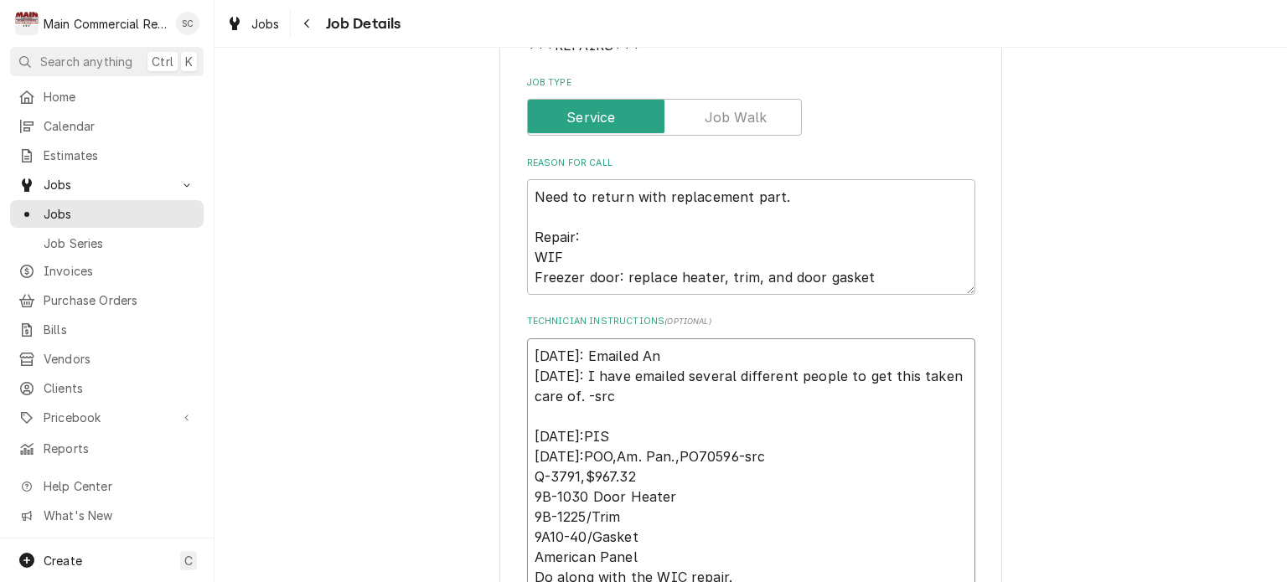
type textarea "9/9/25: Emailed Ang 9/4/25: I have emailed several different people to get this…"
type textarea "x"
type textarea "9/9/25: Emailed Angi 9/4/25: I have emailed several different people to get thi…"
type textarea "x"
type textarea "9/9/25: Emailed Angie 9/4/25: I have emailed several different people to get th…"
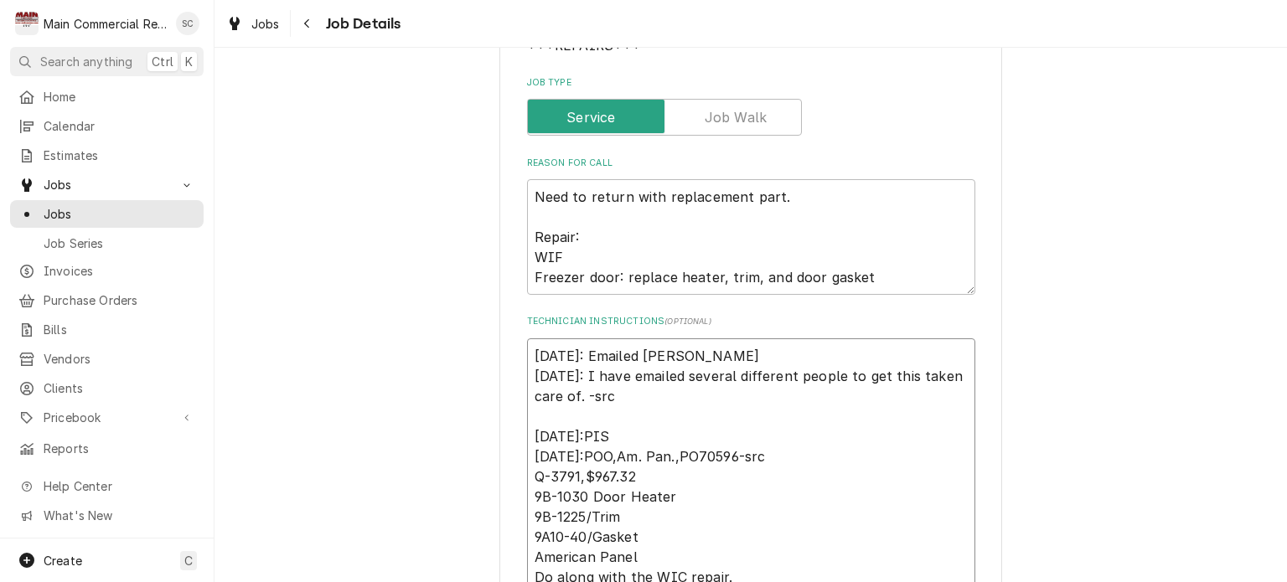
type textarea "x"
type textarea "9/9/25: Emailed Angie 9/4/25: I have emailed several different people to get th…"
type textarea "x"
type textarea "9/9/25: Emailed Angie f 9/4/25: I have emailed several different people to get …"
type textarea "x"
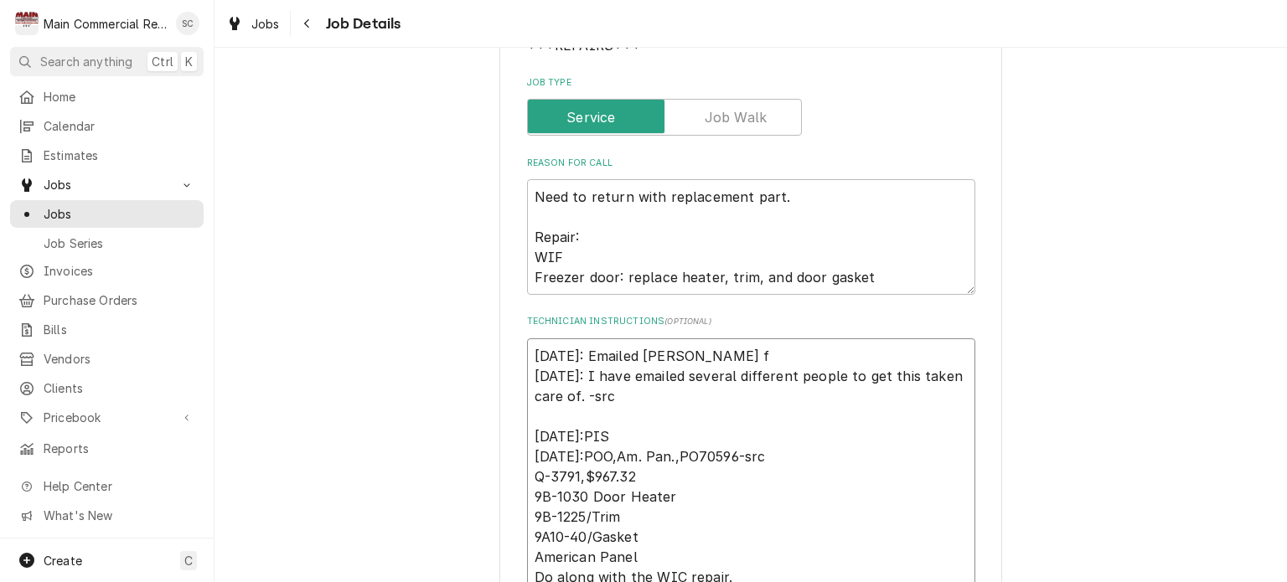
type textarea "9/9/25: Emailed Angie fr 9/4/25: I have emailed several different people to get…"
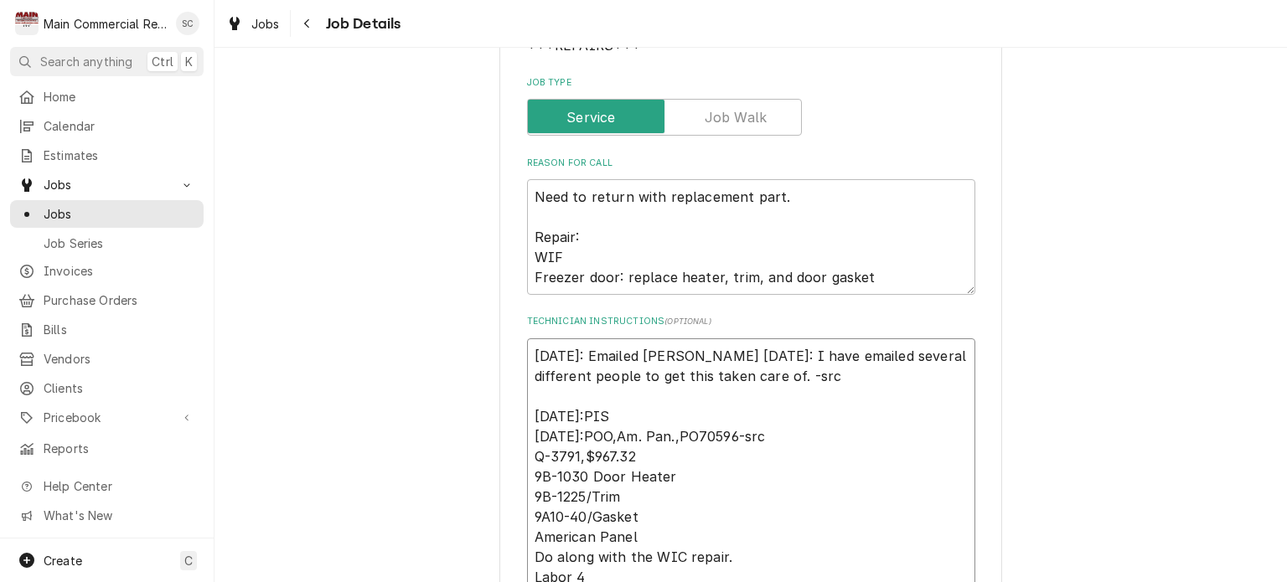
type textarea "x"
type textarea "9/9/25: Emailed Angie fro 9/4/25: I have emailed several different people to ge…"
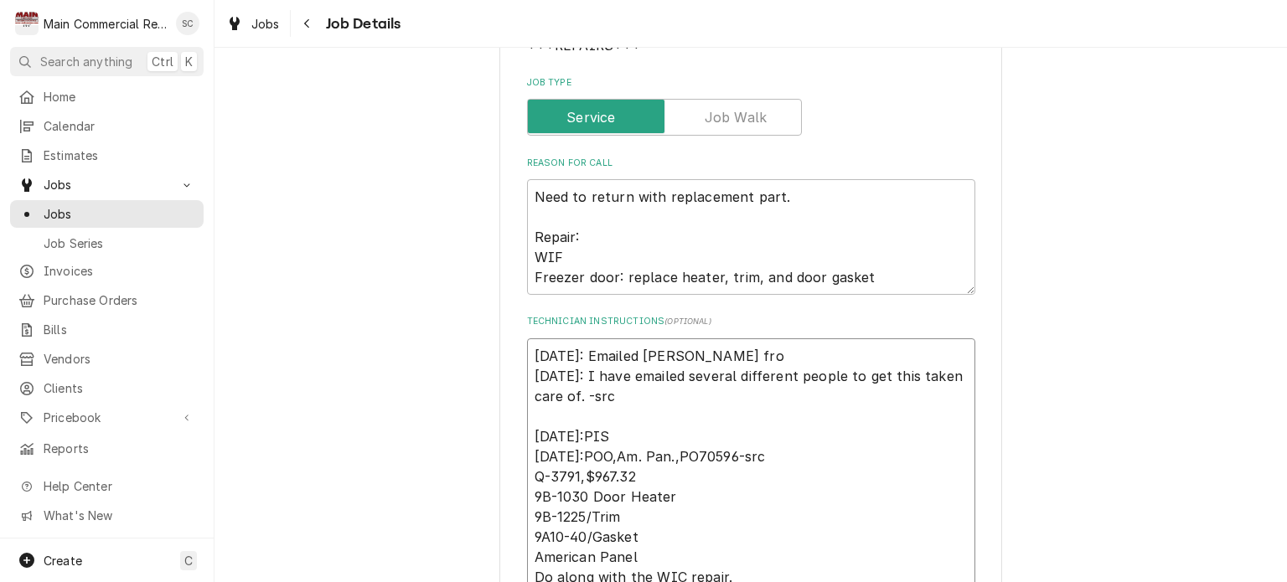
type textarea "x"
type textarea "9/9/25: Emailed Angie from 9/4/25: I have emailed several different people to g…"
type textarea "x"
type textarea "9/9/25: Emailed Angie from 9/4/25: I have emailed several different people to g…"
type textarea "x"
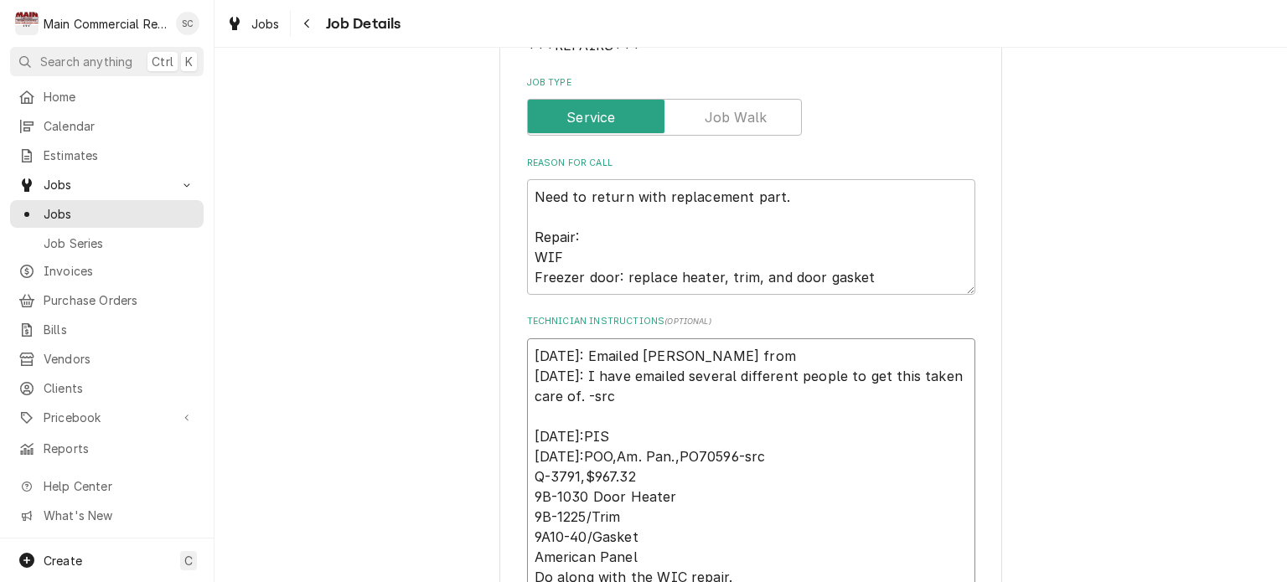
type textarea "9/9/25: Emailed Angie from A 9/4/25: I have emailed several different people to…"
type textarea "x"
type textarea "9/9/25: Emailed Angie from Am 9/4/25: I have emailed several different people t…"
type textarea "x"
type textarea "9/9/25: Emailed Angie from Ame 9/4/25: I have emailed several different people …"
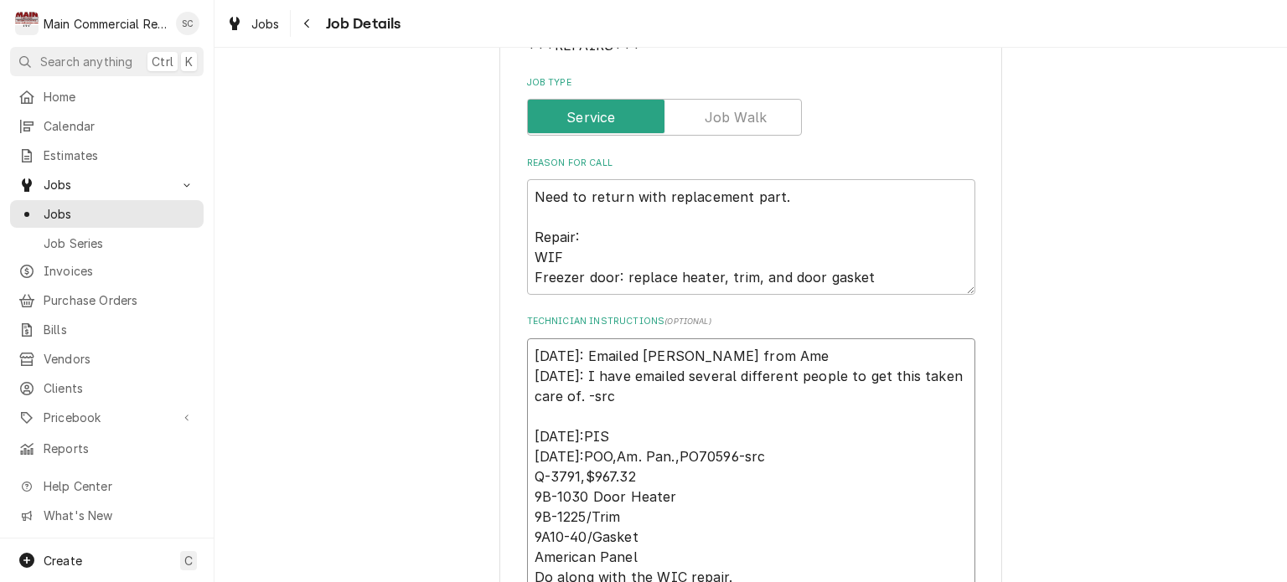
type textarea "x"
type textarea "9/9/25: Emailed Angie from Amer 9/4/25: I have emailed several different people…"
type textarea "x"
type textarea "9/9/25: Emailed Angie from Ameri 9/4/25: I have emailed several different peopl…"
type textarea "x"
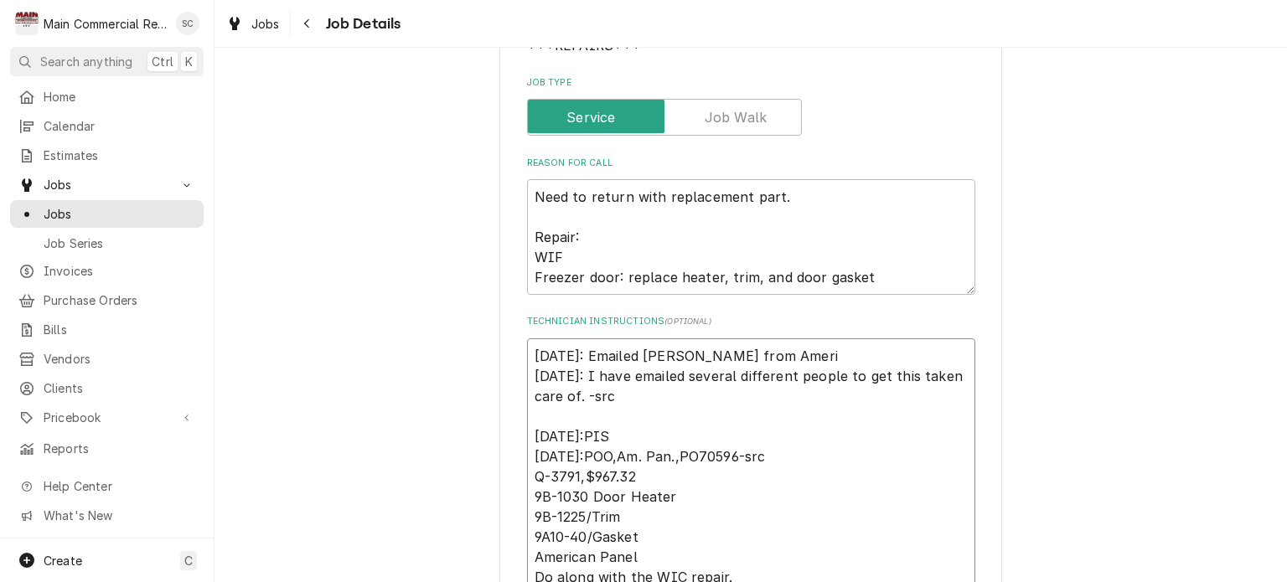
type textarea "9/9/25: Emailed Angie from Americ 9/4/25: I have emailed several different peop…"
type textarea "x"
type textarea "9/9/25: Emailed Angie from America 9/4/25: I have emailed several different peo…"
type textarea "x"
type textarea "9/9/25: Emailed Angie from American 9/4/25: I have emailed several different pe…"
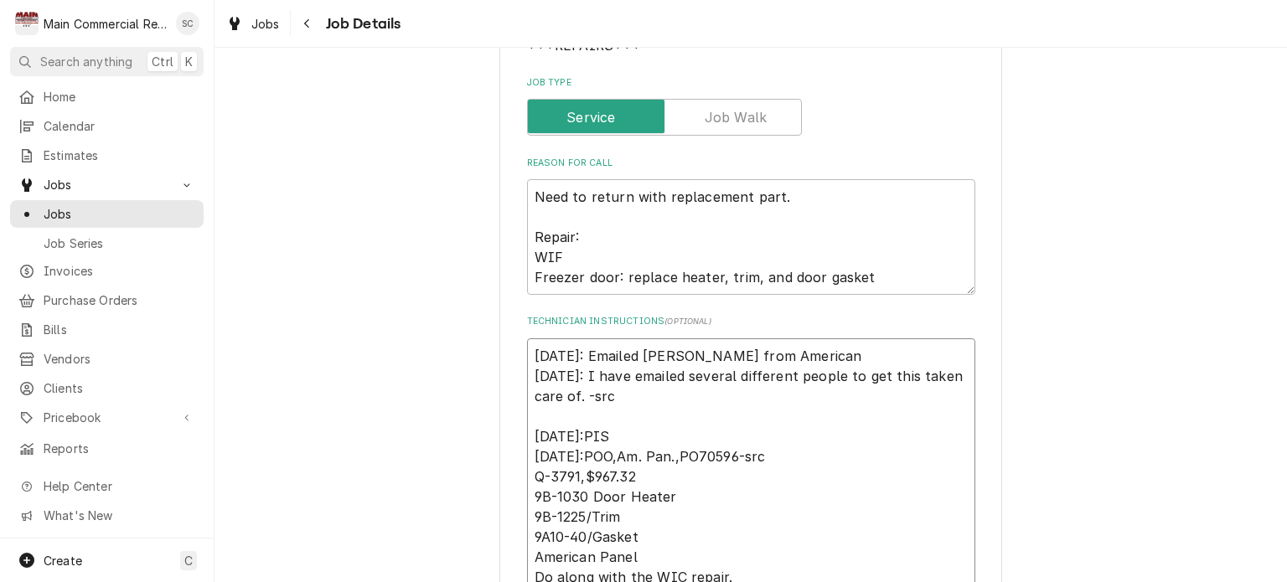
type textarea "x"
type textarea "9/9/25: Emailed Angie from American 9/4/25: I have emailed several different pe…"
type textarea "x"
type textarea "9/9/25: Emailed Angie from American P 9/4/25: I have emailed several different …"
type textarea "x"
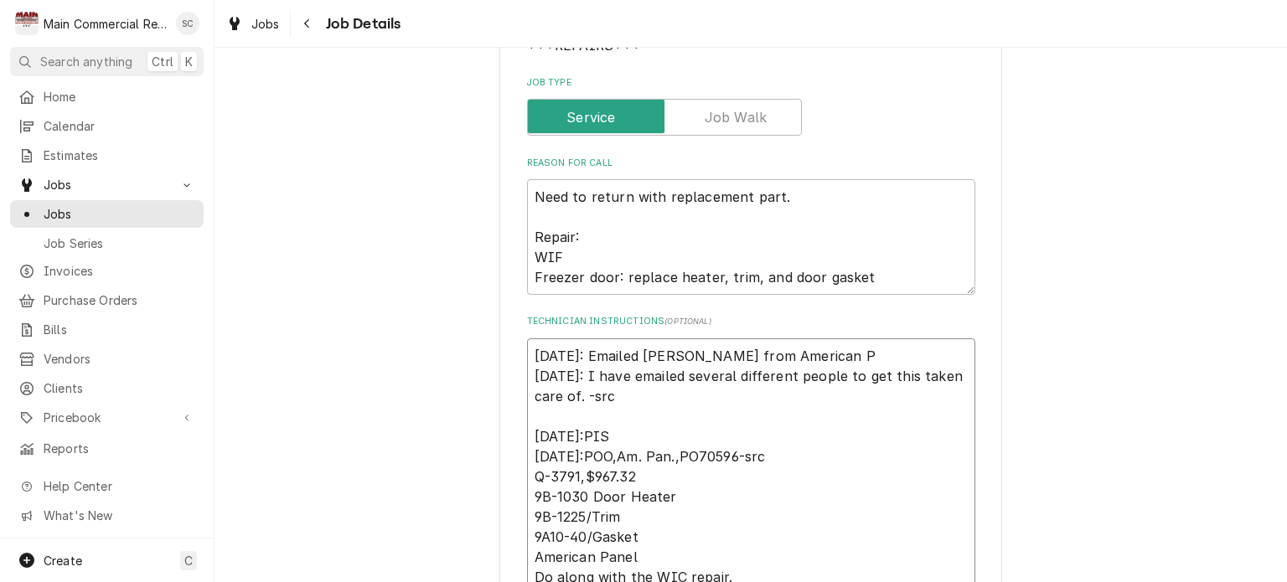
type textarea "9/9/25: Emailed Angie from American Pa 9/4/25: I have emailed several different…"
type textarea "x"
type textarea "9/9/25: Emailed Angie from American Pan 9/4/25: I have emailed several differen…"
type textarea "x"
type textarea "9/9/25: Emailed Angie from American Pane 9/4/25: I have emailed several differe…"
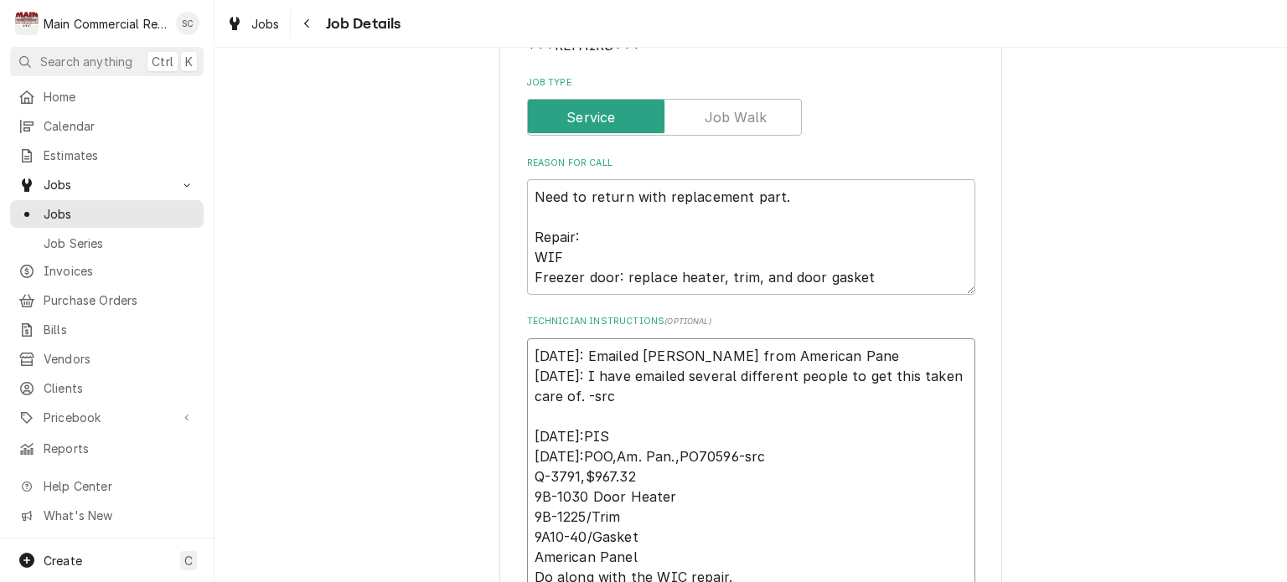
type textarea "x"
type textarea "9/9/25: Emailed Angie from American Panel 9/4/25: I have emailed several differ…"
type textarea "x"
type textarea "9/9/25: Emailed Angie from American Panel 9/4/25: I have emailed several differ…"
type textarea "x"
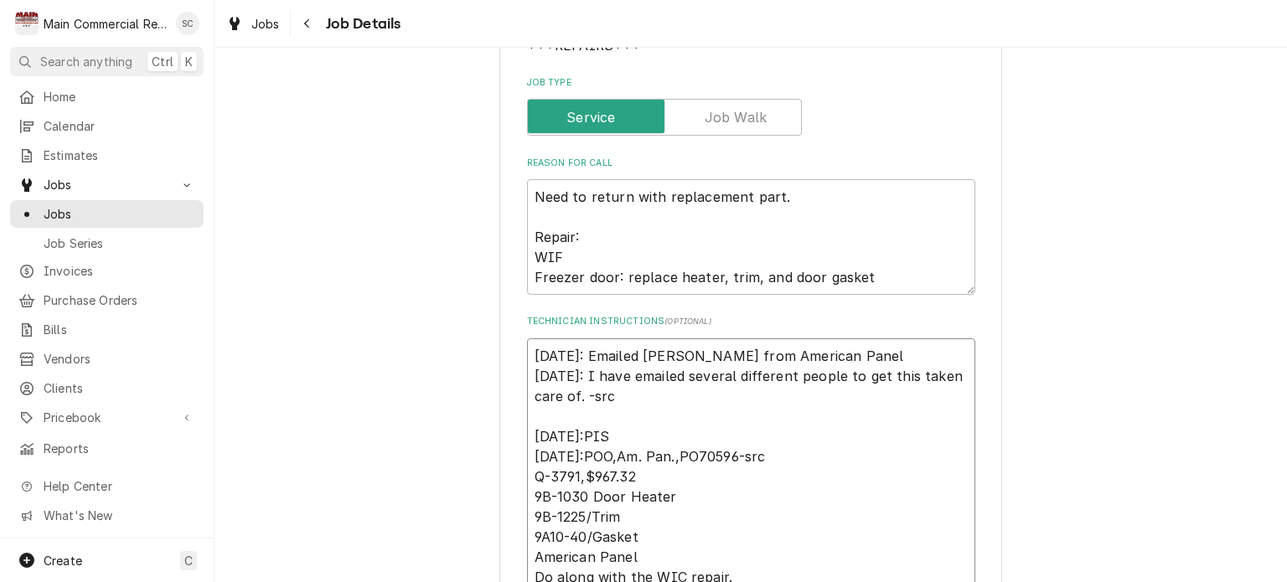
type textarea "9/9/25: Emailed Angie from American Panel w 9/4/25: I have emailed several diff…"
type textarea "x"
type textarea "9/9/25: Emailed Angie from American Panel wi 9/4/25: I have emailed several dif…"
type textarea "x"
type textarea "9/9/25: Emailed Angie from American Panel wit 9/4/25: I have emailed several di…"
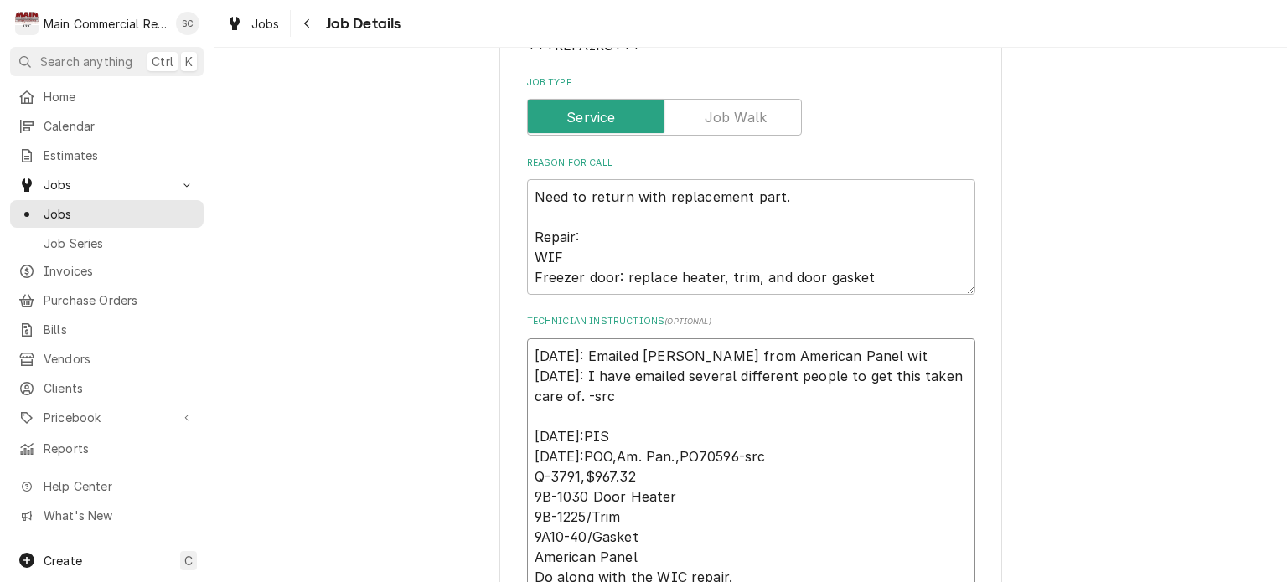
type textarea "x"
type textarea "9/9/25: Emailed Angie from American Panel with 9/4/25: I have emailed several d…"
type textarea "x"
type textarea "9/9/25: Emailed Angie from American Panel with 9/4/25: I have emailed several d…"
type textarea "x"
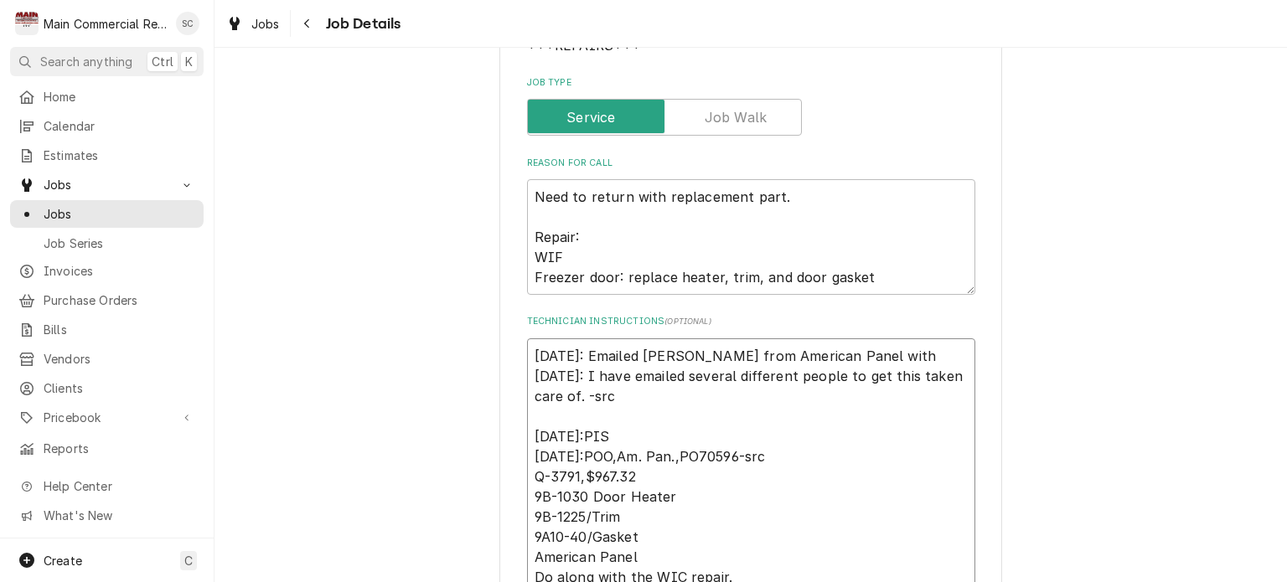
type textarea "9/9/25: Emailed Angie from American Panel with t 9/4/25: I have emailed several…"
type textarea "x"
type textarea "9/9/25: Emailed Angie from American Panel with th 9/4/25: I have emailed severa…"
type textarea "x"
type textarea "9/9/25: Emailed Angie from American Panel with the 9/4/25: I have emailed sever…"
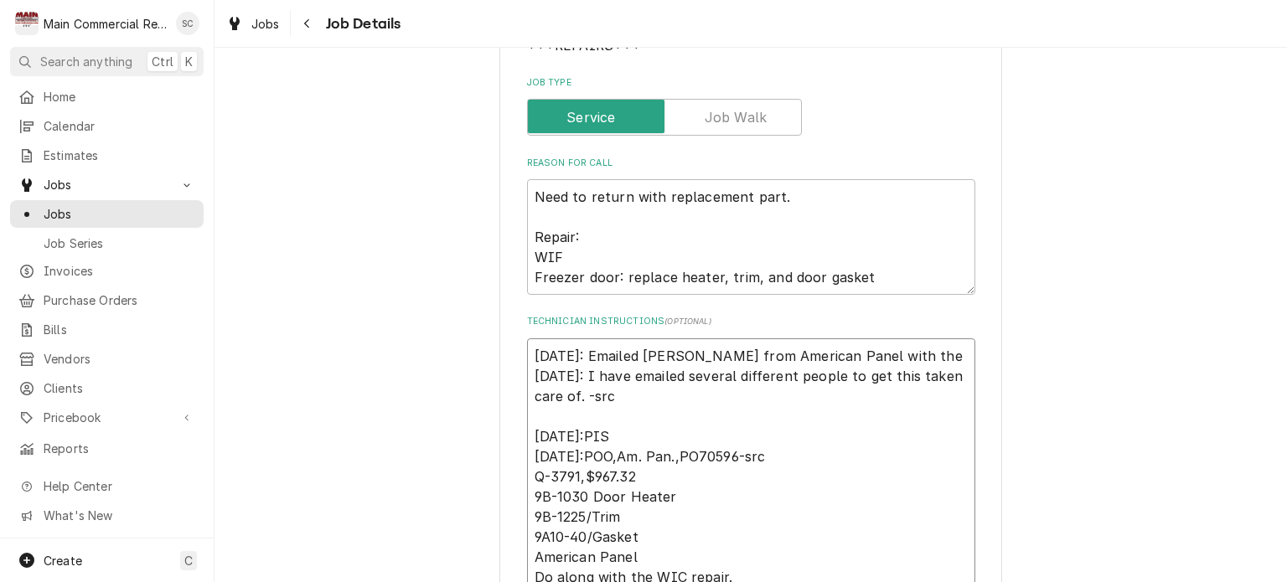
type textarea "x"
type textarea "9/9/25: Emailed Angie from American Panel with the 9/4/25: I have emailed sever…"
type textarea "x"
type textarea "9/9/25: Emailed Angie from American Panel with the p 9/4/25: I have emailed sev…"
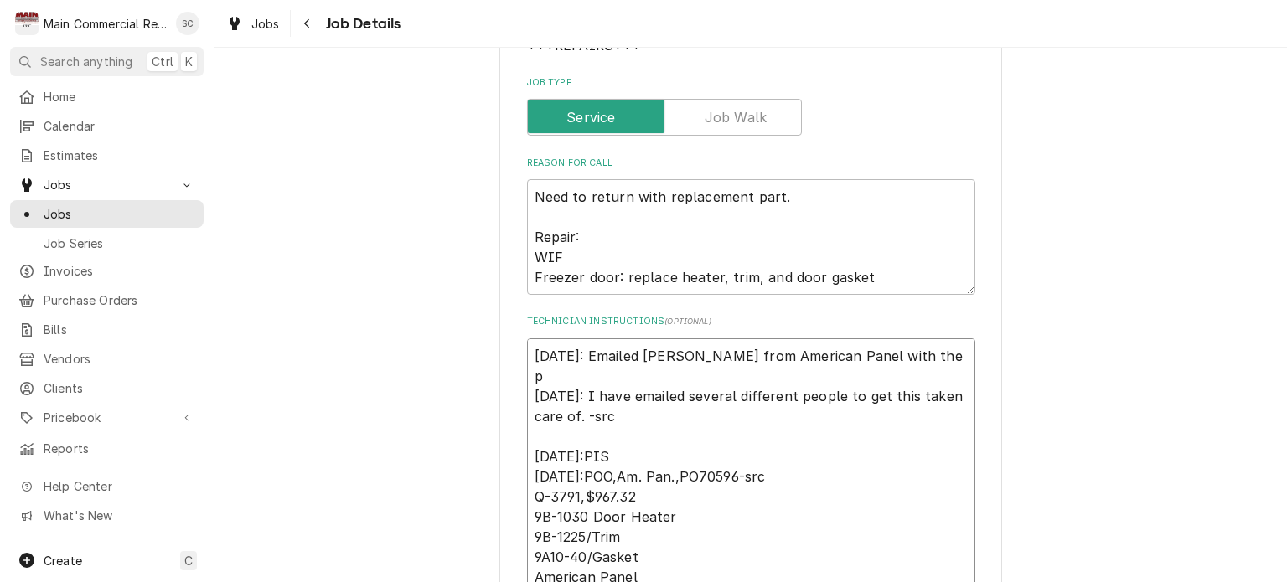
type textarea "x"
type textarea "9/9/25: Emailed Angie from American Panel with the pi 9/4/25: I have emailed se…"
type textarea "x"
type textarea "9/9/25: Emailed Angie from American Panel with the pic 9/4/25: I have emailed s…"
type textarea "x"
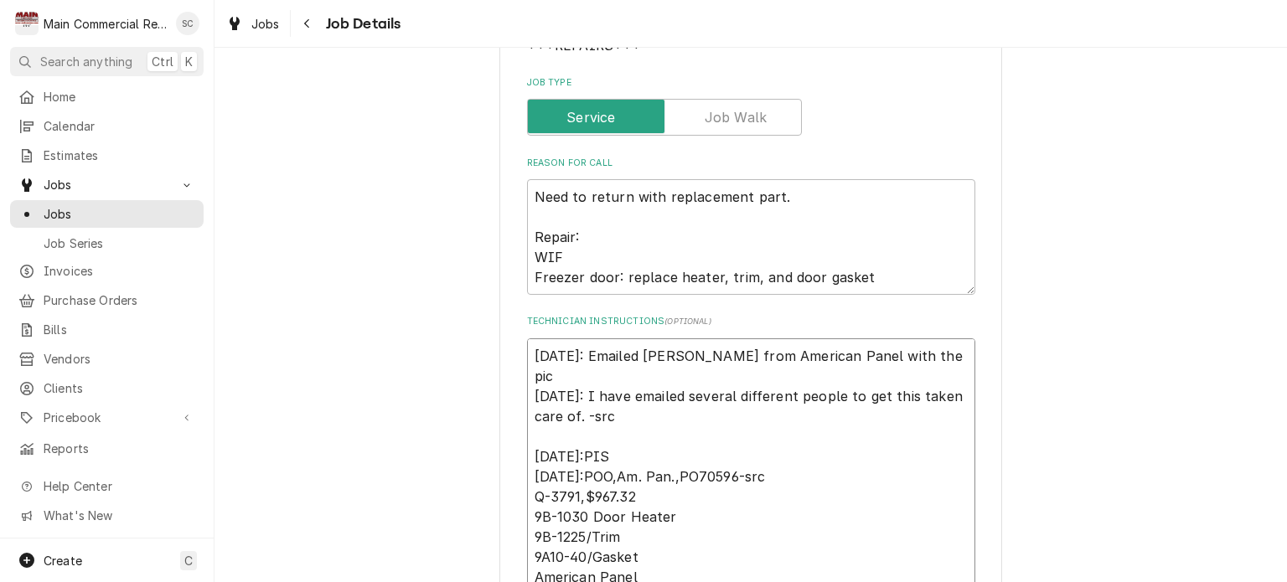
type textarea "9/9/25: Emailed Angie from American Panel with the pic 9/4/25: I have emailed s…"
type textarea "x"
type textarea "9/9/25: Emailed Angie from American Panel with the pic o 9/4/25: I have emailed…"
type textarea "x"
type textarea "9/9/25: Emailed Angie from American Panel with the pic of 9/4/25: I have emaile…"
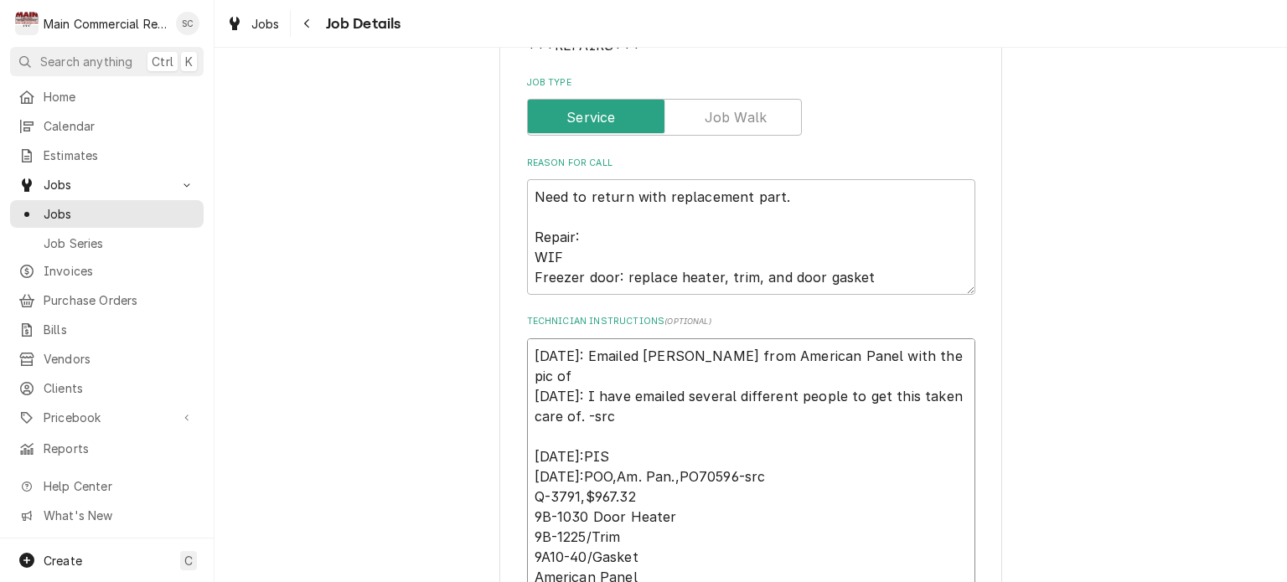
type textarea "x"
type textarea "9/9/25: Emailed Angie from American Panel with the pic of 9/4/25: I have emaile…"
type textarea "x"
type textarea "9/9/25: Emailed Angie from American Panel with the pic of t 9/4/25: I have emai…"
type textarea "x"
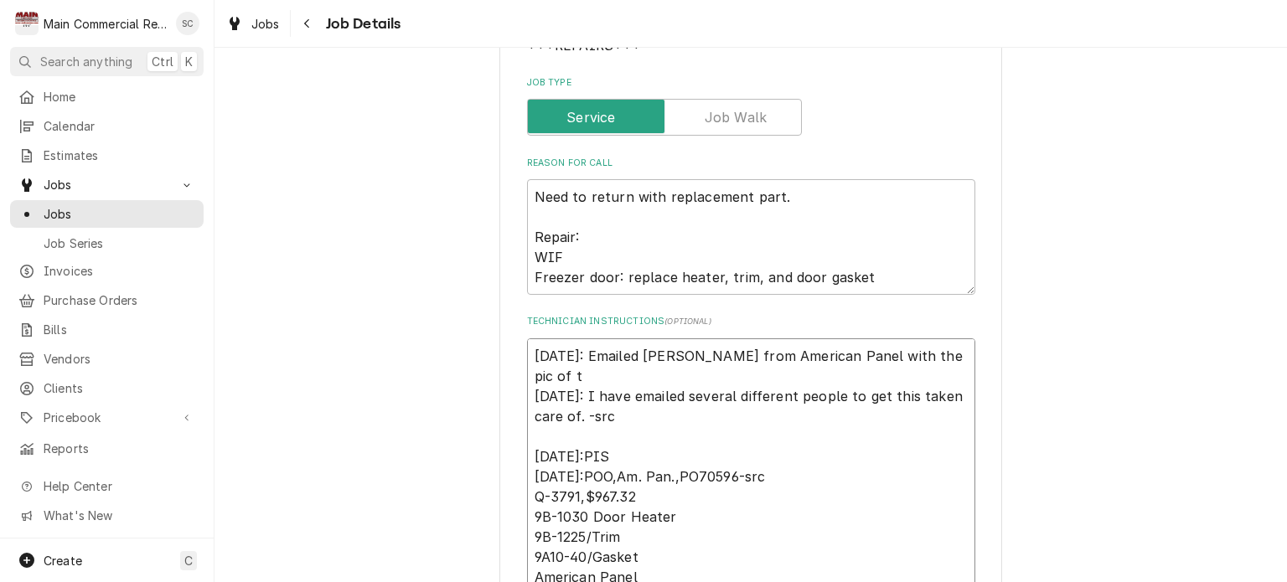
type textarea "9/9/25: Emailed Angie from American Panel with the pic of th 9/4/25: I have ema…"
type textarea "x"
type textarea "9/9/25: Emailed Angie from American Panel with the pic of the 9/4/25: I have em…"
type textarea "x"
type textarea "9/9/25: Emailed Angie from American Panel with the pic of the 9/4/25: I have em…"
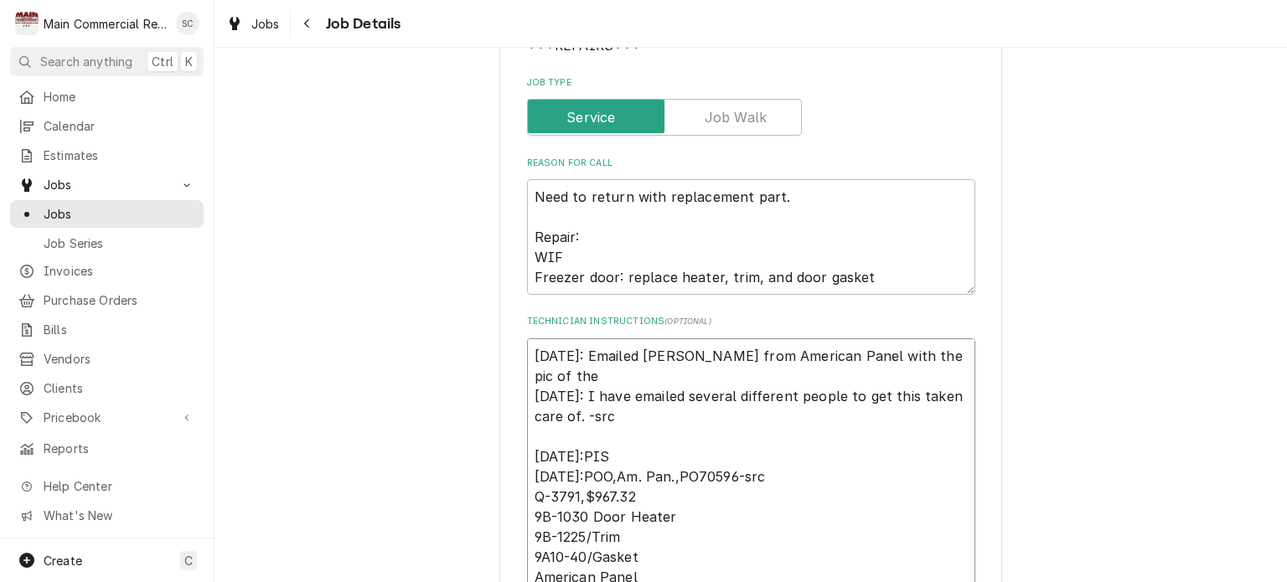
type textarea "x"
type textarea "9/9/25: Emailed Angie from American Panel with the pic of the t 9/4/25: I have …"
type textarea "x"
type textarea "9/9/25: Emailed Angie from American Panel with the pic of the ta 9/4/25: I have…"
type textarea "x"
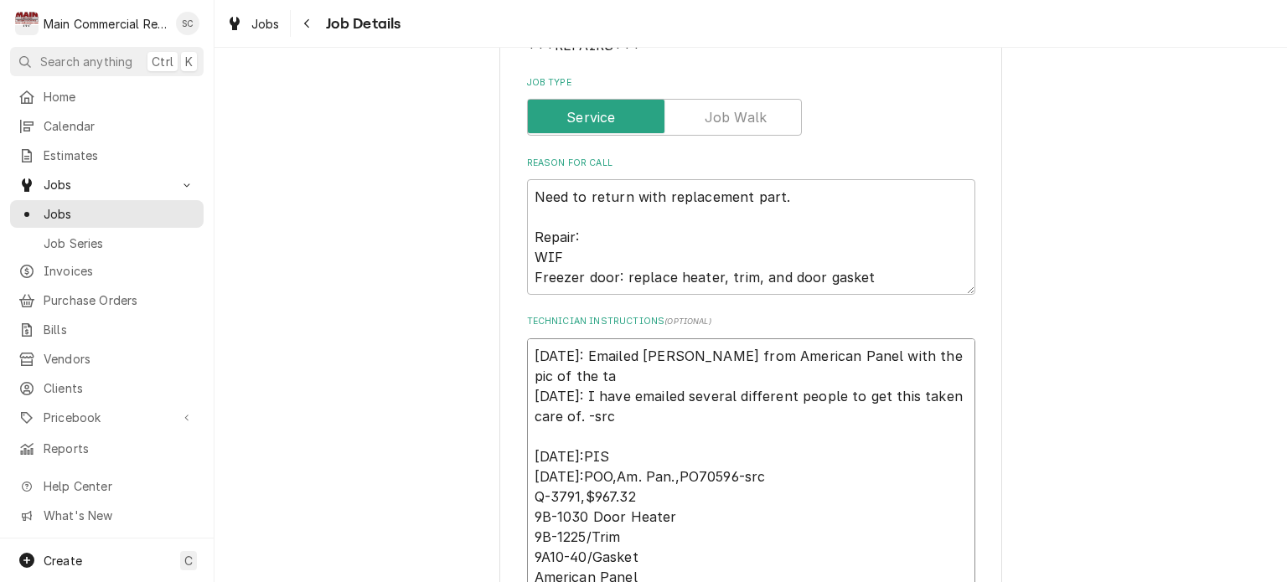
type textarea "9/9/25: Emailed Angie from American Panel with the pic of the tag 9/4/25: I hav…"
type textarea "x"
type textarea "9/9/25: Emailed Angie from American Panel with the pic of the tag 9/4/25: I hav…"
type textarea "x"
type textarea "9/9/25: Emailed Angie from American Panel with the pic of the tag a 9/4/25: I h…"
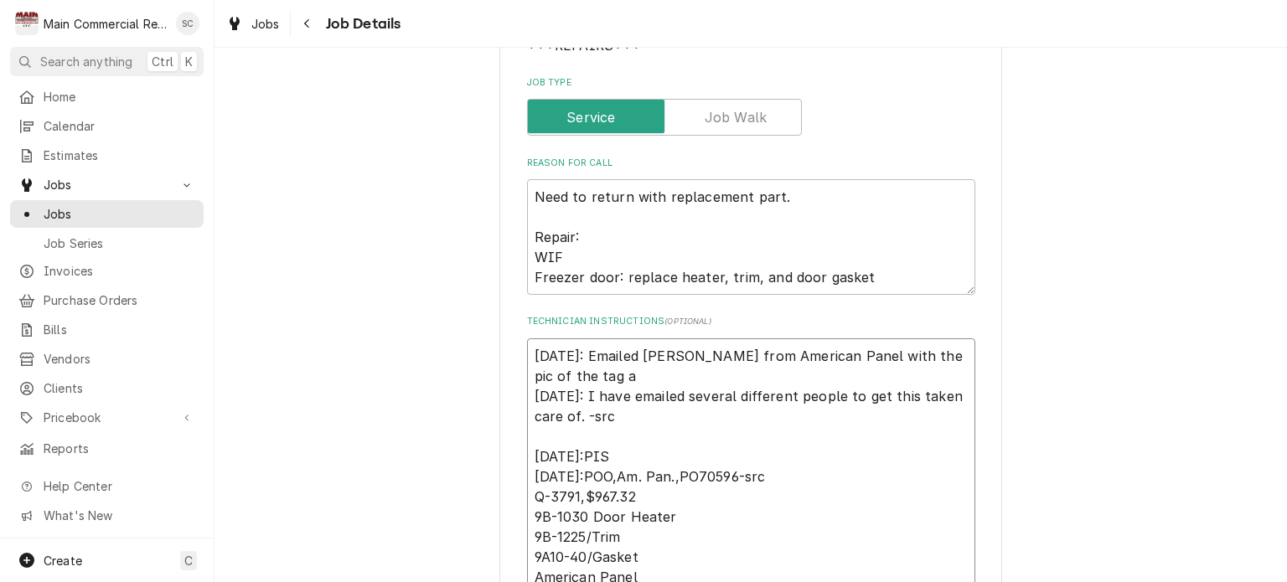
type textarea "x"
type textarea "9/9/25: Emailed Angie from American Panel with the pic of the tag 9/4/25: I hav…"
type textarea "x"
type textarea "9/9/25: Emailed Angie from American Panel with the pic of the tag 9/4/25: I hav…"
type textarea "x"
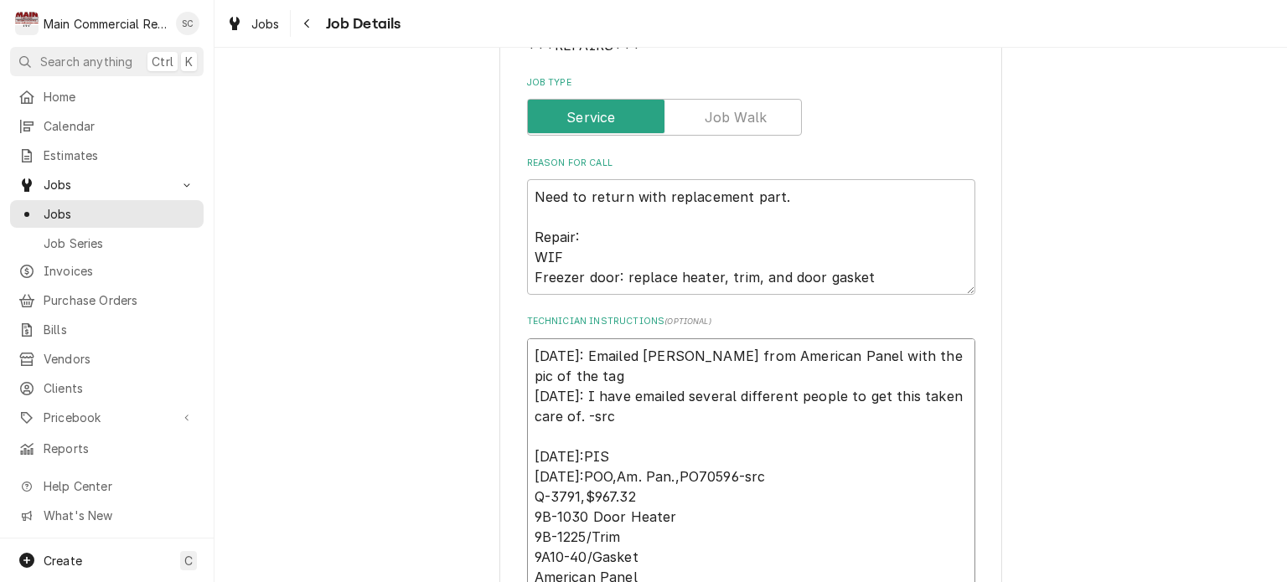
type textarea "9/9/25: Emailed Angie from American Panel with the pic of the ta 9/4/25: I have…"
type textarea "x"
type textarea "9/9/25: Emailed Angie from American Panel with the pic of the t 9/4/25: I have …"
type textarea "x"
type textarea "9/9/25: Emailed Angie from American Panel with the pic of the 9/4/25: I have em…"
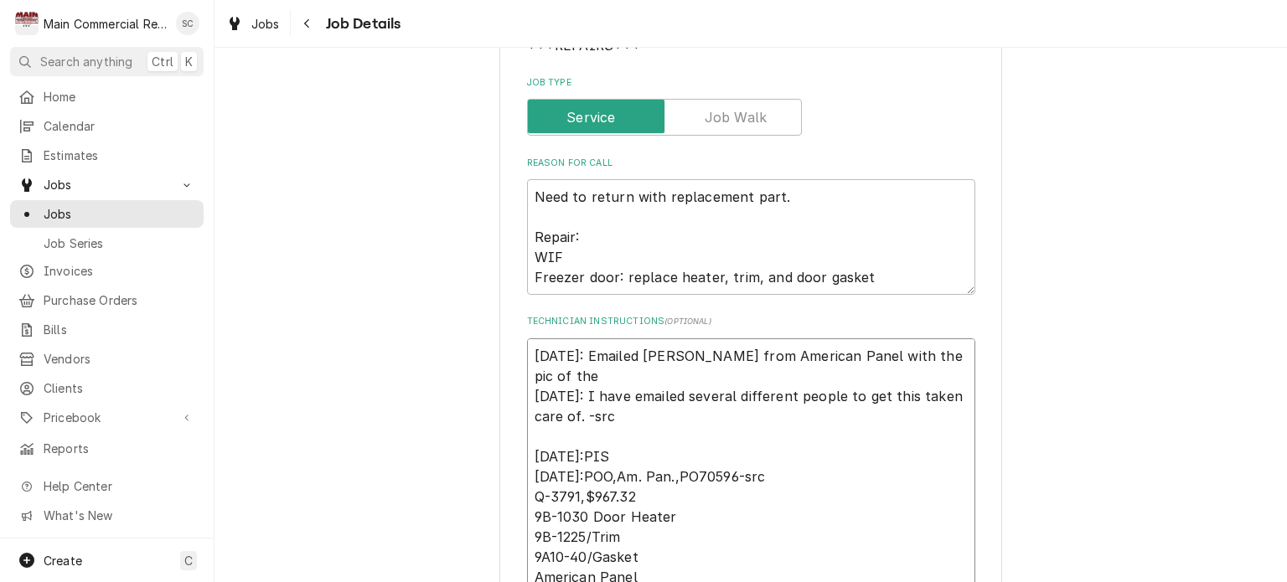
type textarea "x"
type textarea "9/9/25: Emailed Angie from American Panel with the pic of the r 9/4/25: I have …"
type textarea "x"
type textarea "9/9/25: Emailed Angie from American Panel with the pic of the re 9/4/25: I have…"
type textarea "x"
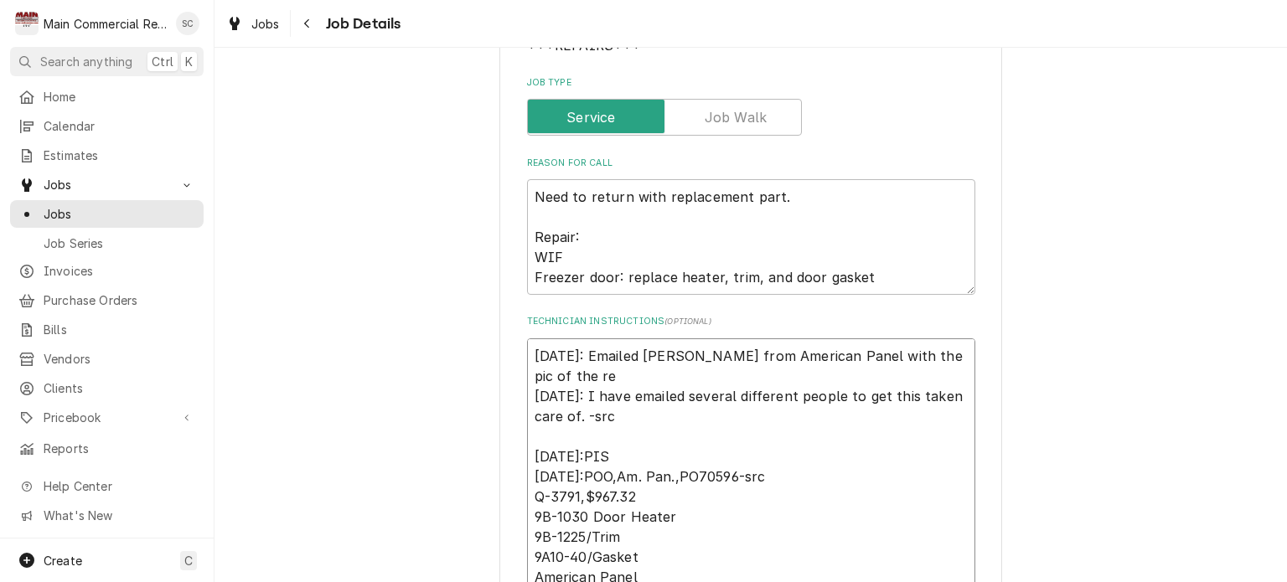
type textarea "9/9/25: Emailed Angie from American Panel with the pic of the req 9/4/25: I hav…"
type textarea "x"
type textarea "9/9/25: Emailed Angie from American Panel with the pic of the reqe 9/4/25: I ha…"
type textarea "x"
type textarea "9/9/25: Emailed Angie from American Panel with the pic of the reqes 9/4/25: I h…"
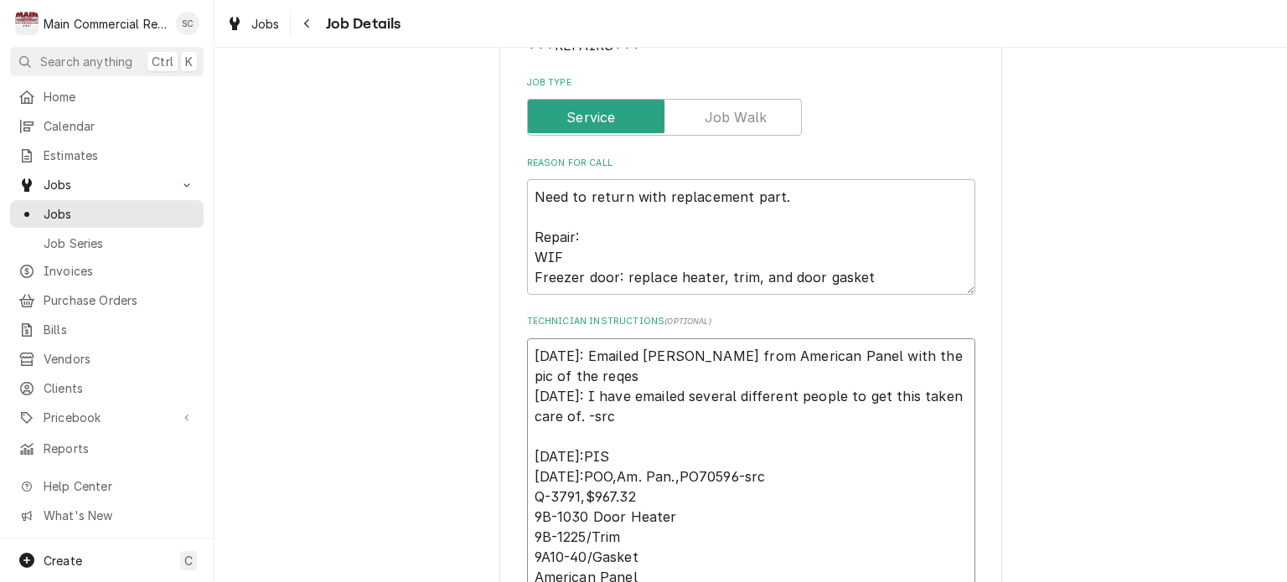
type textarea "x"
type textarea "9/9/25: Emailed Angie from American Panel with the pic of the reqe 9/4/25: I ha…"
type textarea "x"
type textarea "9/9/25: Emailed Angie from American Panel with the pic of the req 9/4/25: I hav…"
type textarea "x"
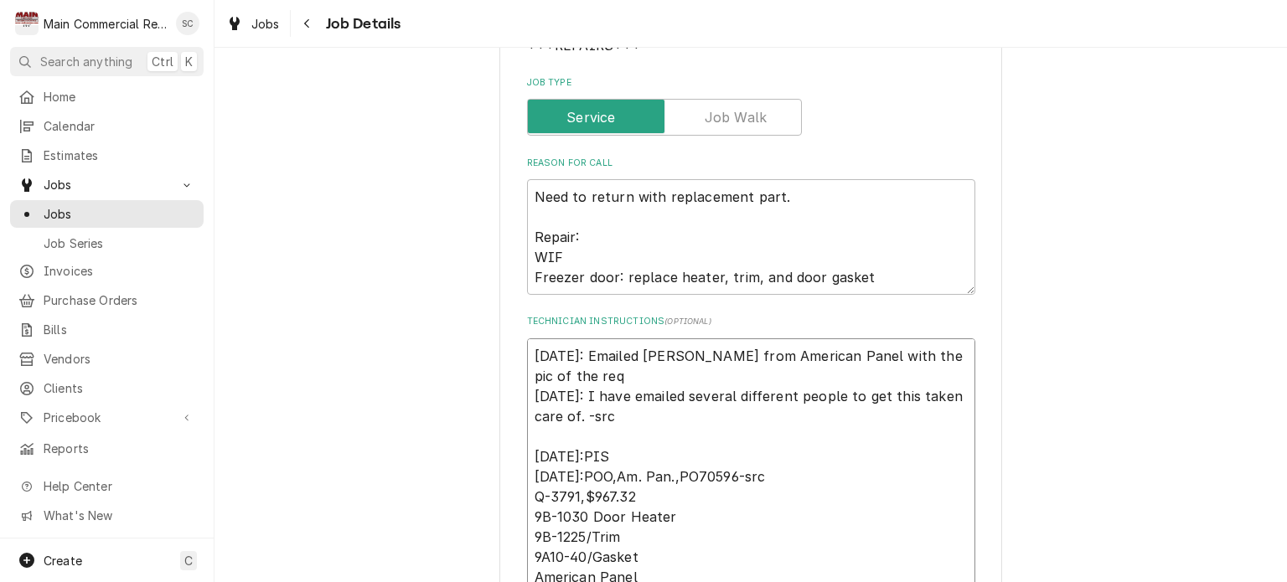
type textarea "9/9/25: Emailed Angie from American Panel with the pic of the requ 9/4/25: I ha…"
type textarea "x"
type textarea "9/9/25: Emailed Angie from American Panel with the pic of the reque 9/4/25: I h…"
type textarea "x"
type textarea "9/9/25: Emailed Angie from American Panel with the pic of the reques 9/4/25: I …"
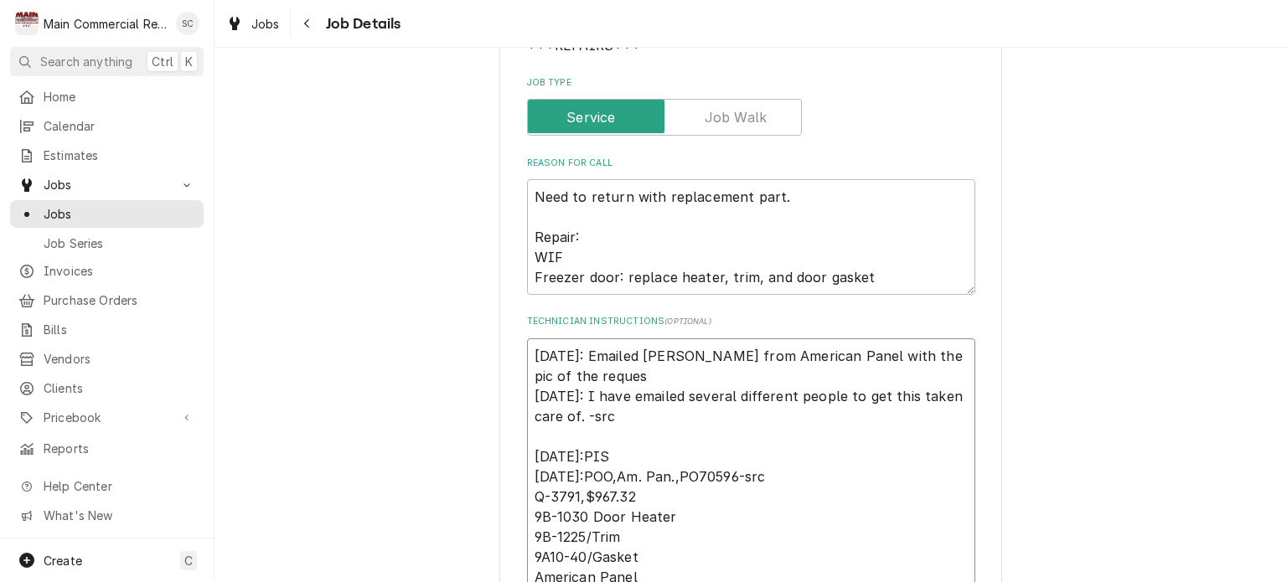
type textarea "x"
type textarea "9/9/25: Emailed Angie from American Panel with the pic of the request 9/4/25: I…"
type textarea "x"
type textarea "9/9/25: Emailed Angie from American Panel with the pic of the requeste 9/4/25: …"
type textarea "x"
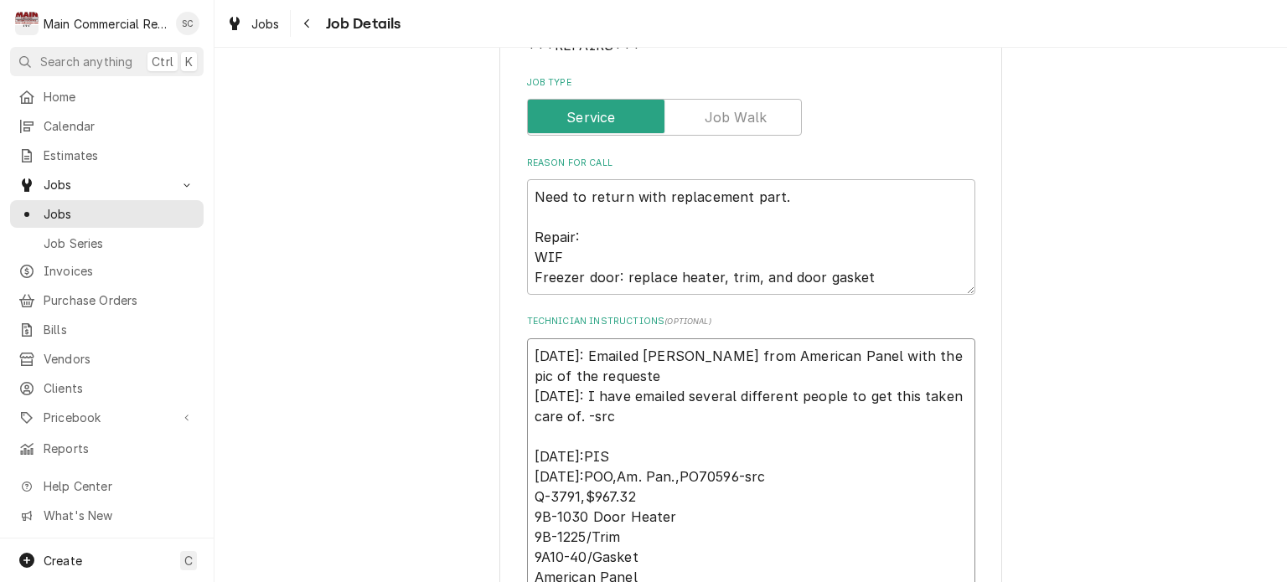
type textarea "9/9/25: Emailed Angie from American Panel with the pic of the requested 9/4/25:…"
type textarea "x"
type textarea "9/9/25: Emailed Angie from American Panel with the pic of the requested 9/4/25:…"
type textarea "x"
type textarea "9/9/25: Emailed Angie from American Panel with the pic of the requested t 9/4/2…"
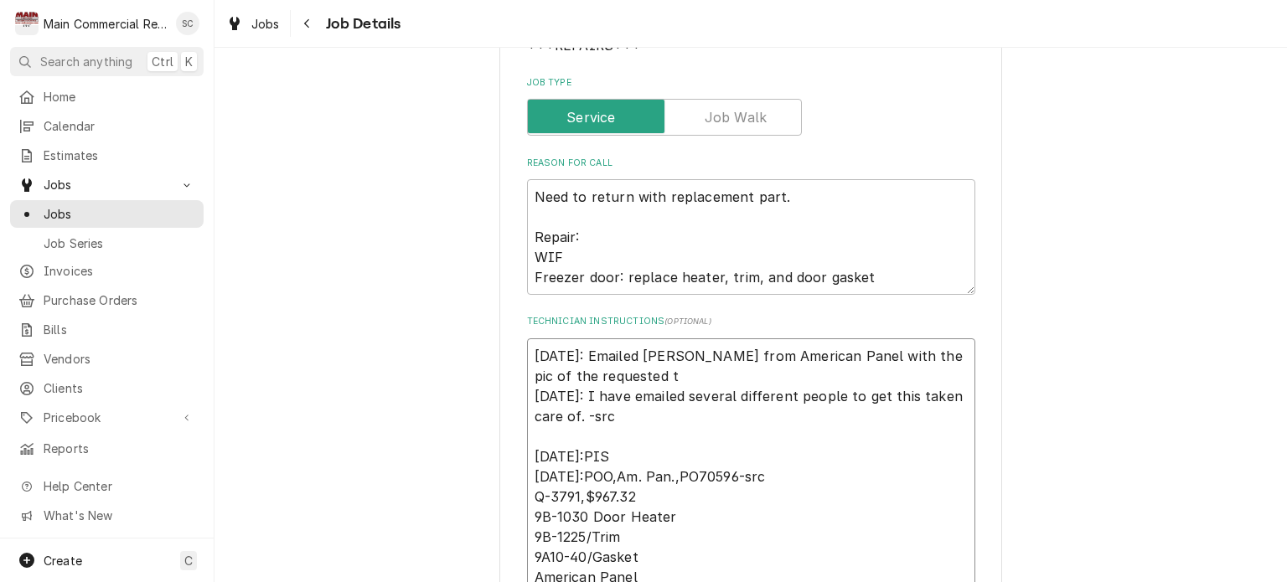
type textarea "x"
type textarea "9/9/25: Emailed Angie from American Panel with the pic of the requested ta 9/4/…"
type textarea "x"
type textarea "9/9/25: Emailed Angie from American Panel with the pic of the requested tag 9/4…"
type textarea "x"
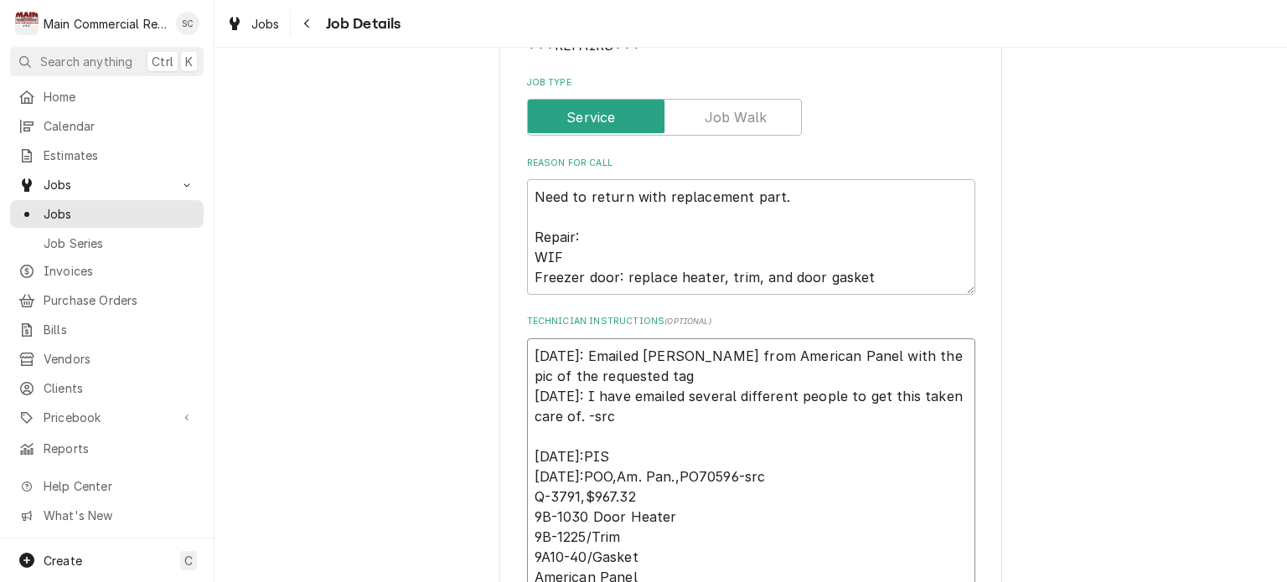
type textarea "9/9/25: Emailed Angie from American Panel with the pic of the requested tag 9/4…"
type textarea "x"
type textarea "9/9/25: Emailed Angie from American Panel with the pic of the requested tag a 9…"
type textarea "x"
type textarea "9/9/25: Emailed Angie from American Panel with the pic of the requested tag an …"
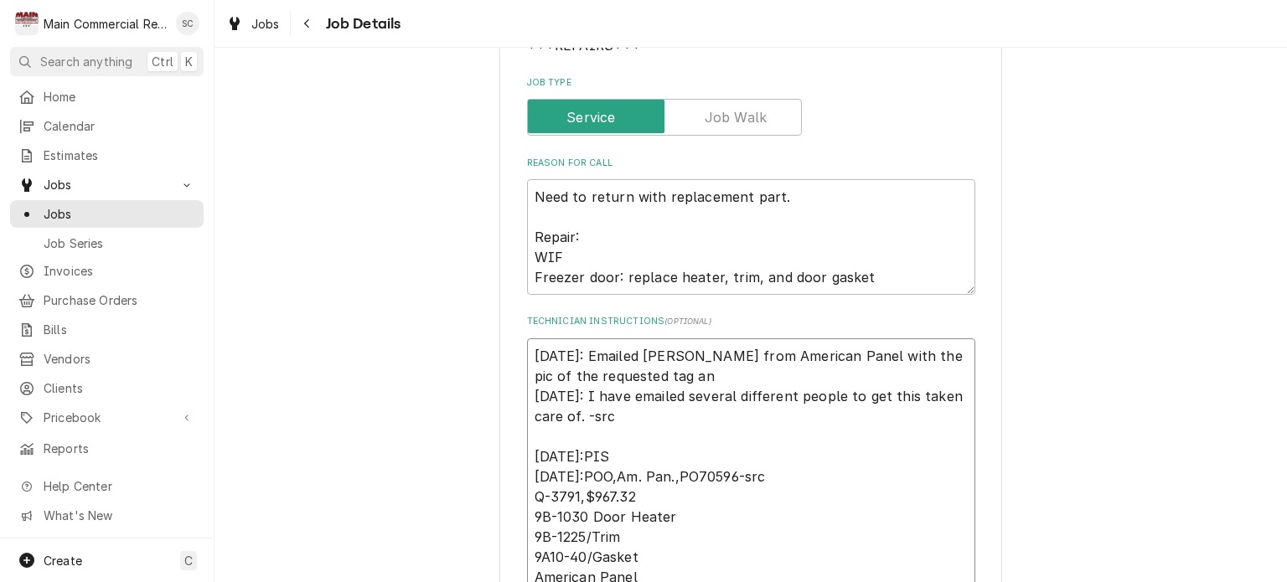
type textarea "x"
type textarea "9/9/25: Emailed Angie from American Panel with the pic of the requested tag and…"
type textarea "x"
type textarea "9/9/25: Emailed Angie from American Panel with the pic of the requested tag and…"
type textarea "x"
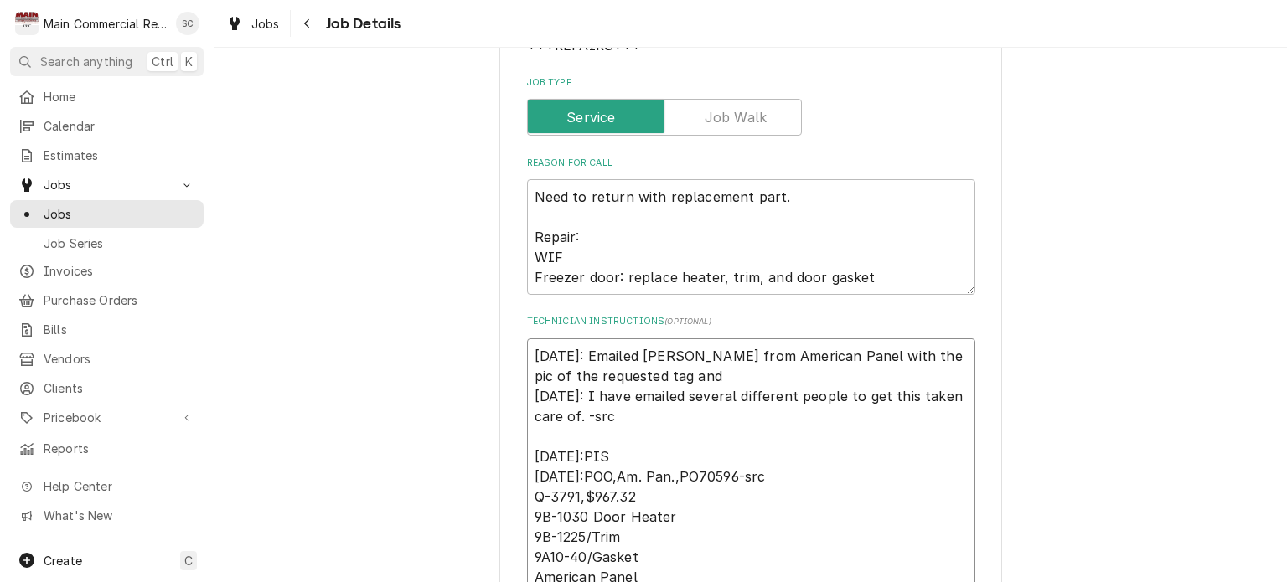
type textarea "9/9/25: Emailed Angie from American Panel with the pic of the requested tag and…"
type textarea "x"
type textarea "9/9/25: Emailed Angie from American Panel with the pic of the requested tag and…"
type textarea "x"
type textarea "9/9/25: Emailed Angie from American Panel with the pic of the requested tag and…"
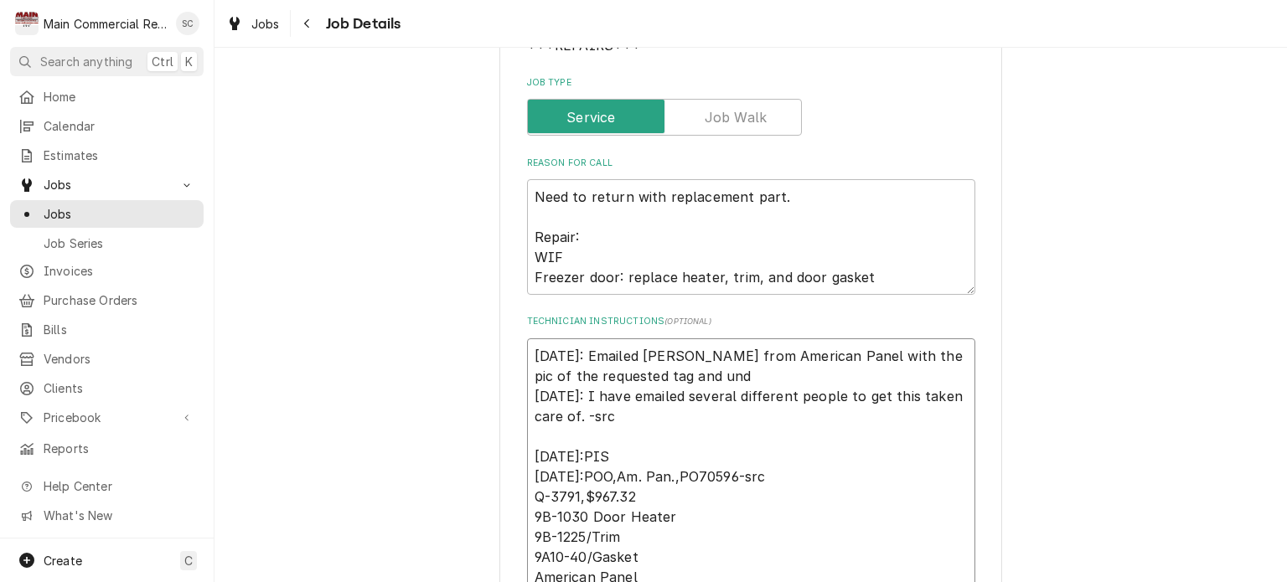
type textarea "x"
type textarea "9/9/25: Emailed Angie from American Panel with the pic of the requested tag and…"
type textarea "x"
type textarea "9/9/25: Emailed Angie from American Panel with the pic of the requested tag and…"
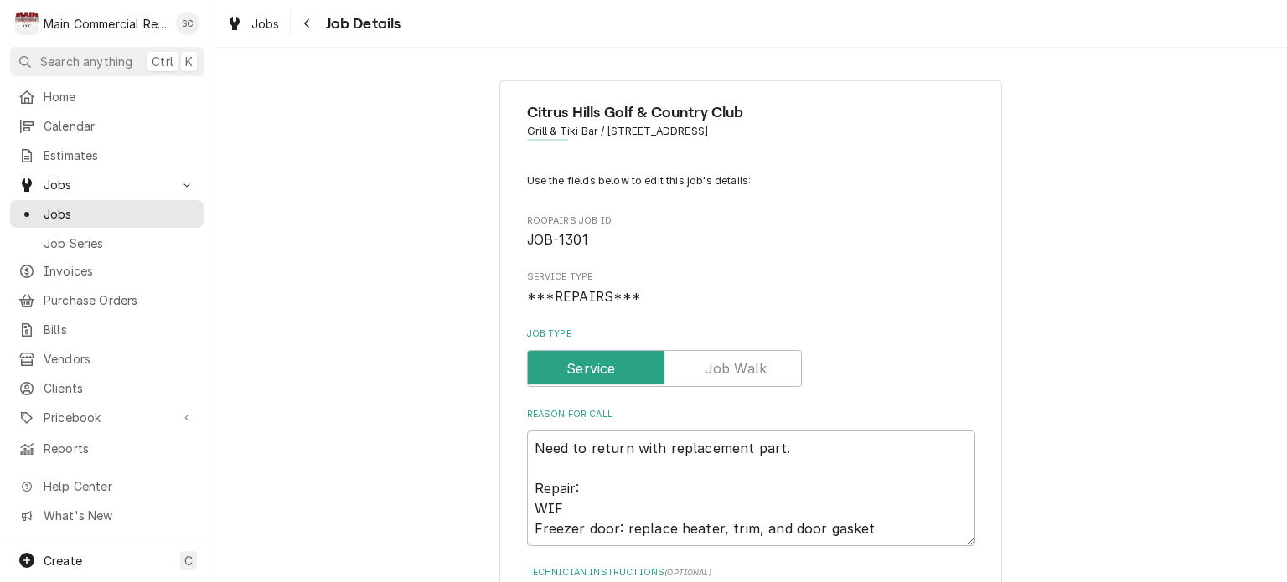
scroll to position [335, 0]
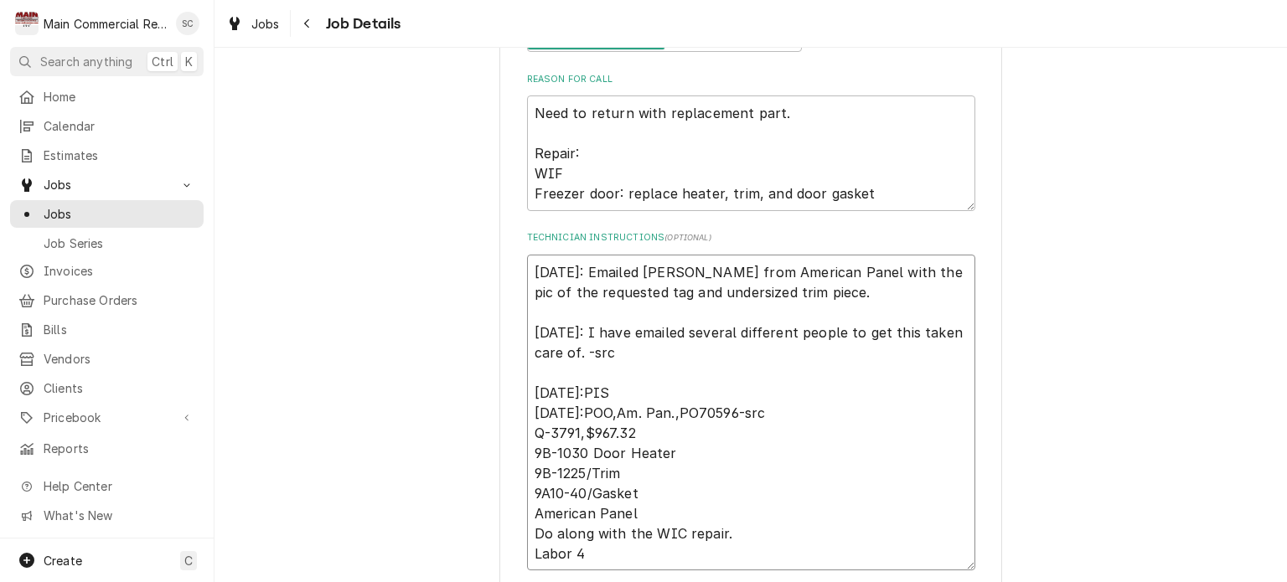
click at [826, 294] on textarea "9/9/25: Emailed Angie from American Panel with the pic of the requested tag and…" at bounding box center [751, 413] width 448 height 317
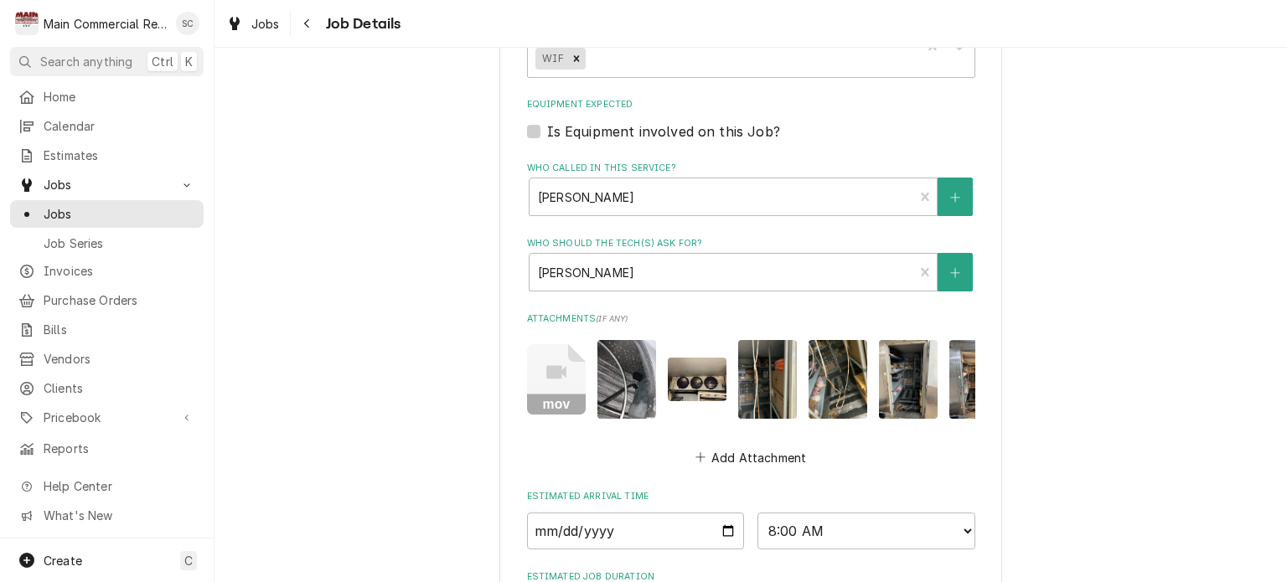
scroll to position [1240, 0]
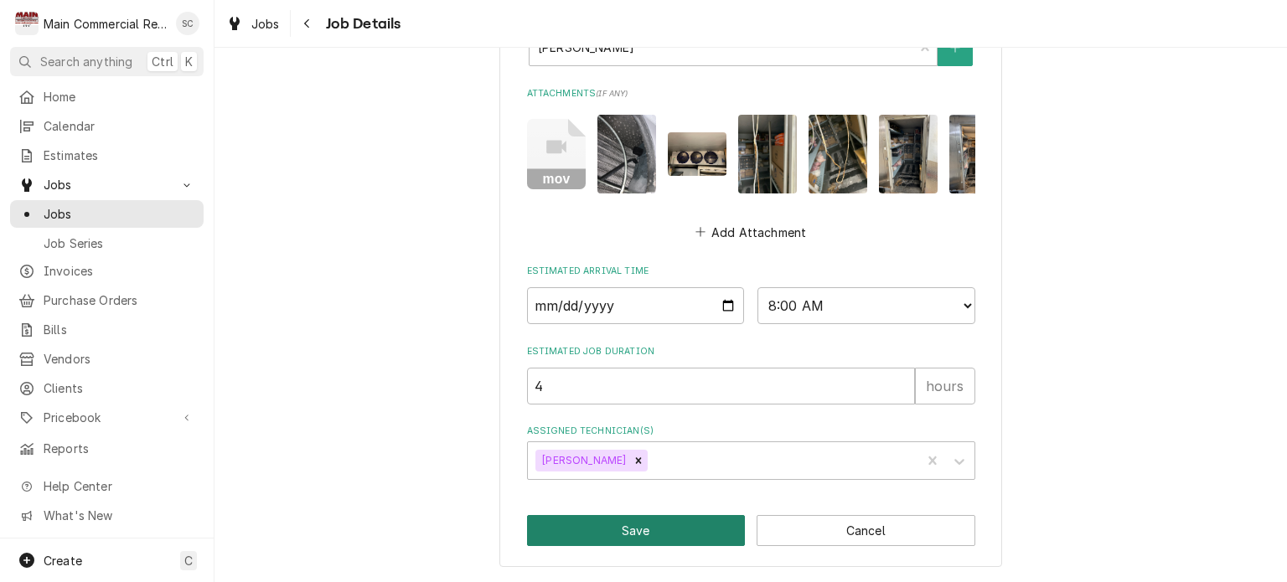
click at [648, 531] on button "Save" at bounding box center [636, 530] width 219 height 31
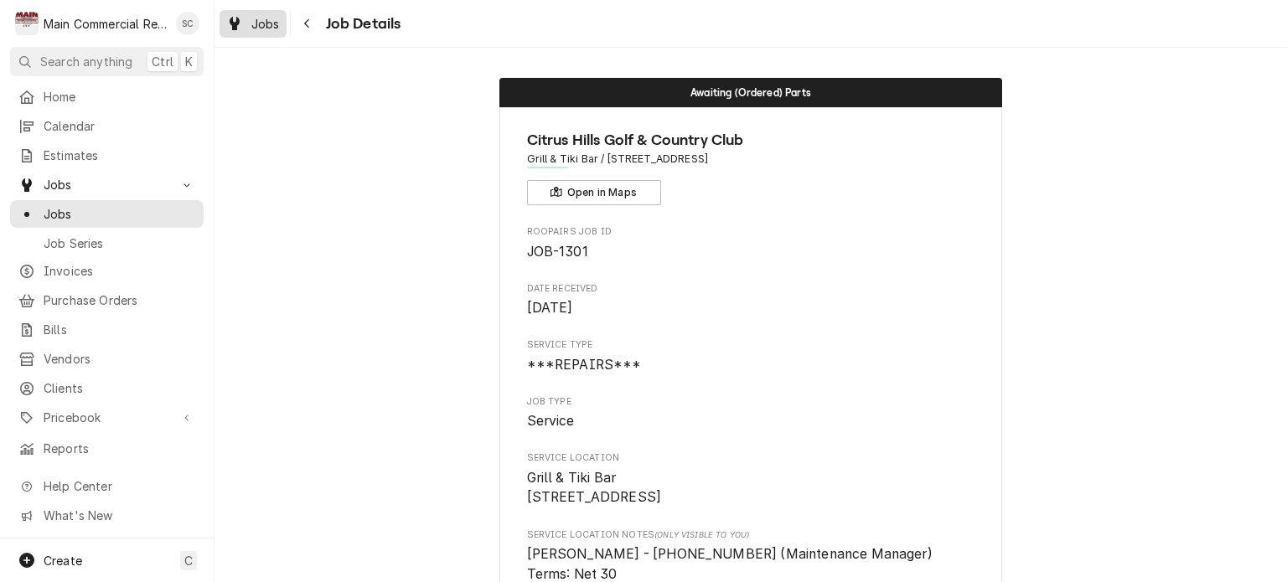
click at [261, 31] on span "Jobs" at bounding box center [265, 24] width 28 height 18
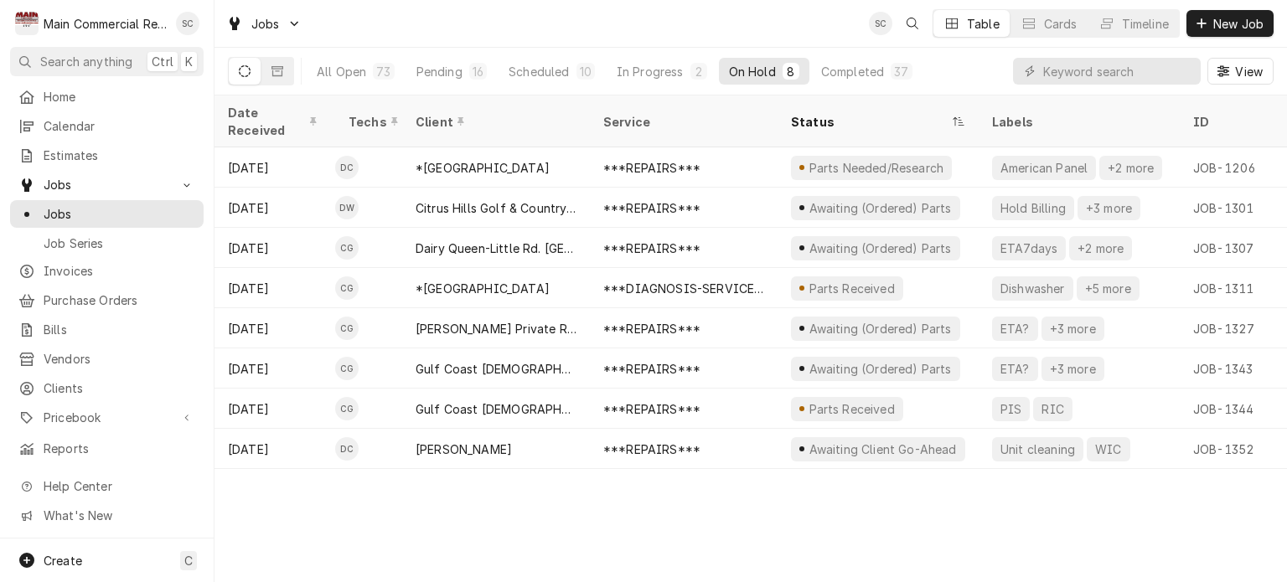
click at [782, 515] on div "Date Received Techs Client Service Status Labels ID Duration Location Name Job …" at bounding box center [751, 339] width 1073 height 487
click at [782, 514] on div "Date Received Techs Client Service Status Labels ID Duration Location Name Job …" at bounding box center [751, 339] width 1073 height 487
click at [473, 66] on div "16" at bounding box center [478, 72] width 11 height 18
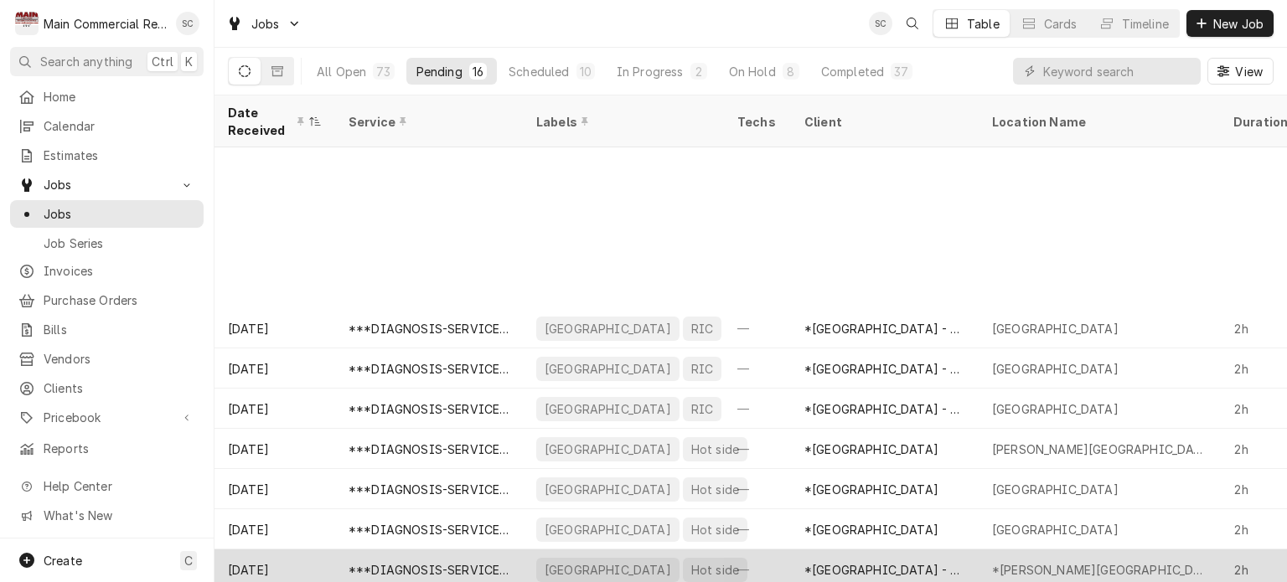
scroll to position [212, 0]
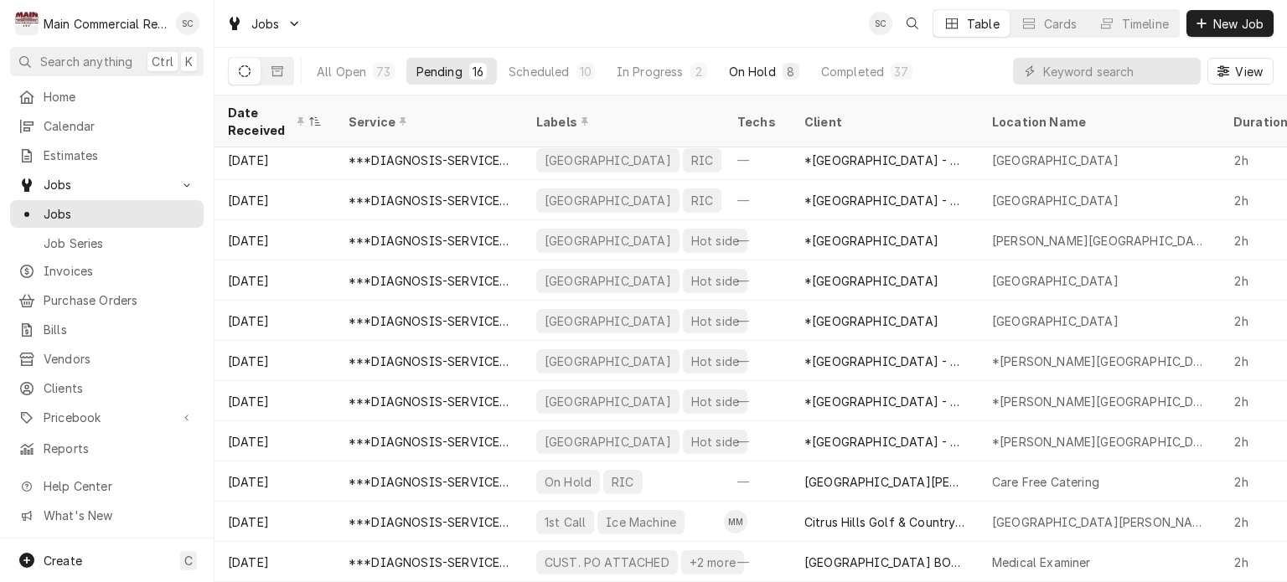
click at [758, 73] on div "On Hold" at bounding box center [752, 72] width 47 height 18
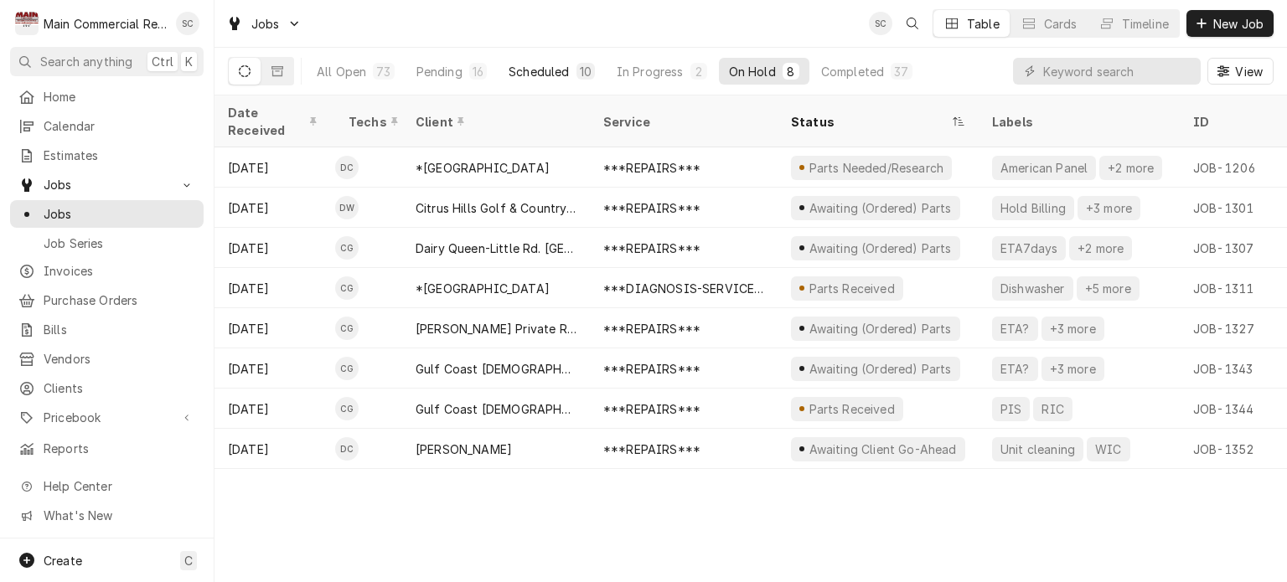
click at [546, 70] on div "Scheduled" at bounding box center [539, 72] width 60 height 18
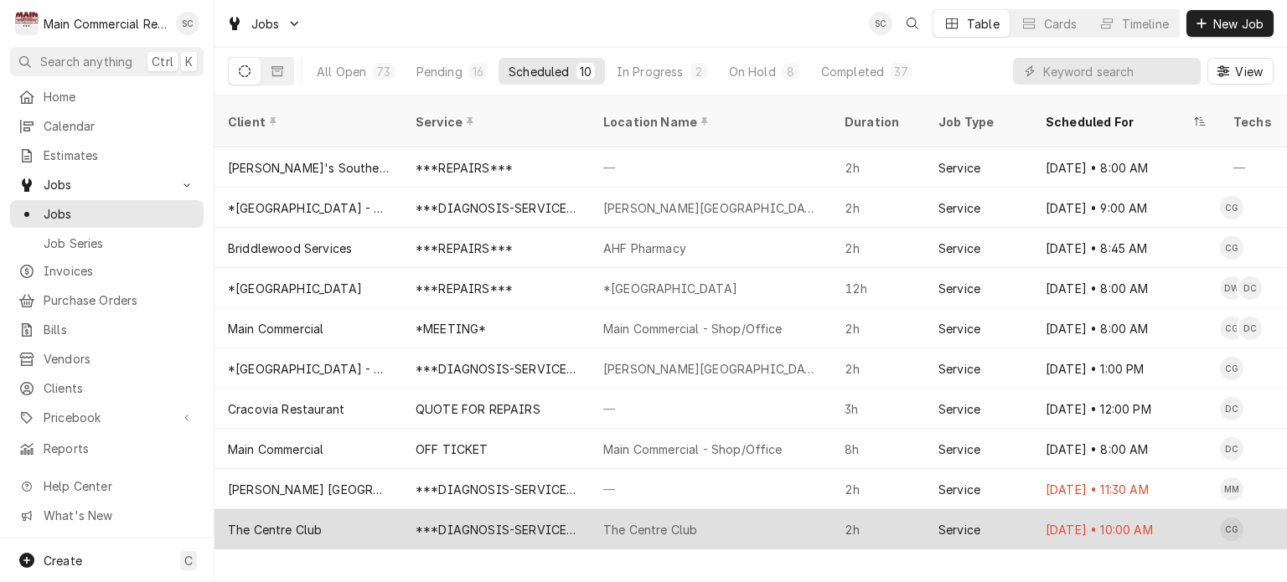
click at [795, 512] on div "The Centre Club" at bounding box center [710, 530] width 241 height 40
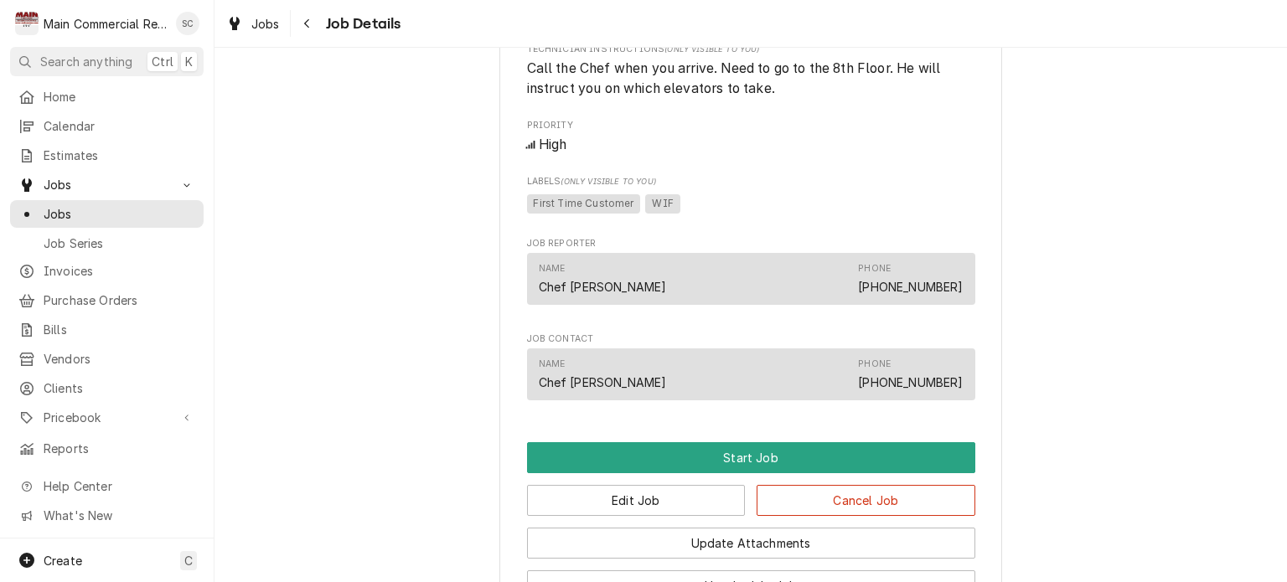
scroll to position [1194, 0]
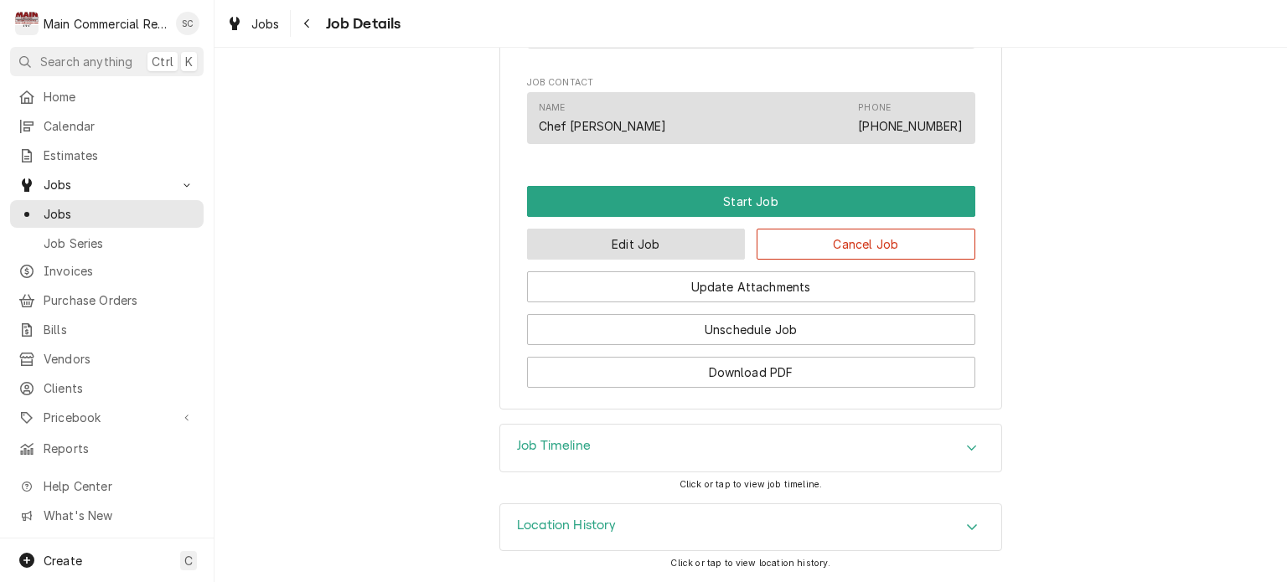
click at [654, 251] on button "Edit Job" at bounding box center [636, 244] width 219 height 31
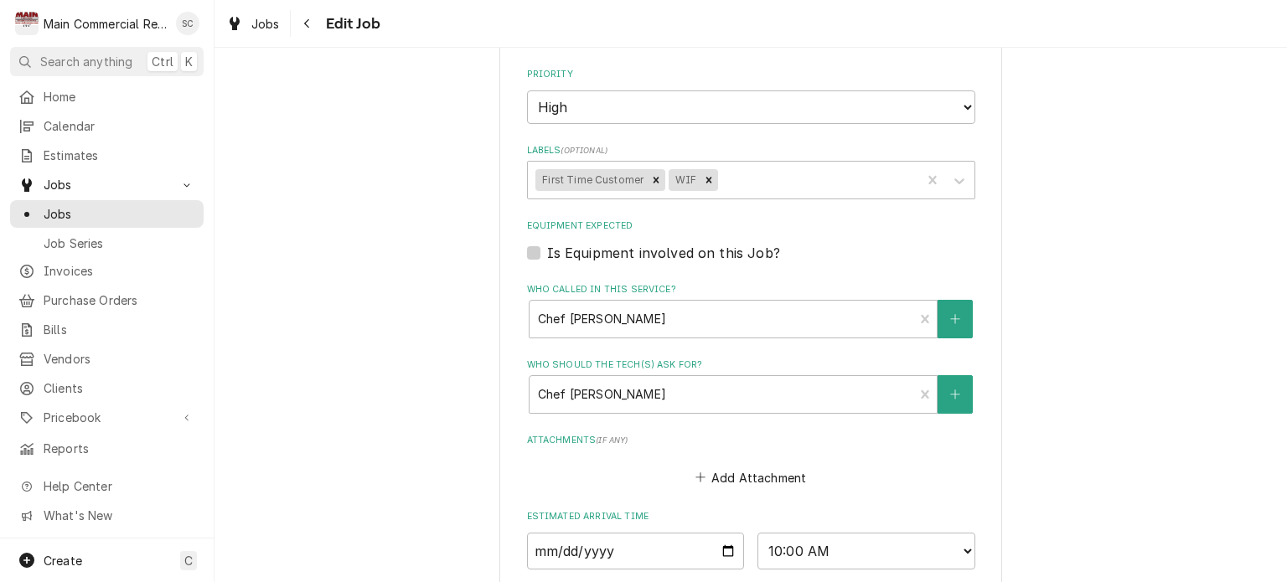
scroll to position [1295, 0]
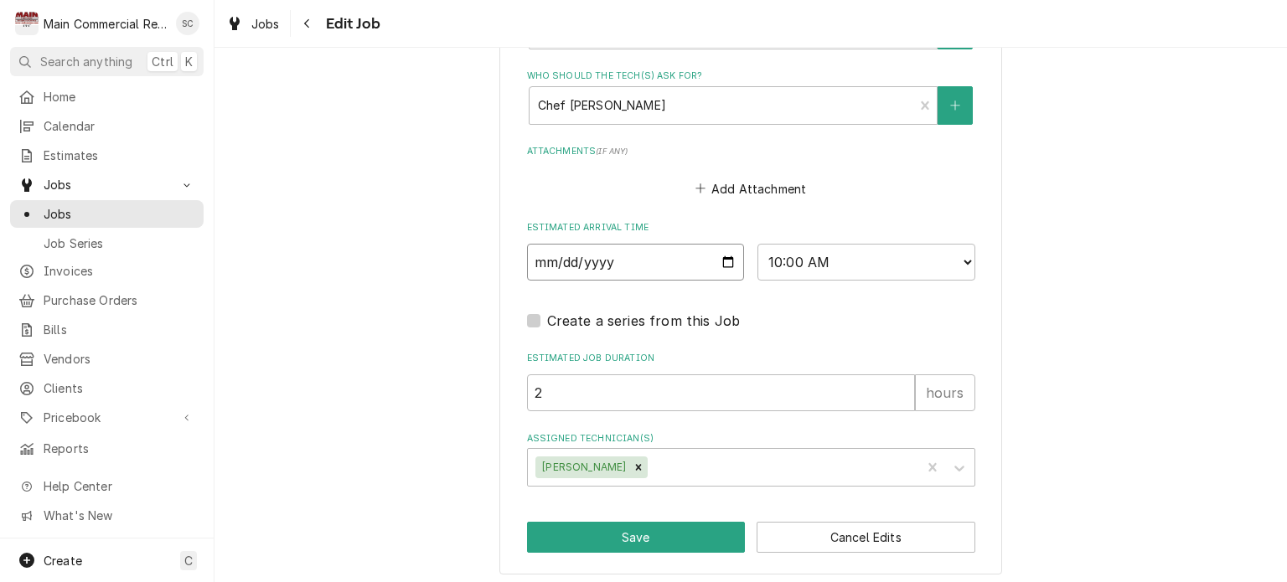
click at [722, 259] on input "[DATE]" at bounding box center [636, 262] width 218 height 37
type textarea "x"
type input "[DATE]"
click at [791, 257] on select "AM / PM 6:00 AM 6:15 AM 6:30 AM 6:45 AM 7:00 AM 7:15 AM 7:30 AM 7:45 AM 8:00 AM…" at bounding box center [867, 262] width 218 height 37
click at [650, 539] on button "Save" at bounding box center [636, 537] width 219 height 31
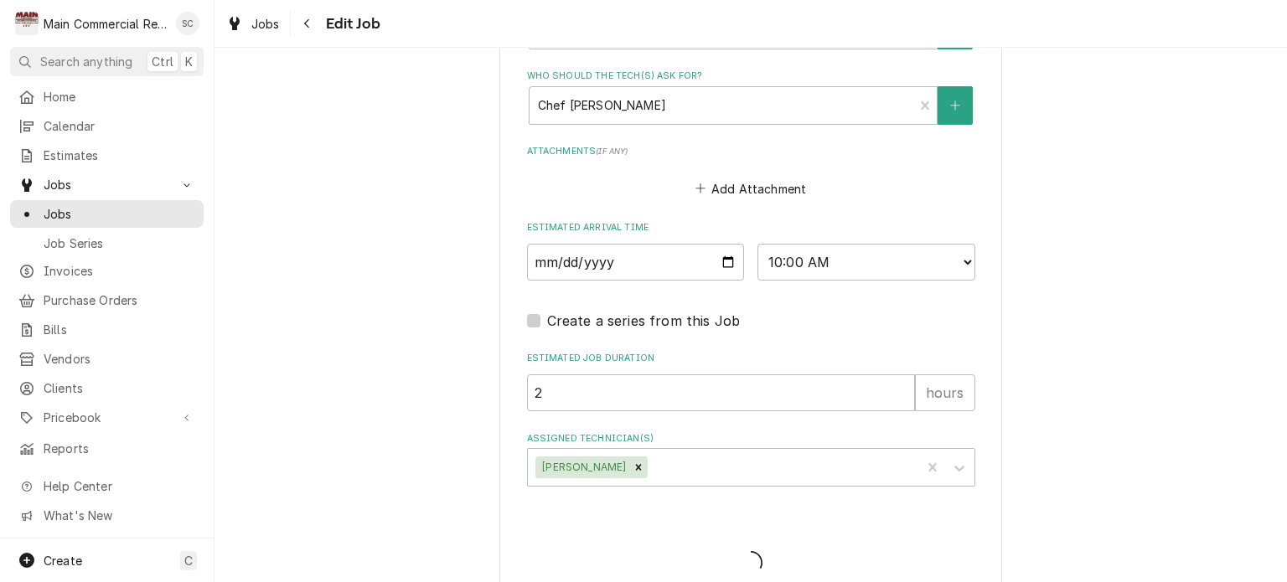
type textarea "x"
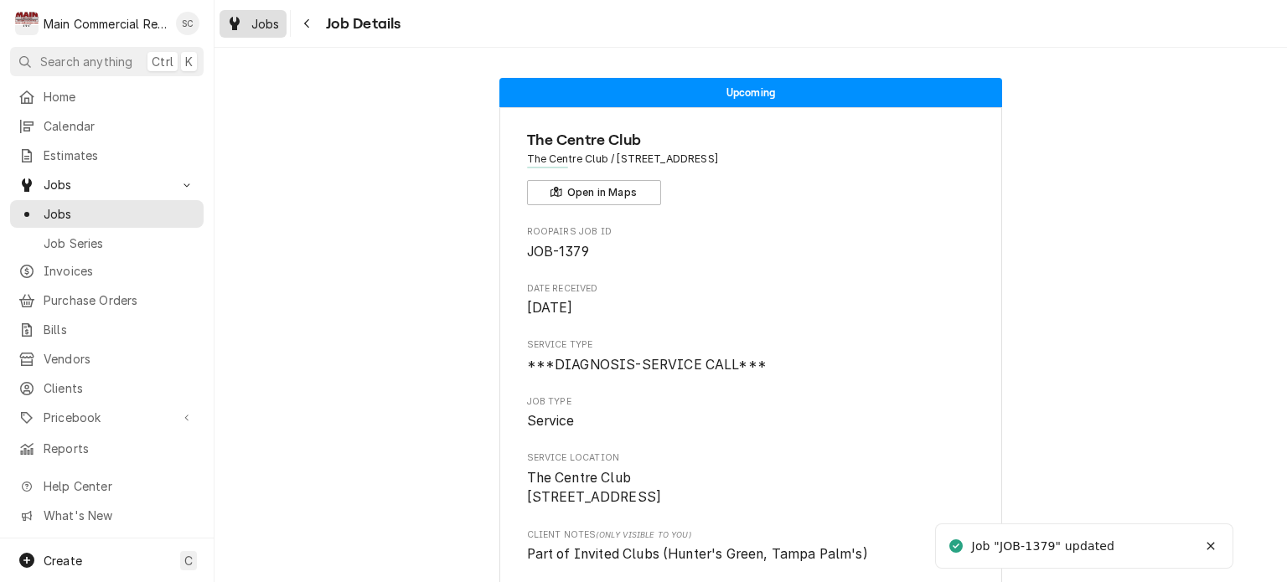
click at [277, 21] on span "Jobs" at bounding box center [265, 24] width 28 height 18
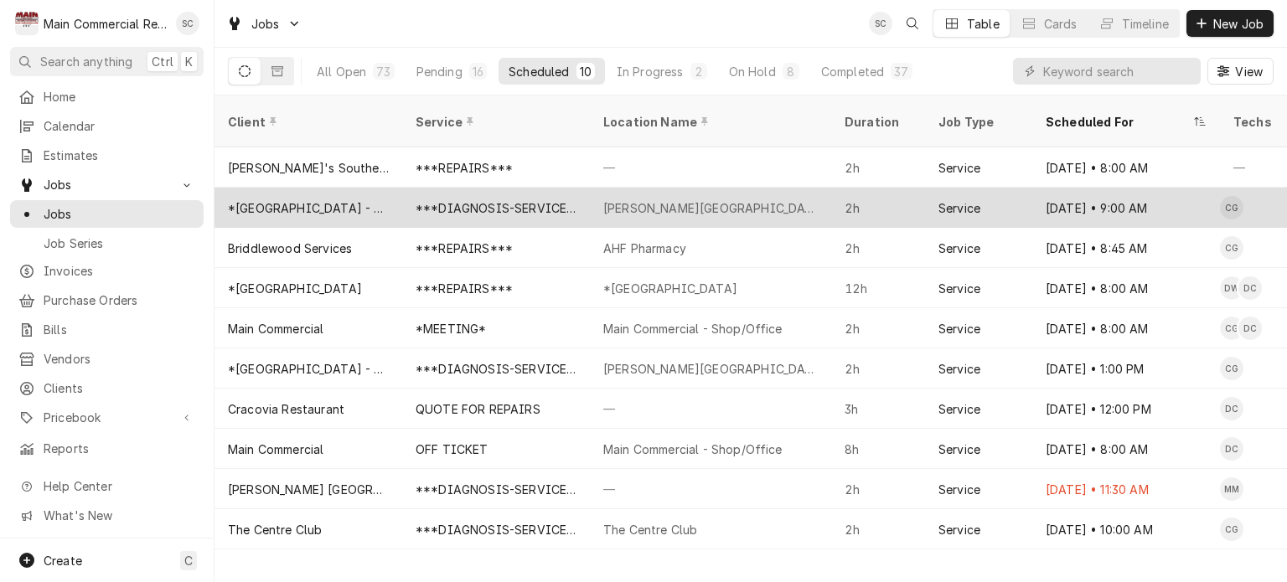
click at [682, 199] on div "Armwood High School" at bounding box center [710, 208] width 241 height 40
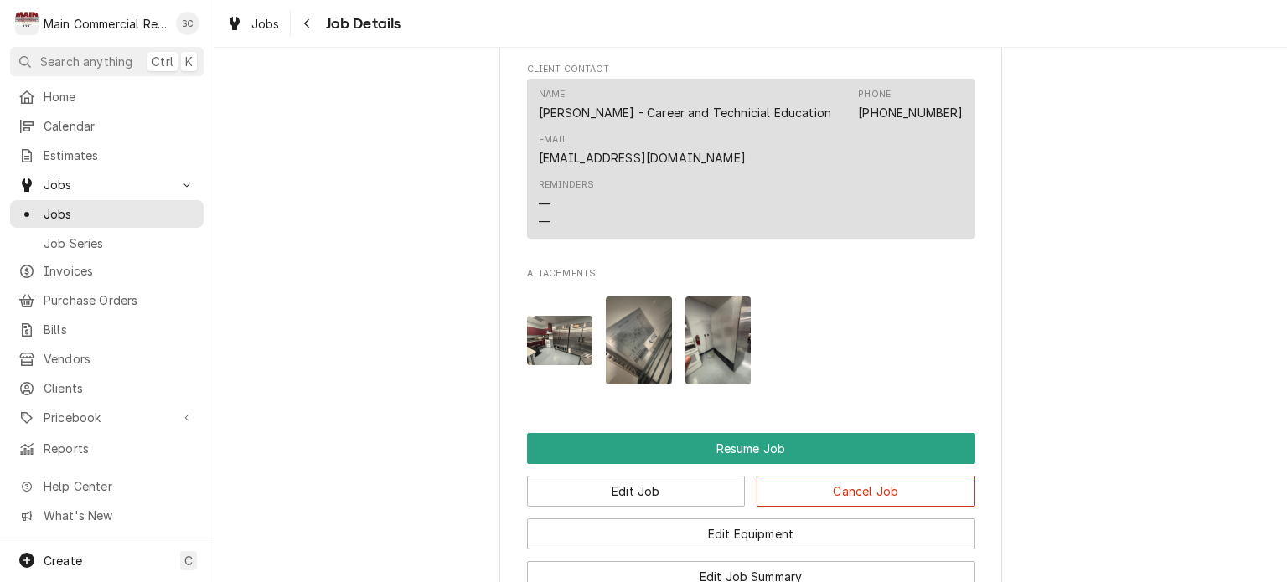
scroll to position [2347, 0]
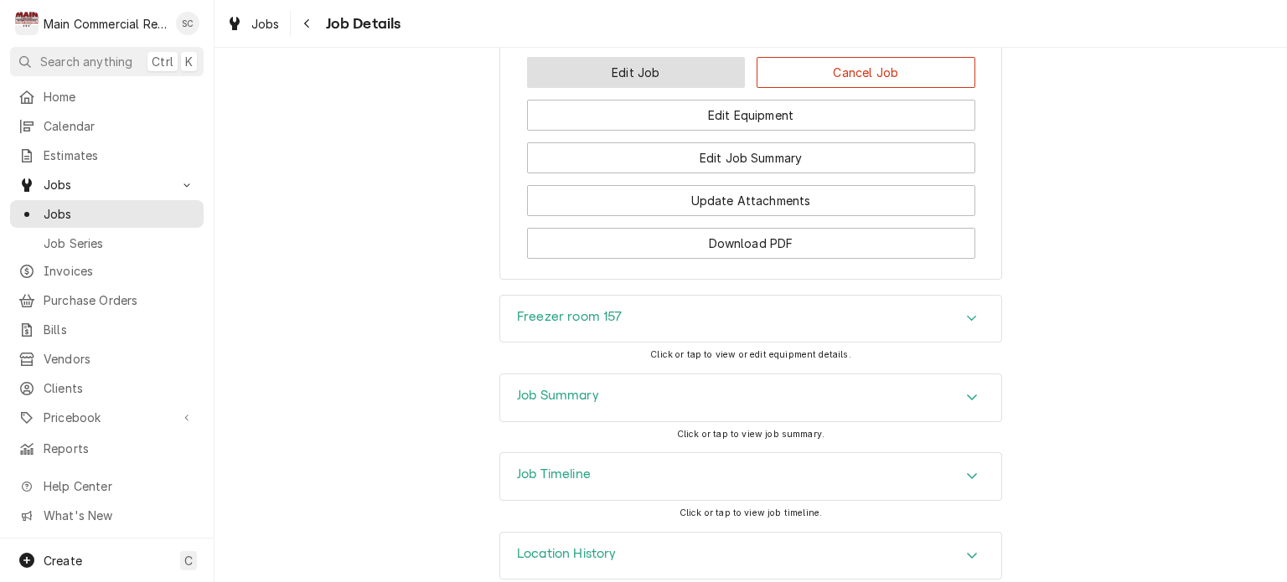
click at [699, 88] on button "Edit Job" at bounding box center [636, 72] width 219 height 31
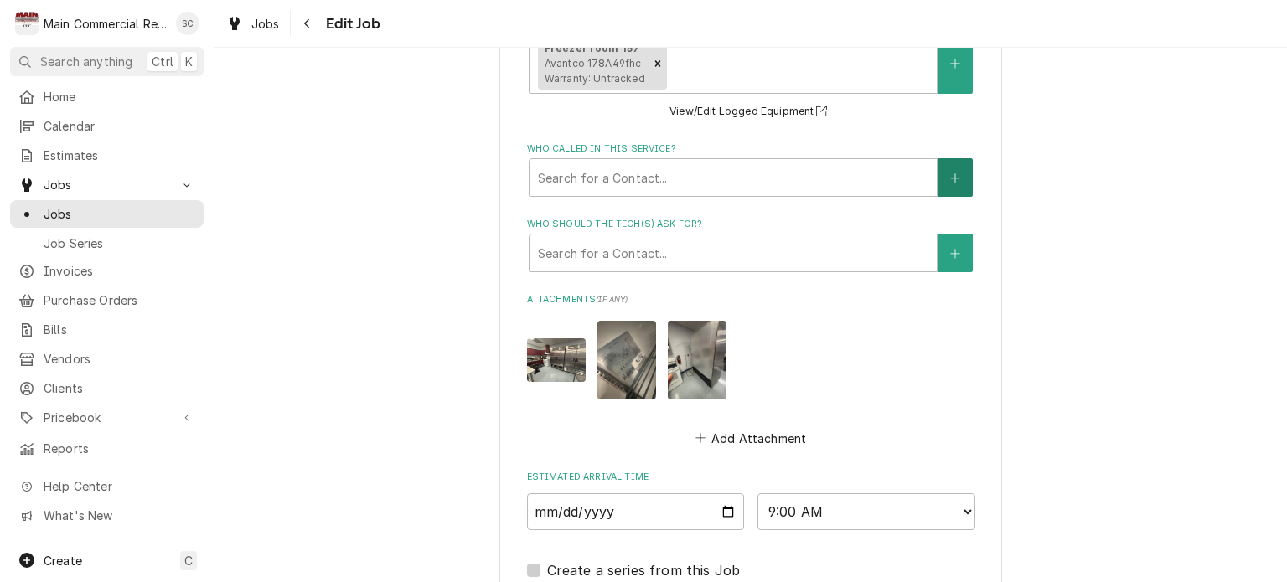
scroll to position [1758, 0]
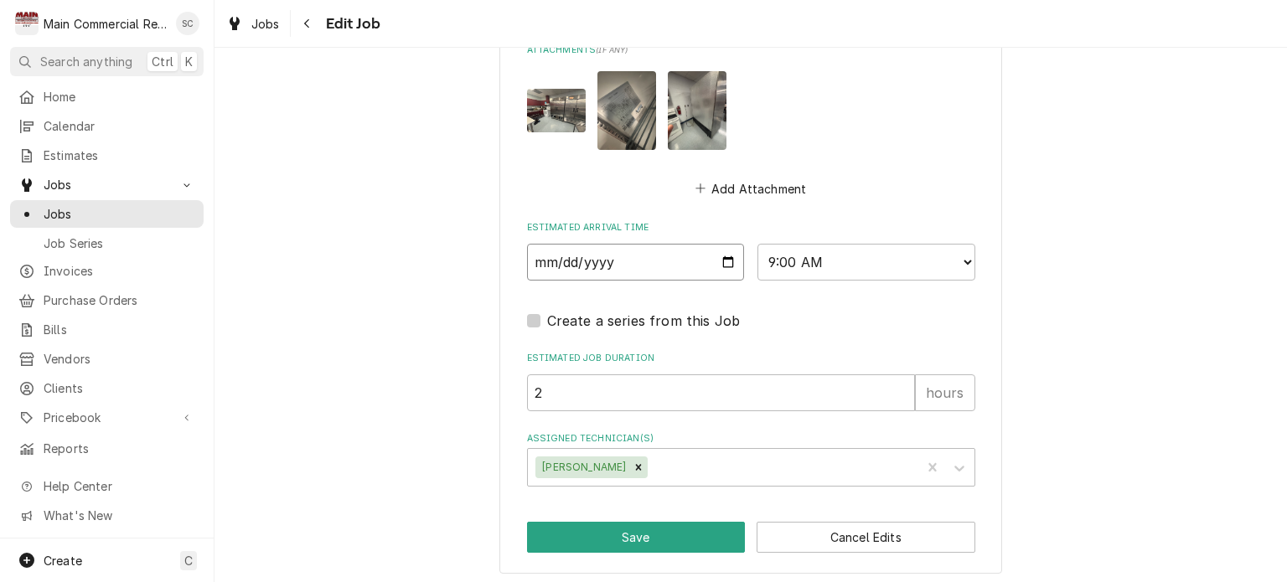
click at [720, 256] on input "2025-09-10" at bounding box center [636, 262] width 218 height 37
type textarea "x"
type input "2025-09-11"
click at [664, 533] on button "Save" at bounding box center [636, 537] width 219 height 31
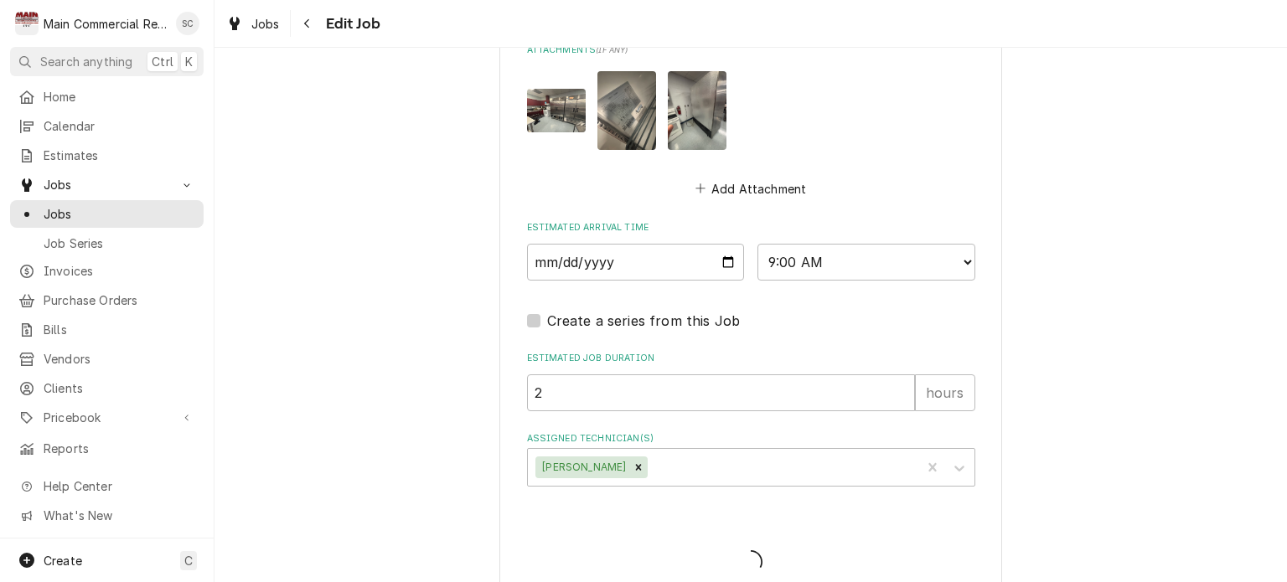
type textarea "x"
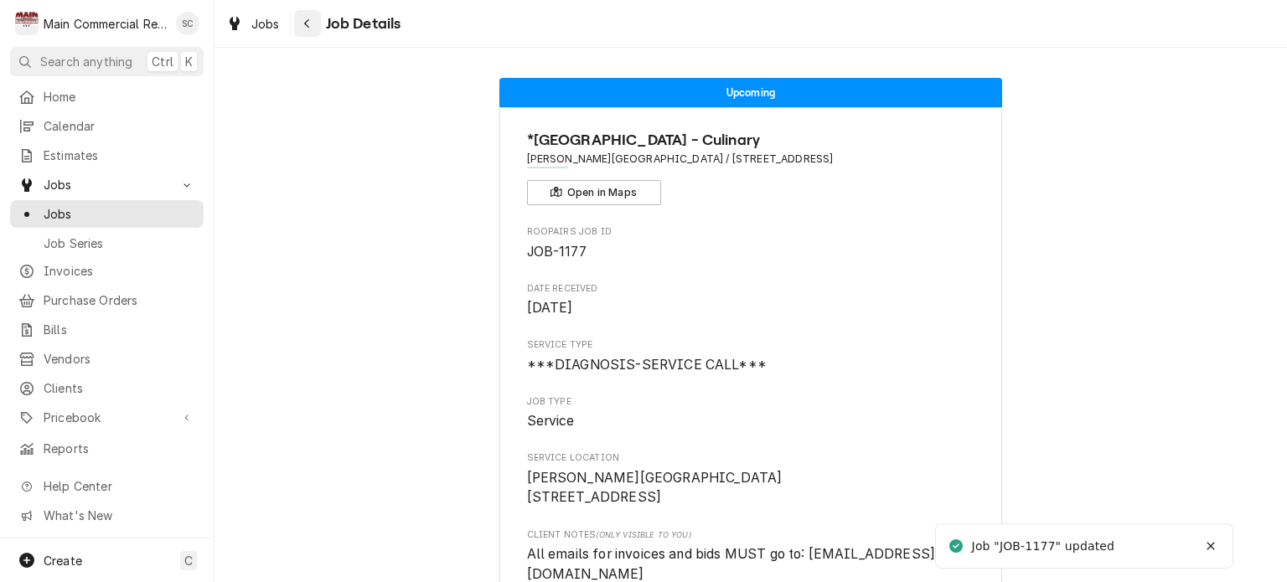
click at [308, 30] on div "Navigate back" at bounding box center [307, 23] width 17 height 17
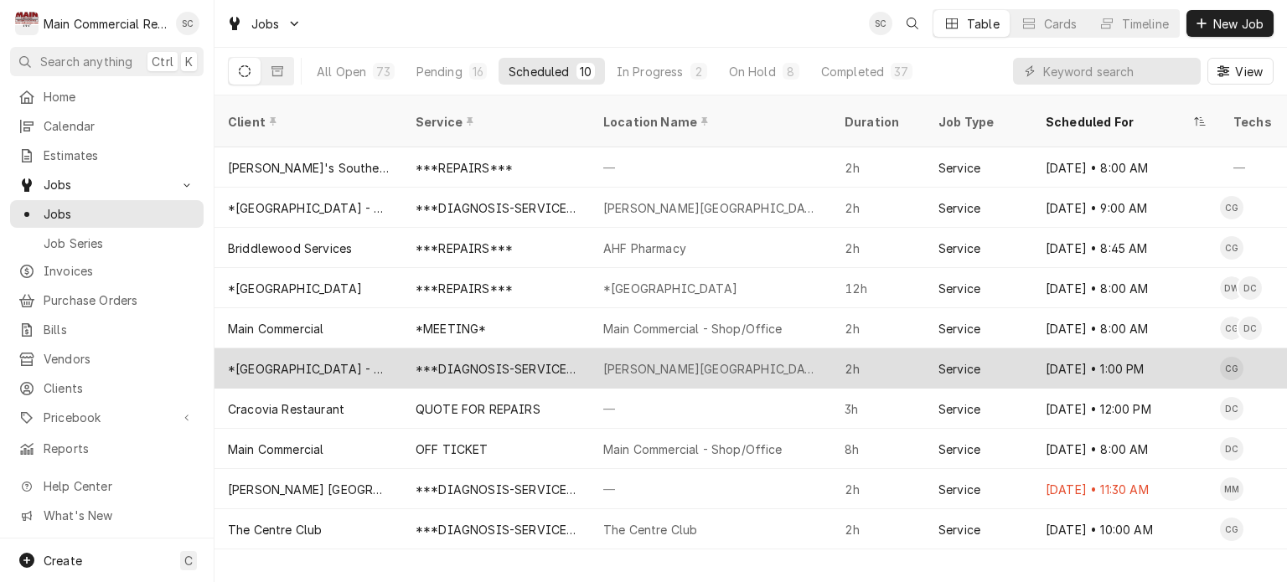
click at [684, 360] on div "[PERSON_NAME][GEOGRAPHIC_DATA]" at bounding box center [710, 369] width 215 height 18
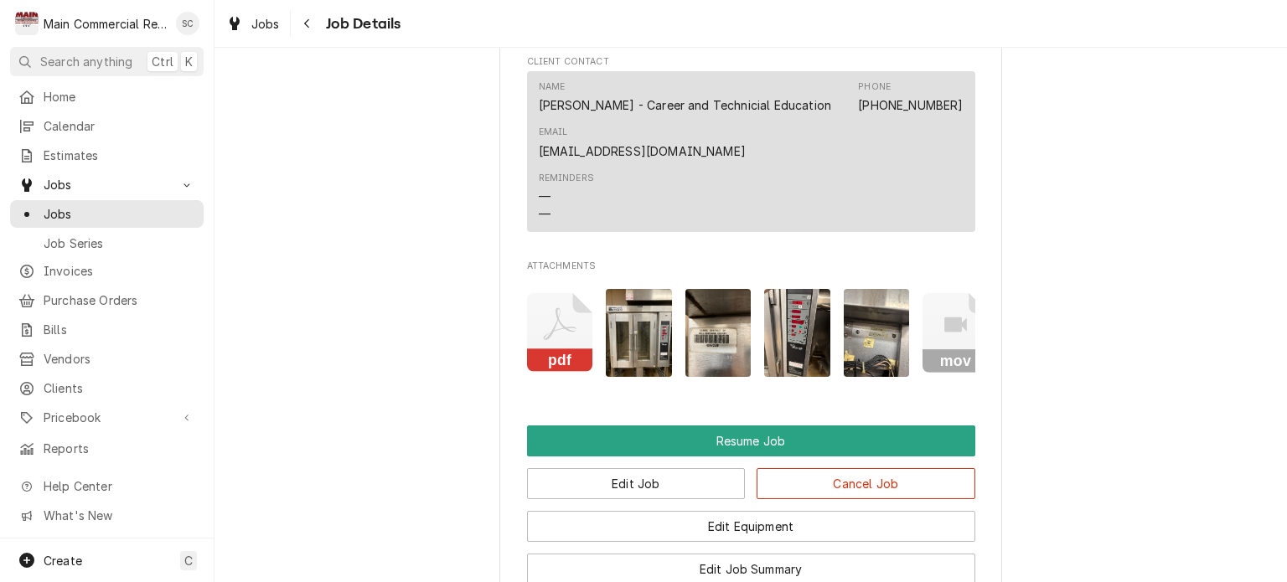
scroll to position [2282, 0]
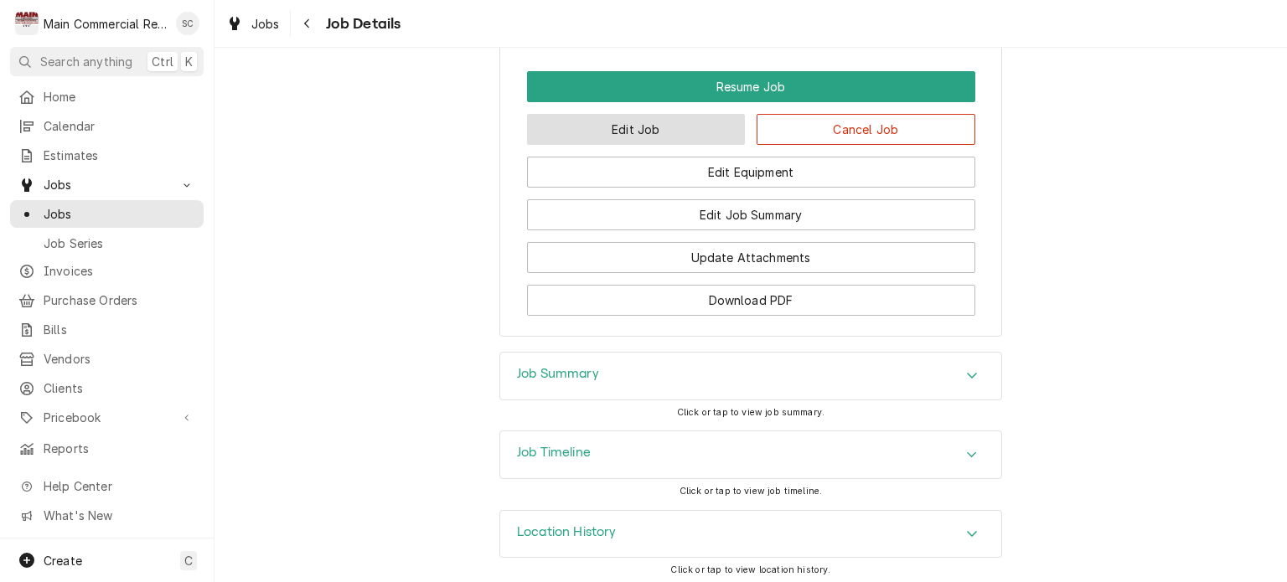
click at [654, 132] on button "Edit Job" at bounding box center [636, 129] width 219 height 31
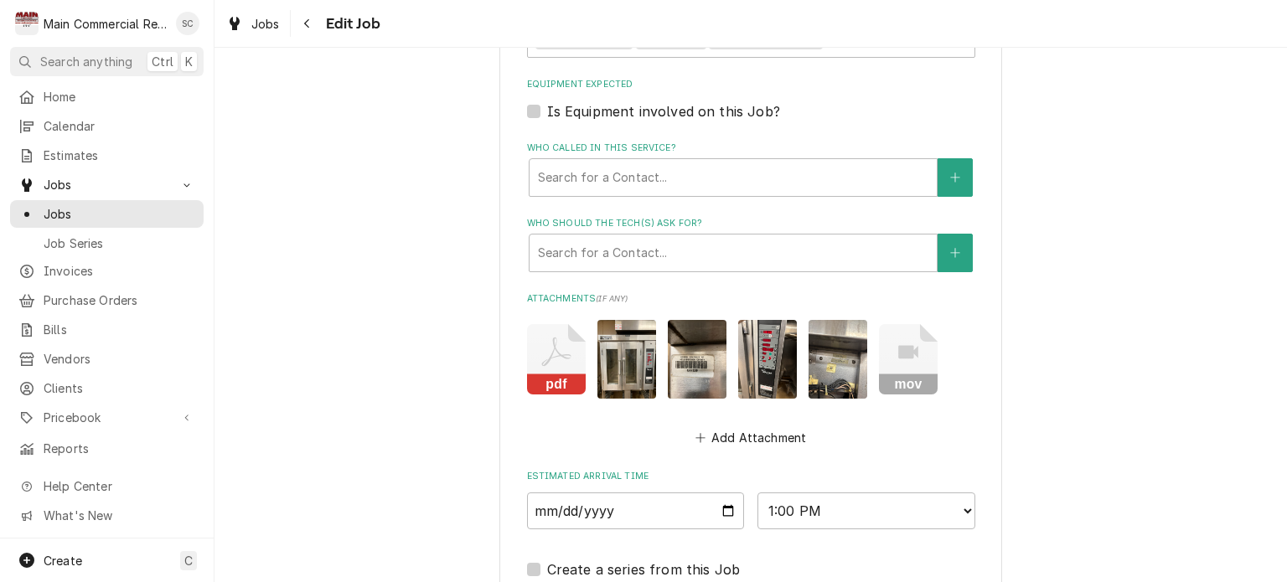
scroll to position [1591, 0]
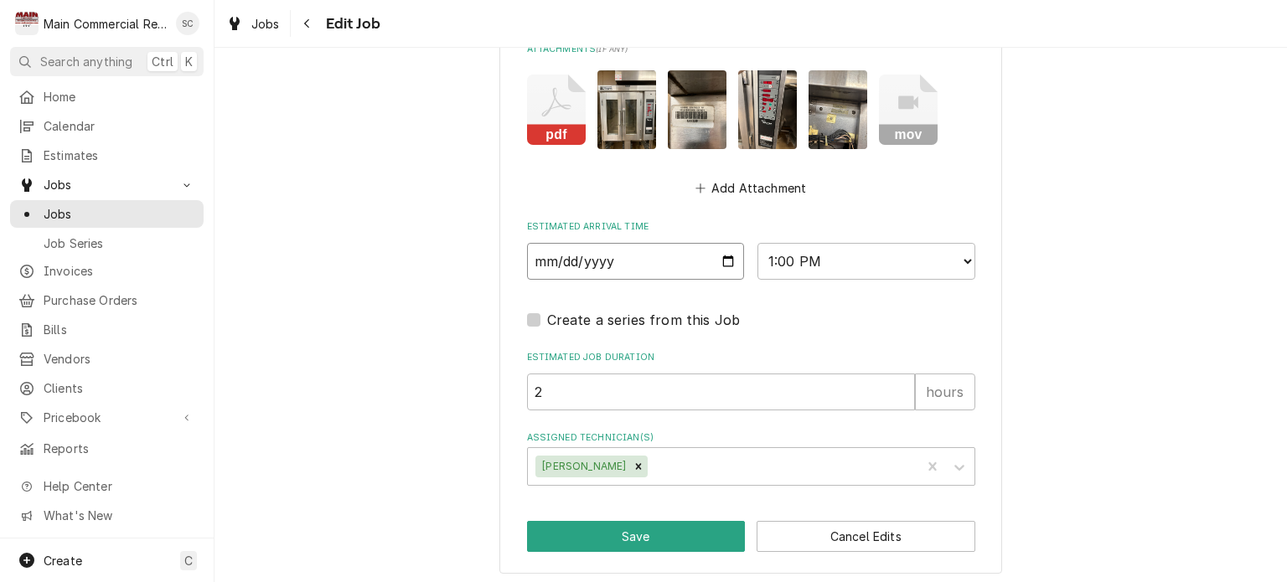
click at [717, 254] on input "2025-09-10" at bounding box center [636, 261] width 218 height 37
type textarea "x"
type input "2025-09-11"
click at [667, 529] on button "Save" at bounding box center [636, 536] width 219 height 31
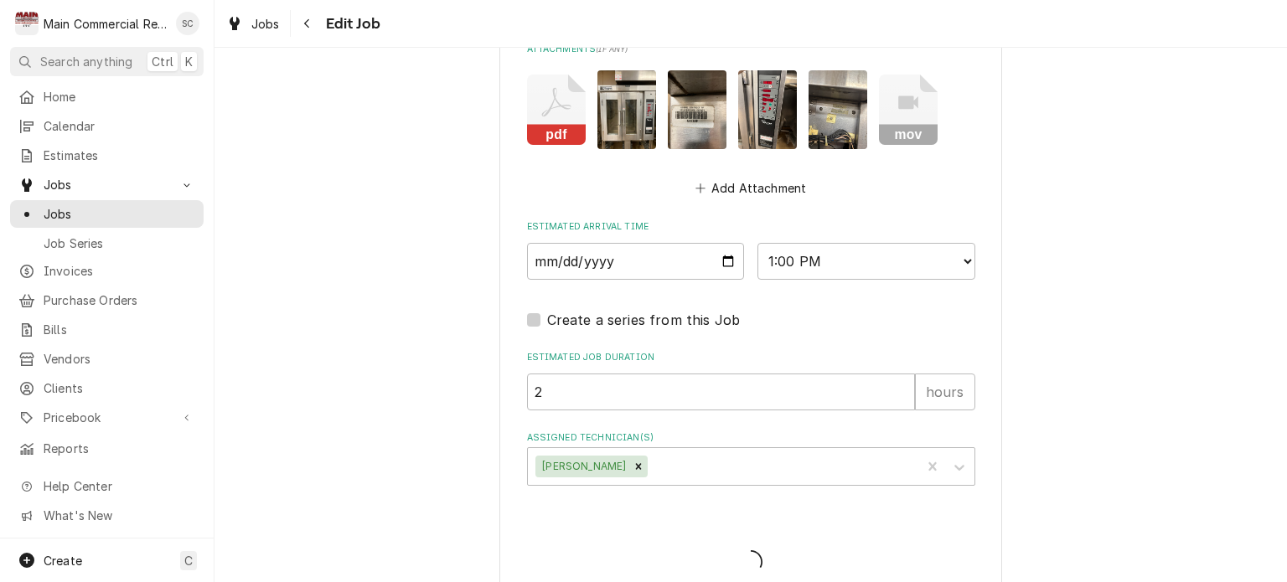
type textarea "x"
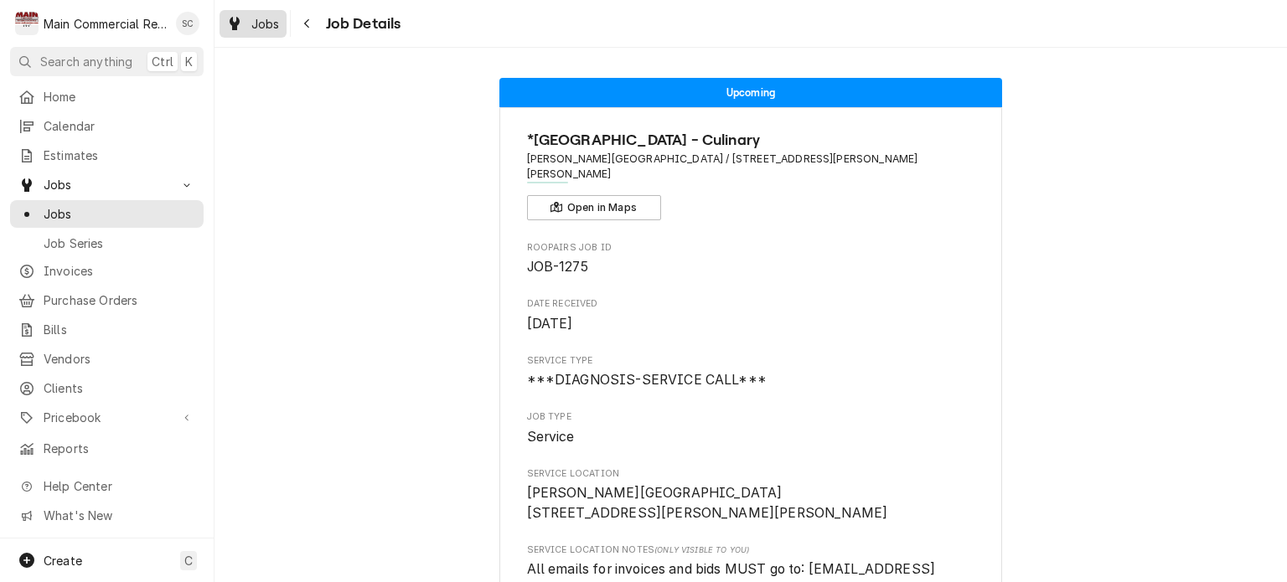
click at [246, 28] on div "Jobs" at bounding box center [253, 23] width 60 height 21
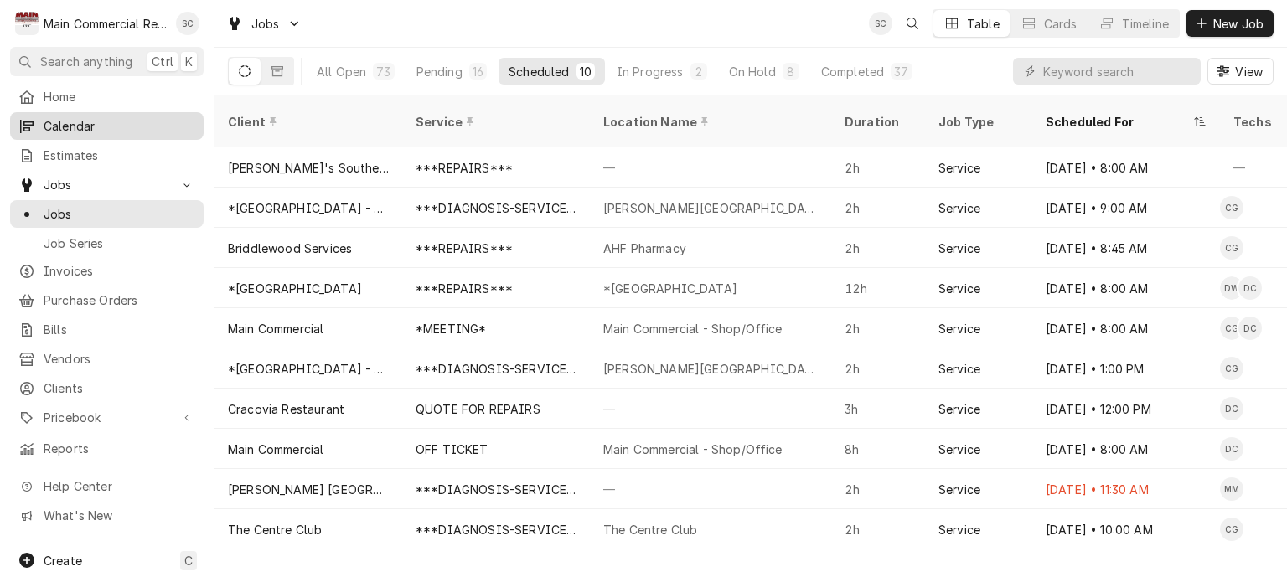
click at [74, 127] on span "Calendar" at bounding box center [120, 126] width 152 height 18
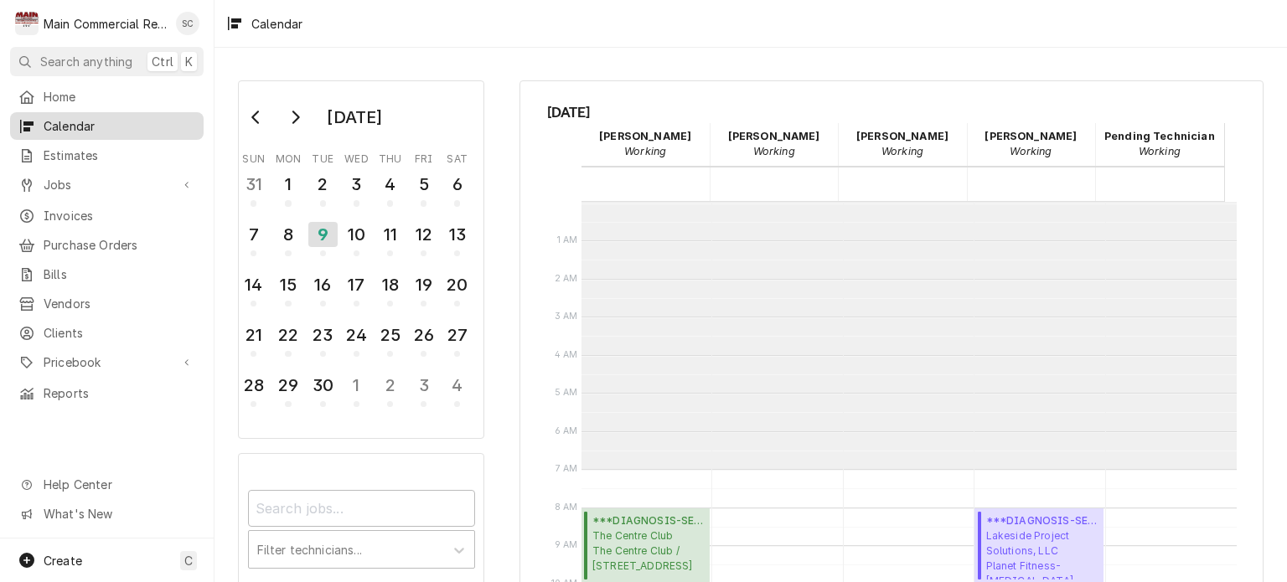
scroll to position [267, 0]
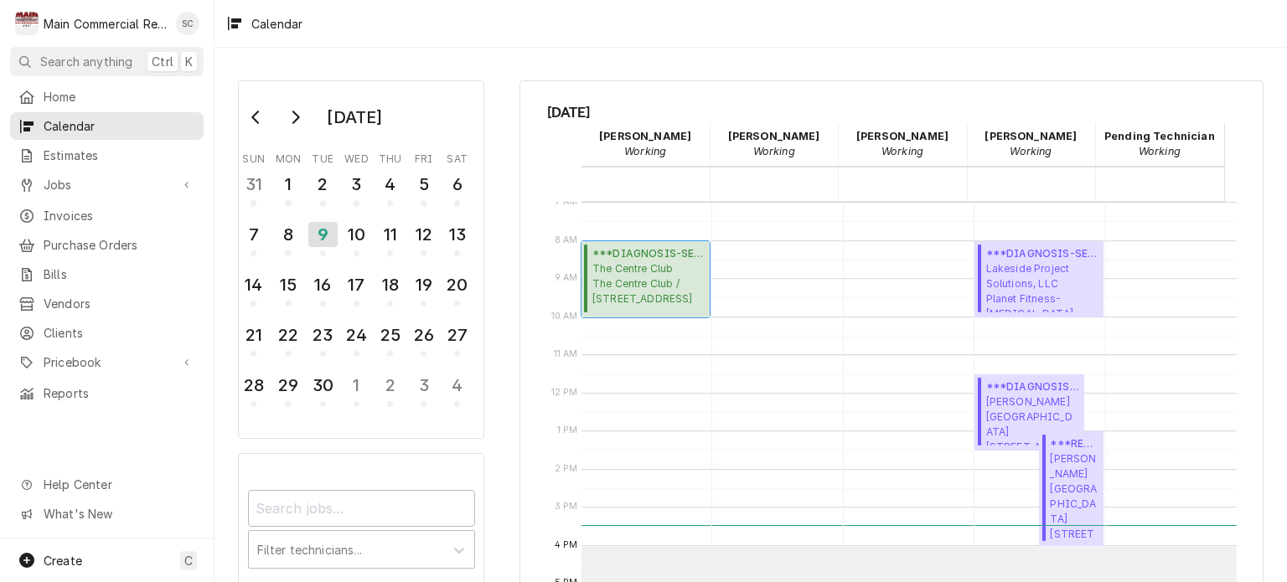
click at [641, 269] on span "The Centre Club The Centre Club / 123 S West Shore Blvd 8th Floor, Tampa, FL 33…" at bounding box center [649, 283] width 112 height 45
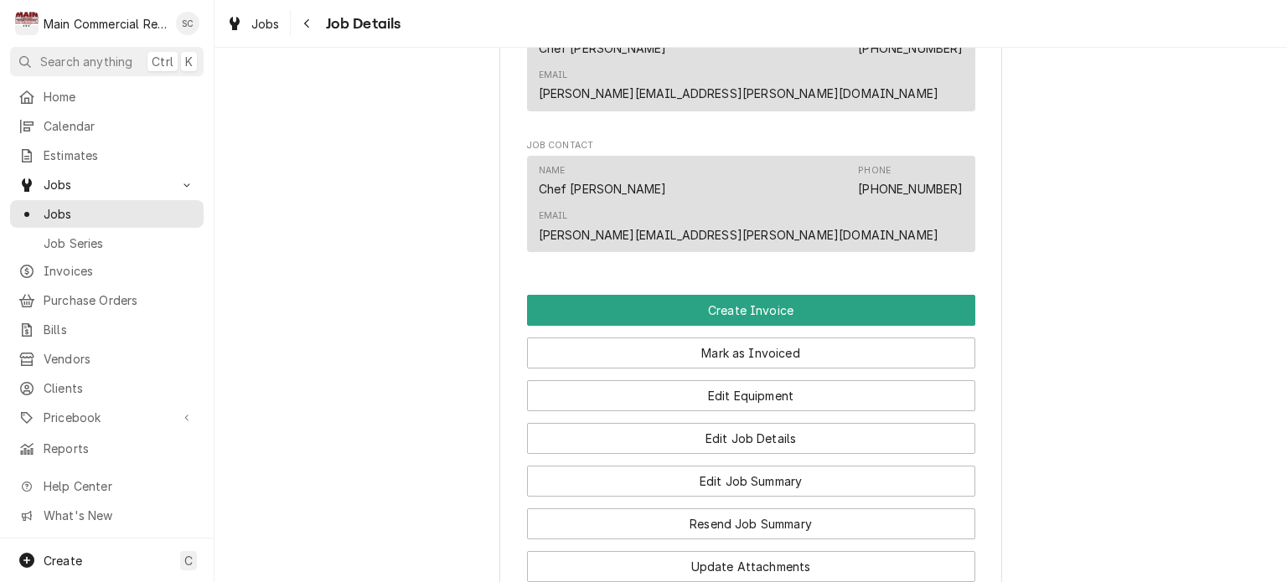
scroll to position [1425, 0]
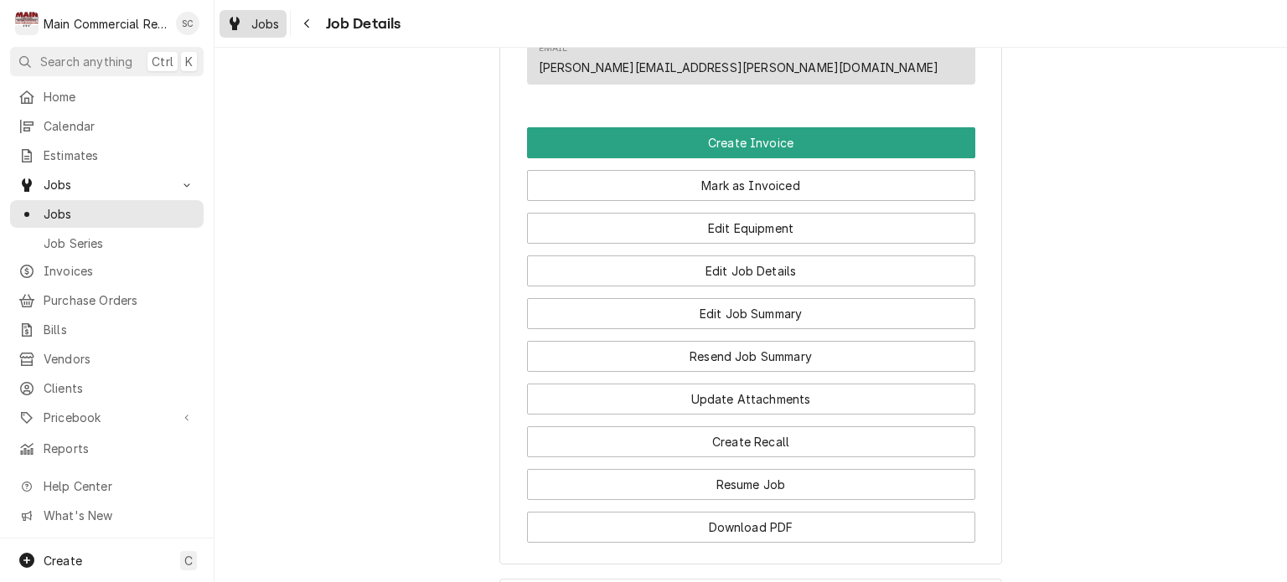
click at [258, 30] on span "Jobs" at bounding box center [265, 24] width 28 height 18
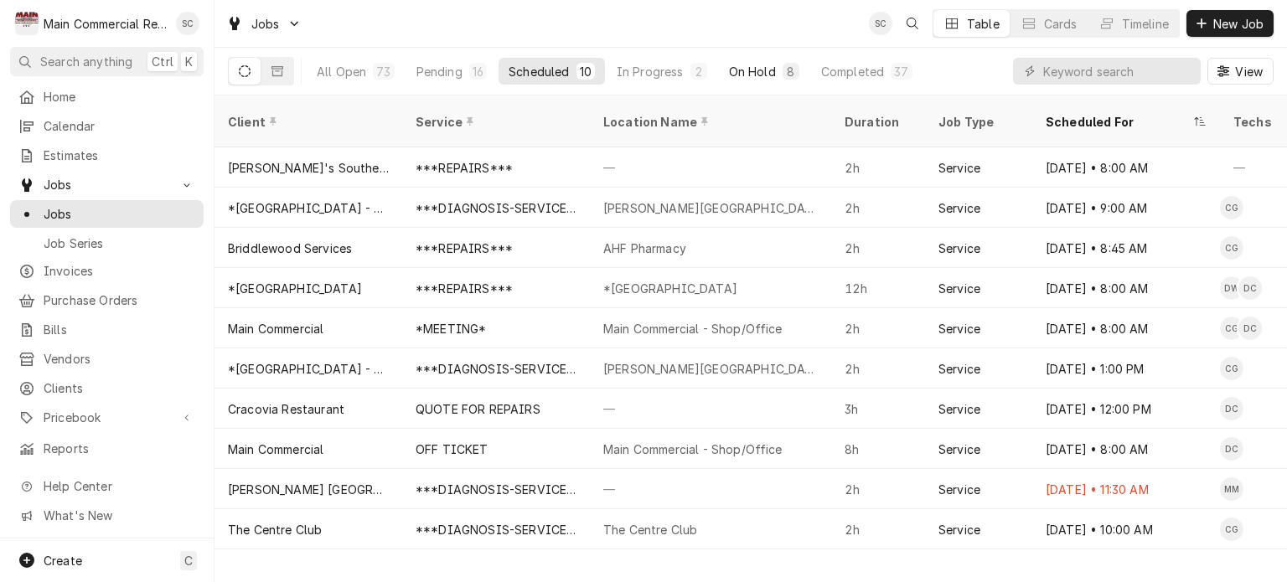
click at [751, 73] on div "On Hold" at bounding box center [752, 72] width 47 height 18
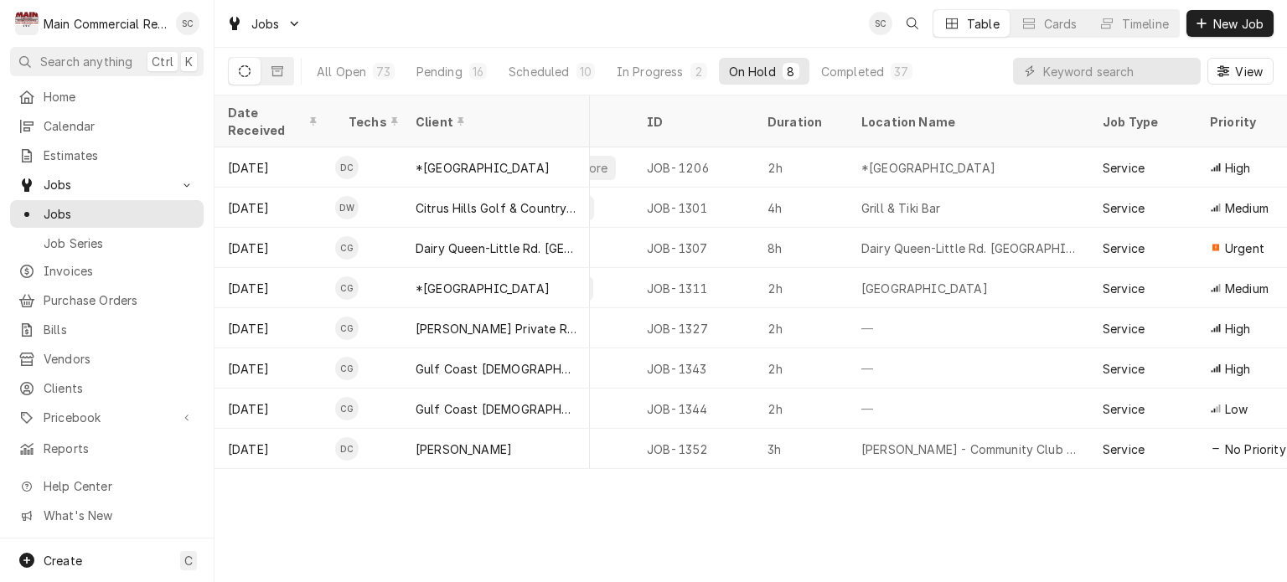
scroll to position [0, 549]
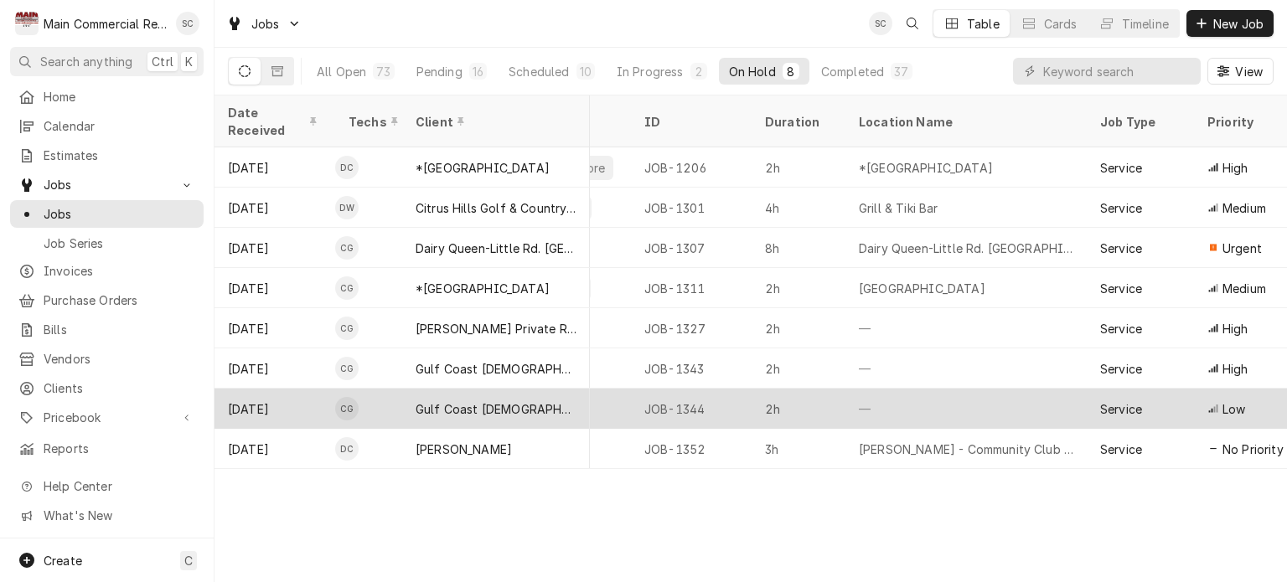
click at [520, 401] on div "Gulf Coast Jewish Family Services (Holiday)" at bounding box center [496, 410] width 161 height 18
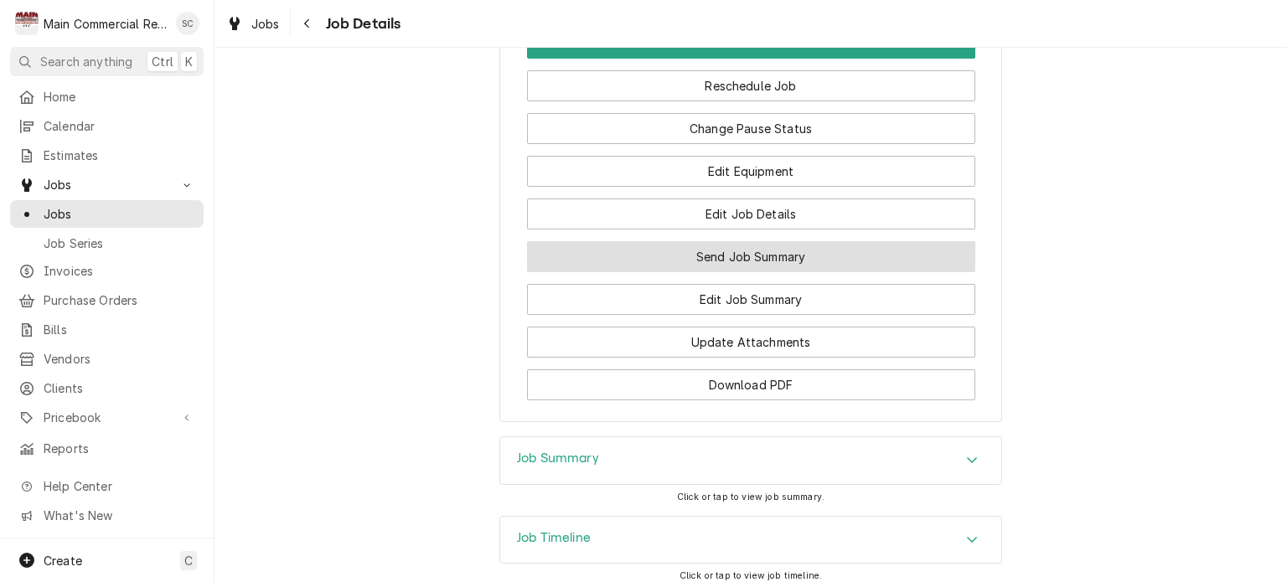
scroll to position [1760, 0]
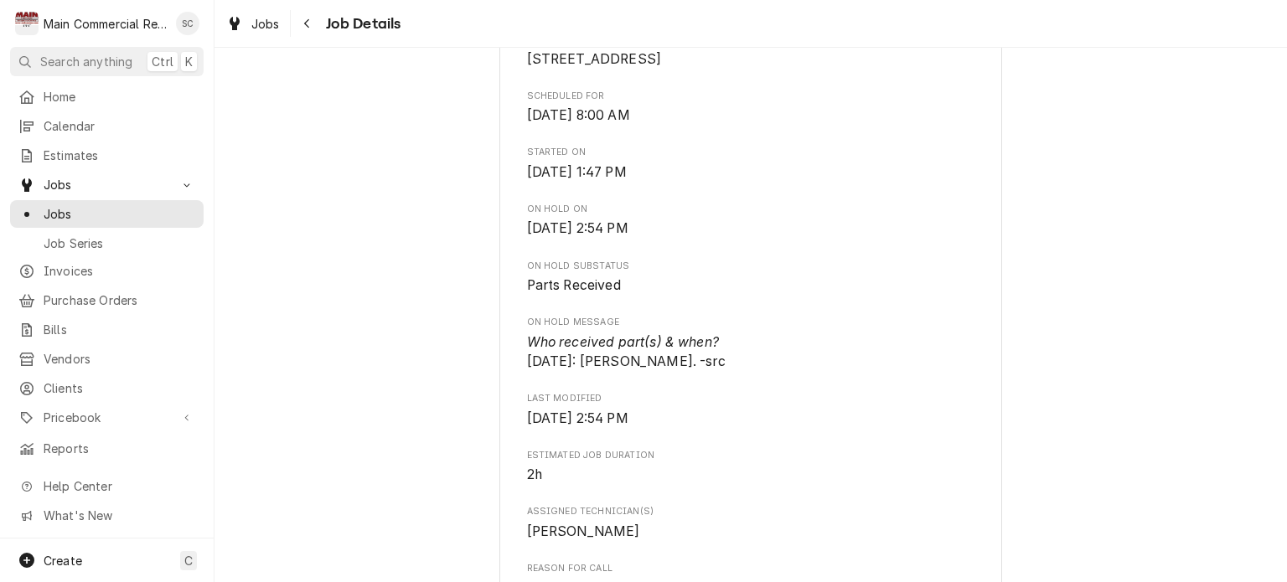
scroll to position [168, 0]
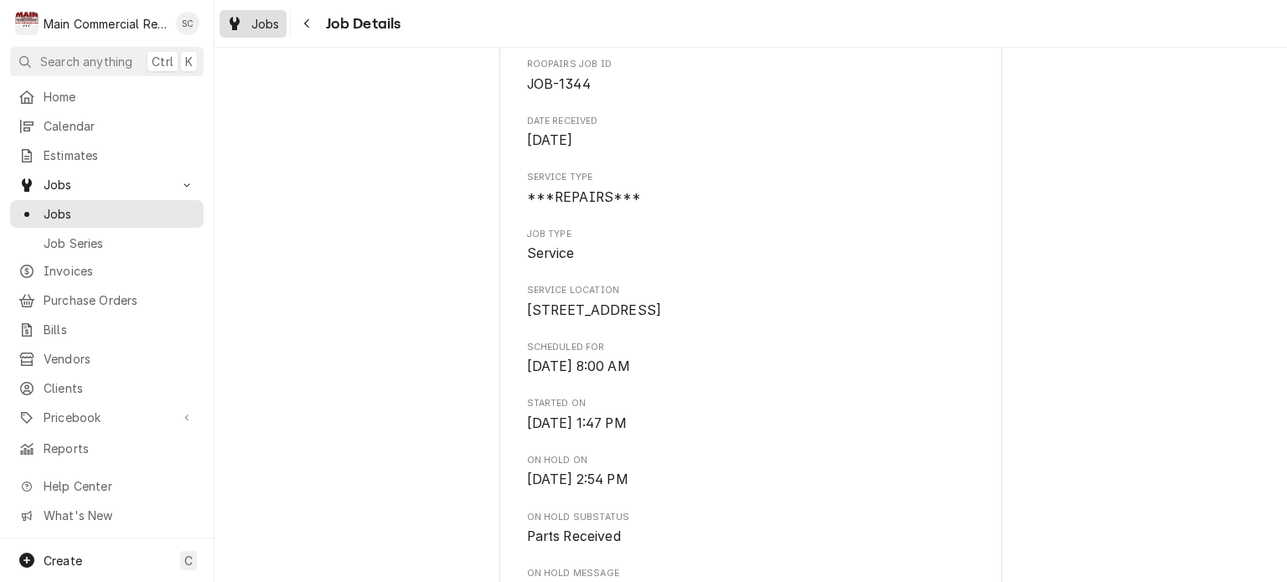
click at [263, 24] on span "Jobs" at bounding box center [265, 24] width 28 height 18
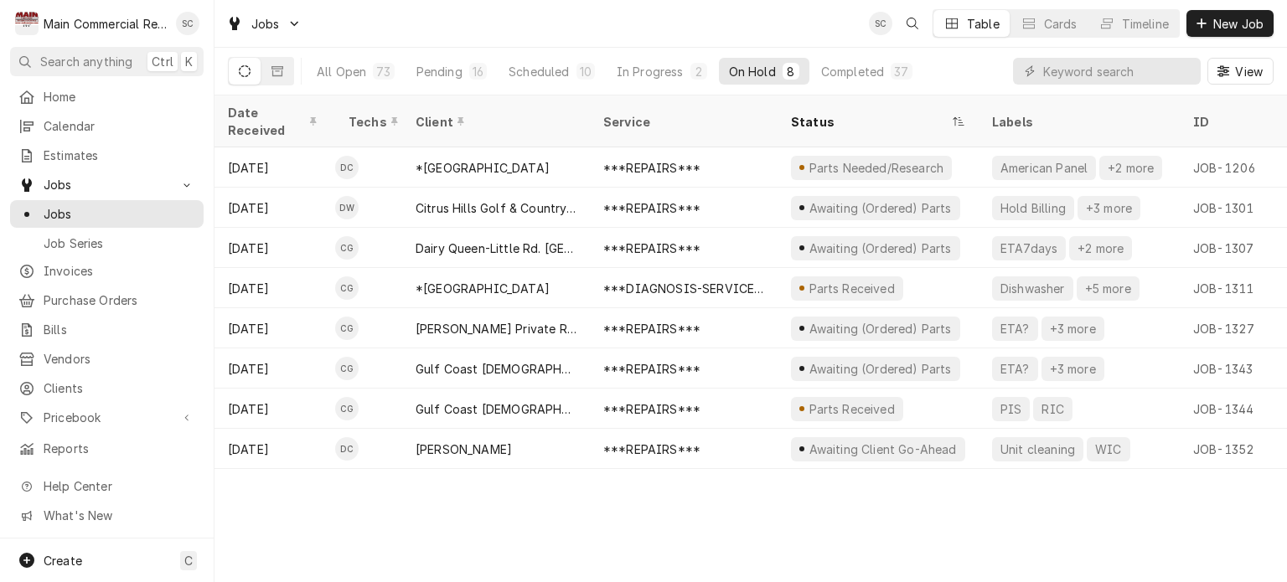
click at [805, 507] on div "Date Received Techs Client Service Status Labels ID Duration Location Name Job …" at bounding box center [751, 339] width 1073 height 487
click at [647, 515] on div "Date Received Techs Client Service Status Labels ID Duration Location Name Job …" at bounding box center [751, 339] width 1073 height 487
click at [843, 522] on div "Date Received Techs Client Service Status Labels ID Duration Location Name Job …" at bounding box center [751, 339] width 1073 height 487
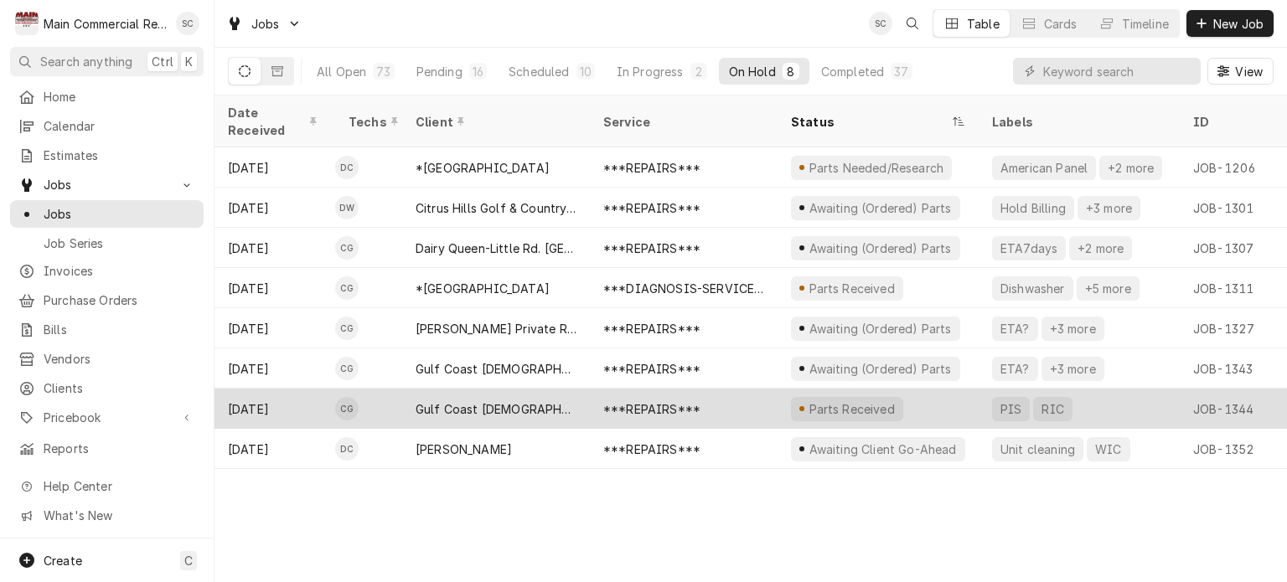
click at [630, 401] on div "***REPAIRS***" at bounding box center [651, 410] width 97 height 18
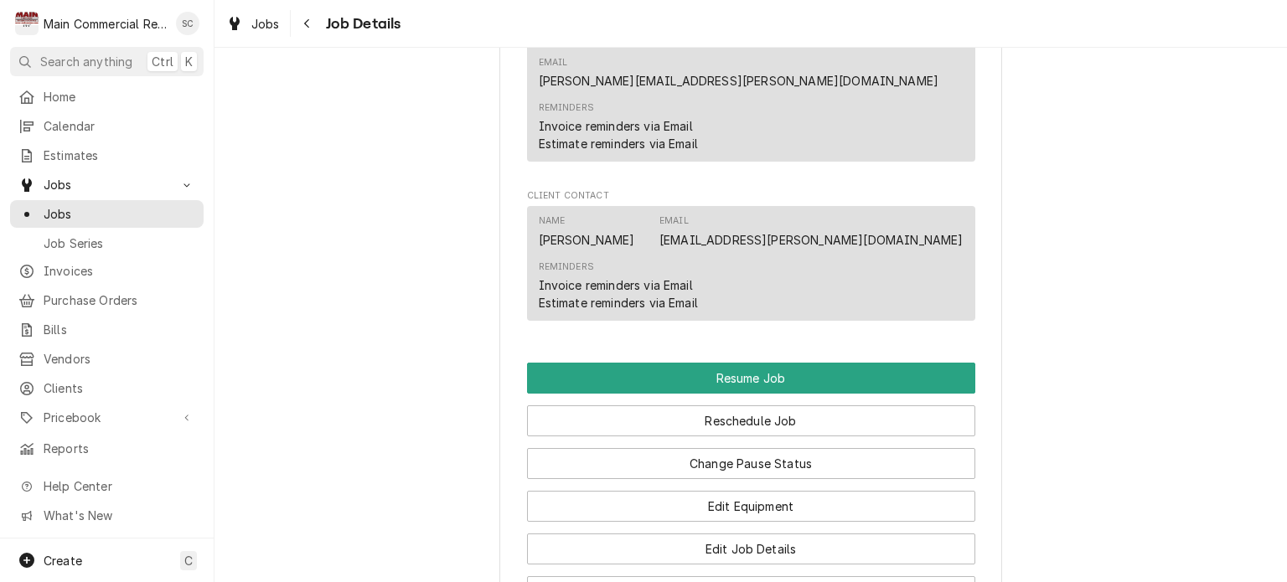
scroll to position [1928, 0]
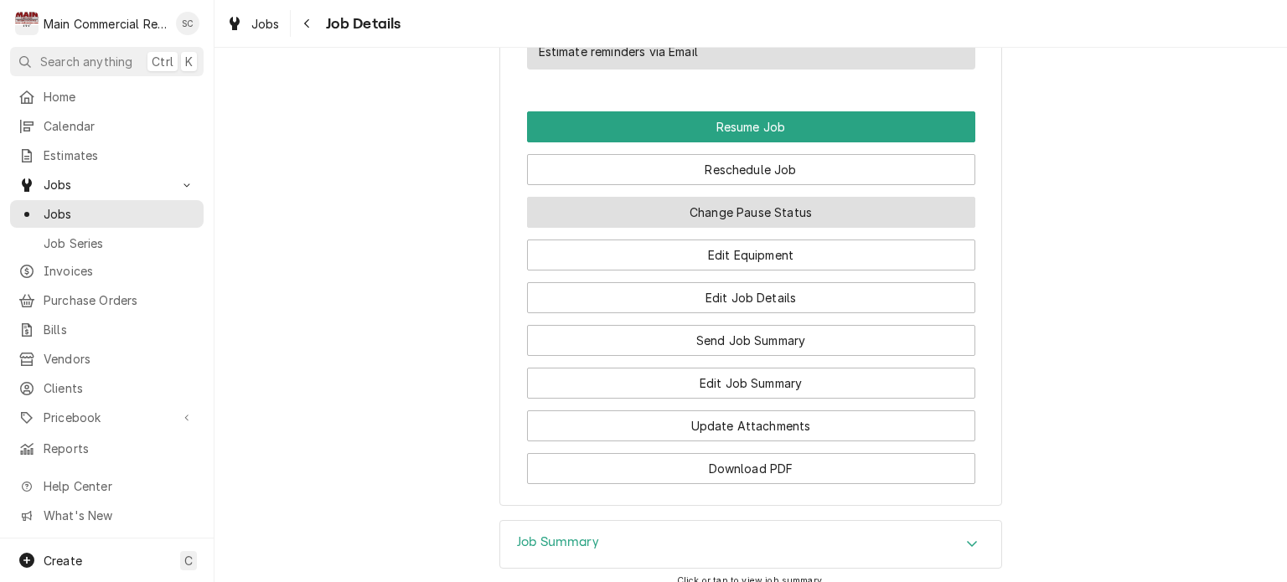
click at [734, 197] on button "Change Pause Status" at bounding box center [751, 212] width 448 height 31
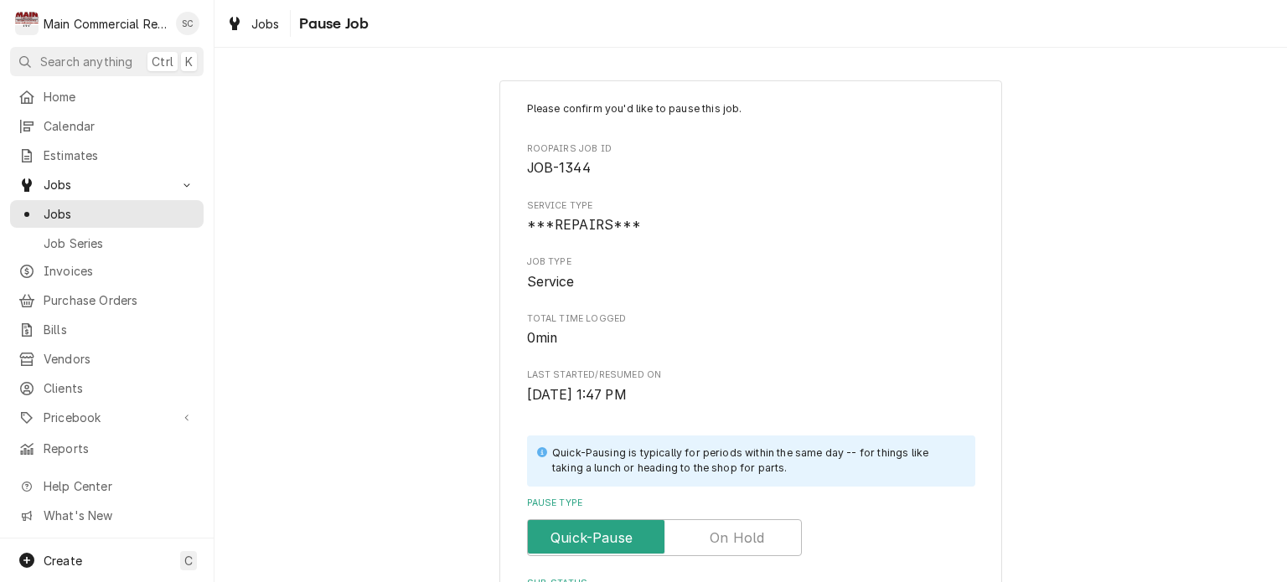
scroll to position [251, 0]
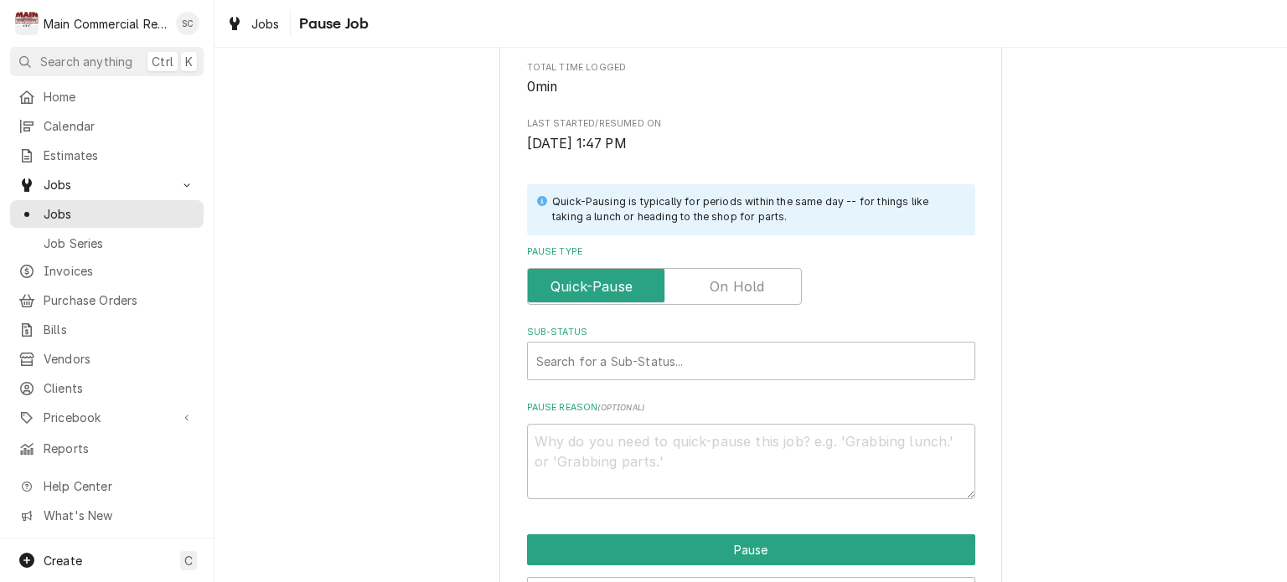
click at [753, 288] on label "Pause Type" at bounding box center [664, 286] width 275 height 37
click at [753, 288] on input "Pause Type" at bounding box center [665, 286] width 260 height 37
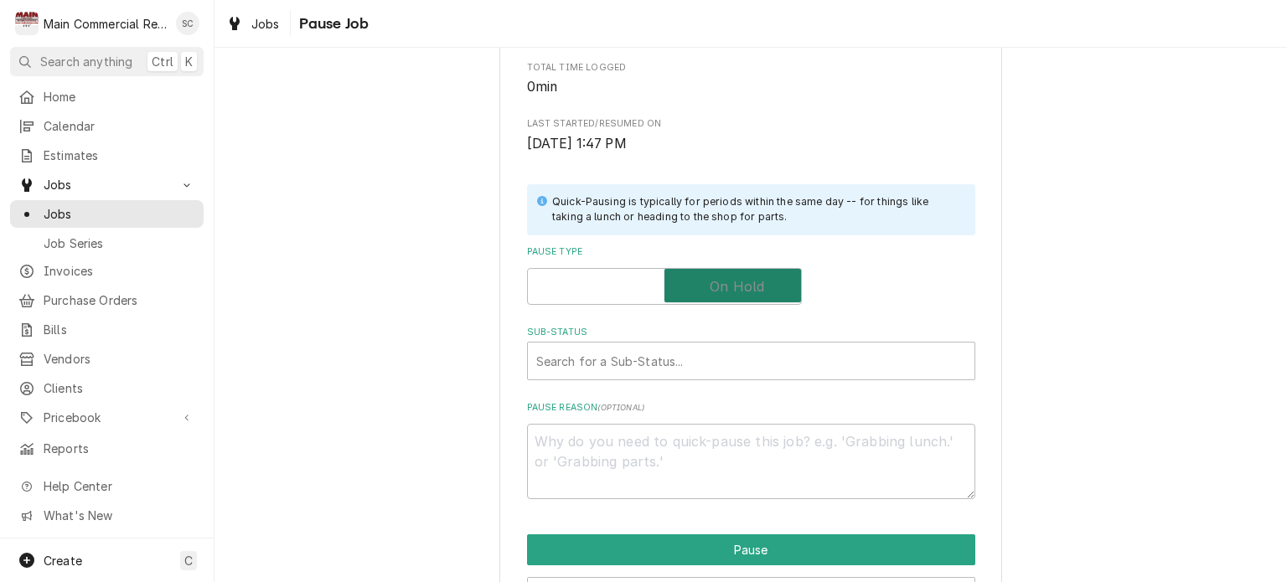
checkbox input "true"
click at [684, 355] on div "Sub-Status" at bounding box center [751, 361] width 430 height 30
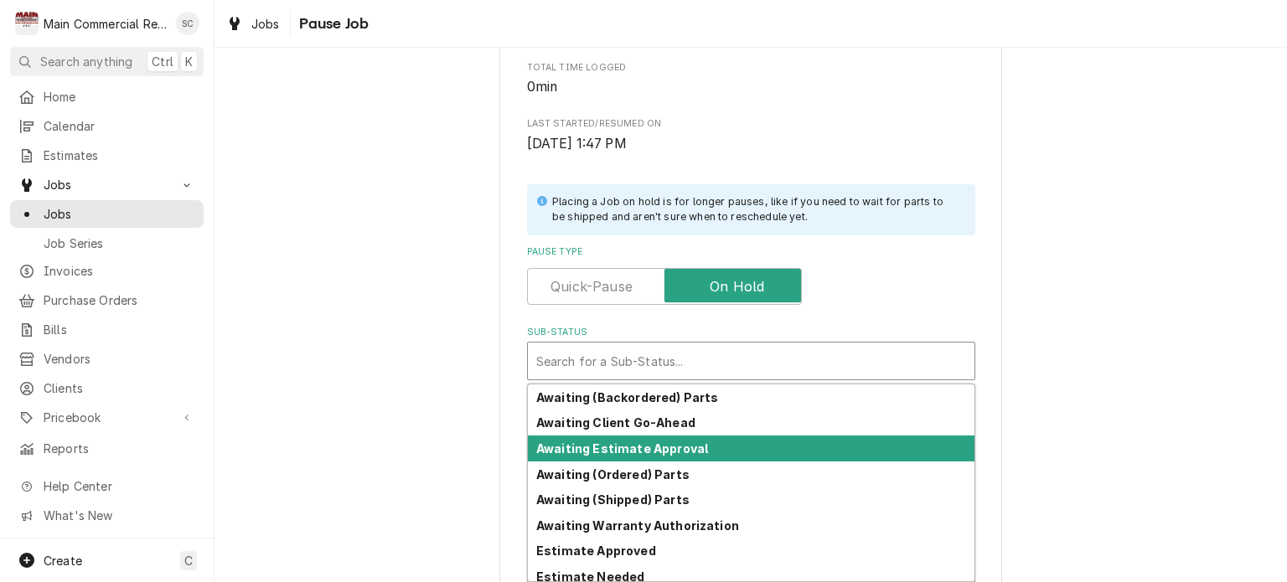
scroll to position [137, 0]
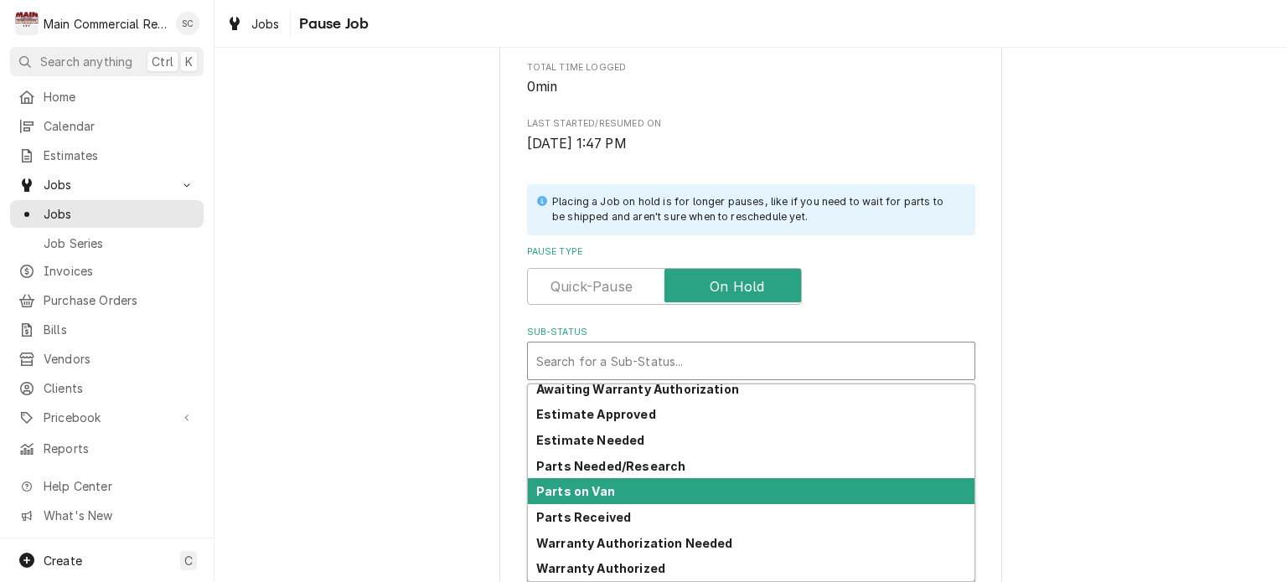
click at [608, 490] on div "Parts on Van" at bounding box center [751, 492] width 447 height 26
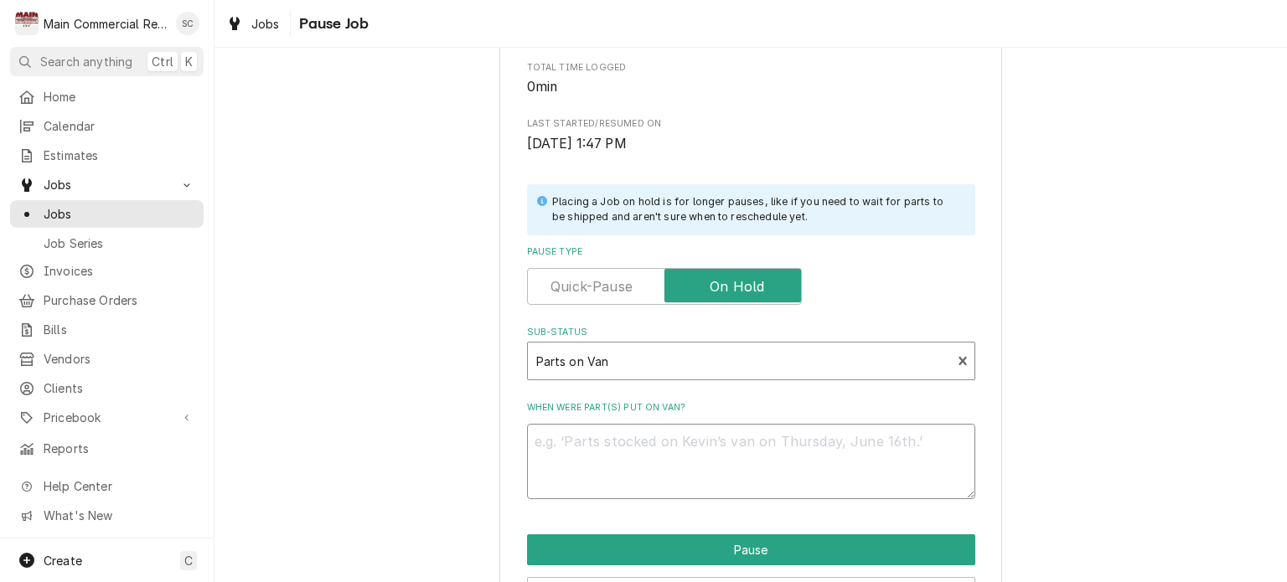
click at [620, 447] on textarea "When were part(s) put on van?" at bounding box center [751, 461] width 448 height 75
type textarea "x"
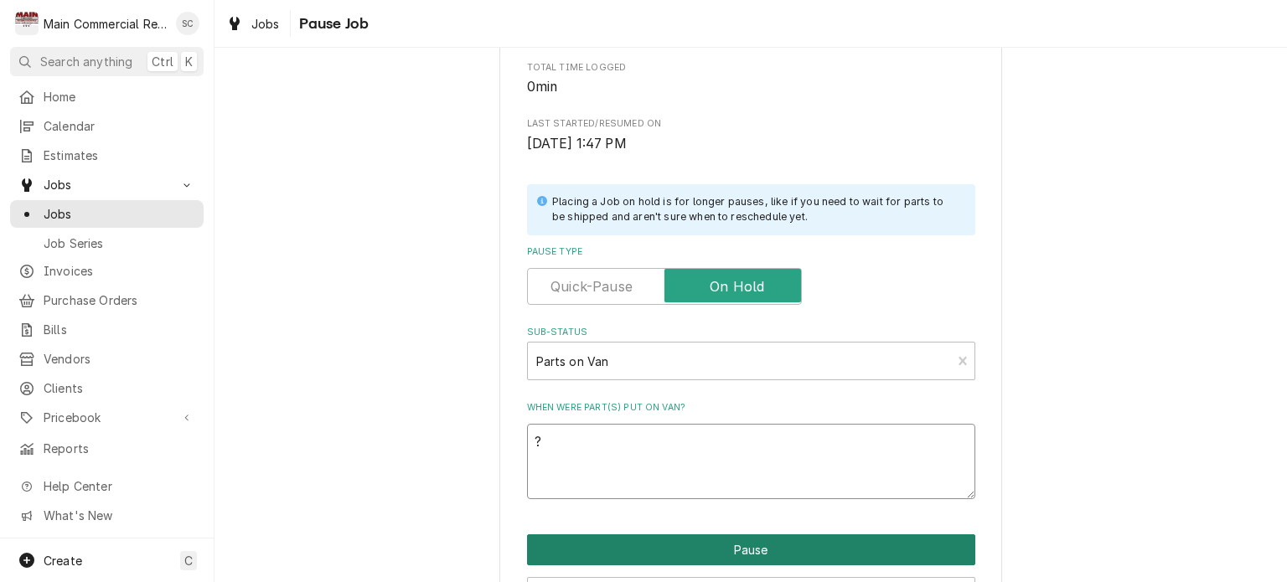
type textarea "?"
click at [674, 554] on button "Pause" at bounding box center [751, 550] width 448 height 31
type textarea "x"
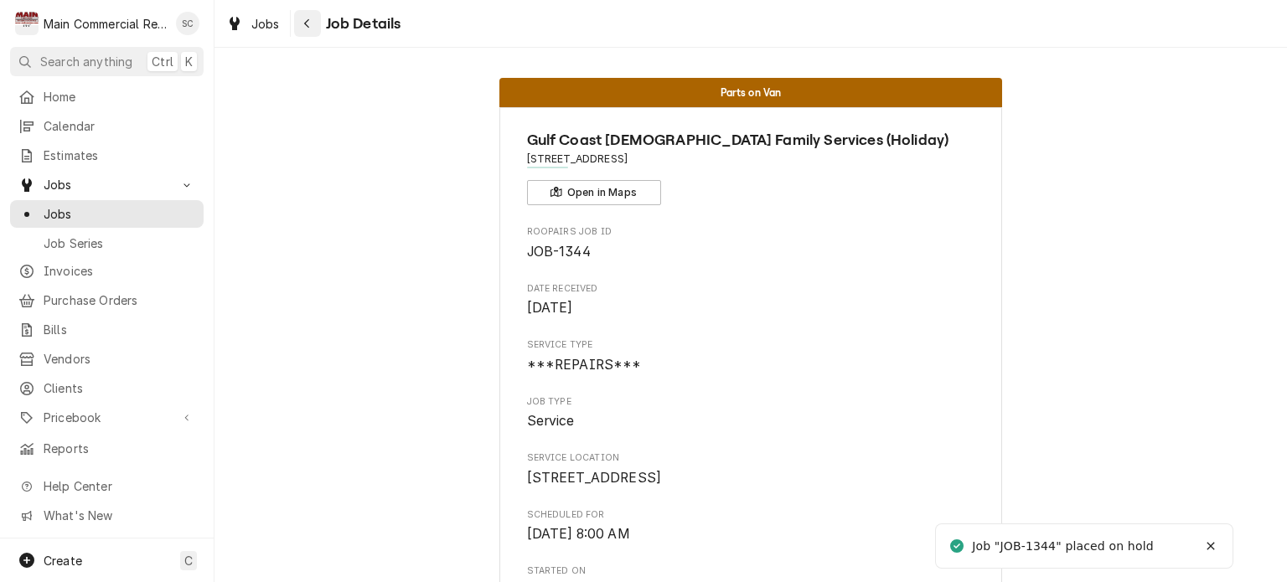
click at [305, 13] on button "Navigate back" at bounding box center [307, 23] width 27 height 27
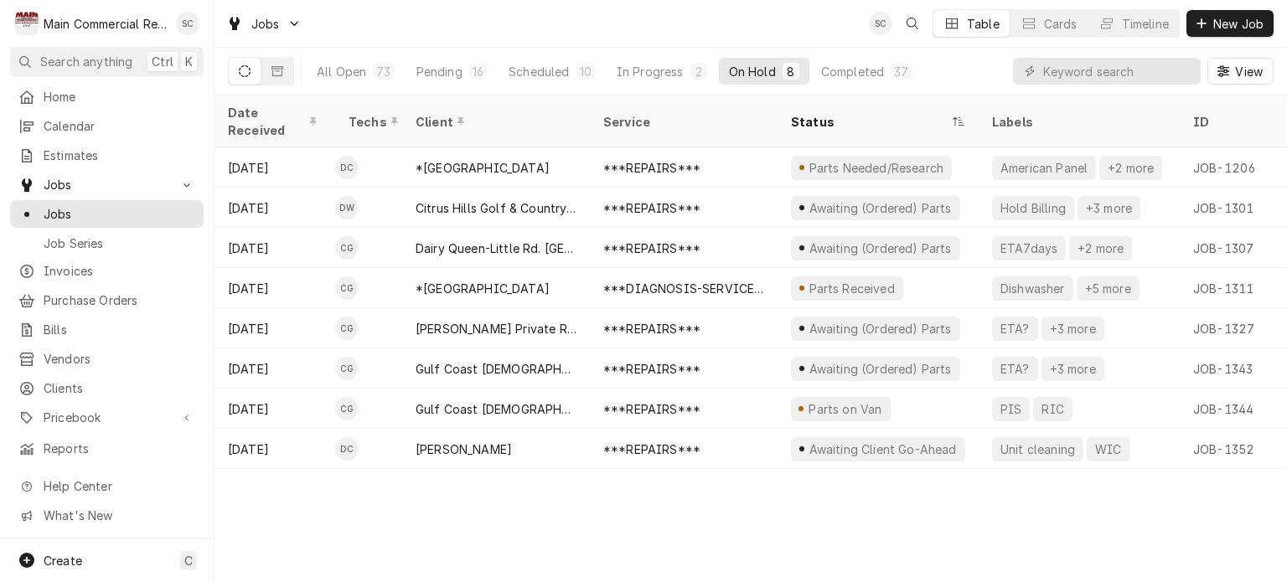
click at [931, 501] on div "Date Received Techs Client Service Status Labels ID Duration Location Name Job …" at bounding box center [751, 339] width 1073 height 487
click at [536, 73] on div "Scheduled" at bounding box center [539, 72] width 60 height 18
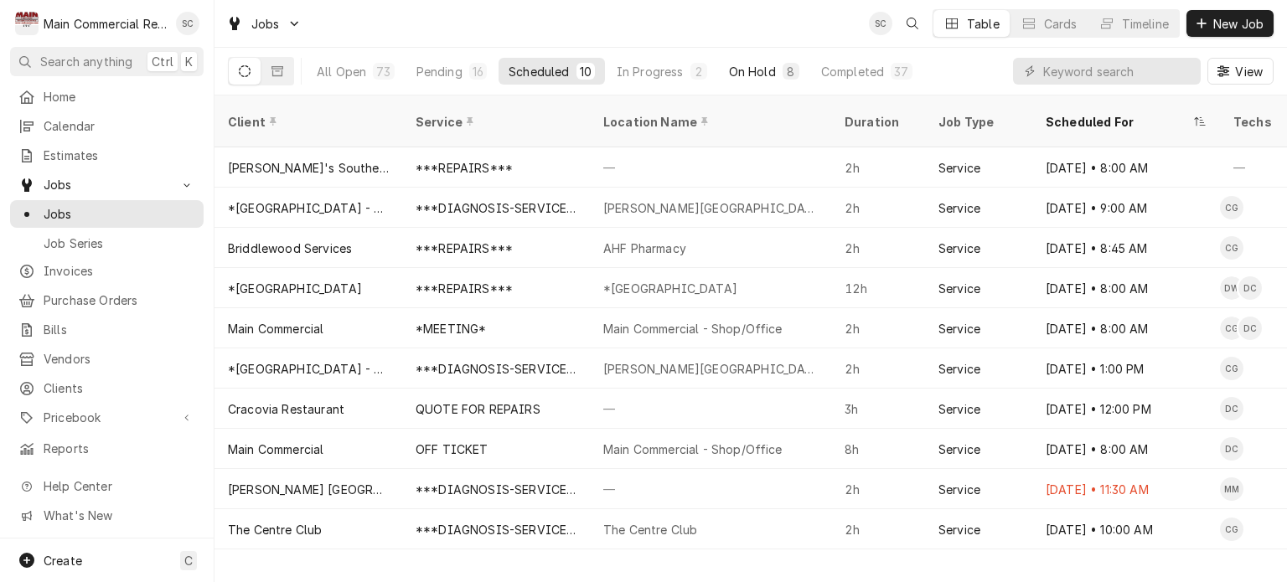
click at [766, 70] on div "On Hold" at bounding box center [752, 72] width 47 height 18
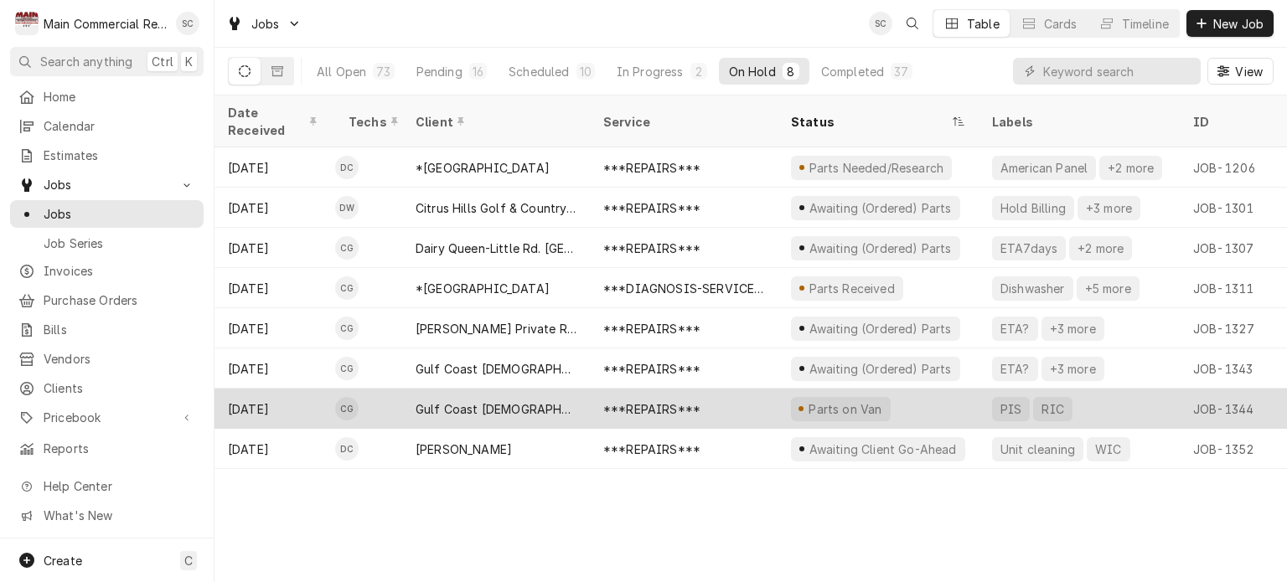
click at [603, 389] on div "***REPAIRS***" at bounding box center [684, 409] width 188 height 40
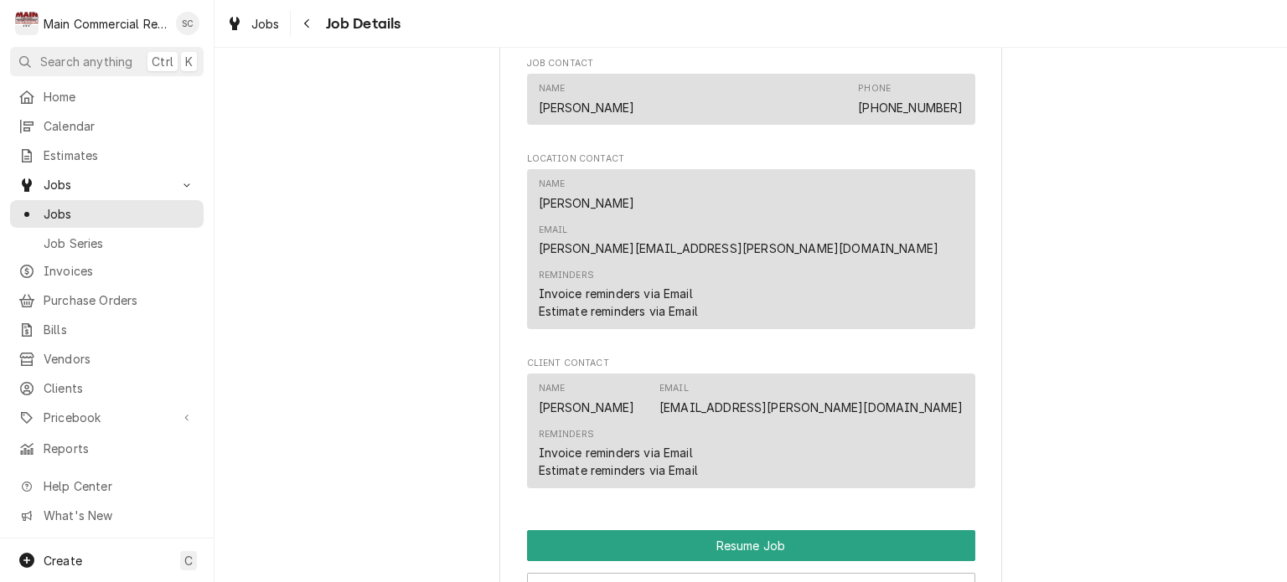
scroll to position [1928, 0]
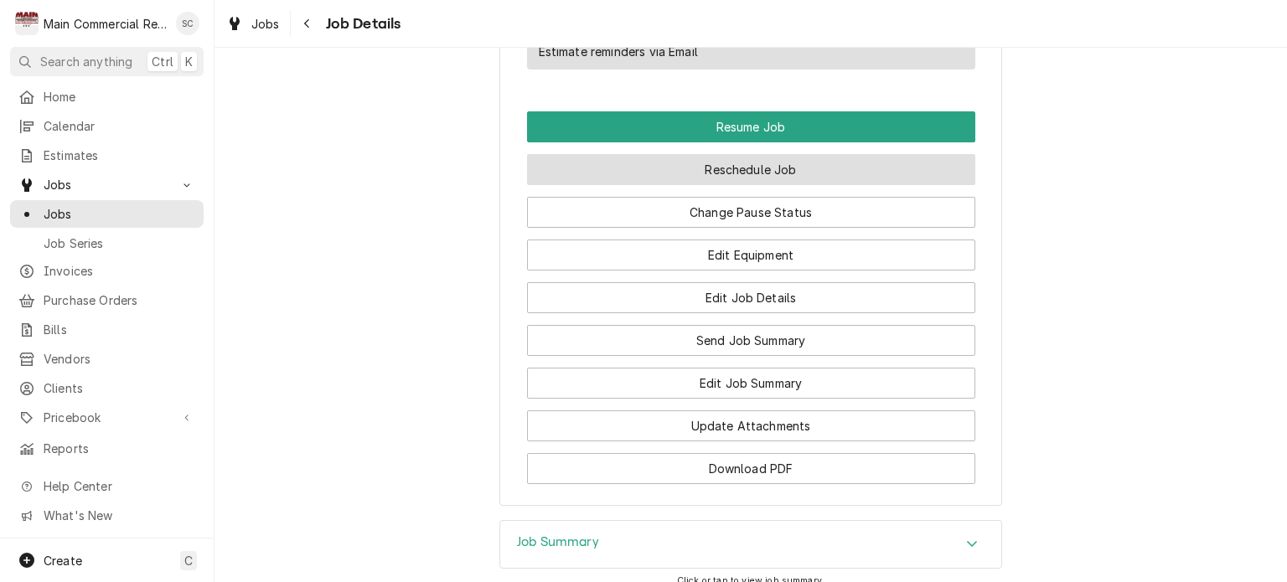
click at [753, 154] on button "Reschedule Job" at bounding box center [751, 169] width 448 height 31
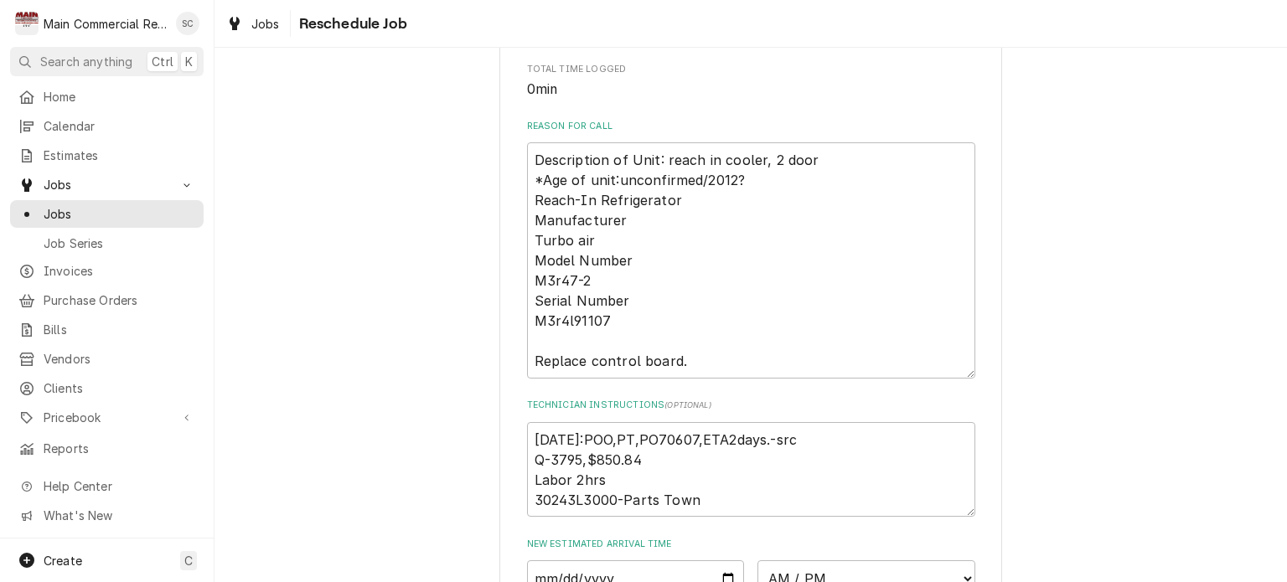
scroll to position [829, 0]
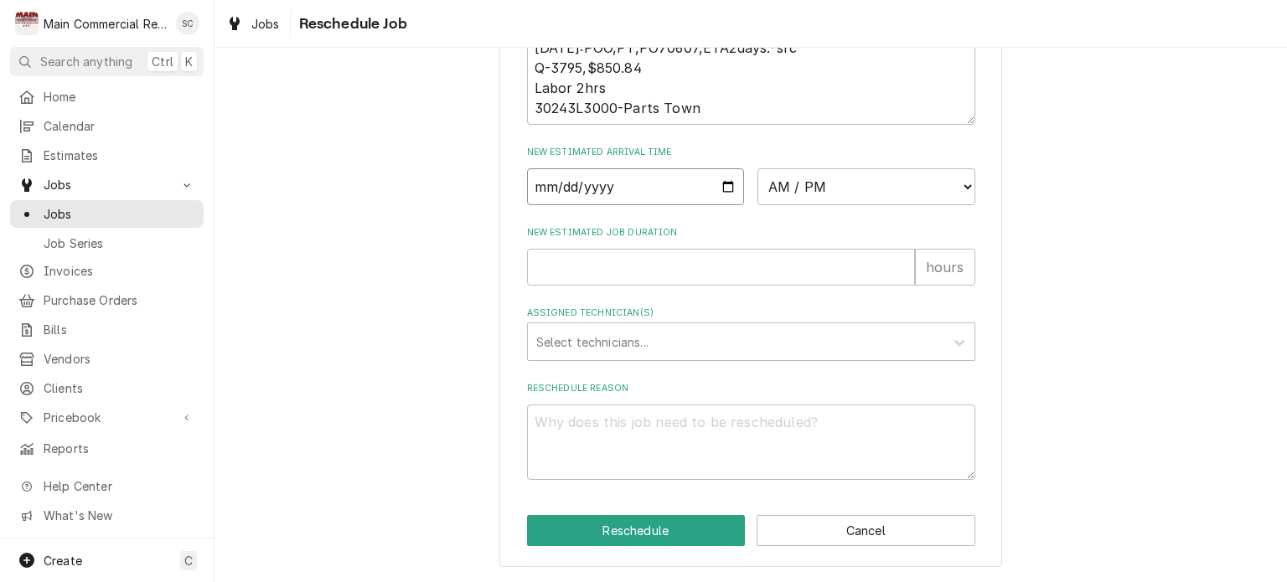
click at [723, 189] on input "Date" at bounding box center [636, 186] width 218 height 37
type textarea "x"
type input "[DATE]"
click at [845, 197] on select "AM / PM 6:00 AM 6:15 AM 6:30 AM 6:45 AM 7:00 AM 7:15 AM 7:30 AM 7:45 AM 8:00 AM…" at bounding box center [867, 186] width 218 height 37
click at [828, 187] on select "AM / PM 6:00 AM 6:15 AM 6:30 AM 6:45 AM 7:00 AM 7:15 AM 7:30 AM 7:45 AM 8:00 AM…" at bounding box center [867, 186] width 218 height 37
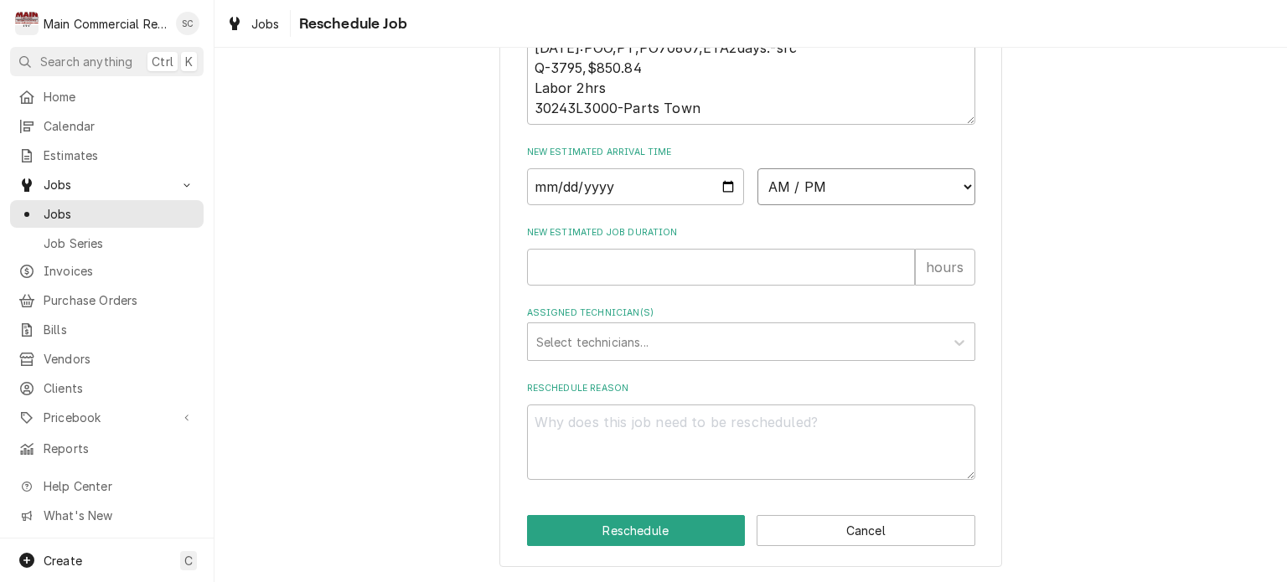
select select "13:00:00"
click at [758, 169] on select "AM / PM 6:00 AM 6:15 AM 6:30 AM 6:45 AM 7:00 AM 7:15 AM 7:30 AM 7:45 AM 8:00 AM…" at bounding box center [867, 186] width 218 height 37
click at [620, 267] on input "New Estimated Job Duration" at bounding box center [721, 267] width 388 height 37
type textarea "x"
type input "2"
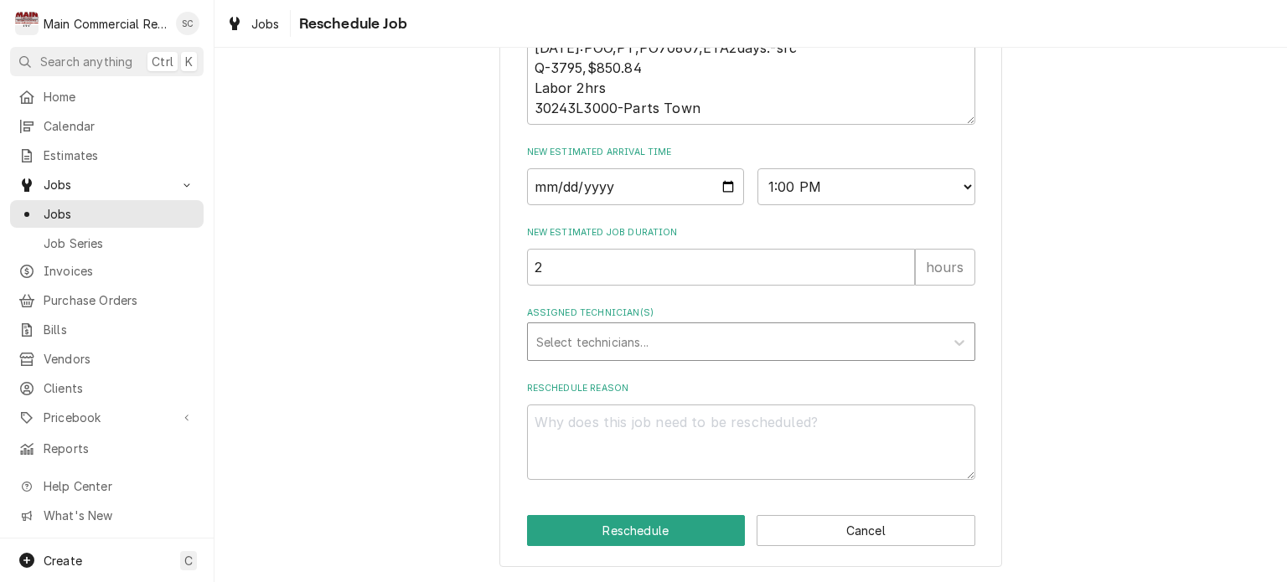
click at [635, 354] on div "Assigned Technician(s)" at bounding box center [736, 342] width 400 height 30
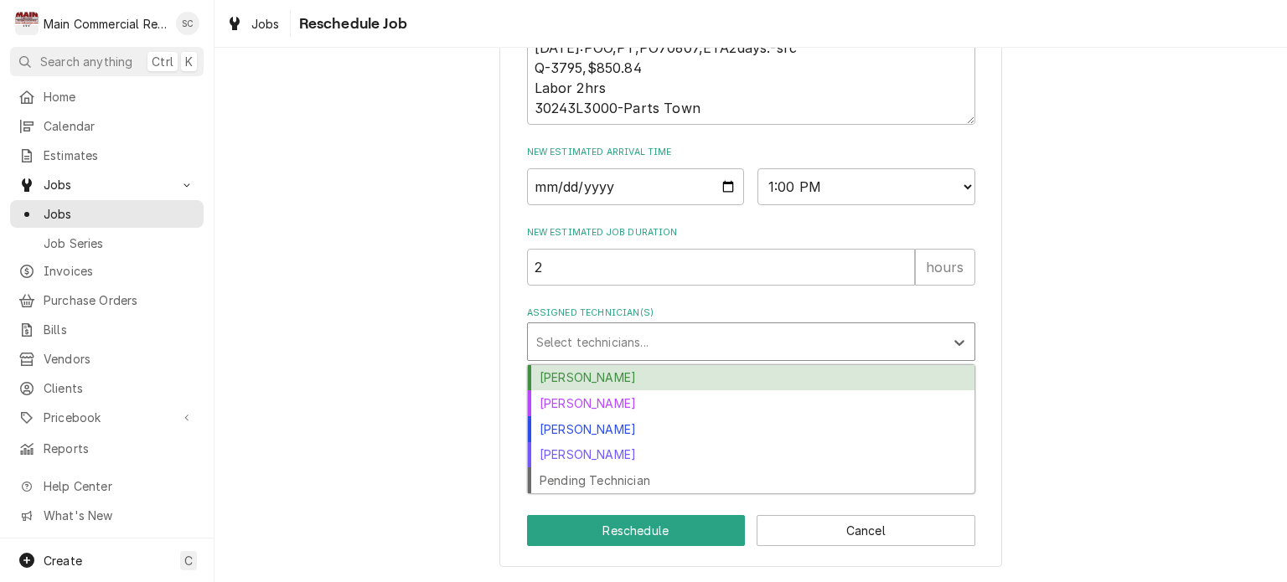
click at [635, 379] on div "[PERSON_NAME]" at bounding box center [751, 378] width 447 height 26
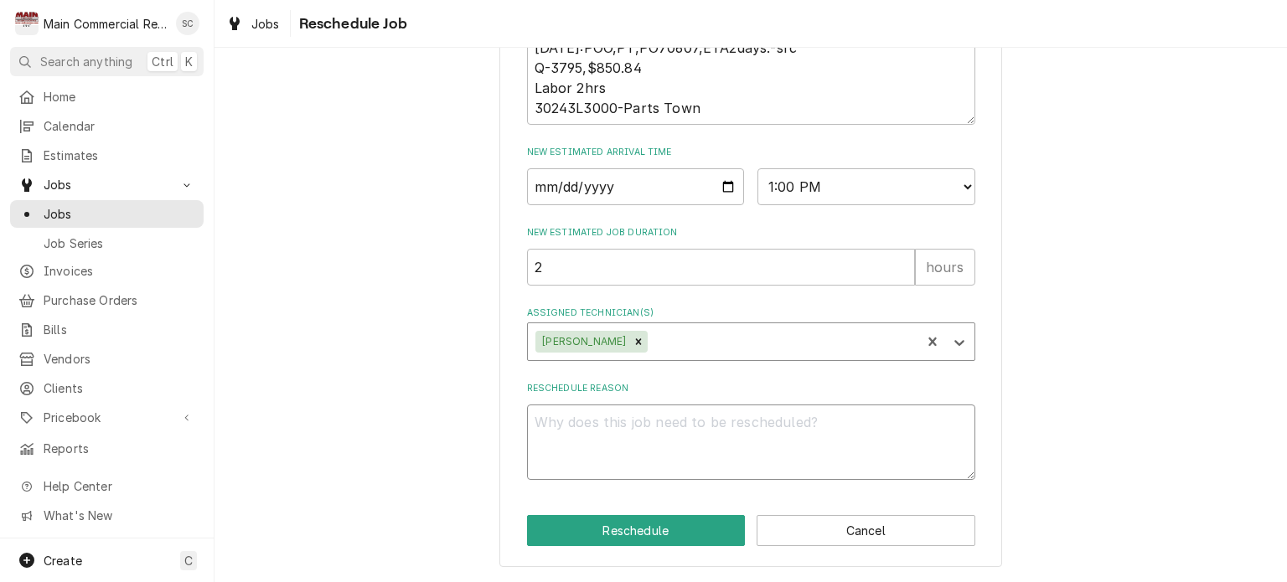
click at [680, 427] on textarea "Reschedule Reason" at bounding box center [751, 442] width 448 height 75
type textarea "x"
type textarea "?"
click at [670, 534] on button "Reschedule" at bounding box center [636, 530] width 219 height 31
type textarea "x"
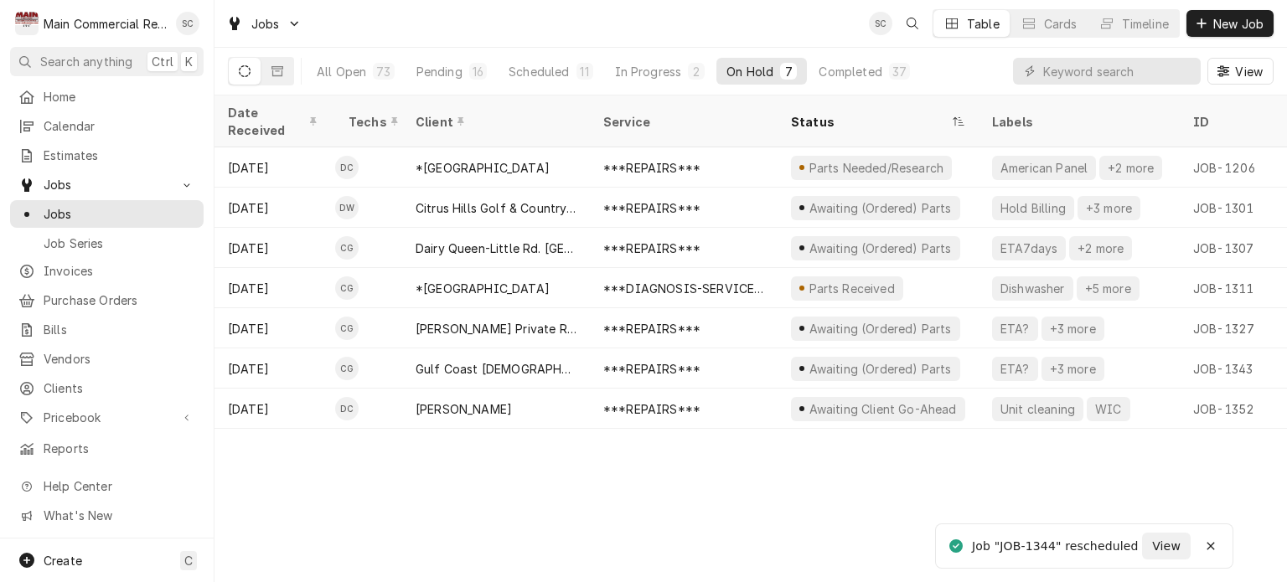
click at [676, 522] on div "Date Received Techs Client Service Status Labels ID Duration Location Name Job …" at bounding box center [751, 339] width 1073 height 487
click at [675, 526] on div "Date Received Techs Client Service Status Labels ID Duration Location Name Job …" at bounding box center [751, 339] width 1073 height 487
click at [680, 522] on div "Date Received Techs Client Service Status Labels ID Duration Location Name Job …" at bounding box center [751, 339] width 1073 height 487
click at [777, 522] on div "Date Received Techs Client Service Status Labels ID Duration Location Name Job …" at bounding box center [751, 339] width 1073 height 487
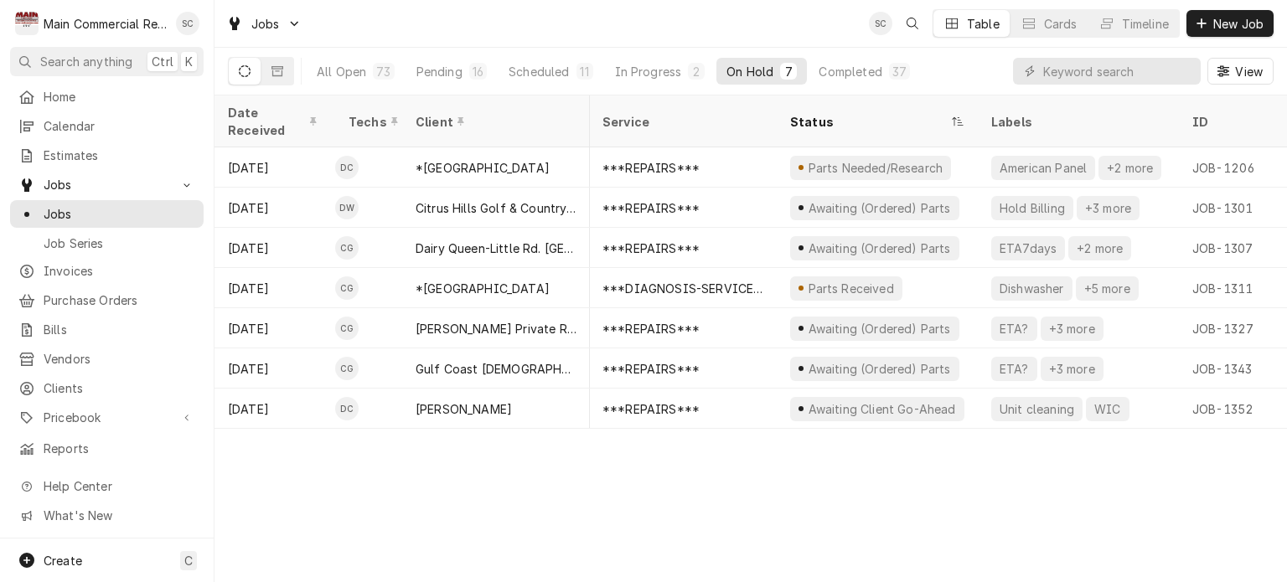
click at [821, 499] on div "Date Received Techs Client Service Status Labels ID Duration Location Name Job …" at bounding box center [751, 339] width 1073 height 487
click at [675, 490] on div "Date Received Techs Client Service Status Labels ID Duration Location Name Job …" at bounding box center [751, 339] width 1073 height 487
click at [535, 68] on div "Scheduled" at bounding box center [539, 72] width 60 height 18
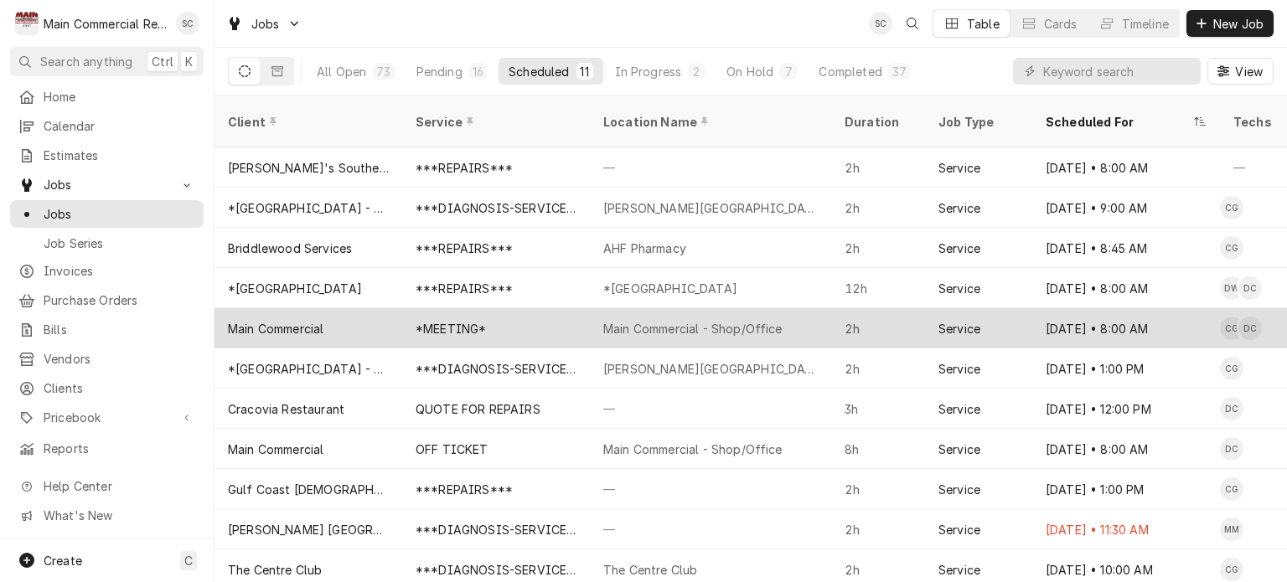
click at [764, 320] on div "Main Commercial - Shop/Office" at bounding box center [692, 329] width 179 height 18
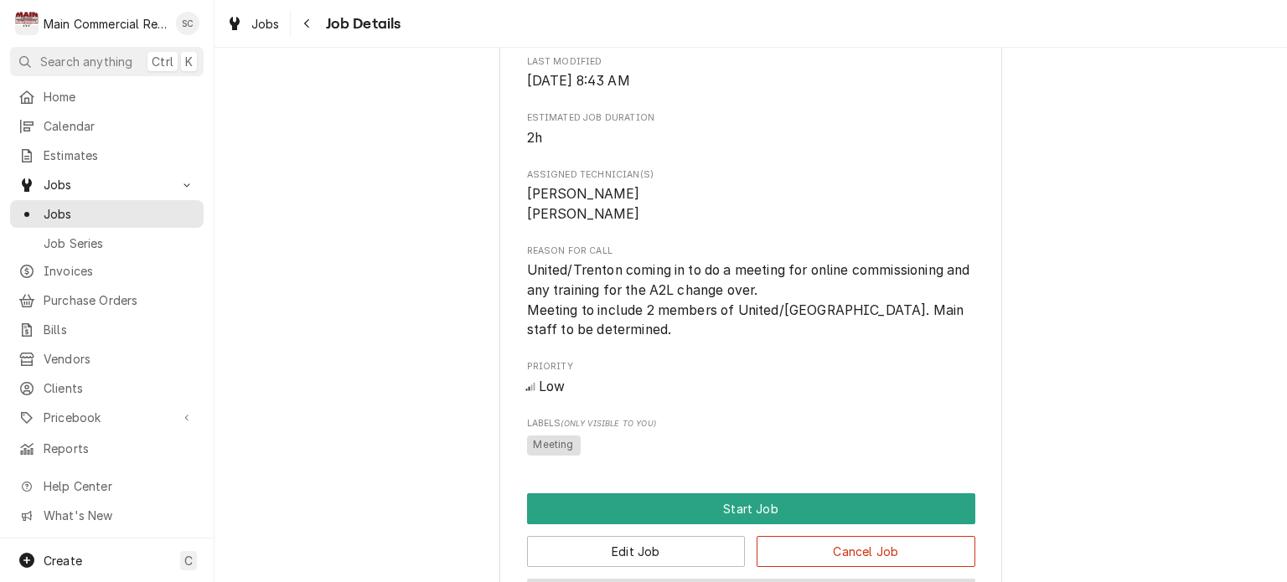
scroll to position [910, 0]
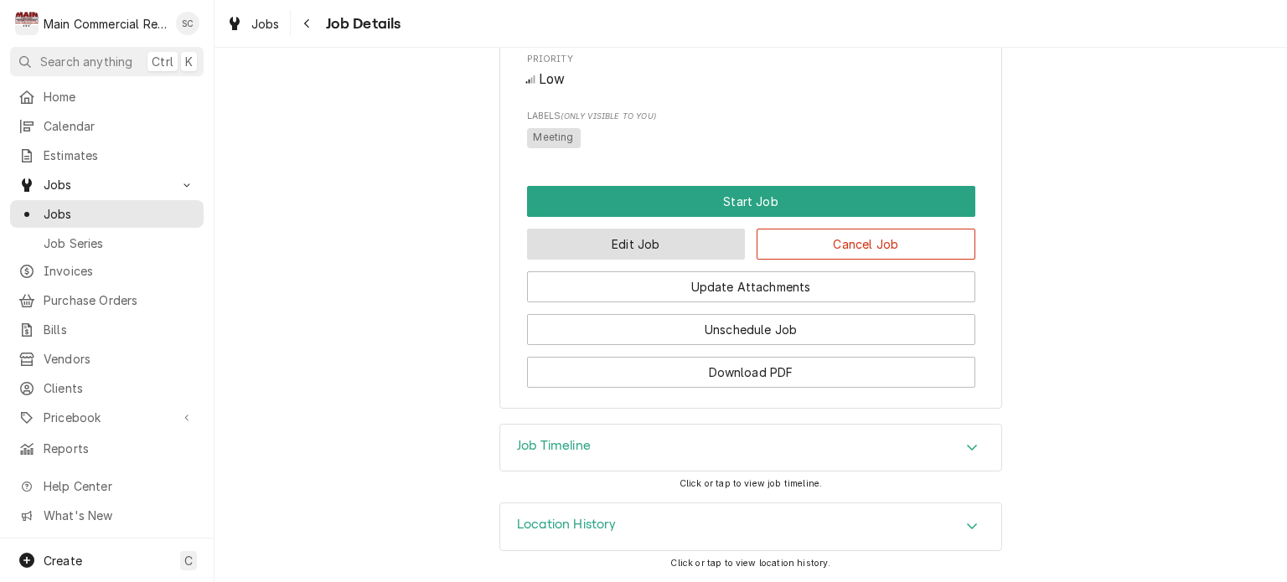
click at [667, 249] on button "Edit Job" at bounding box center [636, 244] width 219 height 31
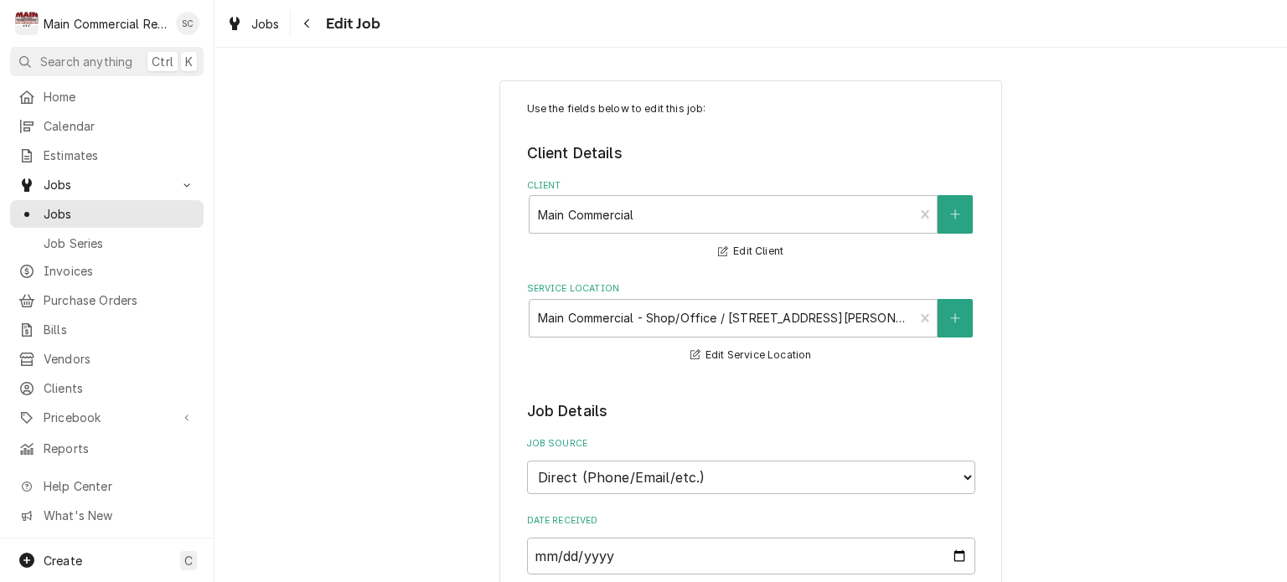
type textarea "x"
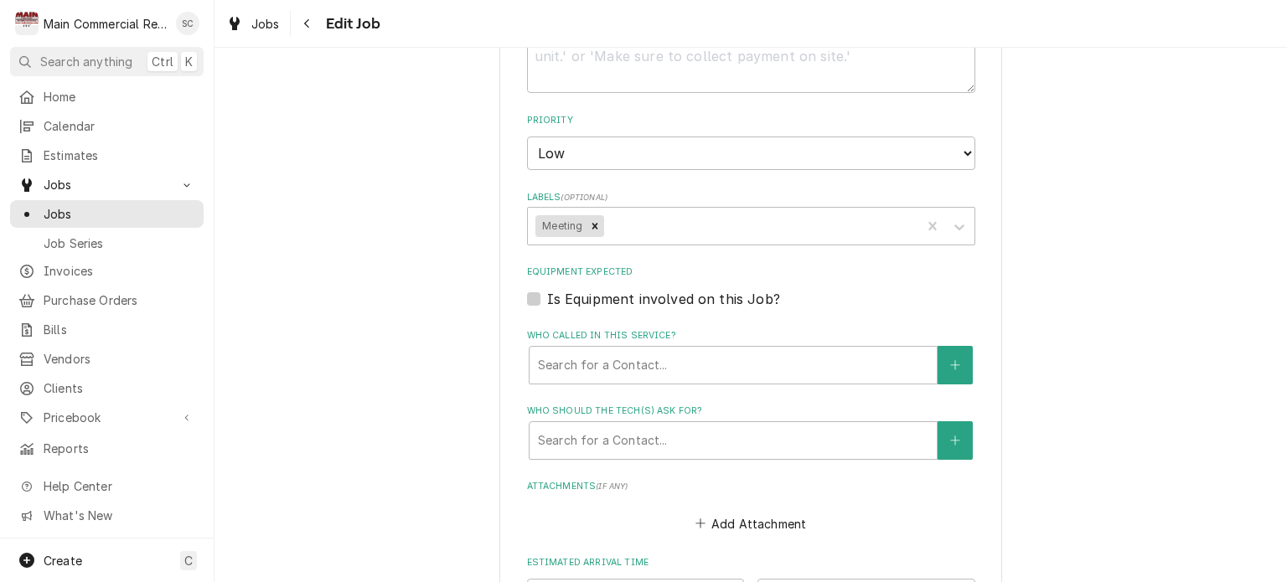
scroll to position [1258, 0]
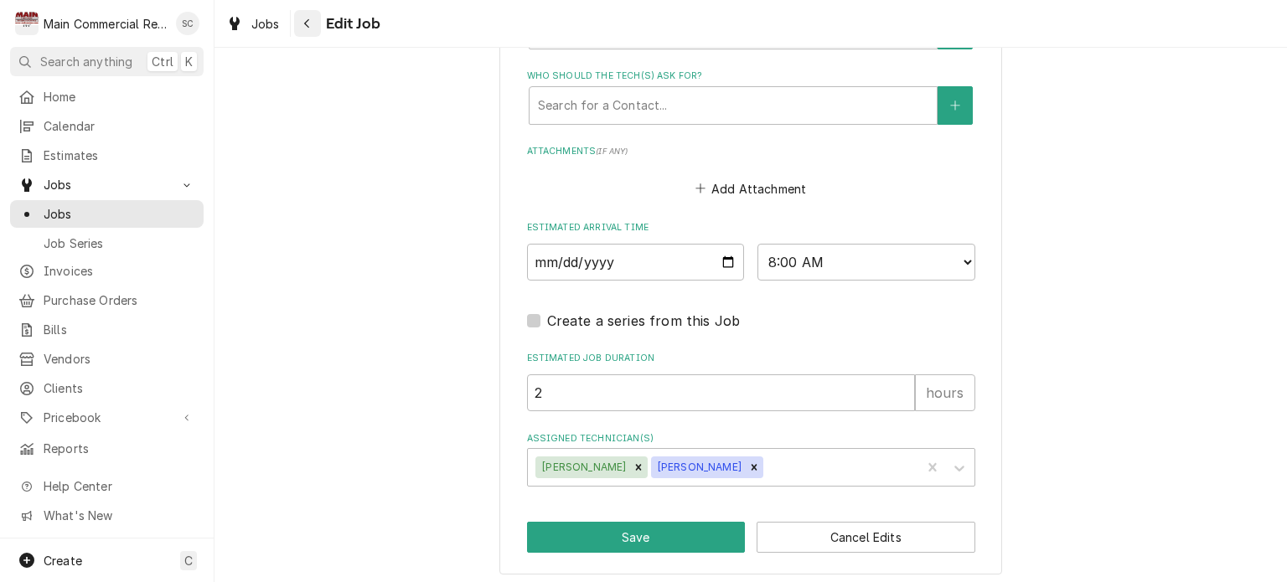
click at [315, 27] on div "Navigate back" at bounding box center [307, 23] width 17 height 17
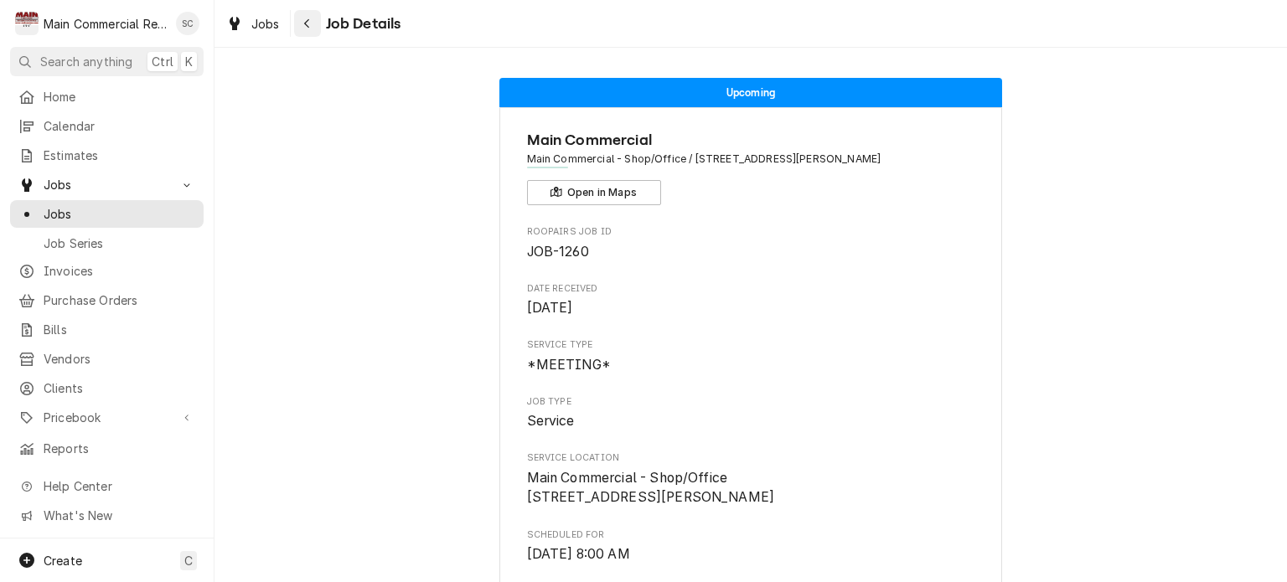
click at [311, 28] on div "Navigate back" at bounding box center [307, 23] width 17 height 17
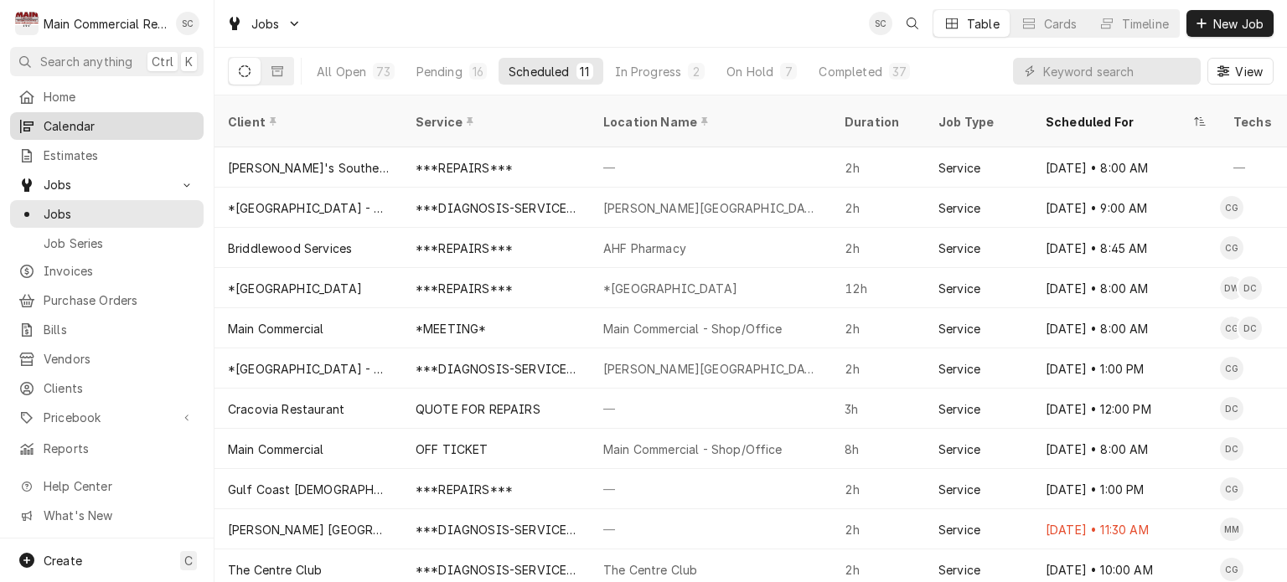
click at [60, 127] on span "Calendar" at bounding box center [120, 126] width 152 height 18
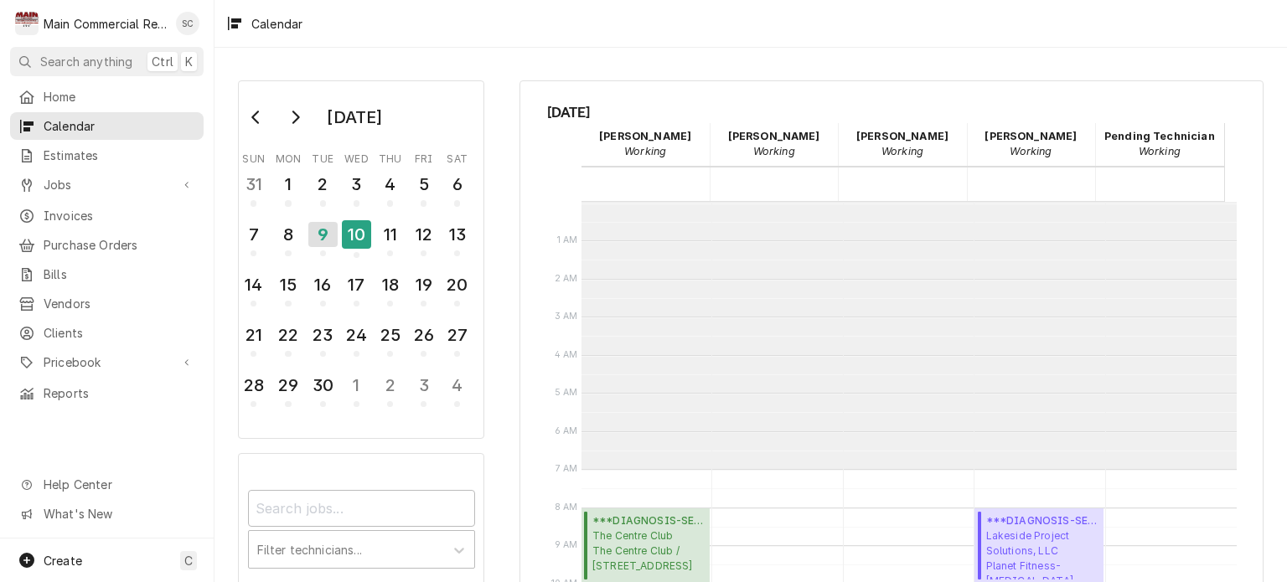
scroll to position [267, 0]
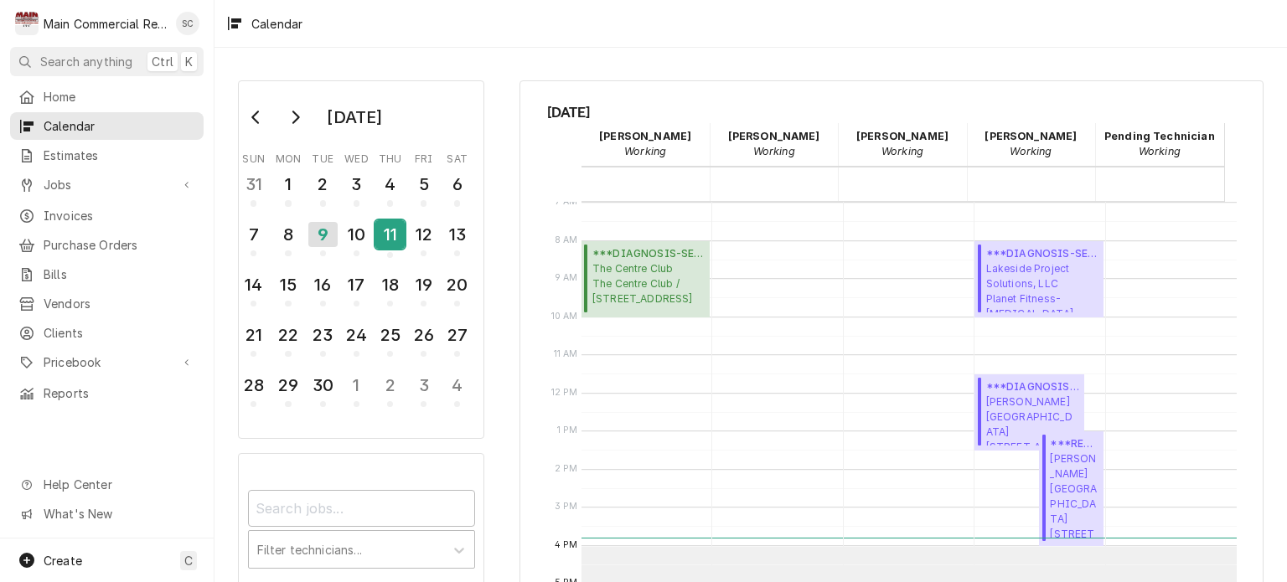
click at [380, 244] on div "11" at bounding box center [389, 234] width 29 height 28
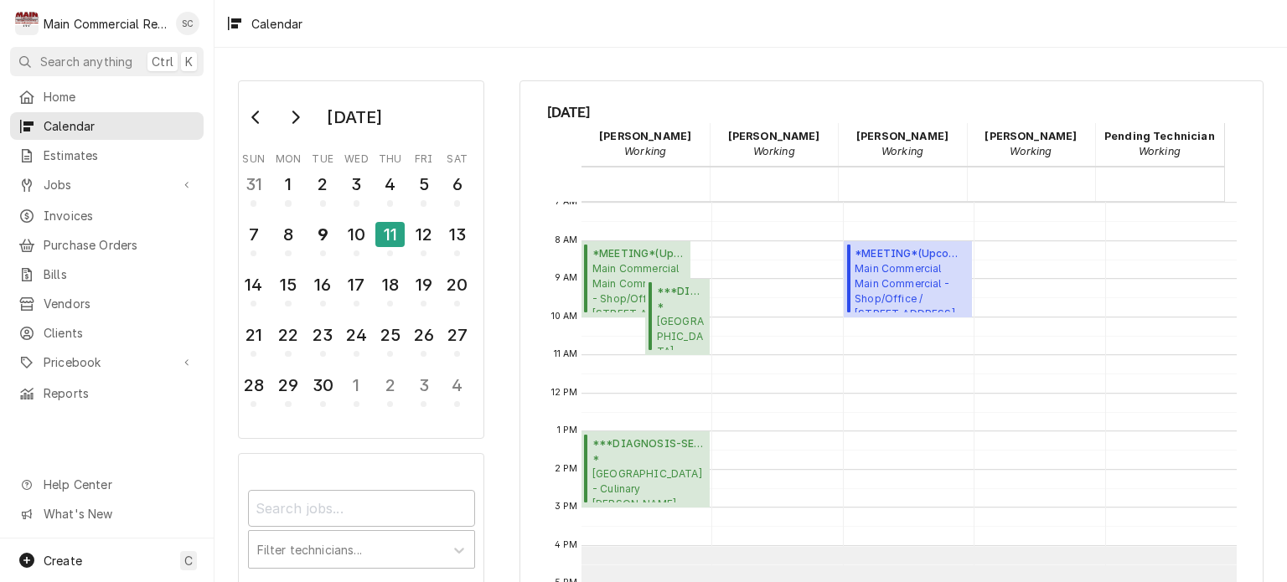
click at [907, 65] on div "[DATE] Sun Mon Tue Wed Thu Fri Sat 31 1 2 3 4 5 6 7 8 9 10 11 12 13 14 15 16 17…" at bounding box center [751, 405] width 1073 height 681
click at [669, 303] on span "*[GEOGRAPHIC_DATA] - [GEOGRAPHIC_DATA] [PERSON_NAME][GEOGRAPHIC_DATA] / [STREET…" at bounding box center [681, 324] width 48 height 51
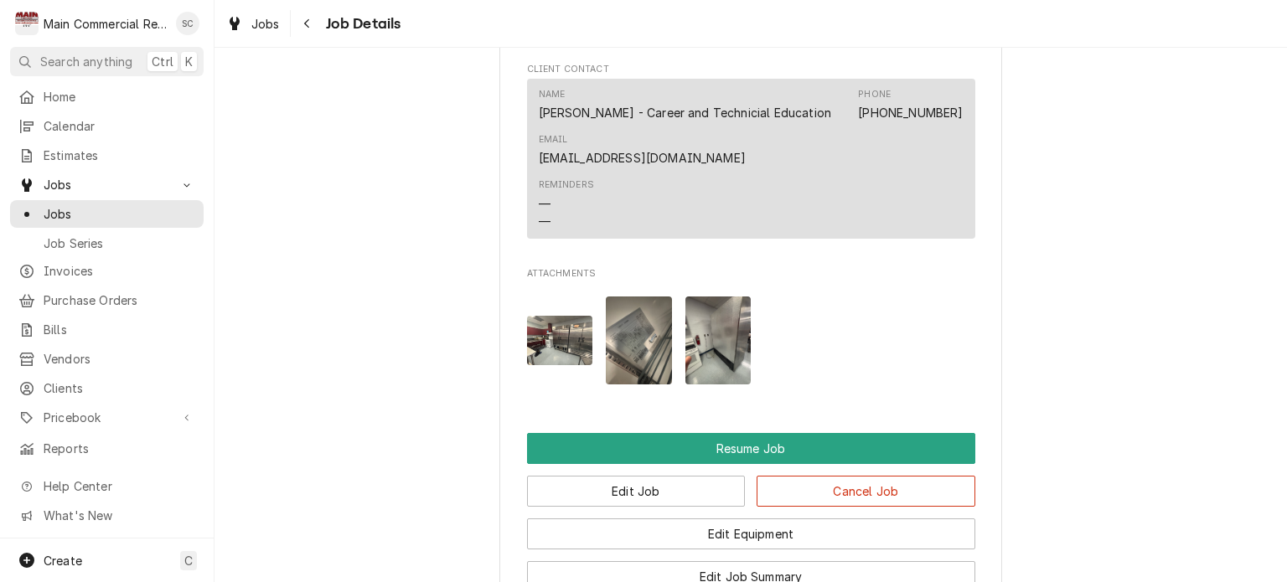
scroll to position [2179, 0]
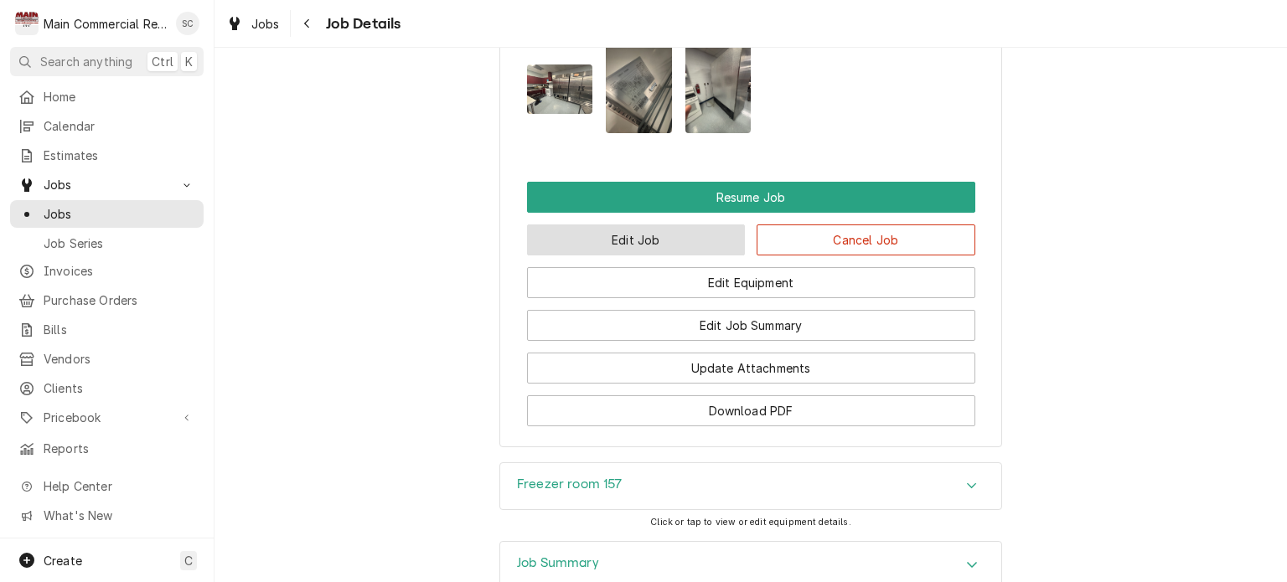
click at [660, 256] on button "Edit Job" at bounding box center [636, 240] width 219 height 31
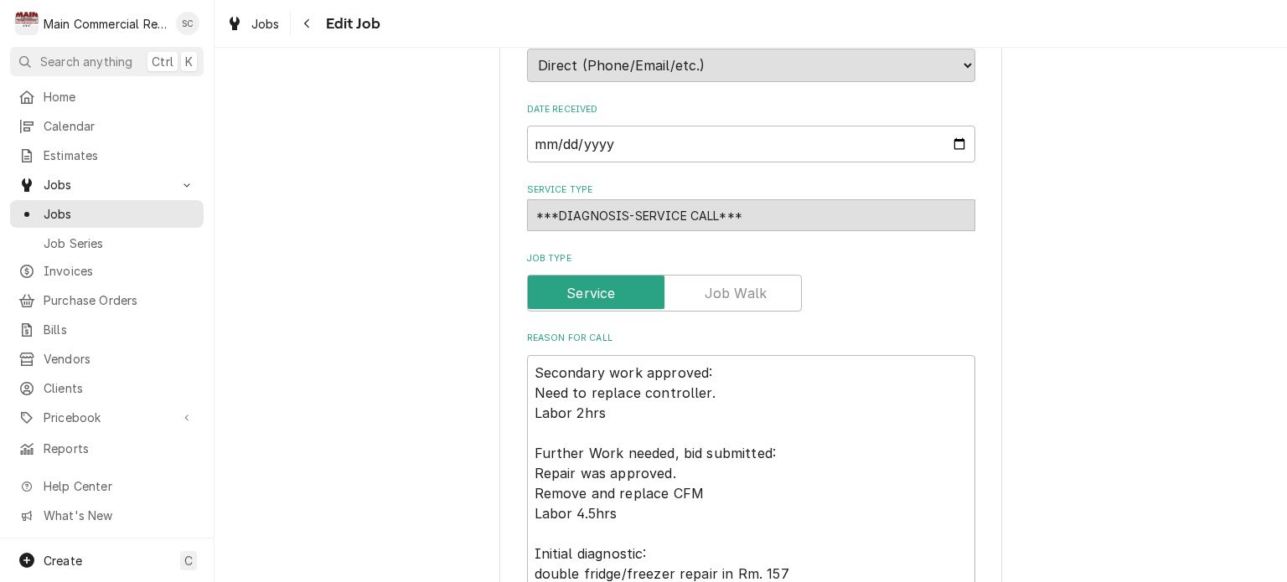
type textarea "x"
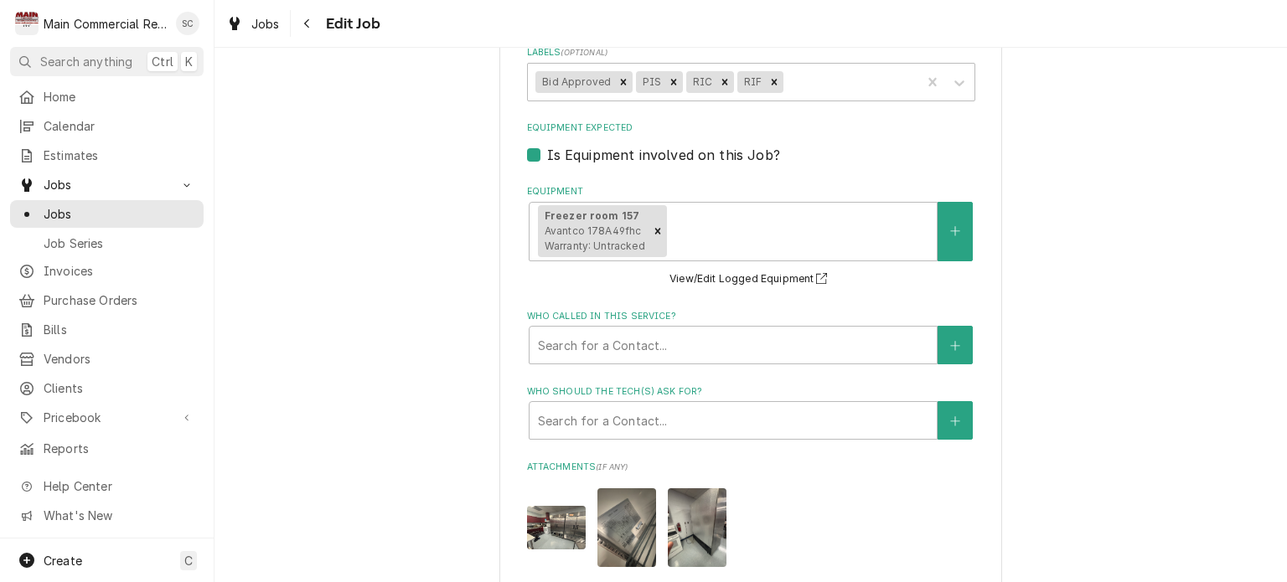
scroll to position [1676, 0]
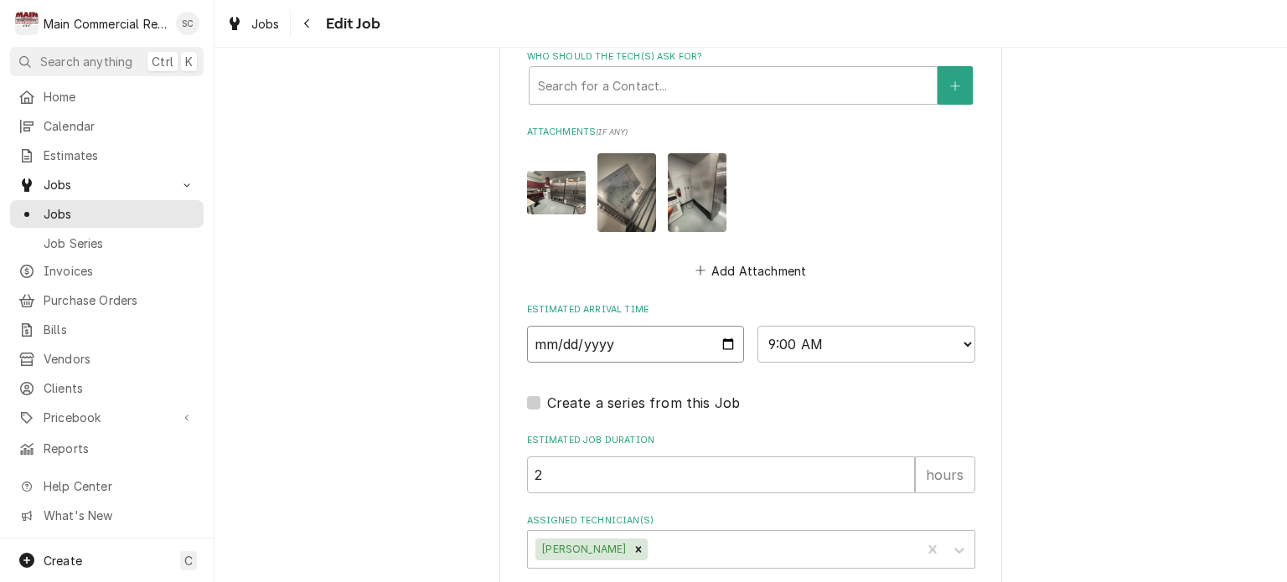
click at [718, 340] on input "[DATE]" at bounding box center [636, 344] width 218 height 37
type input "[DATE]"
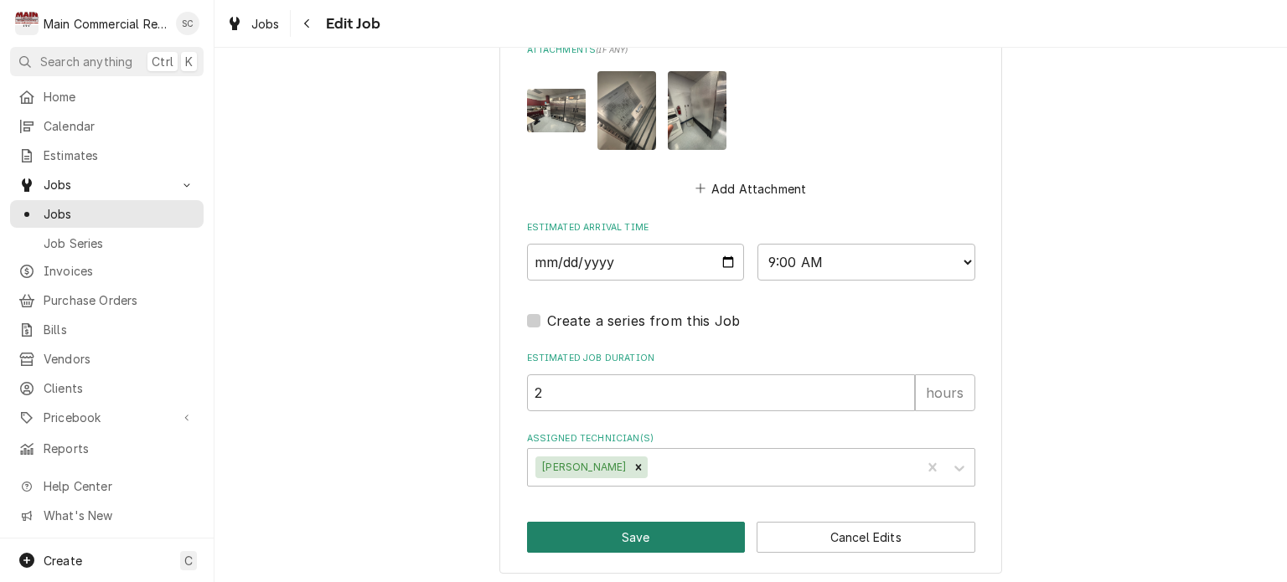
click at [678, 528] on button "Save" at bounding box center [636, 537] width 219 height 31
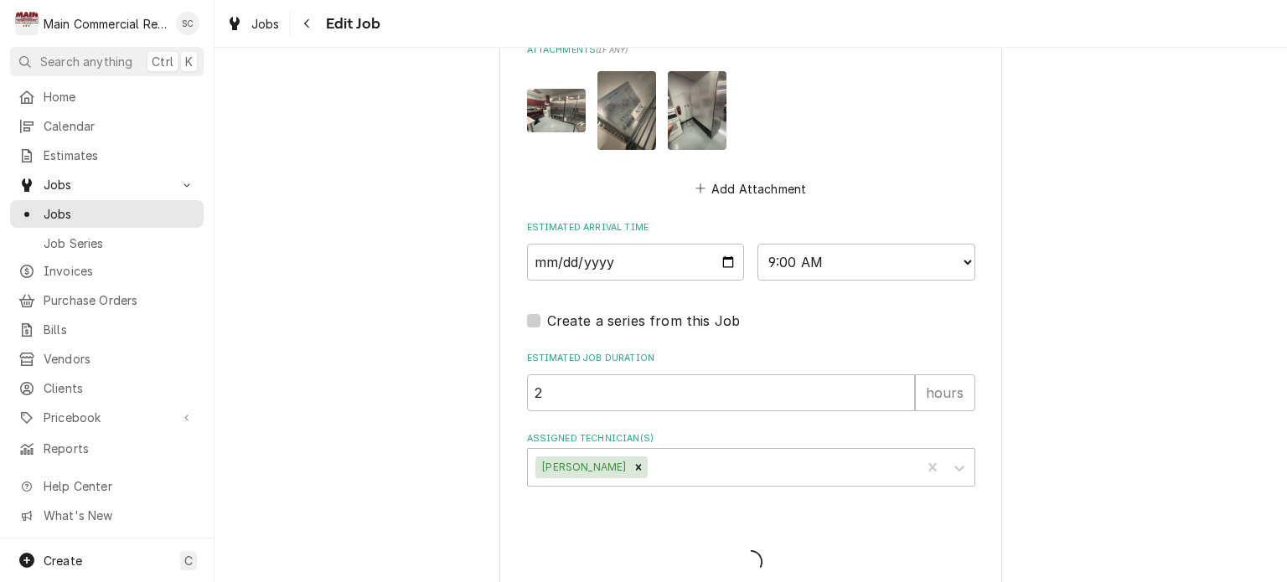
type textarea "x"
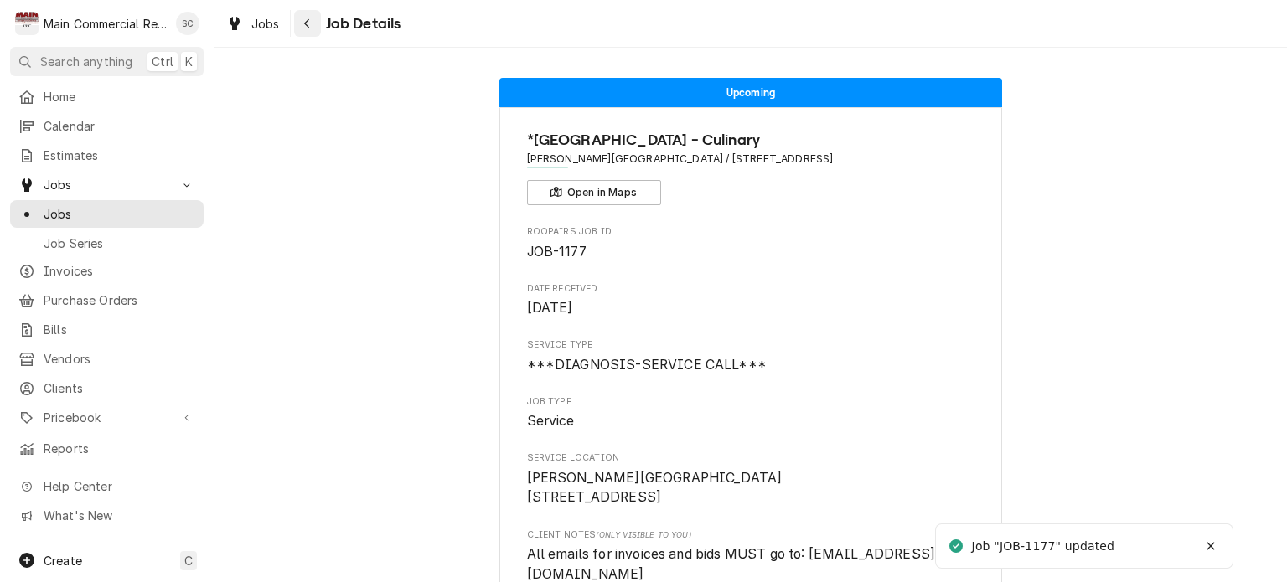
click at [301, 21] on div "Navigate back" at bounding box center [307, 23] width 17 height 17
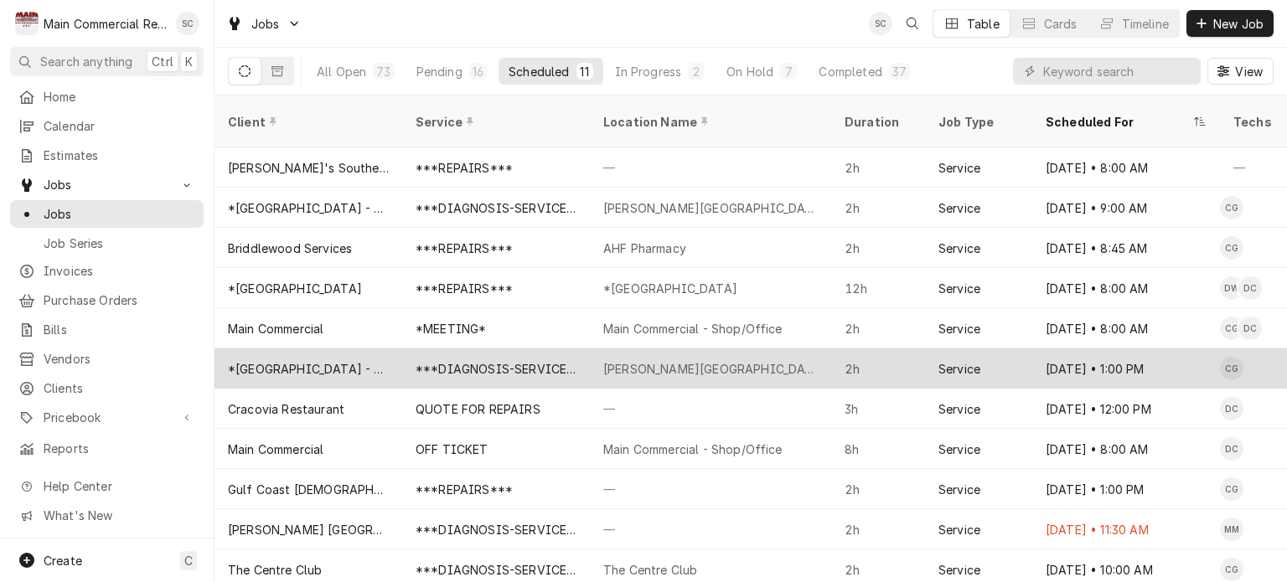
click at [716, 360] on div "[PERSON_NAME][GEOGRAPHIC_DATA]" at bounding box center [710, 369] width 215 height 18
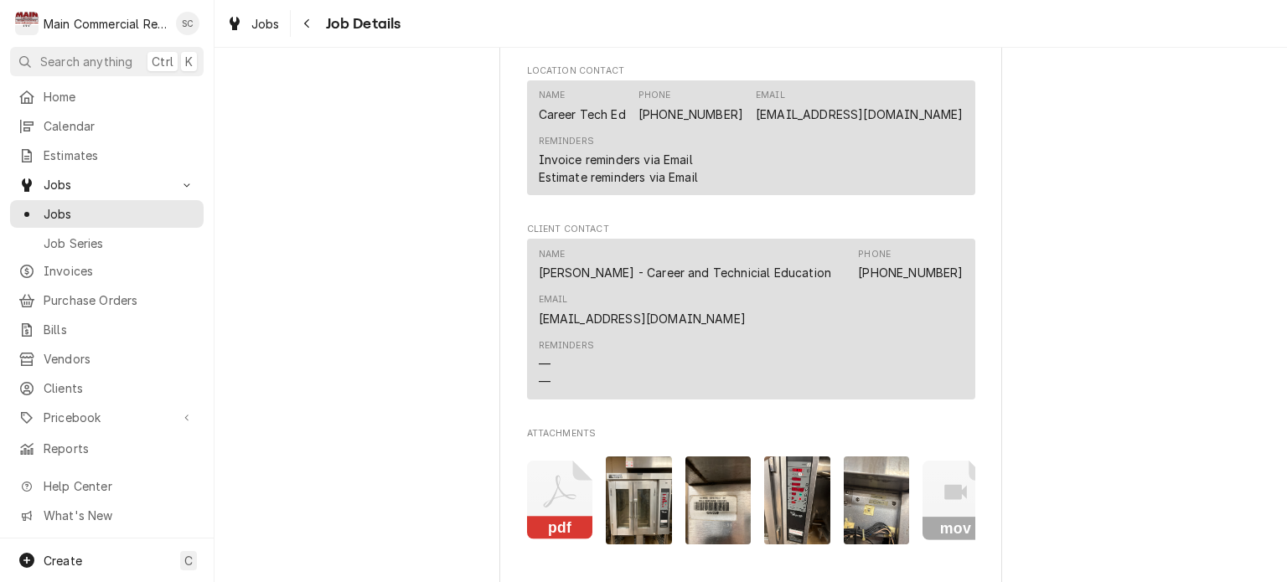
scroll to position [2179, 0]
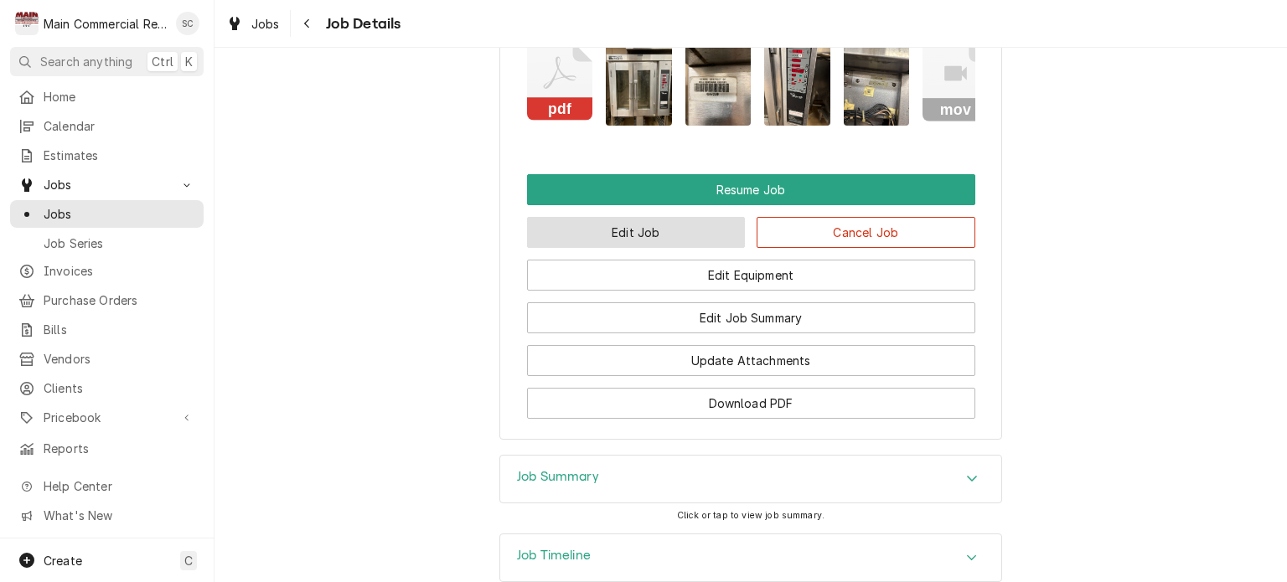
click at [655, 228] on button "Edit Job" at bounding box center [636, 232] width 219 height 31
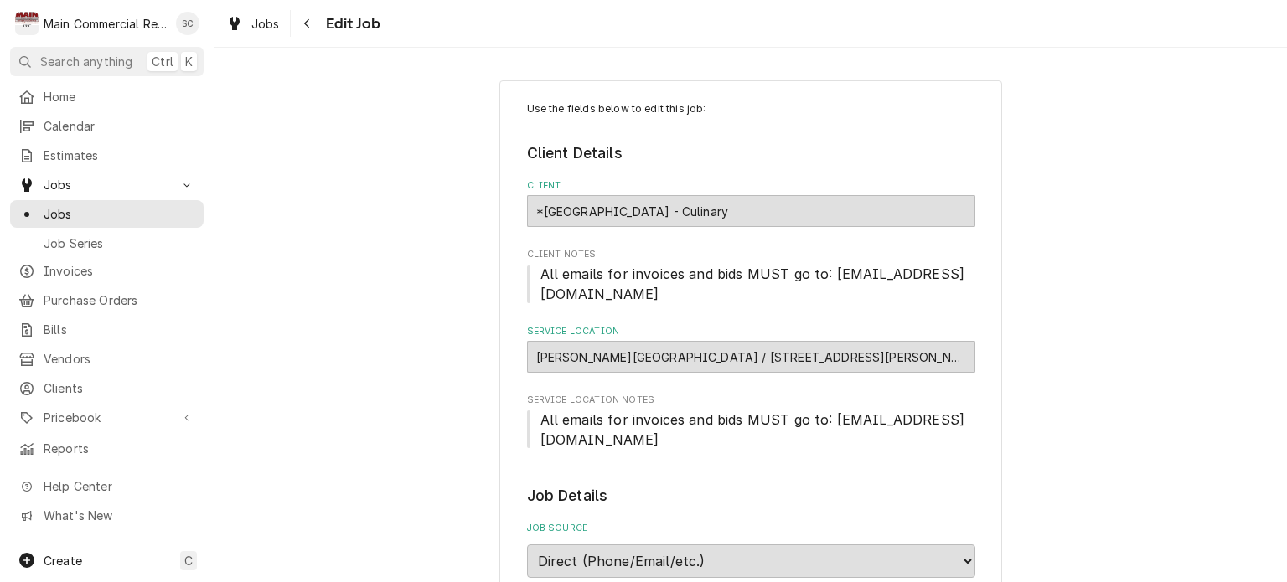
type textarea "x"
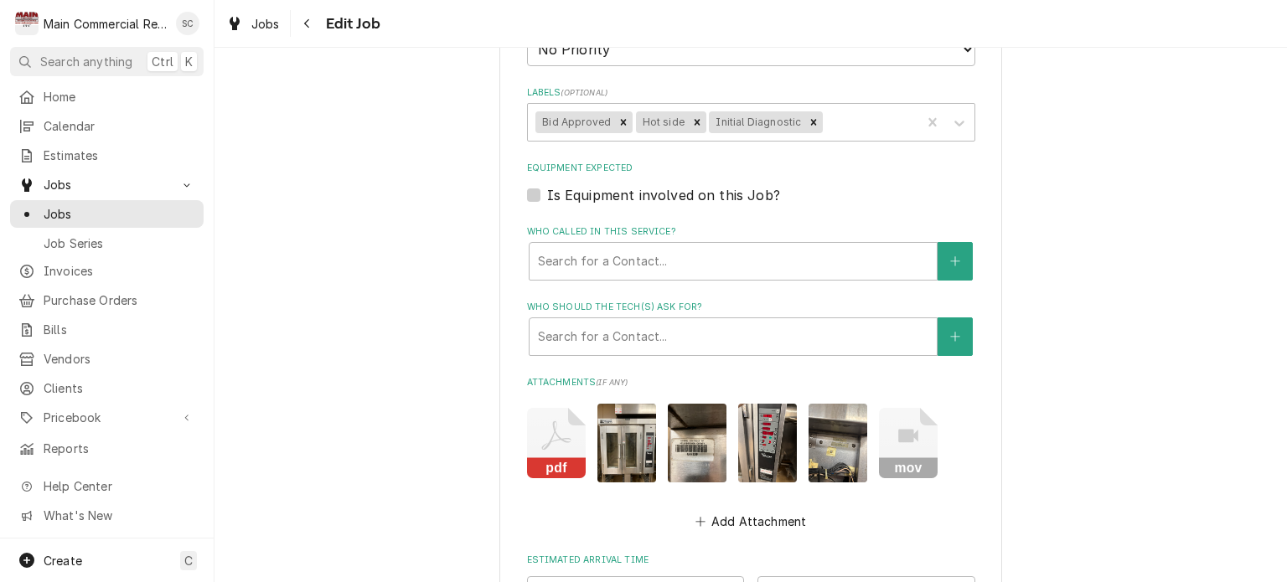
scroll to position [1591, 0]
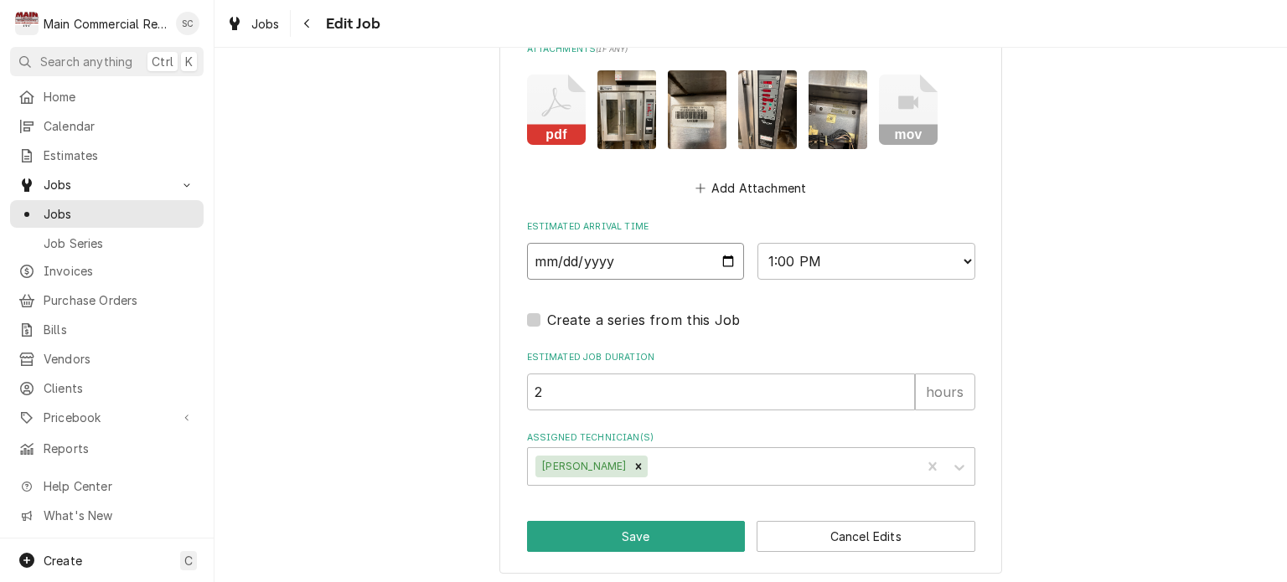
click at [724, 261] on input "[DATE]" at bounding box center [636, 261] width 218 height 37
type input "[DATE]"
click at [681, 536] on button "Save" at bounding box center [636, 536] width 219 height 31
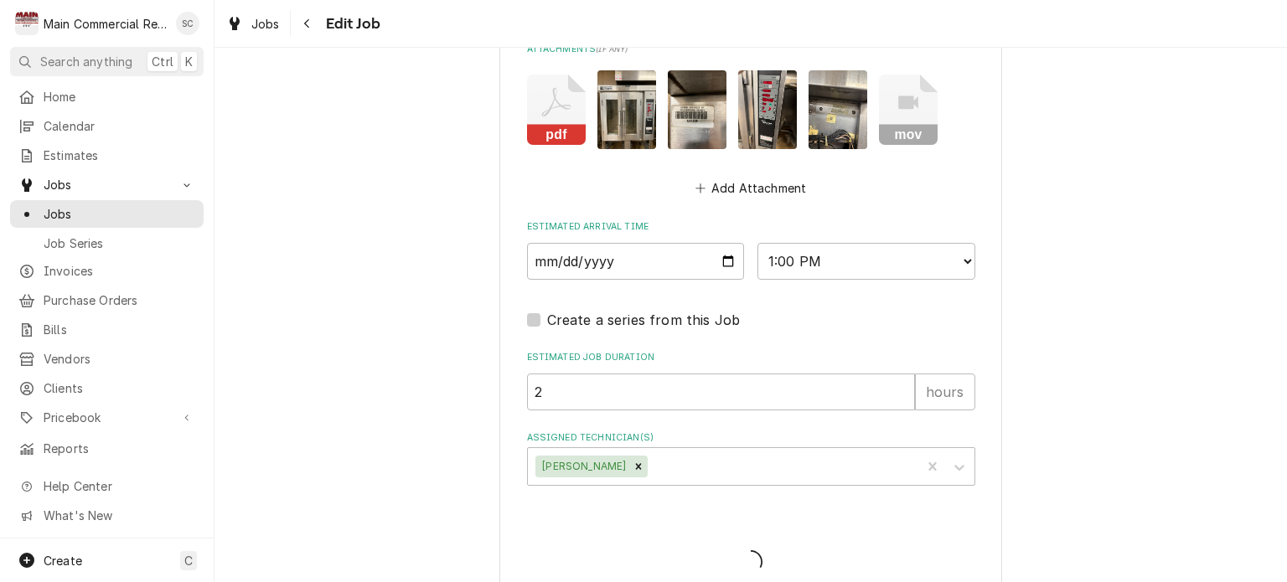
type textarea "x"
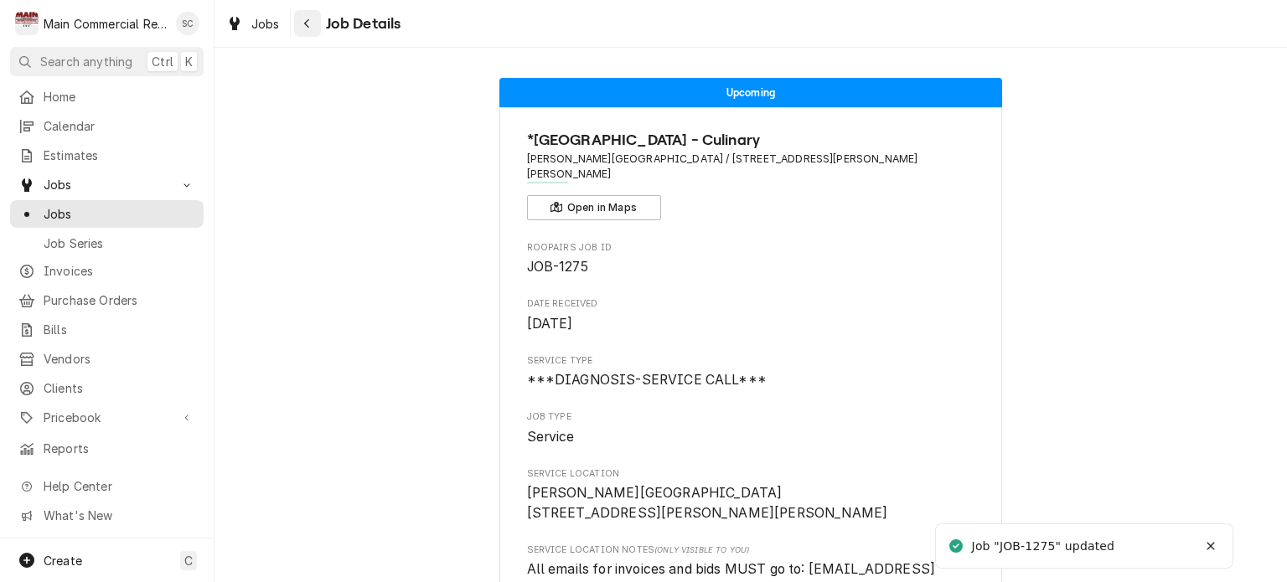
click at [305, 25] on icon "Navigate back" at bounding box center [307, 24] width 8 height 12
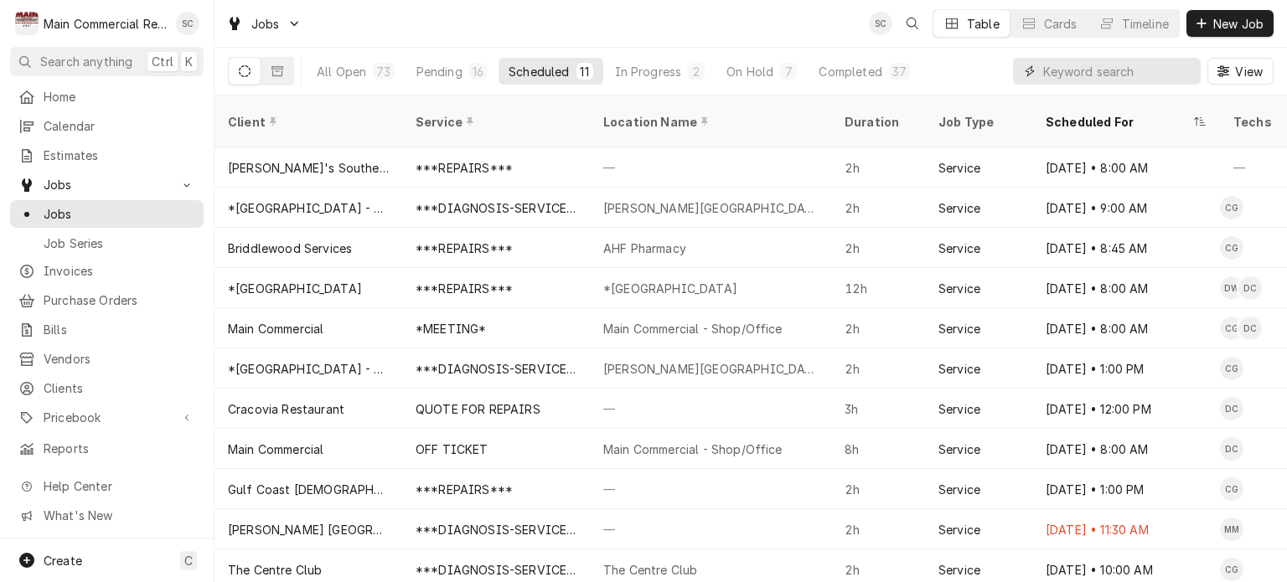
click at [1068, 72] on input "Dynamic Content Wrapper" at bounding box center [1117, 71] width 149 height 27
type input "Storage King"
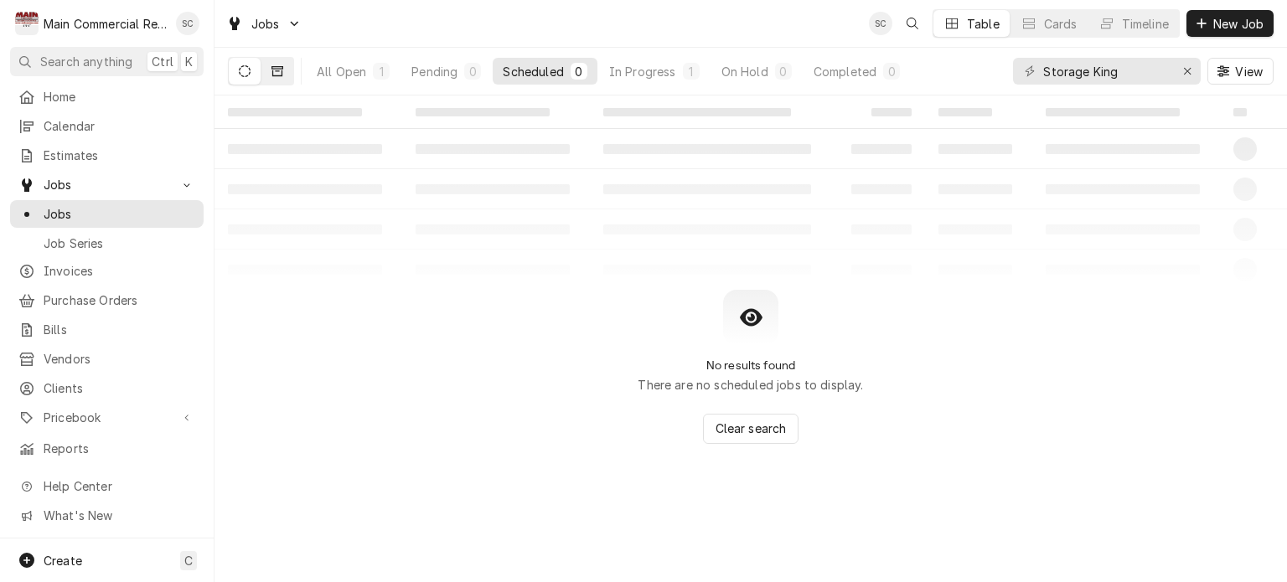
click at [287, 69] on button "Dynamic Content Wrapper" at bounding box center [277, 71] width 32 height 27
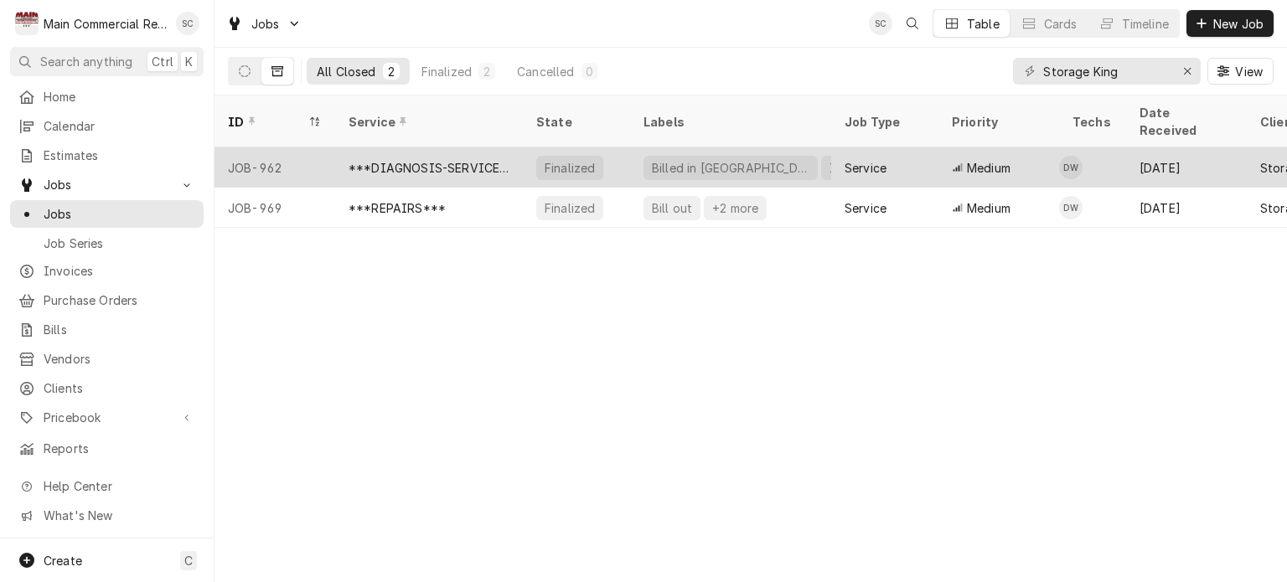
click at [500, 156] on div "***DIAGNOSIS-SERVICE CALL***" at bounding box center [429, 168] width 188 height 40
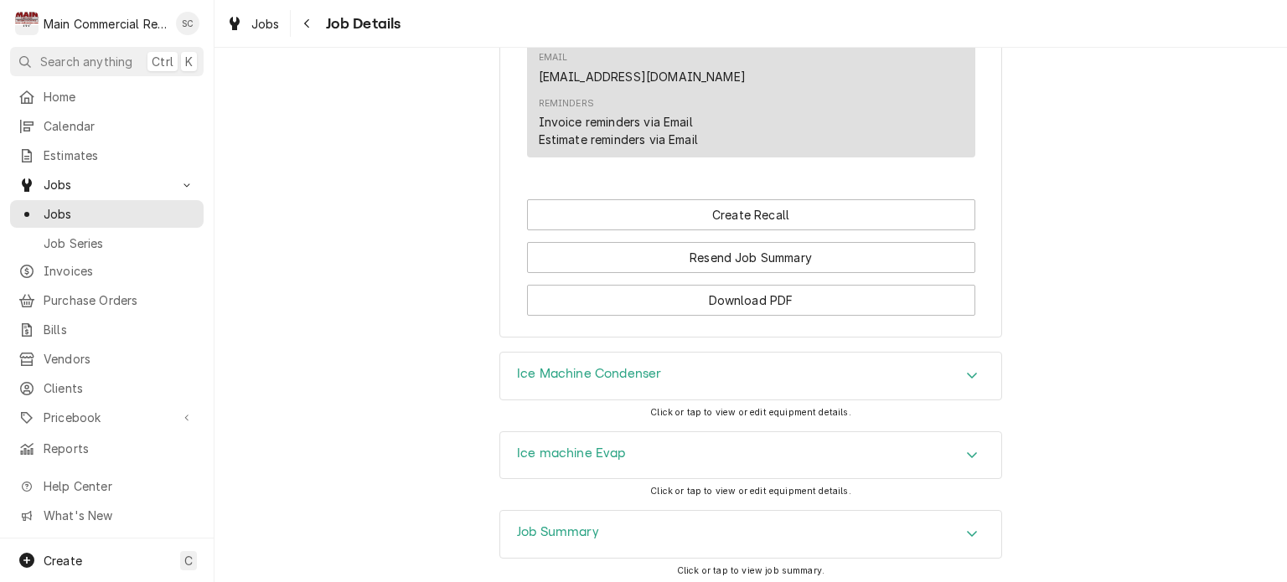
scroll to position [1522, 0]
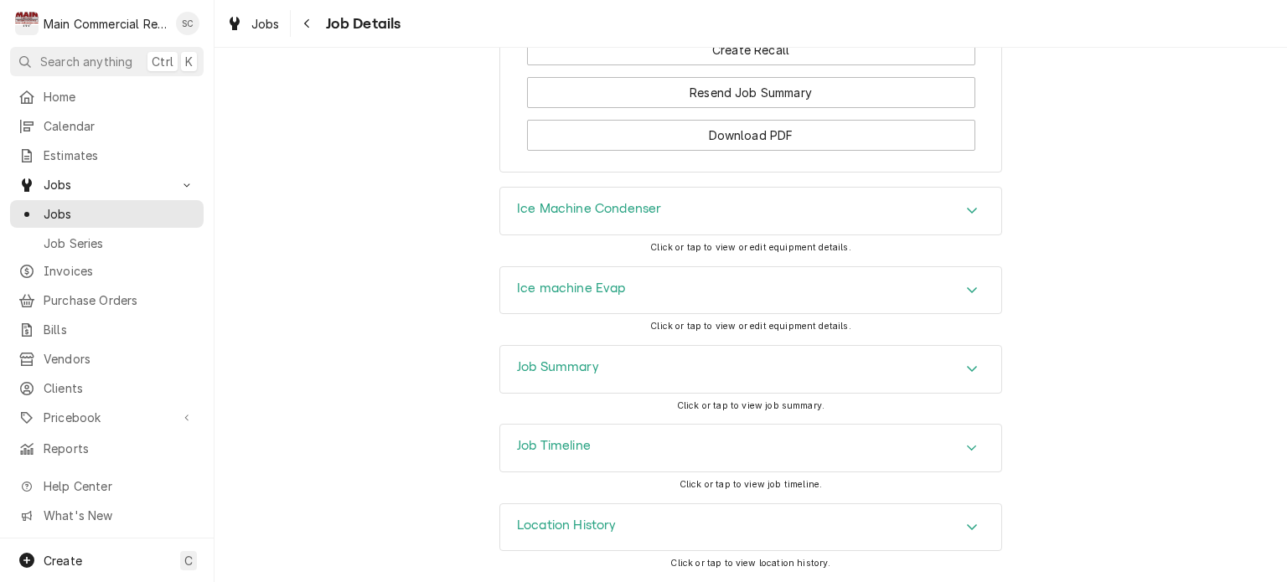
click at [910, 365] on div "Job Summary" at bounding box center [750, 369] width 501 height 47
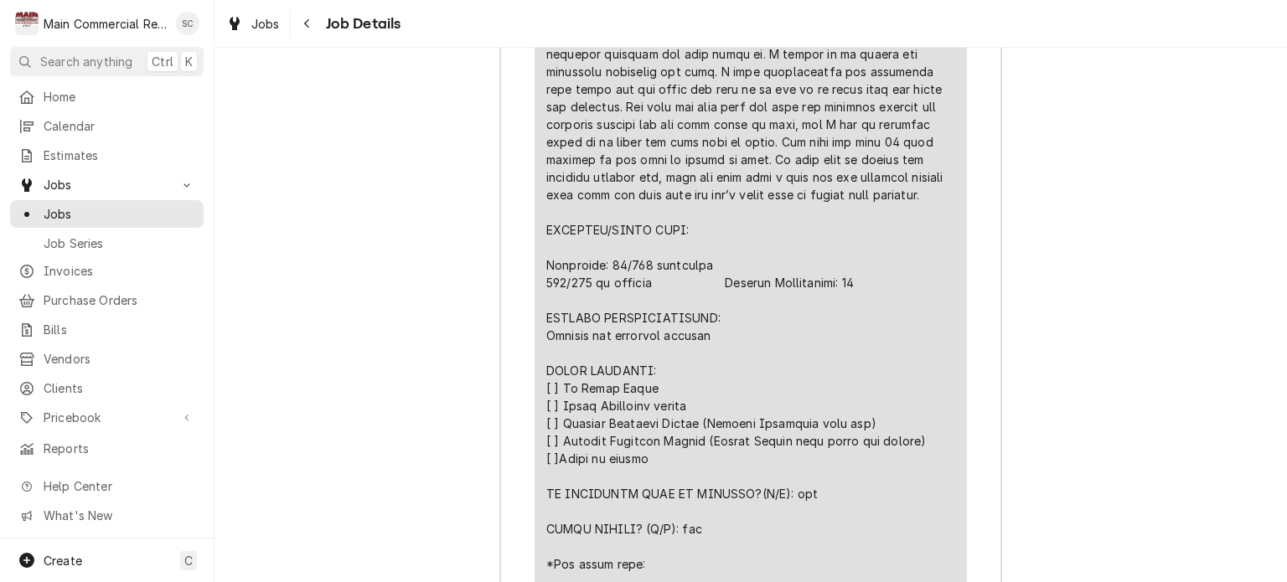
scroll to position [2360, 0]
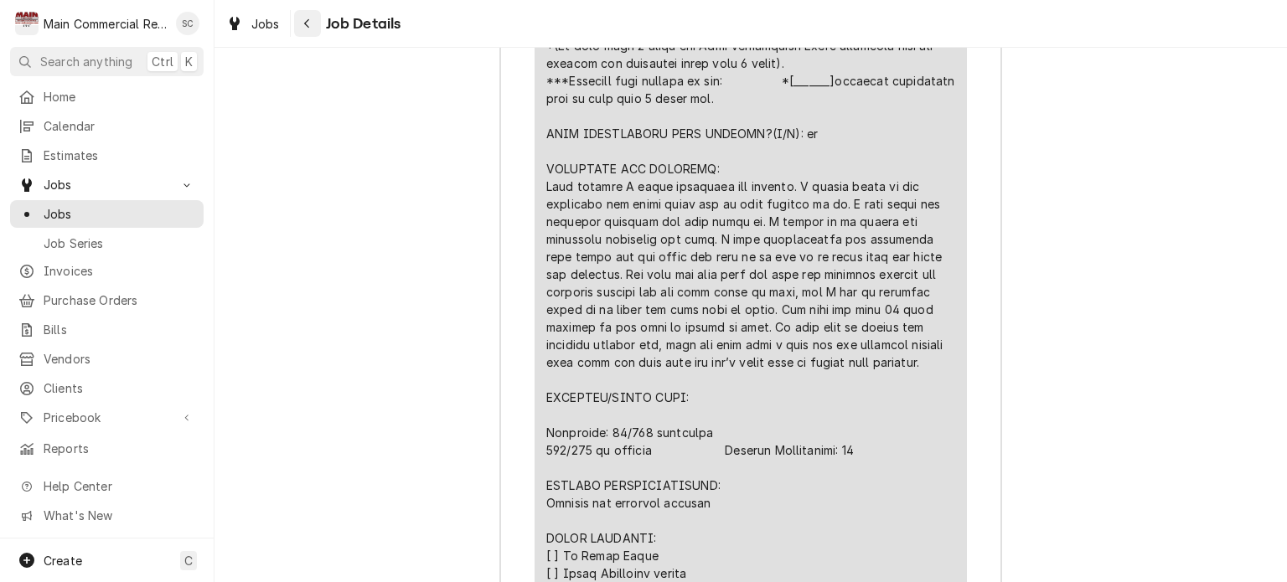
click at [302, 28] on div "Navigate back" at bounding box center [307, 23] width 17 height 17
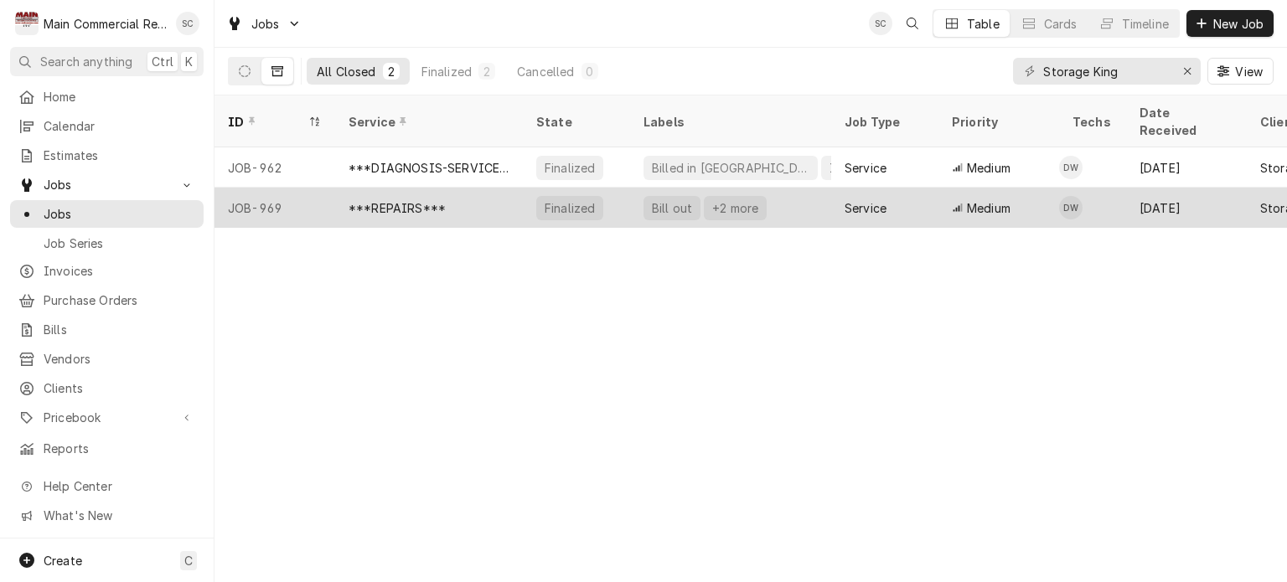
click at [627, 196] on div "Finalized" at bounding box center [576, 208] width 107 height 40
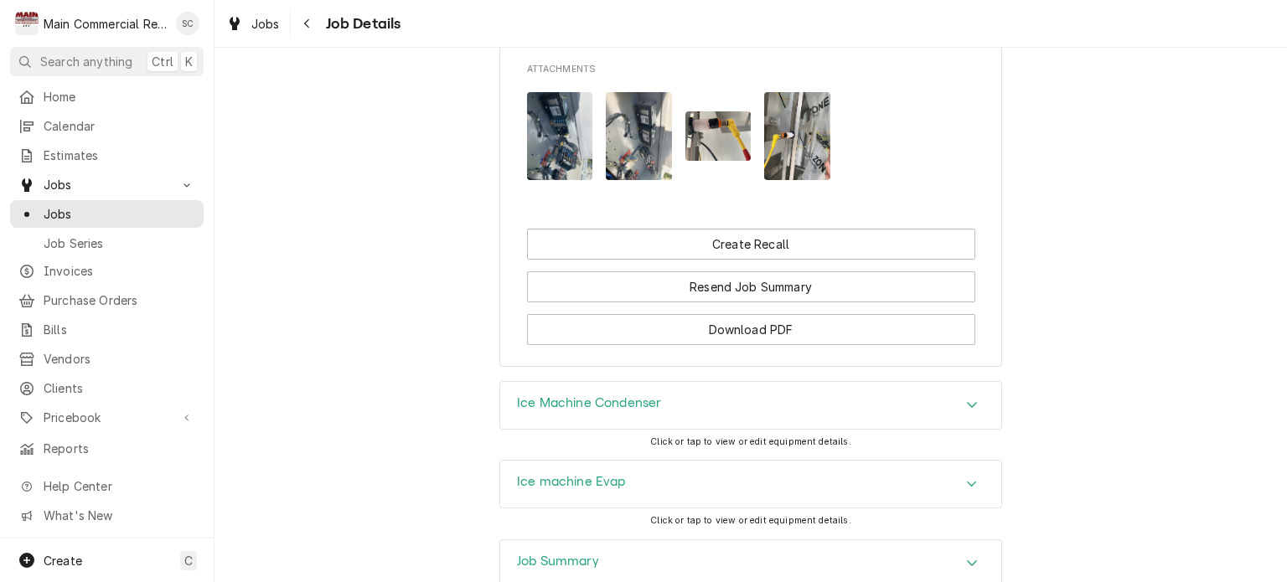
scroll to position [1950, 0]
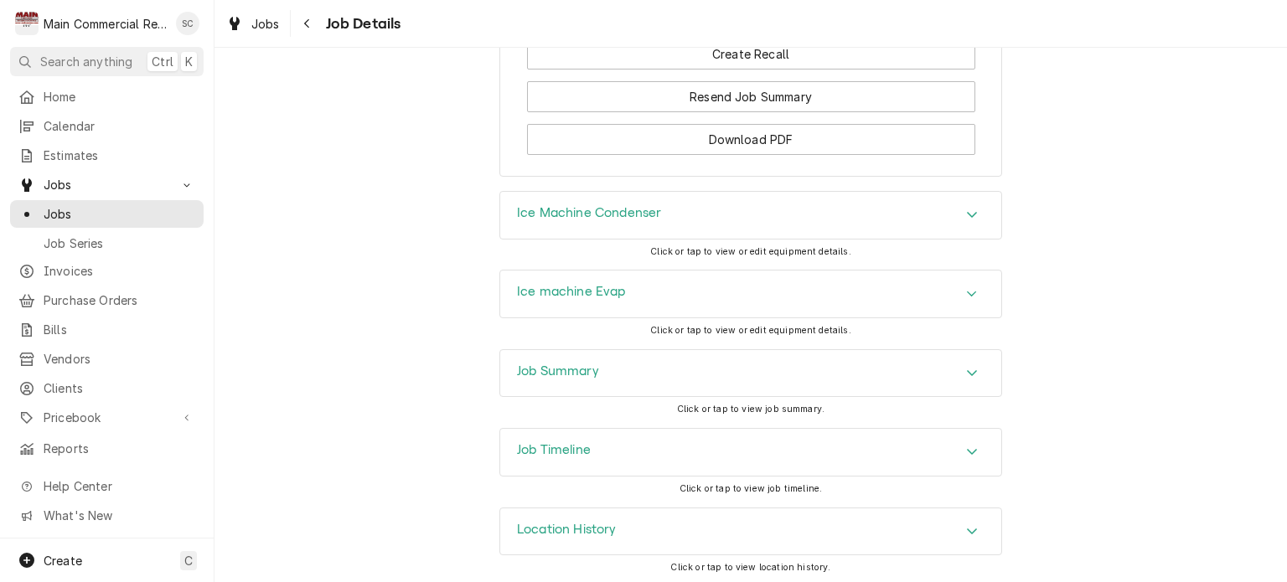
click at [969, 370] on icon "Accordion Header" at bounding box center [972, 373] width 10 height 6
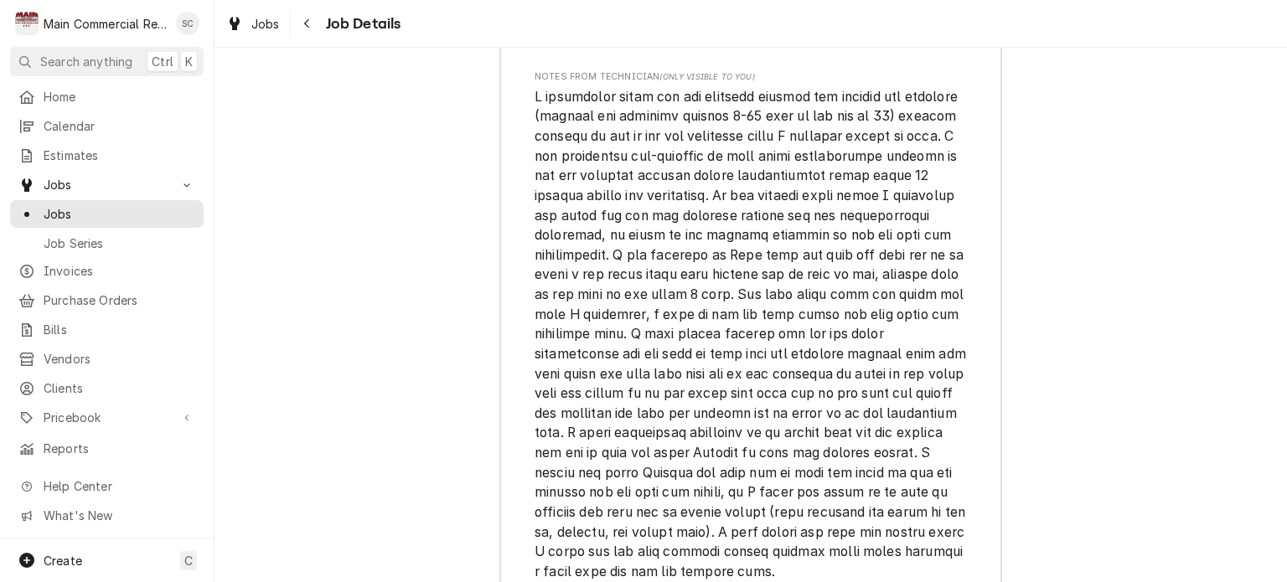
scroll to position [4548, 0]
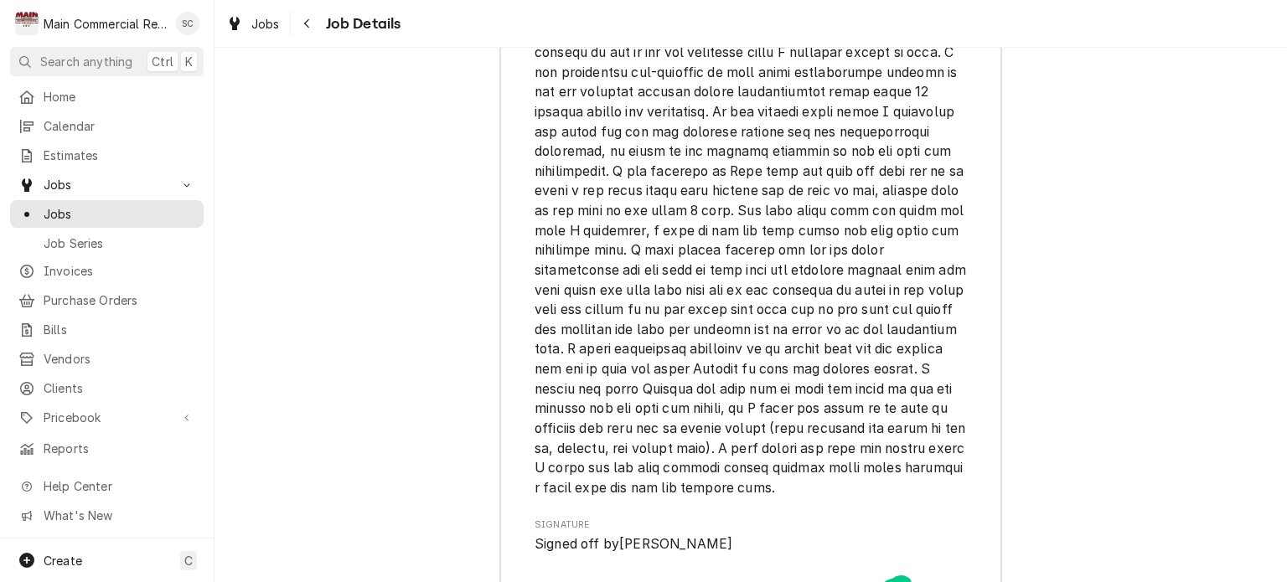
click at [919, 469] on span "[object Object]" at bounding box center [751, 250] width 432 height 495
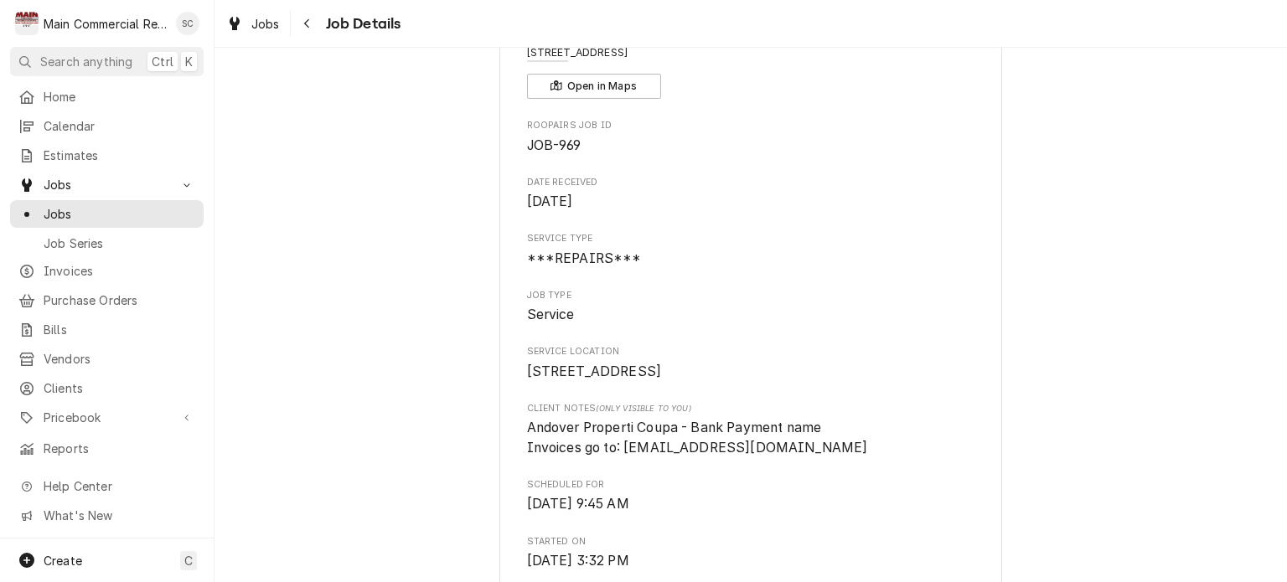
scroll to position [0, 0]
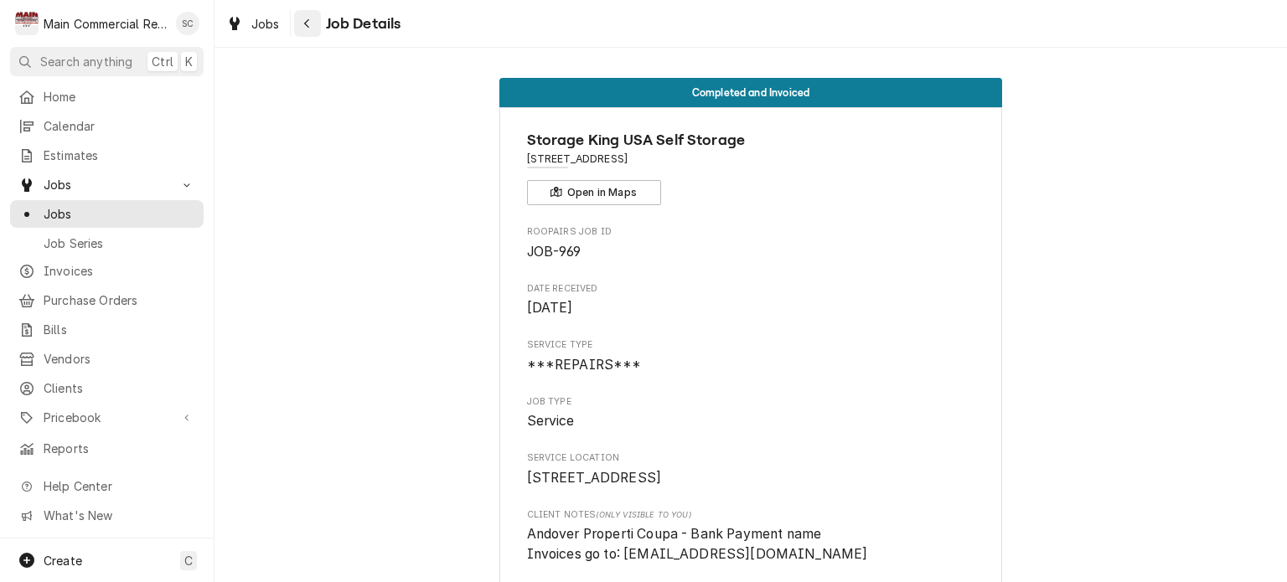
click at [303, 19] on icon "Navigate back" at bounding box center [307, 24] width 8 height 12
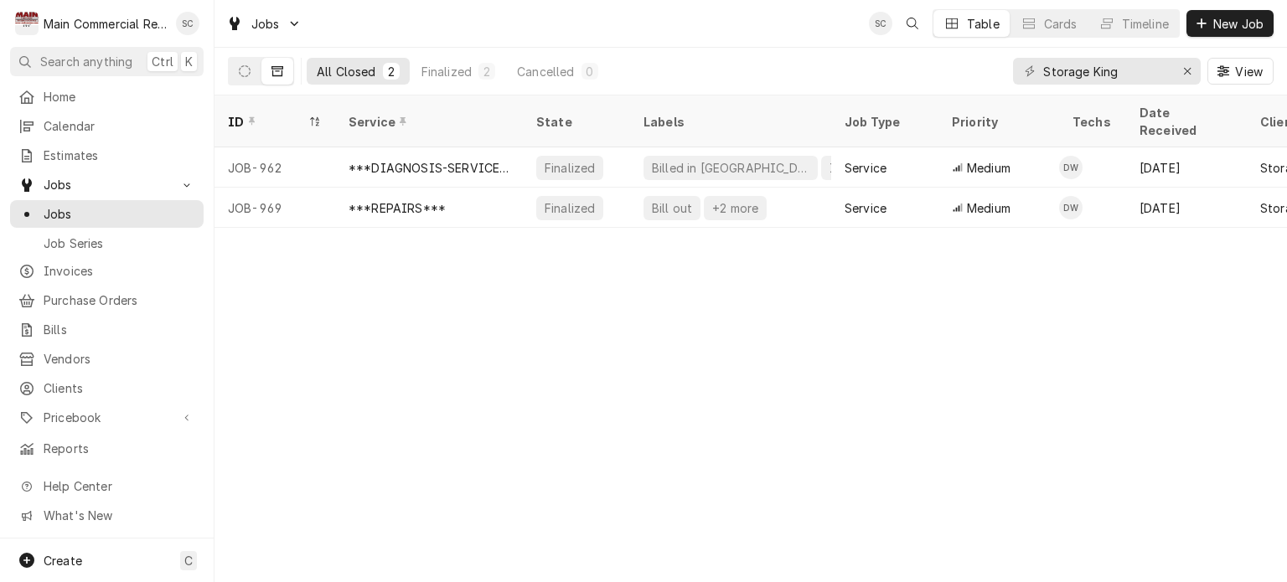
click at [558, 361] on div "ID Service State Labels Job Type Priority Techs Date Received Client Location N…" at bounding box center [751, 339] width 1073 height 487
click at [684, 430] on div "ID Service State Labels Job Type Priority Techs Date Received Client Location N…" at bounding box center [751, 339] width 1073 height 487
drag, startPoint x: 1192, startPoint y: 69, endPoint x: 1191, endPoint y: 117, distance: 48.6
click at [1191, 69] on div "Erase input" at bounding box center [1187, 71] width 17 height 17
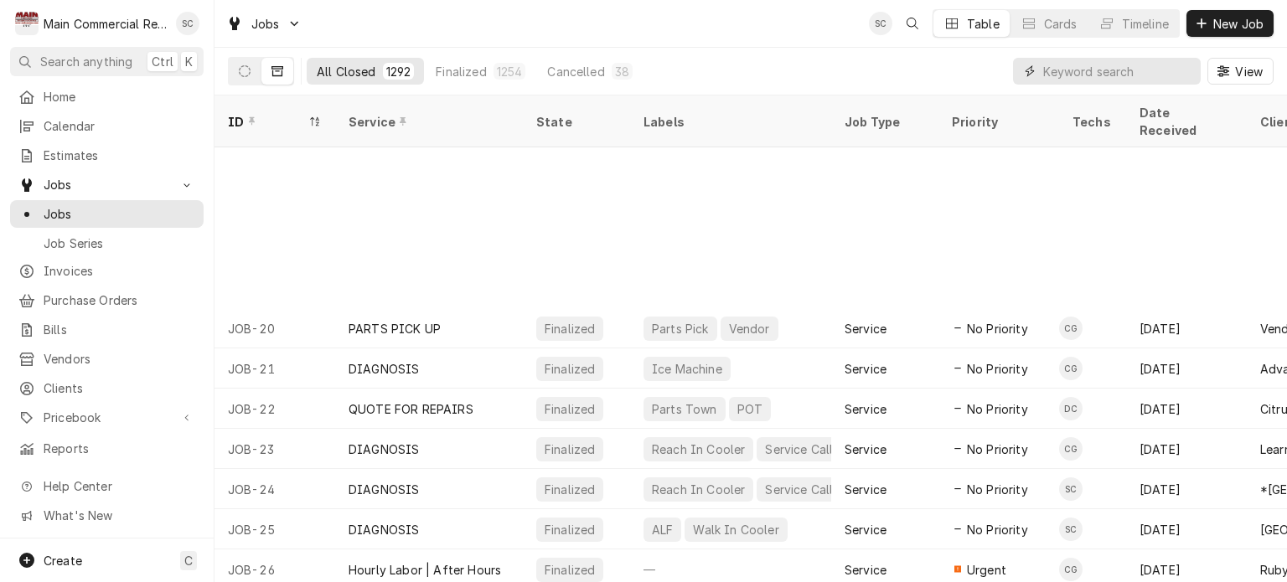
scroll to position [805, 0]
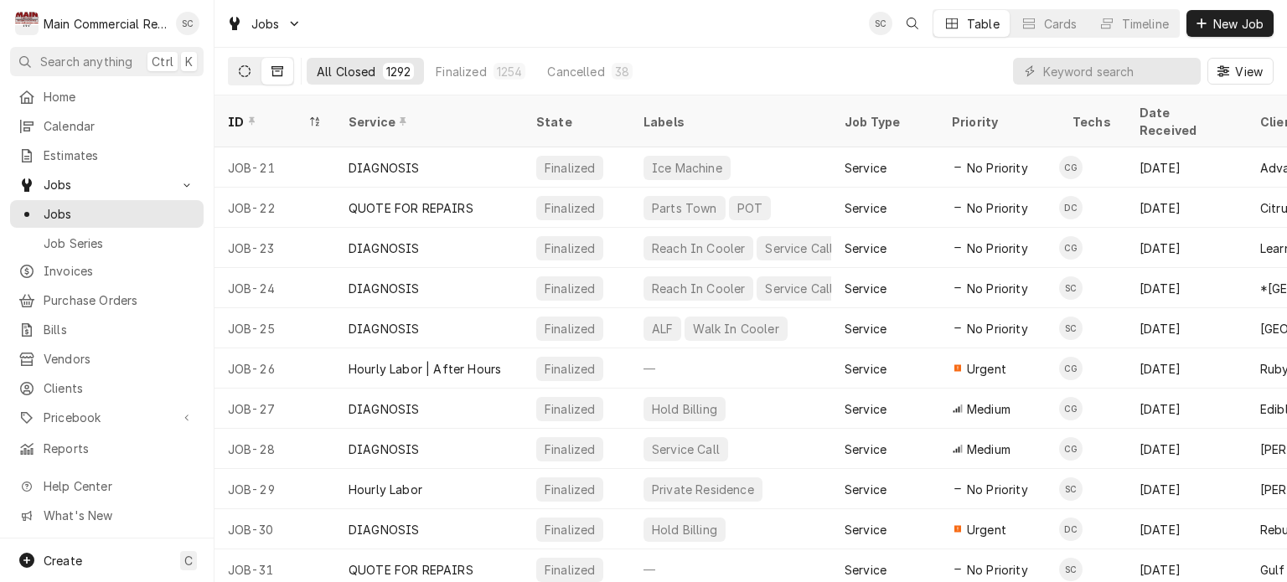
click at [244, 72] on icon "Dynamic Content Wrapper" at bounding box center [245, 71] width 12 height 12
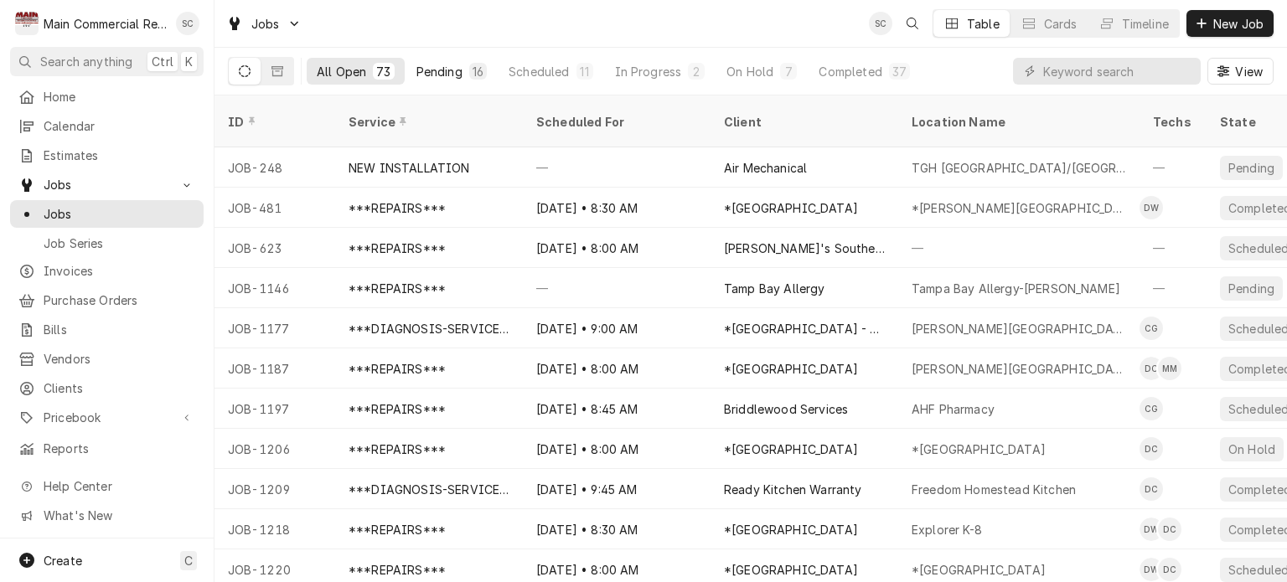
click at [474, 70] on div "16" at bounding box center [478, 72] width 11 height 18
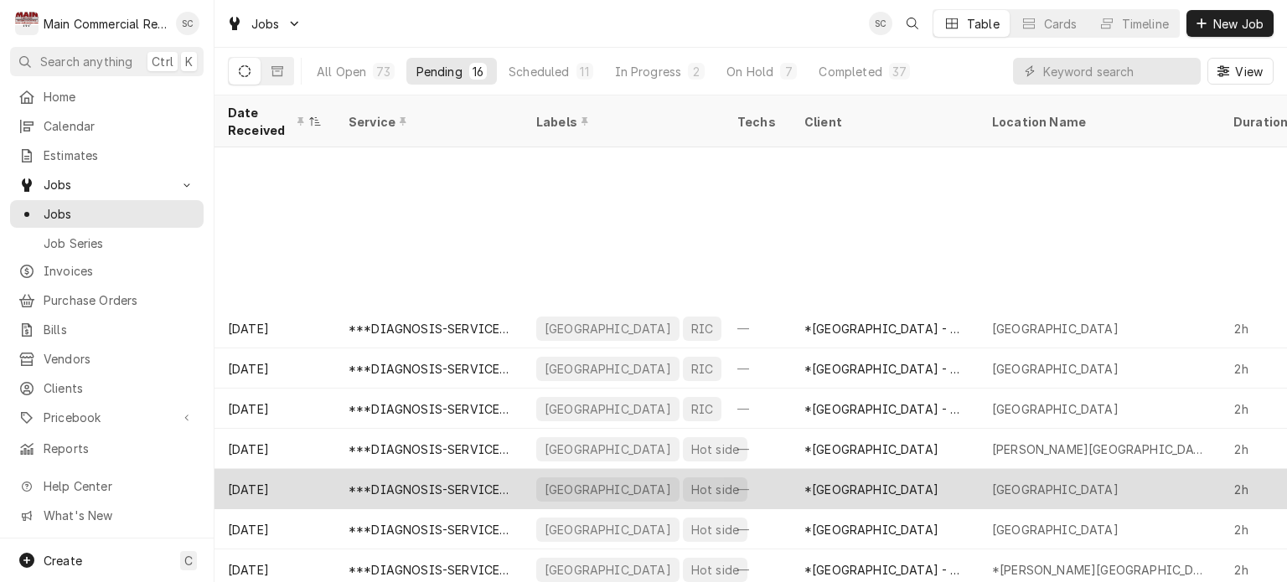
scroll to position [212, 0]
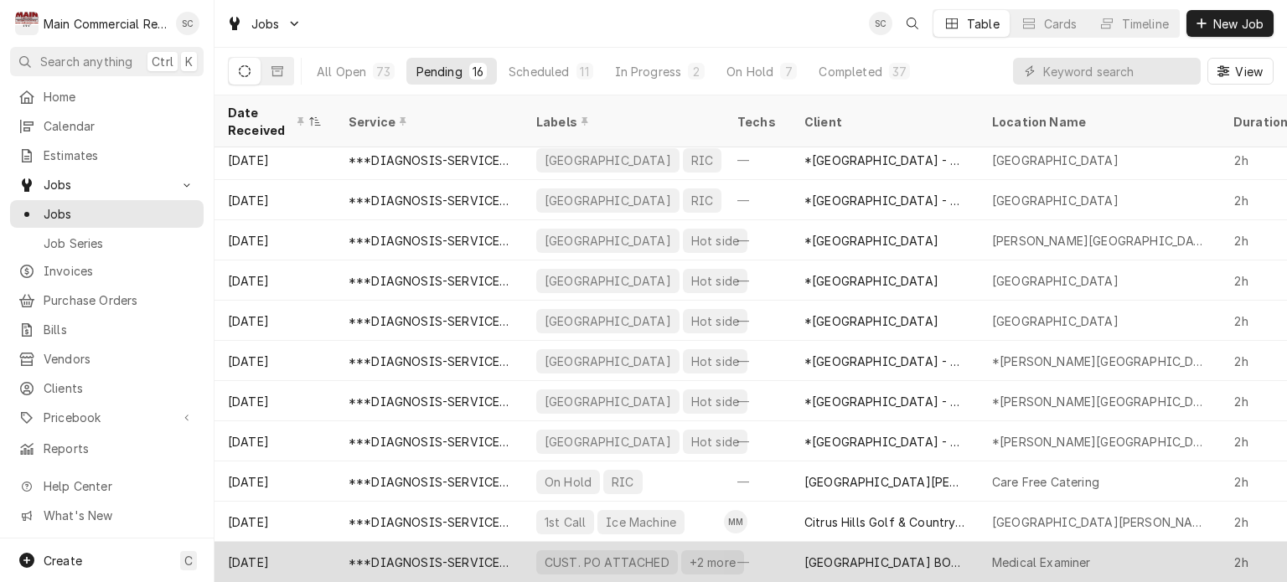
click at [865, 554] on div "[GEOGRAPHIC_DATA] BOCC" at bounding box center [885, 563] width 161 height 18
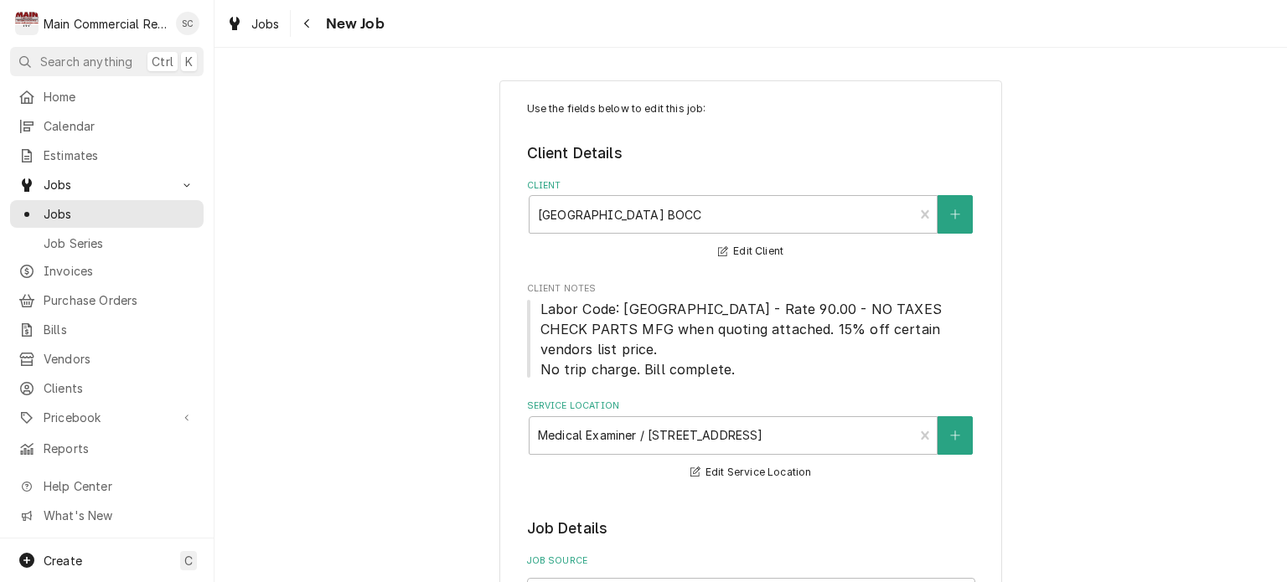
type textarea "x"
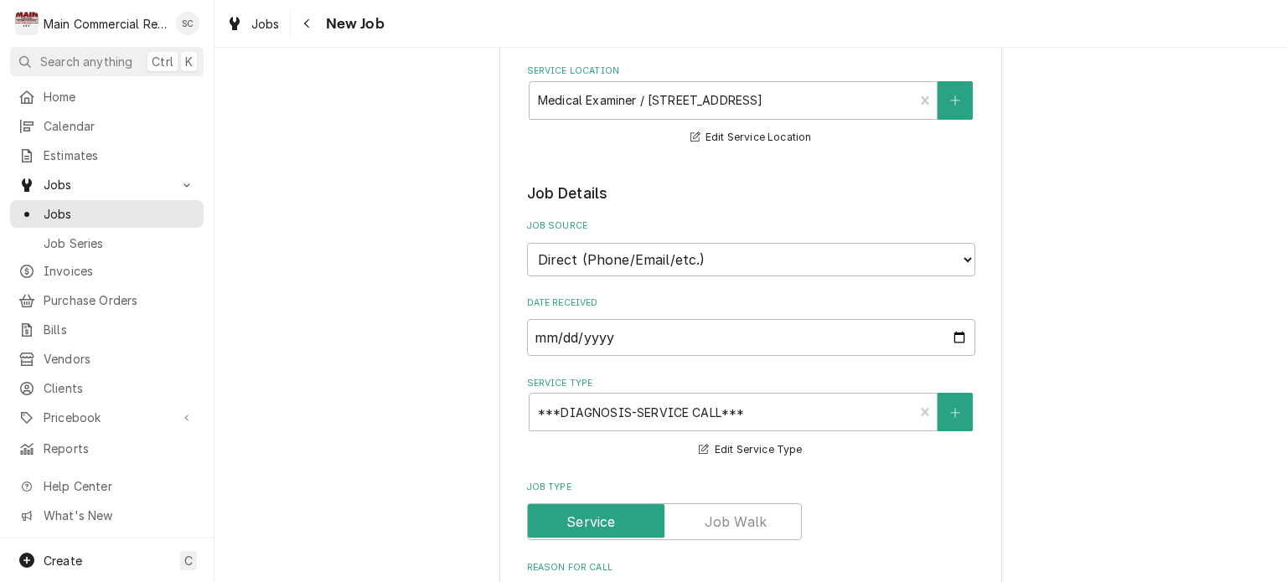
scroll to position [503, 0]
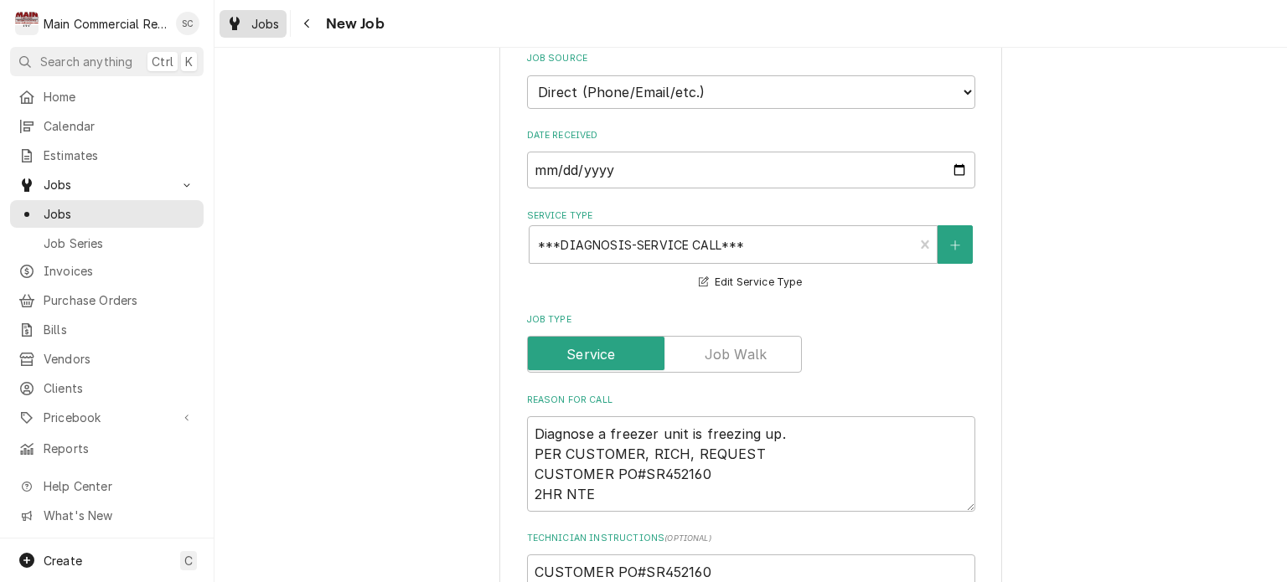
click at [261, 31] on span "Jobs" at bounding box center [265, 24] width 28 height 18
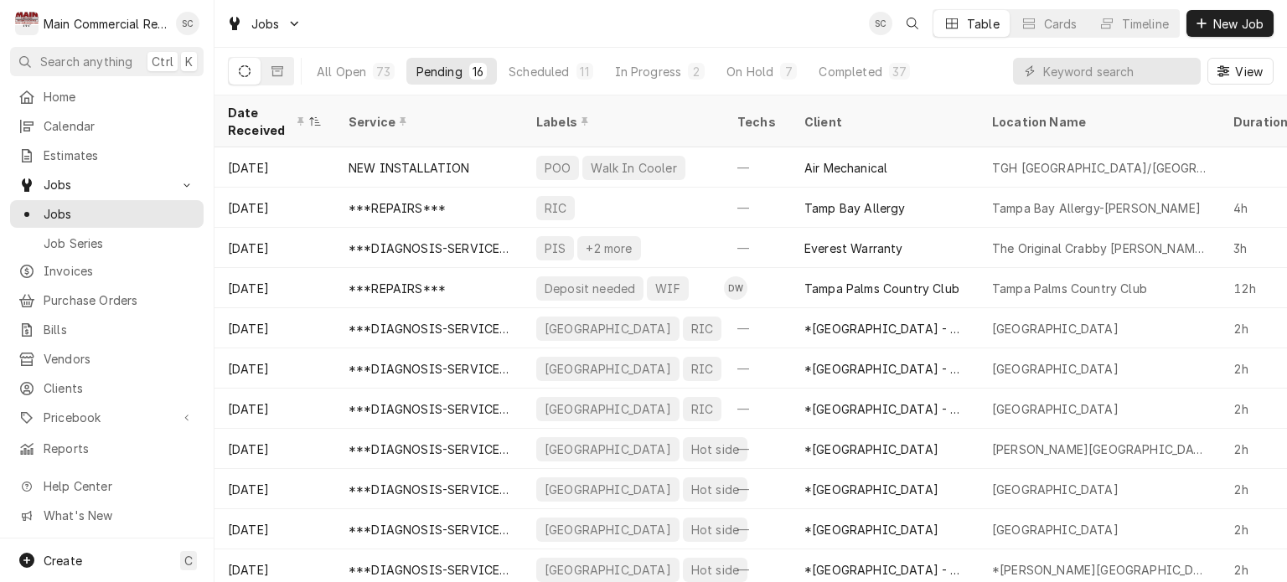
scroll to position [212, 0]
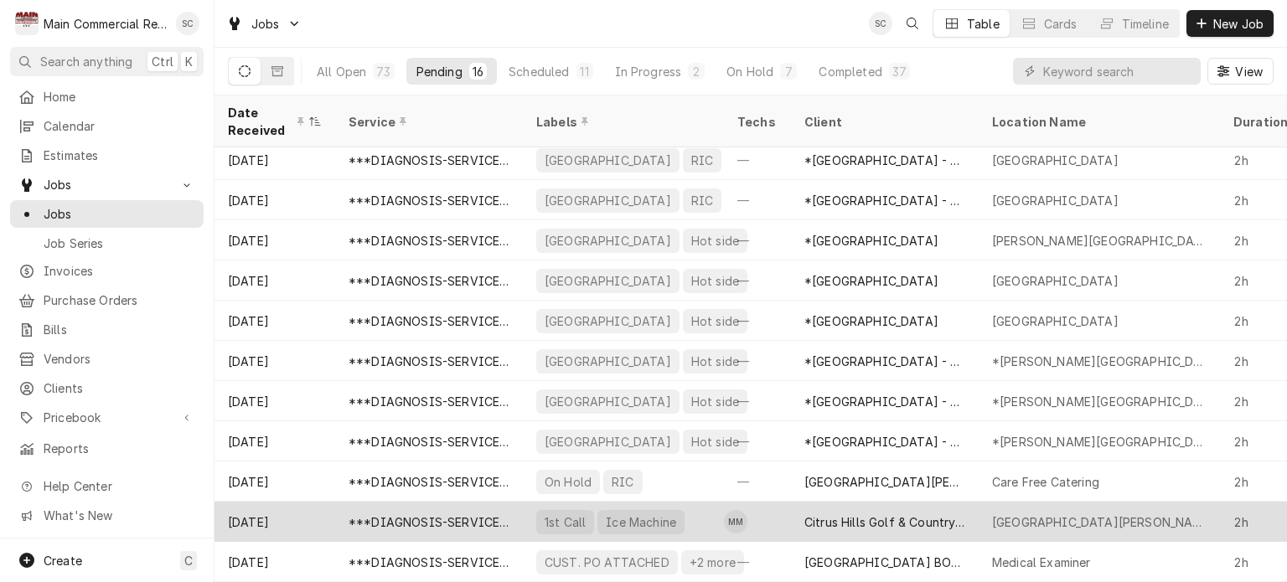
click at [848, 514] on div "Citrus Hills Golf & Country Club" at bounding box center [885, 523] width 161 height 18
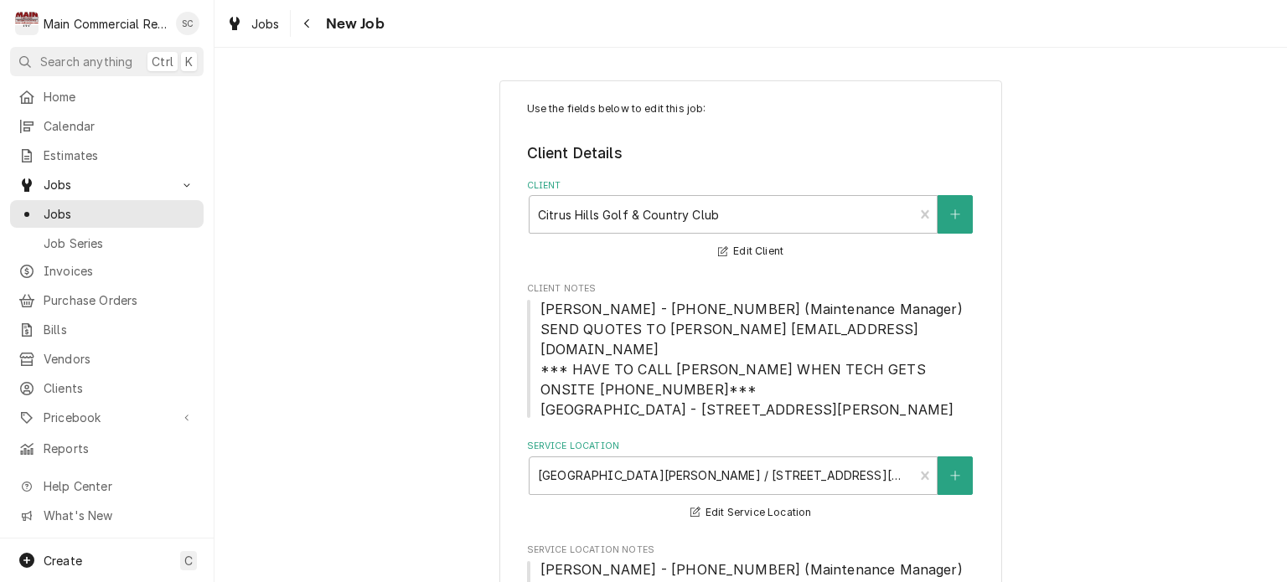
type textarea "x"
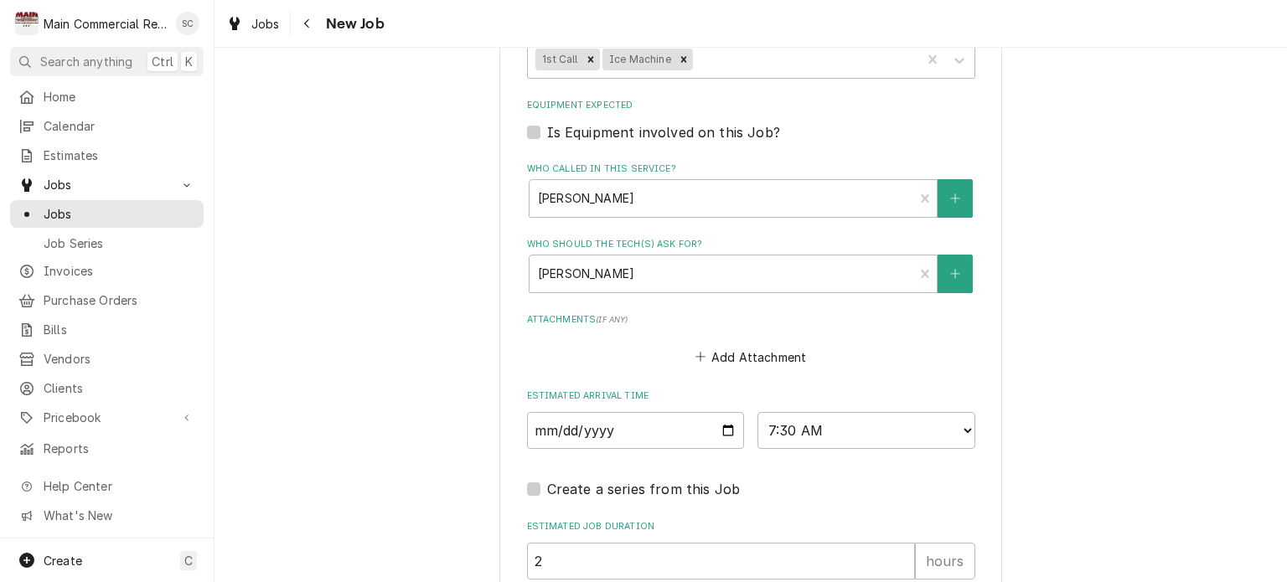
scroll to position [1639, 0]
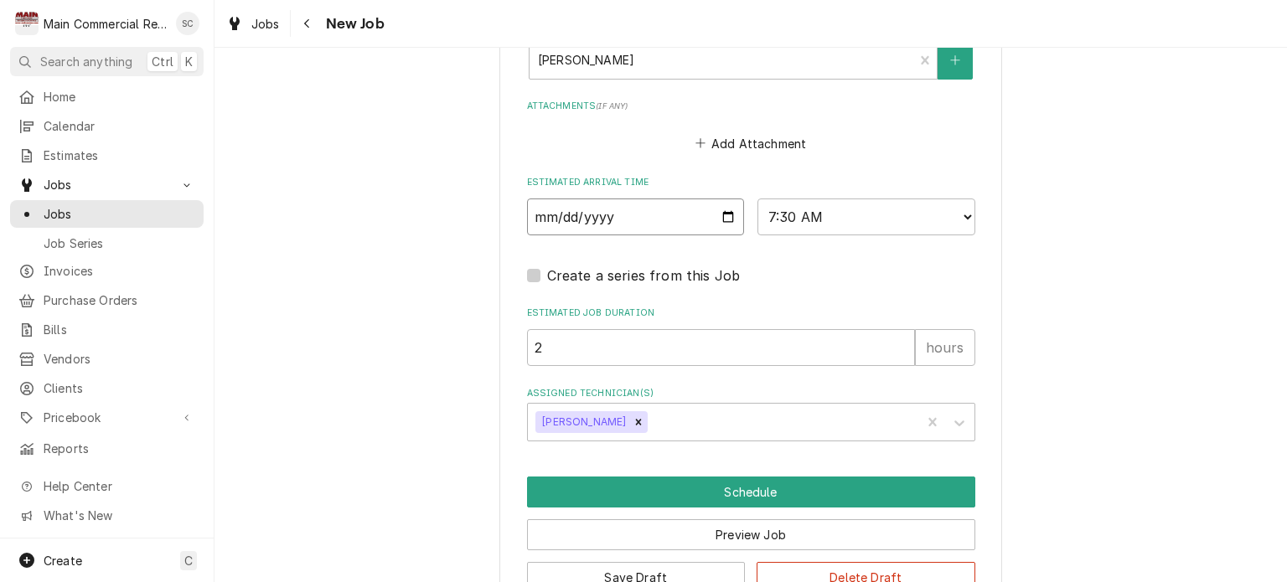
click at [717, 199] on input "2025-09-10" at bounding box center [636, 217] width 218 height 37
click at [811, 199] on select "AM / PM 6:00 AM 6:15 AM 6:30 AM 6:45 AM 7:00 AM 7:15 AM 7:30 AM 7:45 AM 8:00 AM…" at bounding box center [867, 217] width 218 height 37
select select "08:00:00"
click at [758, 199] on select "AM / PM 6:00 AM 6:15 AM 6:30 AM 6:45 AM 7:00 AM 7:15 AM 7:30 AM 7:45 AM 8:00 AM…" at bounding box center [867, 217] width 218 height 37
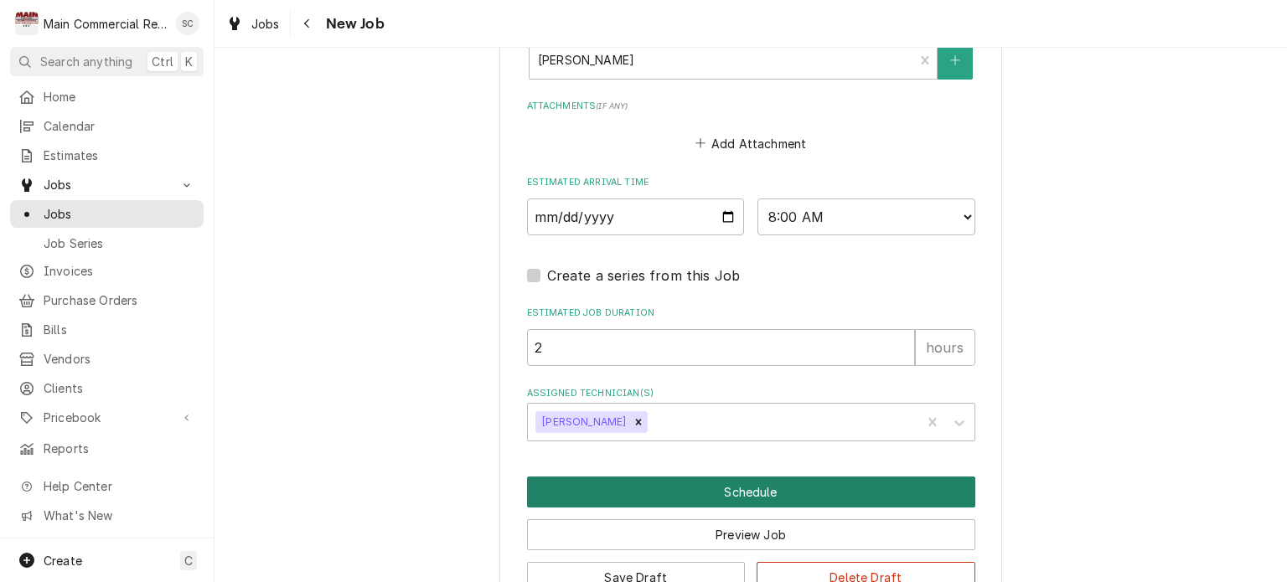
click at [736, 477] on button "Schedule" at bounding box center [751, 492] width 448 height 31
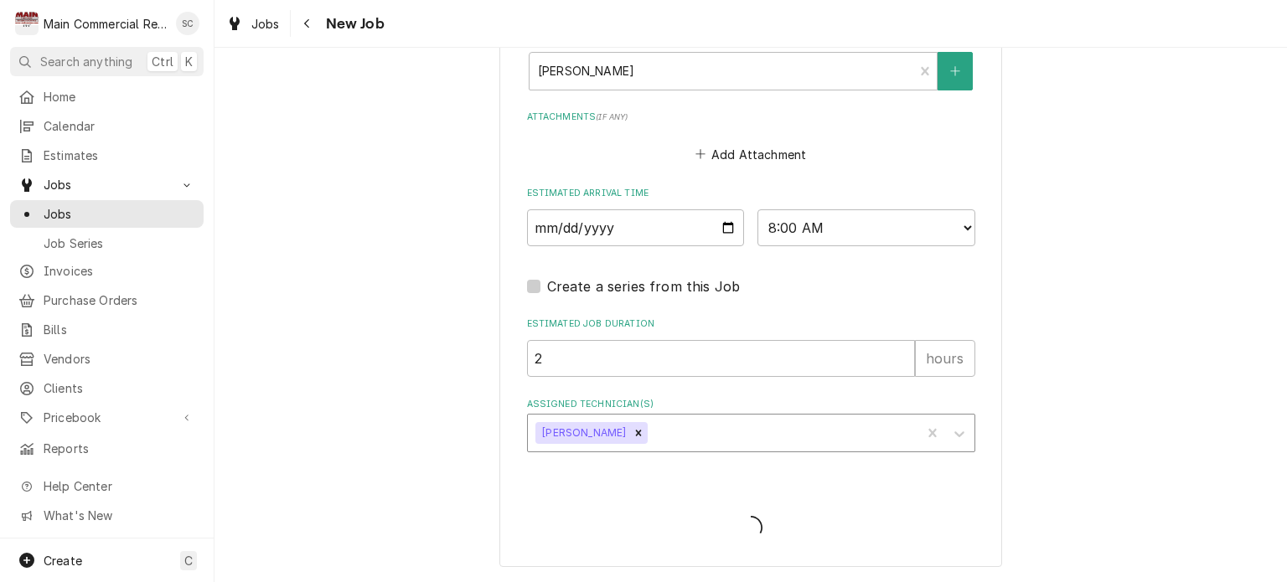
scroll to position [1582, 0]
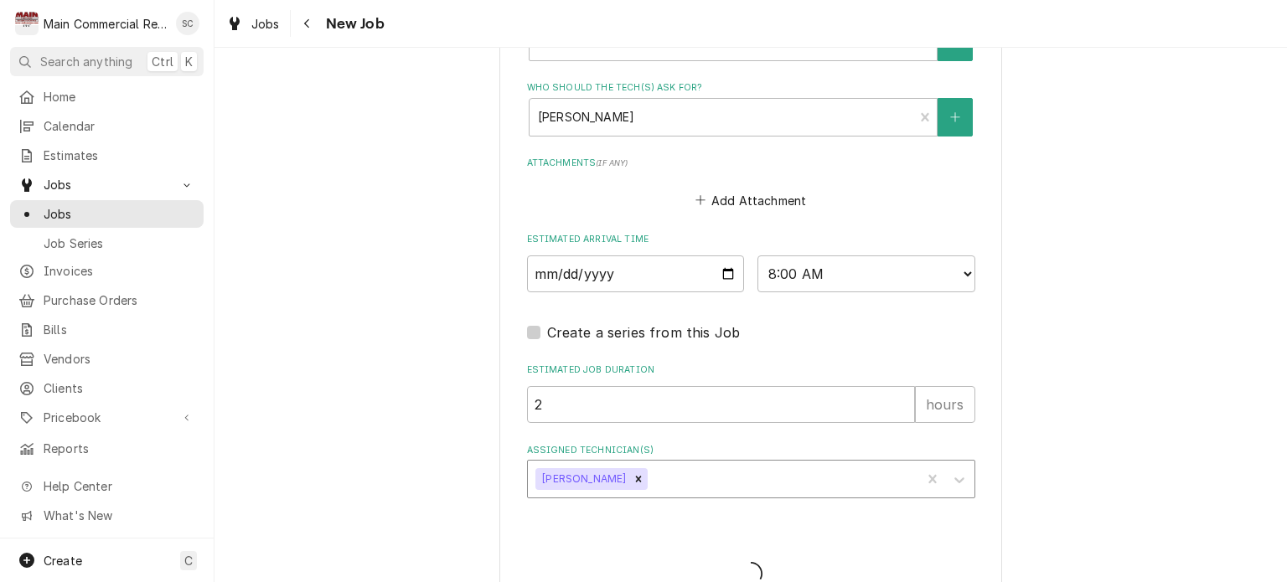
type textarea "x"
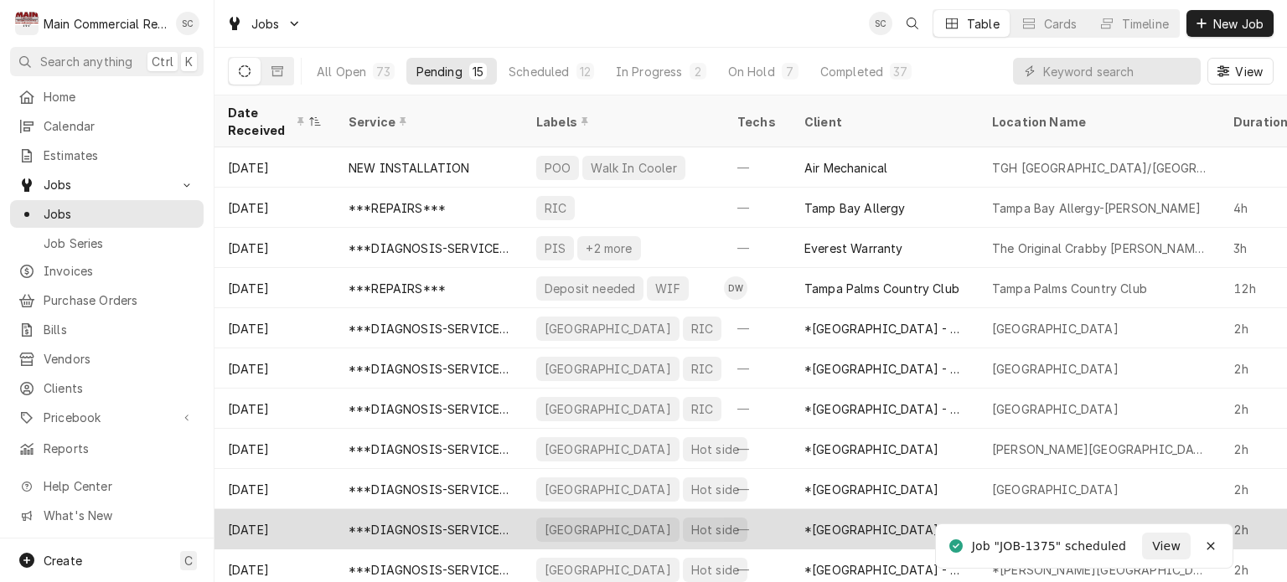
scroll to position [172, 0]
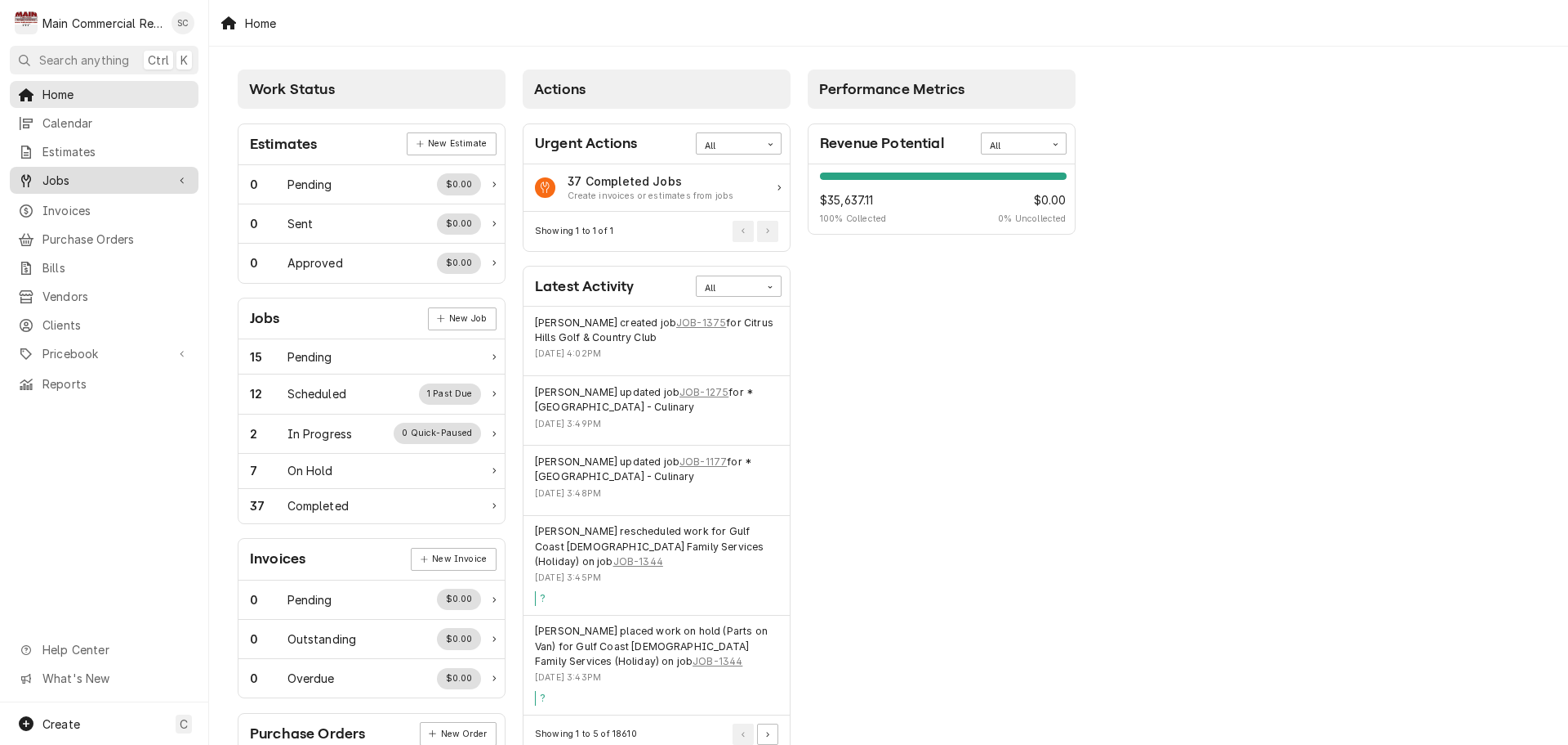
click at [118, 172] on span "Jobs" at bounding box center [104, 180] width 124 height 18
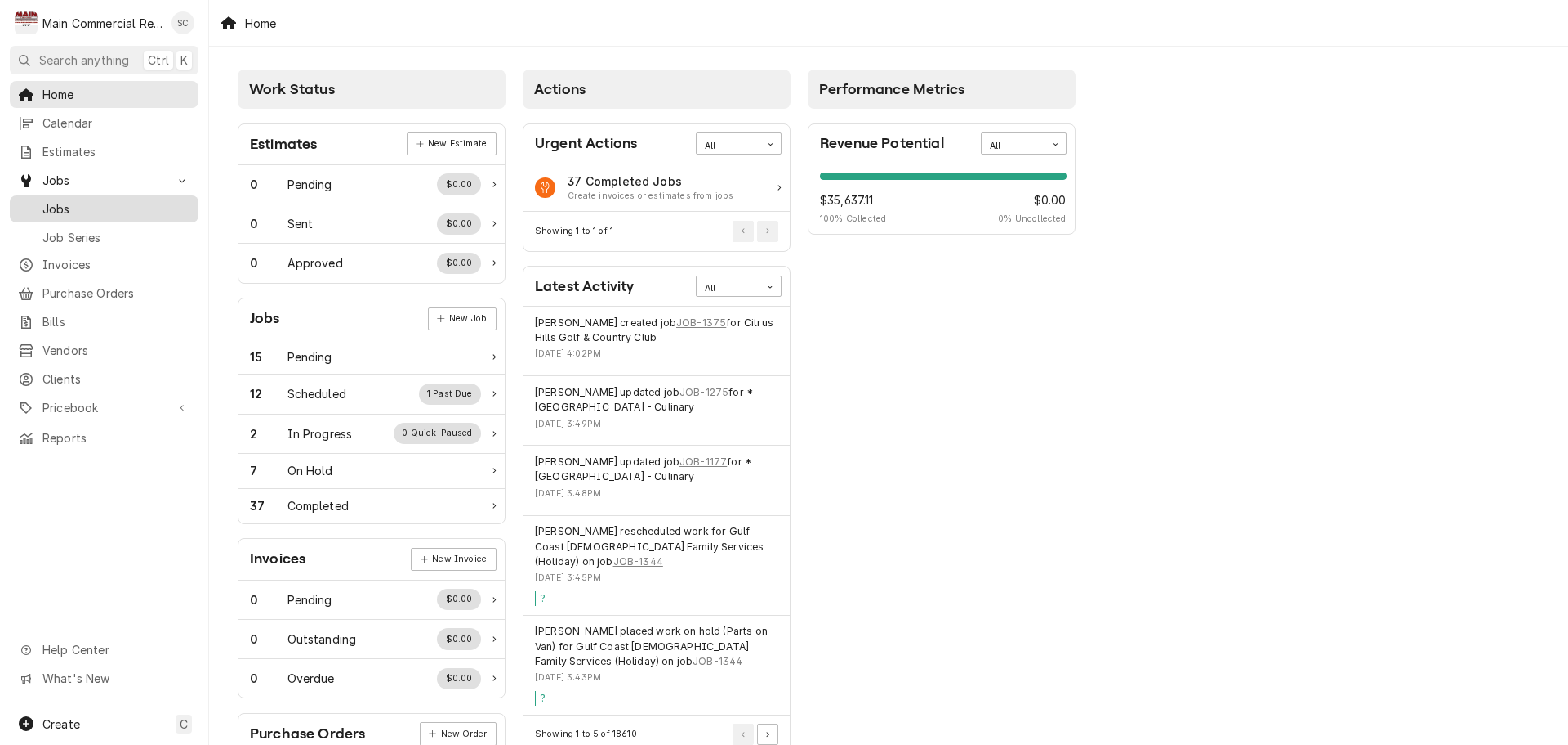
click at [98, 206] on span "Jobs" at bounding box center [117, 209] width 148 height 18
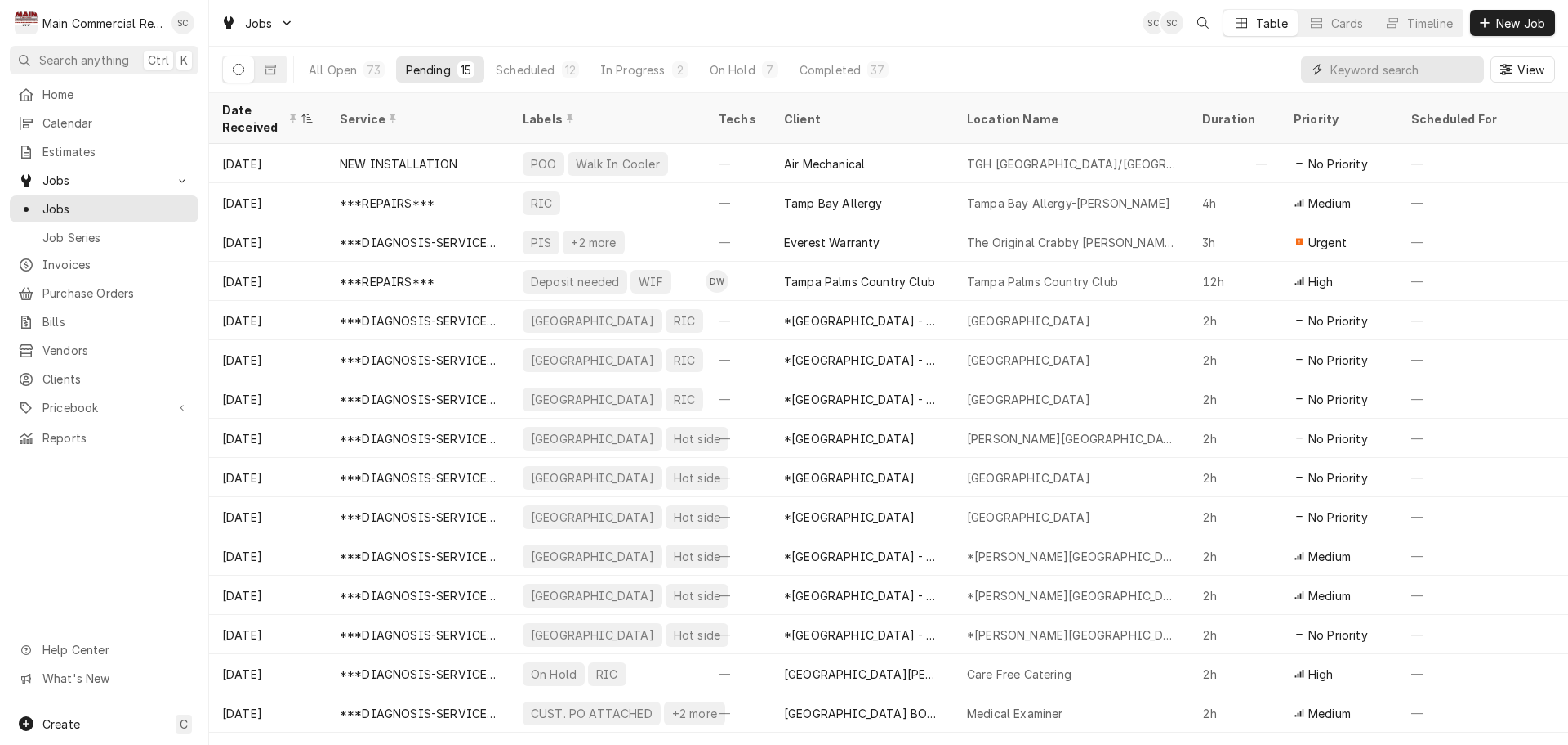
click at [1400, 69] on input "Dynamic Content Wrapper" at bounding box center [1402, 69] width 145 height 26
type input "Golden Corral"
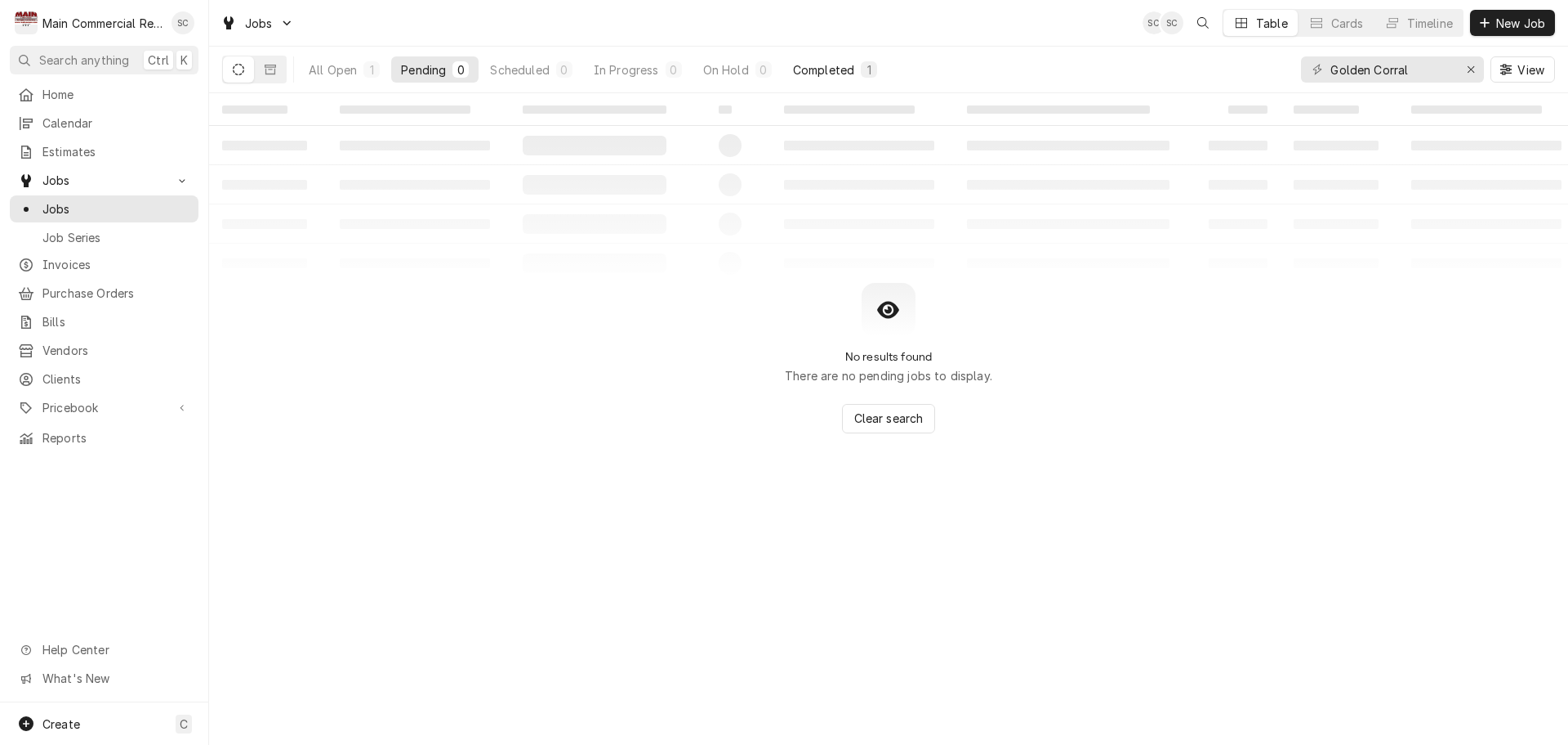
click at [815, 75] on div "Completed" at bounding box center [823, 70] width 61 height 18
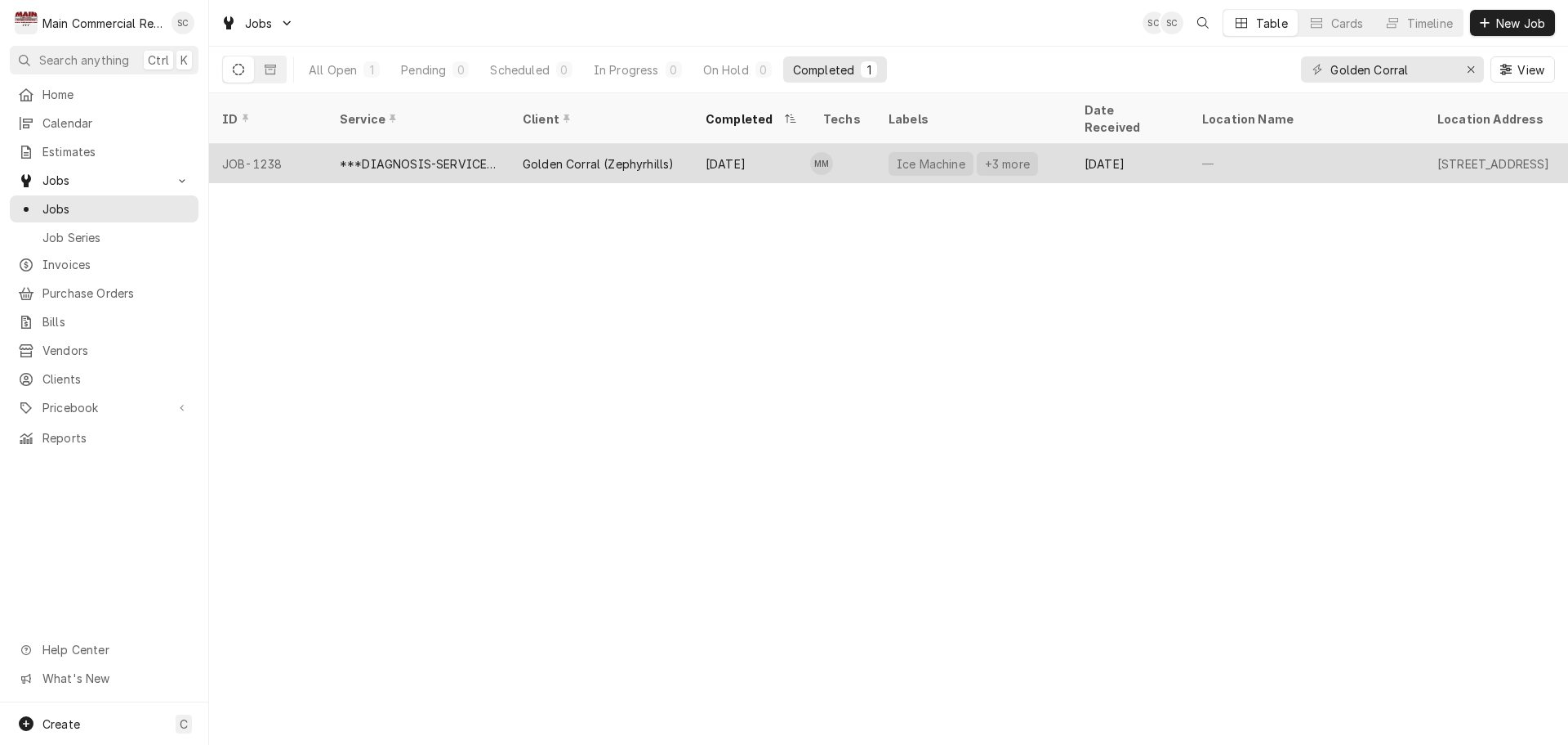
click at [695, 144] on div "[DATE]" at bounding box center [751, 164] width 118 height 39
click at [695, 144] on div "Aug 15" at bounding box center [751, 164] width 118 height 39
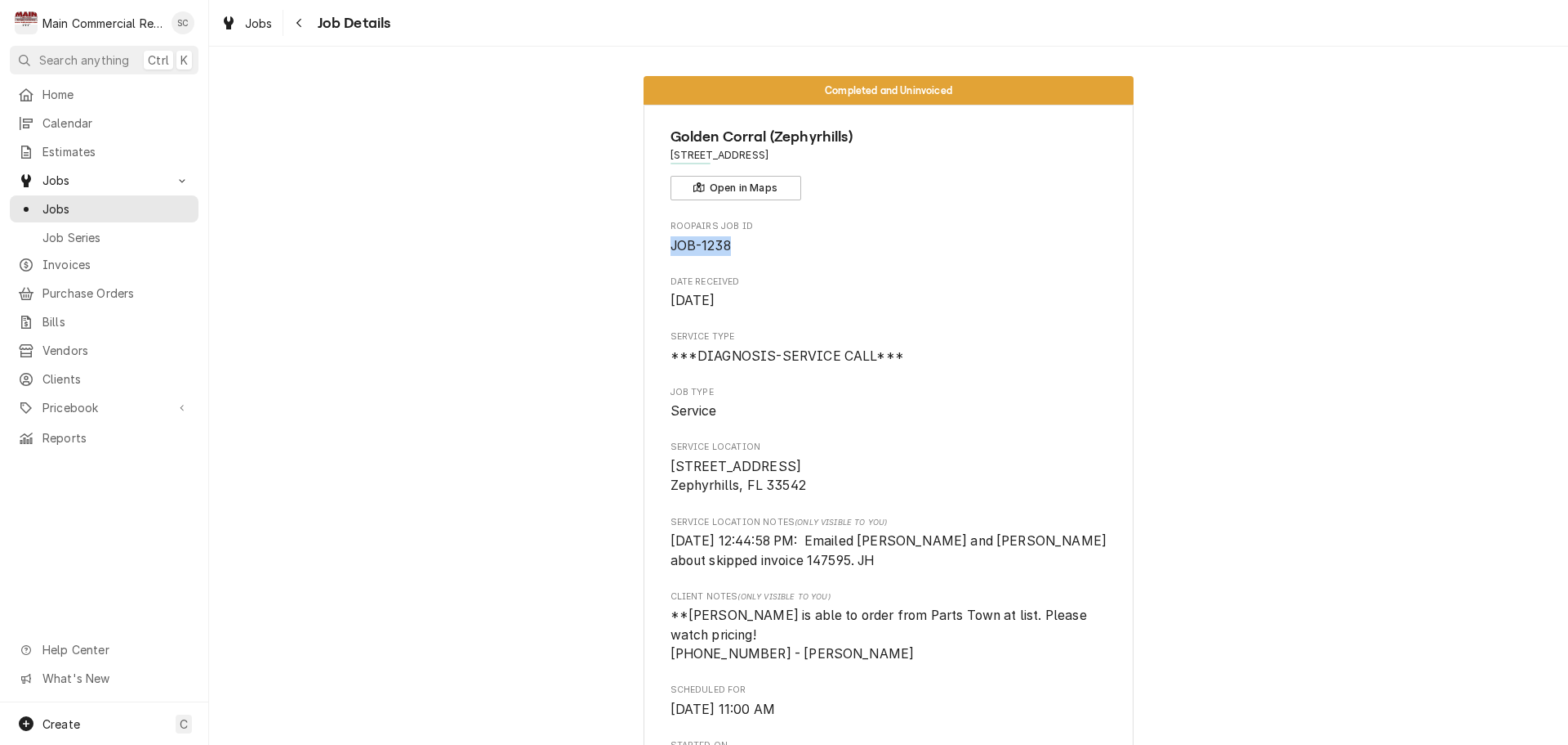
drag, startPoint x: 738, startPoint y: 249, endPoint x: 661, endPoint y: 249, distance: 77.0
copy span "JOB-1238"
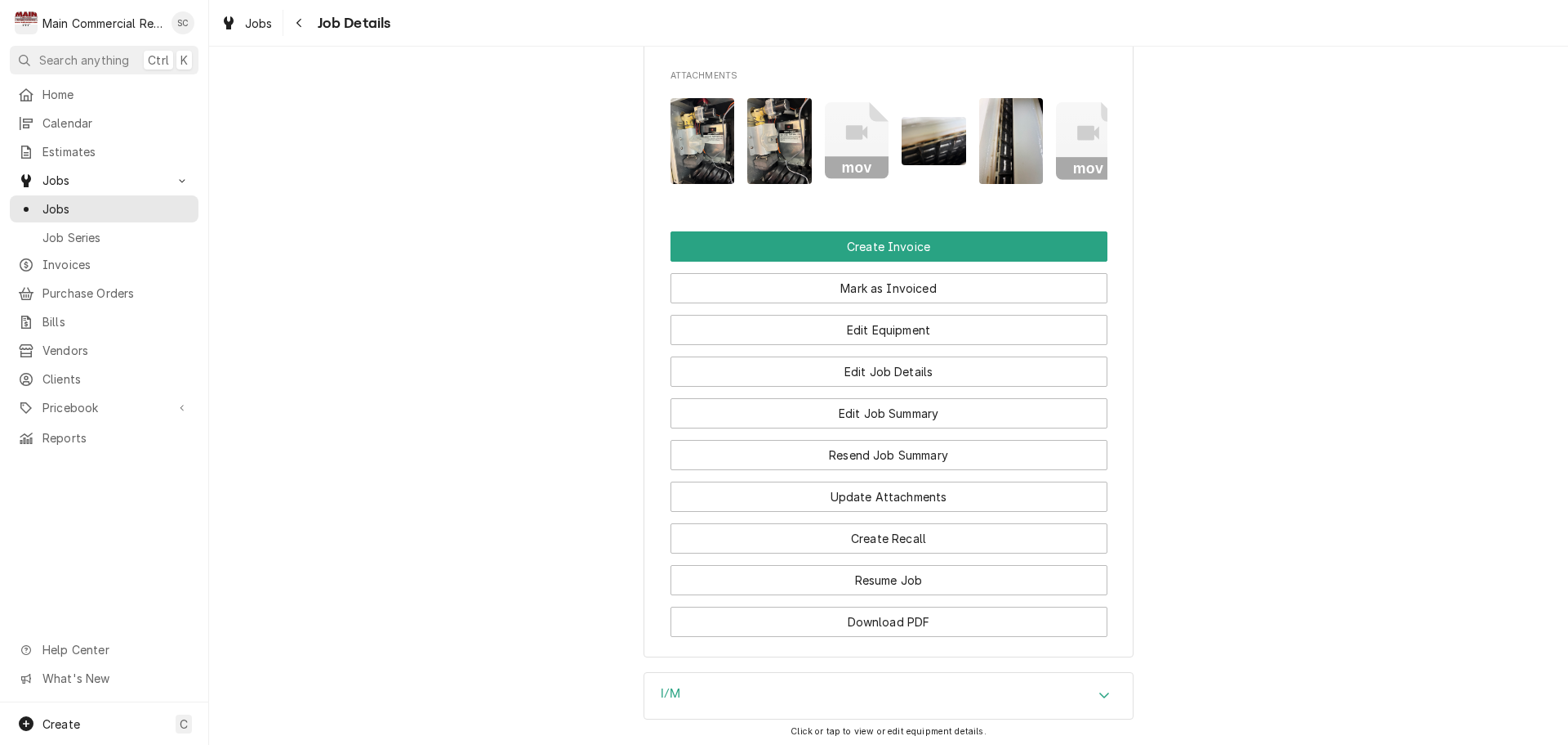
scroll to position [2108, 0]
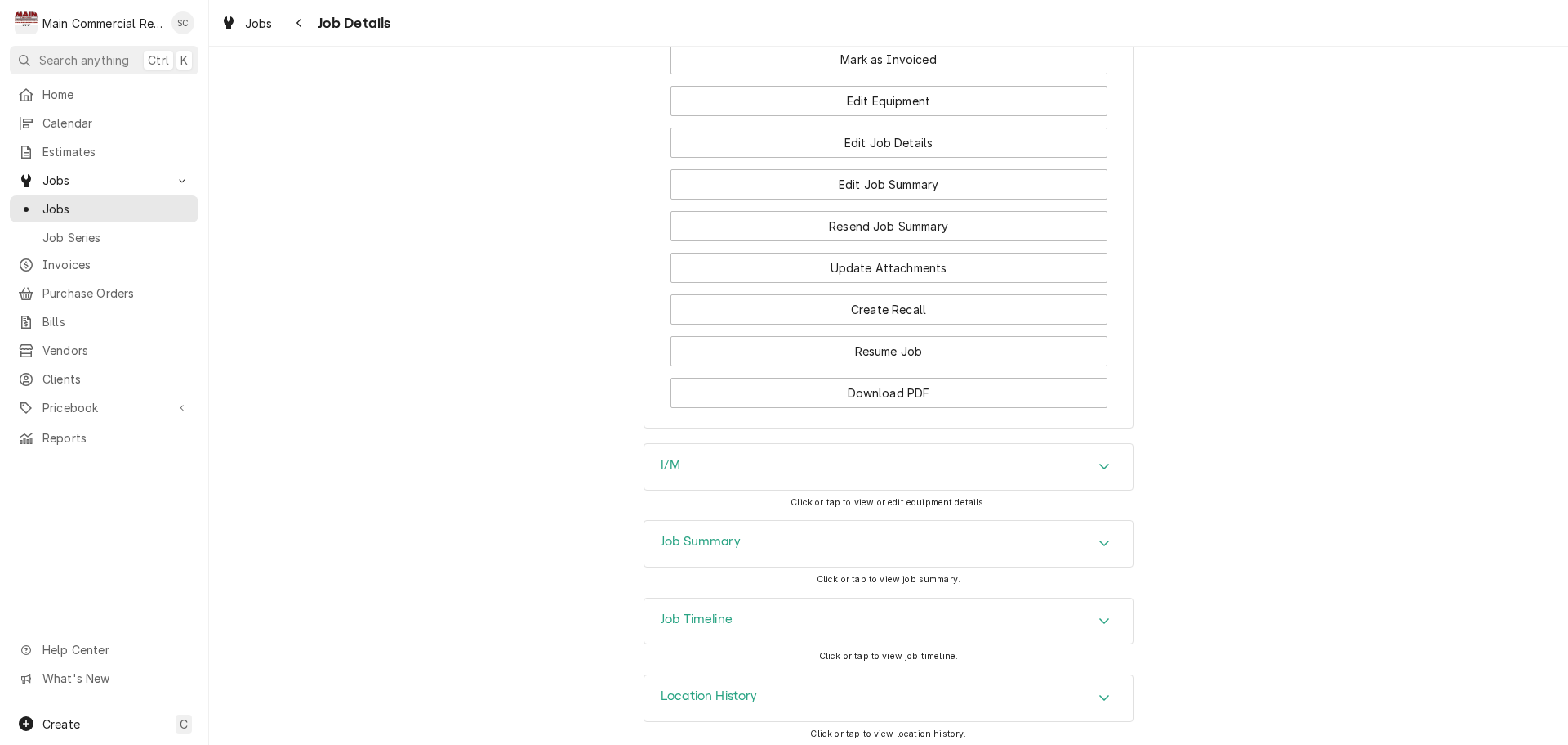
click at [1098, 536] on icon "Accordion Header" at bounding box center [1104, 542] width 12 height 13
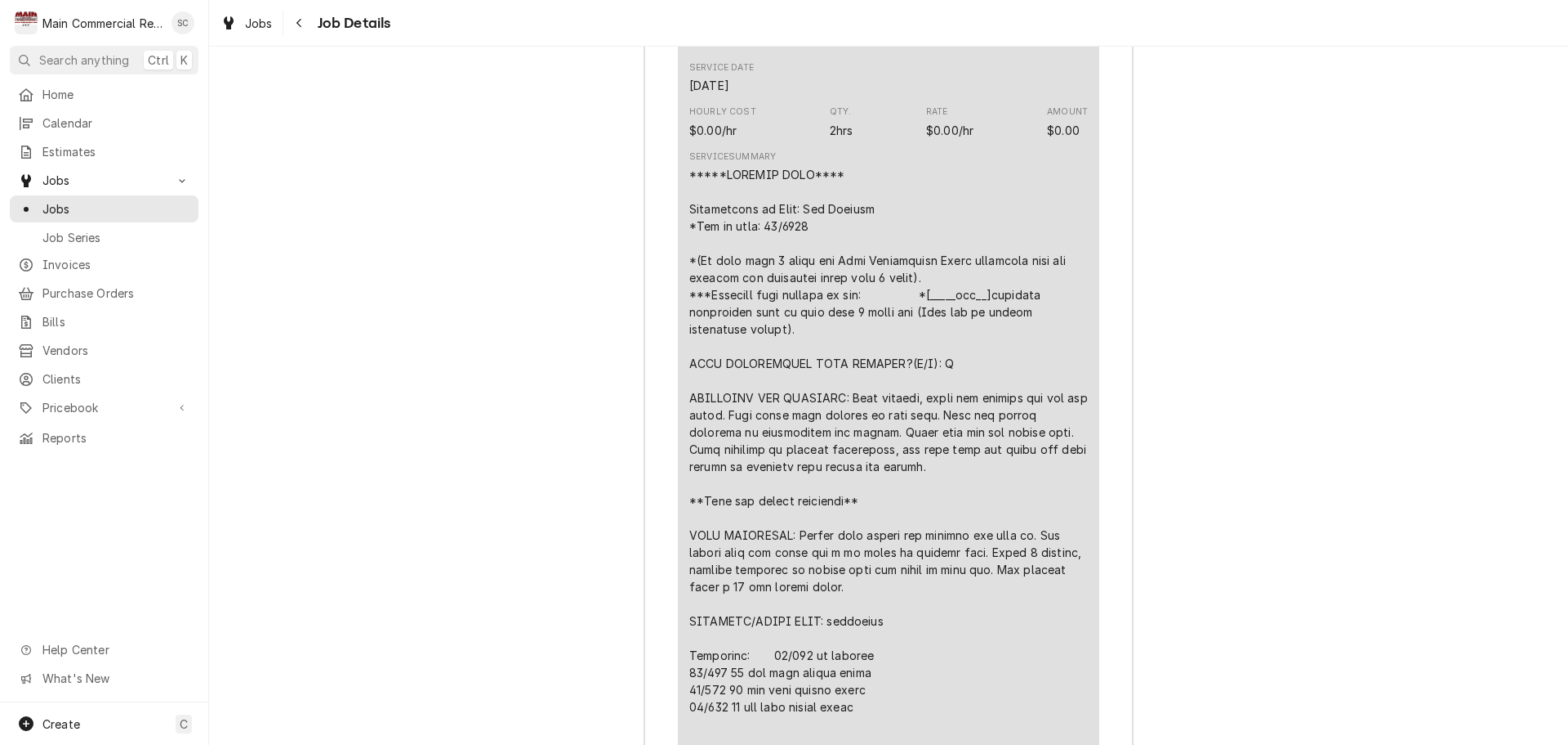
scroll to position [3089, 0]
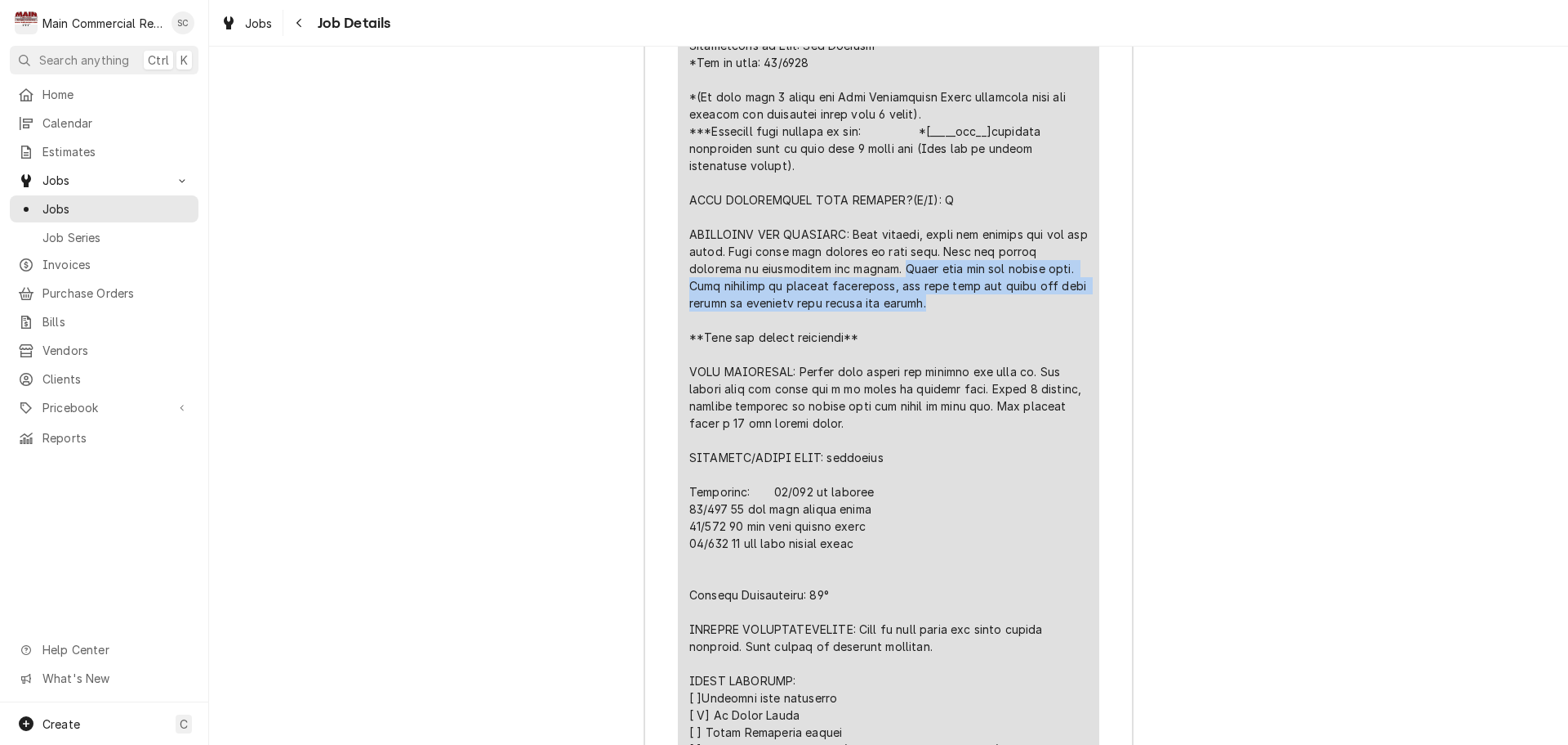
drag, startPoint x: 922, startPoint y: 298, endPoint x: 882, endPoint y: 254, distance: 59.5
click at [882, 254] on div "Line Item" at bounding box center [888, 509] width 399 height 1012
copy div "Found unit had was switch open. Upon analysis in service literature, saw unit w…"
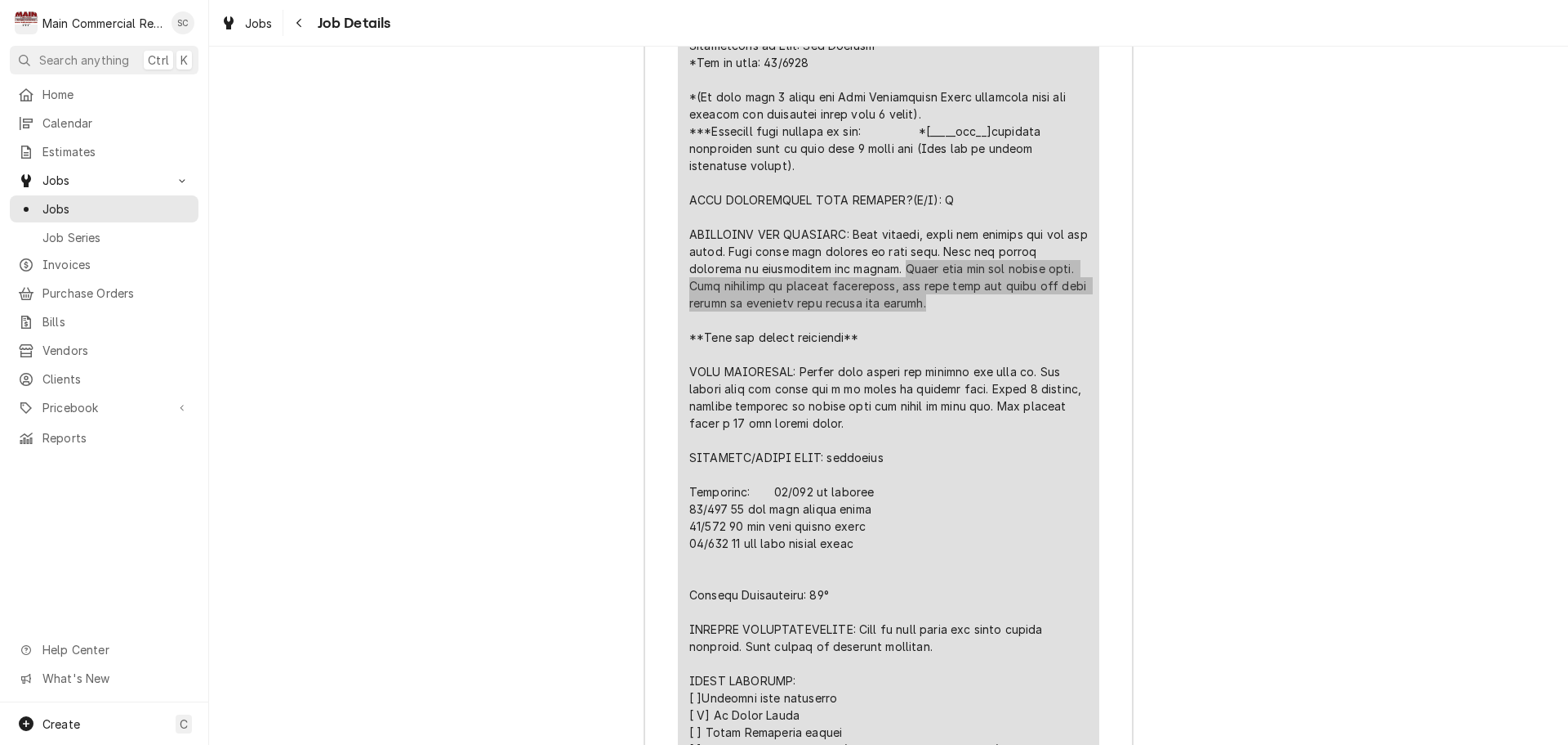
scroll to position [3171, 0]
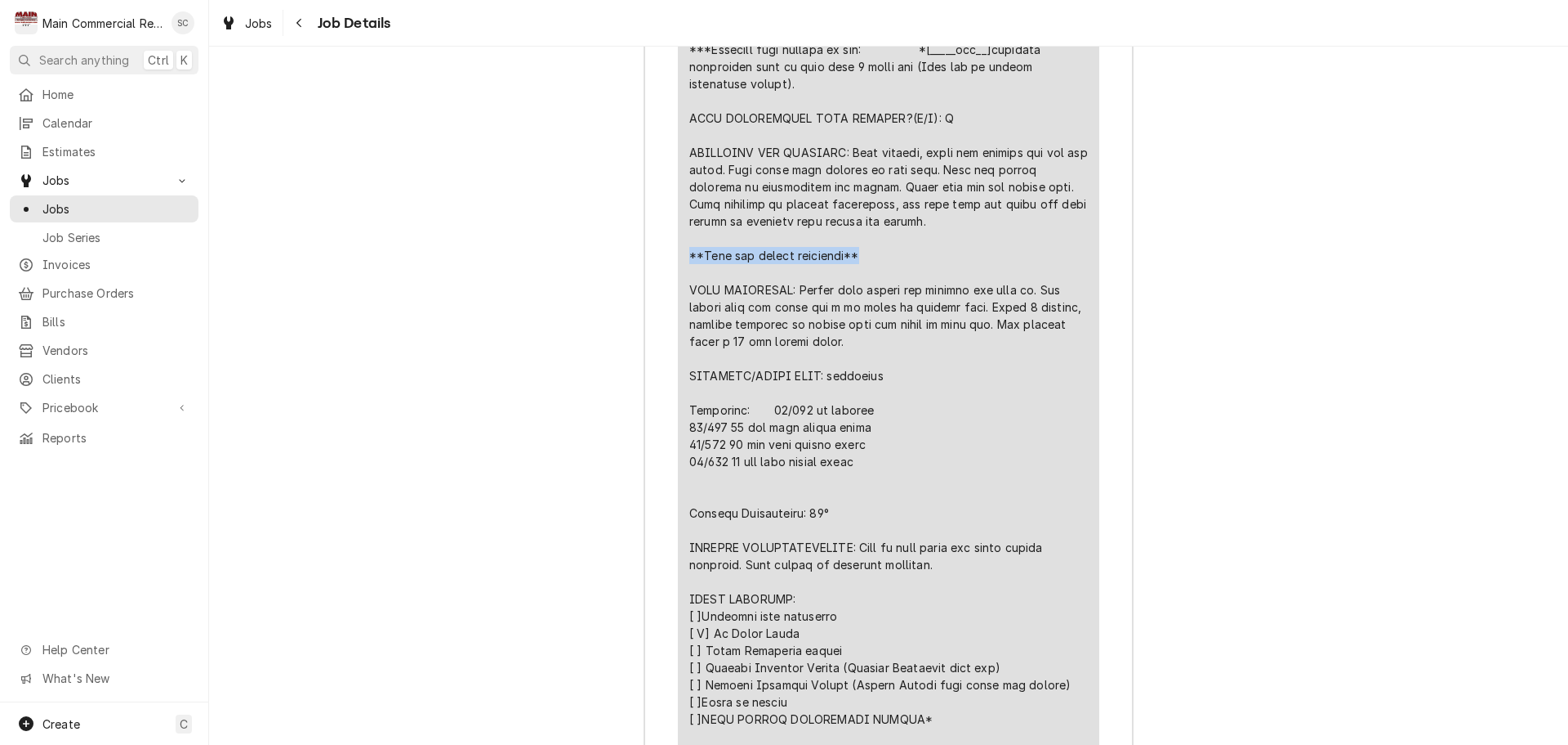
drag, startPoint x: 866, startPoint y: 250, endPoint x: 707, endPoint y: 245, distance: 159.1
click at [678, 247] on div "Short Description ***DIAGNOSIS-SERVICE CALL*** Service Date Aug 15, 2025 Hourly…" at bounding box center [889, 352] width 421 height 1188
copy div "**Unit has remote condenser**"
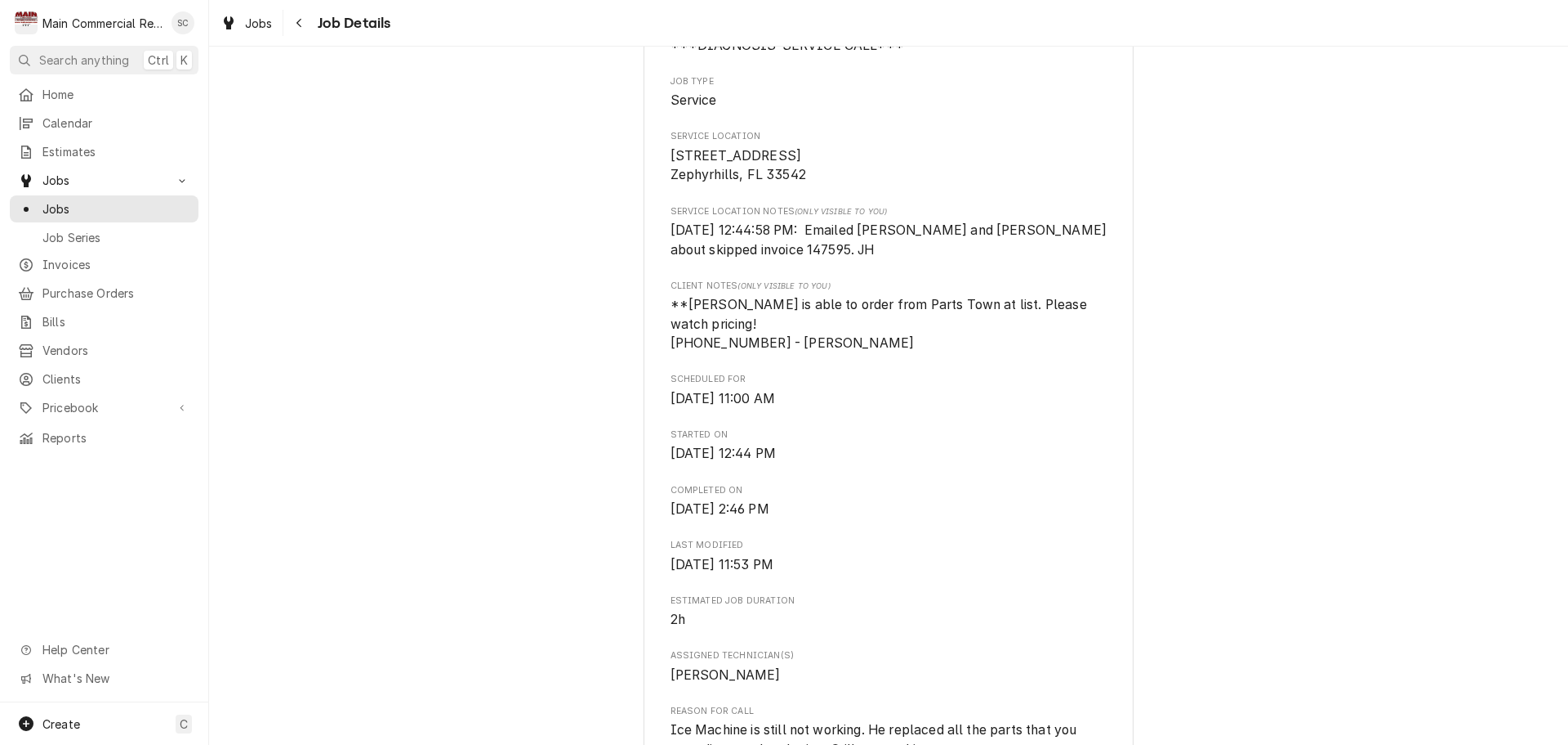
scroll to position [0, 0]
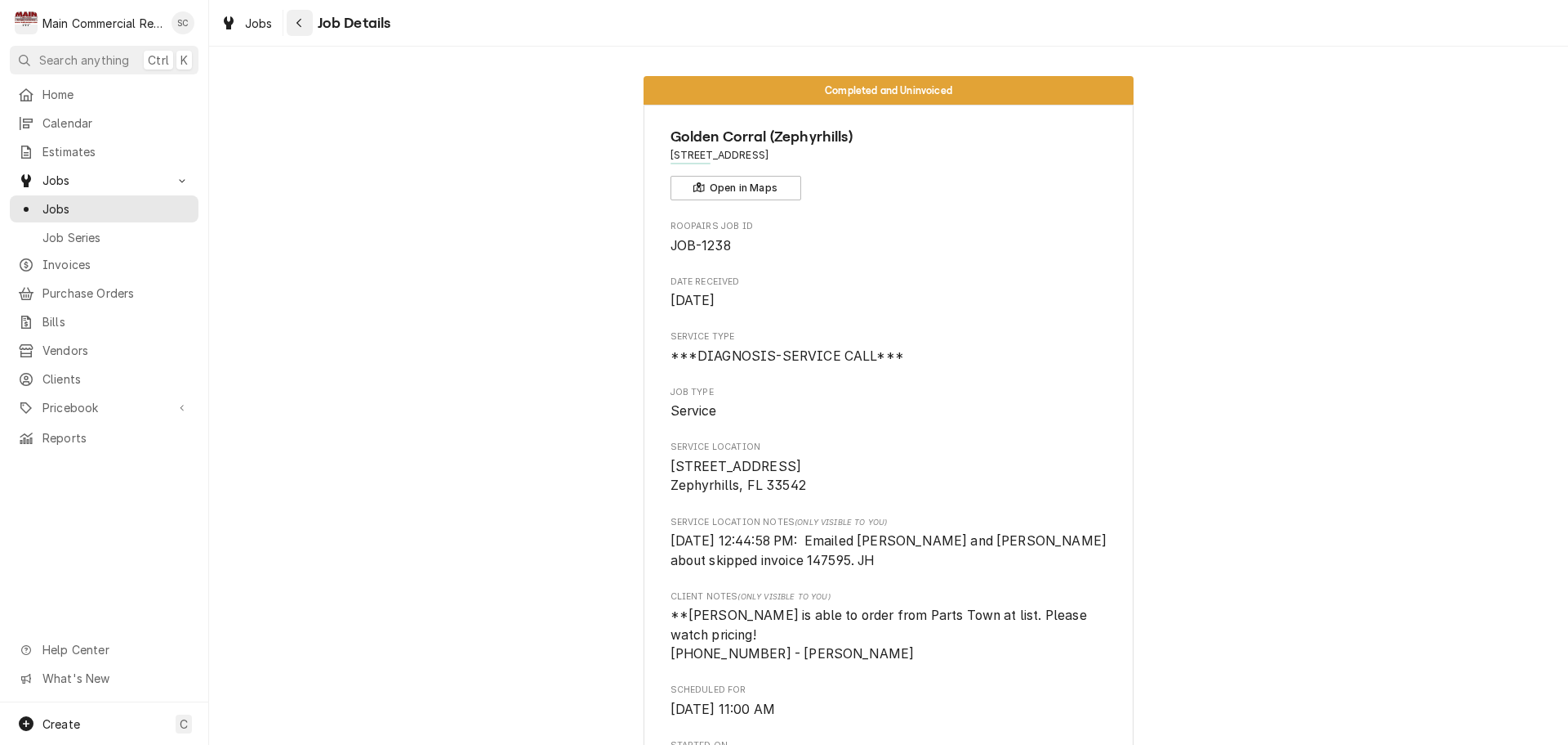
click at [293, 25] on div "Navigate back" at bounding box center [299, 22] width 17 height 17
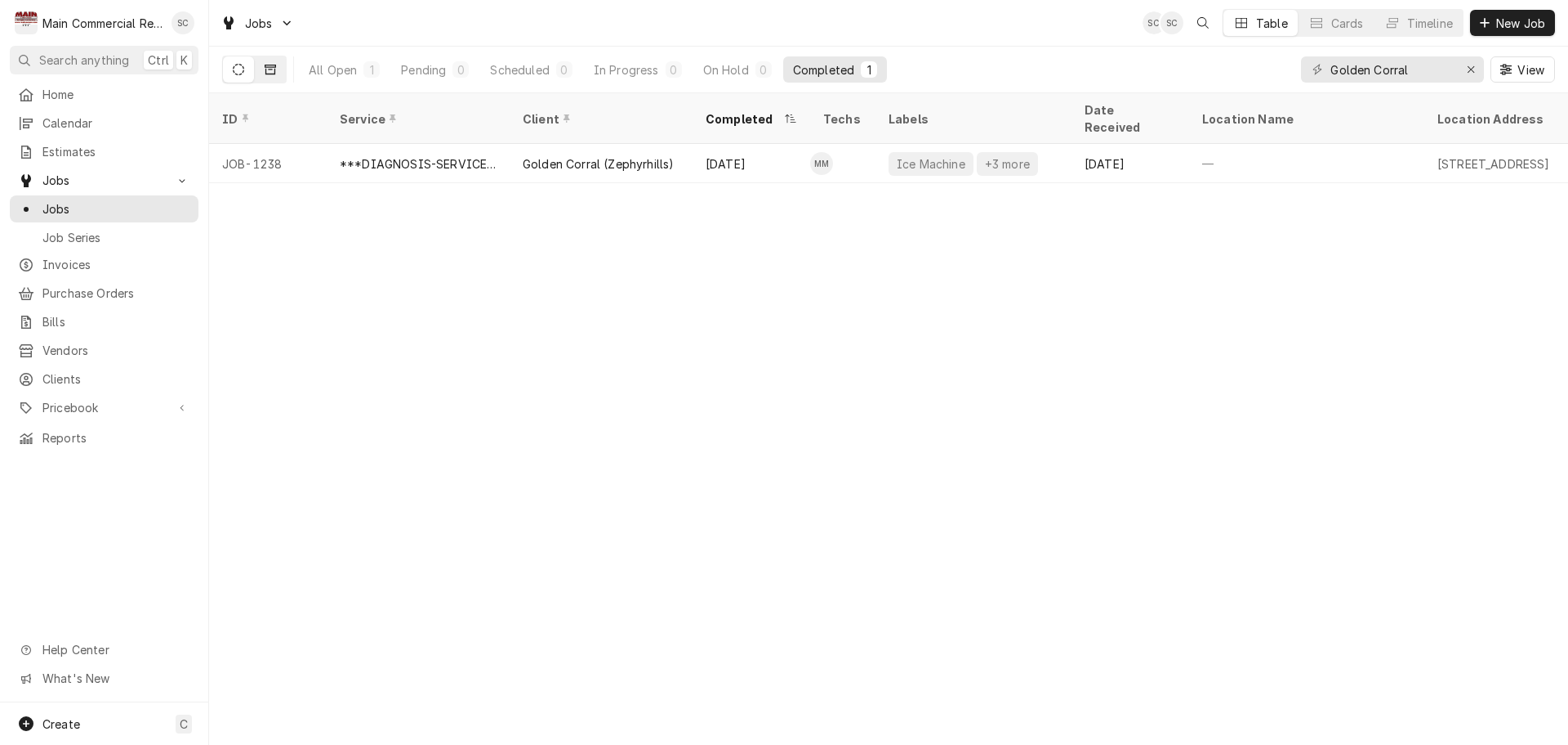
click at [261, 71] on button "Dynamic Content Wrapper" at bounding box center [270, 69] width 31 height 26
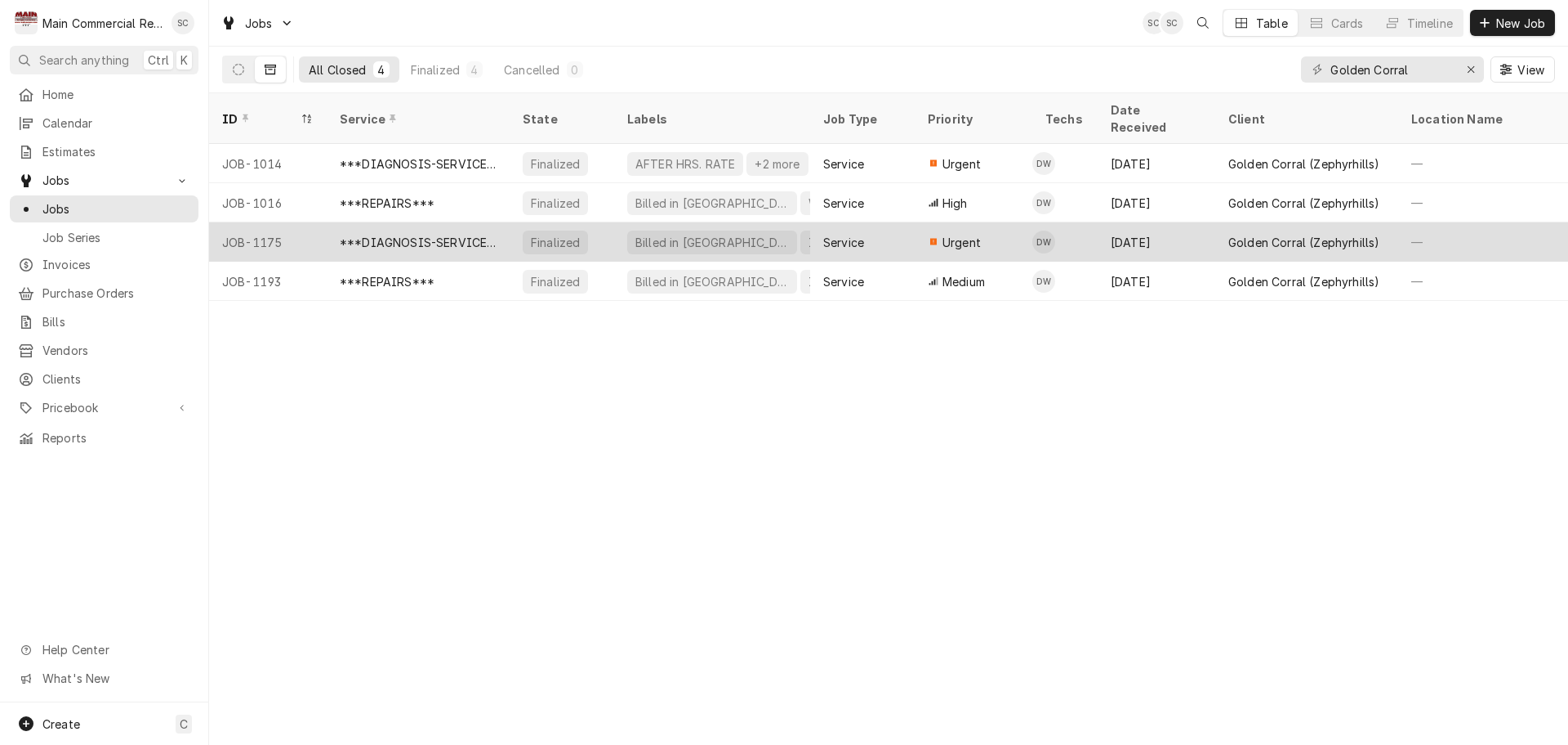
click at [794, 222] on div "Billed in QBO Ice Machine" at bounding box center [711, 242] width 196 height 39
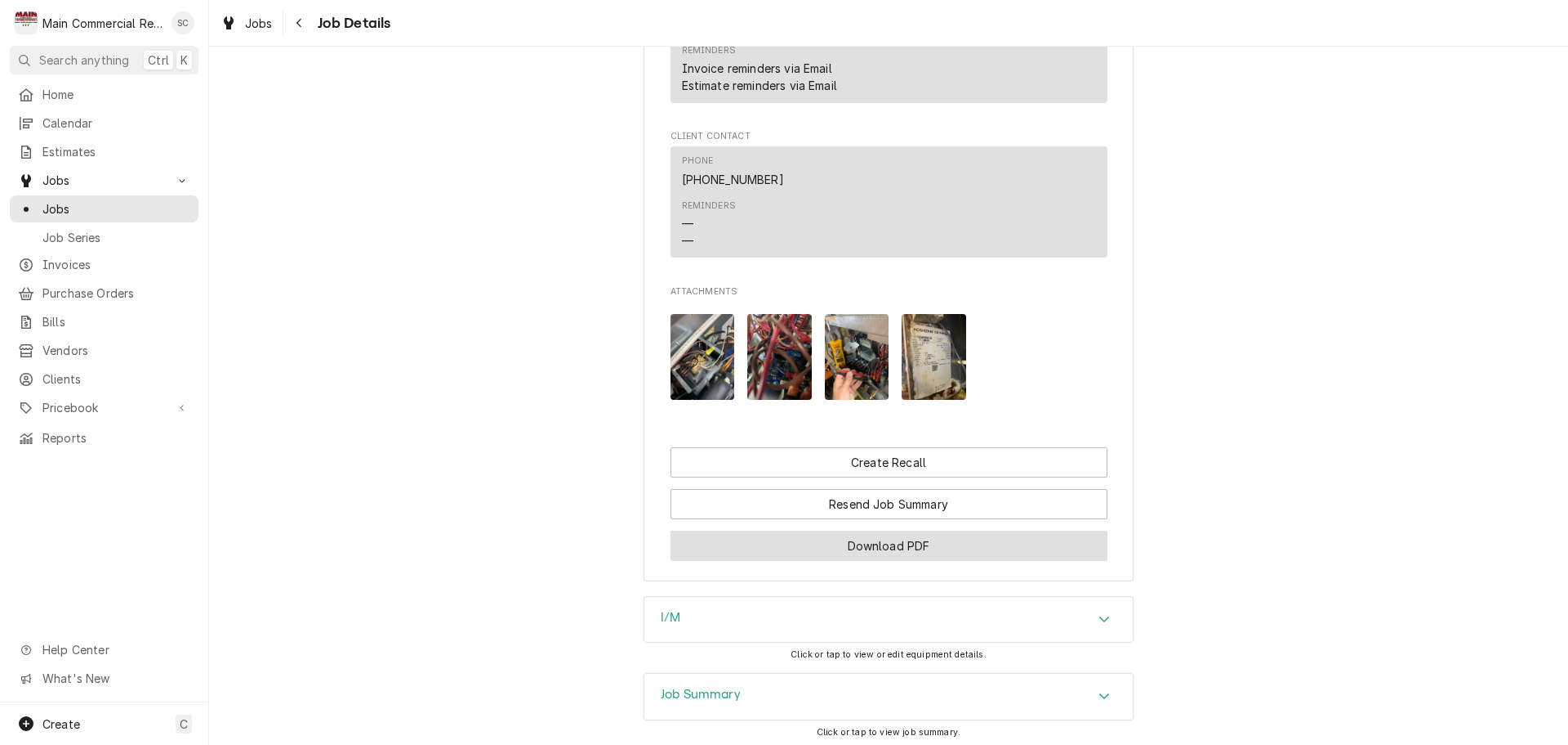
scroll to position [1612, 0]
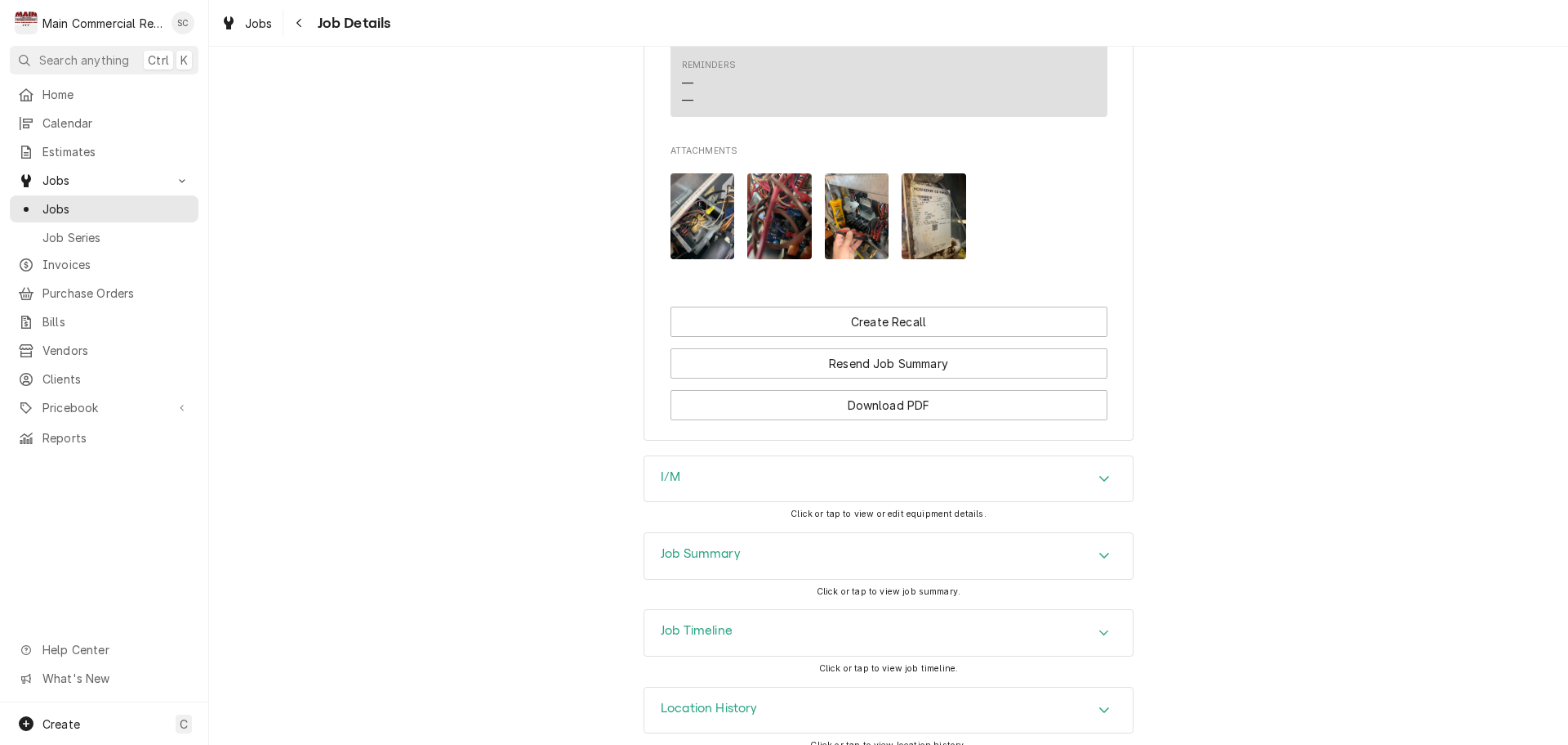
click at [1097, 532] on div "Job Summary" at bounding box center [888, 555] width 488 height 46
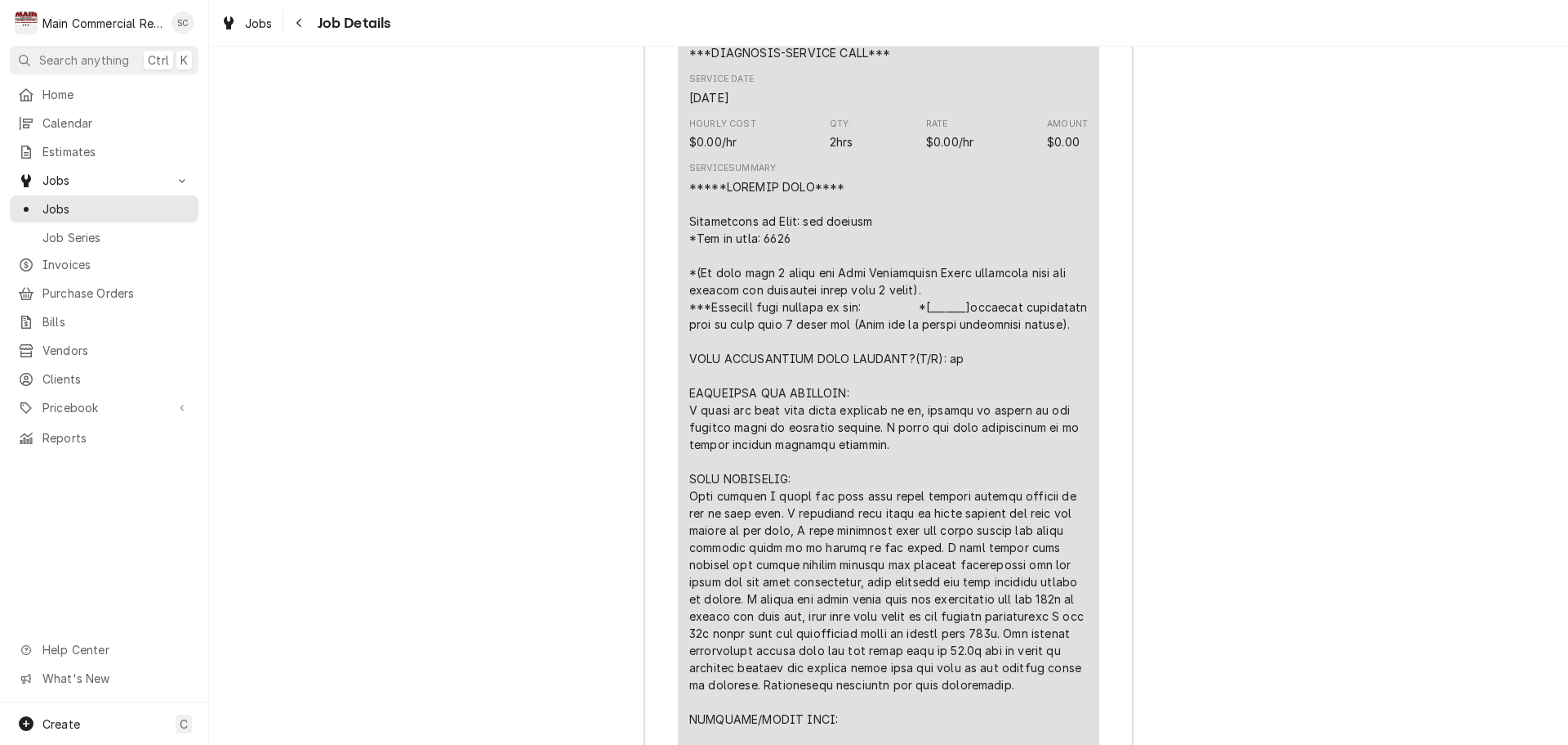
scroll to position [2593, 0]
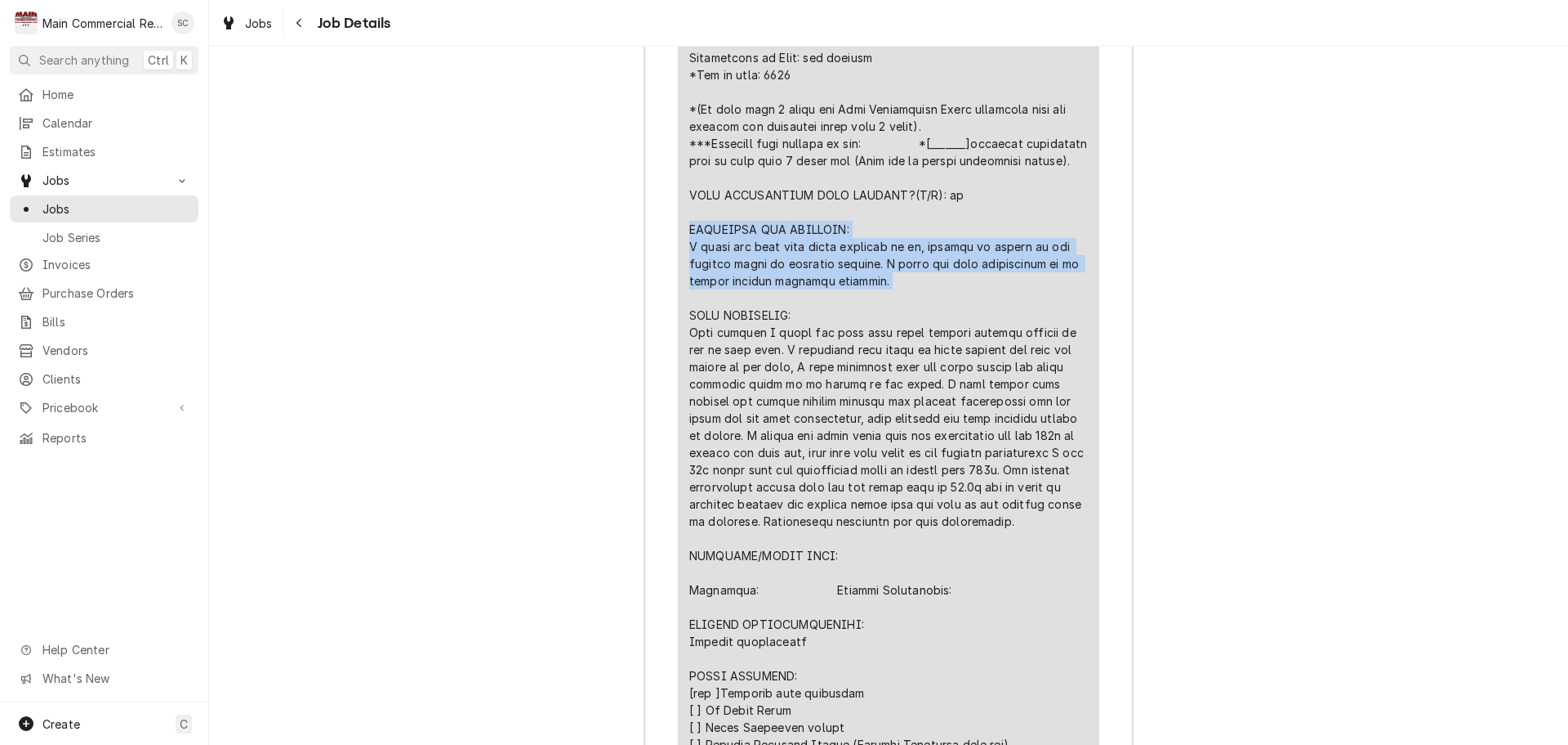
drag, startPoint x: 875, startPoint y: 278, endPoint x: 702, endPoint y: 234, distance: 178.5
click at [689, 232] on div "Line Item" at bounding box center [888, 521] width 399 height 1012
copy div "DIAGNOSIS AND FINDINGS: I found the unit with power supplied to it, however no …"
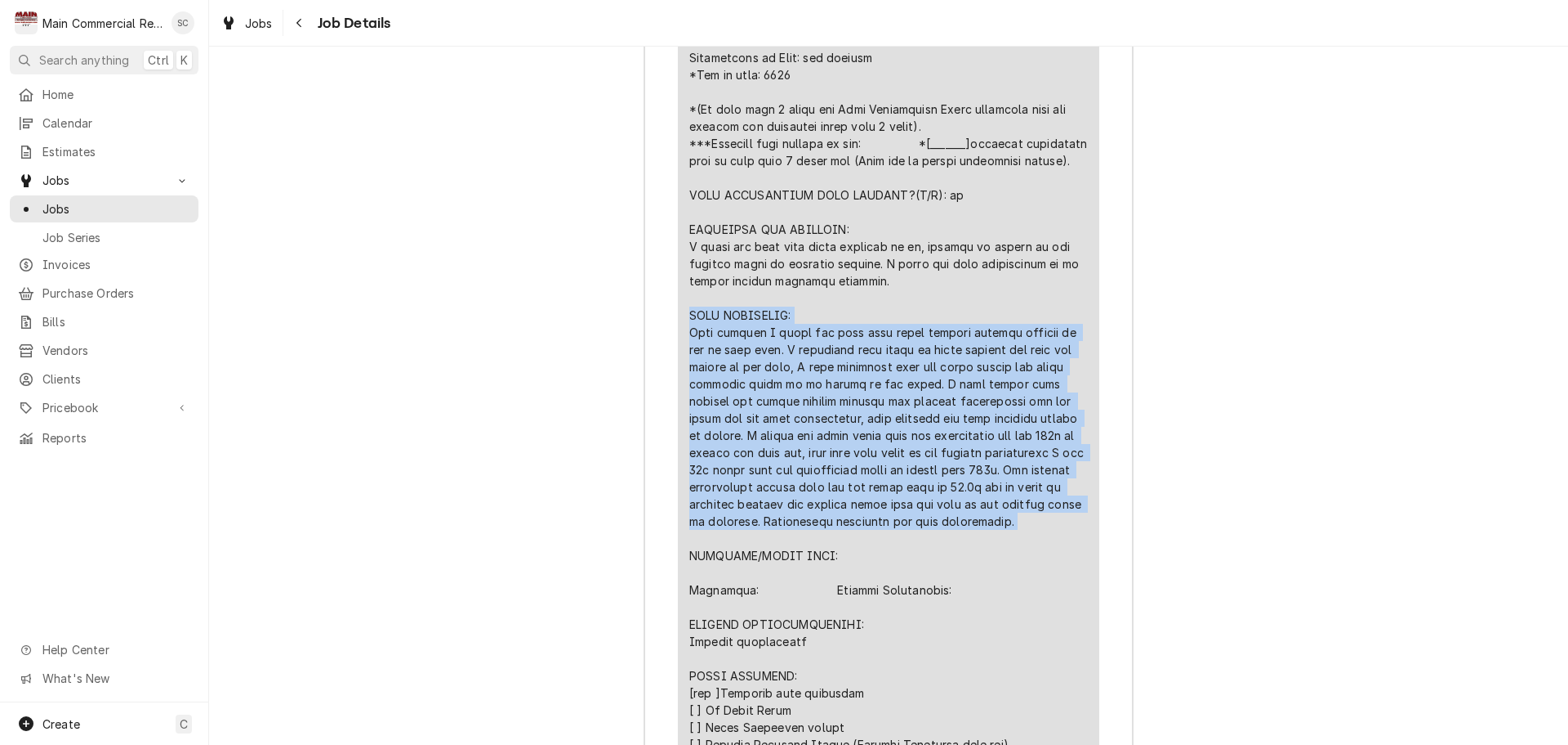
drag, startPoint x: 1002, startPoint y: 522, endPoint x: 681, endPoint y: 316, distance: 381.4
click at [681, 316] on div "Short Description ***DIAGNOSIS-SERVICE CALL*** Service Date [DATE] Hourly Cost …" at bounding box center [889, 446] width 421 height 1188
copy div "WORK PERFORMED: Upon arrival I found the unit with power however nothing runnin…"
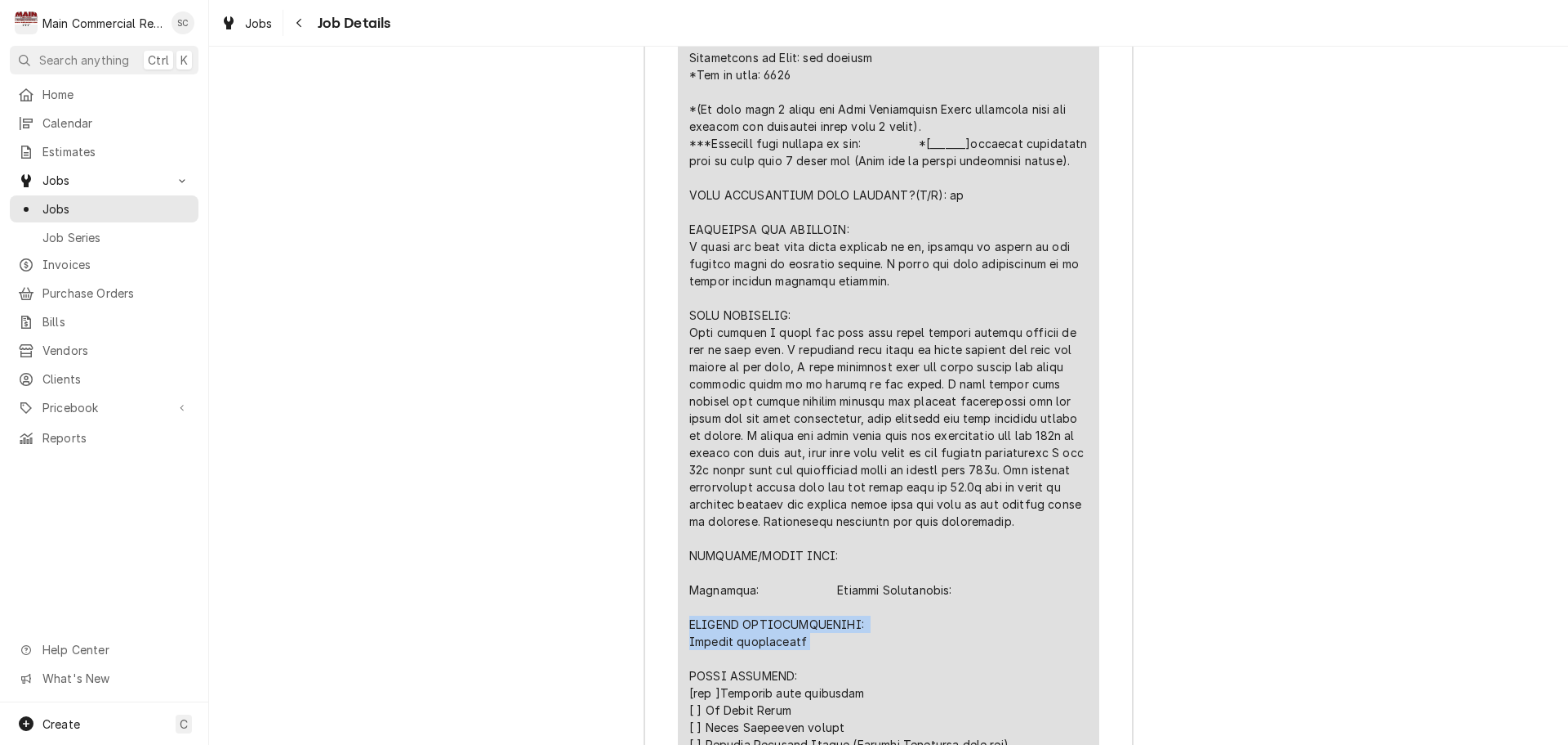
drag, startPoint x: 815, startPoint y: 644, endPoint x: 718, endPoint y: 633, distance: 97.6
click at [644, 621] on div "Roopairs Job ID JOB-1175 Service Type ***DIAGNOSIS-SERVICE CALL*** Job Type Ser…" at bounding box center [888, 696] width 488 height 2196
copy div "FURTHER RECOMMENDATIONS: Replace transformer"
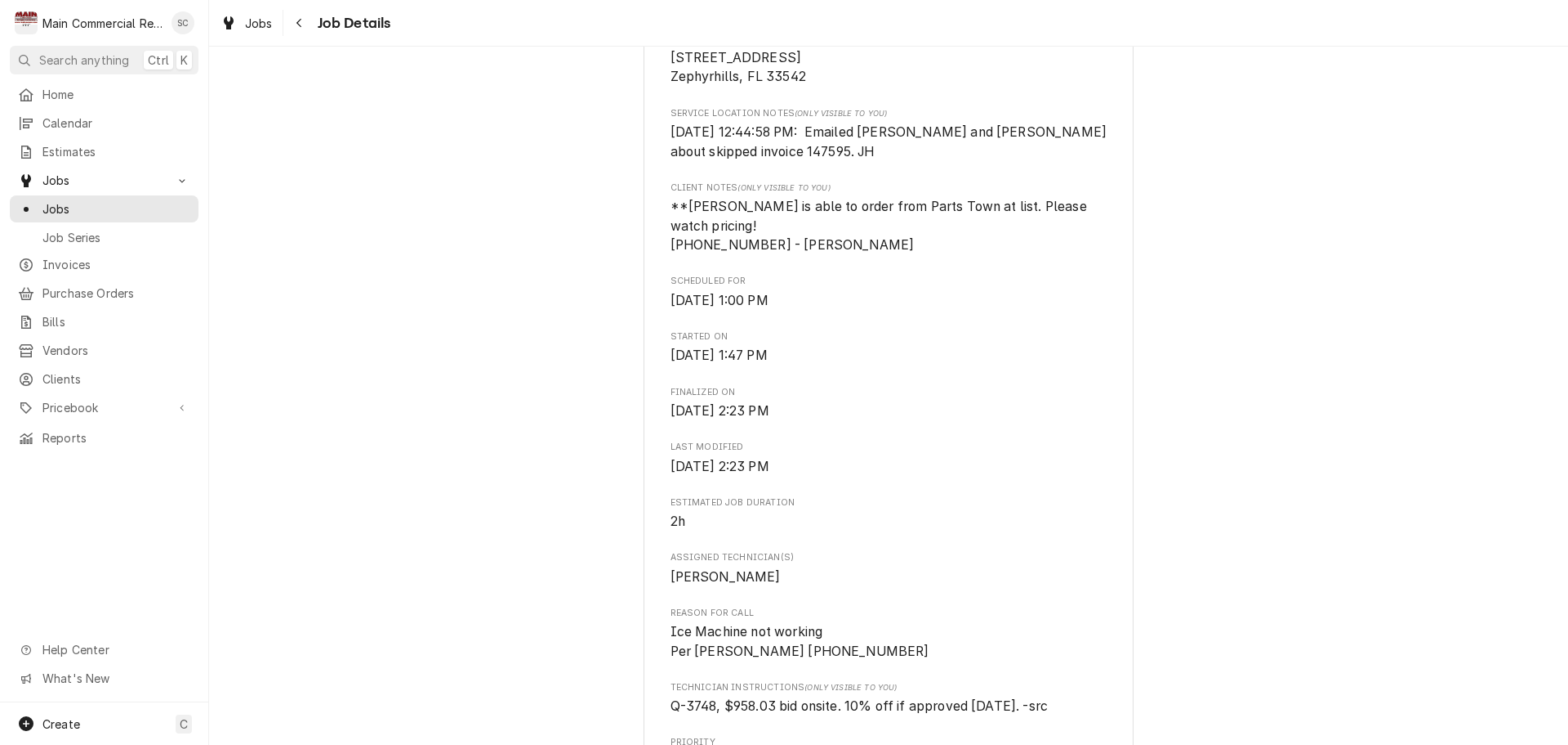
scroll to position [164, 0]
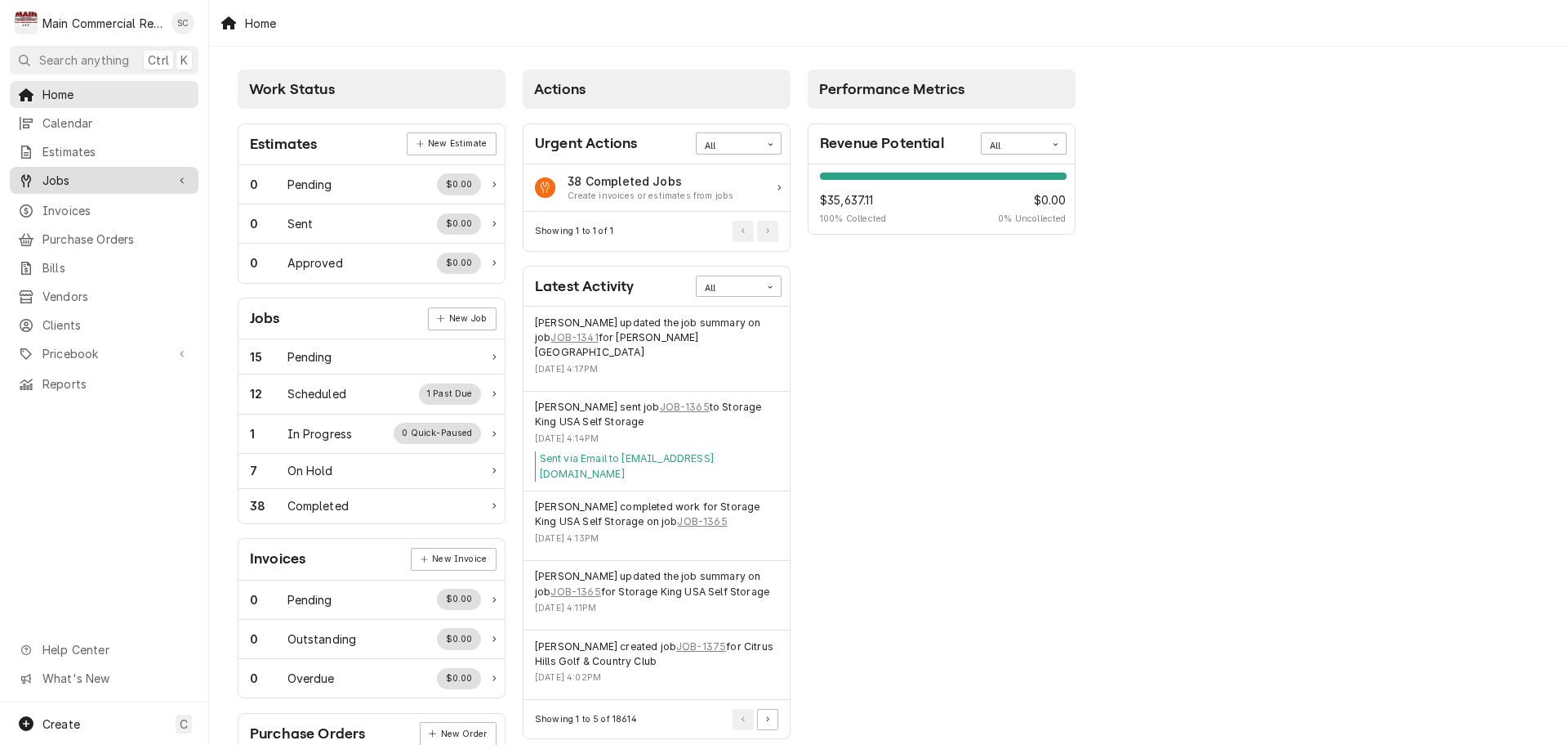
click at [58, 175] on span "Jobs" at bounding box center [104, 180] width 124 height 18
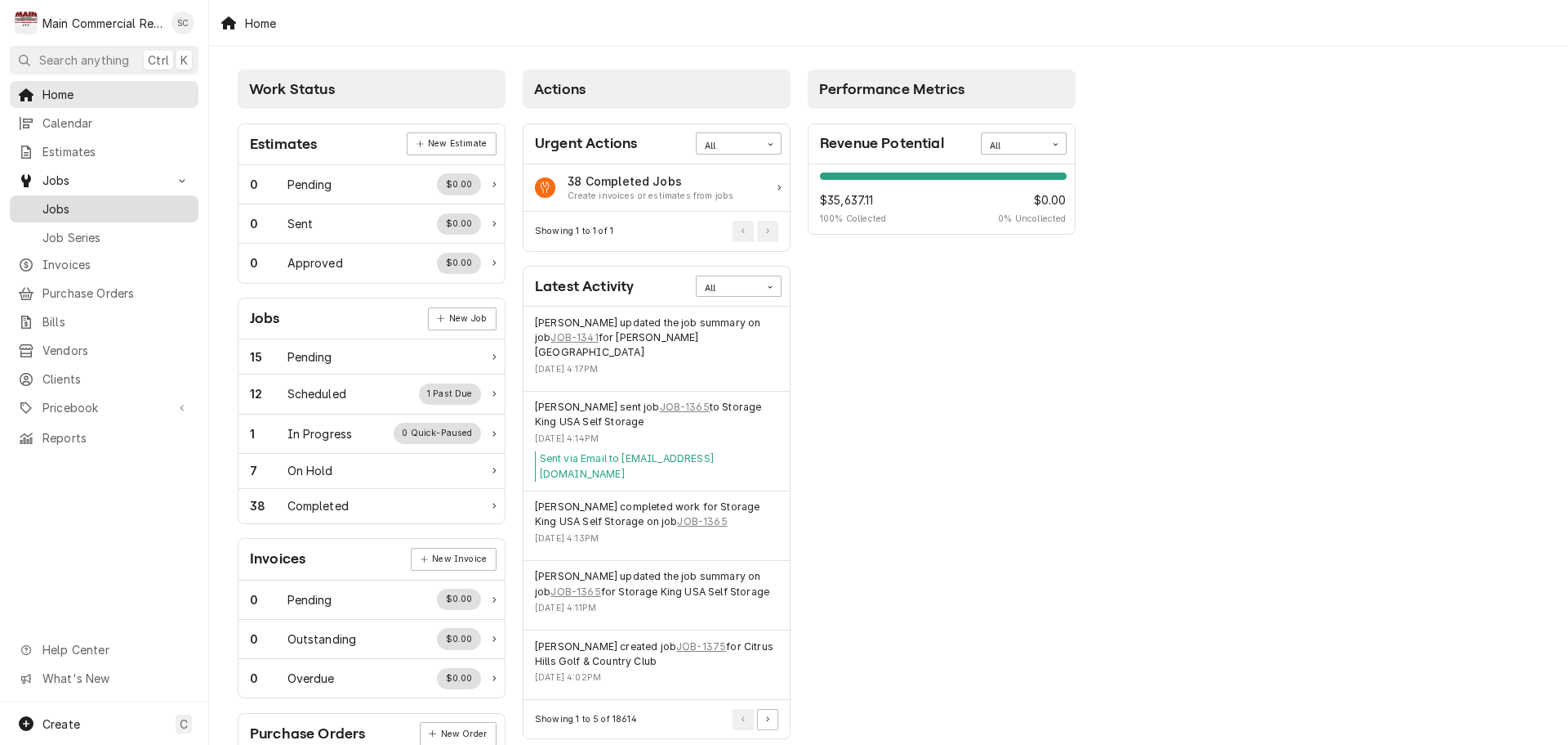
click at [58, 203] on span "Jobs" at bounding box center [117, 209] width 148 height 18
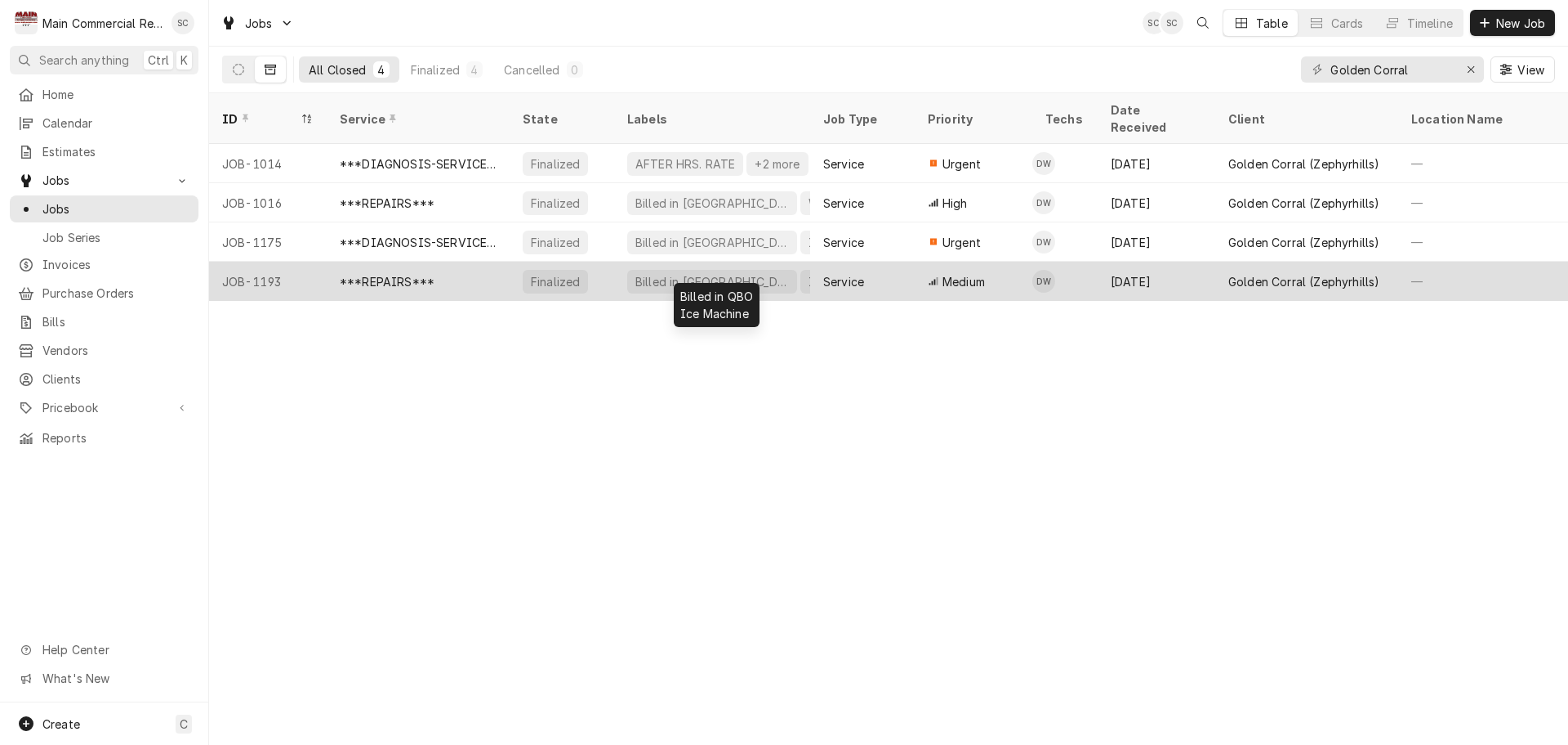
click at [668, 273] on div "Billed in [GEOGRAPHIC_DATA]" at bounding box center [711, 282] width 157 height 18
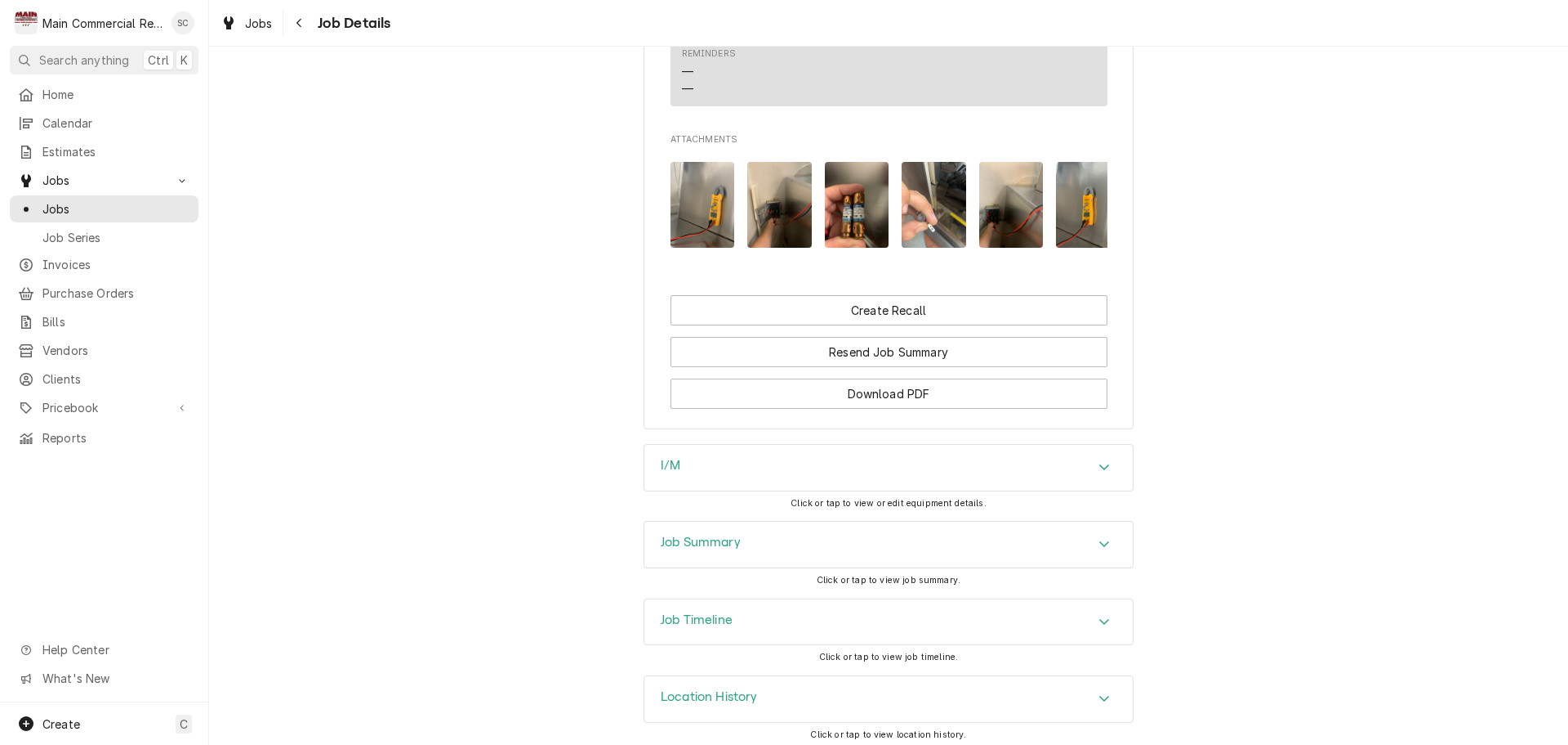
scroll to position [2126, 0]
click at [1098, 537] on icon "Accordion Header" at bounding box center [1104, 542] width 12 height 13
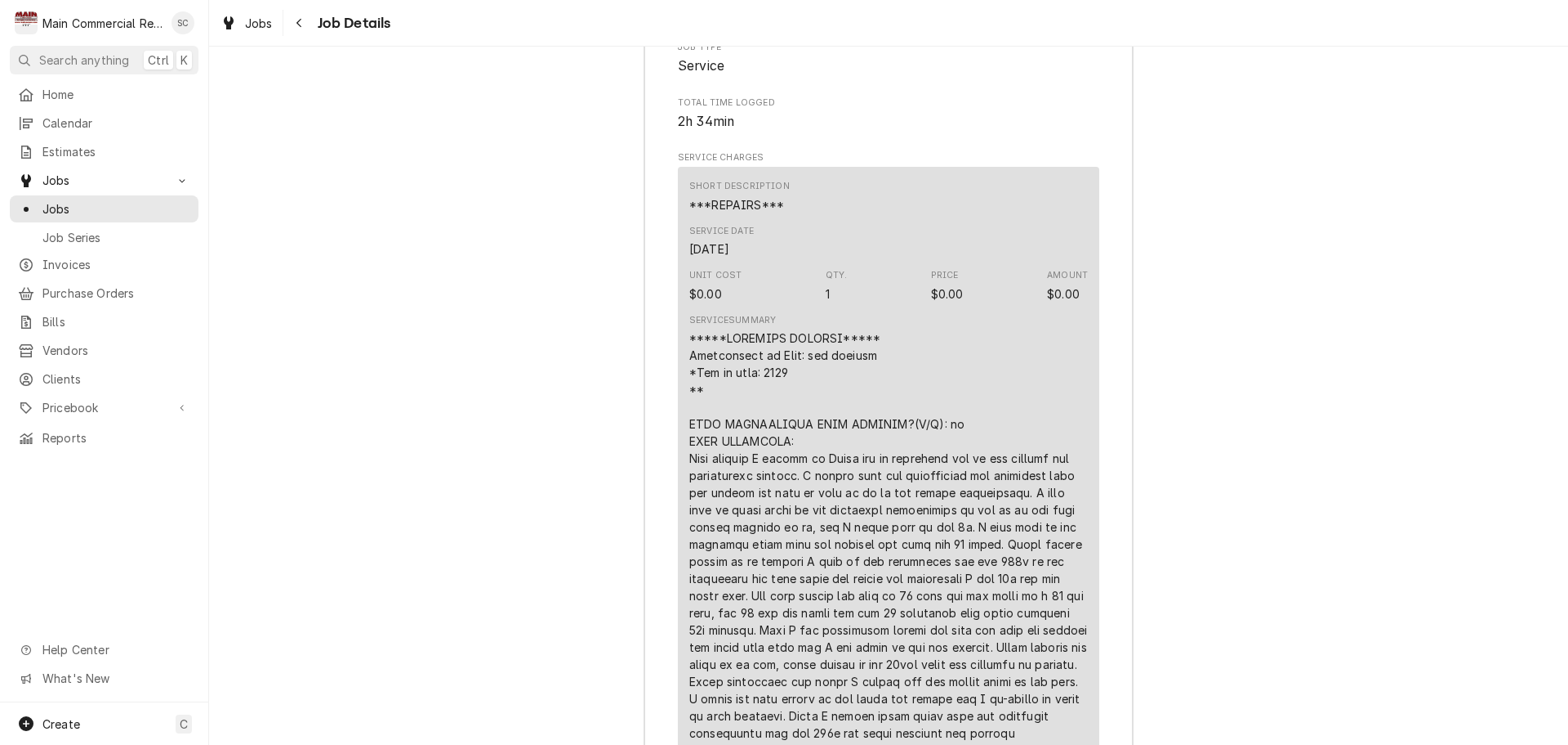
scroll to position [3025, 0]
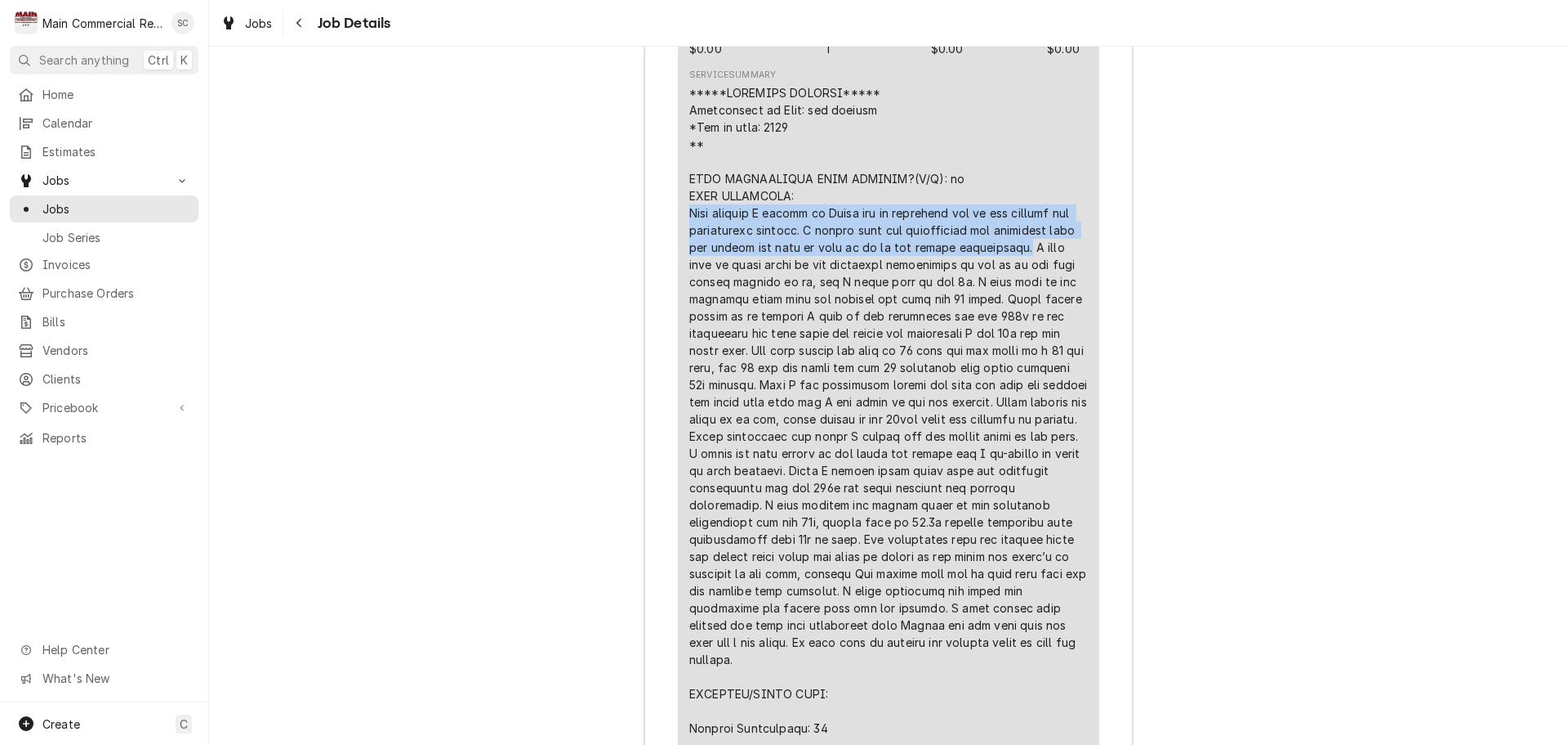
drag, startPoint x: 1009, startPoint y: 243, endPoint x: 680, endPoint y: 209, distance: 330.8
click at [680, 209] on div "Short Description ***REPAIRS*** Service Date Aug 11, 2025 Unit Cost $0.00 Qty. …" at bounding box center [889, 541] width 421 height 1239
copy div "Upon arrival I talked to Scott and he explained how he had changed the transfor…"
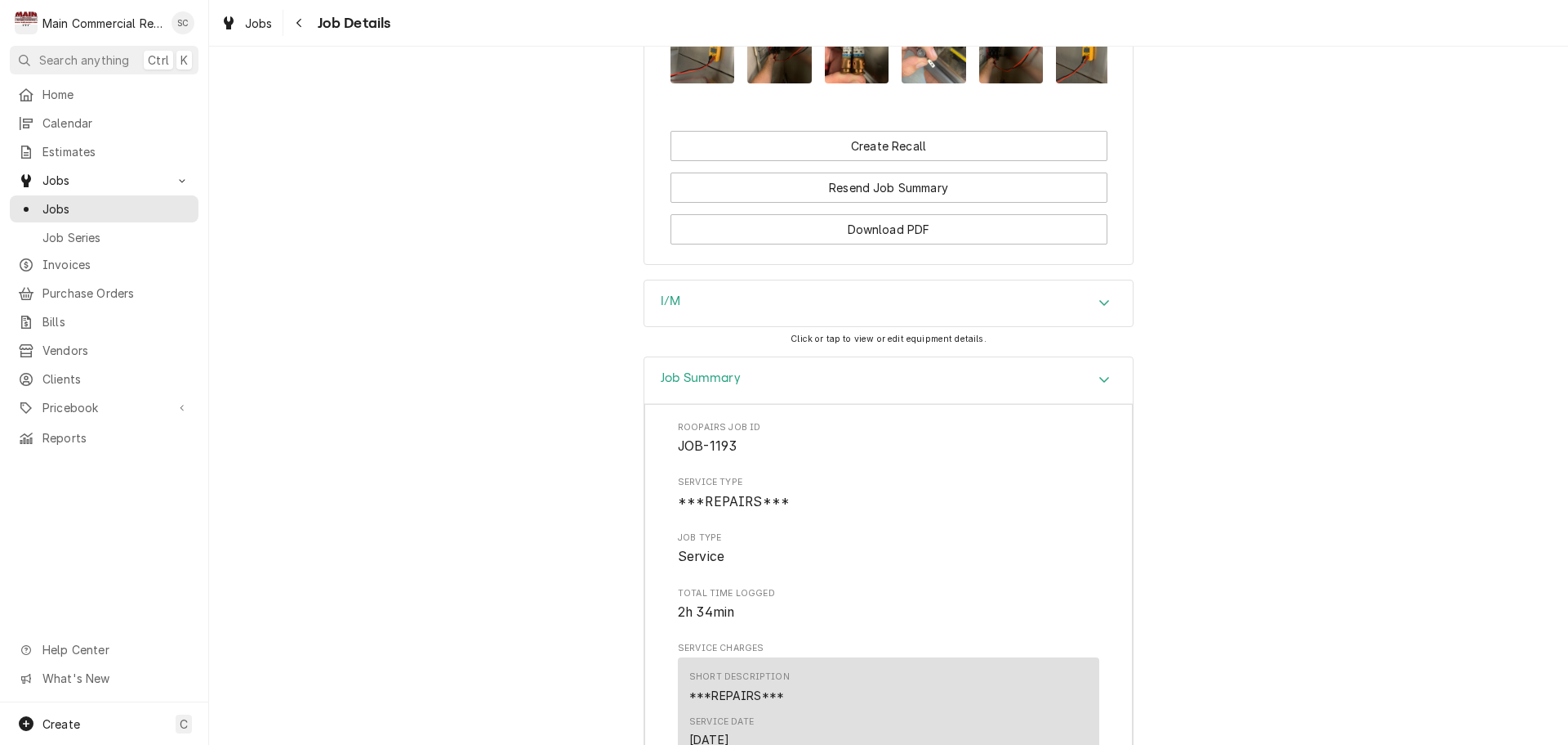
scroll to position [2698, 0]
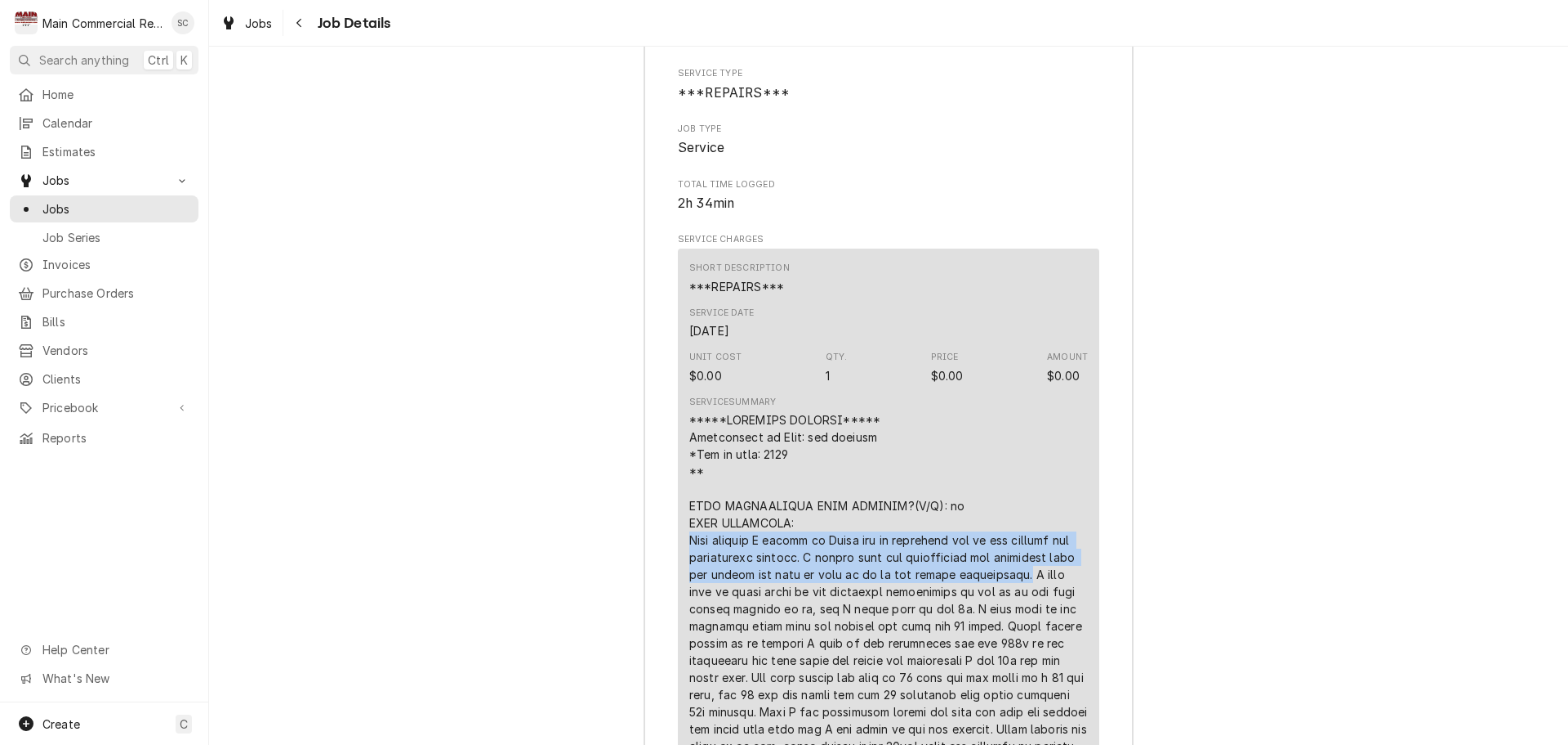
copy div "Upon arrival I talked to Scott and he explained how he had changed the transfor…"
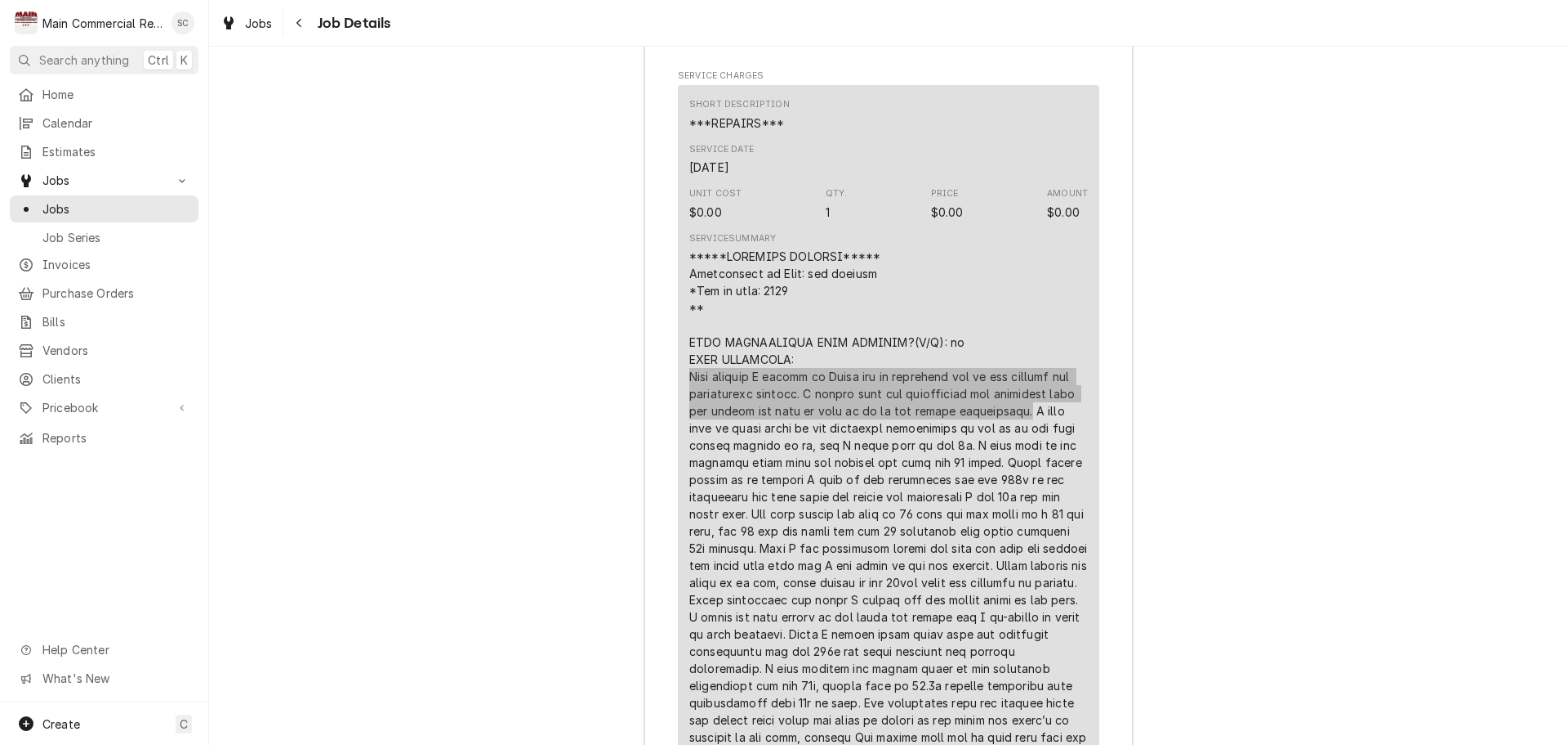
scroll to position [2943, 0]
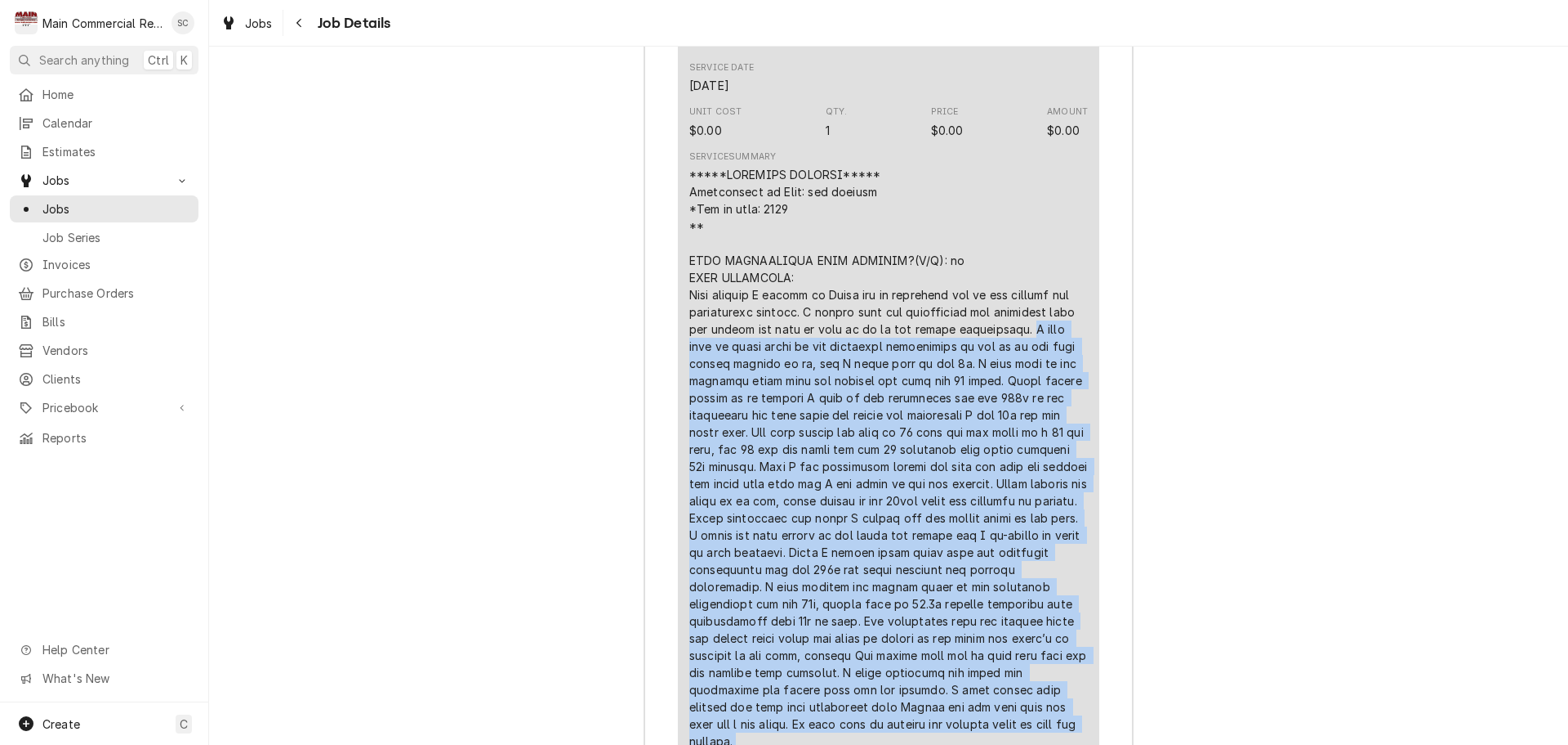
drag, startPoint x: 935, startPoint y: 718, endPoint x: 1012, endPoint y: 326, distance: 399.5
click at [1012, 326] on div "Line Item" at bounding box center [888, 697] width 399 height 1064
copy div "I then went to check power to the secondary transformer to see if we now have p…"
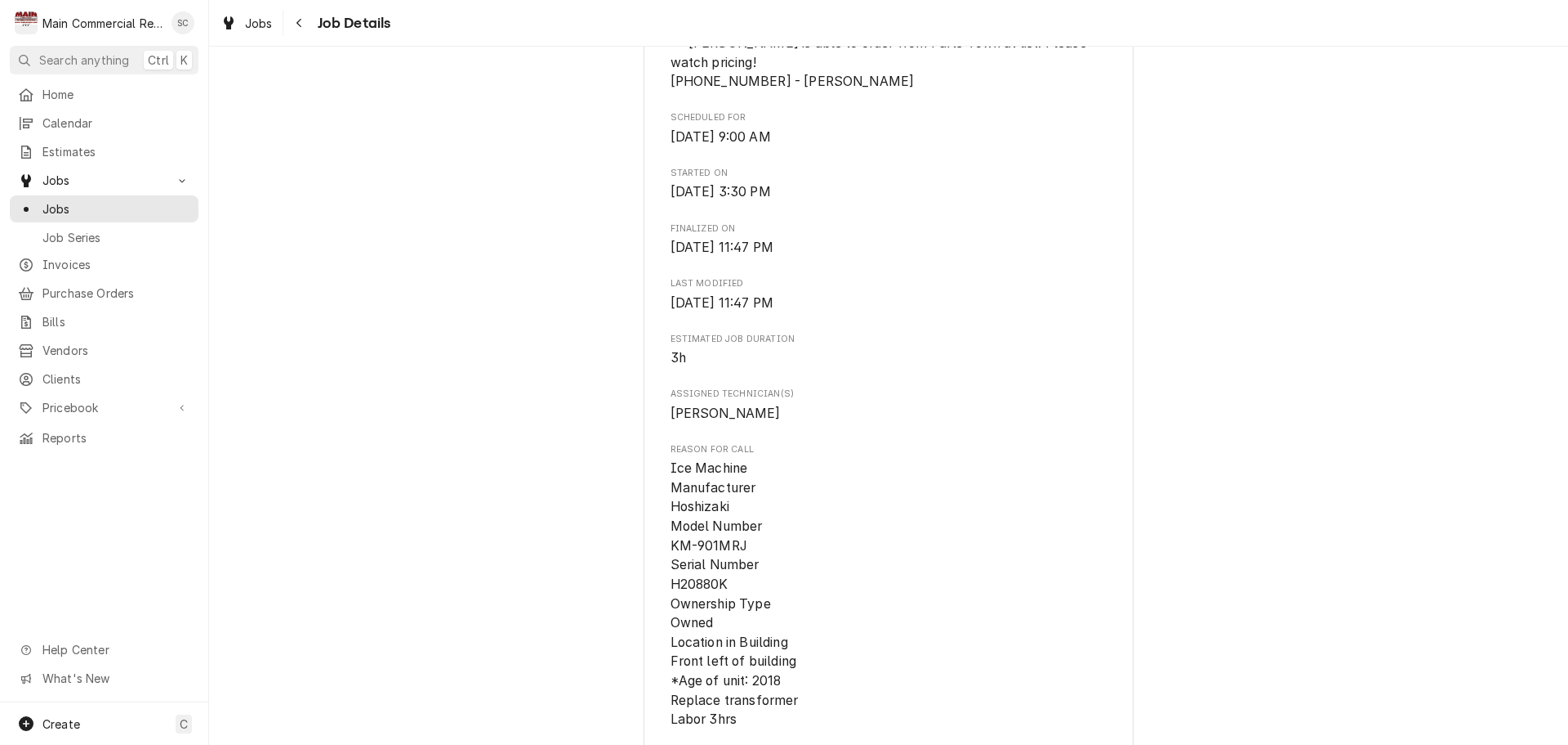
scroll to position [981, 0]
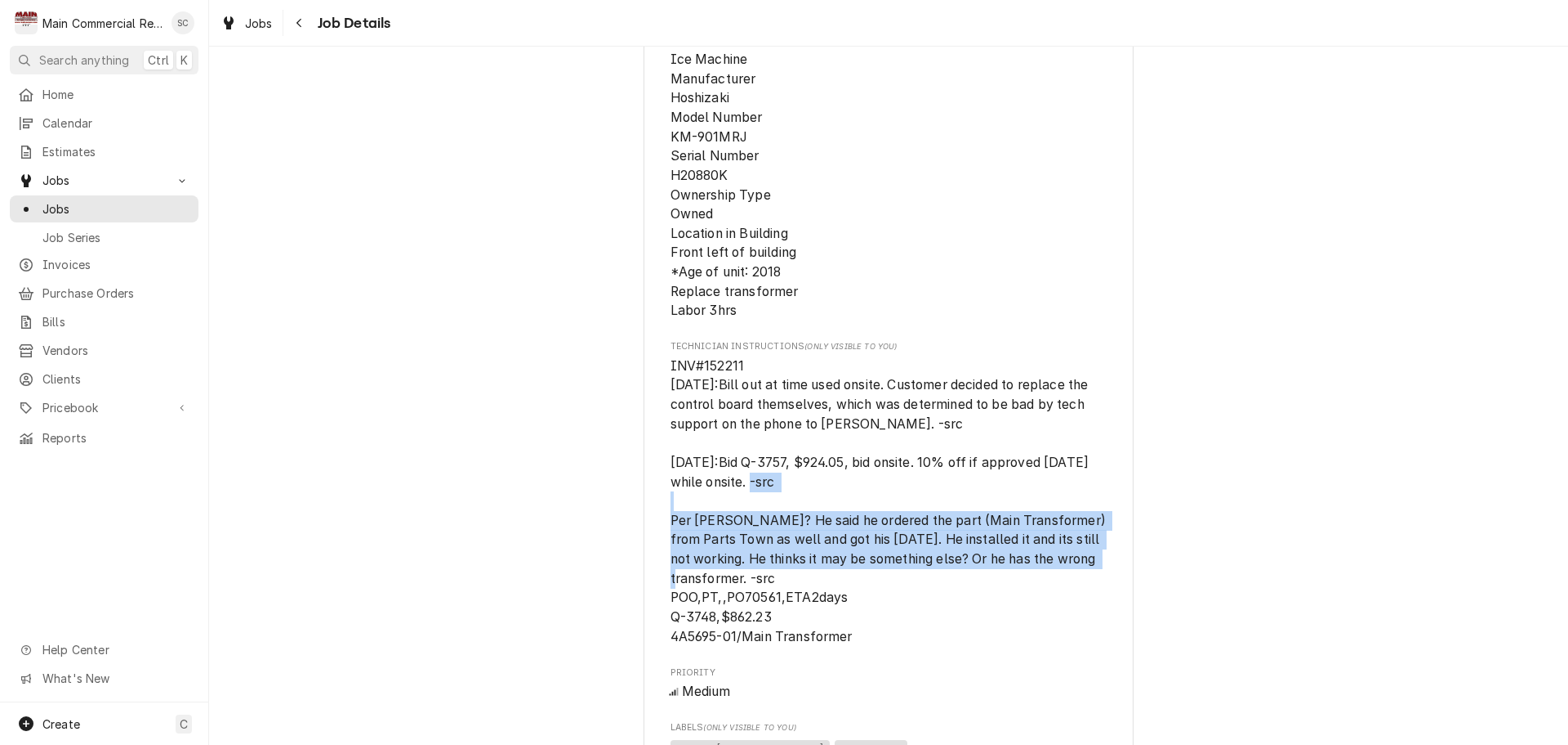
drag, startPoint x: 743, startPoint y: 558, endPoint x: 659, endPoint y: 502, distance: 101.0
click at [659, 502] on div "Golden Corral (Zephyrhills) 6855 Gall Blvd., Zephyrhills, FL 33542 Open in Maps…" at bounding box center [888, 349] width 490 height 2450
copy span "Per Steve? He said he ordered the part (Main Transformer) from Parts Town as we…"
click at [960, 604] on span "INV#152211 9/3/25:Bill out at time used onsite. Customer decided to replace the…" at bounding box center [889, 500] width 437 height 290
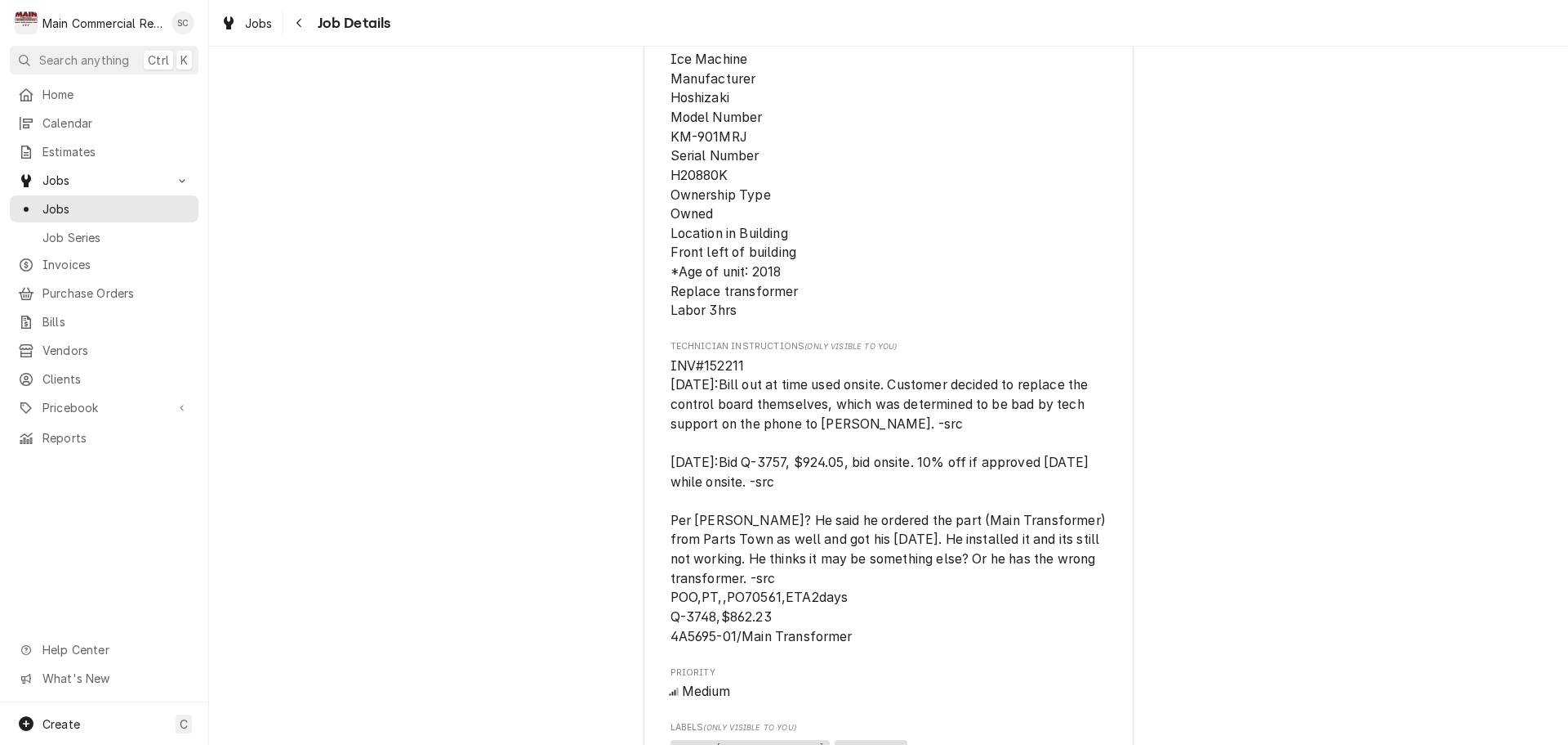
click at [960, 604] on span "INV#152211 9/3/25:Bill out at time used onsite. Customer decided to replace the…" at bounding box center [889, 500] width 437 height 290
click at [306, 25] on div "Navigate back" at bounding box center [299, 22] width 17 height 17
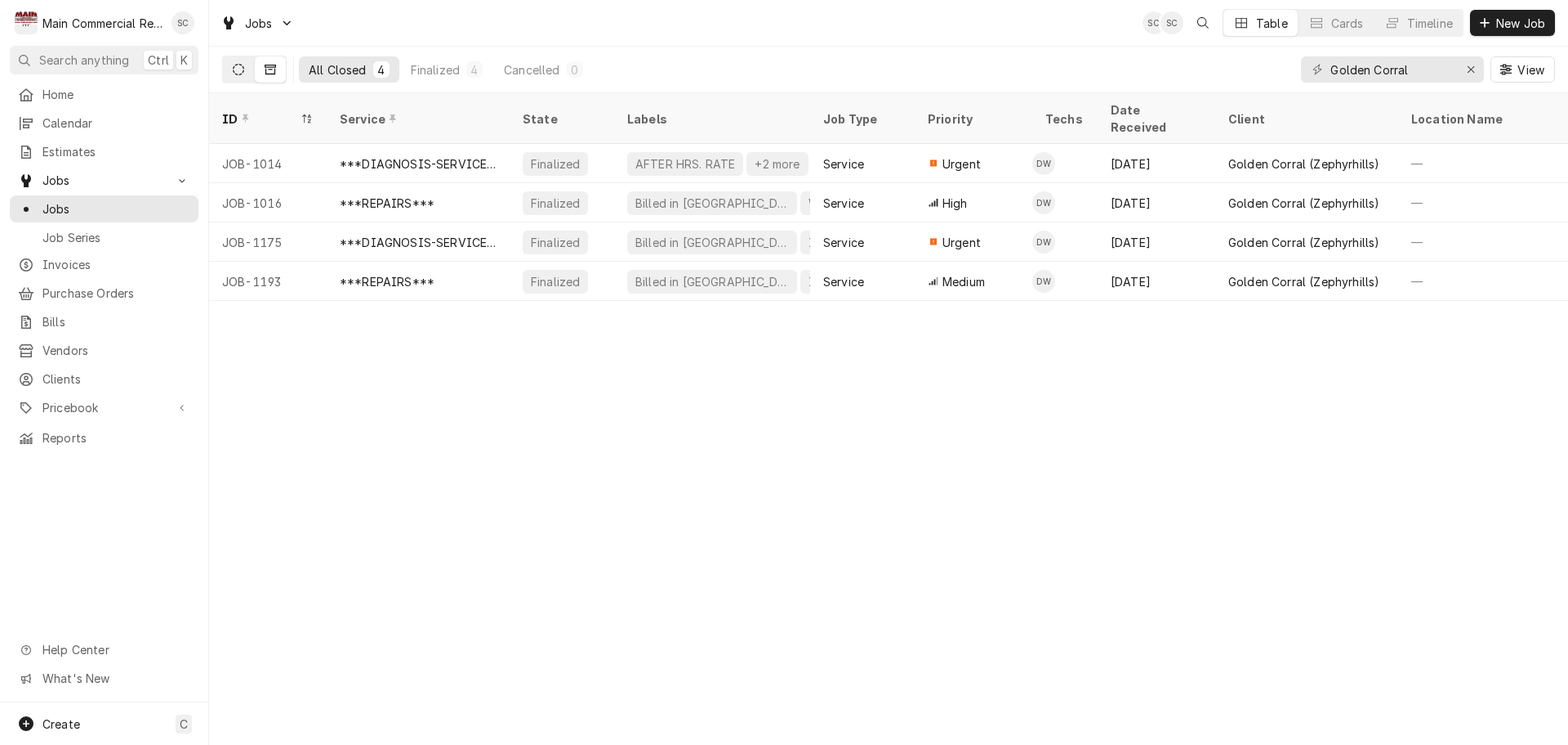
click at [232, 68] on button "Dynamic Content Wrapper" at bounding box center [239, 69] width 31 height 26
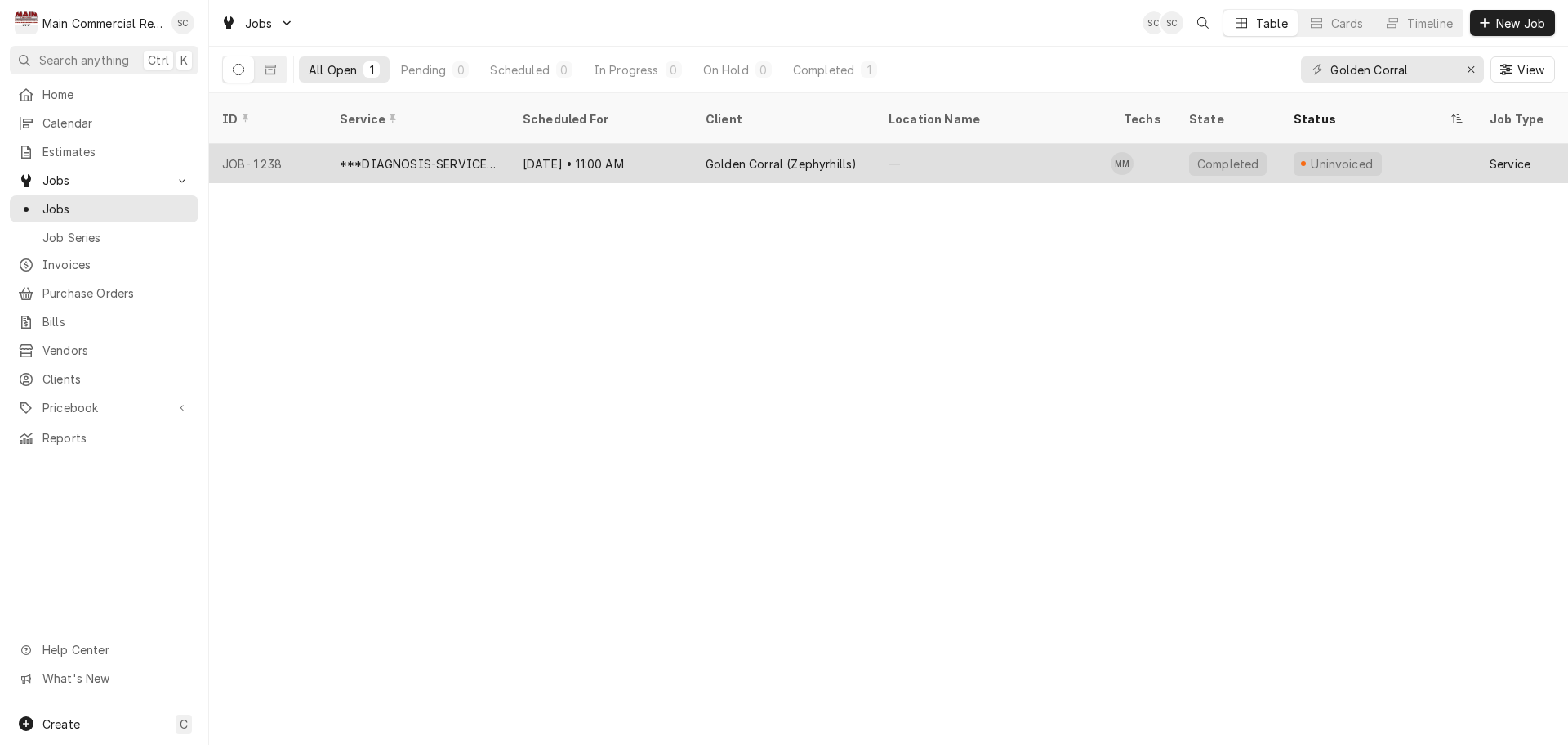
click at [783, 155] on div "Golden Corral (Zephyrhills)" at bounding box center [781, 164] width 151 height 18
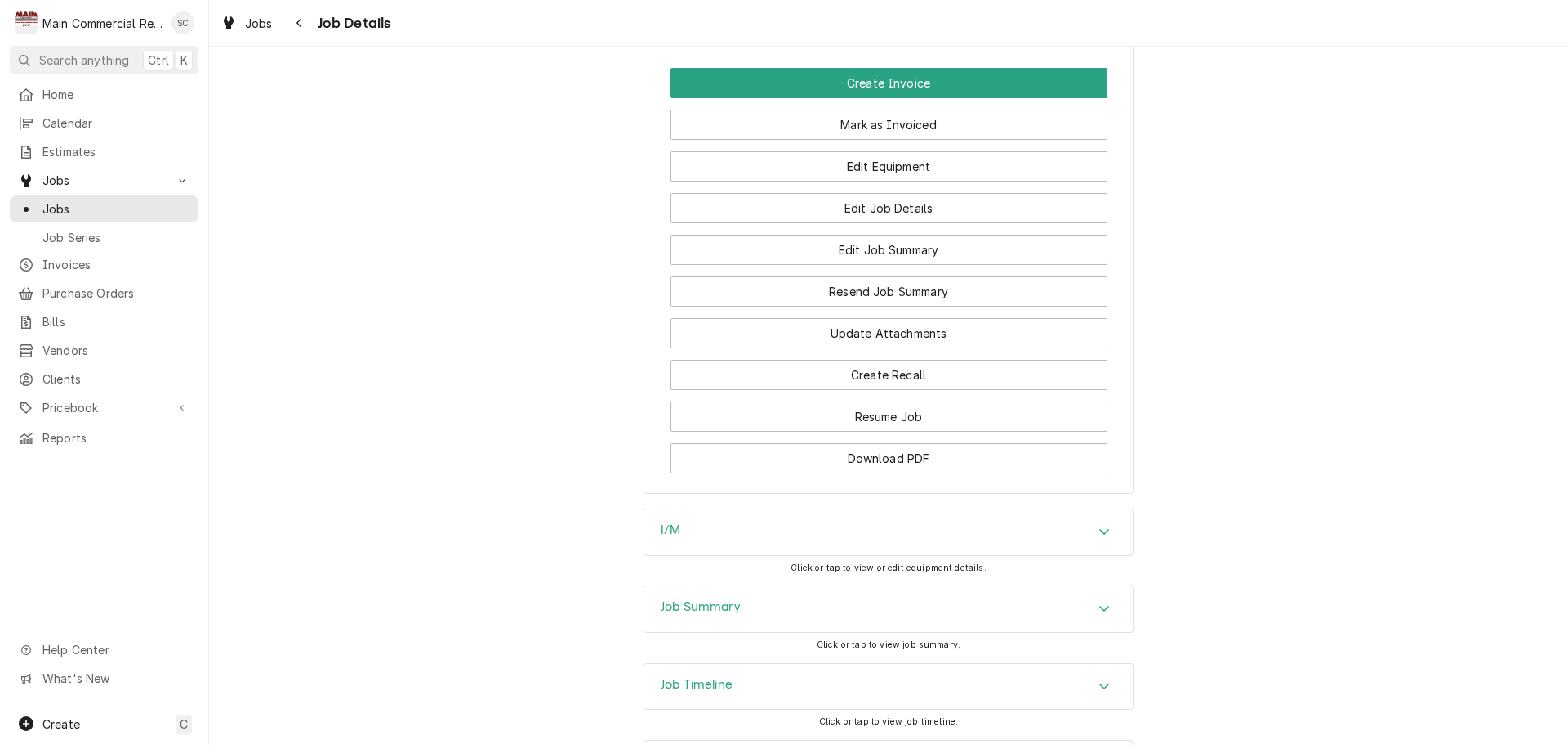
scroll to position [2108, 0]
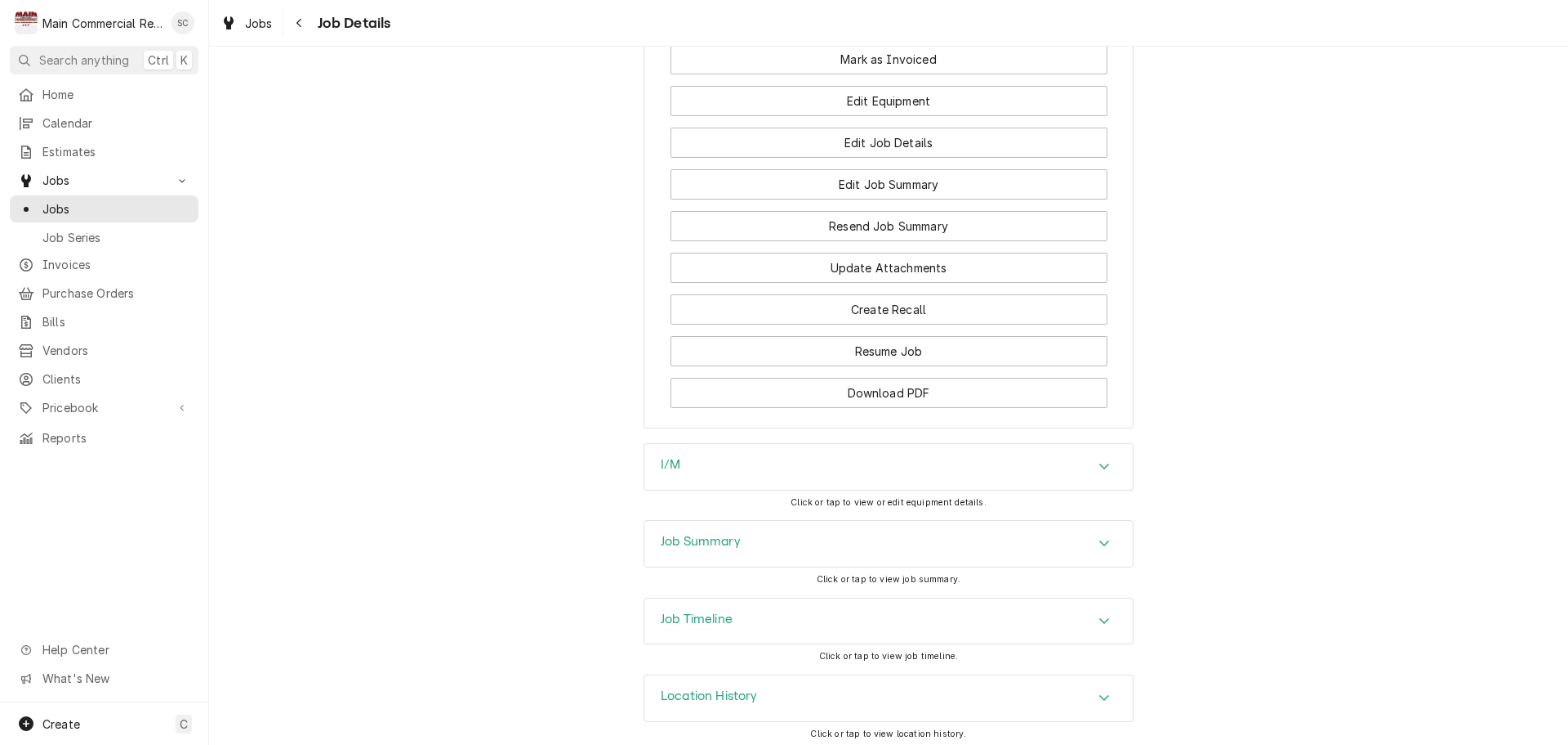
click at [1098, 536] on icon "Accordion Header" at bounding box center [1104, 542] width 12 height 13
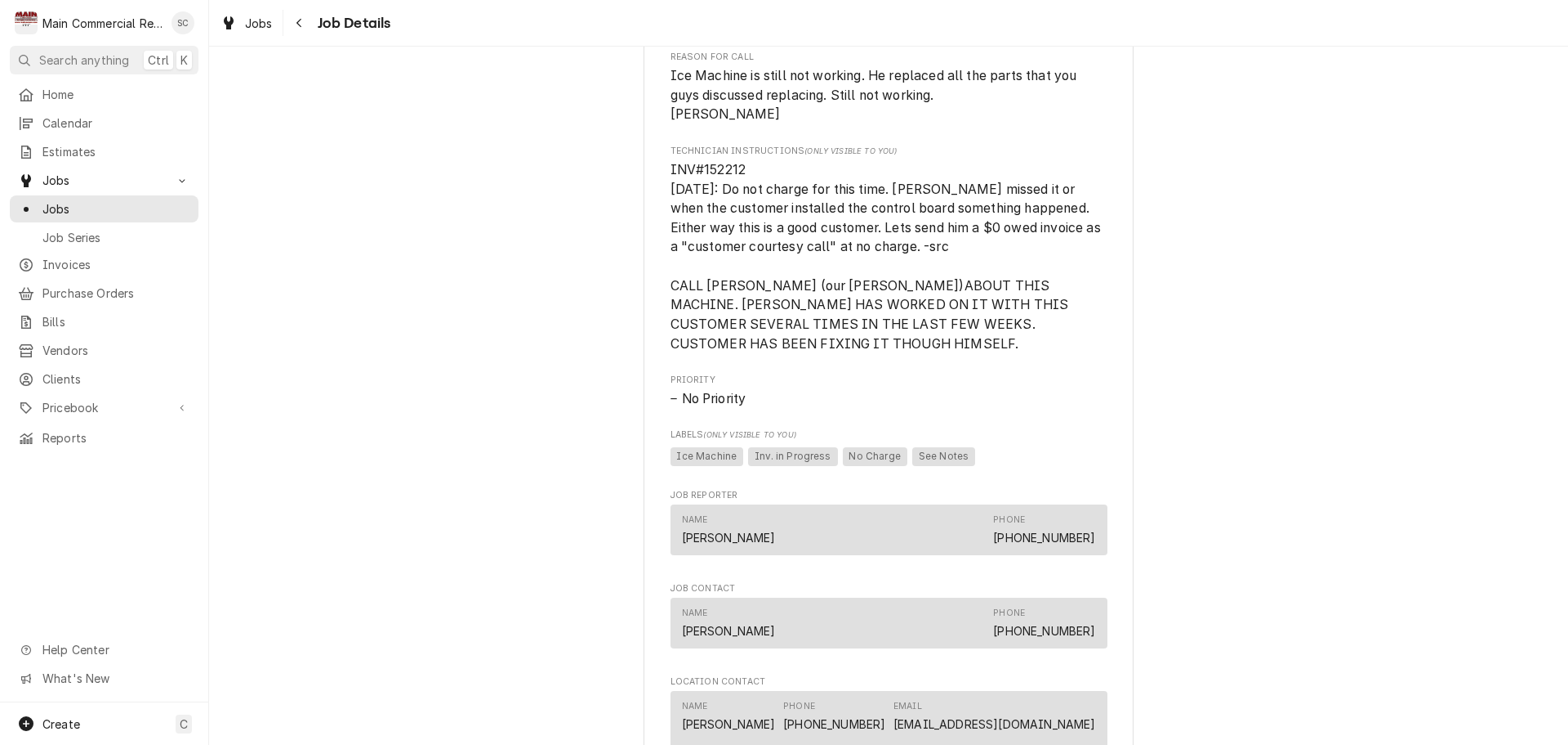
scroll to position [801, 0]
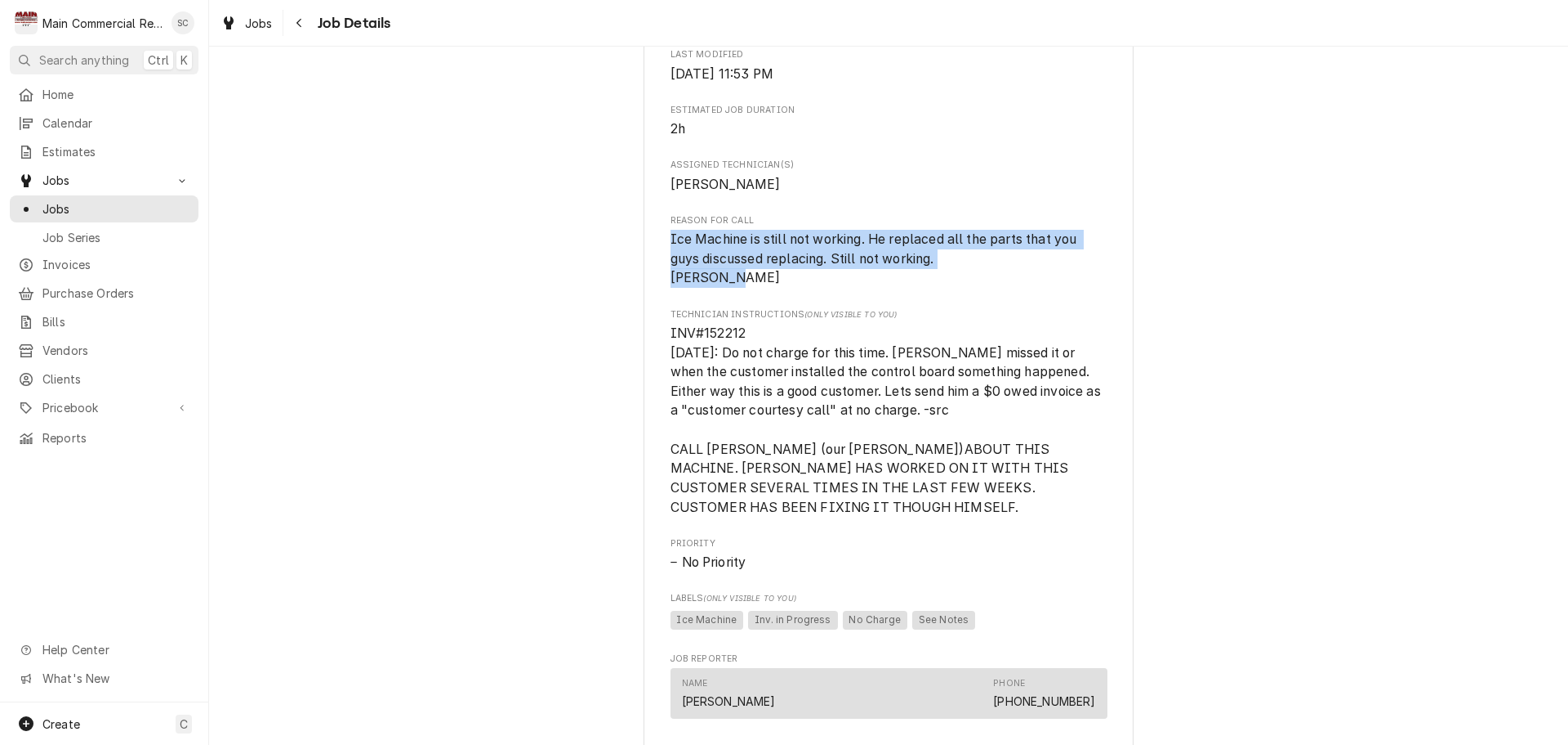
drag, startPoint x: 729, startPoint y: 255, endPoint x: 660, endPoint y: 217, distance: 78.8
click at [660, 217] on div "Golden Corral (Zephyrhills) 6855 Gall Blvd., Zephyrhills, FL 33542 Open in Maps…" at bounding box center [888, 520] width 490 height 2432
copy span "Ice Machine is still not working. He replaced all the parts that you guys discu…"
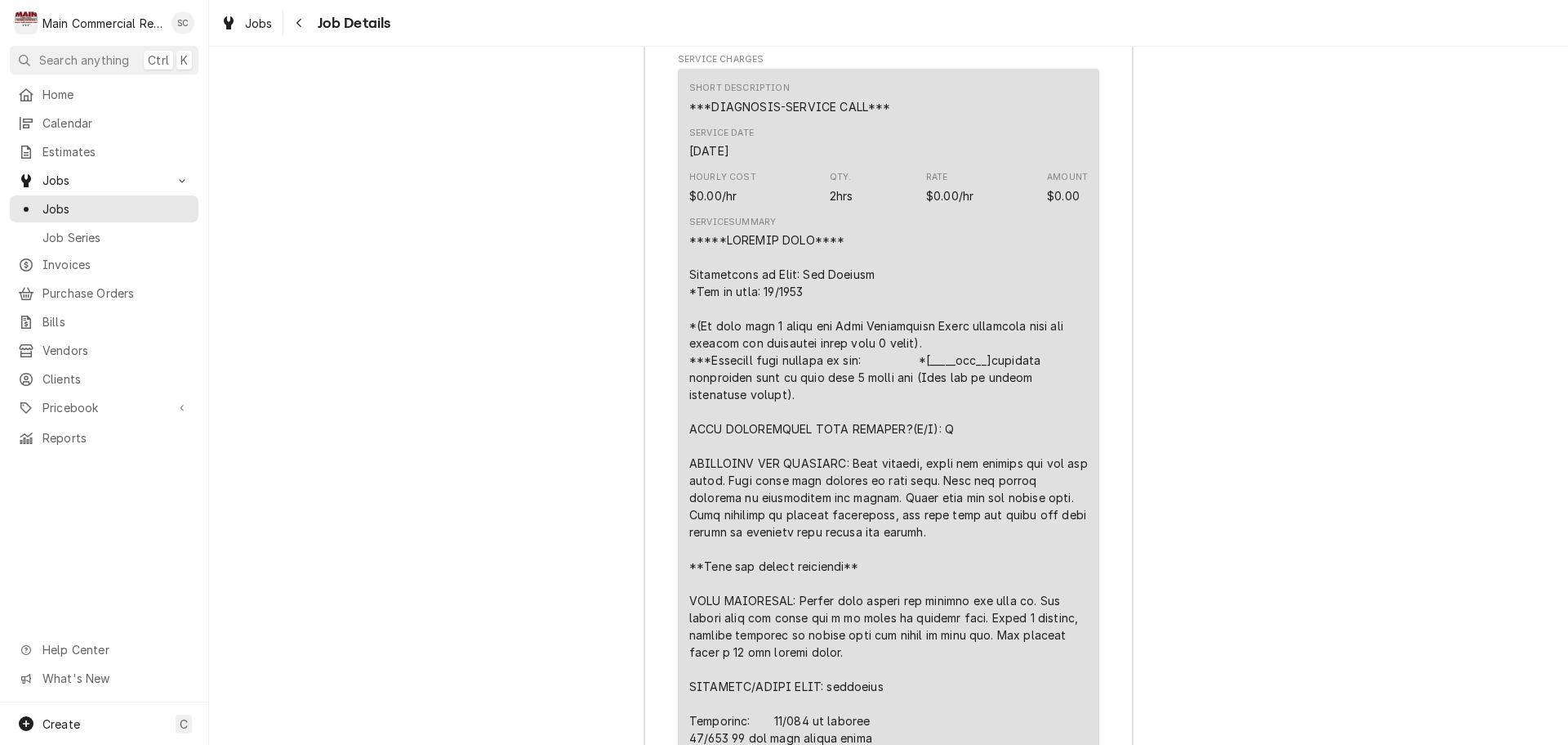
scroll to position [2942, 0]
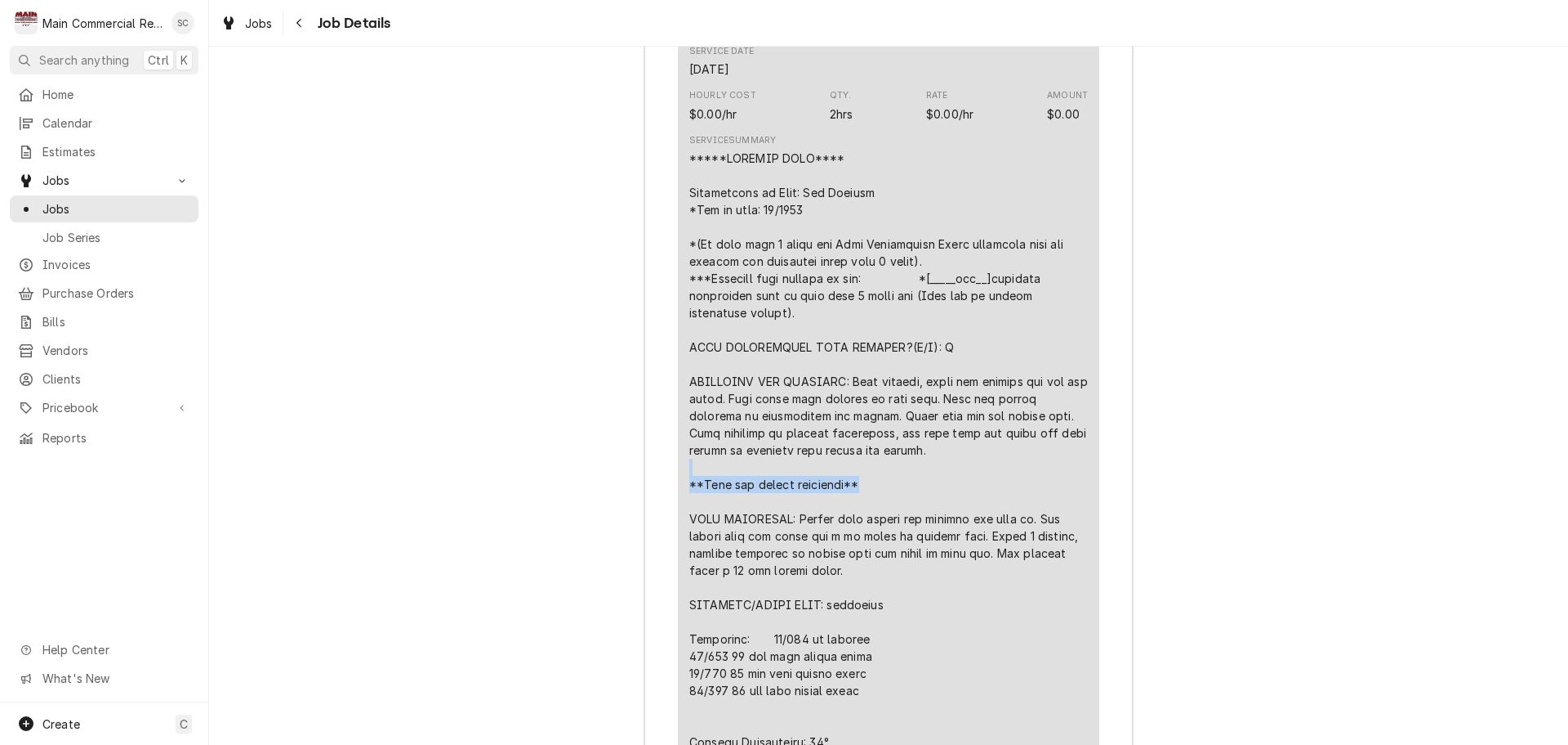
drag, startPoint x: 874, startPoint y: 477, endPoint x: 836, endPoint y: 455, distance: 43.9
click at [836, 455] on div "Line Item" at bounding box center [888, 655] width 399 height 1012
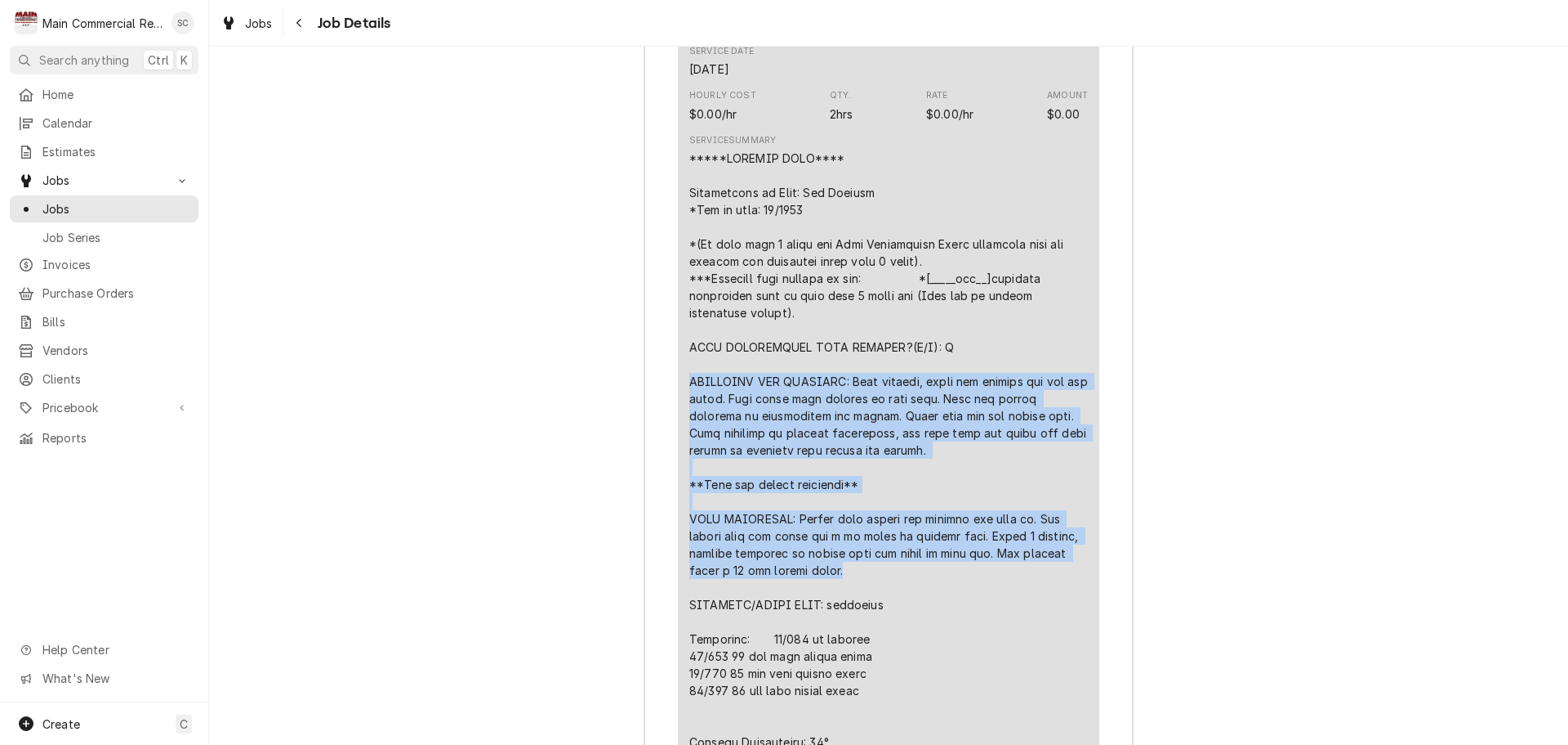
drag, startPoint x: 838, startPoint y: 559, endPoint x: 684, endPoint y: 380, distance: 236.1
click at [689, 380] on div "Line Item" at bounding box center [888, 655] width 399 height 1012
copy div "DIAGNOSIS AND FINDINGS: Upon arrival, found ice machine off and bin empty. Unit…"
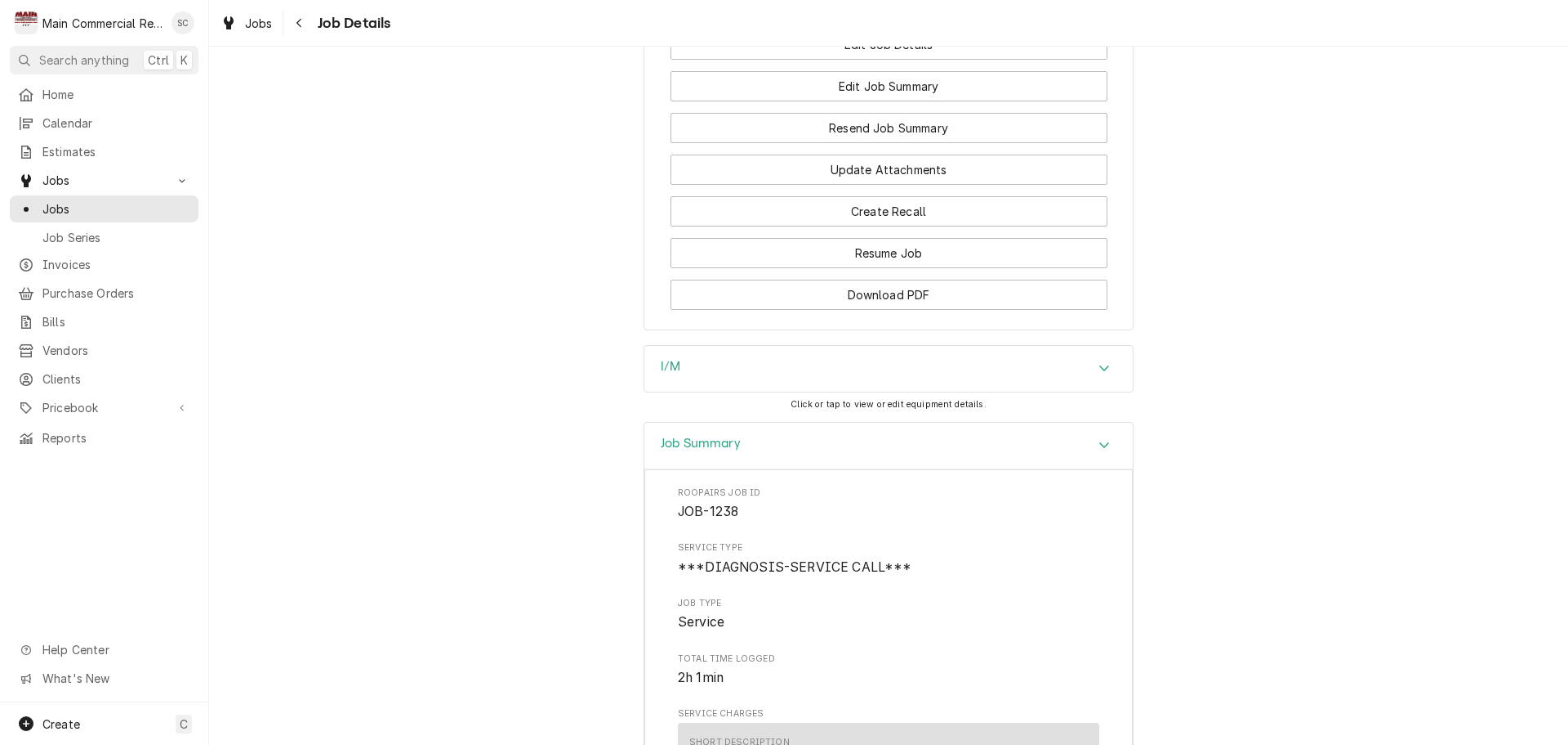
scroll to position [1226, 0]
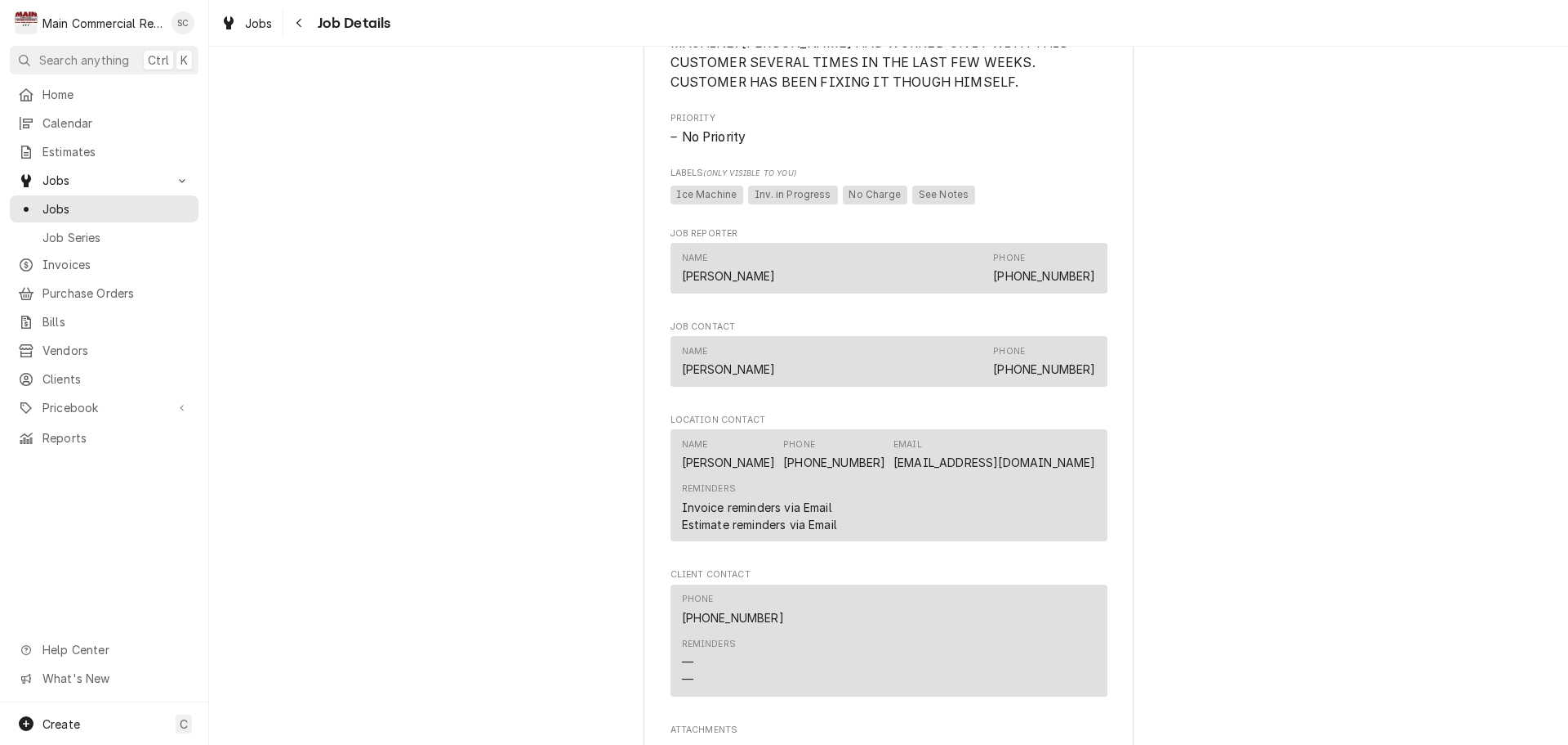
click at [1350, 125] on div "Completed and Uninvoiced Golden Corral (Zephyrhills) 6855 Gall Blvd., Zephyrhil…" at bounding box center [889, 81] width 1359 height 2488
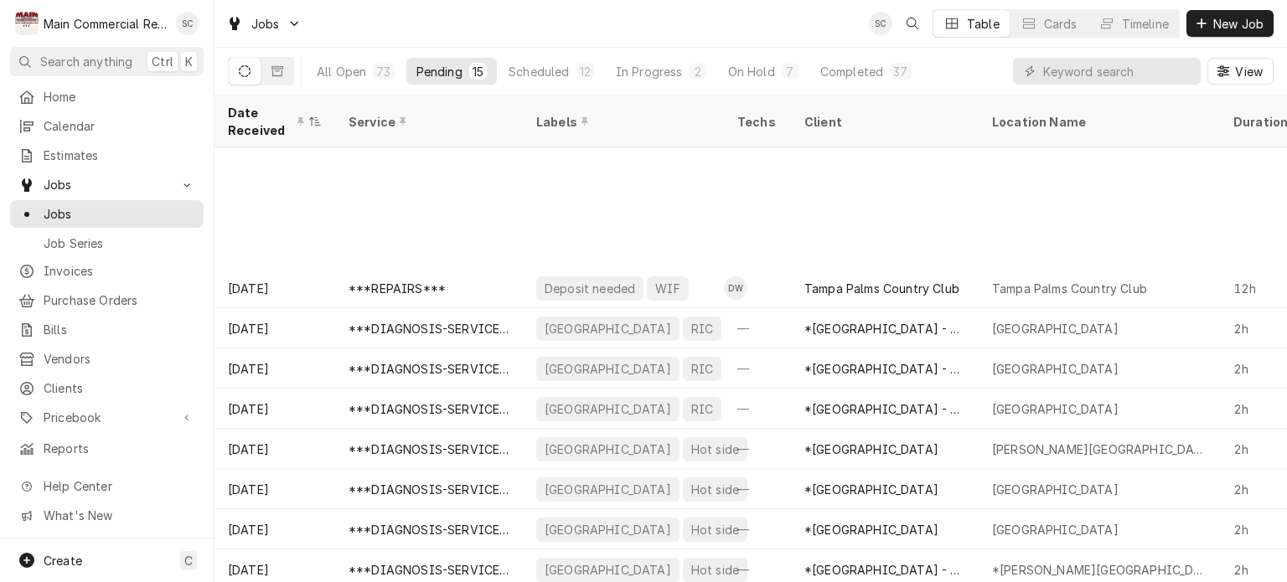
scroll to position [172, 0]
